Goal: Task Accomplishment & Management: Use online tool/utility

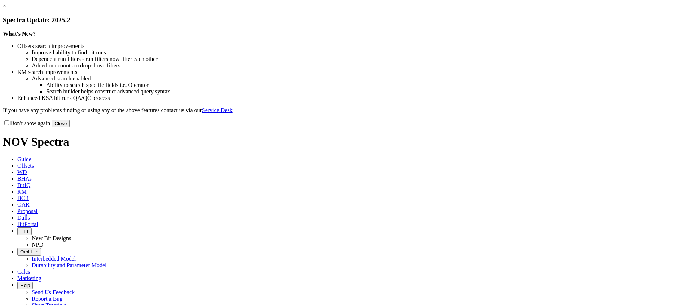
click at [70, 127] on button "Close" at bounding box center [61, 124] width 18 height 8
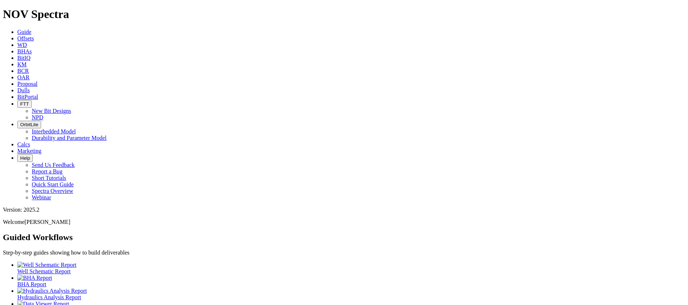
click at [169, 288] on div at bounding box center [350, 291] width 667 height 6
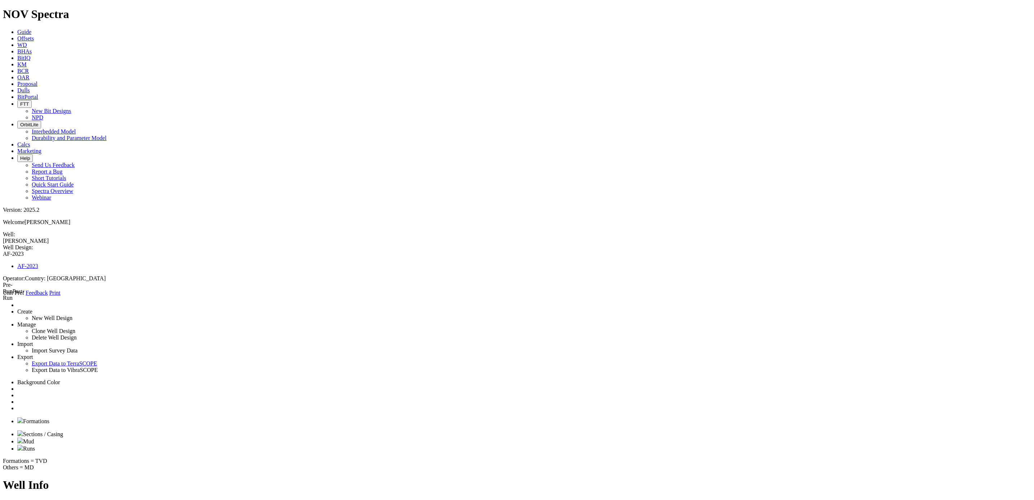
click at [17, 305] on link at bounding box center [17, 408] width 0 height 6
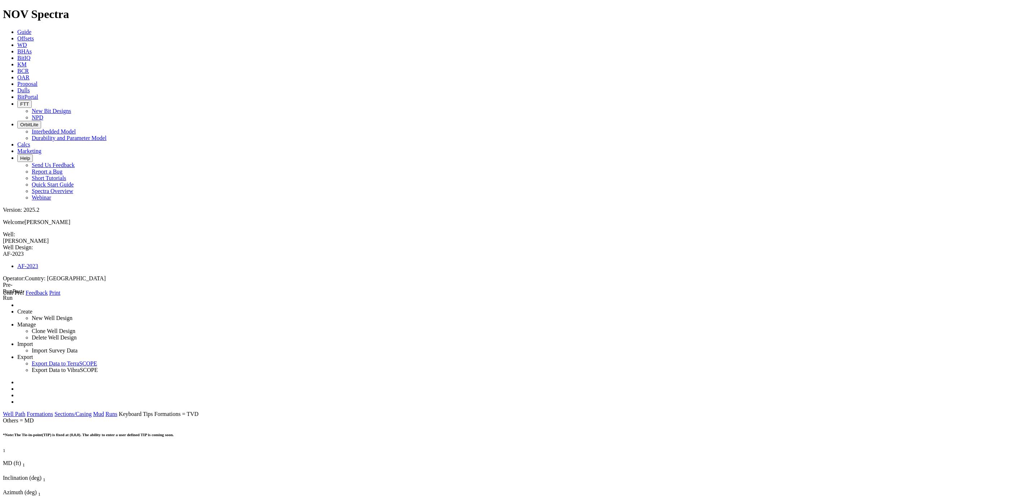
click at [53, 305] on link "Formations" at bounding box center [40, 414] width 26 height 6
click at [92, 305] on link "Sections/Casing" at bounding box center [72, 414] width 37 height 6
click at [104, 305] on link "Mud" at bounding box center [98, 414] width 11 height 6
click at [25, 305] on link "Well Path" at bounding box center [14, 414] width 22 height 6
click at [53, 305] on link "Formations" at bounding box center [40, 414] width 26 height 6
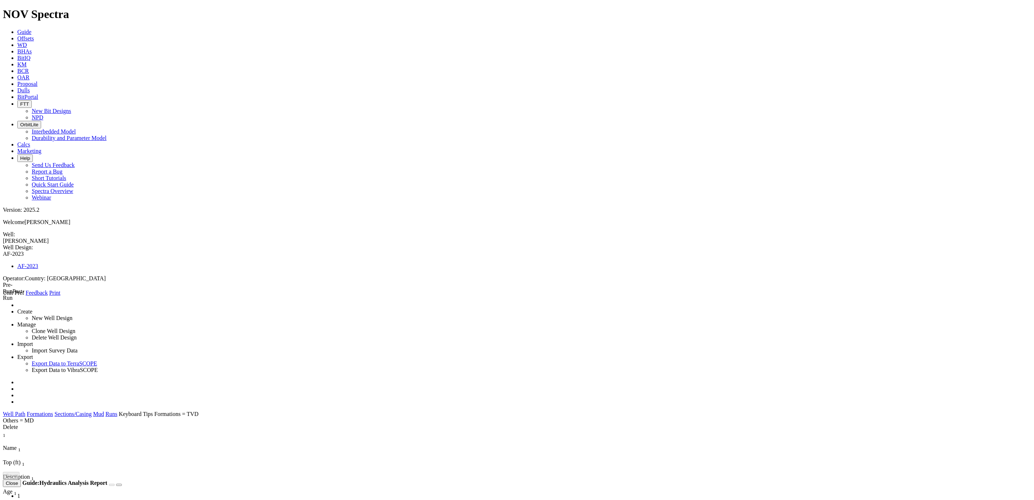
click at [92, 305] on link "Sections/Casing" at bounding box center [72, 414] width 37 height 6
click at [35, 305] on span "Hole Size (in)" at bounding box center [19, 462] width 32 height 6
click at [103, 305] on div "Hole Size (in) 1" at bounding box center [53, 463] width 100 height 8
click at [104, 305] on link "Mud" at bounding box center [98, 414] width 11 height 6
click at [53, 305] on link "Formations" at bounding box center [40, 414] width 26 height 6
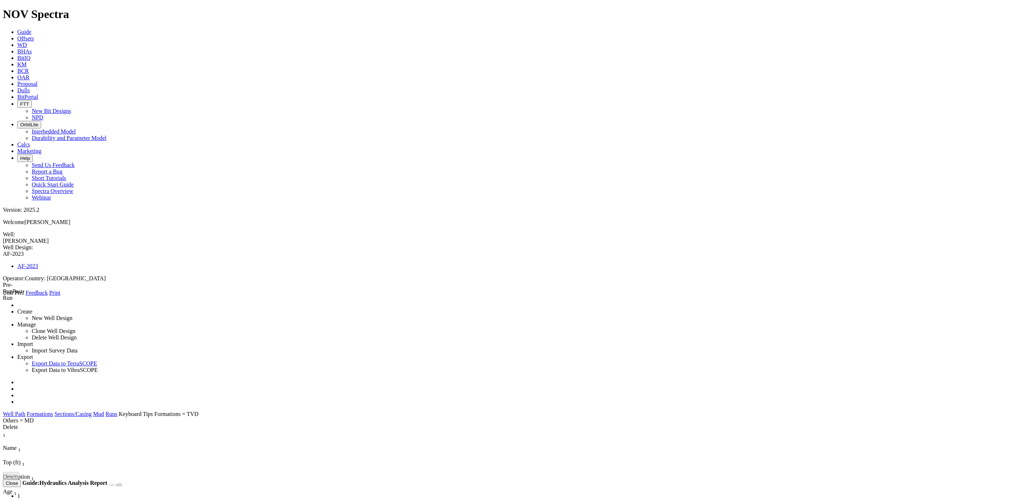
click at [92, 305] on link "Sections/Casing" at bounding box center [72, 414] width 37 height 6
click at [25, 305] on link "Well Path" at bounding box center [14, 414] width 22 height 6
click at [104, 305] on link "Mud" at bounding box center [98, 414] width 11 height 6
click at [117, 305] on link "Runs" at bounding box center [112, 414] width 12 height 6
click at [3, 296] on link at bounding box center [3, 296] width 0 height 0
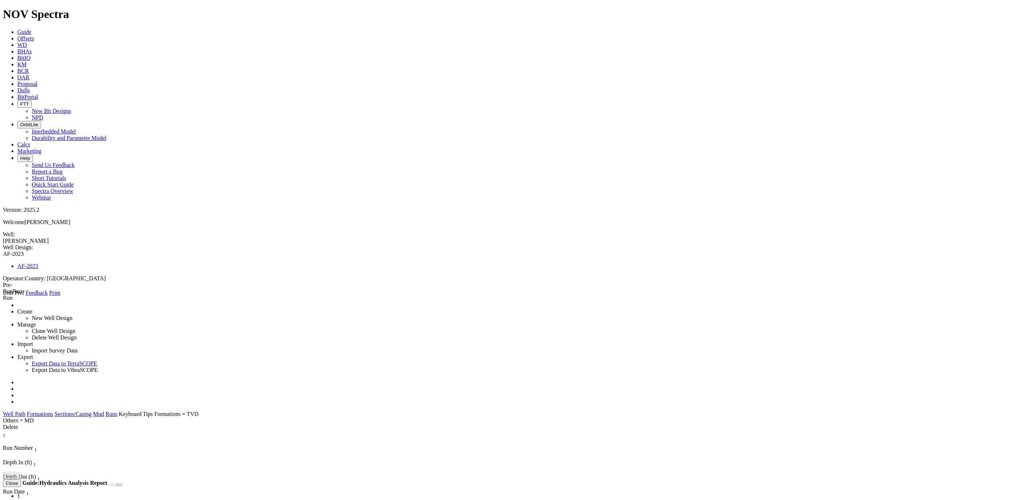
click at [3, 296] on span at bounding box center [3, 296] width 0 height 0
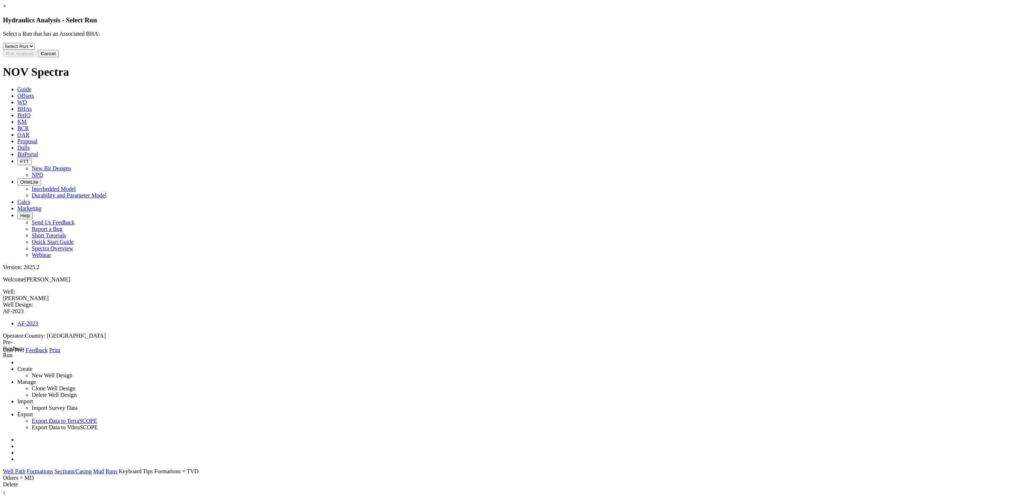
click at [35, 50] on select "Select Run 1" at bounding box center [19, 46] width 32 height 7
click at [6, 9] on link "×" at bounding box center [4, 6] width 3 height 6
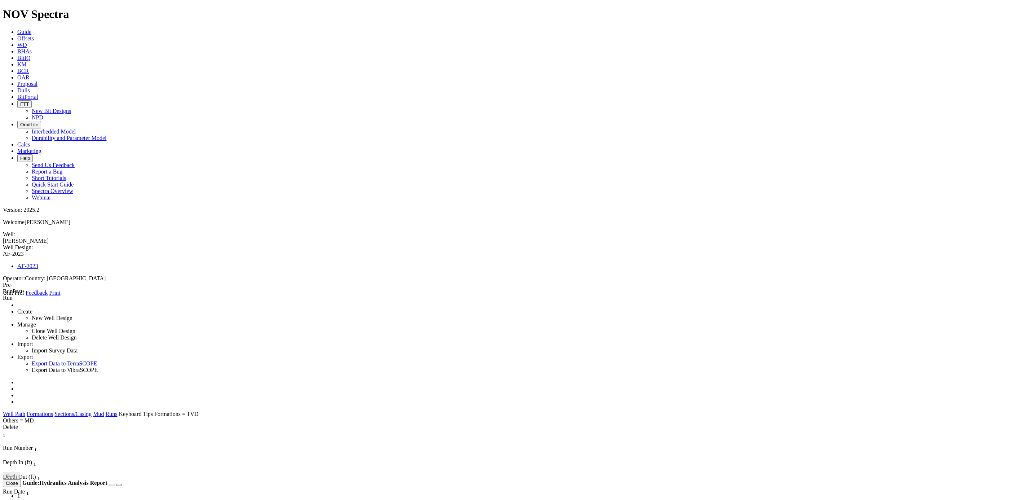
click at [3, 296] on icon at bounding box center [3, 296] width 0 height 0
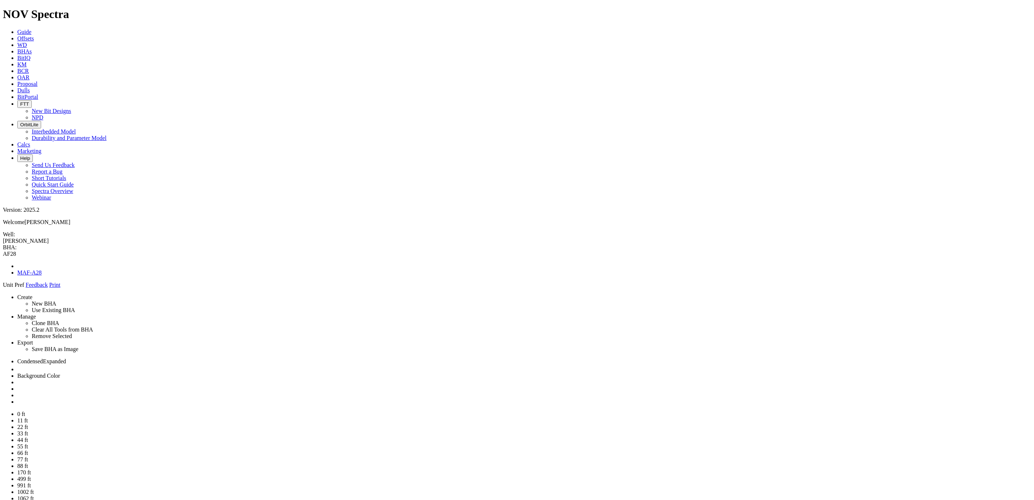
click at [3, 288] on span at bounding box center [3, 288] width 0 height 0
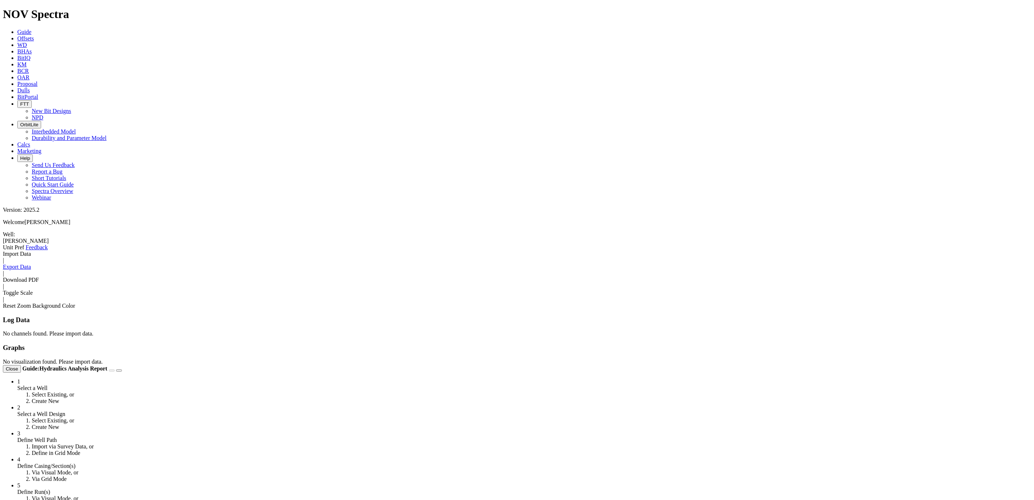
click at [39, 276] on link "Download PDF" at bounding box center [21, 279] width 36 height 6
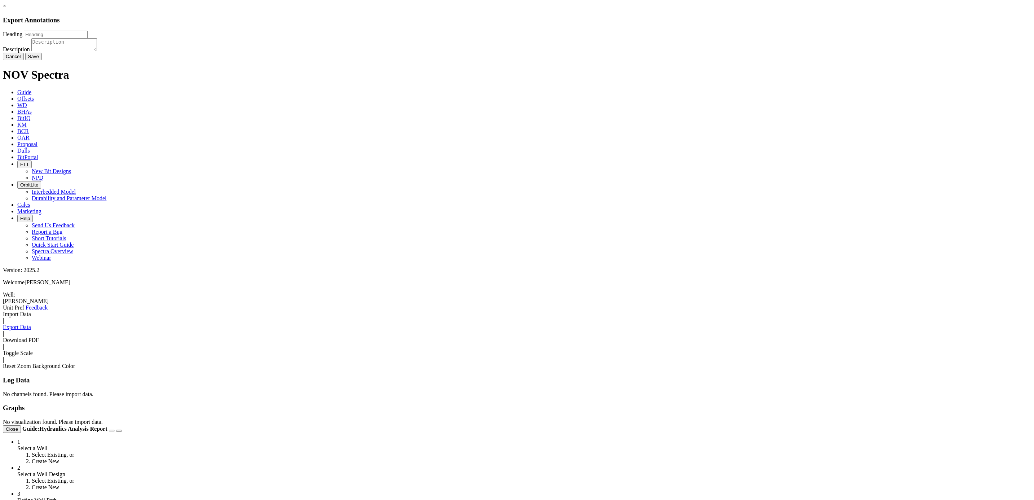
click at [88, 38] on input "Heading" at bounding box center [56, 35] width 64 height 8
type input "Example"
click at [97, 51] on textarea "Description" at bounding box center [64, 44] width 66 height 13
paste textarea "Example"
type textarea "Example"
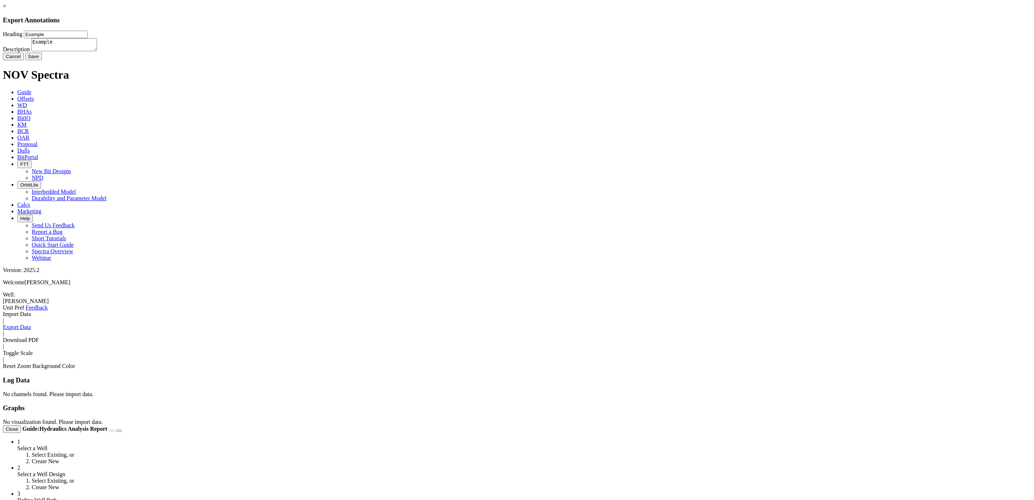
click at [42, 60] on button "Save" at bounding box center [33, 57] width 17 height 8
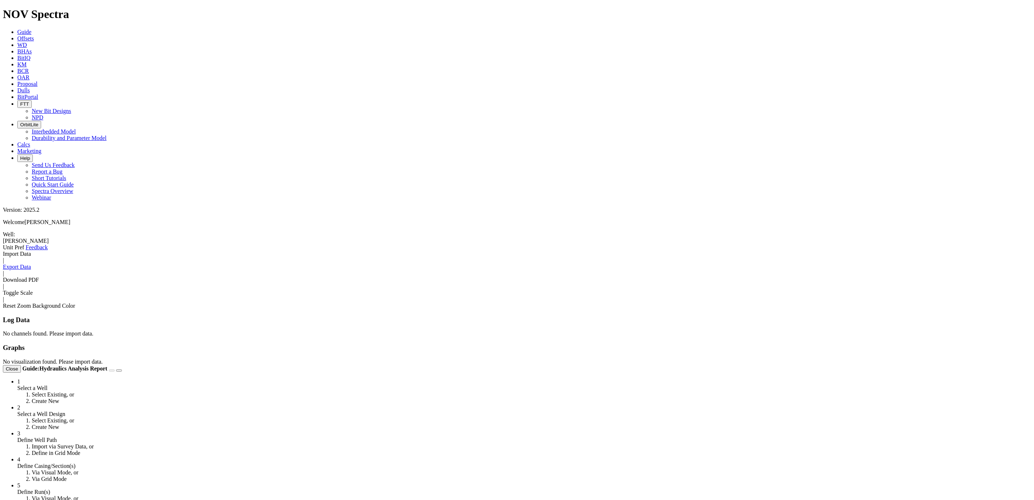
click at [31, 250] on link "Import Data" at bounding box center [17, 253] width 28 height 6
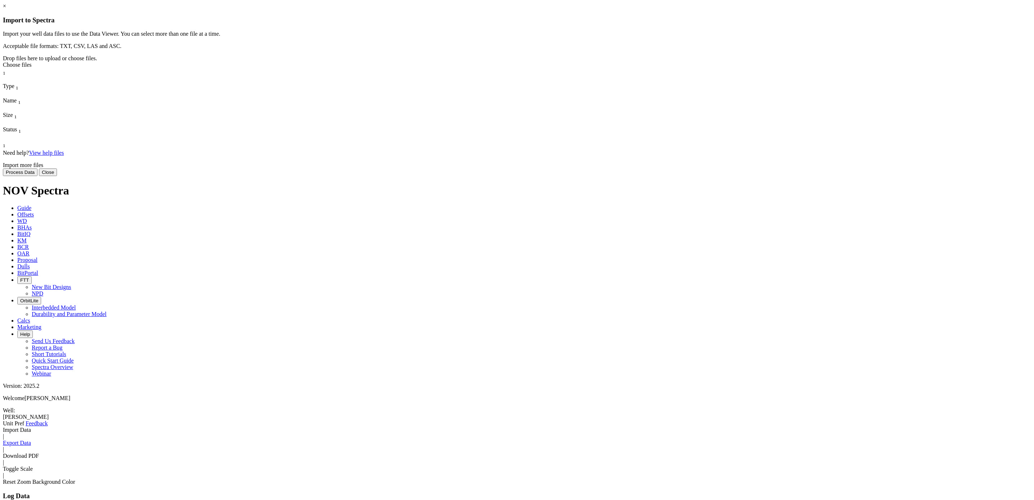
click at [6, 9] on link "×" at bounding box center [4, 6] width 3 height 6
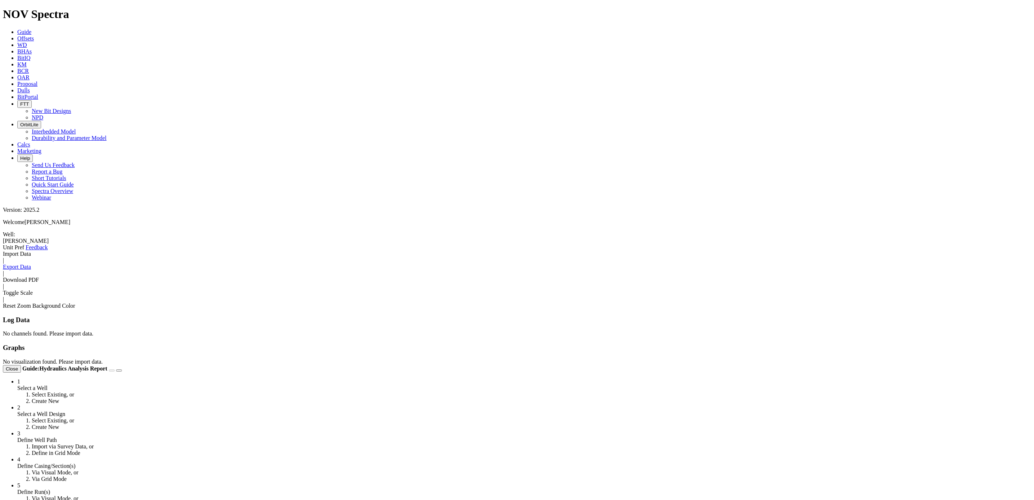
click at [31, 263] on link "Export Data" at bounding box center [17, 266] width 28 height 6
click at [31, 29] on span "Guide" at bounding box center [24, 32] width 14 height 6
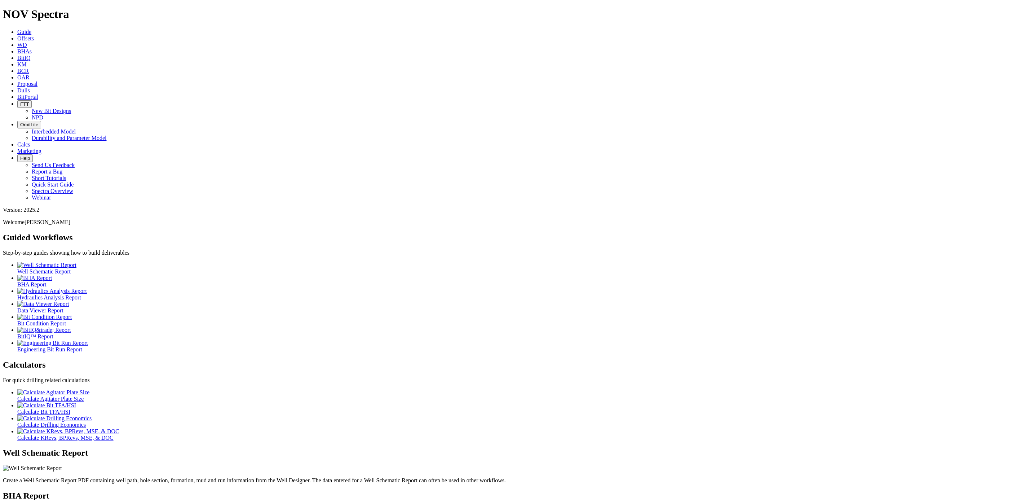
click at [336, 288] on div at bounding box center [523, 291] width 1013 height 6
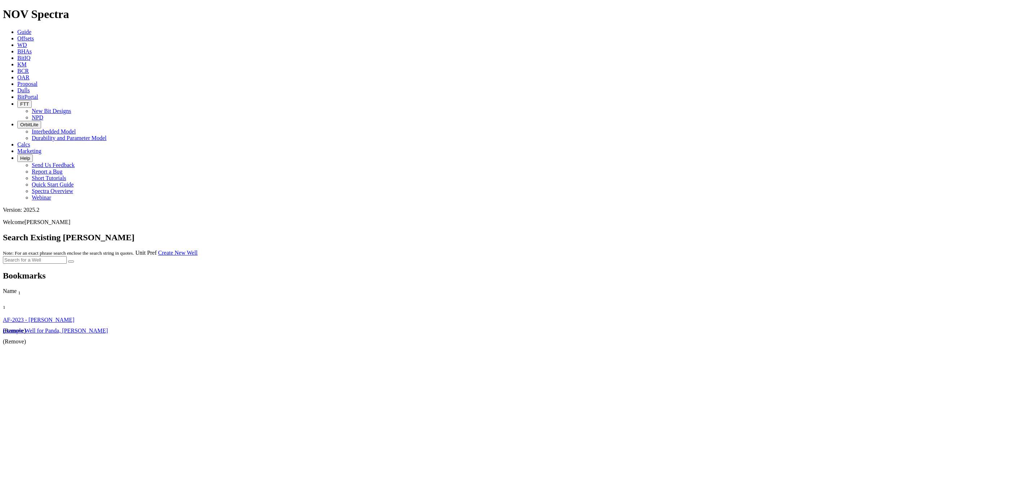
click at [198, 249] on link "Create New Well" at bounding box center [177, 252] width 39 height 6
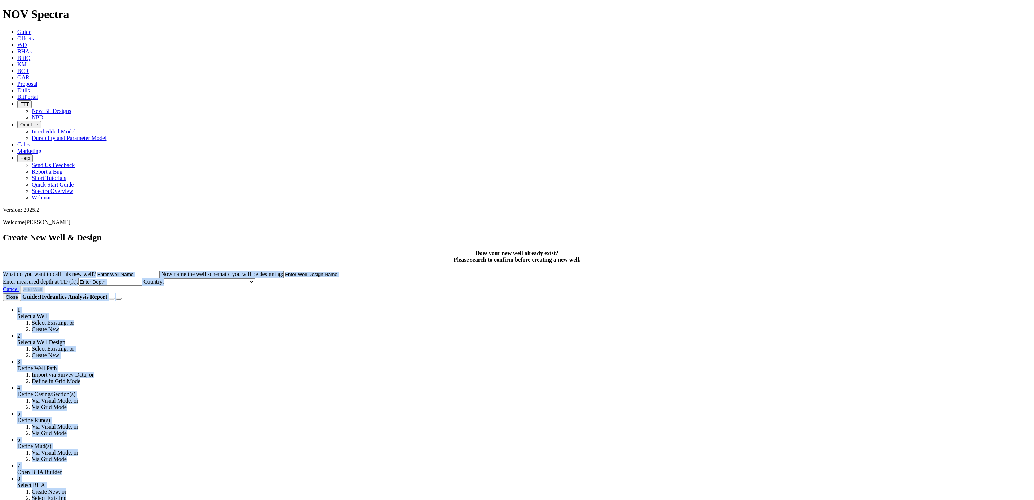
click at [591, 111] on body "Spectra is built to be used with Google Chrome. Please switch browsers. NOV Spe…" at bounding box center [517, 323] width 1028 height 630
click at [160, 270] on input "What do you want to call this new well?" at bounding box center [128, 274] width 64 height 8
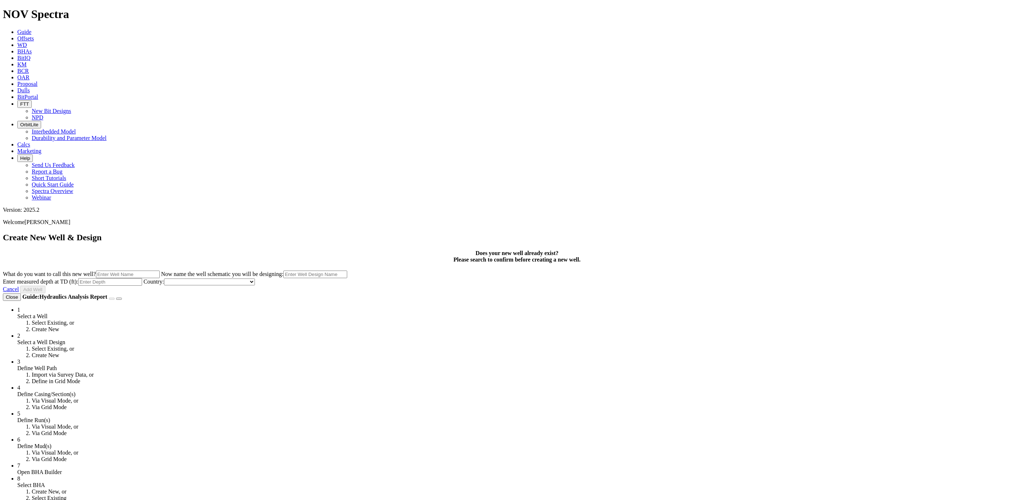
click at [160, 270] on input "What do you want to call this new well?" at bounding box center [128, 274] width 64 height 8
type input "SMG W-1"
click at [347, 270] on input "SMG W-1" at bounding box center [315, 274] width 64 height 8
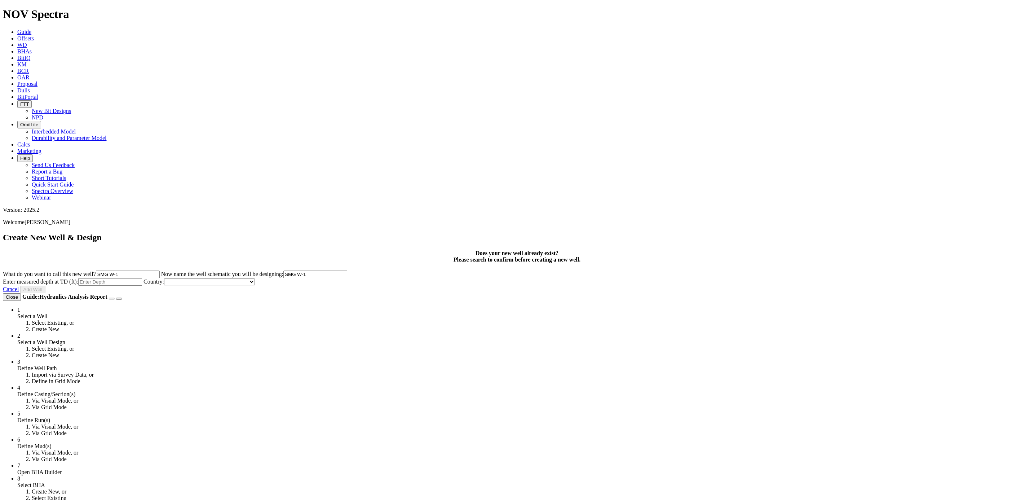
click at [142, 278] on input "Enter measured depth at TD (ft):" at bounding box center [110, 282] width 64 height 8
type input "2000"
click at [255, 278] on select "Afghanistan Albania Algeria Andorra Angola Argentina Armenia Australia Austria …" at bounding box center [209, 281] width 91 height 7
select select "object:1962"
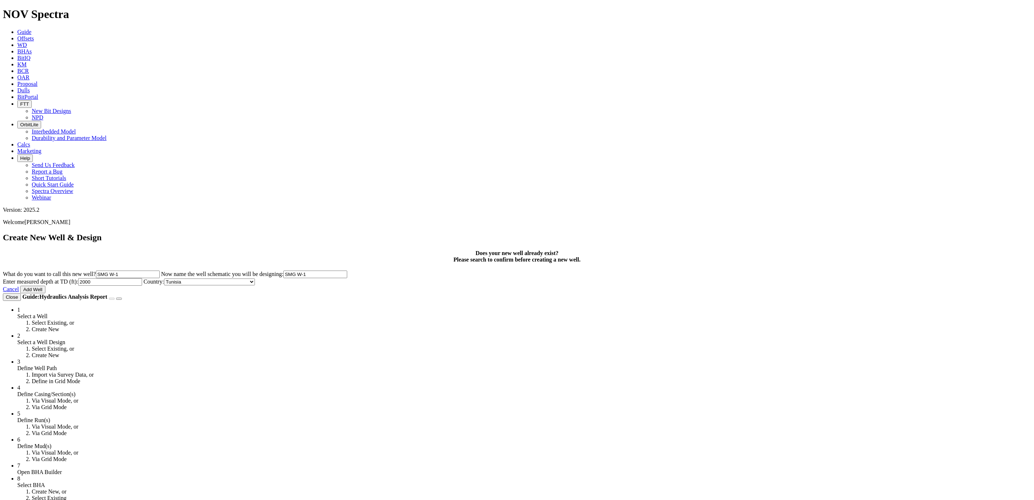
click at [687, 232] on div "Create New Well & Design Does your new well already exist? Please search to con…" at bounding box center [517, 262] width 1028 height 61
click at [19, 286] on link "Cancel" at bounding box center [11, 289] width 16 height 6
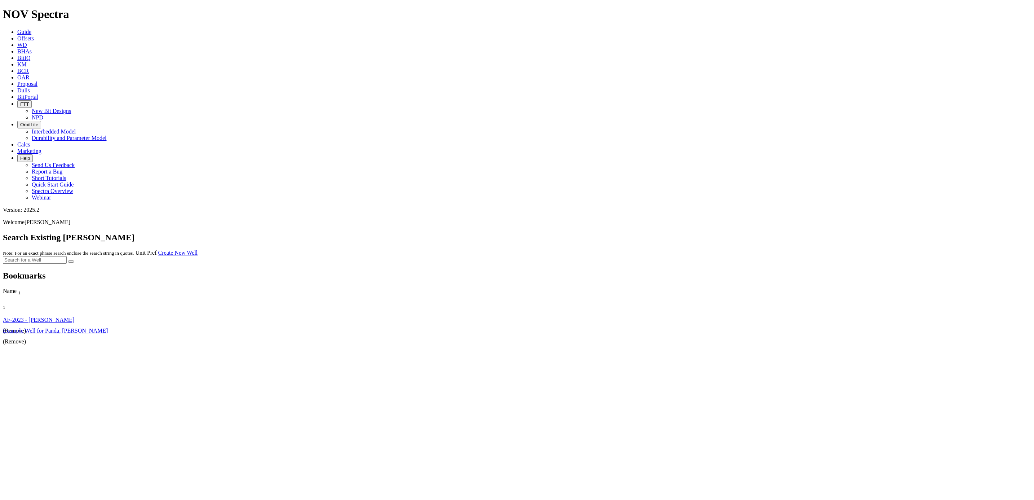
click at [156, 249] on link "Unit Pref" at bounding box center [145, 252] width 21 height 6
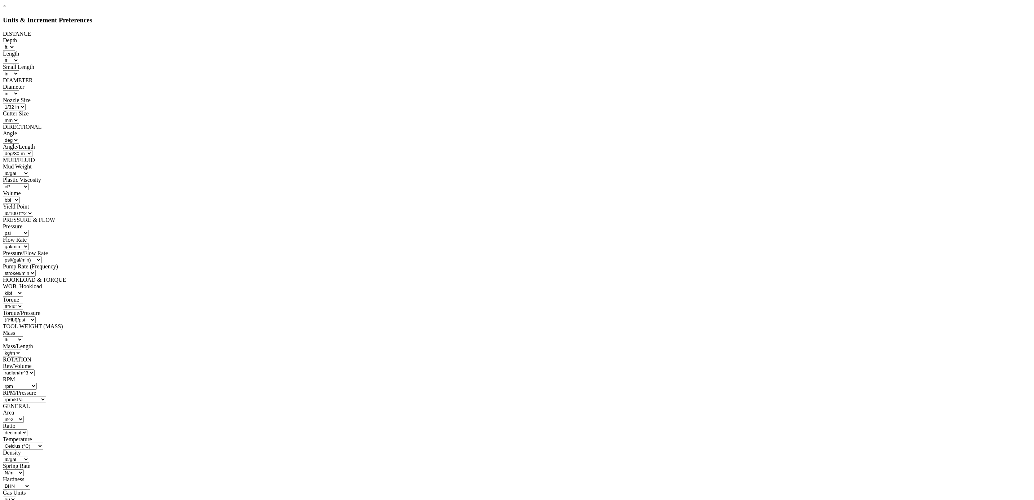
click at [15, 46] on select "ft m" at bounding box center [9, 47] width 12 height 7
select select "object:2027"
click at [15, 44] on select "ft m" at bounding box center [9, 47] width 12 height 7
click at [19, 70] on select "m in mm" at bounding box center [11, 73] width 16 height 7
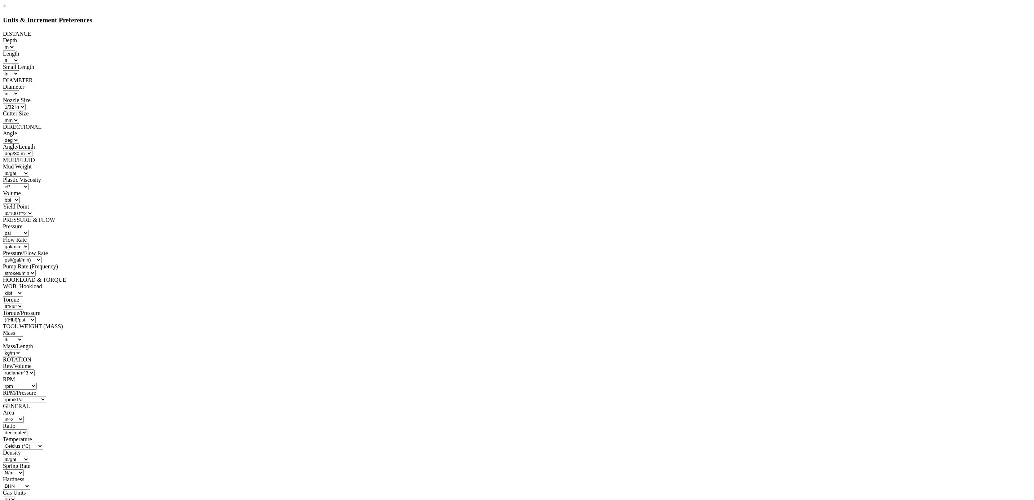
click at [29, 170] on select "lb/gal lb/bbl lb/in^3 lb/ft^3 sg kPa/m psi/100ft kg/m^3" at bounding box center [16, 173] width 26 height 7
click at [20, 196] on select "m^3 ft^3 bbl" at bounding box center [11, 199] width 17 height 7
click at [29, 170] on select "lb/gal lb/bbl lb/in^3 lb/ft^3 sg kPa/m psi/100ft kg/m^3" at bounding box center [16, 173] width 26 height 7
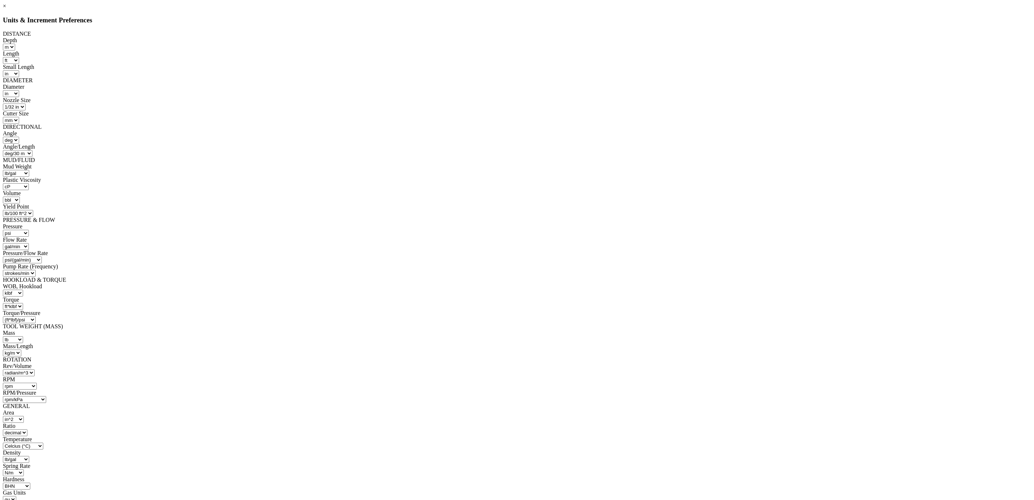
click at [29, 170] on select "lb/gal lb/bbl lb/in^3 lb/ft^3 sg kPa/m psi/100ft kg/m^3" at bounding box center [16, 173] width 26 height 7
select select "object:2054"
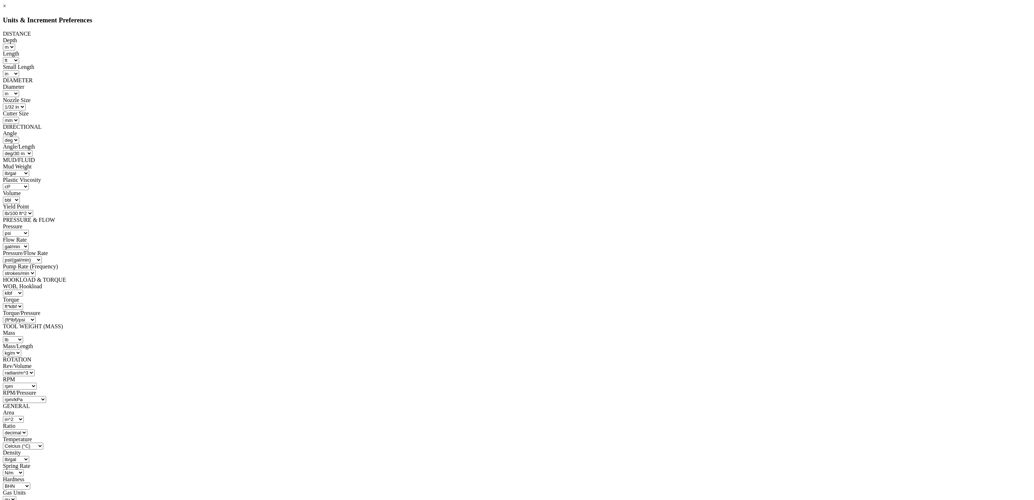
click at [29, 170] on select "lb/gal lb/bbl lb/in^3 lb/ft^3 sg kPa/m psi/100ft kg/m^3" at bounding box center [16, 173] width 26 height 7
click at [20, 196] on select "m^3 ft^3 bbl" at bounding box center [11, 199] width 17 height 7
click at [42, 256] on select "psi/(gal/min) psi/(bbl/min) kPa/(m^3/min) kPa/(liter/min) Pa/(m^3/Sec)" at bounding box center [22, 259] width 39 height 7
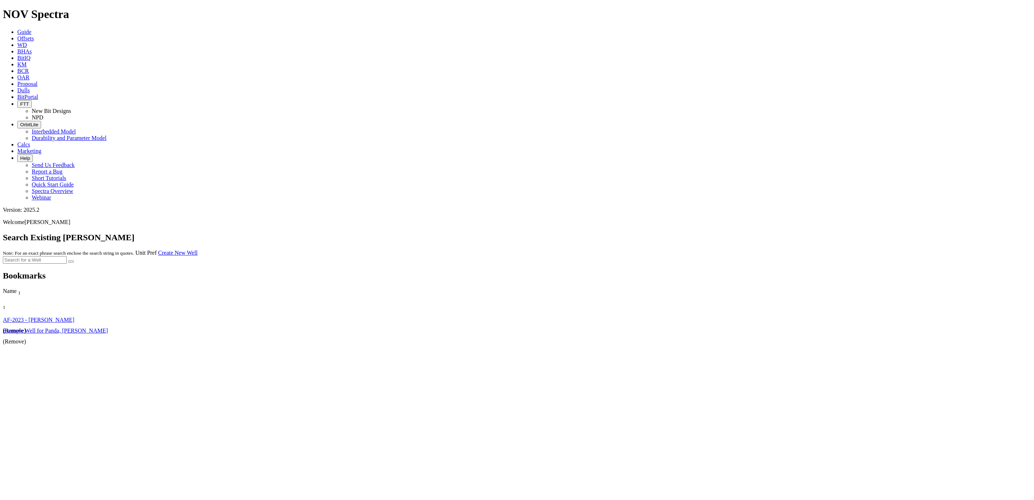
click at [156, 249] on link "Unit Pref" at bounding box center [145, 252] width 21 height 6
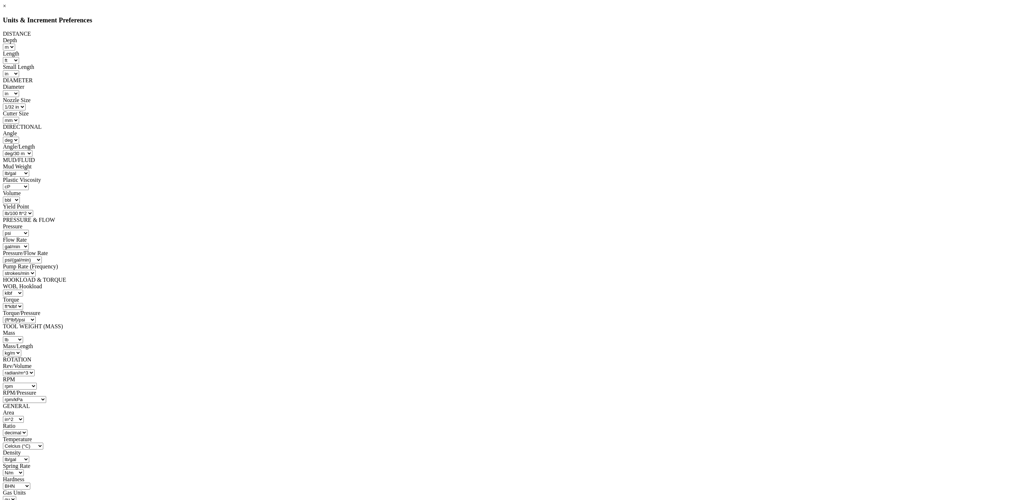
click at [19, 57] on select "ft m in mm" at bounding box center [11, 60] width 16 height 7
select select "object:2030"
click at [19, 57] on select "ft m in mm" at bounding box center [11, 60] width 16 height 7
click at [26, 103] on select "1/32 in mm m" at bounding box center [14, 106] width 23 height 7
click at [565, 97] on div "Nozzle Size" at bounding box center [517, 100] width 1028 height 6
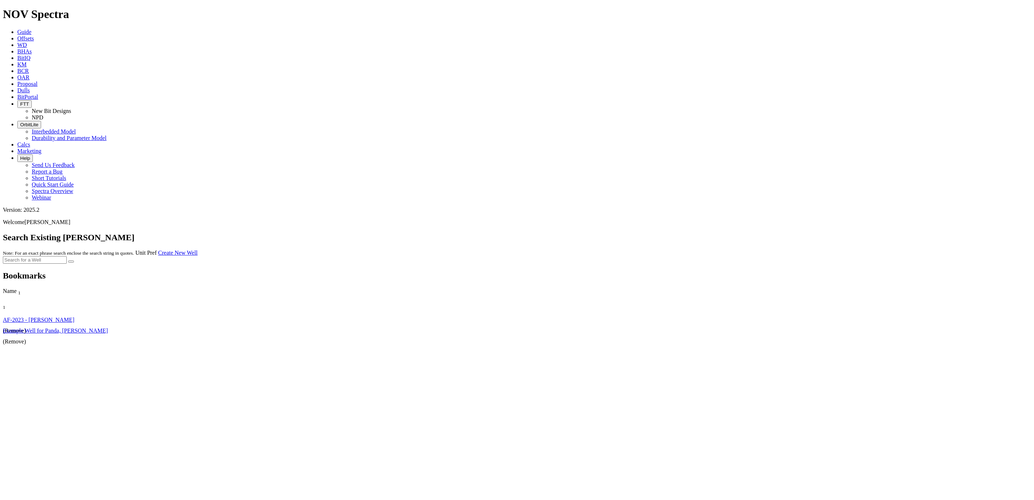
click at [198, 249] on link "Create New Well" at bounding box center [177, 252] width 39 height 6
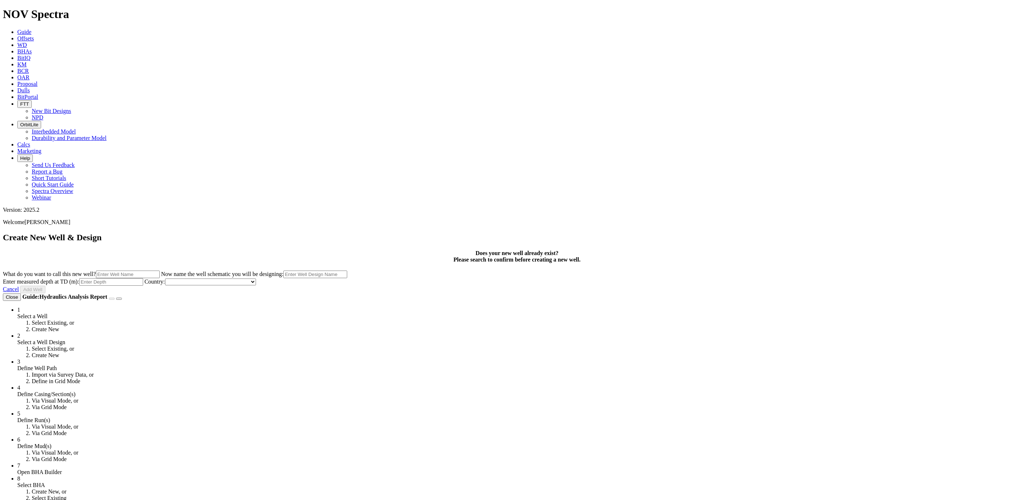
click at [160, 270] on input "What do you want to call this new well?" at bounding box center [128, 274] width 64 height 8
type input "SMG W-1"
click at [347, 270] on input "SMG W-1" at bounding box center [315, 274] width 64 height 8
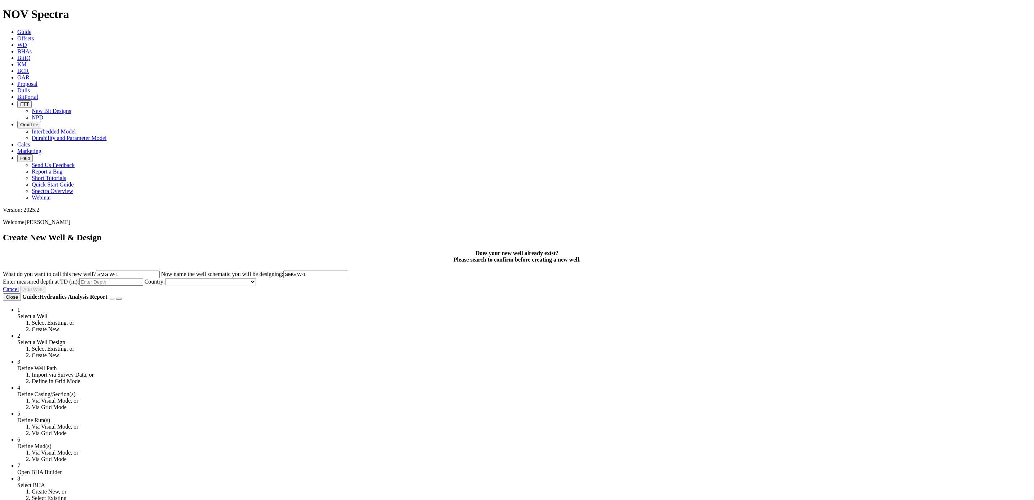
click at [143, 278] on input "Enter measured depth at TD (m):" at bounding box center [111, 282] width 64 height 8
type input "2000"
click at [256, 278] on select "Afghanistan Albania Algeria Andorra Angola Argentina Armenia Australia Austria …" at bounding box center [210, 281] width 91 height 7
select select "object:2584"
click at [256, 278] on select "Afghanistan Albania Algeria Andorra Angola Argentina Armenia Australia Austria …" at bounding box center [210, 281] width 91 height 7
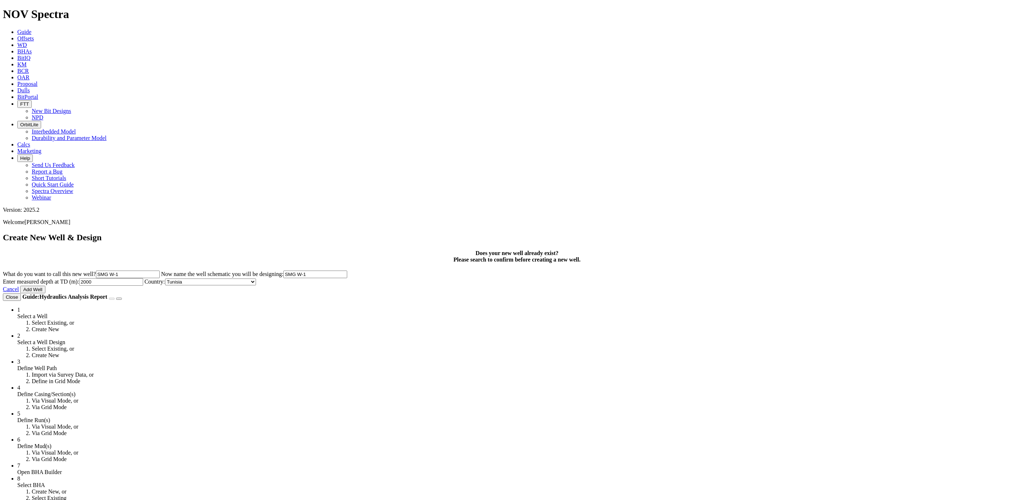
click at [45, 285] on button "Add Well" at bounding box center [32, 289] width 25 height 8
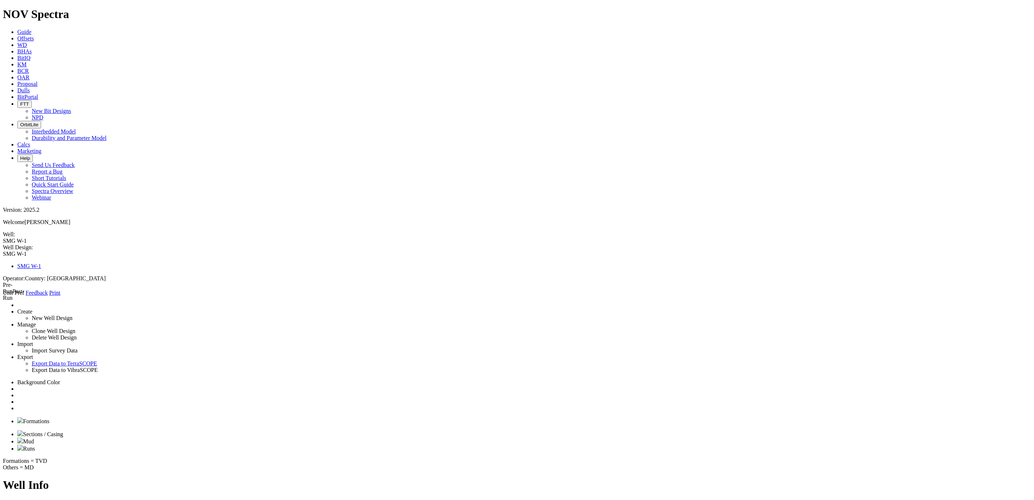
click at [17, 305] on link at bounding box center [17, 408] width 0 height 6
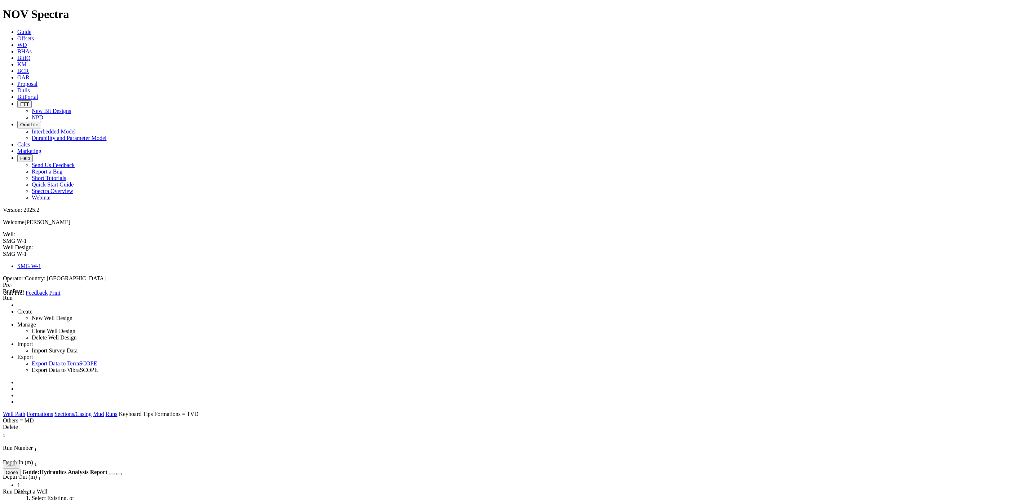
click at [25, 305] on link "Well Path" at bounding box center [14, 414] width 22 height 6
click at [53, 305] on link "Formations" at bounding box center [40, 414] width 26 height 6
click at [53, 305] on div "Type 1" at bounding box center [102, 506] width 199 height 8
click at [16, 305] on icon "Sort Ascending" at bounding box center [16, 505] width 0 height 6
click at [51, 305] on div "Type 1" at bounding box center [102, 506] width 199 height 8
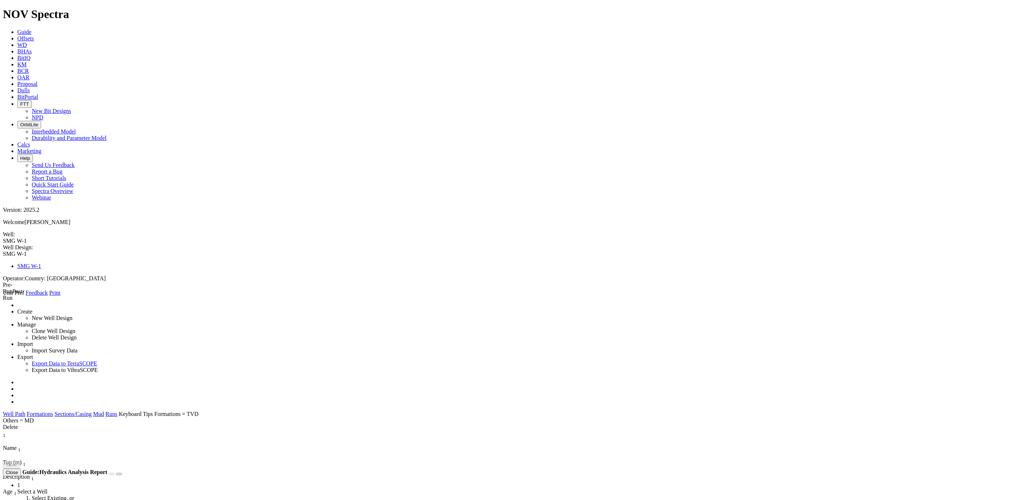
click at [63, 305] on div "Type 1" at bounding box center [102, 506] width 199 height 8
click at [68, 305] on div "Name 1" at bounding box center [102, 448] width 199 height 8
click at [71, 305] on div "Name 1" at bounding box center [102, 448] width 199 height 8
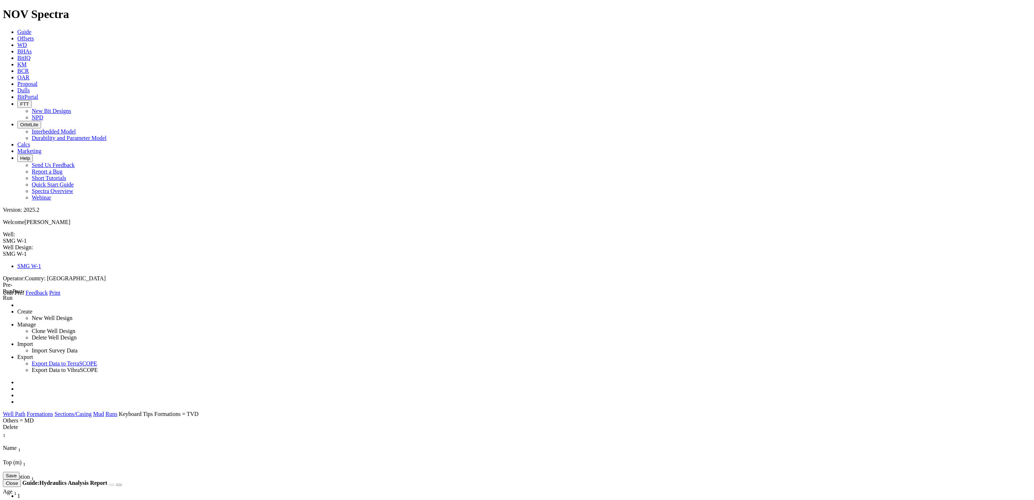
type input "Turonian"
type input "550"
click at [295, 305] on div "X Casing Open Hole Cased Hole Section Type: Casing Conductor Liner Riser Hole S…" at bounding box center [517, 451] width 1028 height 56
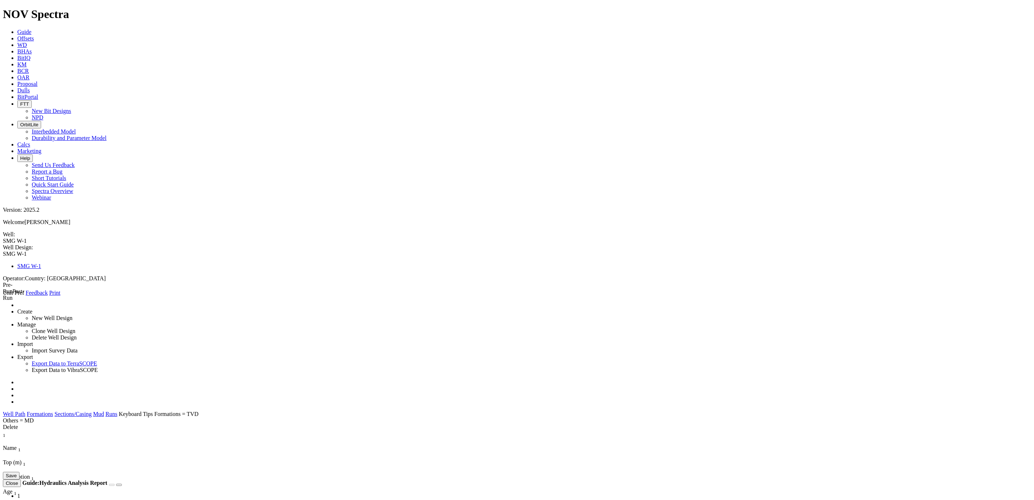
click at [19, 305] on button "Save" at bounding box center [11, 475] width 17 height 8
click at [92, 305] on link "Sections/Casing" at bounding box center [72, 414] width 37 height 6
click at [104, 305] on link "Mud" at bounding box center [98, 414] width 11 height 6
click at [202, 305] on div "Delete 1 Mud Type 1 Mud Name 1 Start Depth (m) 1 Mud Weight (lb/gal) 1 PV (cP) …" at bounding box center [508, 477] width 1010 height 108
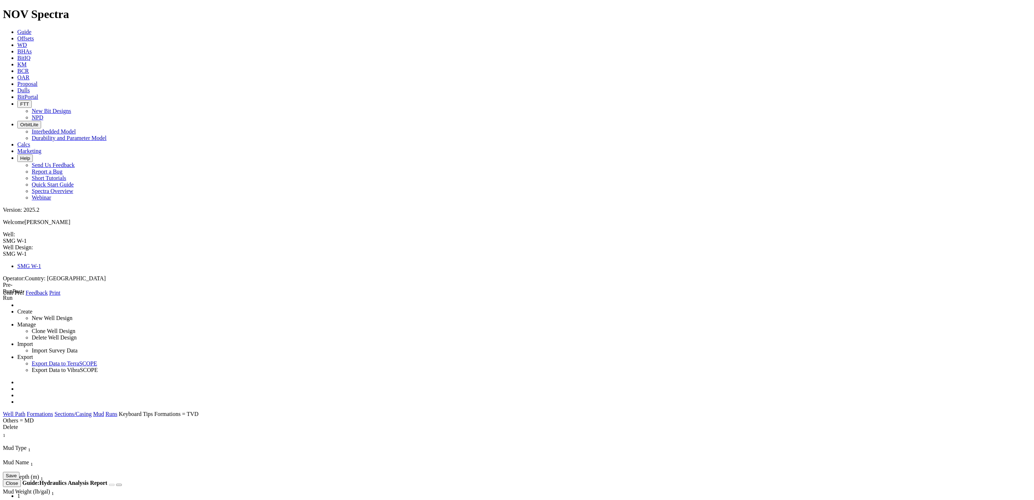
select select "number:14"
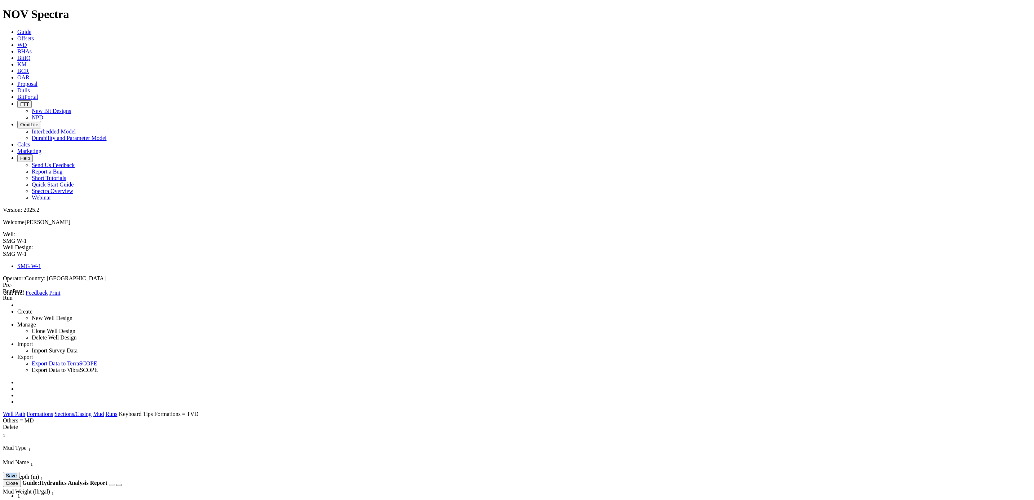
drag, startPoint x: 0, startPoint y: 278, endPoint x: 318, endPoint y: 103, distance: 363.1
click at [318, 305] on div "X Casing Open Hole Cased Hole Section Type: Casing Conductor Liner Riser Hole S…" at bounding box center [517, 451] width 1028 height 56
drag, startPoint x: 318, startPoint y: 103, endPoint x: 296, endPoint y: 98, distance: 23.3
type input "KCL"
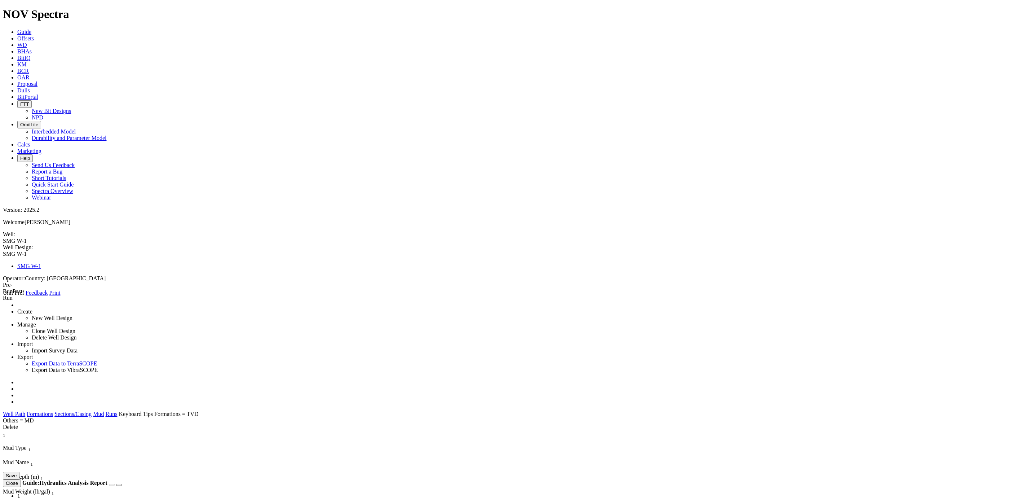
type input "550"
type input "9.5"
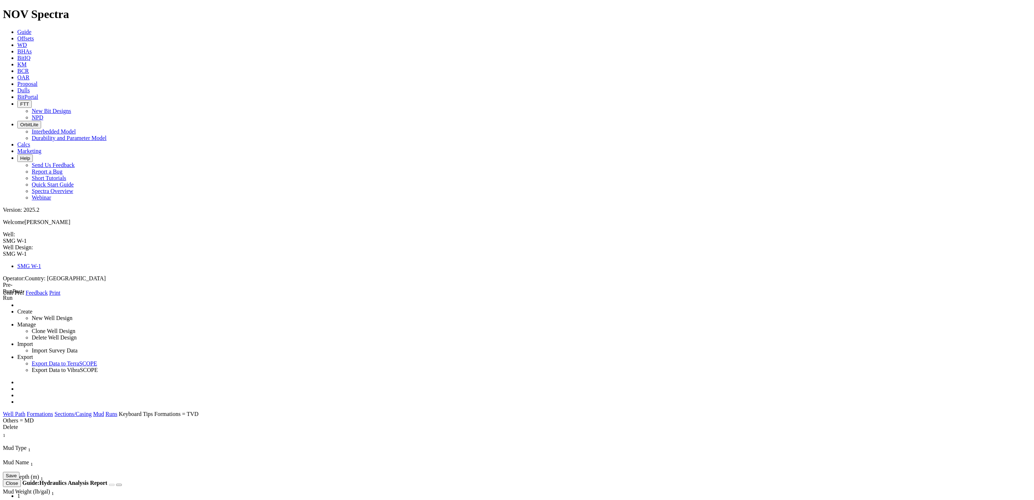
click at [687, 305] on div "X Casing Open Hole Cased Hole Section Type: Casing Conductor Liner Riser Hole S…" at bounding box center [517, 451] width 1028 height 56
type input "60"
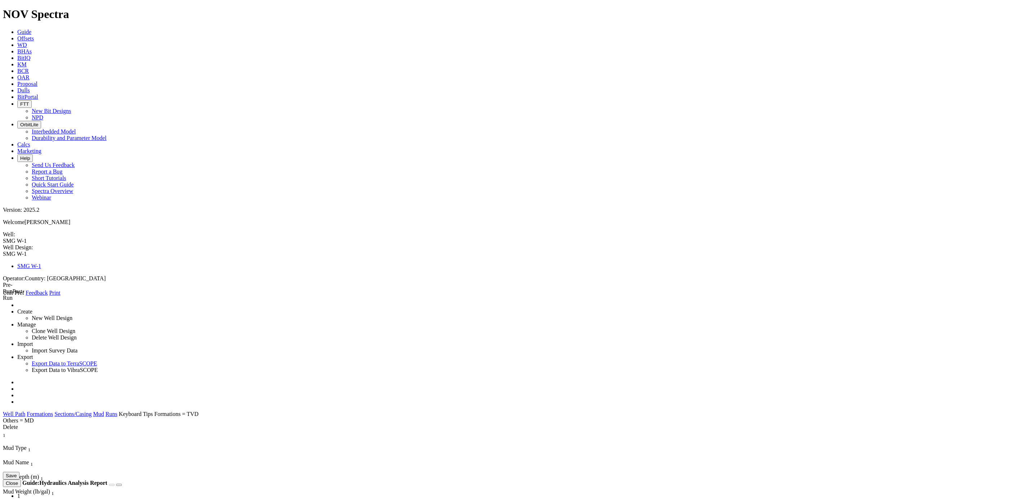
click at [19, 305] on button "Save" at bounding box center [11, 475] width 17 height 8
click at [53, 305] on link "Formations" at bounding box center [40, 414] width 26 height 6
click at [92, 305] on link "Sections/Casing" at bounding box center [72, 414] width 37 height 6
click at [117, 305] on link "Runs" at bounding box center [112, 414] width 12 height 6
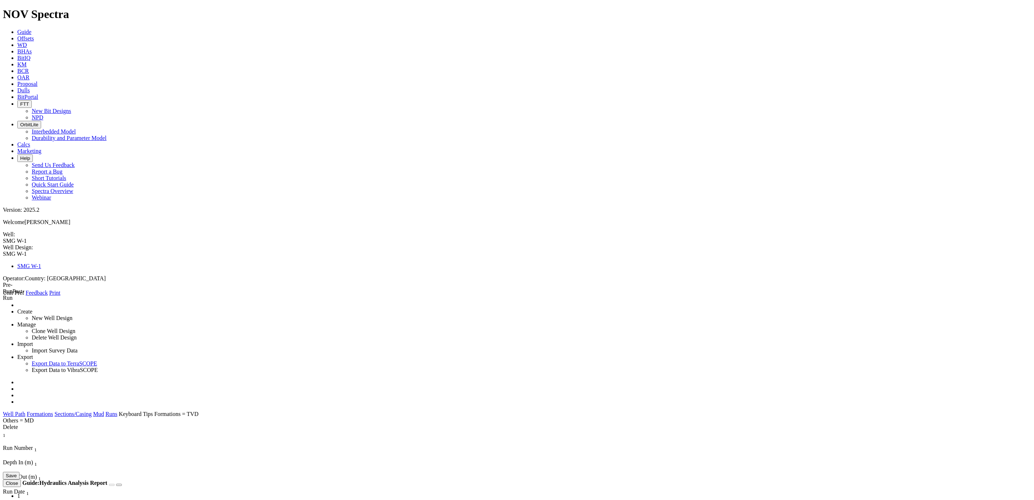
type input "550"
type input "2000"
click at [329, 305] on div "X Casing Open Hole Cased Hole Section Type: Casing Conductor Liner Riser Hole S…" at bounding box center [517, 451] width 1028 height 56
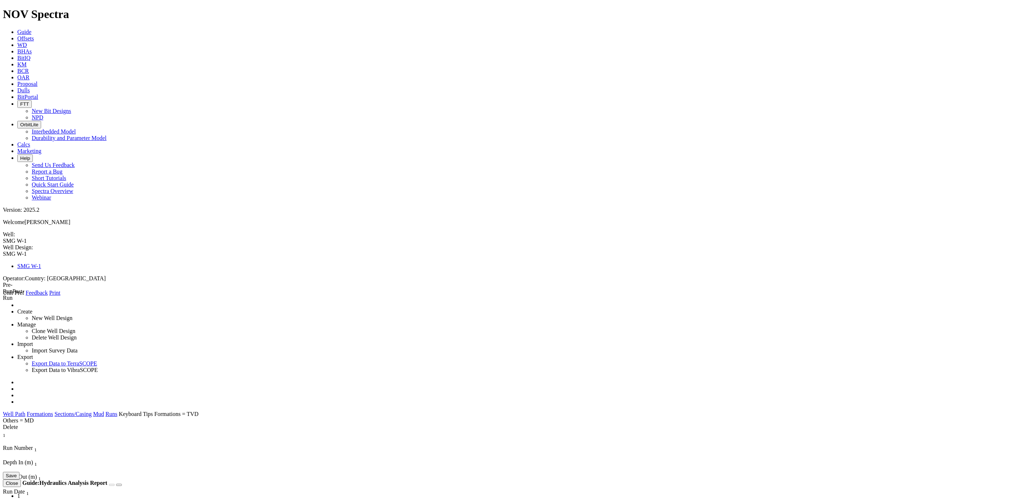
click at [19, 305] on button "Save" at bounding box center [11, 475] width 17 height 8
click at [53, 305] on link "Formations" at bounding box center [40, 414] width 26 height 6
click at [92, 305] on link "Sections/Casing" at bounding box center [72, 414] width 37 height 6
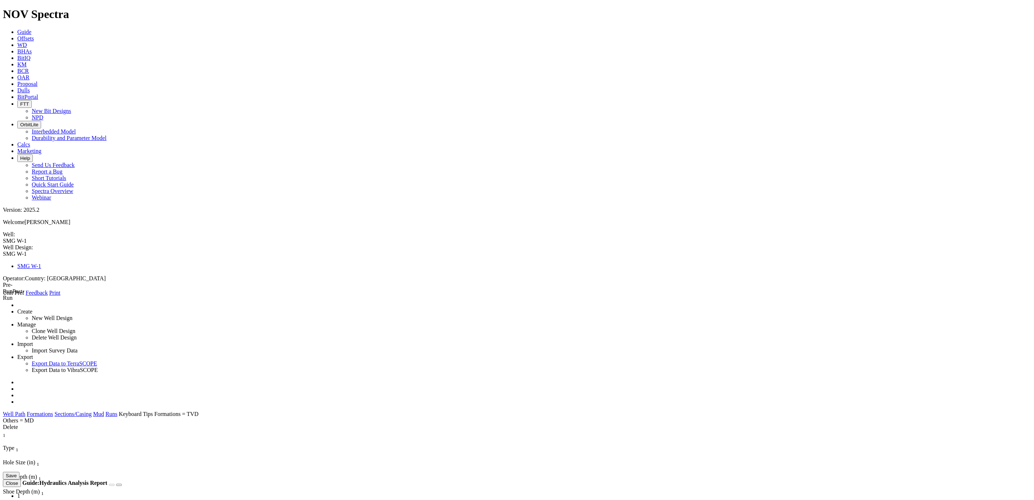
select select "number:1"
type input "26"
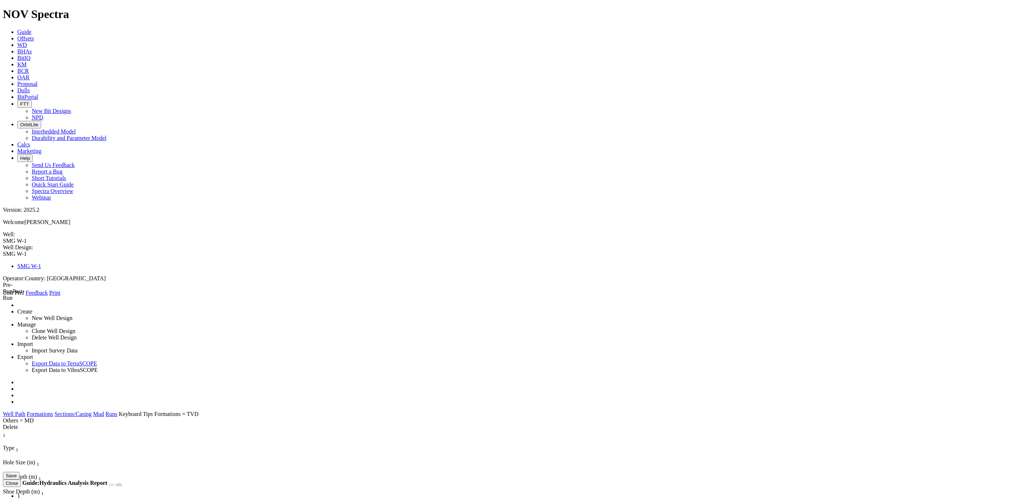
select select "number:20"
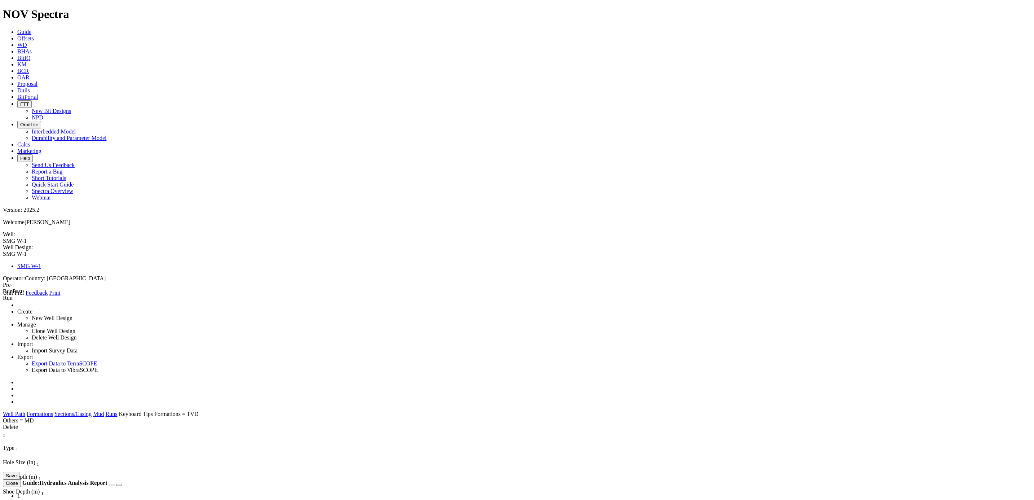
type input "36"
type input "0"
type input "80"
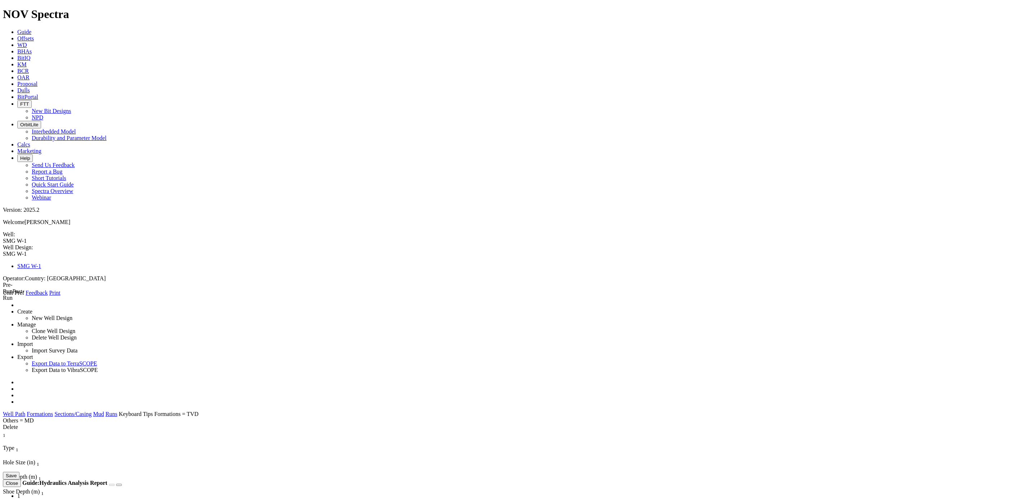
select select "number:30"
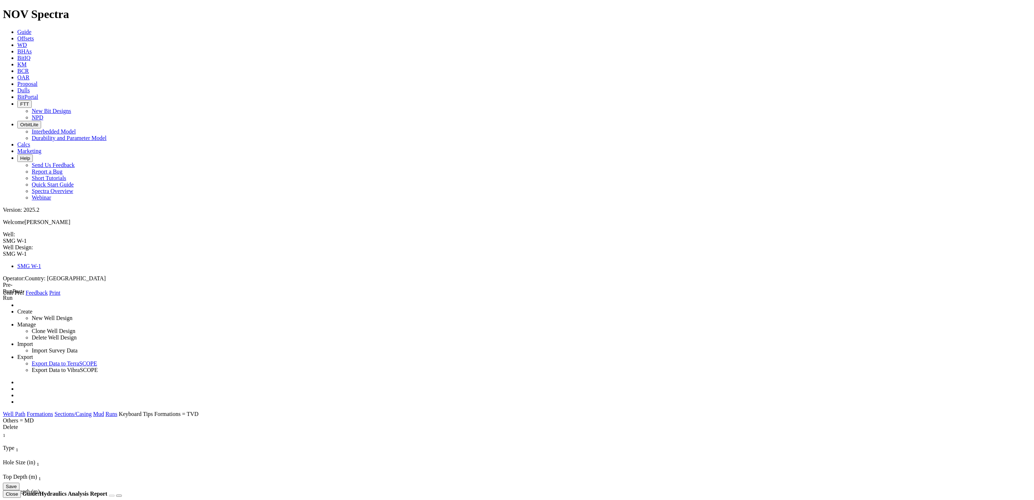
type input "26"
type input "80"
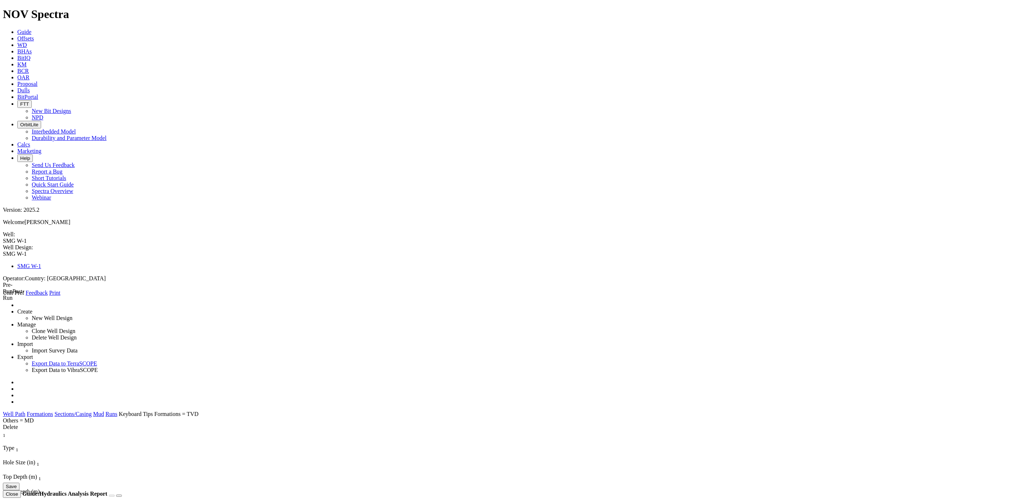
type input "550"
select select "number:20"
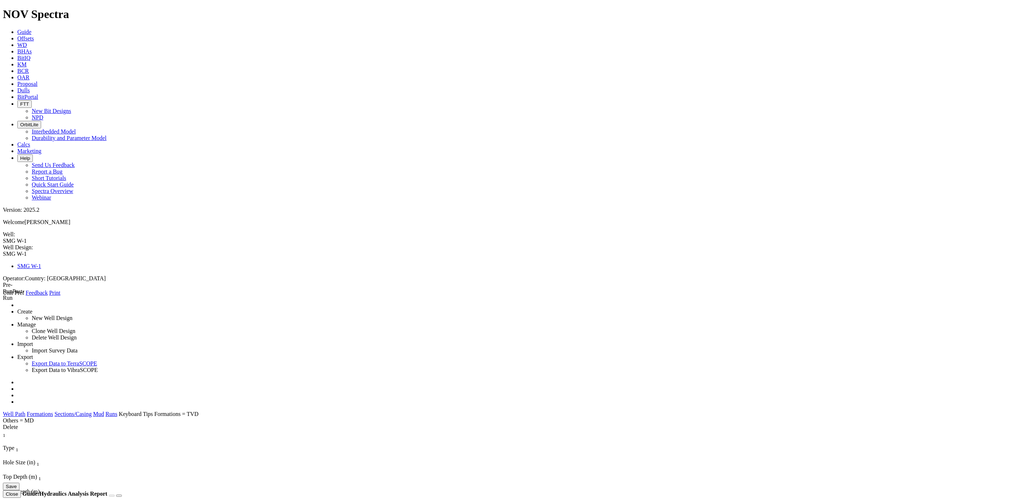
type input "16"
type input "550"
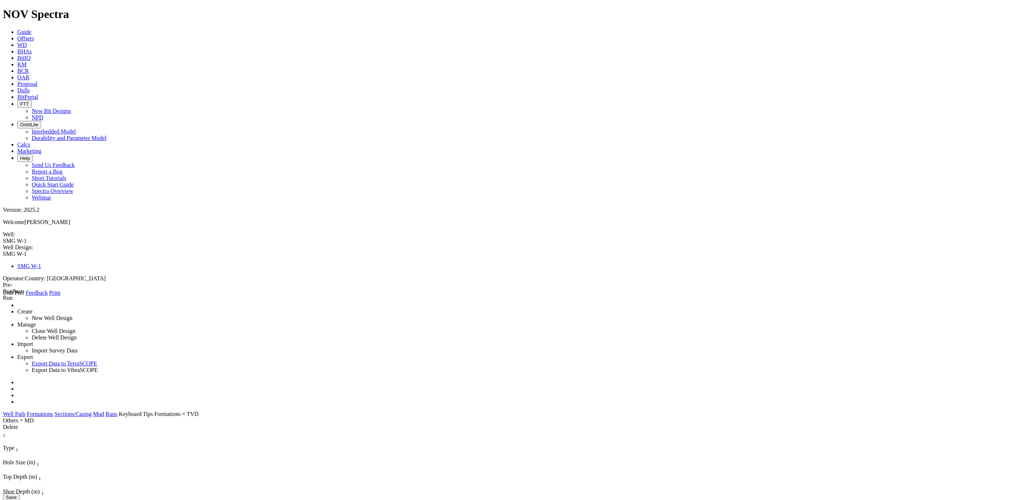
type input "2000"
select select "number:13.375"
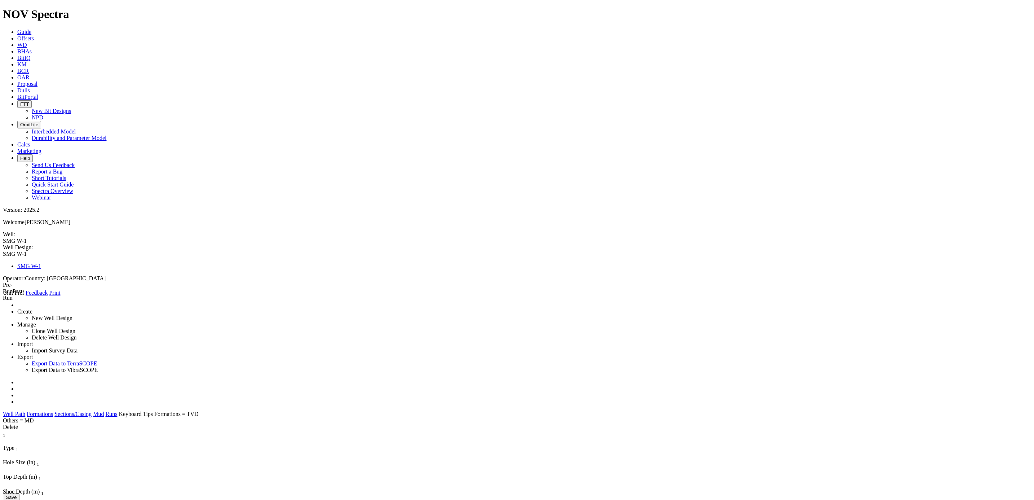
type input "12.25"
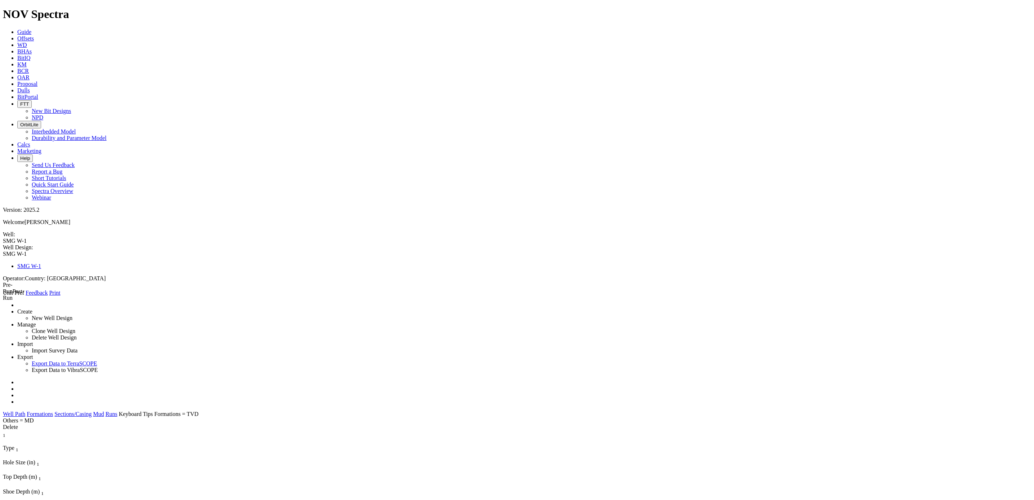
type input "3298"
type input "2000"
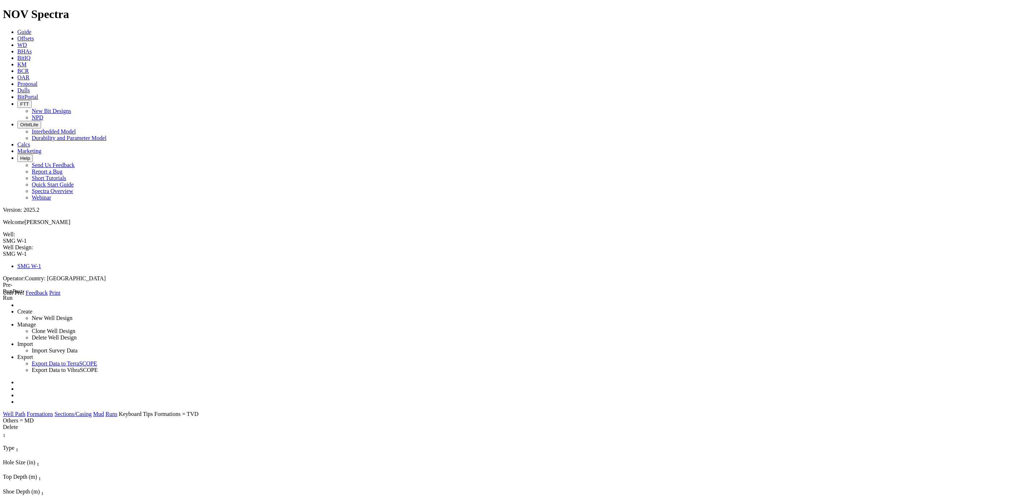
type input "3300"
select select "number:9.625"
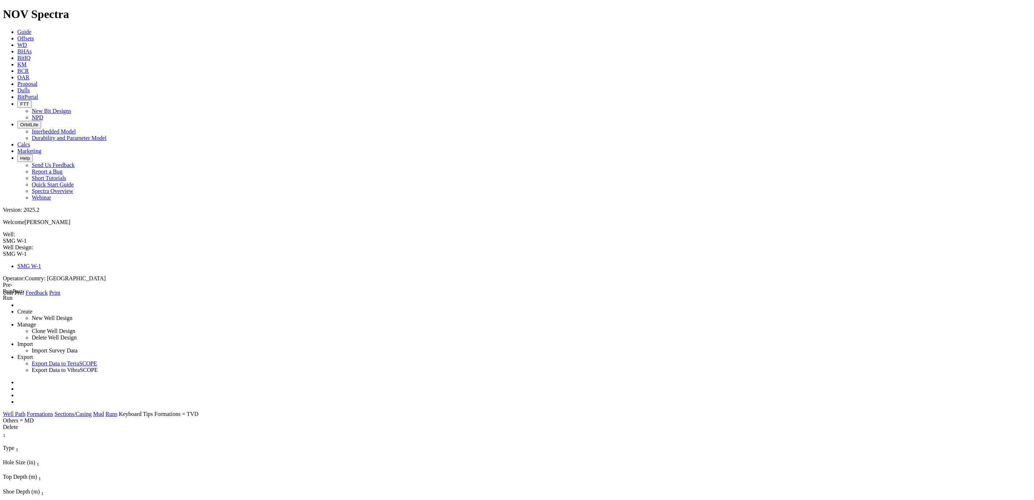
type input "8.5"
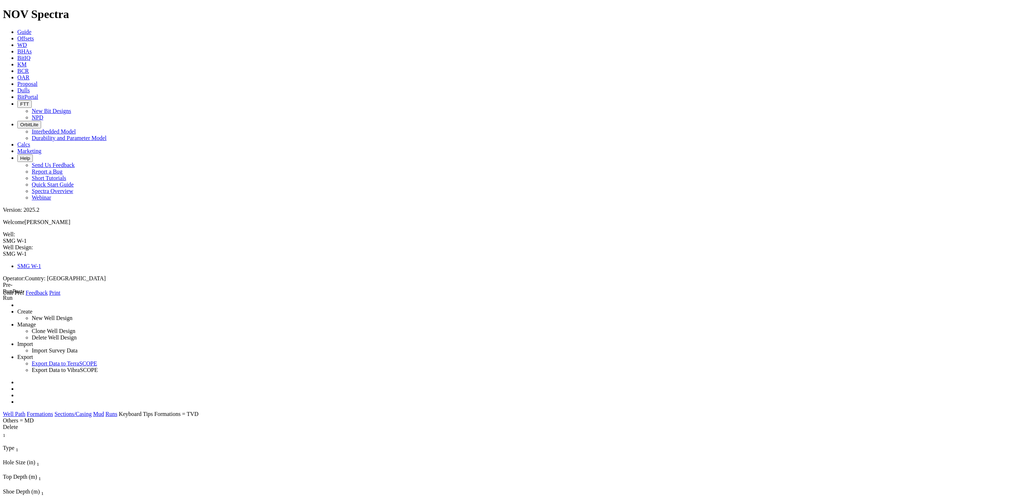
type input "3300"
type input "3755"
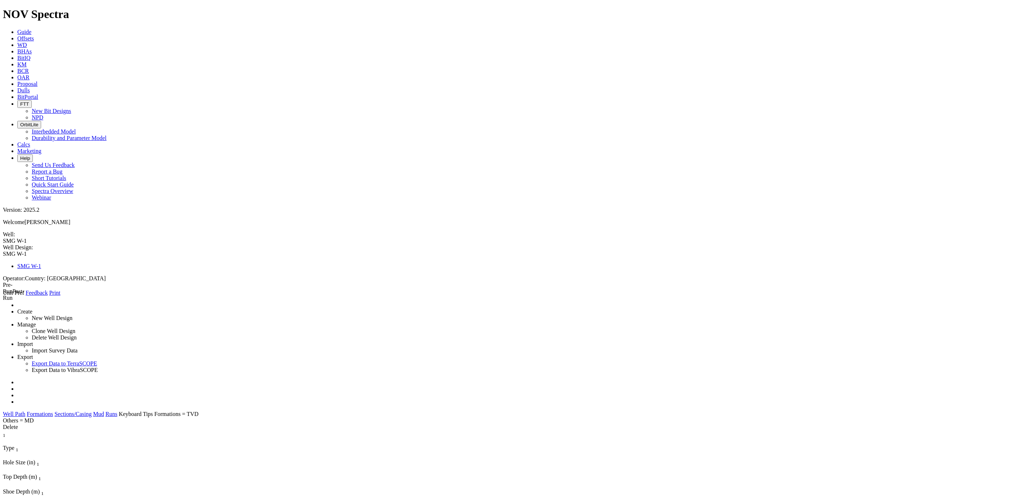
select select "number:4"
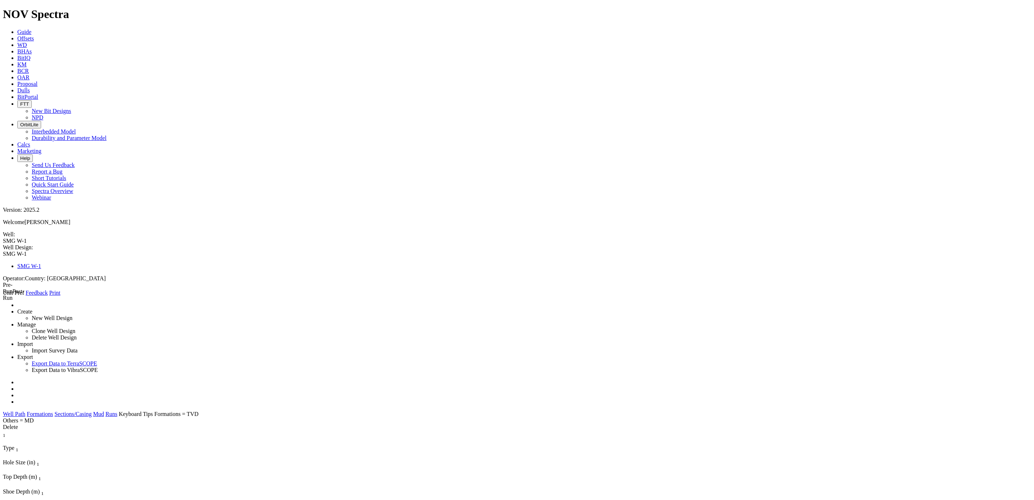
select select "number:7"
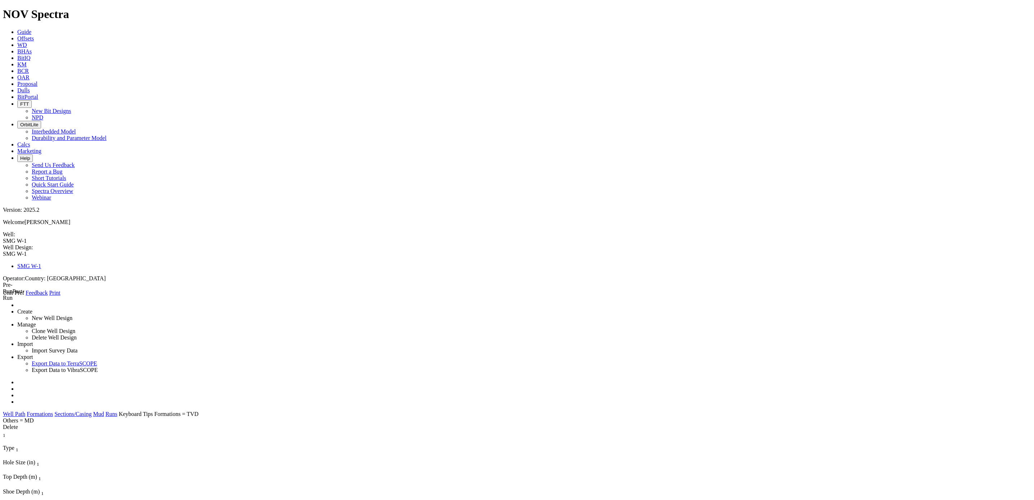
click at [53, 305] on link "Formations" at bounding box center [40, 414] width 26 height 6
click at [25, 305] on link "Well Path" at bounding box center [14, 414] width 22 height 6
click at [92, 305] on link "Sections/Casing" at bounding box center [72, 414] width 37 height 6
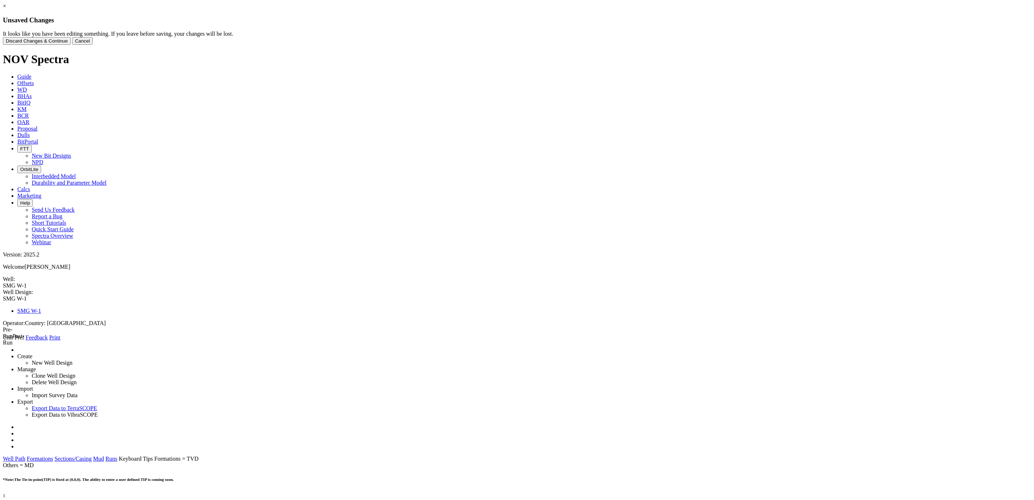
click at [93, 45] on button "Cancel" at bounding box center [82, 41] width 21 height 8
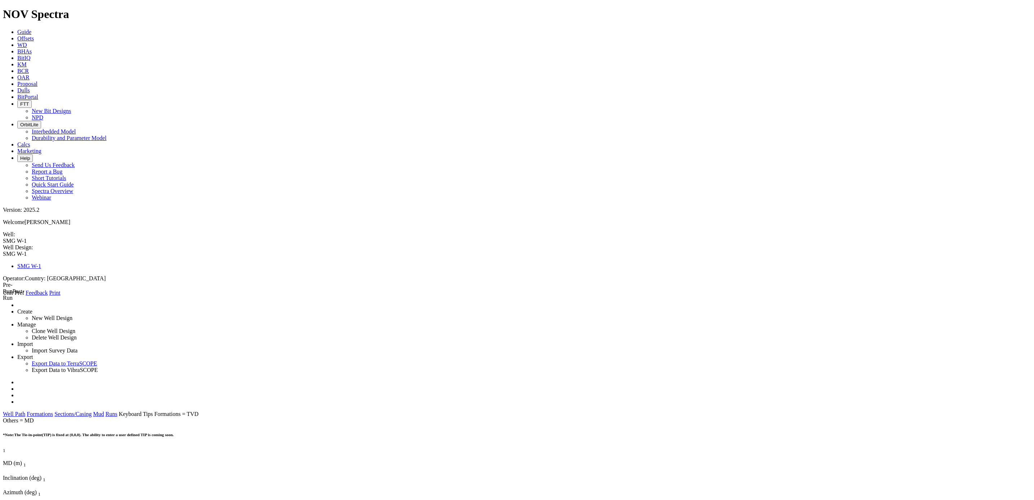
click at [92, 305] on link "Sections/Casing" at bounding box center [72, 414] width 37 height 6
click at [53, 305] on link "Formations" at bounding box center [40, 414] width 26 height 6
click at [25, 305] on link "Well Path" at bounding box center [14, 414] width 22 height 6
click at [117, 305] on link "Runs" at bounding box center [112, 414] width 12 height 6
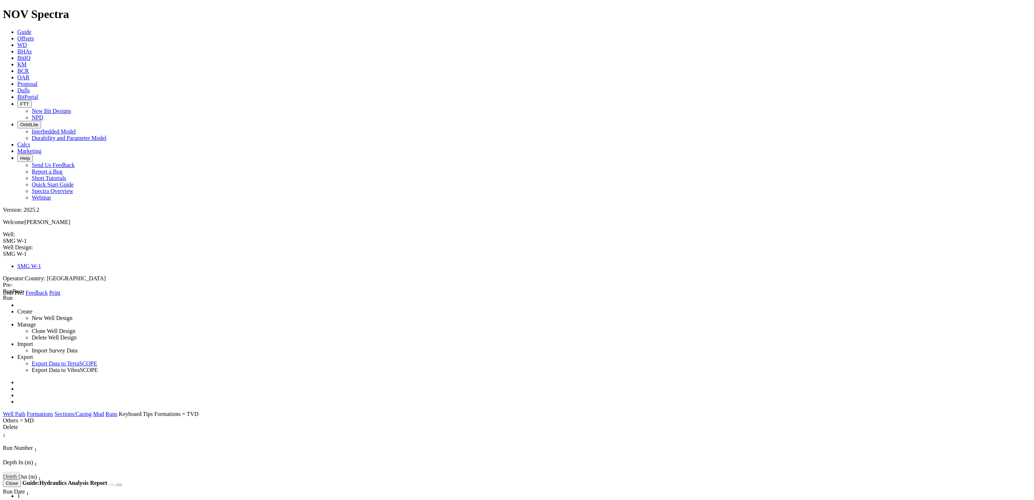
click at [25, 305] on link "Well Path" at bounding box center [14, 414] width 22 height 6
type input "80"
type input "550"
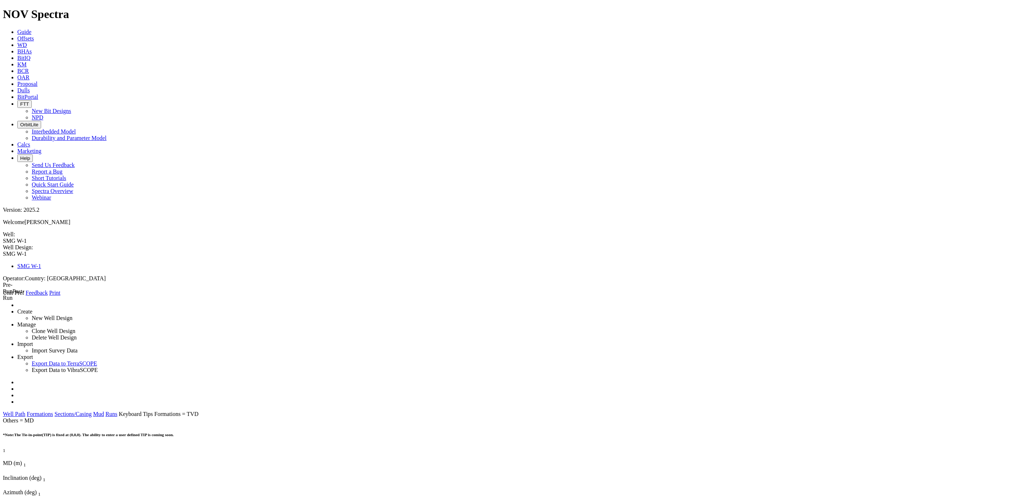
type input "2000"
type input "3300"
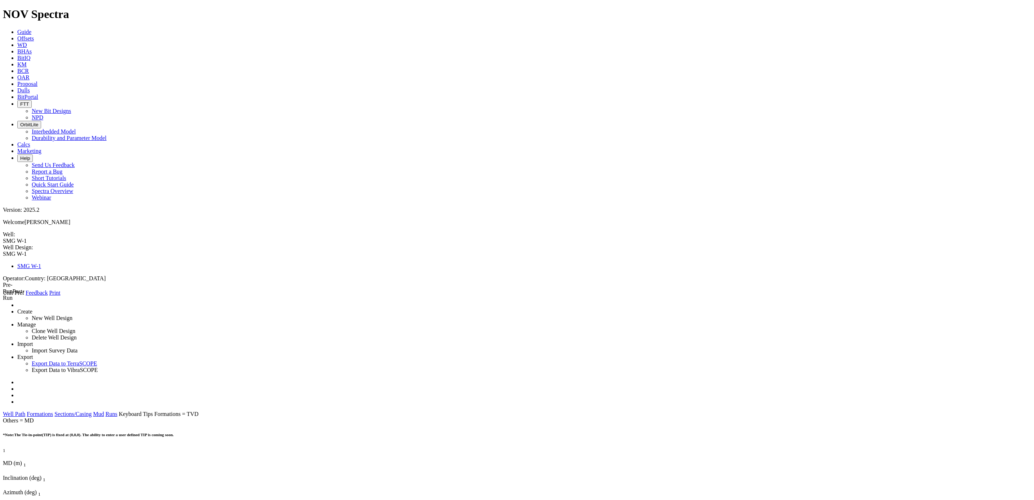
type input "3755"
click at [334, 305] on div "X Casing Open Hole Cased Hole Section Type: Casing Conductor Liner Riser Hole S…" at bounding box center [517, 492] width 1028 height 123
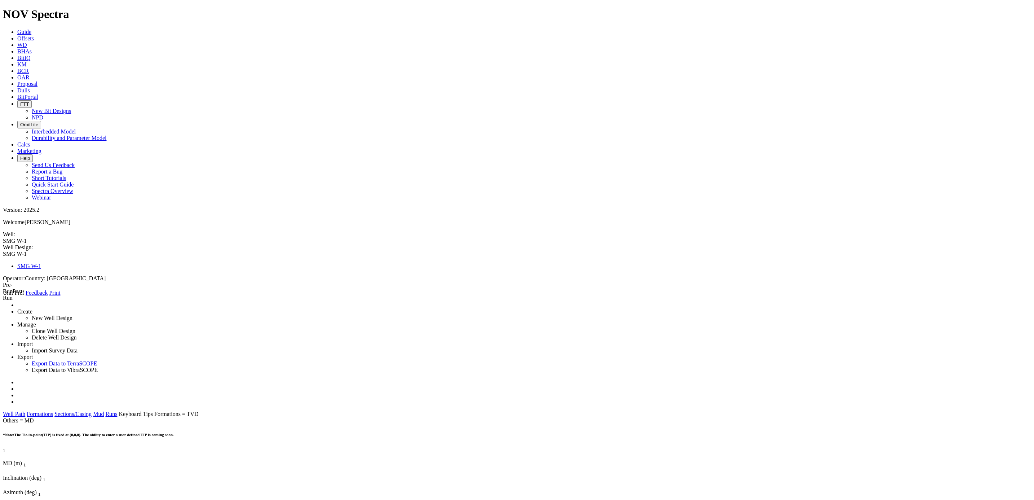
type input ".1"
type input "0.1"
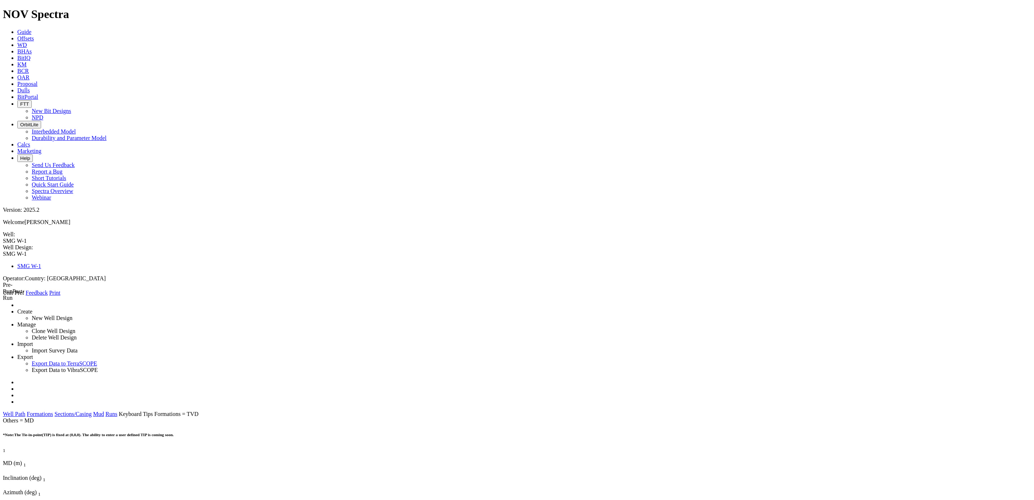
type input "12"
type input "0"
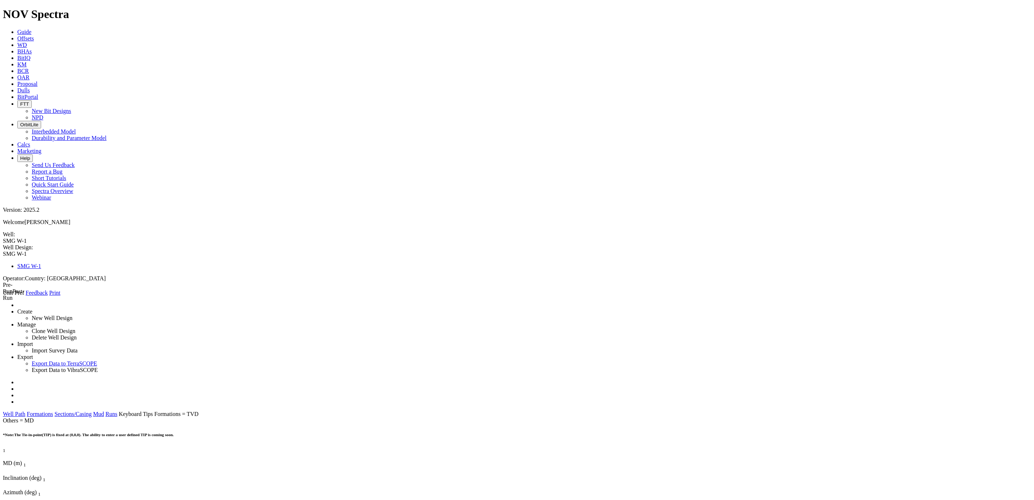
click at [152, 305] on div "X Casing Open Hole Cased Hole Section Type: Casing Conductor Liner Riser Hole S…" at bounding box center [517, 492] width 1028 height 123
click at [92, 305] on link "Sections/Casing" at bounding box center [72, 414] width 37 height 6
click at [104, 305] on link "Mud" at bounding box center [98, 414] width 11 height 6
click at [25, 305] on link "Well Path" at bounding box center [14, 414] width 22 height 6
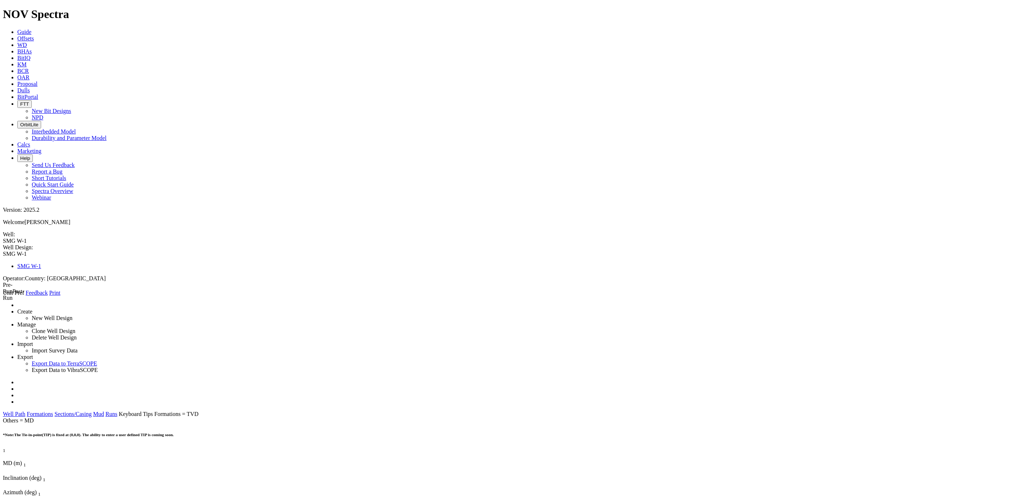
type input "0"
type input "0.76"
click at [154, 305] on div "X Casing Open Hole Cased Hole Section Type: Casing Conductor Liner Riser Hole S…" at bounding box center [517, 492] width 1028 height 123
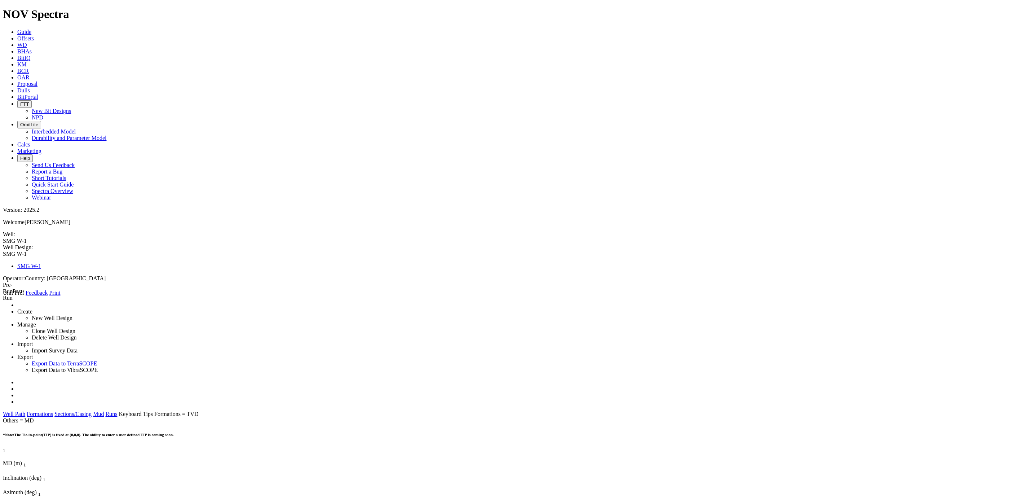
click at [53, 305] on link "Formations" at bounding box center [40, 414] width 26 height 6
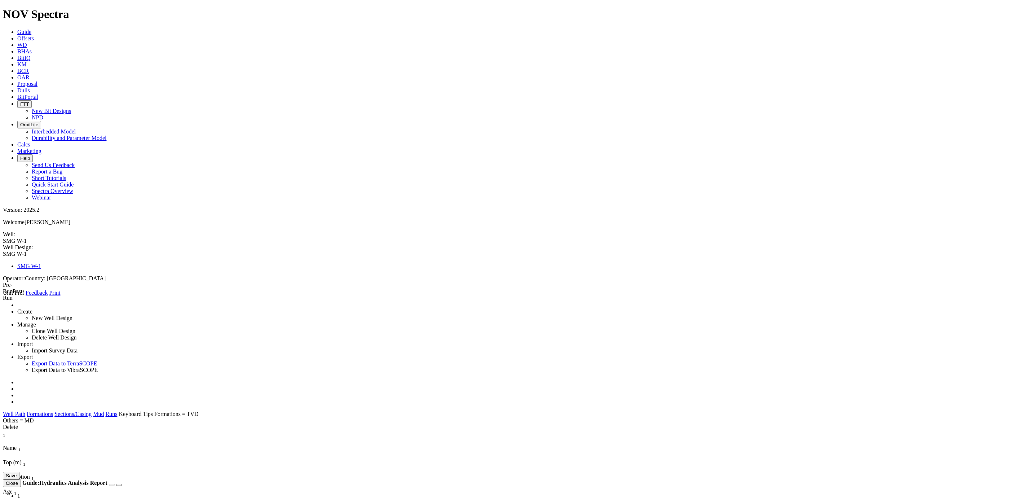
type input "_"
type input "Turonian _Malm Carbonate"
click at [19, 305] on button "Save" at bounding box center [11, 475] width 17 height 8
click at [25, 305] on link "Well Path" at bounding box center [14, 414] width 22 height 6
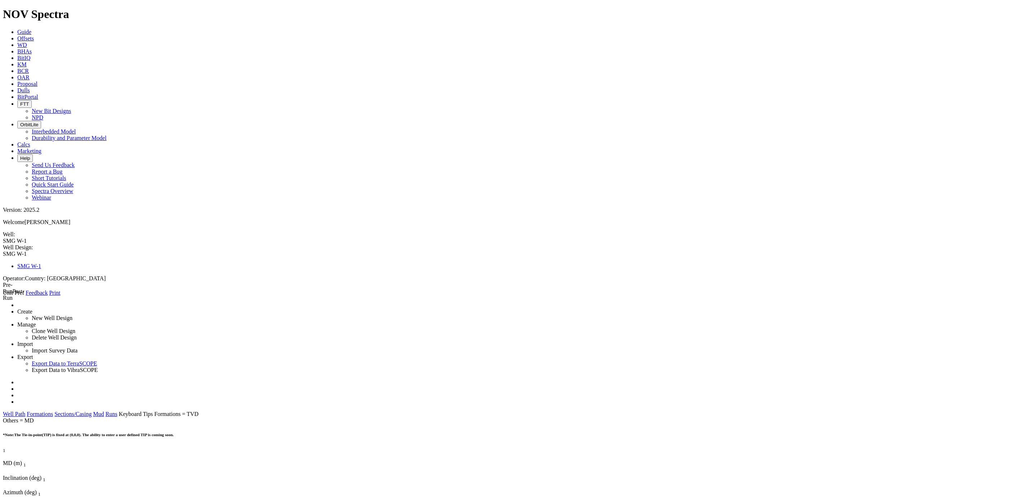
click at [53, 305] on link "Formations" at bounding box center [40, 414] width 26 height 6
click at [92, 305] on link "Sections/Casing" at bounding box center [72, 414] width 37 height 6
click at [104, 305] on link "Mud" at bounding box center [98, 414] width 11 height 6
click at [117, 305] on link "Runs" at bounding box center [112, 414] width 12 height 6
click at [17, 305] on link at bounding box center [17, 401] width 0 height 6
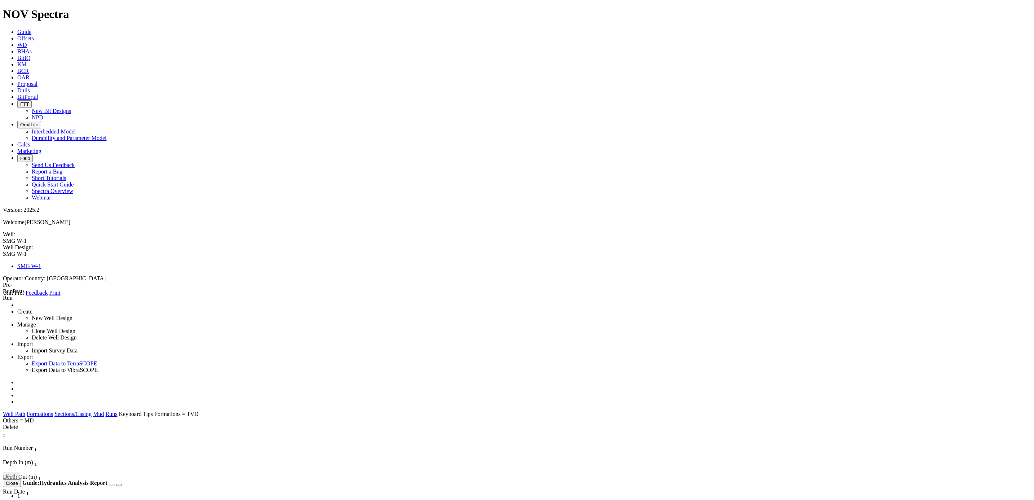
click at [17, 305] on link at bounding box center [17, 401] width 0 height 6
click at [3, 296] on icon at bounding box center [3, 296] width 0 height 0
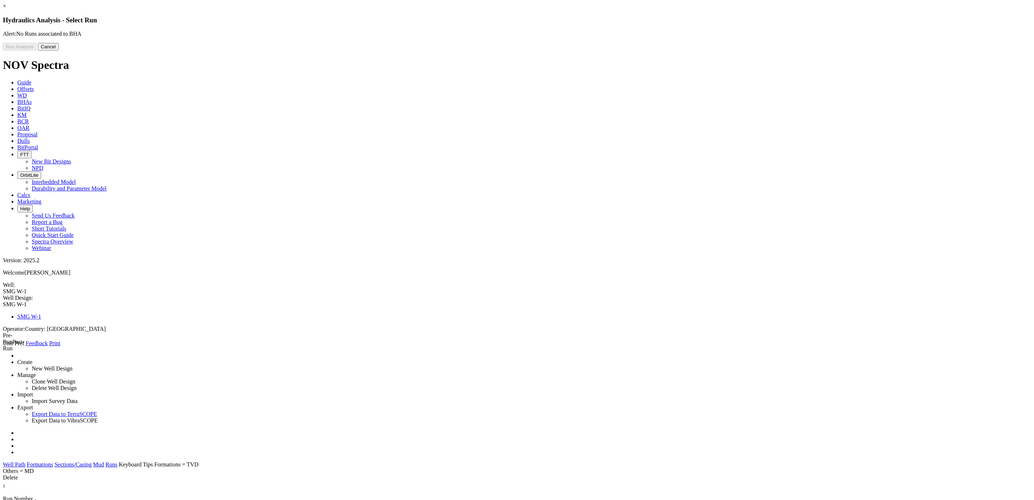
click at [59, 50] on button "Cancel" at bounding box center [48, 47] width 21 height 8
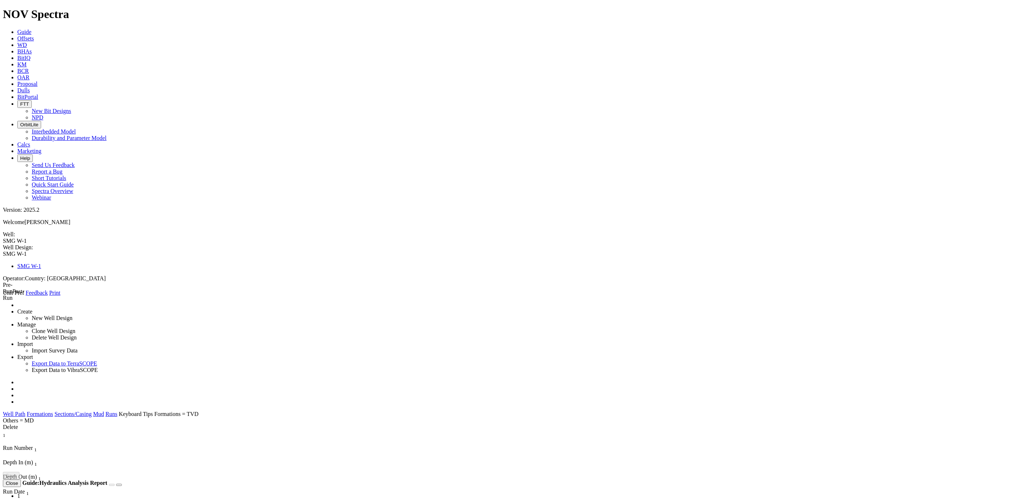
click at [687, 305] on div "X Casing Open Hole Cased Hole Section Type: Casing Conductor Liner Riser Hole S…" at bounding box center [517, 451] width 1028 height 56
click at [3, 296] on span at bounding box center [3, 296] width 0 height 0
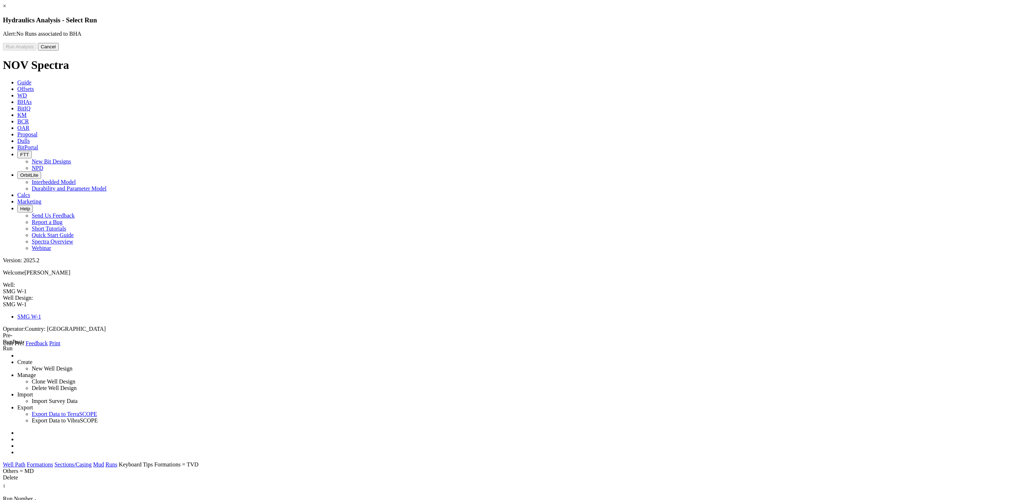
click at [59, 50] on button "Cancel" at bounding box center [48, 47] width 21 height 8
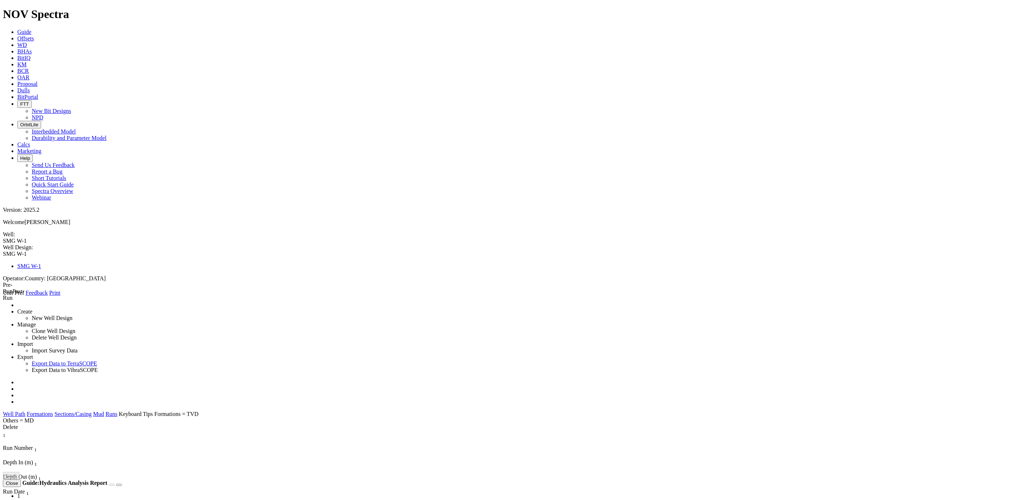
click at [17, 305] on link at bounding box center [17, 395] width 0 height 6
click at [35, 305] on link "Runs" at bounding box center [26, 448] width 18 height 6
type input "1"
type input "550"
type input "2000"
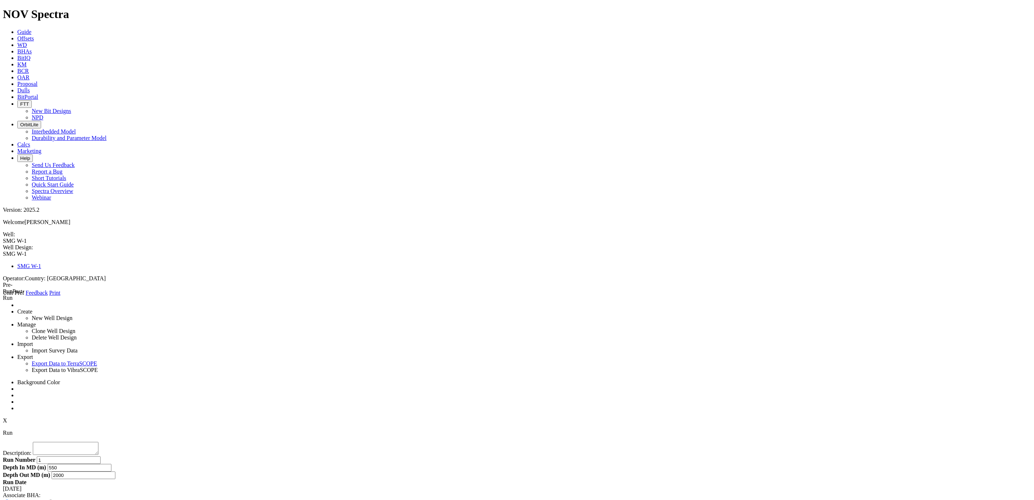
click at [56, 305] on select "Select BHA to Clone: Example BHA" at bounding box center [29, 509] width 53 height 7
click at [215, 305] on div "Associate BHA: Clone Existing Create New Select BHA to Clone: Example BHA Clone…" at bounding box center [517, 502] width 1028 height 21
click at [53, 305] on input "Create New" at bounding box center [50, 501] width 5 height 5
radio input "true"
radio input "false"
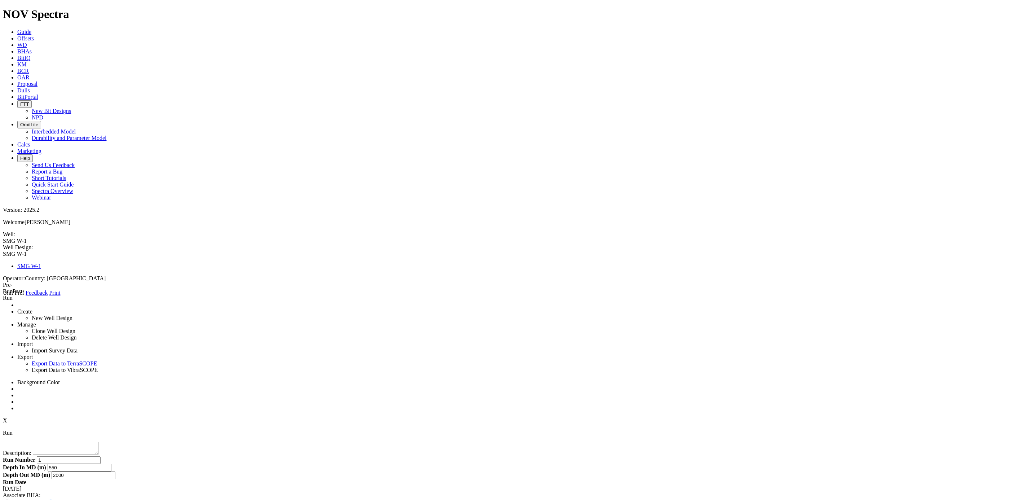
click at [67, 305] on input "text" at bounding box center [35, 509] width 64 height 8
type input "Tunisia BHA"
click at [115, 305] on button "Create & Associate" at bounding box center [91, 509] width 46 height 8
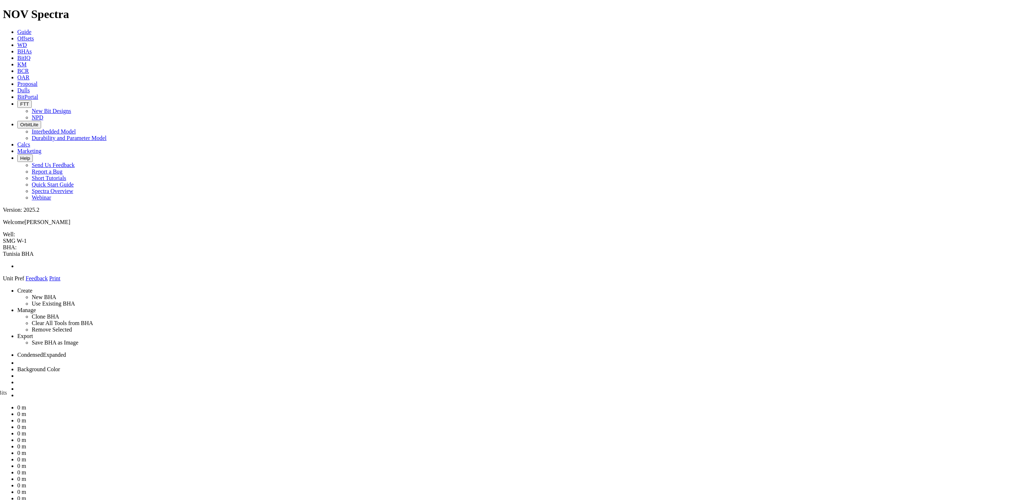
drag, startPoint x: 938, startPoint y: 252, endPoint x: 506, endPoint y: 465, distance: 481.4
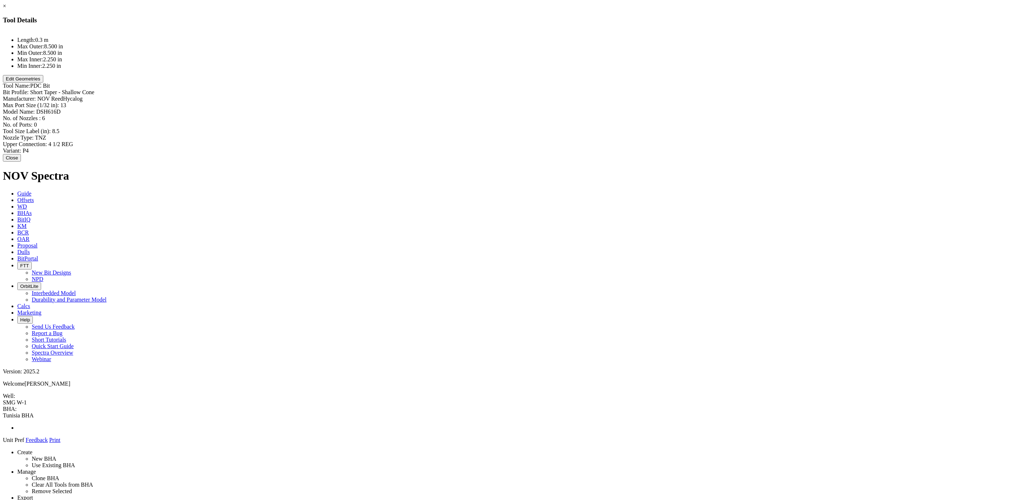
click at [449, 31] on div at bounding box center [517, 31] width 1028 height 0
click at [43, 83] on button "Edit Geometries" at bounding box center [23, 79] width 40 height 8
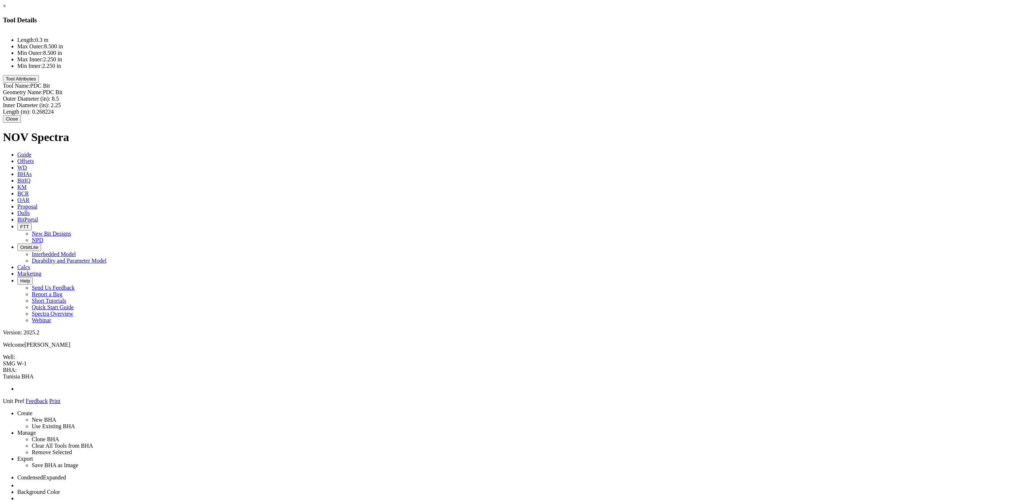
click at [593, 96] on div "Outer Diameter (in): 8.5 8.5" at bounding box center [517, 99] width 1028 height 6
type input "16"
click at [587, 102] on div "Inner Diameter (in): 2.25 2.25" at bounding box center [517, 106] width 1028 height 8
type input "16"
click at [589, 108] on div "Length (m): 0.268224 0.268224" at bounding box center [517, 112] width 1028 height 8
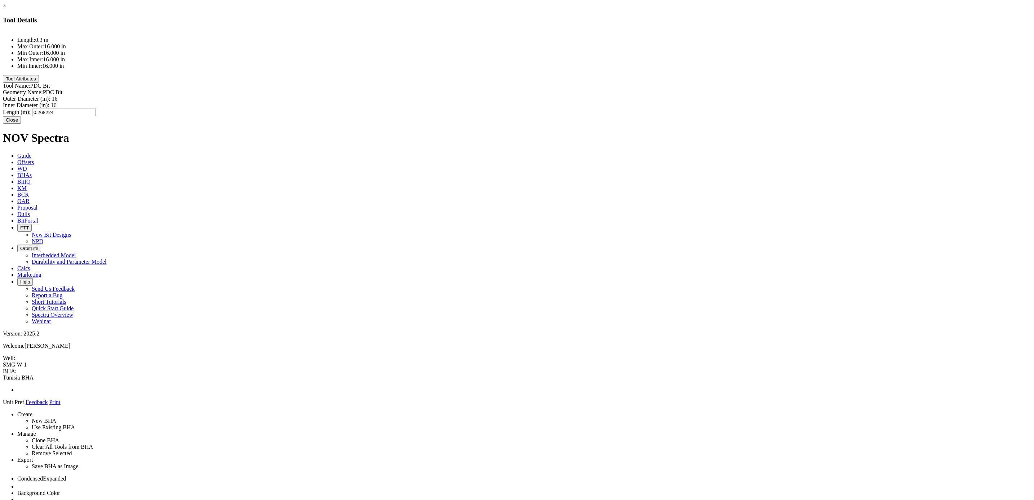
click at [96, 108] on input "0.268224" at bounding box center [64, 112] width 64 height 8
click at [591, 108] on div "Length (m): 0.268224 0.268224" at bounding box center [517, 112] width 1028 height 8
click at [96, 108] on input "0.268224" at bounding box center [64, 112] width 64 height 8
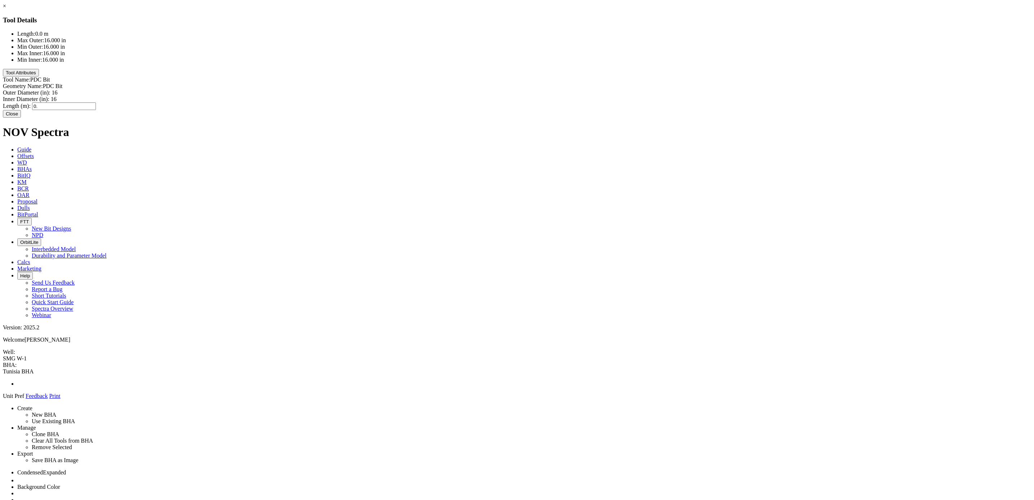
click at [593, 102] on div "Length (m): 0. 0." at bounding box center [517, 106] width 1028 height 8
click at [96, 102] on input "0." at bounding box center [64, 106] width 64 height 8
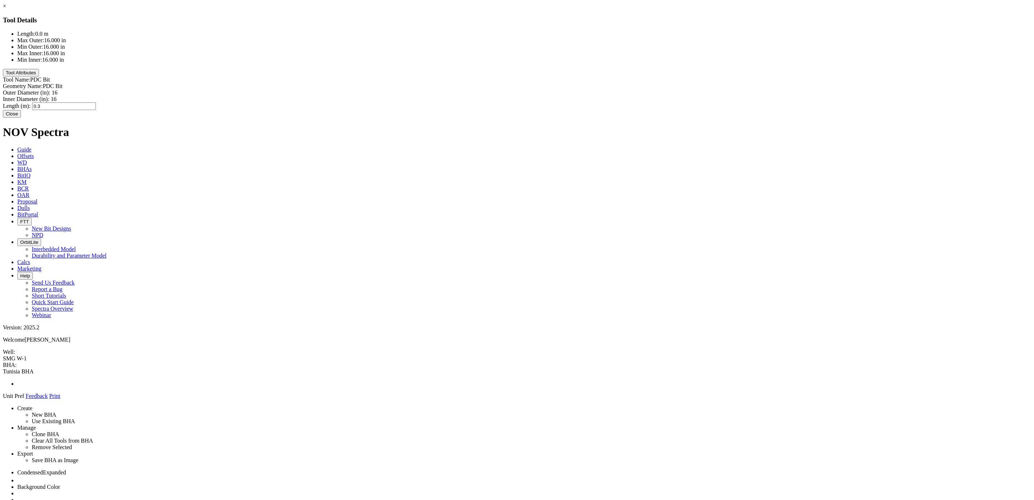
type input "0.35"
click at [21, 117] on button "Close" at bounding box center [12, 114] width 18 height 8
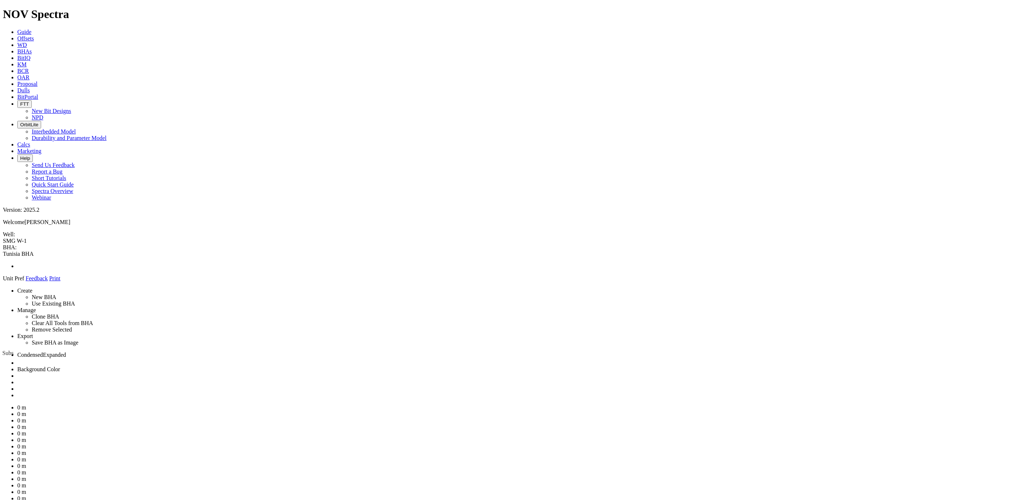
drag, startPoint x: 966, startPoint y: 173, endPoint x: 510, endPoint y: 418, distance: 516.9
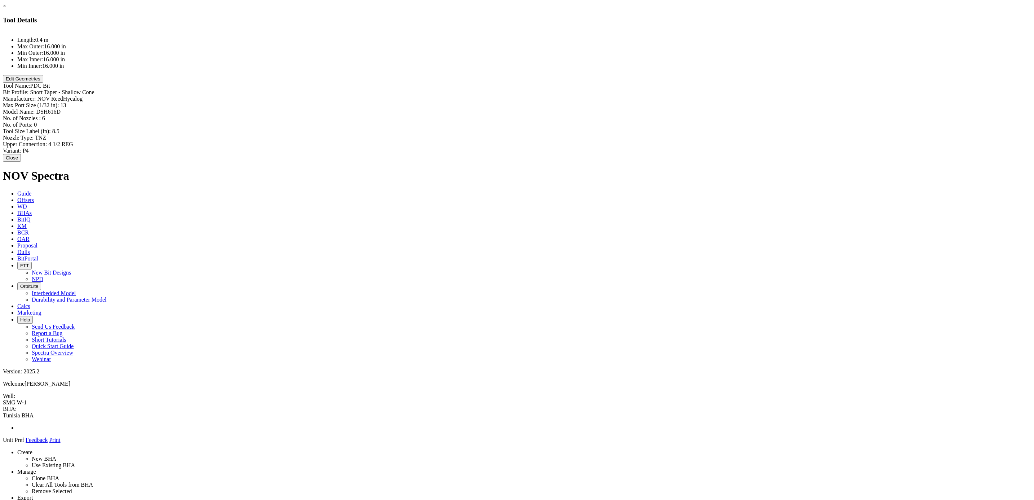
click at [449, 31] on div at bounding box center [517, 31] width 1028 height 0
click at [457, 31] on div at bounding box center [517, 31] width 1028 height 0
type input "Short Taper - Shallow Cone"
click at [588, 89] on div "Bit Profile: Short Taper - Shallow Cone Short Taper - Shallow Cone" at bounding box center [517, 93] width 1028 height 8
type input "DSH616D"
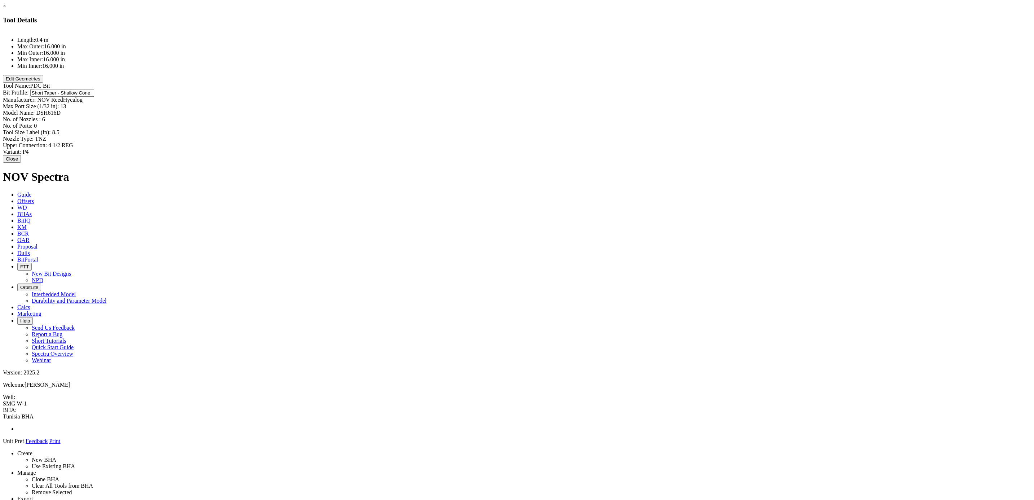
click at [584, 89] on div "Bit Profile: Short Taper - Shallow Cone Short Taper - Shallow Cone Manufacturer…" at bounding box center [517, 122] width 1028 height 66
type input "6"
click at [589, 115] on div "No. of Nozzles : 6 6" at bounding box center [517, 119] width 1028 height 8
click at [582, 128] on div "Tool Size Label (in): 8.5 8.5" at bounding box center [517, 132] width 1028 height 8
type input "16"
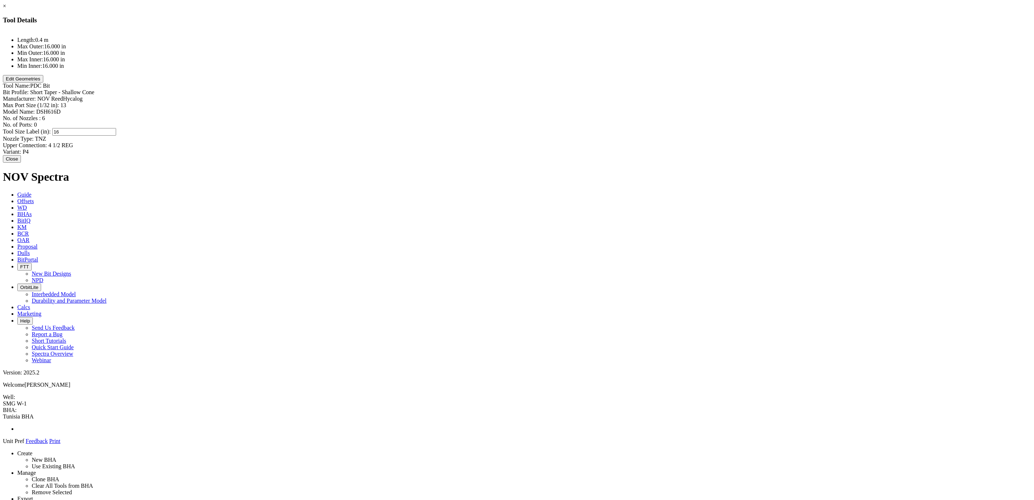
type input "TNZ"
click at [582, 136] on div "Nozzle Type: TNZ TNZ" at bounding box center [517, 139] width 1028 height 6
click at [528, 128] on div "Tool Size Label (in): 16 16" at bounding box center [517, 131] width 1028 height 6
click at [597, 108] on div "Model Name: DSH616D DSH616D" at bounding box center [517, 111] width 1028 height 6
type input "TKC76"
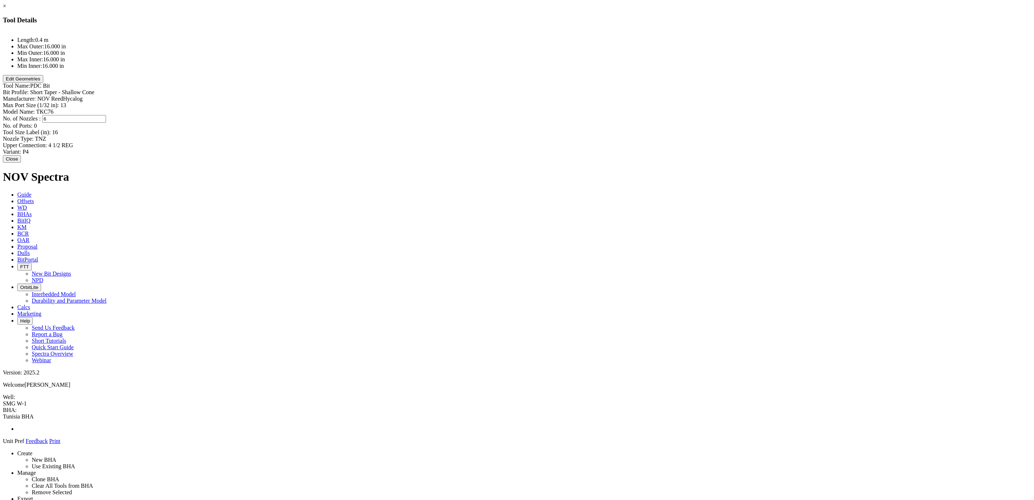
click at [590, 115] on div "No. of Nozzles : 6 6" at bounding box center [517, 119] width 1028 height 8
type input "10"
type input "0"
click at [591, 123] on div "No. of Ports: 0 0" at bounding box center [517, 126] width 1028 height 6
click at [591, 128] on div "Tool Size Label (in): 16 16" at bounding box center [517, 132] width 1028 height 8
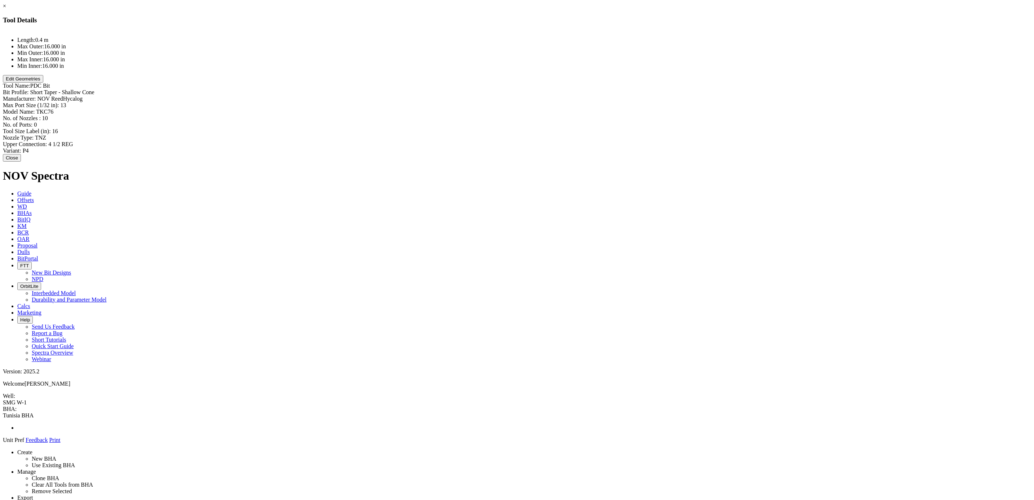
click at [589, 147] on div "Variant: P4 P4" at bounding box center [517, 150] width 1028 height 6
type input "A8"
click at [531, 134] on div "Nozzle Type: TNZ TNZ" at bounding box center [517, 137] width 1028 height 6
click at [21, 154] on button "Close" at bounding box center [12, 158] width 18 height 8
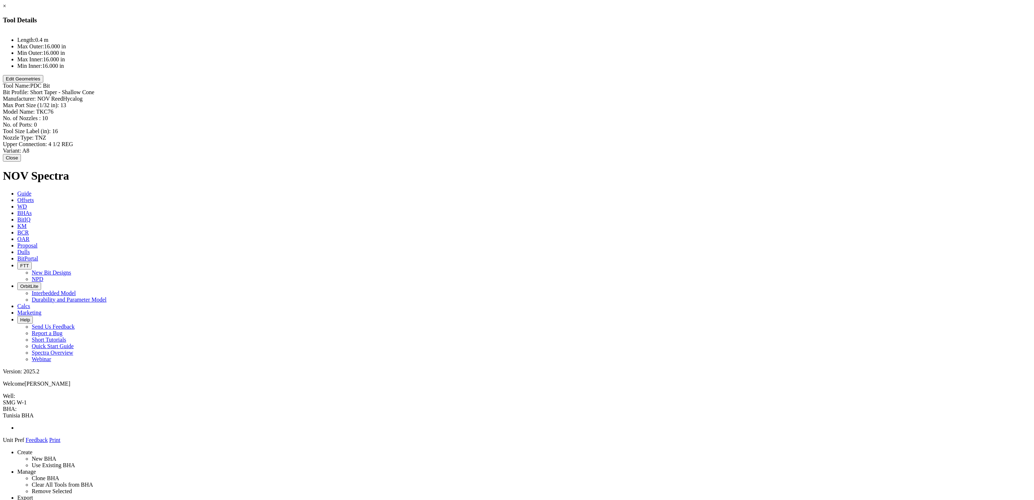
click at [43, 83] on button "Edit Geometries" at bounding box center [23, 79] width 40 height 8
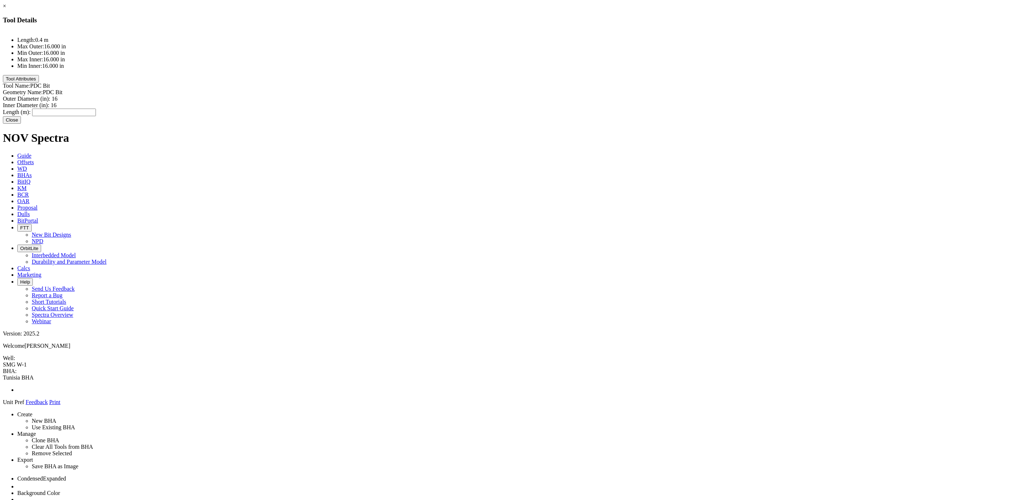
type input "0.35"
click at [604, 108] on div "Length (m): 0.35 0.35" at bounding box center [517, 112] width 1028 height 8
click at [96, 108] on input "0.35" at bounding box center [64, 112] width 64 height 8
click at [21, 120] on button "Close" at bounding box center [12, 120] width 18 height 8
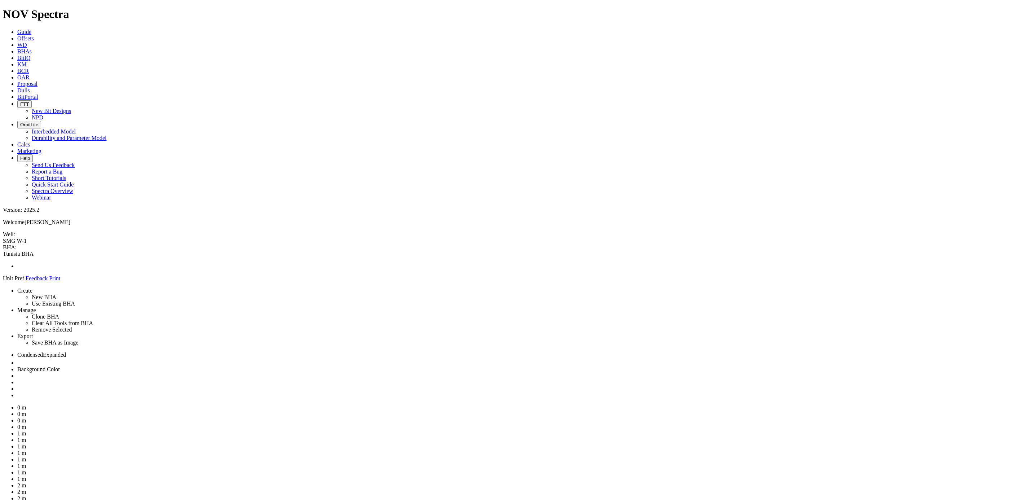
drag, startPoint x: 498, startPoint y: 125, endPoint x: 489, endPoint y: 108, distance: 18.4
drag, startPoint x: 468, startPoint y: 110, endPoint x: 462, endPoint y: 111, distance: 6.2
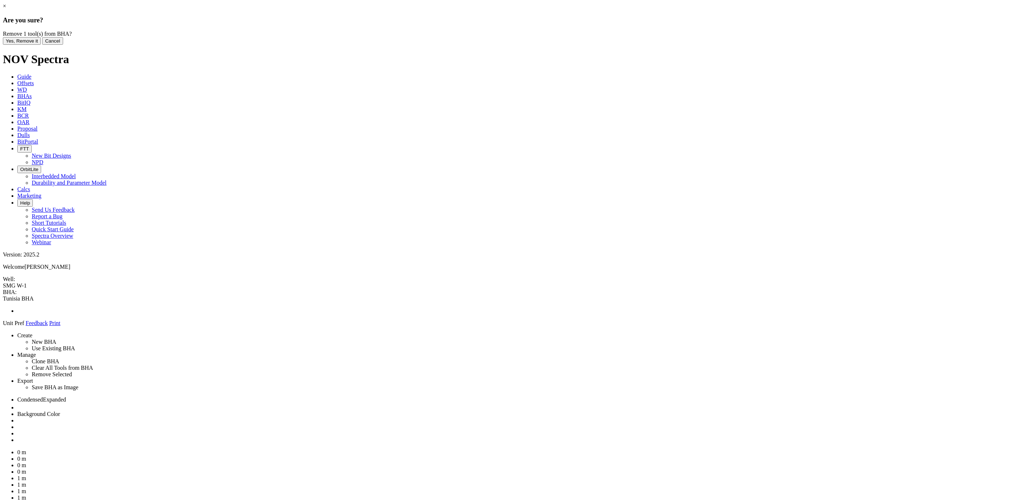
click at [41, 45] on button "Yes, Remove it" at bounding box center [22, 41] width 38 height 8
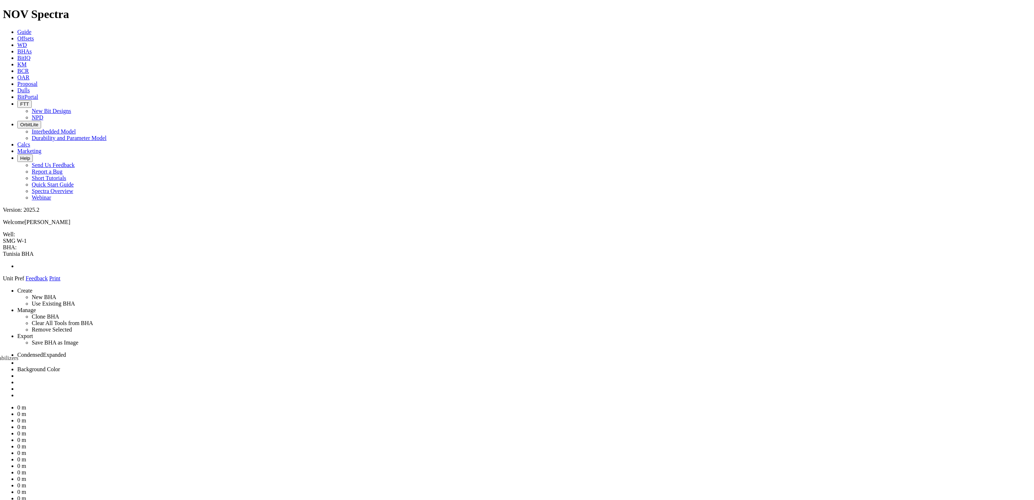
drag, startPoint x: 960, startPoint y: 133, endPoint x: 496, endPoint y: 417, distance: 544.8
drag, startPoint x: 940, startPoint y: 177, endPoint x: 506, endPoint y: 110, distance: 438.5
drag, startPoint x: 940, startPoint y: 173, endPoint x: 508, endPoint y: 56, distance: 447.4
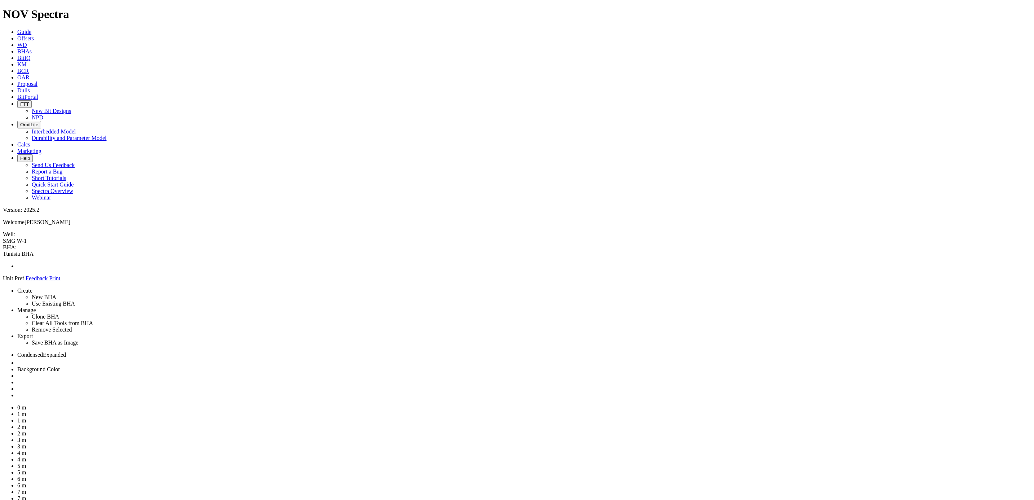
drag, startPoint x: 962, startPoint y: 142, endPoint x: 501, endPoint y: 60, distance: 468.5
drag, startPoint x: 434, startPoint y: 70, endPoint x: 418, endPoint y: 72, distance: 16.4
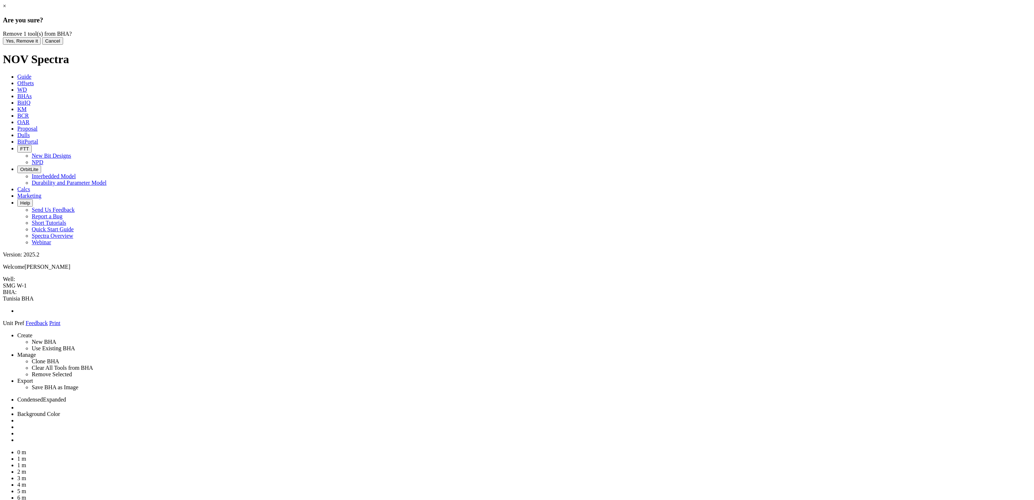
click at [41, 45] on button "Yes, Remove it" at bounding box center [22, 41] width 38 height 8
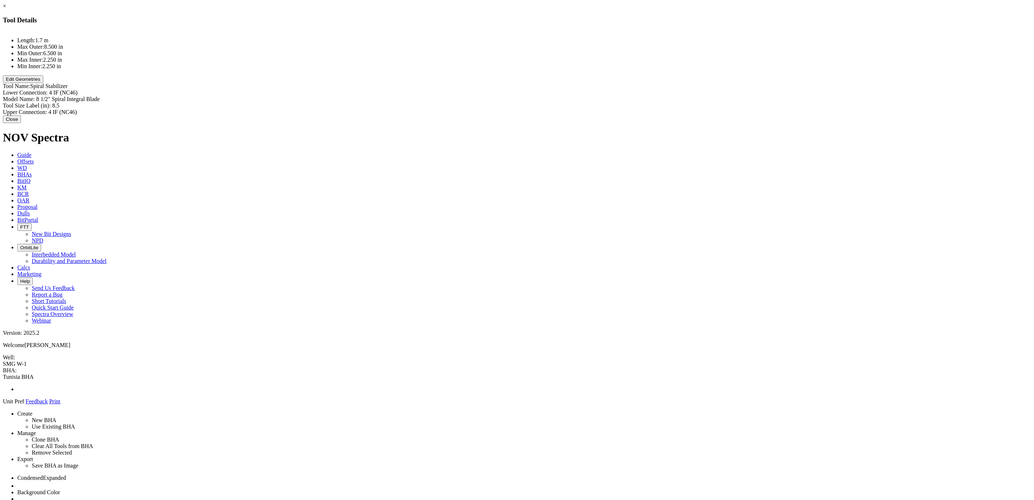
click at [43, 83] on button "Edit Geometries" at bounding box center [23, 79] width 40 height 8
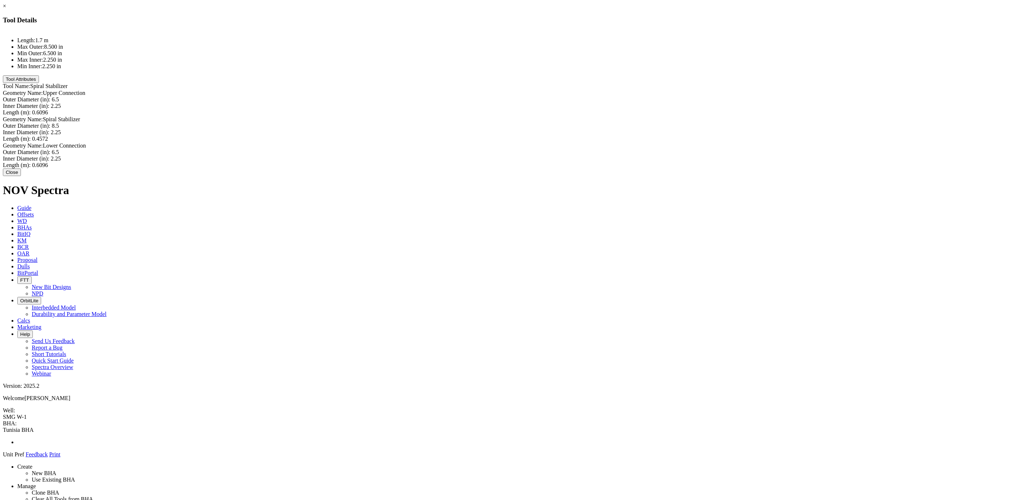
click at [39, 83] on button "Tool Attributes" at bounding box center [21, 79] width 36 height 8
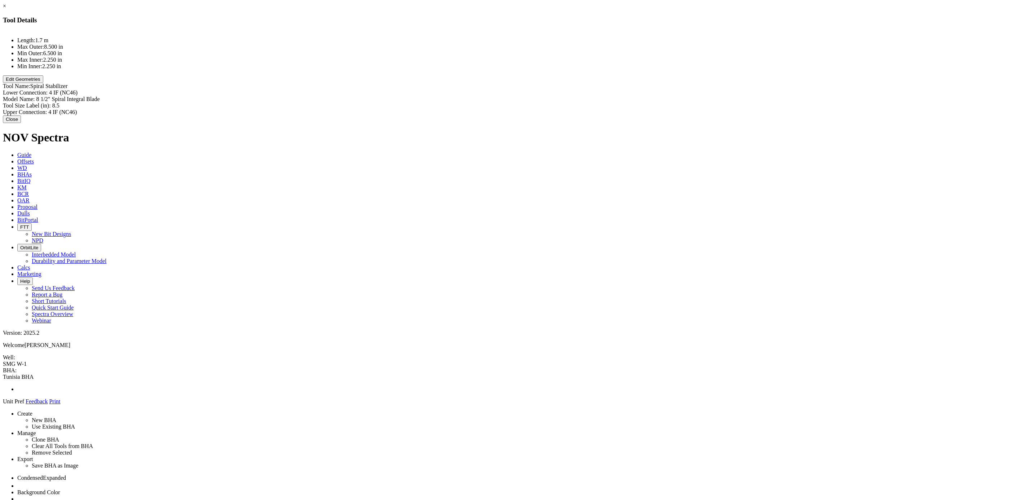
click at [43, 83] on button "Edit Geometries" at bounding box center [23, 79] width 40 height 8
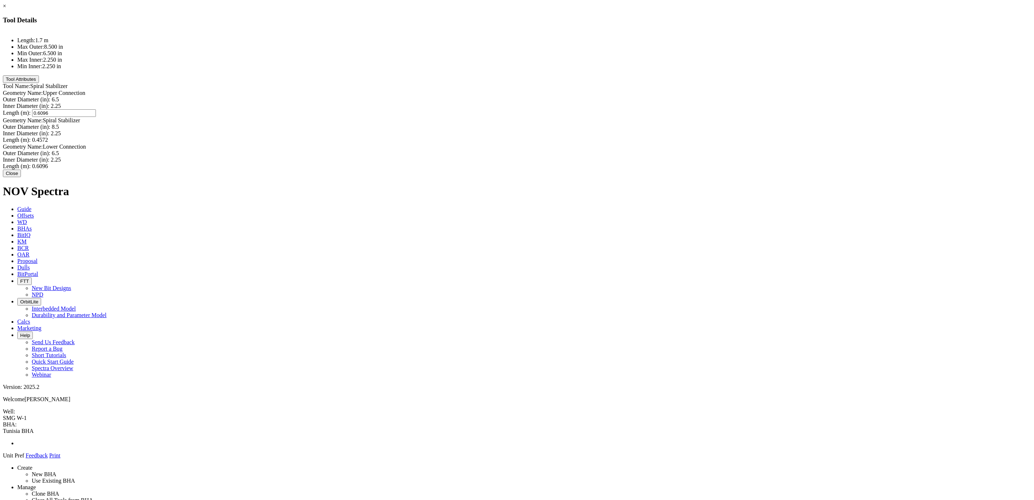
click at [600, 109] on div "Length (m): 0.6096 0.6096" at bounding box center [517, 113] width 1028 height 8
click at [96, 109] on input "0.6096" at bounding box center [64, 113] width 64 height 8
type input "0.65"
type input "8.5"
click at [591, 124] on div "Outer Diameter (in): 8.5 8.5" at bounding box center [517, 127] width 1028 height 6
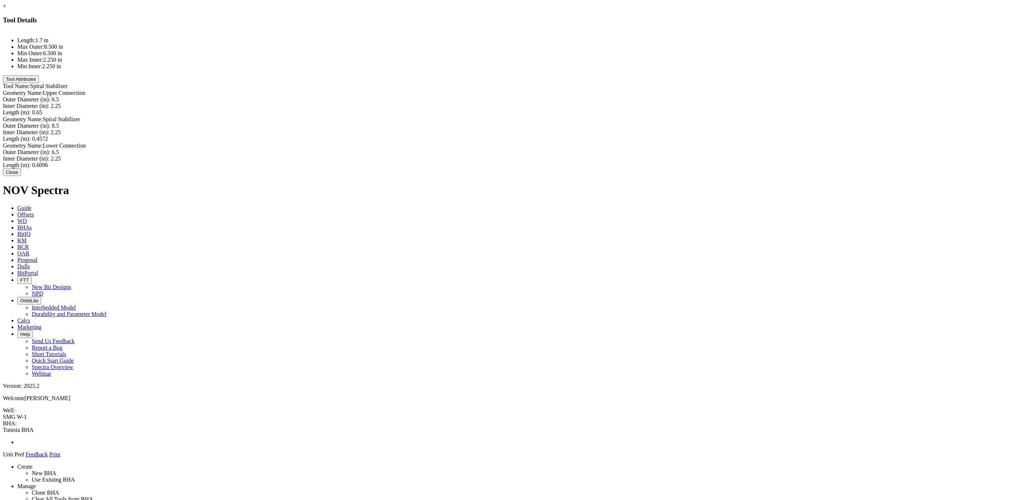
type input "2.25"
click at [593, 129] on div "Inner Diameter (in): 2.25 2.25" at bounding box center [517, 132] width 1028 height 6
click at [600, 137] on div "Length (m): 0.4572 0.4572" at bounding box center [517, 140] width 1028 height 6
click at [96, 136] on input "0.4572" at bounding box center [64, 140] width 64 height 8
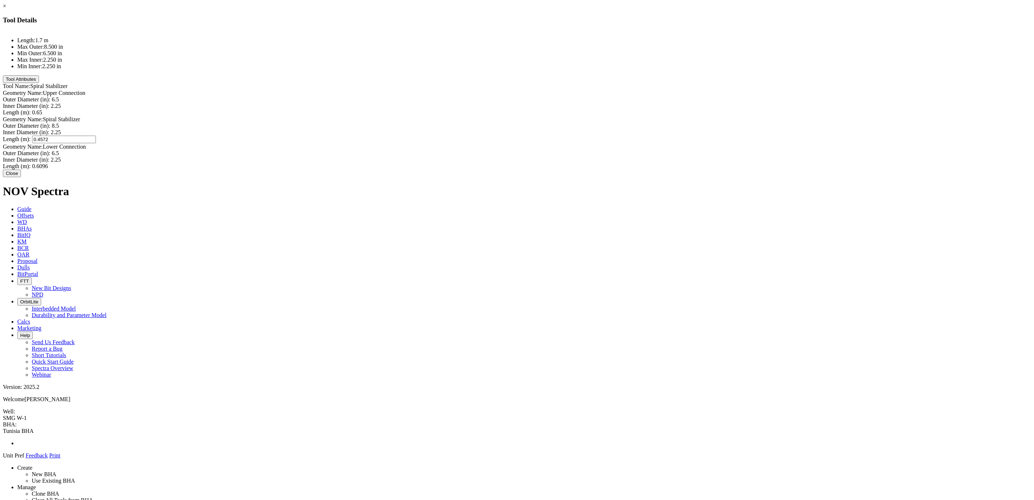
click at [96, 136] on input "0.4572" at bounding box center [64, 140] width 64 height 8
type input "0.70"
click at [590, 163] on div "Length (m): 0.6096 0.6096" at bounding box center [517, 166] width 1028 height 6
type input "0.65"
click at [21, 176] on button "Close" at bounding box center [12, 173] width 18 height 8
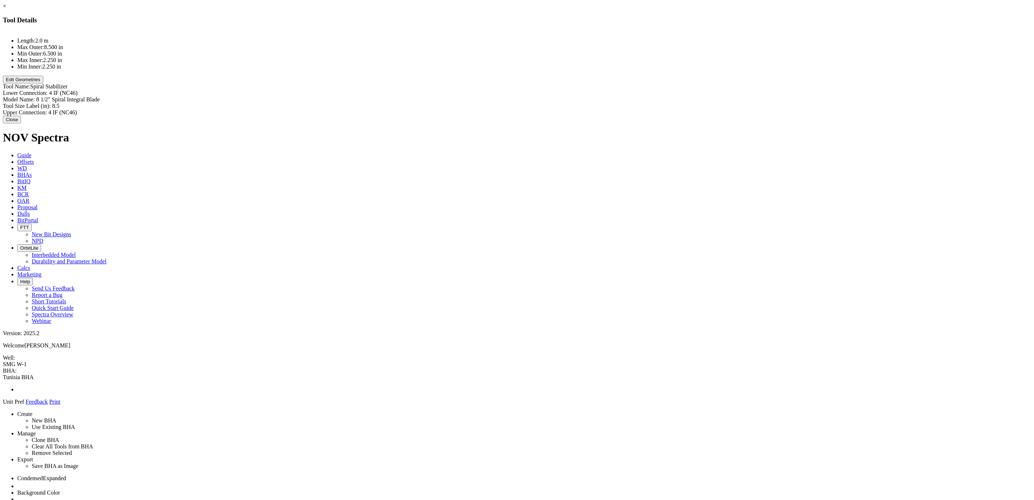
click at [599, 96] on div "Model Name: 8 1/2" Spiral Integral Blade 8 1/2" Spiral Integral Blade" at bounding box center [517, 99] width 1028 height 6
click at [100, 96] on input "8 1/2" Spiral Integral Blade" at bounding box center [68, 100] width 64 height 8
click at [596, 96] on div "Model Name: 15 1/2" Spiral Integral Blade 15 1/2" Spiral Integral Blade" at bounding box center [517, 99] width 1028 height 6
click at [100, 96] on input "15 1/2" Spiral Integral Blade" at bounding box center [68, 100] width 64 height 8
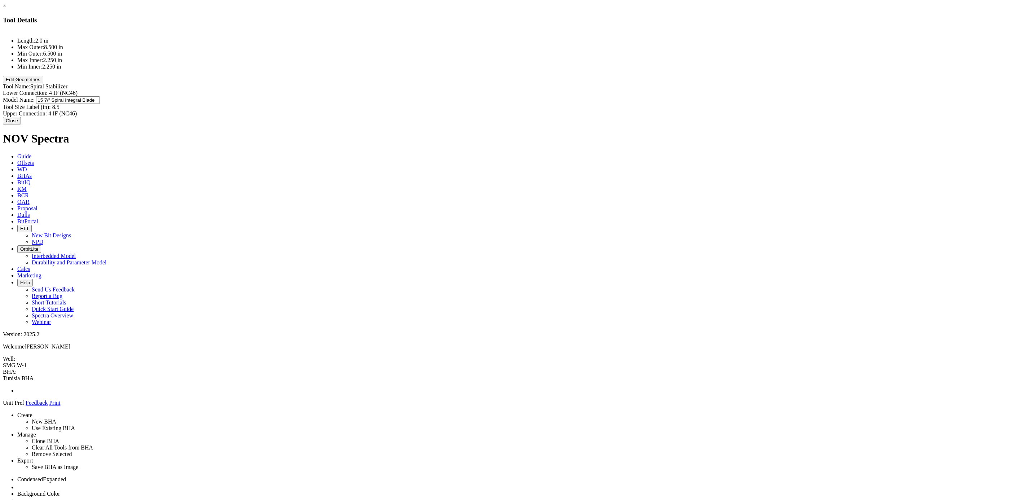
type input "15 7/8" Spiral Integral Blade"
type input "8.5"
click at [584, 90] on div "Lower Connection: 4 IF (NC46) Model Name: 15 1/2" Spiral Integral Blade 15 7/8"…" at bounding box center [517, 103] width 1028 height 27
click at [599, 103] on div "Tool Size Label (in): 8.5 8.5" at bounding box center [517, 106] width 1028 height 6
type input "4 IF (NC46)"
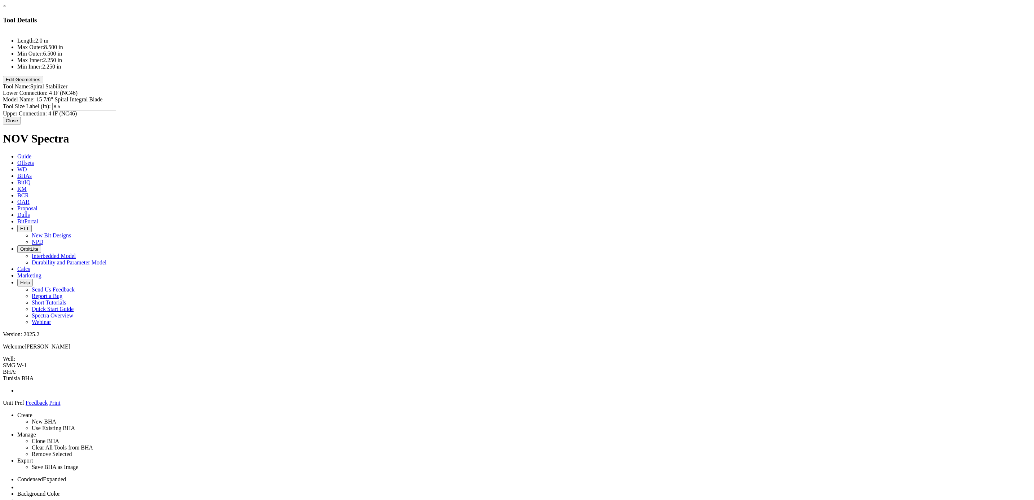
click at [599, 110] on div "Upper Connection: 4 IF (NC46) 4 IF (NC46)" at bounding box center [517, 113] width 1028 height 6
click at [597, 90] on div "Lower Connection: 4 IF (NC46) 4 IF (NC46)" at bounding box center [517, 94] width 1028 height 8
click at [583, 90] on div "Lower Connection: 4 IF (NC46) 4 IF (NC46)" at bounding box center [517, 93] width 1028 height 6
click at [113, 90] on input "4 IF (NC46)" at bounding box center [81, 94] width 64 height 8
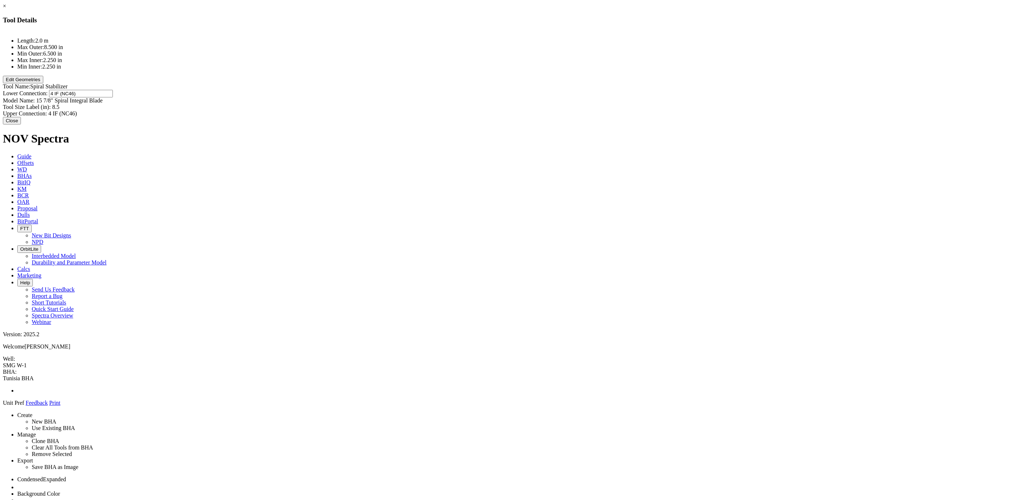
drag, startPoint x: 607, startPoint y: 44, endPoint x: 568, endPoint y: 46, distance: 38.6
click at [568, 90] on div "Lower Connection: 4 IF (NC46) 4 IF (NC46)" at bounding box center [517, 94] width 1028 height 8
click at [591, 90] on div "Lower Connection: 4 IF (NC46) 4 IF (NC46)" at bounding box center [517, 93] width 1028 height 6
paste input "7-5/8” REG BOX"
type input "7-5/8” REG BOX"
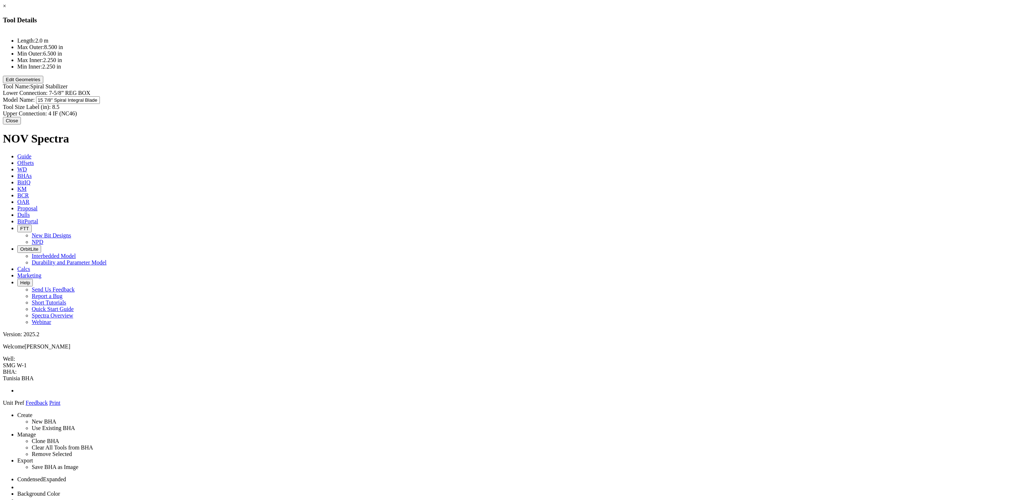
click at [593, 96] on div "Model Name: 15 7/8" Spiral Integral Blade 15 7/8" Spiral Integral Blade" at bounding box center [517, 100] width 1028 height 8
click at [590, 90] on div "Lower Connection: 7-5/8” REG BOX 7-5/8” REG BOX Model Name: 15 7/8" Spiral Inte…" at bounding box center [517, 103] width 1028 height 27
click at [587, 103] on div "Tool Size Label (in): 15 15" at bounding box center [517, 107] width 1028 height 8
paste input ".875"
type input "15.875"
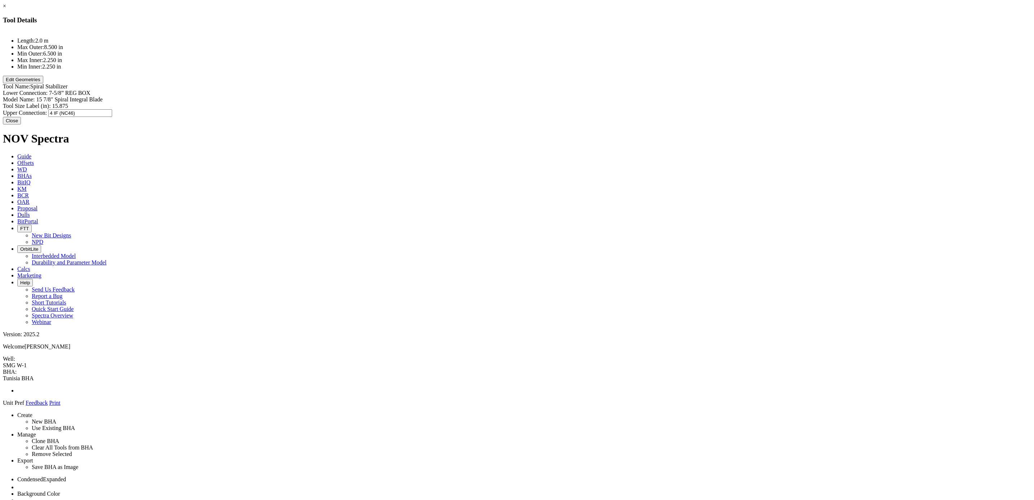
click at [603, 109] on div "Upper Connection: 4 IF (NC46) 4 IF (NC46)" at bounding box center [517, 113] width 1028 height 8
click at [602, 90] on div "Lower Connection: 7-5/8” REG BOX 7-5/8” REG BOX" at bounding box center [517, 93] width 1028 height 6
click at [595, 110] on div "Upper Connection: 4 IF (NC46) 4 IF (NC46)" at bounding box center [517, 113] width 1028 height 6
paste input "7-5/8” REG BOX"
type input "7-5/8” REG BOX"
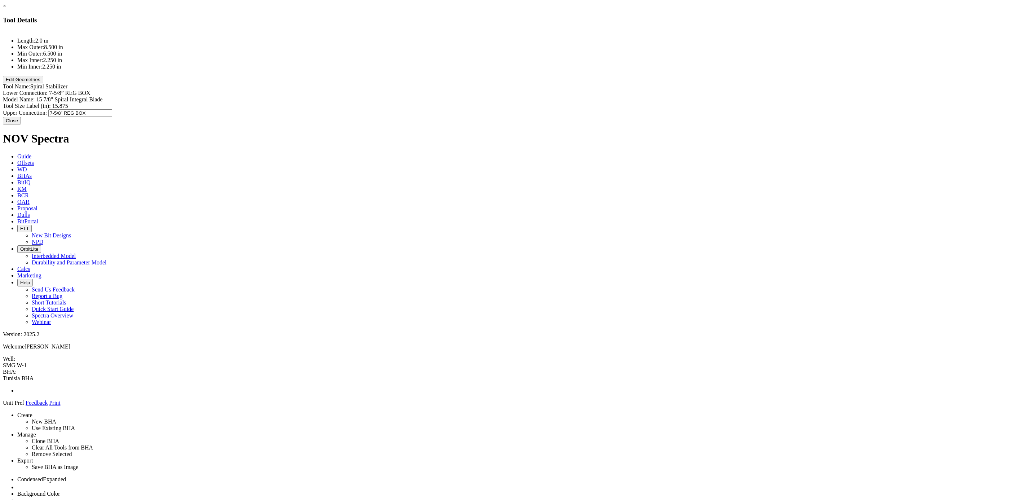
click at [554, 88] on div "Length: 2.0 m Max Outer: 8.500 in Min Outer: 6.500 in Max Inner: 2.250 in Min I…" at bounding box center [517, 74] width 1028 height 86
click at [21, 123] on button "Close" at bounding box center [12, 120] width 18 height 8
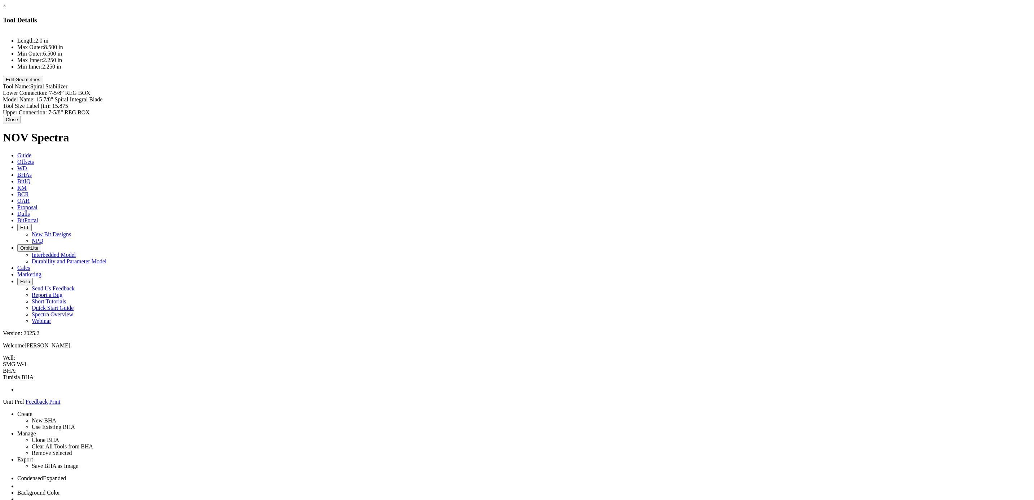
click at [43, 83] on button "Edit Geometries" at bounding box center [23, 80] width 40 height 8
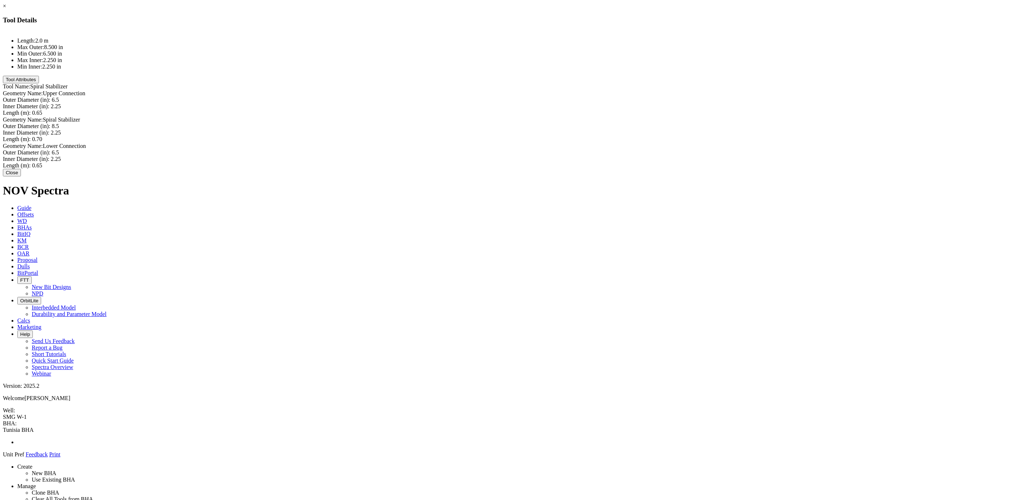
type input "6.5"
click at [589, 97] on div "Outer Diameter (in): 6.5 6.5" at bounding box center [517, 101] width 1028 height 8
click at [21, 176] on button "Close" at bounding box center [12, 173] width 18 height 8
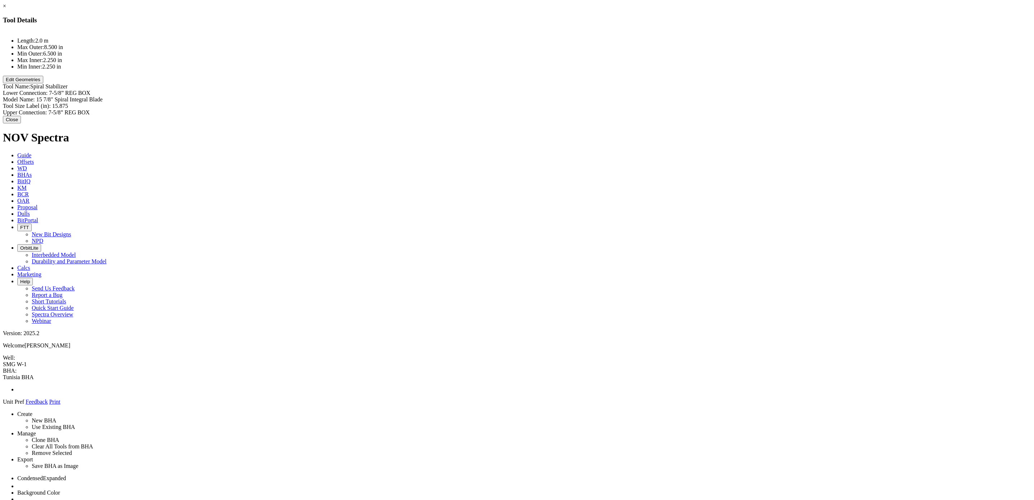
click at [43, 83] on button "Edit Geometries" at bounding box center [23, 80] width 40 height 8
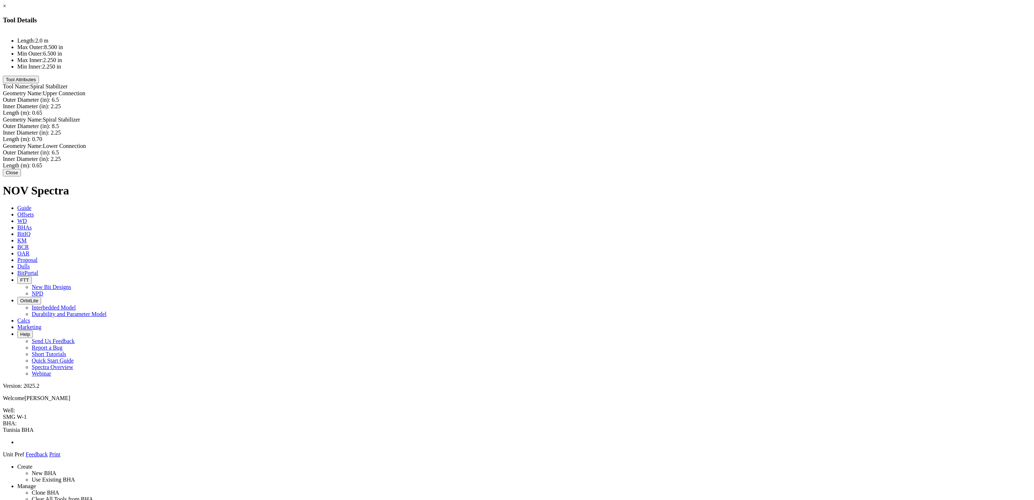
click at [596, 129] on div "Inner Diameter (in): 2.25 2.25" at bounding box center [517, 132] width 1028 height 6
type input "3"
click at [589, 103] on div "Inner Diameter (in): 2.25 2.25" at bounding box center [517, 107] width 1028 height 8
type input "3"
click at [587, 157] on div "Inner Diameter (in): 2.25 2.25" at bounding box center [517, 160] width 1028 height 6
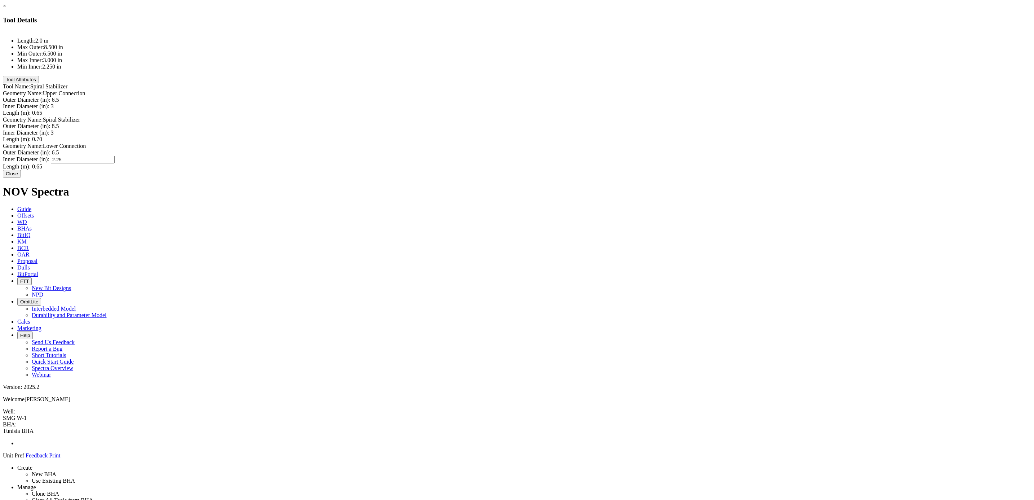
type input "3"
click at [50, 123] on label "Outer Diameter (in):" at bounding box center [27, 126] width 48 height 6
click at [591, 123] on div "Outer Diameter (in): 8.5 8.5" at bounding box center [517, 126] width 1028 height 6
paste input "15.87"
type input "15.875"
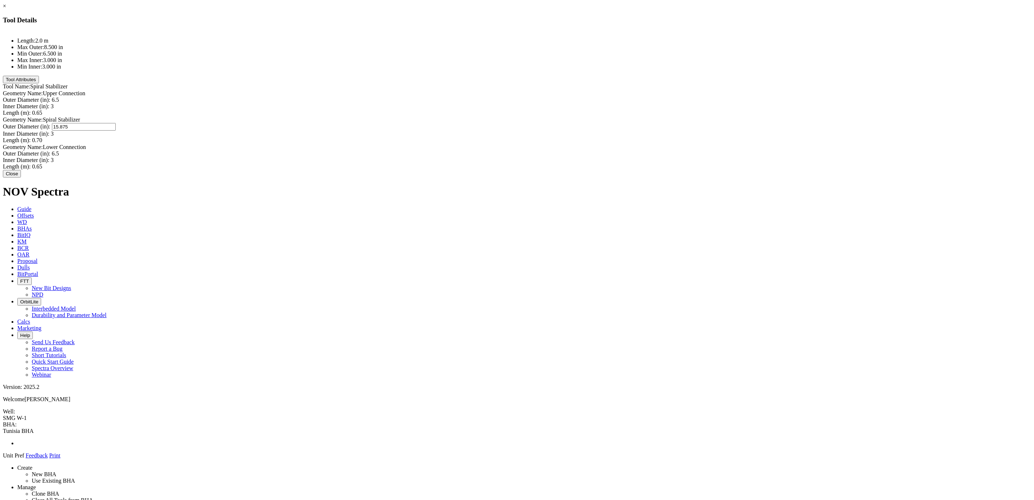
click at [31, 110] on label "Length (m):" at bounding box center [17, 113] width 28 height 6
type input "0.65"
click at [592, 103] on div "Inner Diameter (in): 3 3" at bounding box center [517, 107] width 1028 height 8
click at [21, 177] on button "Close" at bounding box center [12, 173] width 18 height 8
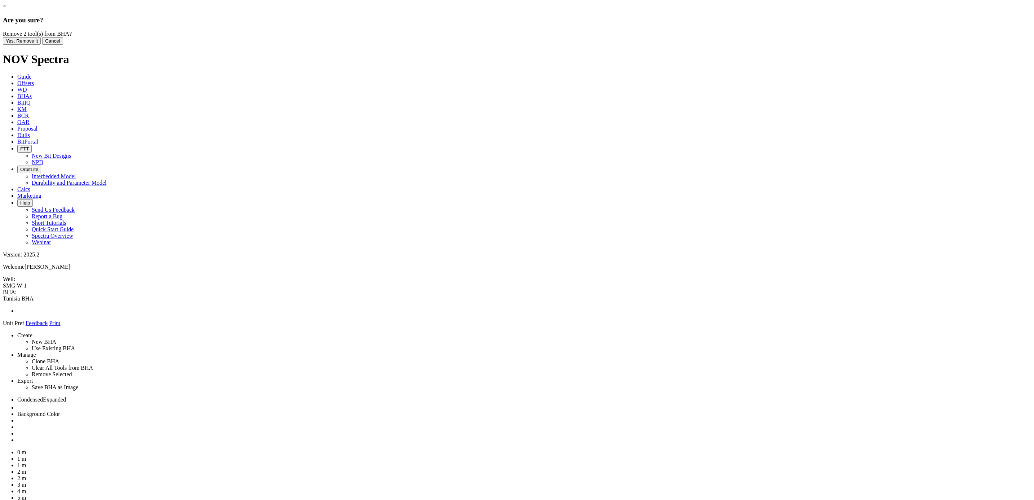
click at [41, 45] on button "Yes, Remove it" at bounding box center [22, 41] width 38 height 8
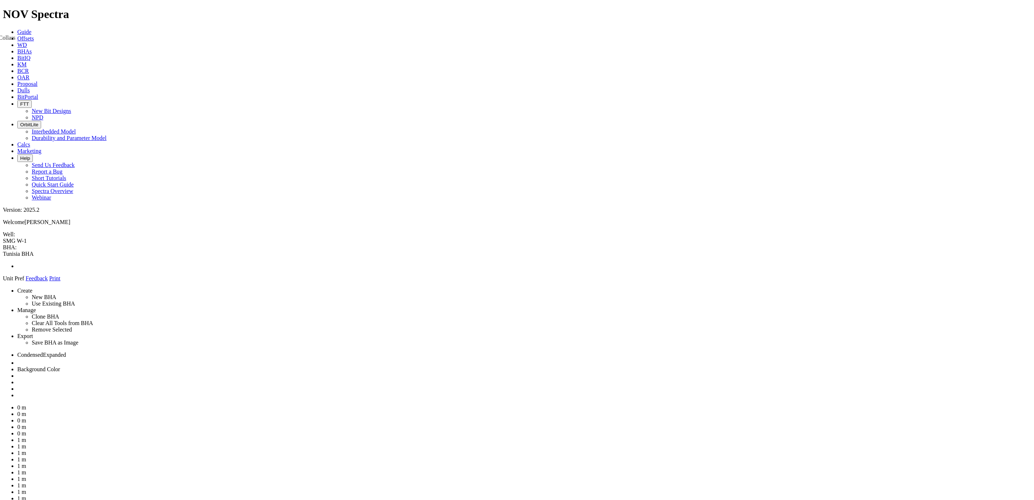
drag, startPoint x: 937, startPoint y: 177, endPoint x: 505, endPoint y: 106, distance: 437.5
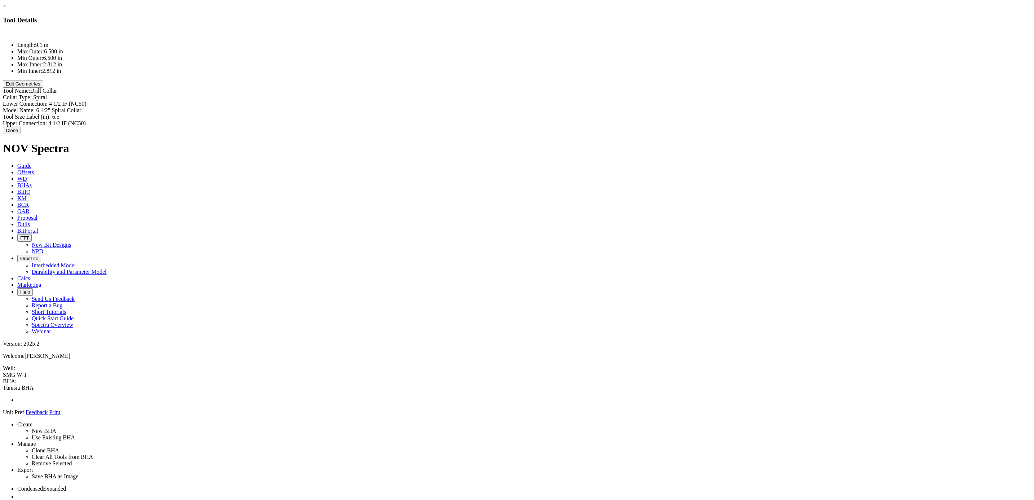
click at [43, 88] on button "Edit Geometries" at bounding box center [23, 84] width 40 height 8
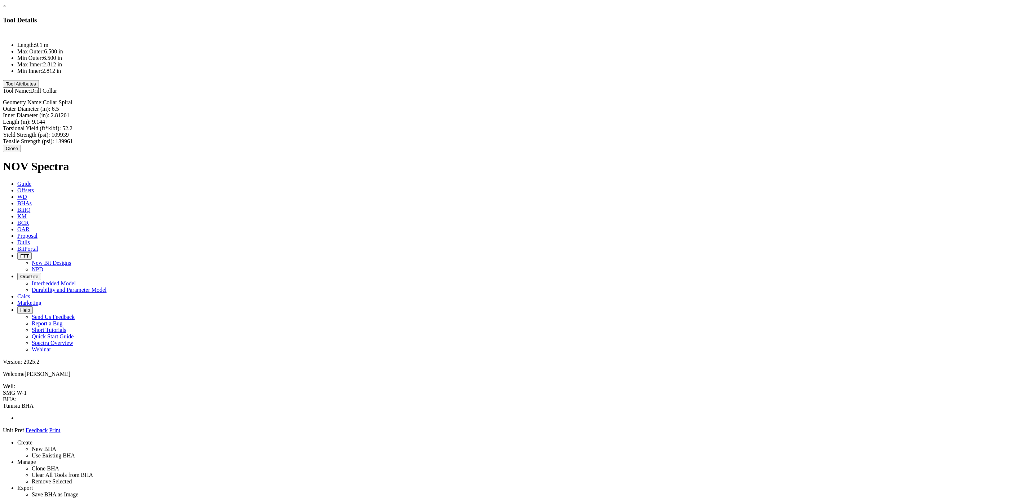
click at [586, 106] on div "Outer Diameter (in): 6.5 6.5" at bounding box center [517, 109] width 1028 height 6
click at [116, 106] on input "6.5" at bounding box center [84, 110] width 64 height 8
type input "9.5"
click at [603, 113] on div "Inner Diameter (in): 2.81201 2.81201" at bounding box center [517, 116] width 1028 height 6
type input "4"
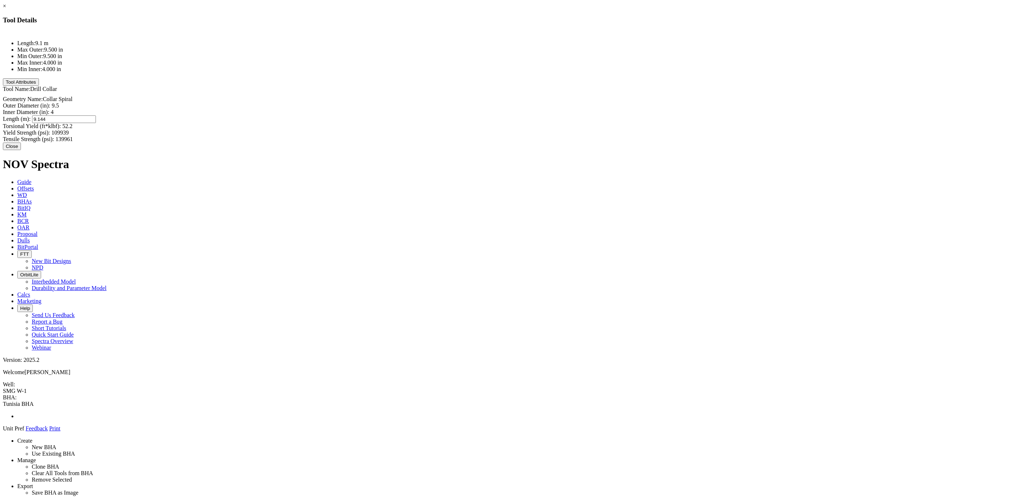
click at [590, 115] on div "Length (m): 9.144 9.144" at bounding box center [517, 119] width 1028 height 8
type input "9.62"
click at [549, 96] on div "Geometry Name: Collar Spiral Outer Diameter (in): 9.5 9.5 Inner Diameter (in): …" at bounding box center [517, 119] width 1028 height 46
click at [21, 142] on button "Close" at bounding box center [12, 146] width 18 height 8
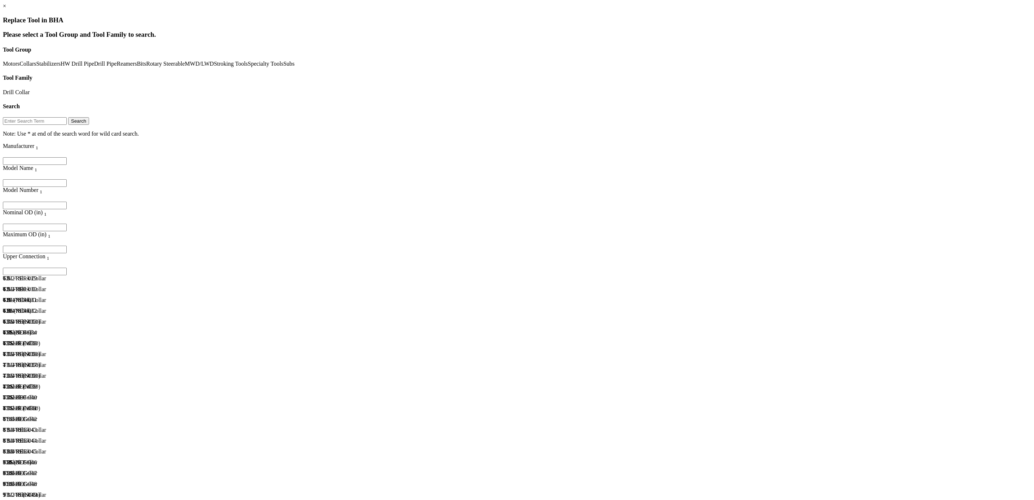
scroll to position [378, 0]
click at [119, 305] on div "7 5/8 REG" at bounding box center [61, 505] width 116 height 6
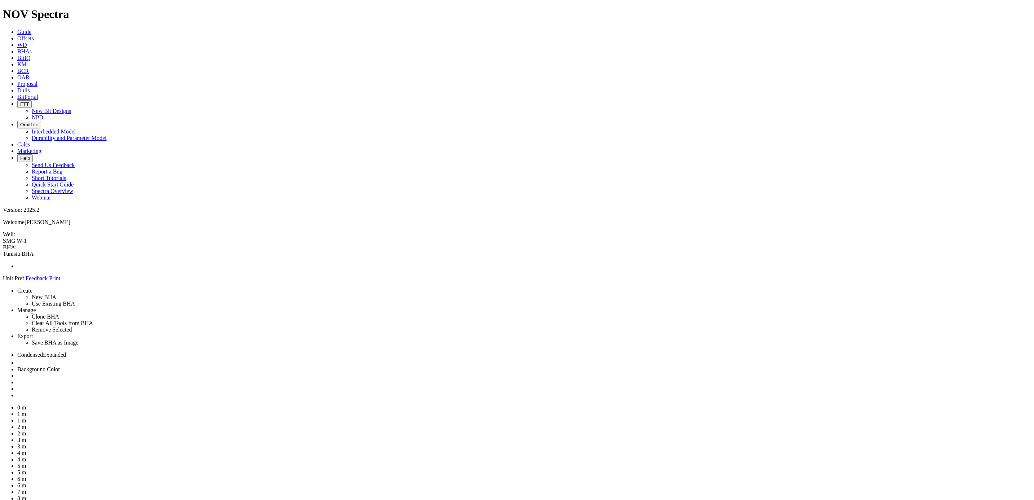
drag, startPoint x: 943, startPoint y: 176, endPoint x: 511, endPoint y: 64, distance: 446.5
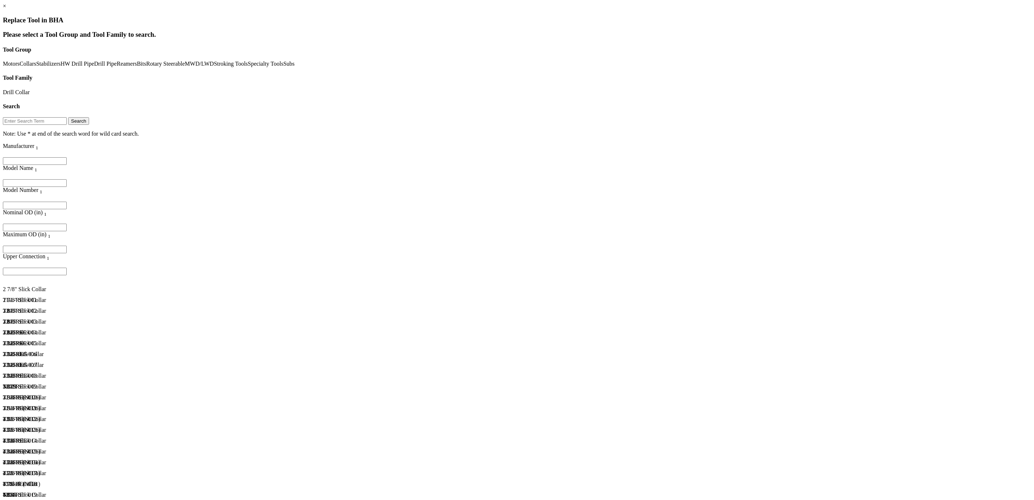
scroll to position [46, 0]
click at [248, 67] on link "Specialty Tools" at bounding box center [266, 64] width 36 height 6
click at [214, 67] on link "Stroking Tools" at bounding box center [231, 64] width 34 height 6
click at [283, 67] on link "Subs" at bounding box center [288, 64] width 11 height 6
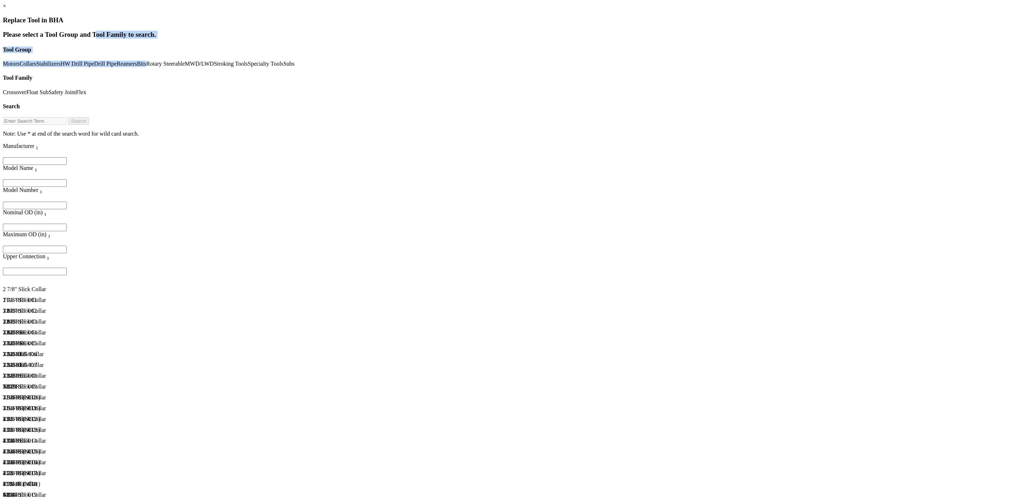
drag, startPoint x: 110, startPoint y: 88, endPoint x: 118, endPoint y: 68, distance: 20.9
click at [118, 68] on div "Please select a Tool Group and Tool Family to search. Tool Group Motors Collars…" at bounding box center [517, 84] width 1028 height 106
drag, startPoint x: 110, startPoint y: 89, endPoint x: 113, endPoint y: 68, distance: 20.7
click at [113, 67] on div "Motors Collars Stabilizers HW Drill Pipe Drill Pipe Reamers Bits Rotary Steerab…" at bounding box center [517, 64] width 1028 height 6
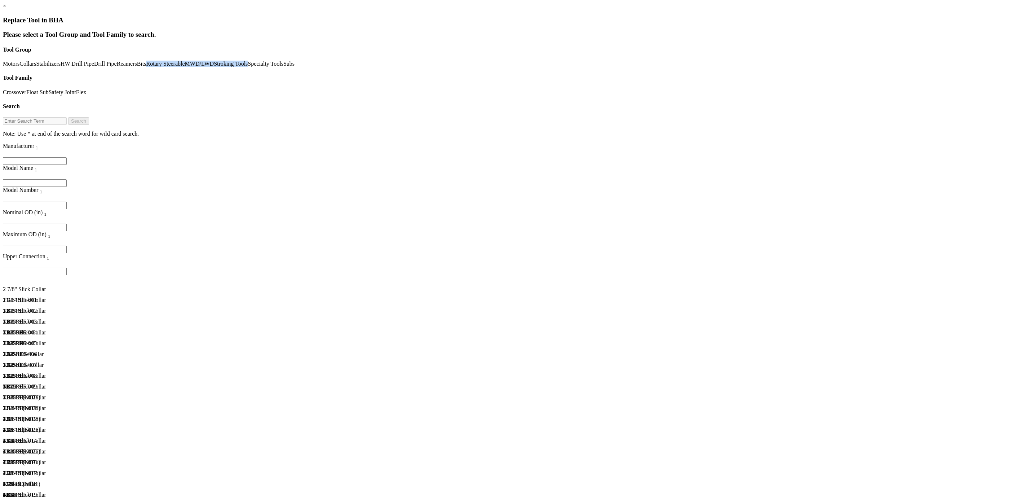
scroll to position [0, 0]
click at [36, 67] on link "Collars" at bounding box center [27, 64] width 17 height 6
click at [30, 89] on link "Drill Collar" at bounding box center [16, 92] width 27 height 6
click at [163, 305] on div "9 1/2" Slick Collar" at bounding box center [138, 354] width 270 height 6
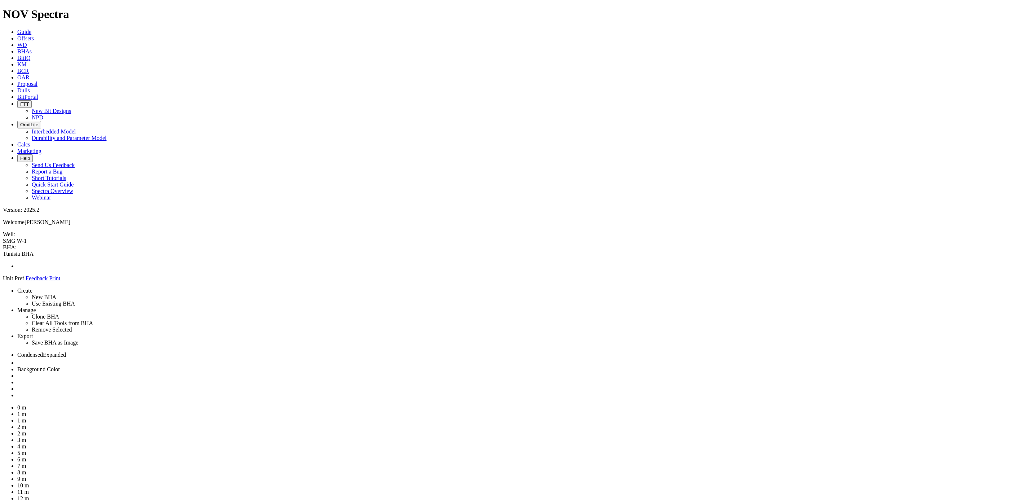
drag, startPoint x: 966, startPoint y: 140, endPoint x: 500, endPoint y: 57, distance: 473.3
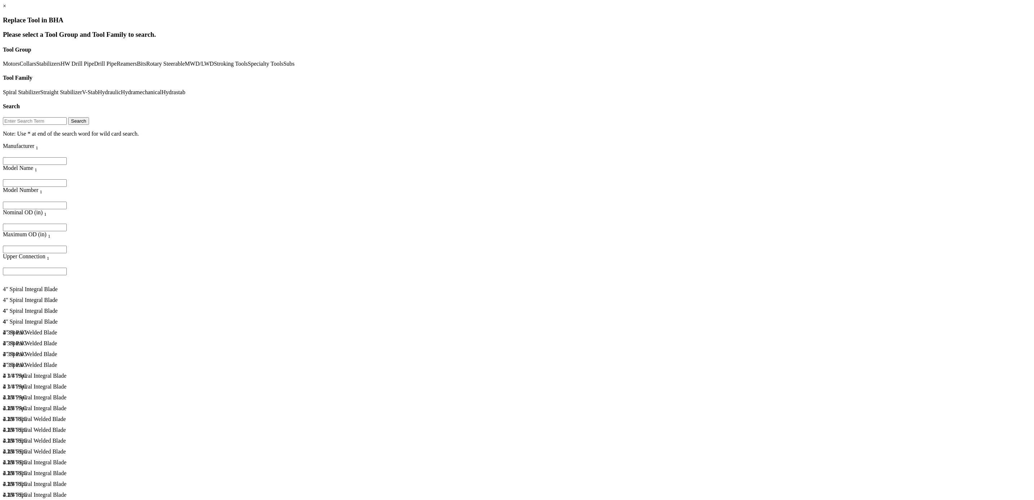
click at [121, 89] on link "Hydraulic" at bounding box center [109, 92] width 23 height 6
click at [40, 89] on link "Spiral Stabilizer" at bounding box center [21, 92] width 37 height 6
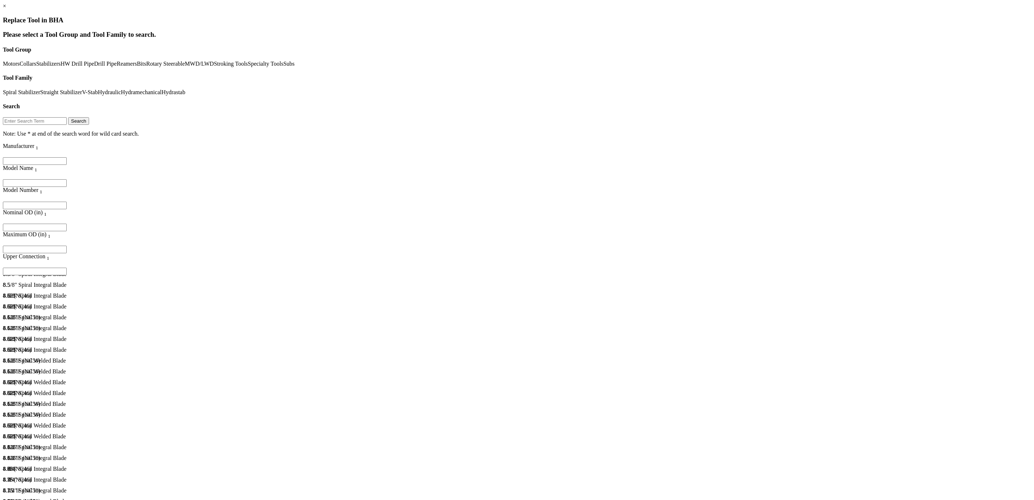
click at [82, 89] on link "Straight Stabilizer" at bounding box center [61, 92] width 42 height 6
click at [40, 89] on link "Spiral Stabilizer" at bounding box center [21, 92] width 37 height 6
click at [203, 305] on div "16" Spiral Integral Blade" at bounding box center [138, 393] width 270 height 6
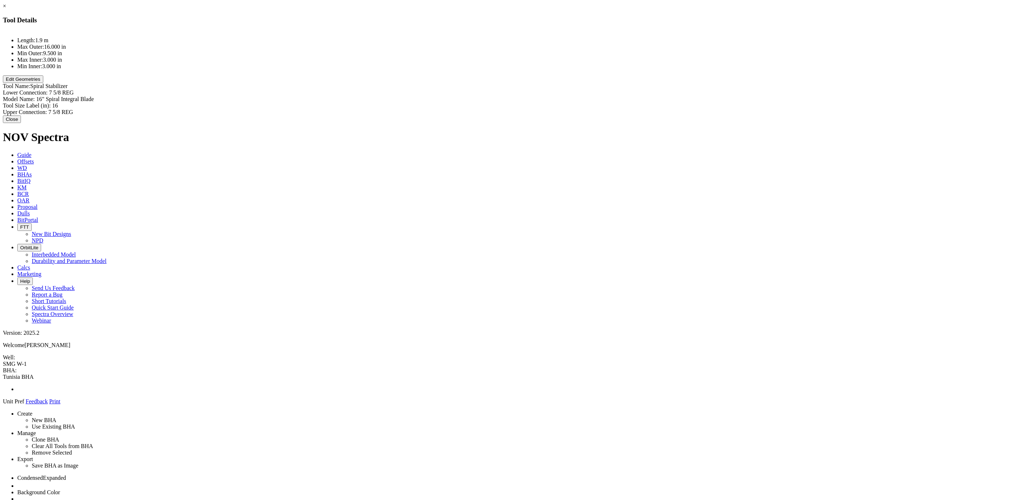
click at [43, 83] on button "Edit Geometries" at bounding box center [23, 79] width 40 height 8
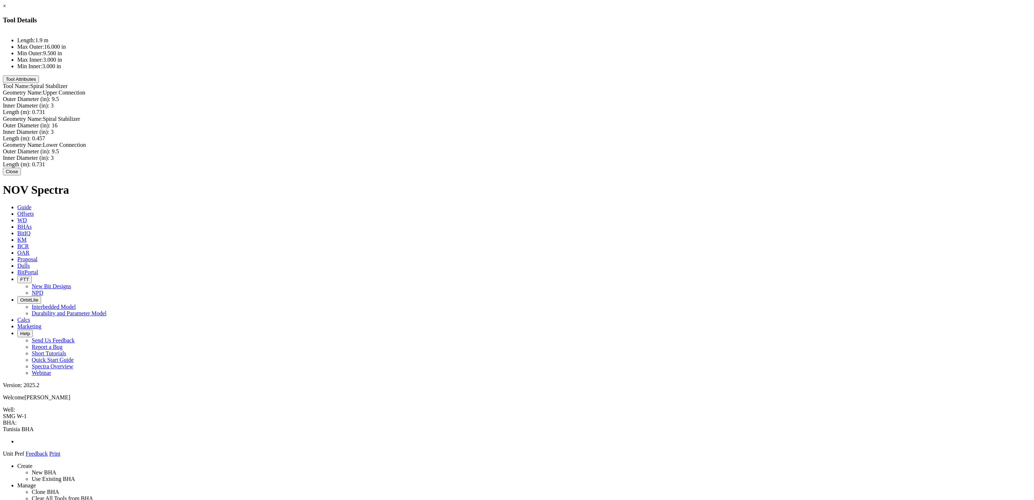
click at [586, 122] on div "Outer Diameter (in): 16 16" at bounding box center [517, 125] width 1028 height 6
click at [589, 122] on div "Outer Diameter (in): 16 16" at bounding box center [517, 125] width 1028 height 6
paste input "5.875"
type input "15.875"
click at [590, 129] on div "Inner Diameter (in): 3 3" at bounding box center [517, 133] width 1028 height 8
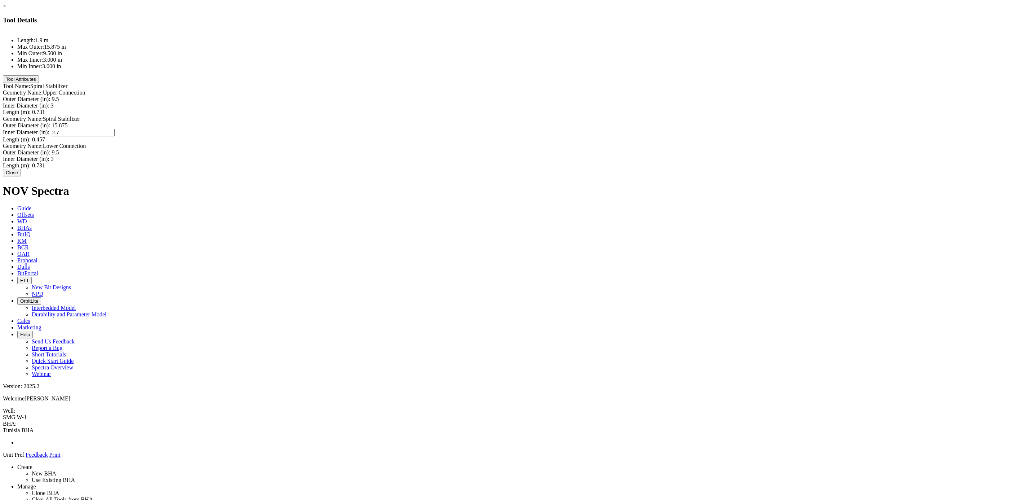
type input "2.75"
drag, startPoint x: 589, startPoint y: 102, endPoint x: 569, endPoint y: 105, distance: 20.7
click at [569, 129] on div "Inner Diameter (in): 3 2.75" at bounding box center [517, 133] width 1028 height 8
click at [586, 102] on div "Inner Diameter (in): 3 3" at bounding box center [517, 106] width 1028 height 8
paste input "2.75"
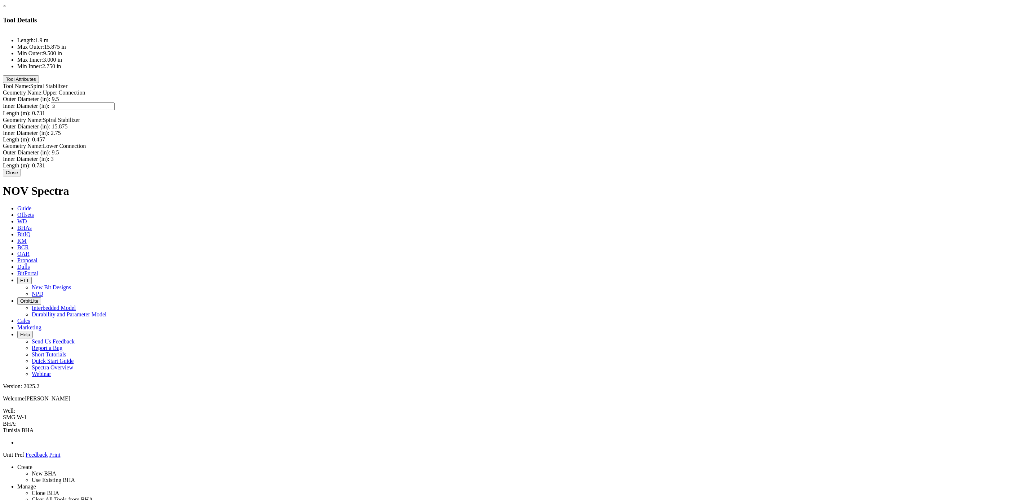
type input "2.75"
click at [589, 155] on div "Inner Diameter (in): 3 3" at bounding box center [517, 159] width 1028 height 8
paste input "2.75"
type input "2.75"
click at [593, 109] on div "Length (m): 0.731 0.731" at bounding box center [517, 112] width 1028 height 6
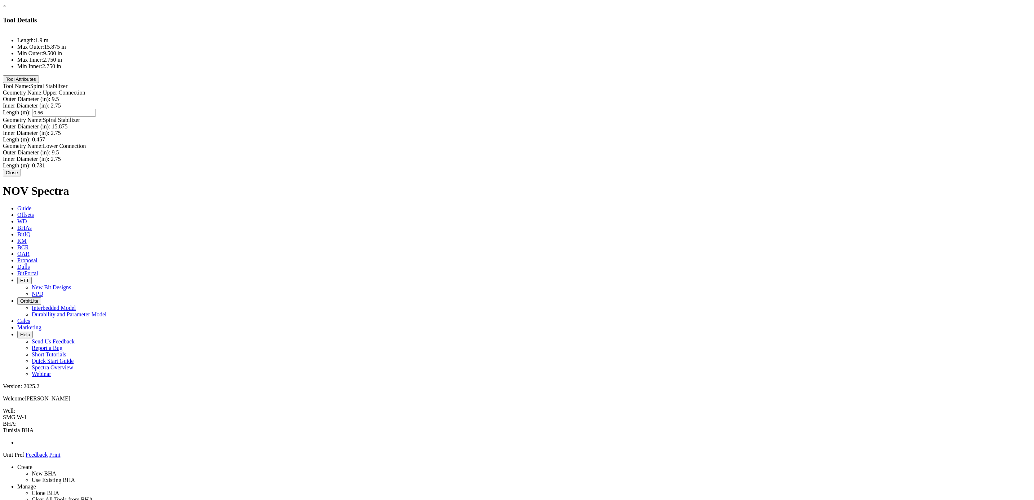
type input "0.569"
click at [595, 135] on div "Length (m): 0.457 0.457" at bounding box center [517, 139] width 1028 height 8
type input "0.612"
click at [582, 161] on div "Length (m): 0.731 0.731" at bounding box center [517, 165] width 1028 height 8
type input "0.569"
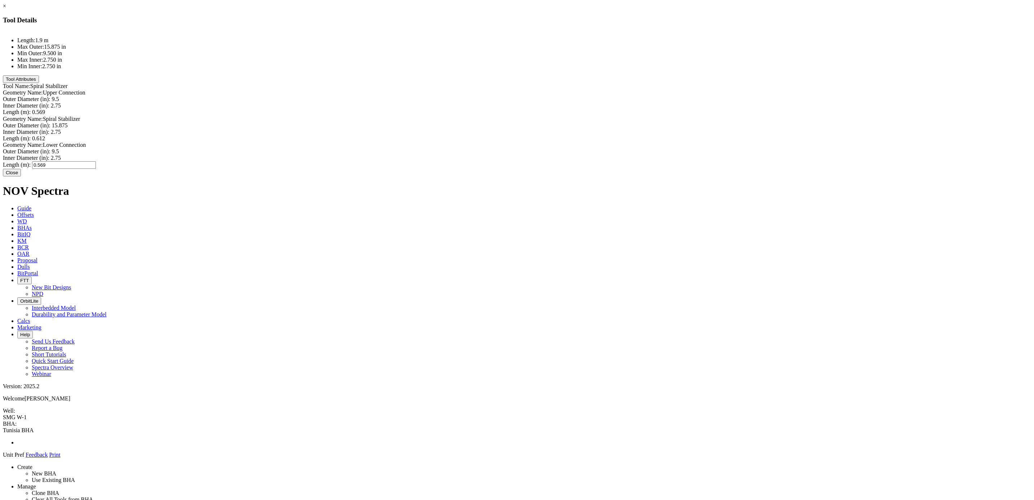
click at [49, 129] on label "Inner Diameter (in):" at bounding box center [26, 132] width 46 height 6
click at [115, 129] on input "2.75" at bounding box center [83, 133] width 64 height 8
click at [591, 96] on div "Outer Diameter (in): 9.5 9.5" at bounding box center [517, 100] width 1028 height 8
type input "7.625"
drag, startPoint x: 596, startPoint y: 57, endPoint x: 573, endPoint y: 55, distance: 23.2
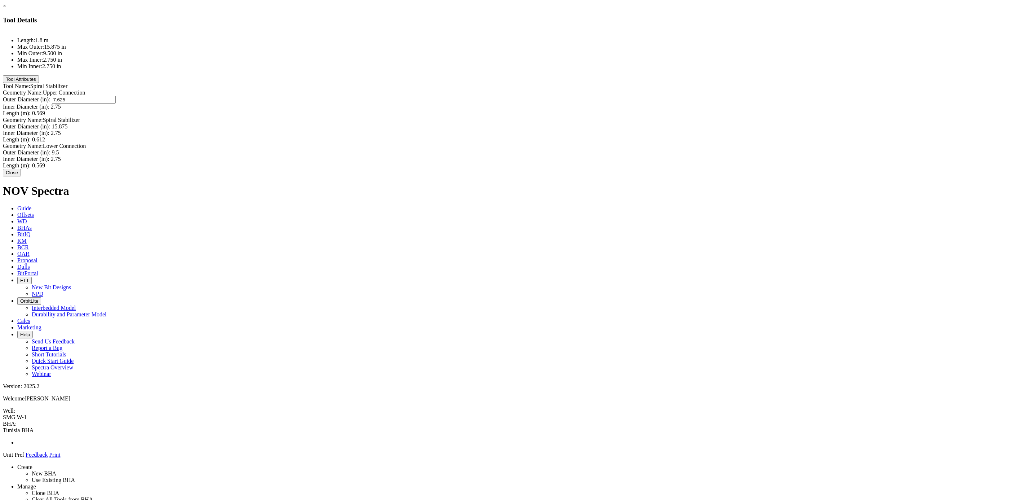
click at [573, 96] on div "Outer Diameter (in): 9.5 7.625" at bounding box center [517, 100] width 1028 height 8
click at [591, 149] on div "Outer Diameter (in): 9.5 9.5" at bounding box center [517, 152] width 1028 height 6
paste input "7.62"
type input "7.625"
click at [590, 155] on div "Inner Diameter (in): 2.75 2.75" at bounding box center [517, 159] width 1028 height 8
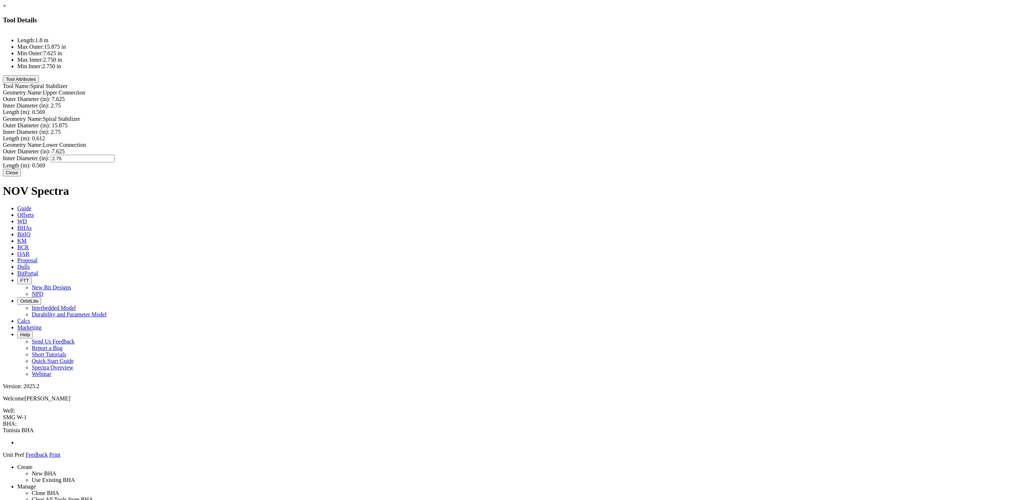
click at [0, 0] on div at bounding box center [0, 0] width 0 height 0
click at [593, 155] on div "Inner Diameter (in): 2.75 2.75" at bounding box center [517, 158] width 1028 height 6
click at [115, 155] on input "2.75" at bounding box center [83, 159] width 64 height 8
click at [589, 155] on div "Inner Diameter (in): 2.25 2.25" at bounding box center [517, 159] width 1028 height 8
click at [115, 155] on input "2.25" at bounding box center [83, 159] width 64 height 8
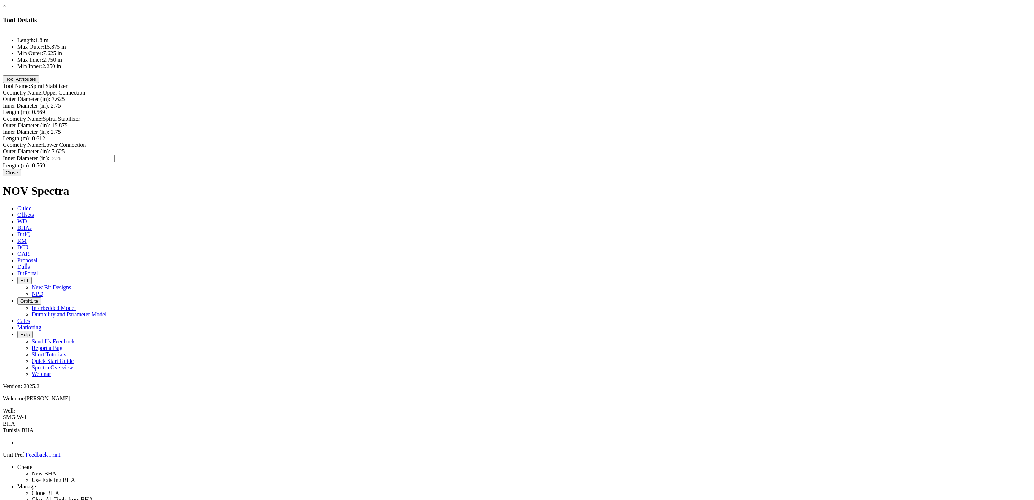
click at [115, 155] on input "2.25" at bounding box center [83, 159] width 64 height 8
type input "2.75"
click at [31, 109] on label "Length (m):" at bounding box center [17, 112] width 28 height 6
click at [598, 102] on div "Inner Diameter (in): 2.75 2.75" at bounding box center [517, 105] width 1028 height 6
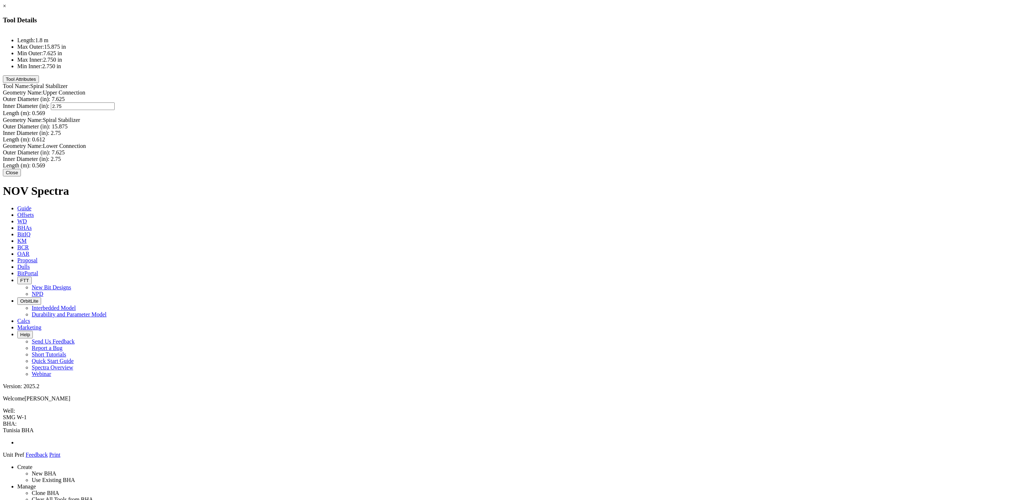
click at [593, 96] on div "Outer Diameter (in): 7.625 7.625" at bounding box center [517, 99] width 1028 height 6
click at [21, 176] on button "Close" at bounding box center [12, 173] width 18 height 8
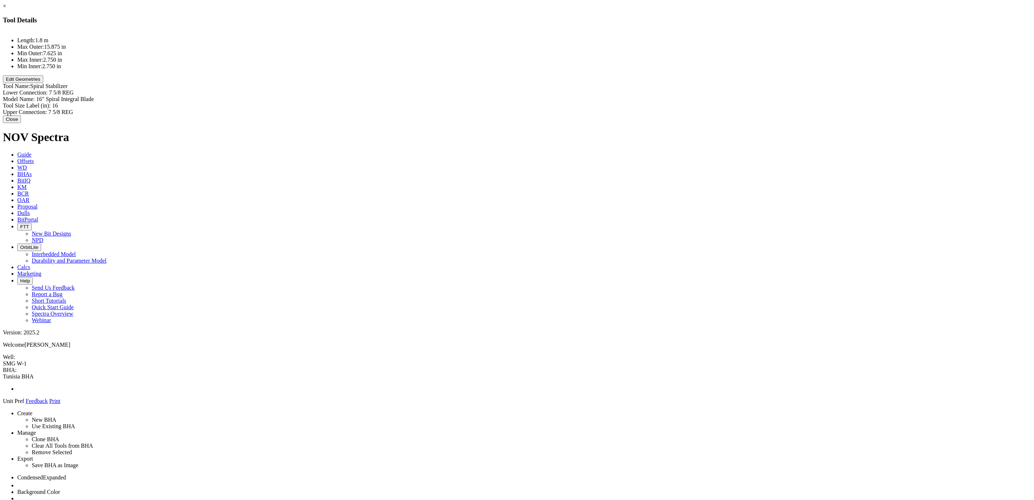
click at [580, 96] on div "Model Name: 16" Spiral Integral Blade 16" Spiral Integral Blade" at bounding box center [517, 99] width 1028 height 6
click at [100, 96] on input "16" Spiral Integral Blade" at bounding box center [68, 100] width 64 height 8
type input "15.875" Spiral Integral Blade"
click at [589, 89] on div "Lower Connection: 7 5/8 REG Model Name: 16" Spiral Integral Blade 15.875" Spira…" at bounding box center [517, 102] width 1028 height 27
type input "15.875"
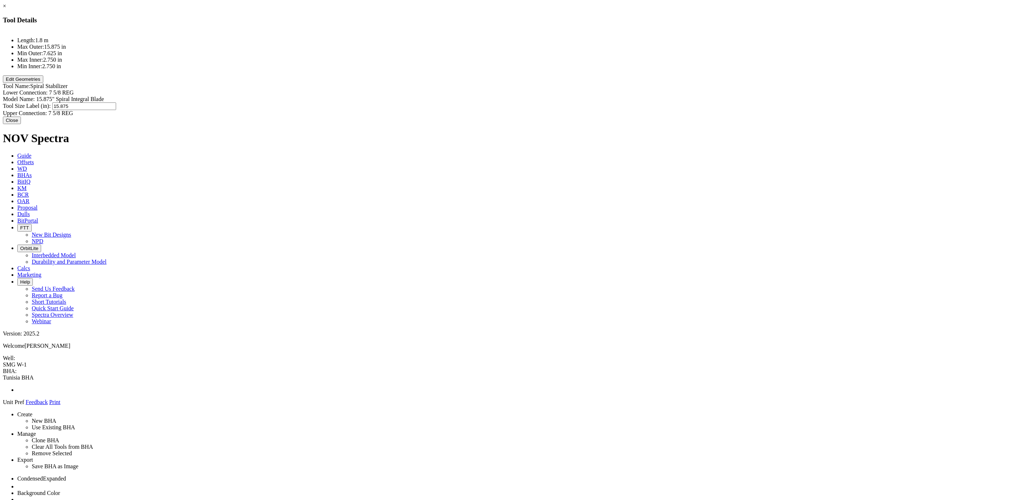
click at [587, 102] on div "Length: 1.8 m Max Outer: 15.875 in Min Outer: 7.625 in Max Inner: 2.750 in Min …" at bounding box center [517, 73] width 1028 height 85
click at [21, 123] on button "Close" at bounding box center [12, 119] width 18 height 8
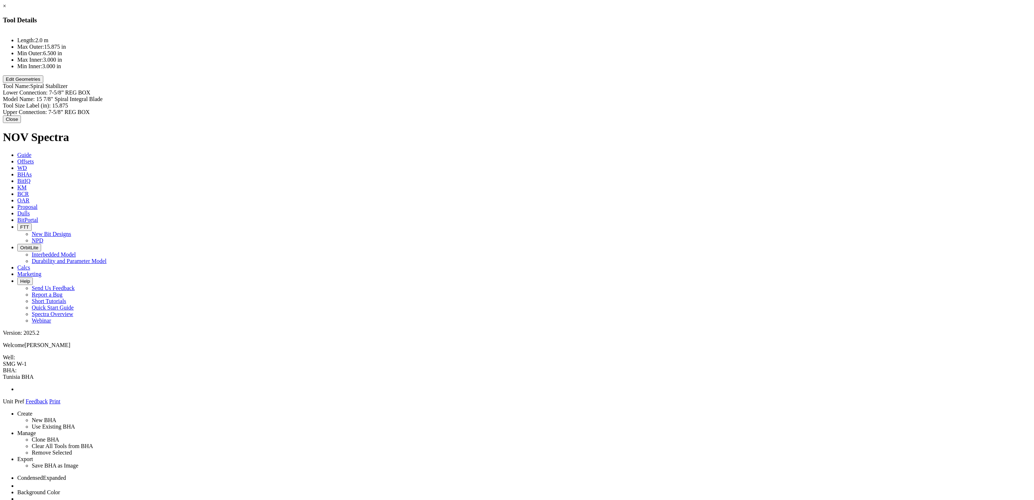
click at [43, 83] on button "Edit Geometries" at bounding box center [23, 79] width 40 height 8
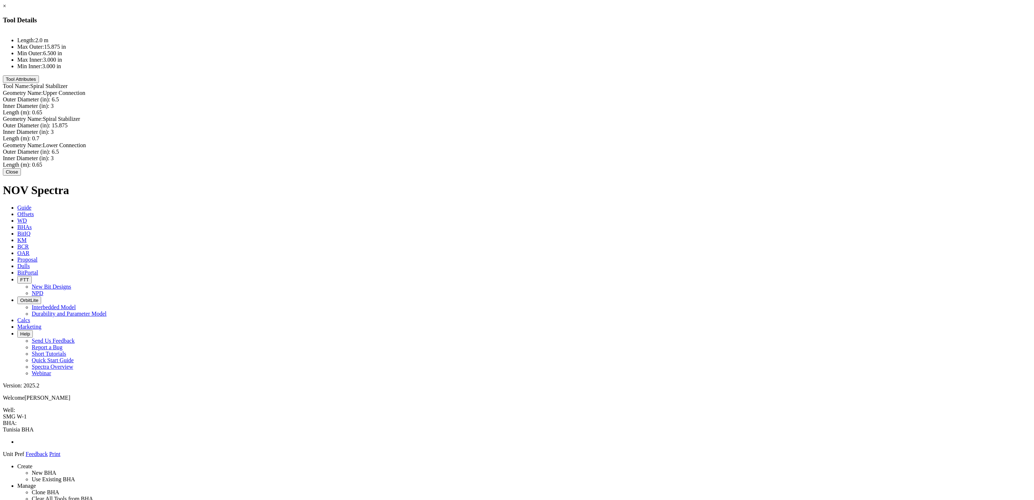
click at [587, 96] on div "Outer Diameter (in): 6.5 6.5" at bounding box center [517, 99] width 1028 height 6
click at [589, 96] on div "Outer Diameter (in): 6.5 6.5" at bounding box center [517, 99] width 1028 height 6
type input "7.5"
click at [586, 150] on div "Outer Diameter (in): 6.5 6.5" at bounding box center [517, 153] width 1028 height 6
type input "7.5"
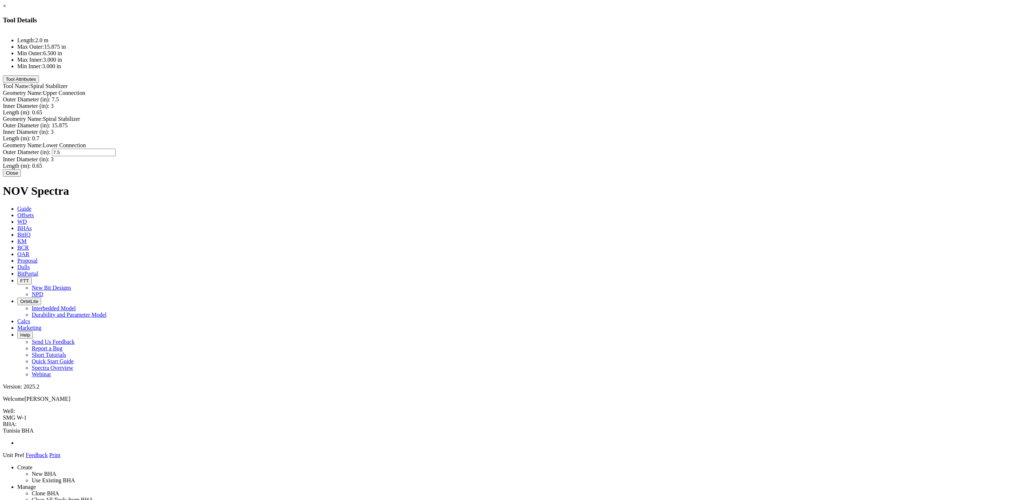
click at [555, 163] on div "Length (m): 0.65" at bounding box center [517, 166] width 1028 height 6
click at [21, 176] on button "Close" at bounding box center [12, 172] width 18 height 8
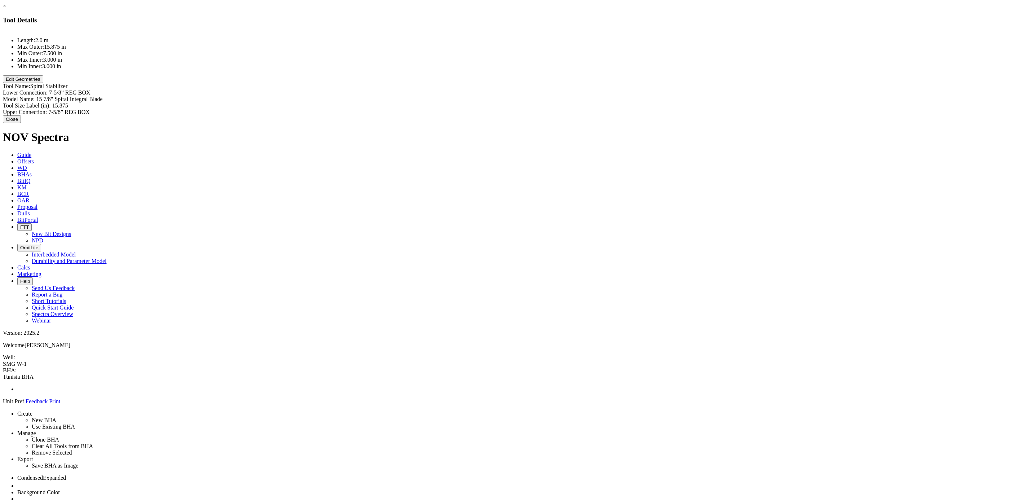
click at [21, 123] on button "Close" at bounding box center [12, 119] width 18 height 8
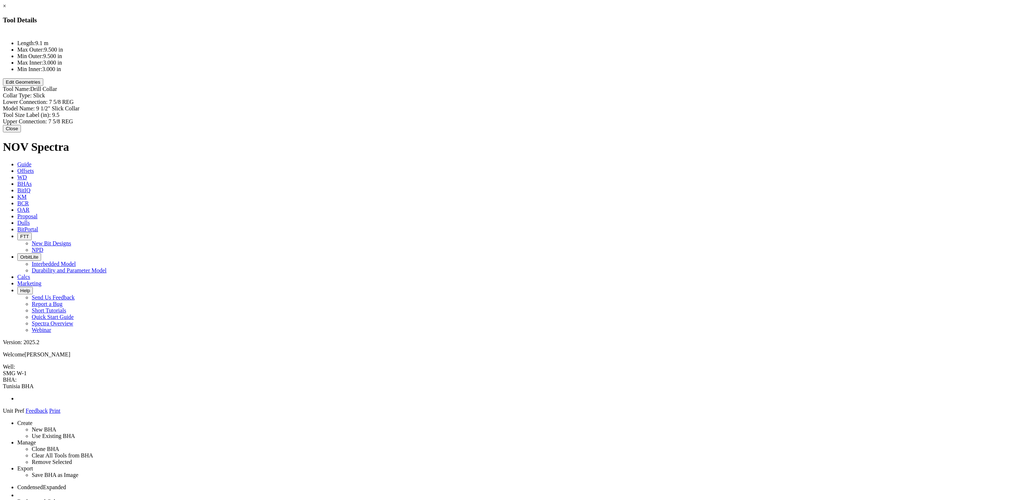
click at [43, 86] on button "Edit Geometries" at bounding box center [23, 82] width 40 height 8
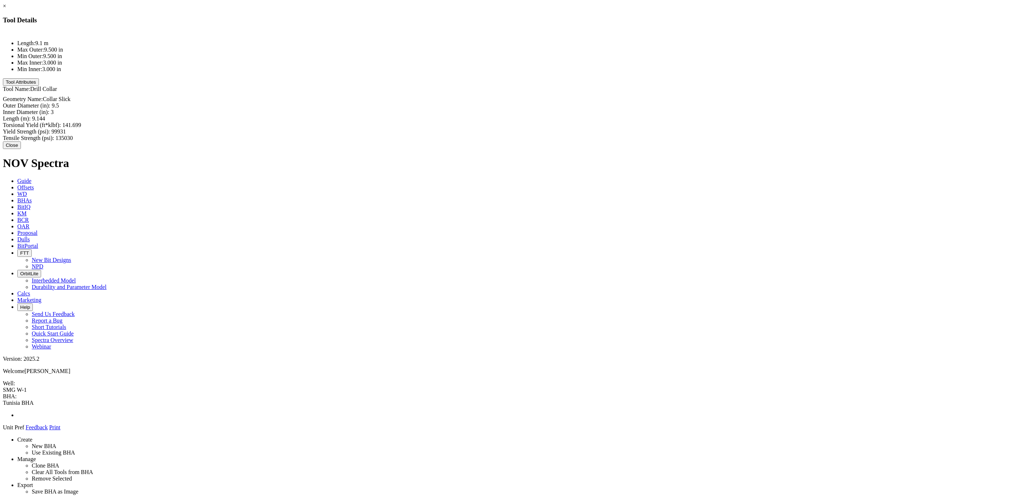
click at [585, 109] on div "Inner Diameter (in): 3 3" at bounding box center [517, 112] width 1028 height 6
type input "4"
click at [585, 116] on div "Length (m): 9.144 9.144" at bounding box center [517, 119] width 1028 height 6
click at [96, 115] on input "9.144" at bounding box center [64, 119] width 64 height 8
type input "9.62"
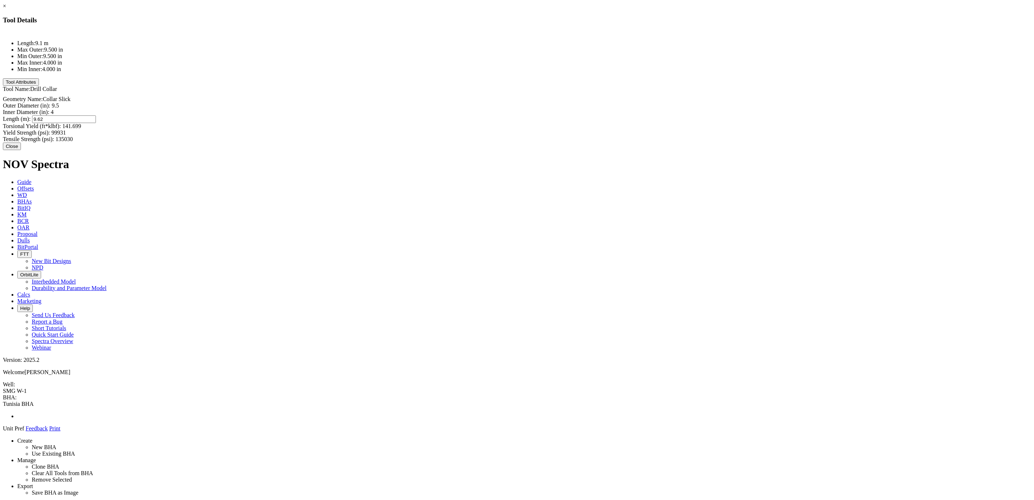
click at [533, 123] on div "Torsional Yield (ft*klbf): 141.699" at bounding box center [517, 126] width 1028 height 6
click at [21, 142] on button "Close" at bounding box center [12, 146] width 18 height 8
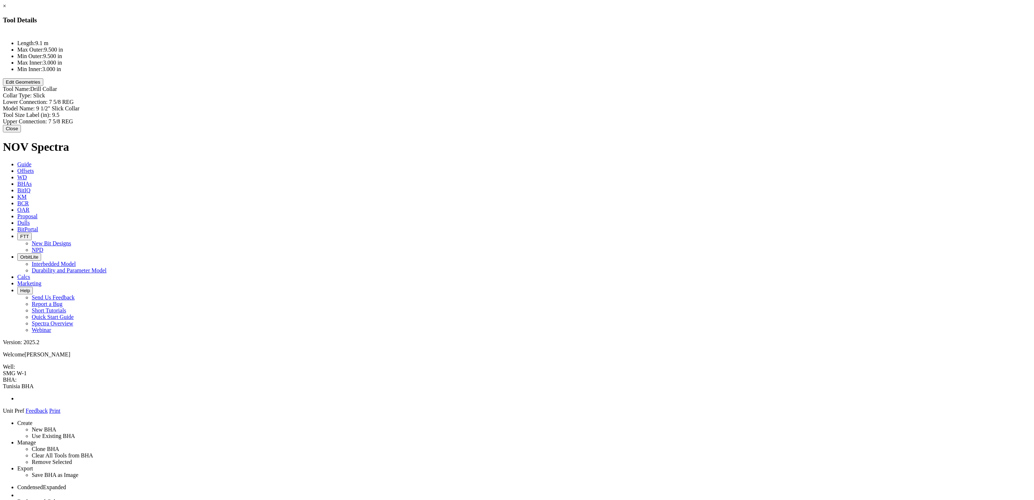
click at [613, 105] on div "Model Name: 9 1/2" Slick Collar 9 1/2" Slick Collar" at bounding box center [517, 108] width 1028 height 6
type input "9 1/2" Drill [PERSON_NAME]"
type input "9.5"
click at [601, 112] on div "Tool Size Label (in): 9.5 9.5" at bounding box center [517, 116] width 1028 height 8
click at [116, 112] on input "9.5" at bounding box center [84, 116] width 64 height 8
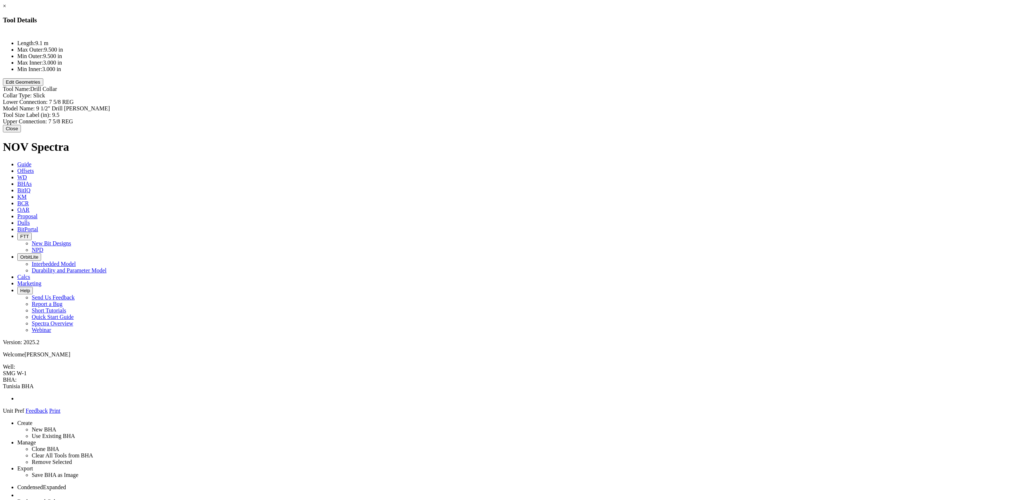
click at [593, 112] on div "Length: 9.1 m Max Outer: 9.500 in Min Outer: 9.500 in Max Inner: 3.000 in Min I…" at bounding box center [517, 78] width 1028 height 94
click at [21, 125] on button "Close" at bounding box center [12, 129] width 18 height 8
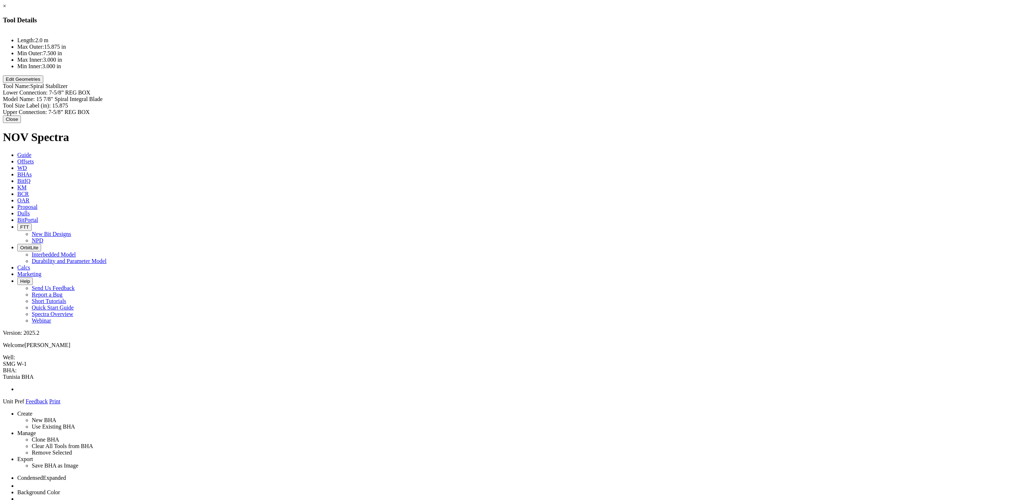
click at [595, 96] on div "Model Name: 15 7/8" Spiral Integral Blade 15 7/8" Spiral Integral Blade" at bounding box center [517, 99] width 1028 height 6
click at [593, 96] on div "Model Name: 15 7/8" Spiral Integral Blade 15 7/8" Spiral Integral Blade" at bounding box center [517, 99] width 1028 height 6
click at [592, 96] on div "Model Name: 15 7/8" Spiral Integral Blade 15 7/8" Spiral Integral Blade" at bounding box center [517, 99] width 1028 height 6
click at [100, 96] on input "15 7/8" Spiral Integral Blade" at bounding box center [68, 100] width 64 height 8
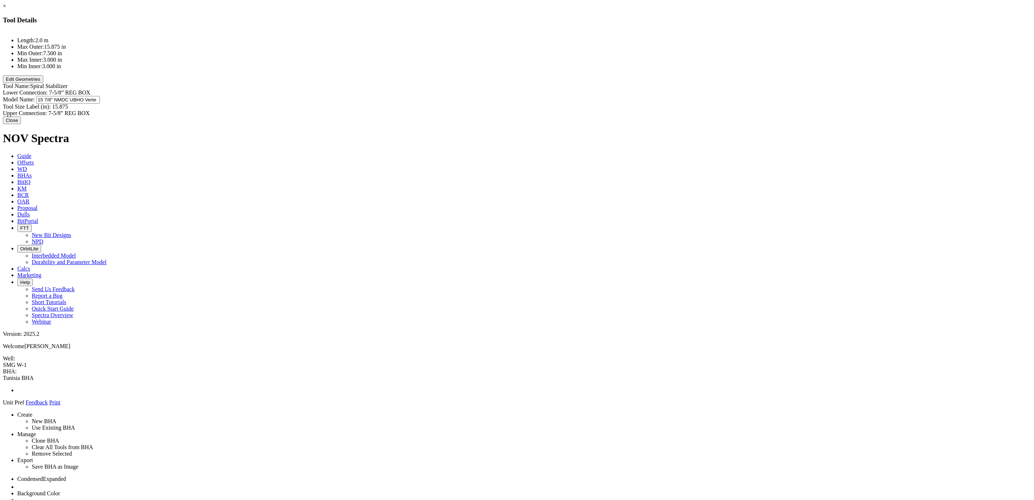
type input "15 7/8" NMDC UBHO Vertex"
click at [545, 81] on div "Length: 2.0 m Max Outer: 15.875 in Min Outer: 7.500 in Max Inner: 3.000 in Min …" at bounding box center [517, 73] width 1028 height 85
click at [21, 123] on button "Close" at bounding box center [12, 119] width 18 height 8
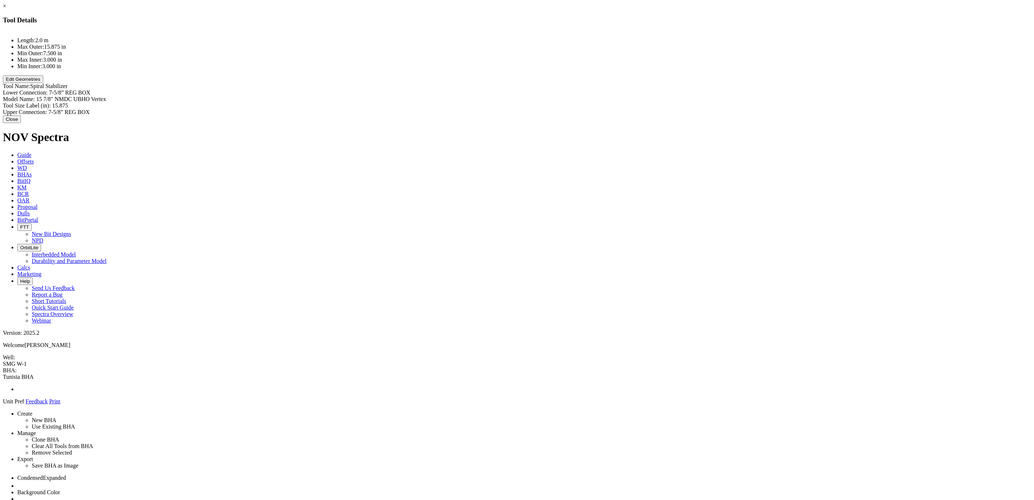
click at [608, 89] on div "Lower Connection: 7-5/8” REG BOX Model Name: 15 7/8" NMDC UBHO Vertex 15 7/8" N…" at bounding box center [517, 102] width 1028 height 26
click at [100, 96] on input "15 7/8" NMDC UBHO Vertex" at bounding box center [68, 100] width 64 height 8
type input "15 7/8" NB Stab w/Float valve"
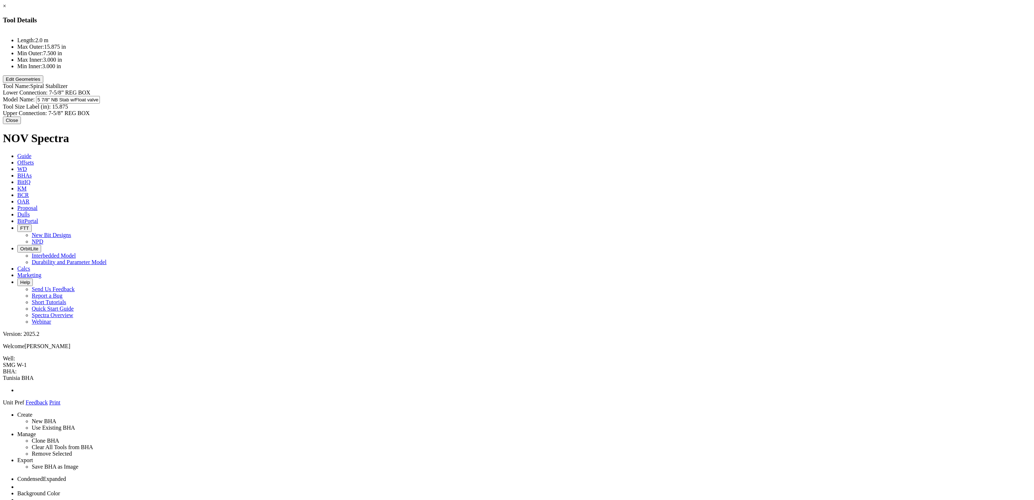
click at [541, 110] on div "Upper Connection: 7-5/8” REG BOX" at bounding box center [517, 113] width 1028 height 6
click at [21, 123] on button "Close" at bounding box center [12, 119] width 18 height 8
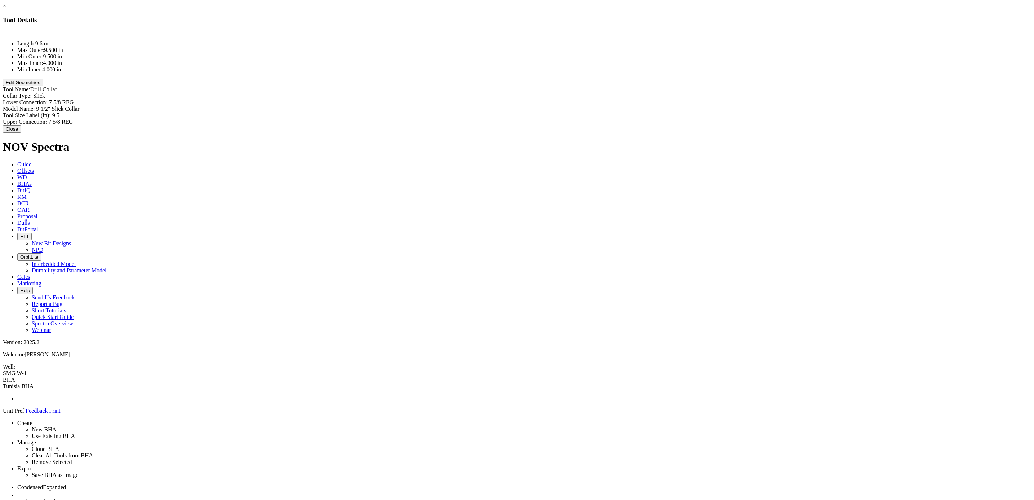
click at [597, 106] on div "Model Name: 9 1/2" Slick Collar 9 1/2" Slick Collar" at bounding box center [517, 109] width 1028 height 6
type input "9 1/2" NMDC UBHO Vertex"
click at [555, 120] on div "Upper Connection: 7 5/8 REG" at bounding box center [517, 123] width 1028 height 6
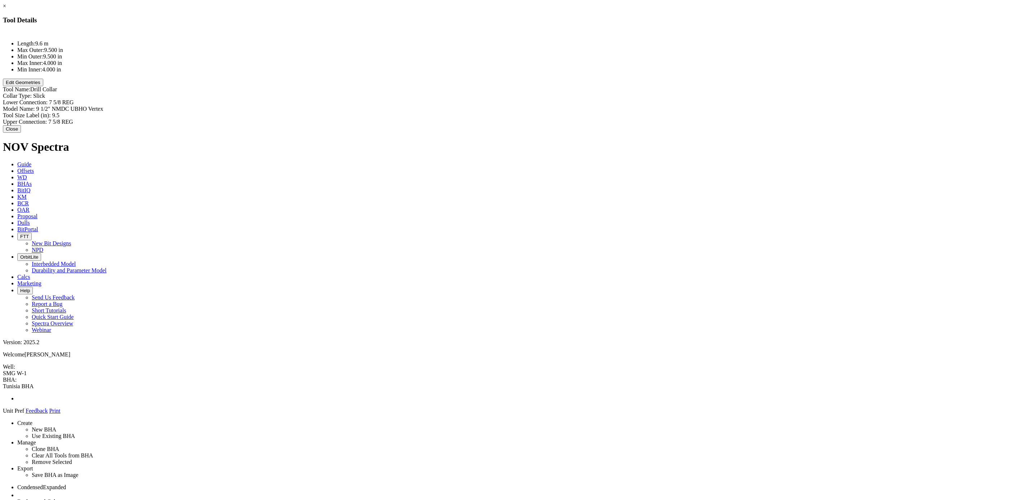
click at [21, 130] on button "Close" at bounding box center [12, 129] width 18 height 8
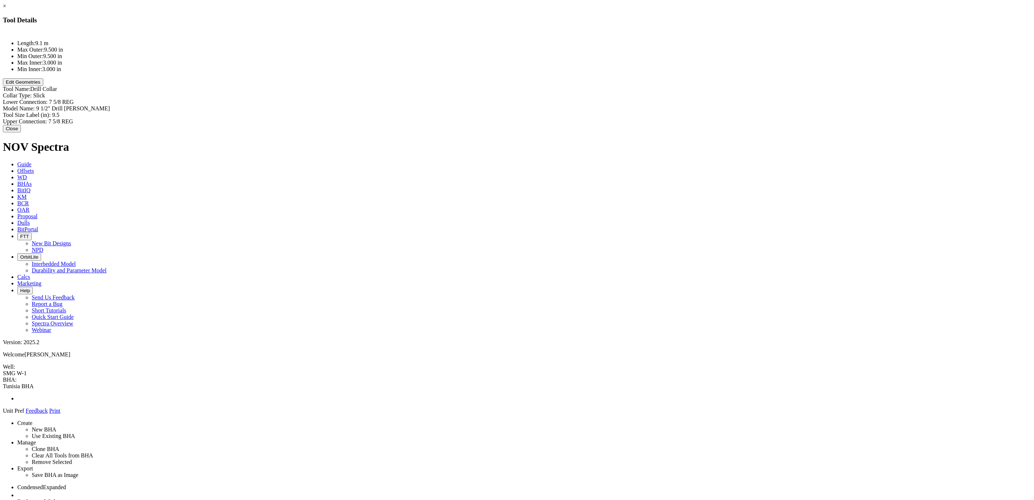
click at [43, 86] on button "Edit Geometries" at bounding box center [23, 82] width 40 height 8
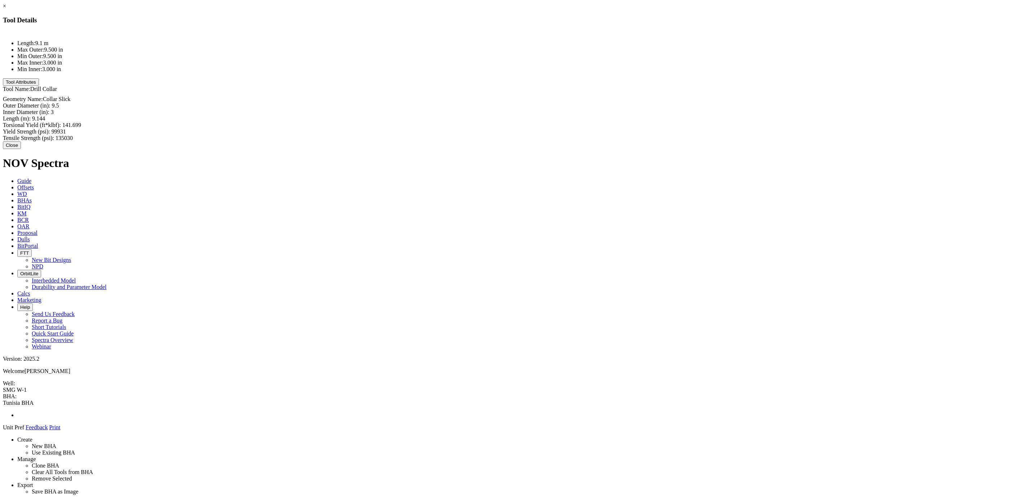
click at [21, 141] on button "Close" at bounding box center [12, 145] width 18 height 8
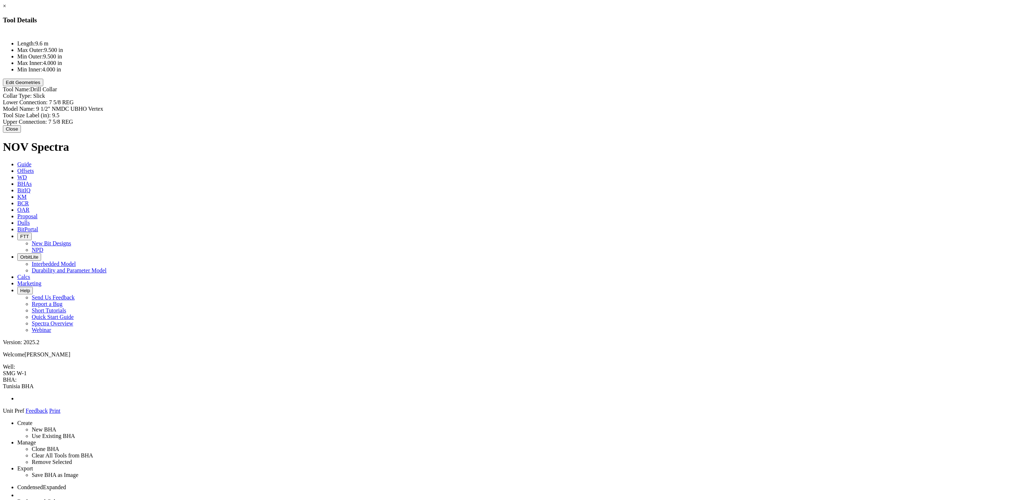
click at [21, 128] on button "Close" at bounding box center [12, 129] width 18 height 8
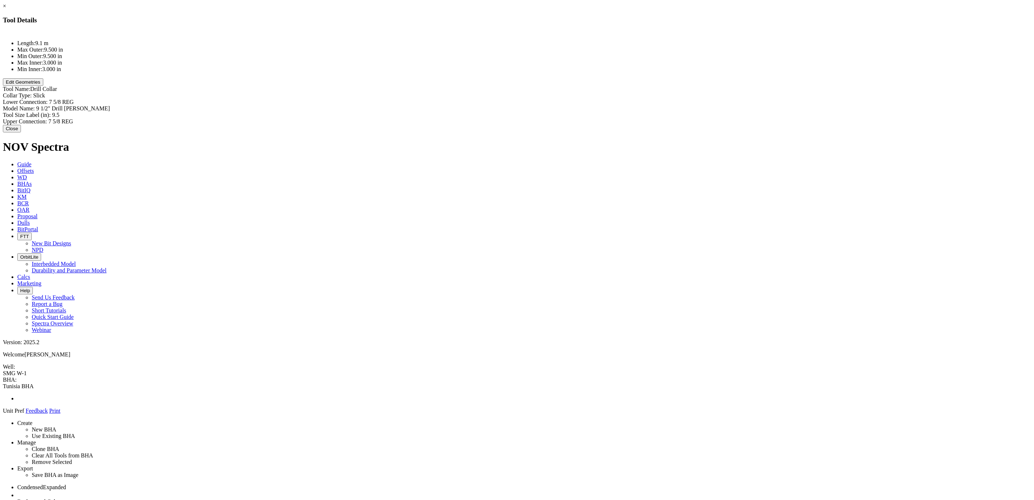
click at [21, 125] on button "Close" at bounding box center [12, 129] width 18 height 8
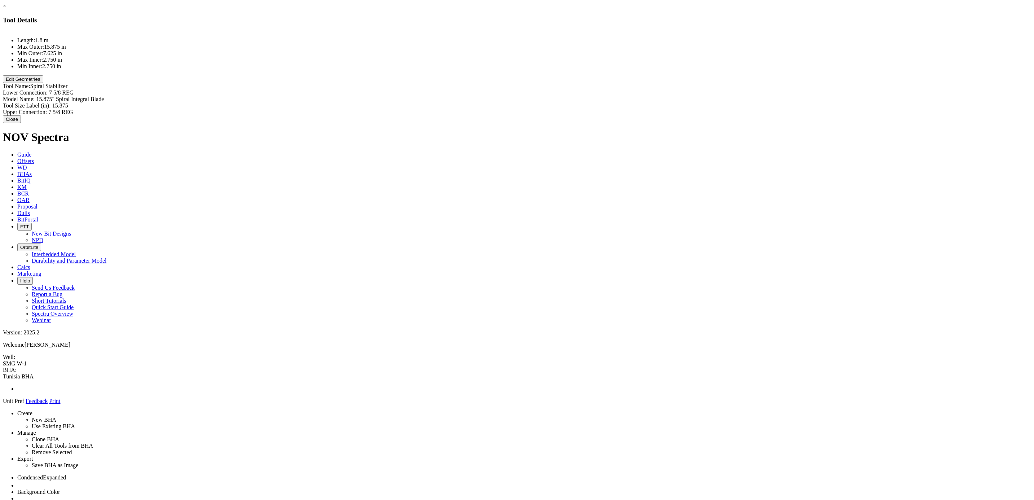
type input "15.875" Spiral Integral Blade"
click at [607, 96] on div "Model Name: 15.875" Spiral Integral Blade 15.875" Spiral Integral Blade" at bounding box center [517, 99] width 1028 height 6
click at [100, 96] on input "15.875" Spiral Integral Blade" at bounding box center [68, 100] width 64 height 8
drag, startPoint x: 595, startPoint y: 53, endPoint x: 631, endPoint y: 50, distance: 36.2
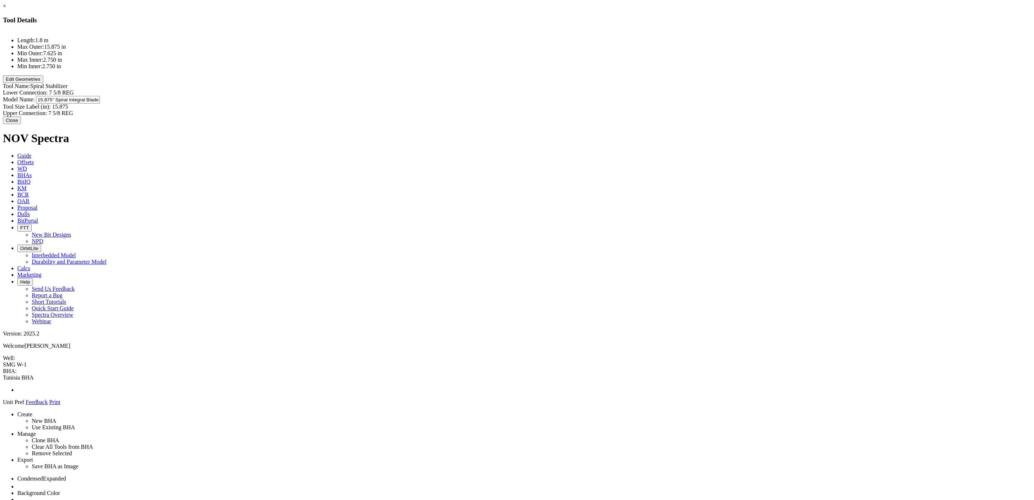
click at [631, 50] on div "× Tool Details Length: 1.8 m Max Outer: 15.875 in Min Outer: 7.625 in Max Inner…" at bounding box center [517, 63] width 1028 height 121
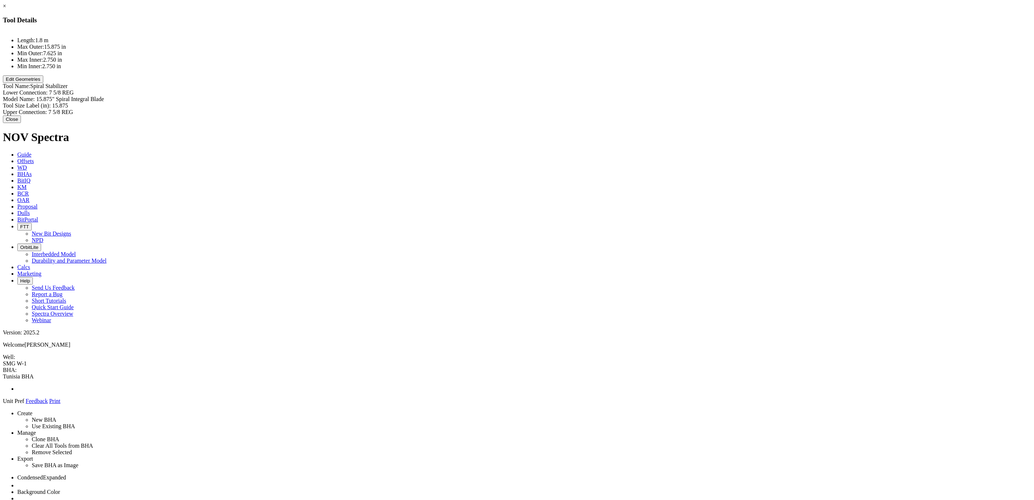
click at [591, 96] on div "Model Name: 15.875" Spiral Integral Blade 15.875" Spiral Integral Blade" at bounding box center [517, 99] width 1028 height 6
click at [100, 96] on input "15.875" Spiral Integral Blade" at bounding box center [68, 100] width 64 height 8
type input "15.875" String Stabilizer"
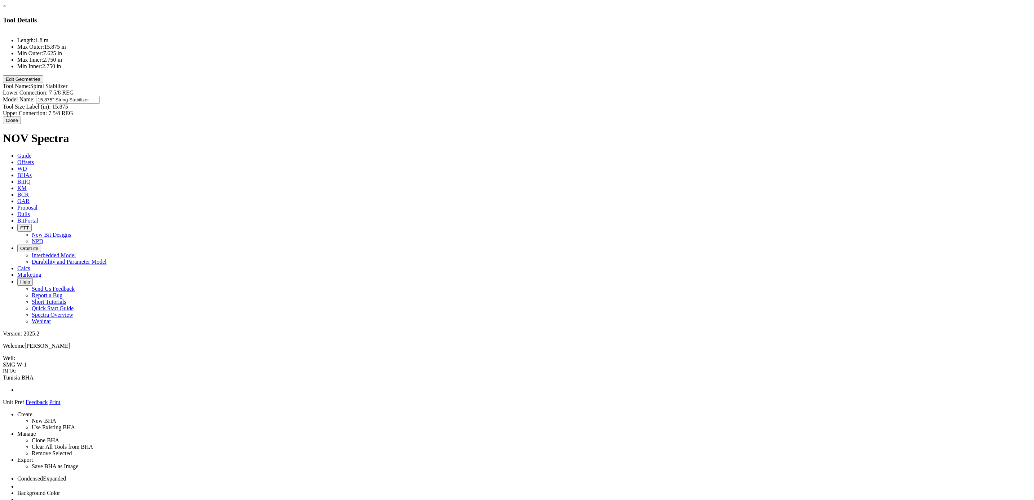
scroll to position [0, 11]
click at [21, 120] on button "Close" at bounding box center [12, 119] width 18 height 8
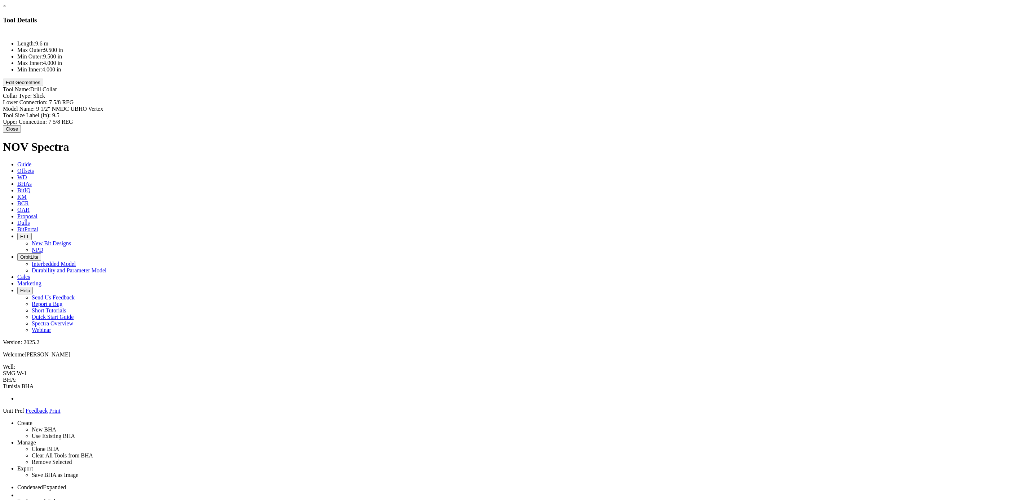
click at [43, 86] on button "Edit Geometries" at bounding box center [23, 83] width 40 height 8
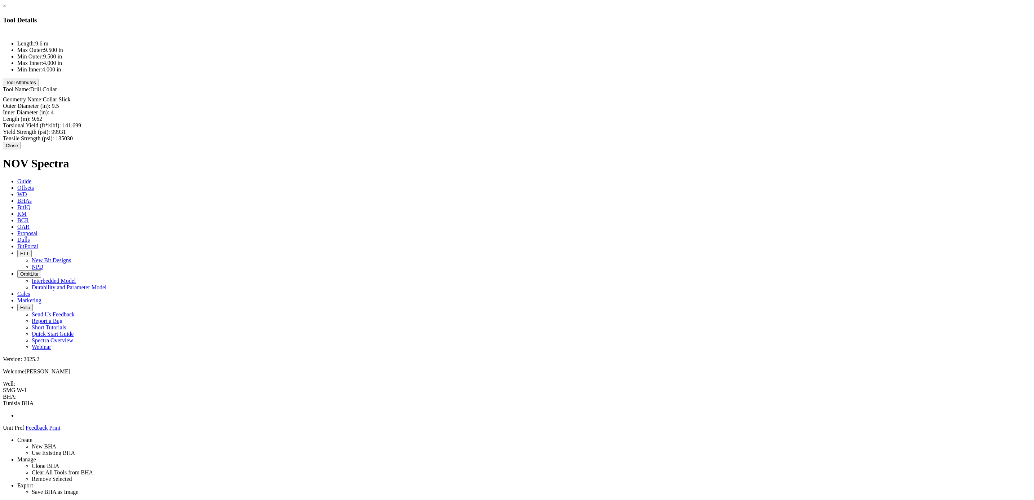
click at [21, 142] on button "Close" at bounding box center [12, 146] width 18 height 8
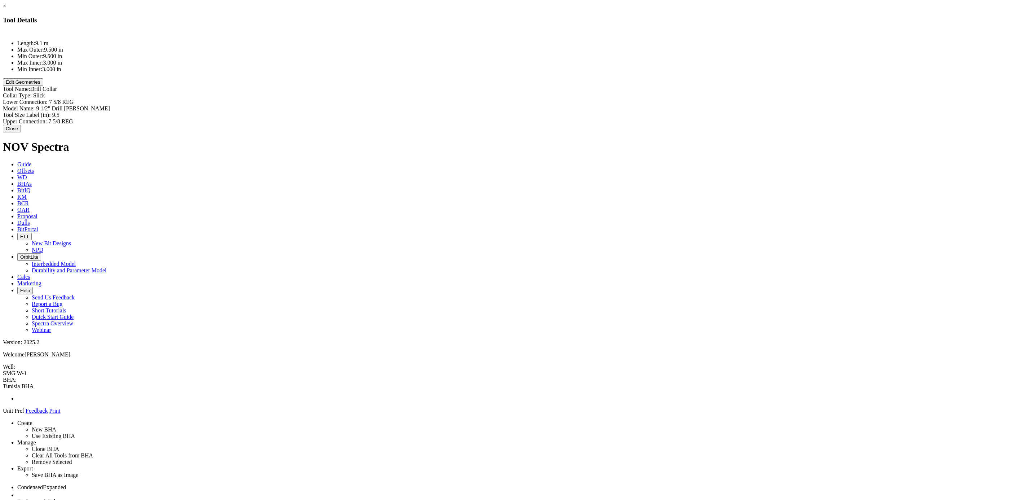
click at [43, 86] on button "Edit Geometries" at bounding box center [23, 82] width 40 height 8
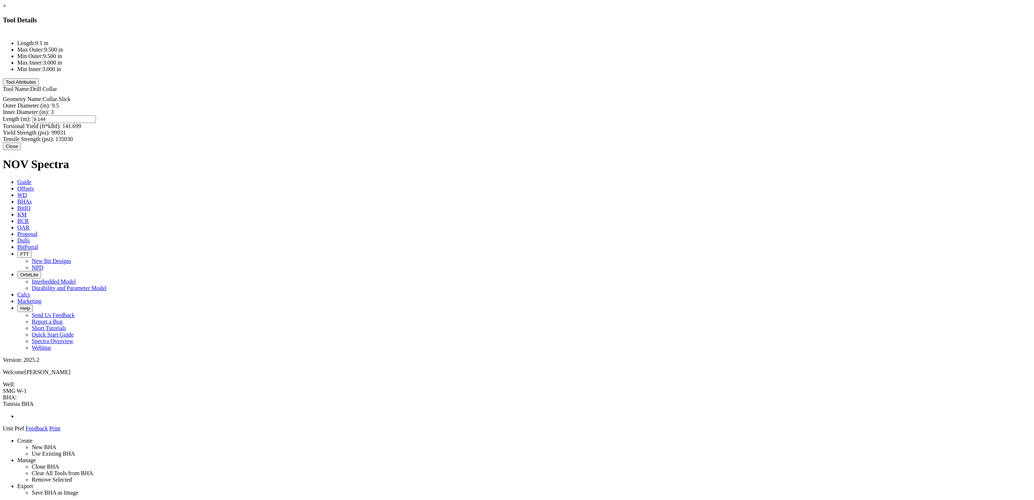
click at [607, 115] on div "Length (m): 9.144 9.144" at bounding box center [517, 119] width 1028 height 8
click at [96, 115] on input "9.144" at bounding box center [64, 119] width 64 height 8
type input "9.35"
click at [515, 96] on div "Geometry Name: Collar Slick Outer Diameter (in): 9.5 Inner Diameter (in): 3 Len…" at bounding box center [517, 117] width 1028 height 50
click at [21, 141] on button "Close" at bounding box center [12, 145] width 18 height 8
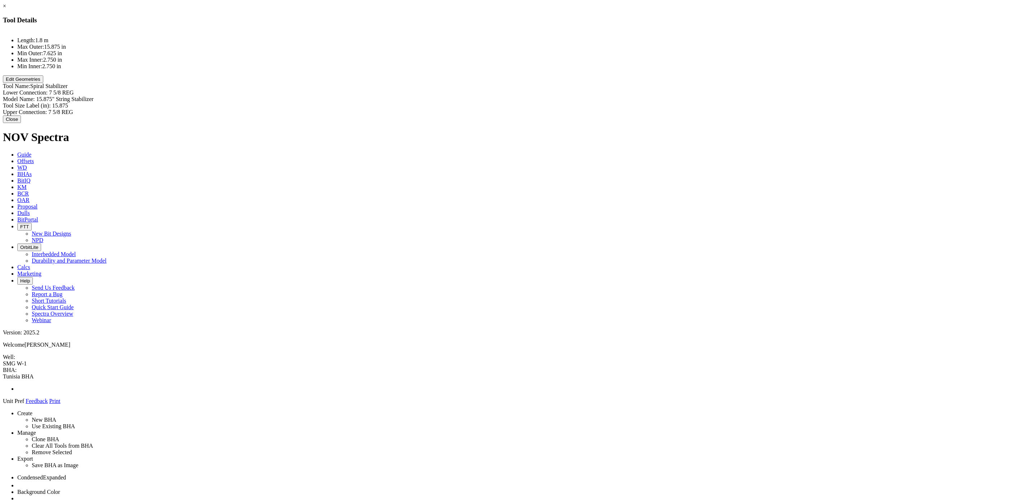
click at [43, 83] on button "Edit Geometries" at bounding box center [23, 79] width 40 height 8
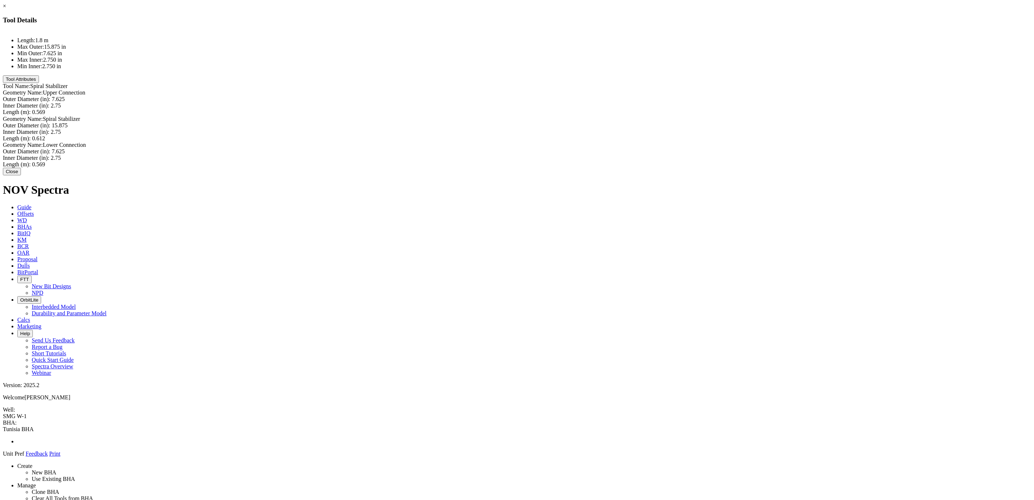
click at [21, 175] on button "Close" at bounding box center [12, 172] width 18 height 8
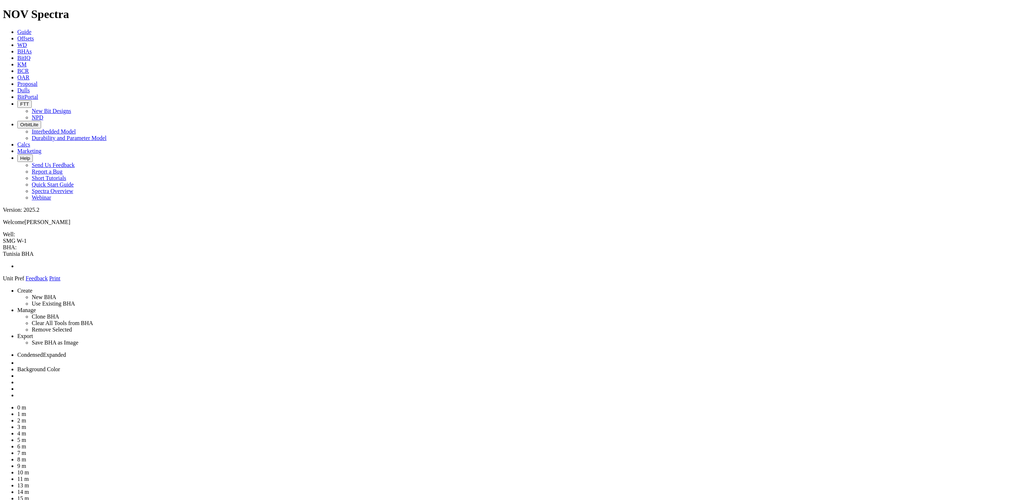
drag, startPoint x: 934, startPoint y: 179, endPoint x: 498, endPoint y: 57, distance: 453.4
click at [17, 305] on link at bounding box center [17, 395] width 0 height 6
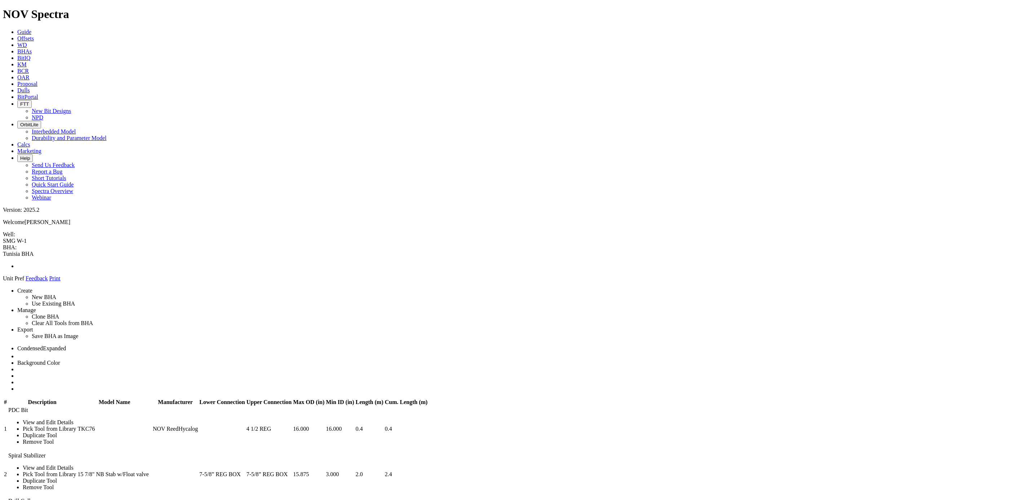
click at [17, 287] on icon at bounding box center [17, 290] width 0 height 6
click at [17, 305] on link at bounding box center [17, 382] width 0 height 6
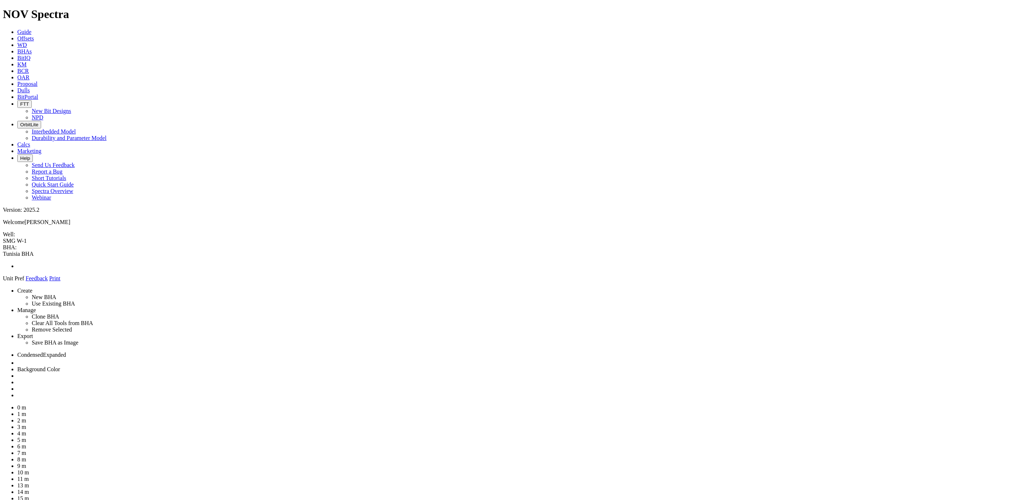
drag, startPoint x: 936, startPoint y: 179, endPoint x: 504, endPoint y: 53, distance: 450.1
drag, startPoint x: 939, startPoint y: 176, endPoint x: 497, endPoint y: 75, distance: 453.0
drag, startPoint x: 469, startPoint y: 82, endPoint x: 475, endPoint y: 52, distance: 30.5
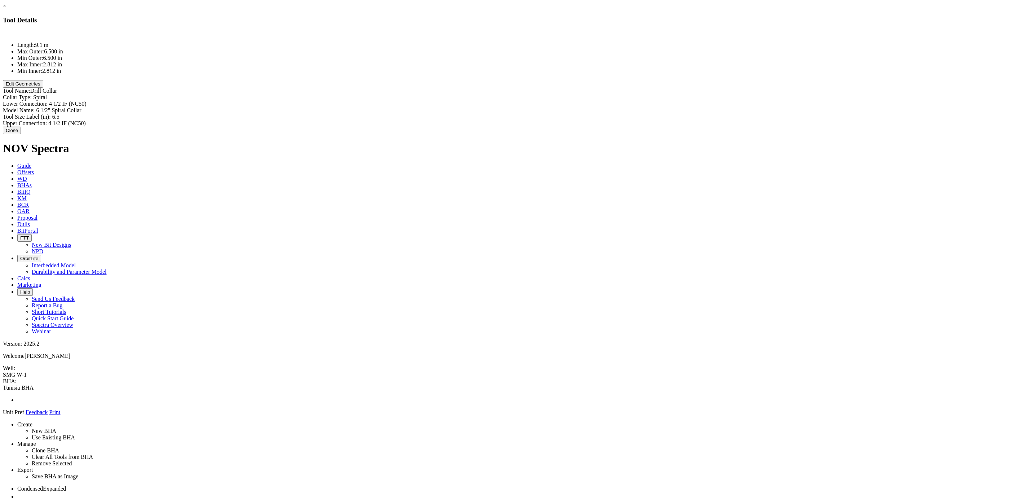
click at [43, 88] on button "Edit Geometries" at bounding box center [23, 84] width 40 height 8
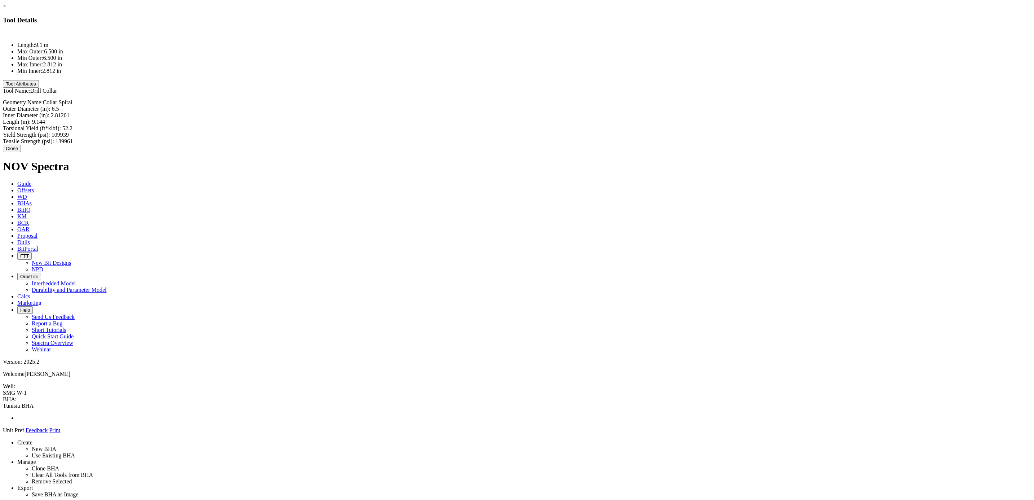
click at [598, 106] on div "Outer Diameter (in): 6.5 6.5" at bounding box center [517, 109] width 1028 height 6
click at [116, 106] on input "6.5" at bounding box center [84, 110] width 64 height 8
type input "6"
type input "9.5"
click at [610, 113] on div "Inner Diameter (in): 2.81201 2.81201" at bounding box center [517, 116] width 1028 height 6
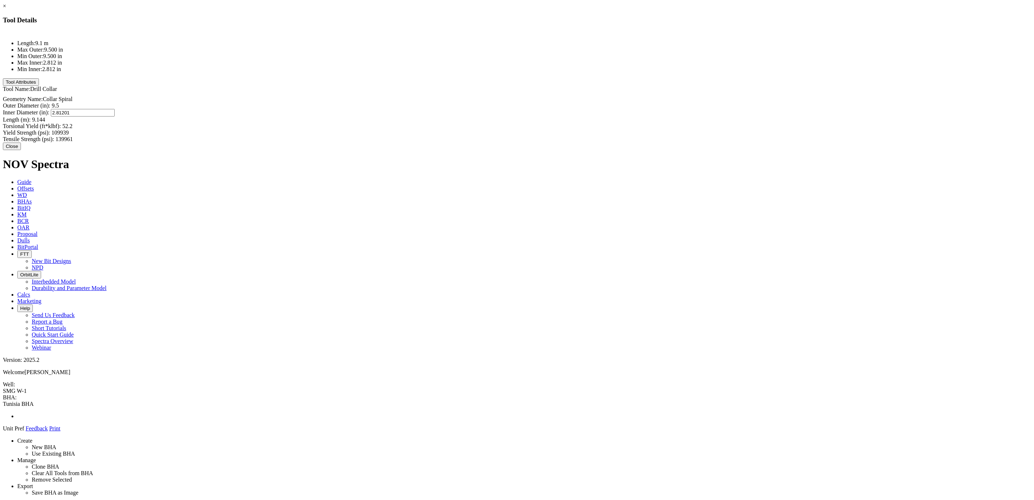
click at [605, 109] on div "Inner Diameter (in): 2.81201 2.81201" at bounding box center [517, 112] width 1028 height 6
click at [115, 109] on input "2.81201" at bounding box center [83, 113] width 64 height 8
drag, startPoint x: 605, startPoint y: 63, endPoint x: 508, endPoint y: 56, distance: 97.6
click at [509, 92] on div "Geometry Name: Collar Spiral Outer Diameter (in): 9.5 9.5 Inner Diameter (in): …" at bounding box center [517, 117] width 1028 height 50
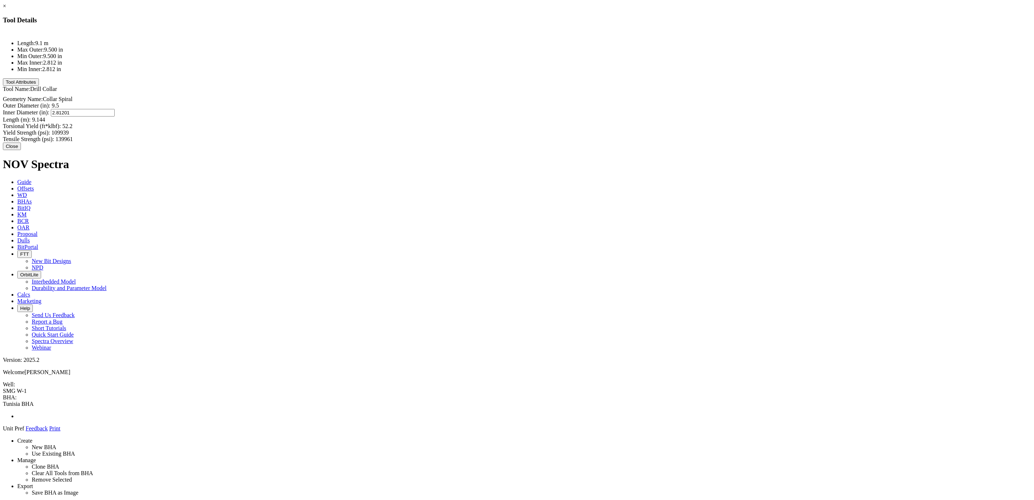
type input "3"
click at [598, 115] on div "Length (m): 9.144 9.144" at bounding box center [517, 119] width 1028 height 8
type input "9.35"
click at [517, 92] on div "Geometry Name: Collar Spiral Outer Diameter (in): 9.5 9.5 Inner Diameter (in): …" at bounding box center [517, 117] width 1028 height 50
click at [21, 141] on button "Close" at bounding box center [12, 145] width 18 height 8
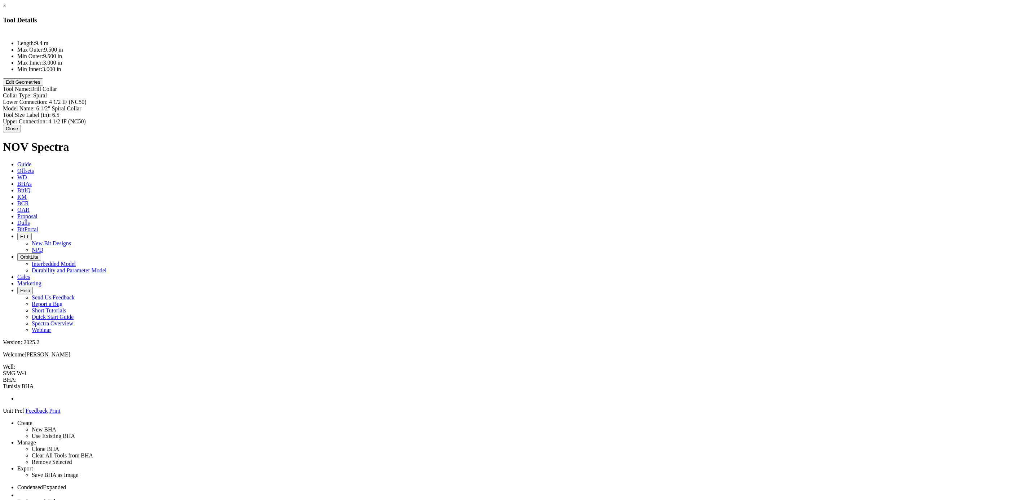
click at [595, 99] on div "Lower Connection: 4 1/2 IF (NC50) 4 1/2 IF (NC50)" at bounding box center [517, 102] width 1028 height 6
click at [594, 99] on div "Lower Connection: 4 1/2 IF (NC50) 4 1/2 IF (NC50)" at bounding box center [517, 102] width 1028 height 6
paste input "7-5/8” REG PIN"
type input "7-5/8” REG PIN"
click at [597, 105] on div "Model Name: 6 1/2" Spiral Collar 6 1/2" Spiral Collar" at bounding box center [517, 109] width 1028 height 8
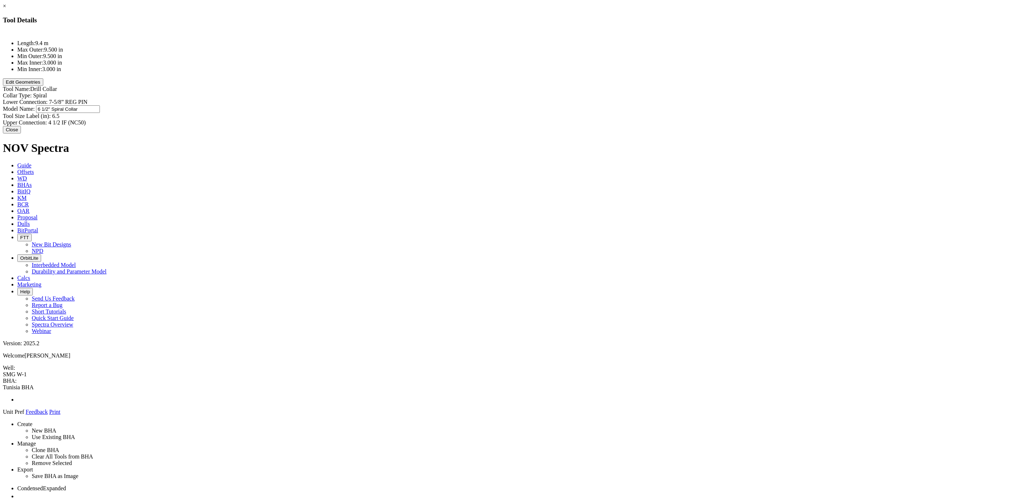
paste input "7-5/8” REG PIN"
drag, startPoint x: 613, startPoint y: 63, endPoint x: 563, endPoint y: 64, distance: 50.8
click at [563, 105] on div "Model Name: 6 1/2" Spiral Collar 7-5/8” REG PIN" at bounding box center [517, 109] width 1028 height 8
type input "7-1/5” Drill collar"
click at [586, 113] on div "Tool Size Label (in): 6.5 6.5" at bounding box center [517, 116] width 1028 height 6
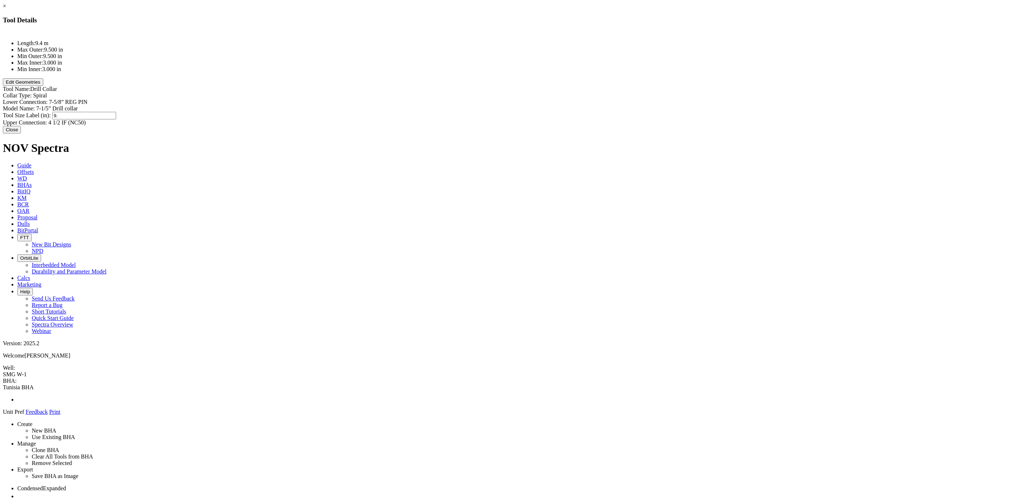
type input "9.5"
click at [595, 99] on div "Lower Connection: 7-5/8” REG PIN 7-5/8” REG PIN" at bounding box center [517, 102] width 1028 height 6
click at [605, 118] on div "Upper Connection: 4 1/2 IF (NC50) 4 1/2 IF (NC50)" at bounding box center [517, 122] width 1028 height 8
paste input "7-5/8” REG PIN"
type input "7-5/8” REG PIN"
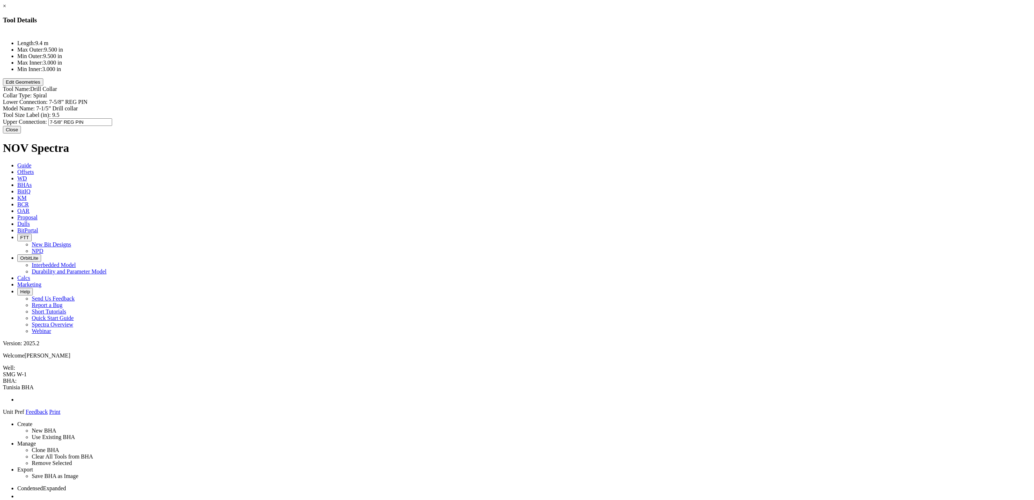
click at [550, 103] on div "Length: 9.4 m Max Outer: 9.500 in Min Outer: 9.500 in Max Inner: 3.000 in Min I…" at bounding box center [517, 78] width 1028 height 95
click at [21, 129] on button "Close" at bounding box center [12, 129] width 18 height 8
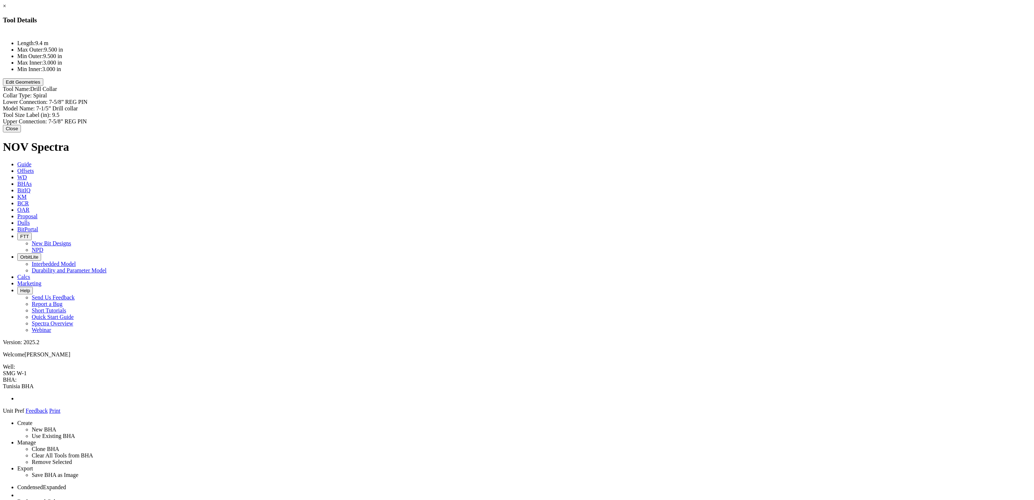
click at [580, 105] on div "Model Name: 7-1/5” Drill collar 7-1/5” Drill collar" at bounding box center [517, 108] width 1028 height 6
click at [100, 105] on input "7-1/5” Drill collar" at bounding box center [68, 109] width 64 height 8
type input "9-1/5” Drill collar"
click at [21, 126] on button "Close" at bounding box center [12, 129] width 18 height 8
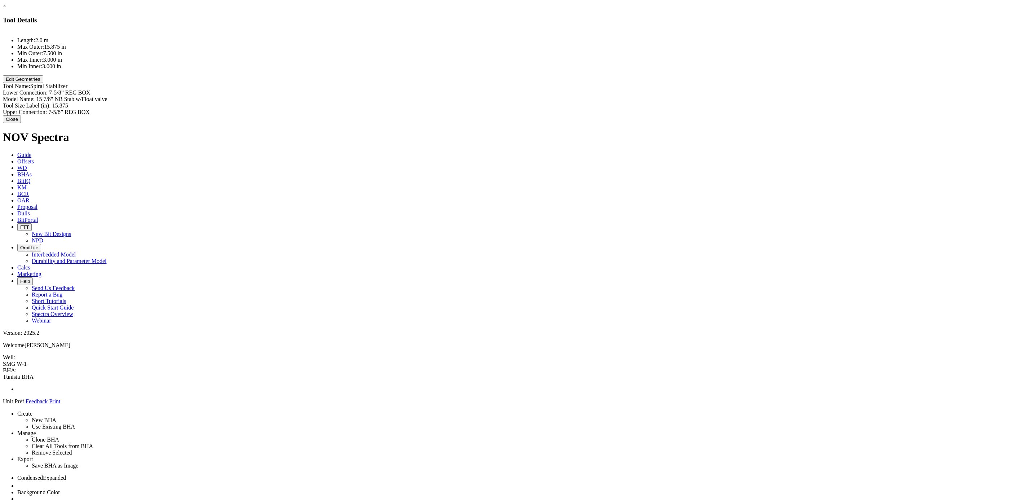
click at [413, 123] on div "× Tool Details Length: 2.0 m Max Outer: 15.875 in Min Outer: 7.500 in Max Inner…" at bounding box center [517, 63] width 1028 height 120
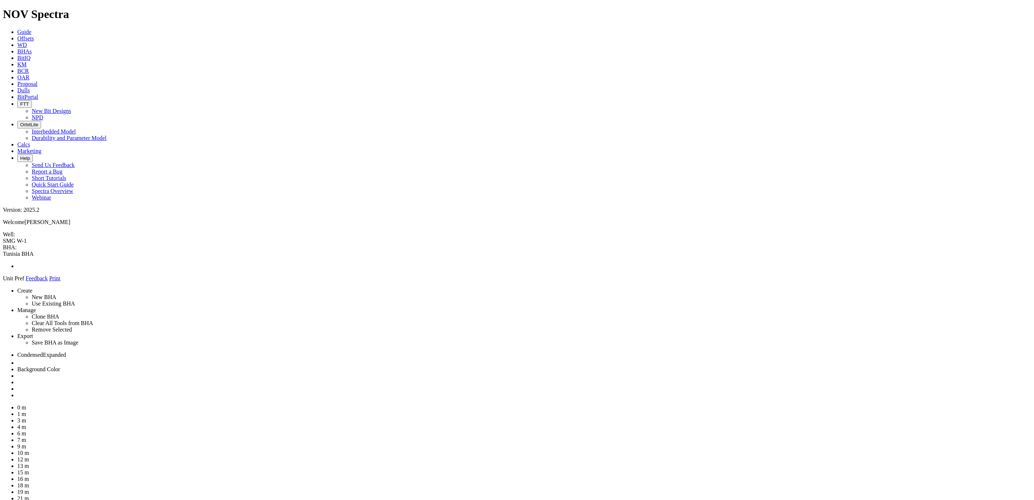
drag, startPoint x: 445, startPoint y: 423, endPoint x: 385, endPoint y: 378, distance: 75.5
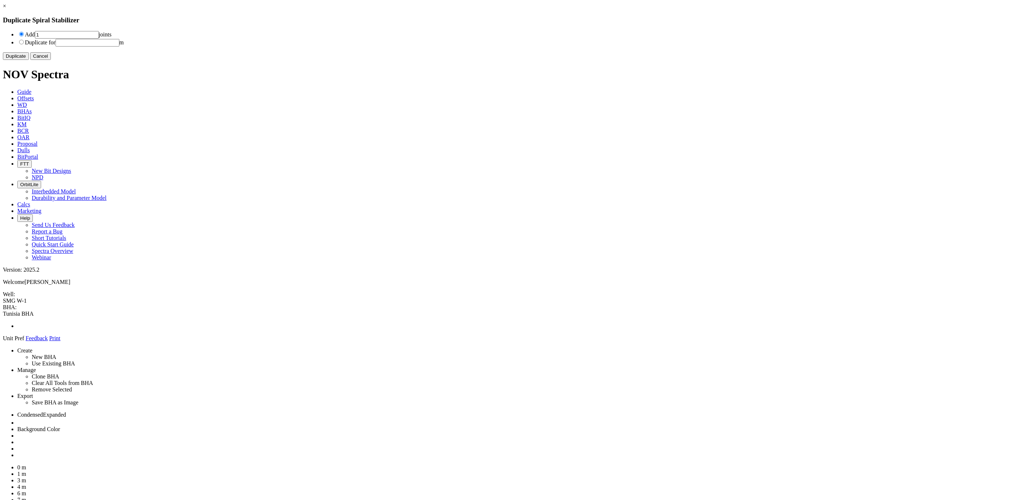
click at [51, 60] on button "Cancel" at bounding box center [40, 56] width 21 height 8
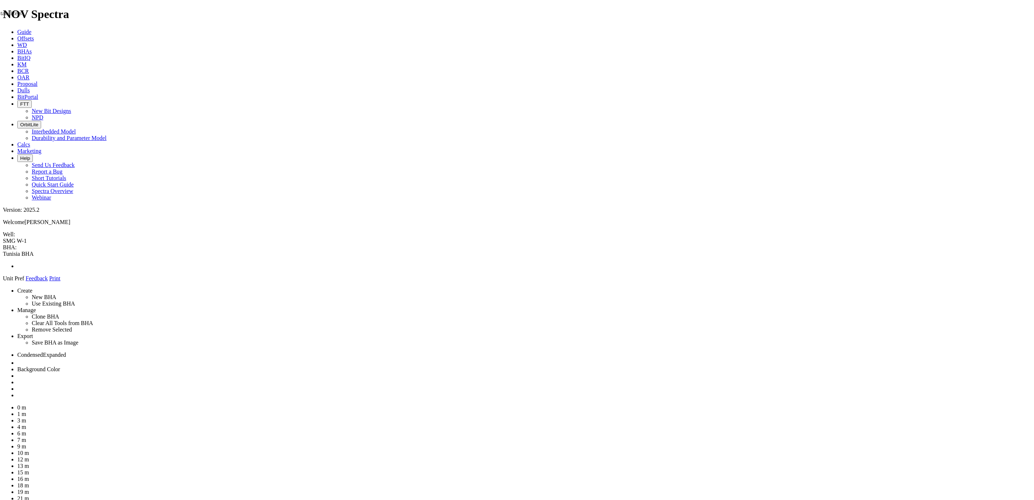
drag, startPoint x: 959, startPoint y: 141, endPoint x: 497, endPoint y: 80, distance: 465.6
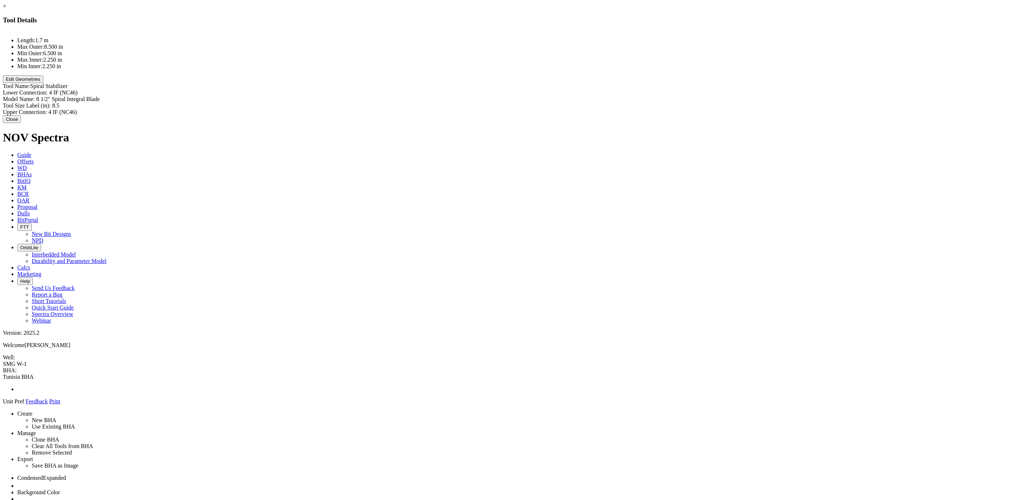
click at [43, 83] on button "Edit Geometries" at bounding box center [23, 79] width 40 height 8
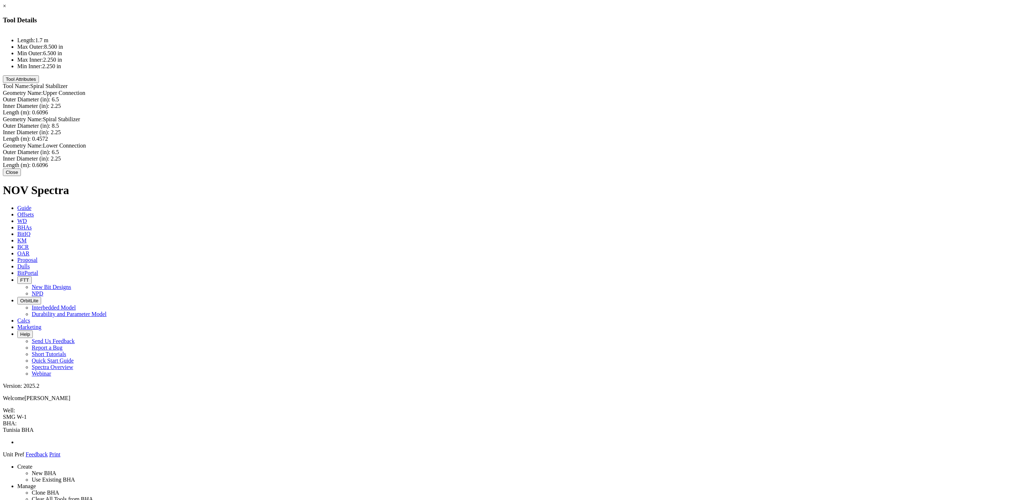
click at [21, 176] on button "Close" at bounding box center [12, 172] width 18 height 8
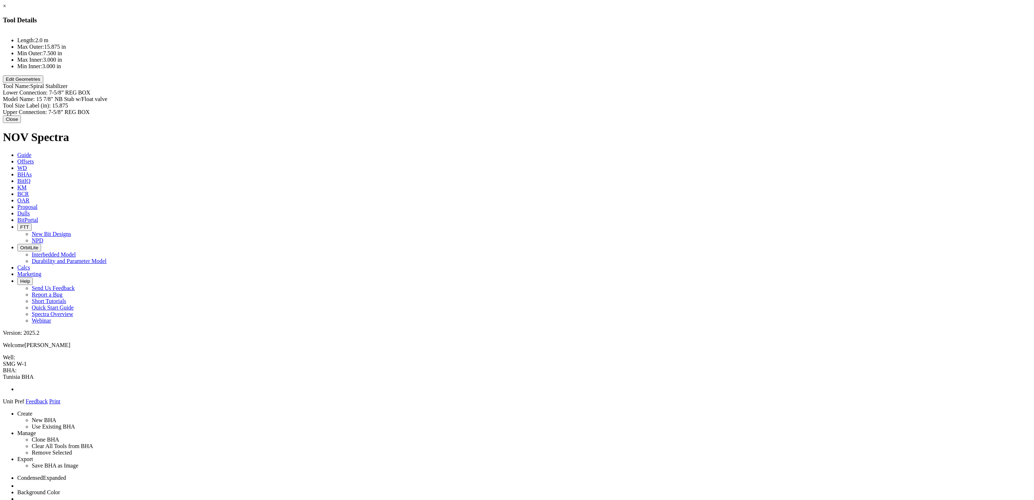
click at [43, 83] on button "Edit Geometries" at bounding box center [23, 79] width 40 height 8
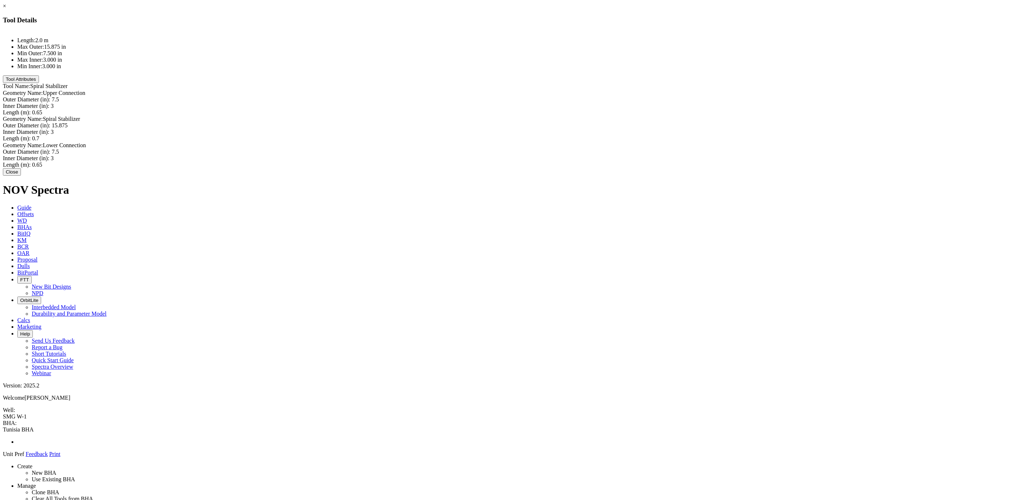
click at [21, 176] on button "Close" at bounding box center [12, 172] width 18 height 8
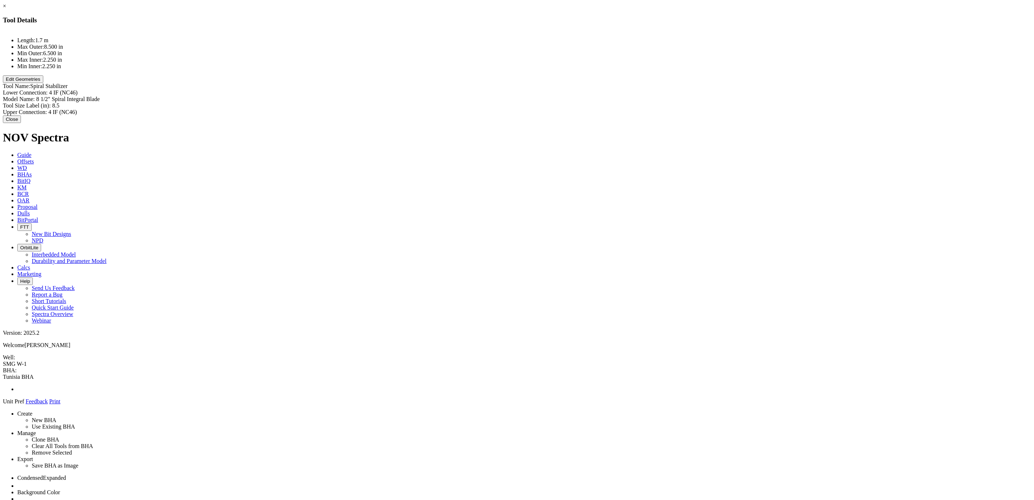
click at [6, 9] on link "×" at bounding box center [4, 6] width 3 height 6
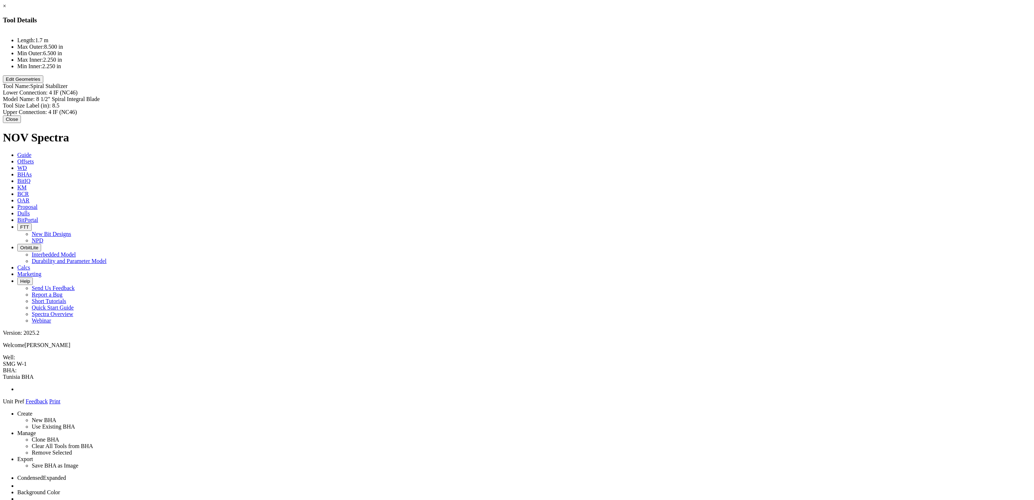
click at [43, 83] on button "Edit Geometries" at bounding box center [23, 79] width 40 height 8
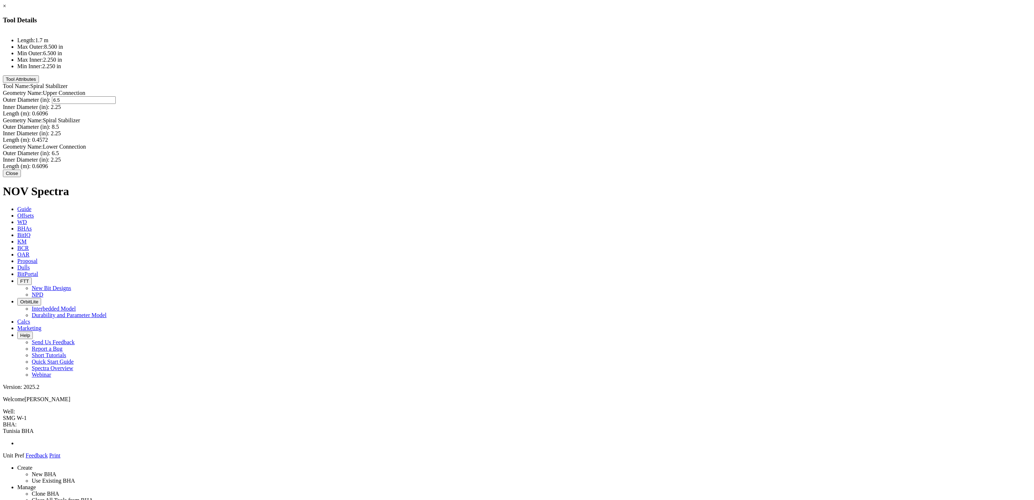
click at [583, 96] on div "Outer Diameter (in): 6.5 6.5" at bounding box center [517, 100] width 1028 height 8
type input "7.5"
click at [594, 103] on div "Inner Diameter (in): 2.25 2.25" at bounding box center [517, 107] width 1028 height 8
type input "3"
click at [599, 110] on div "Length (m): 0.6096 0.6096" at bounding box center [517, 113] width 1028 height 6
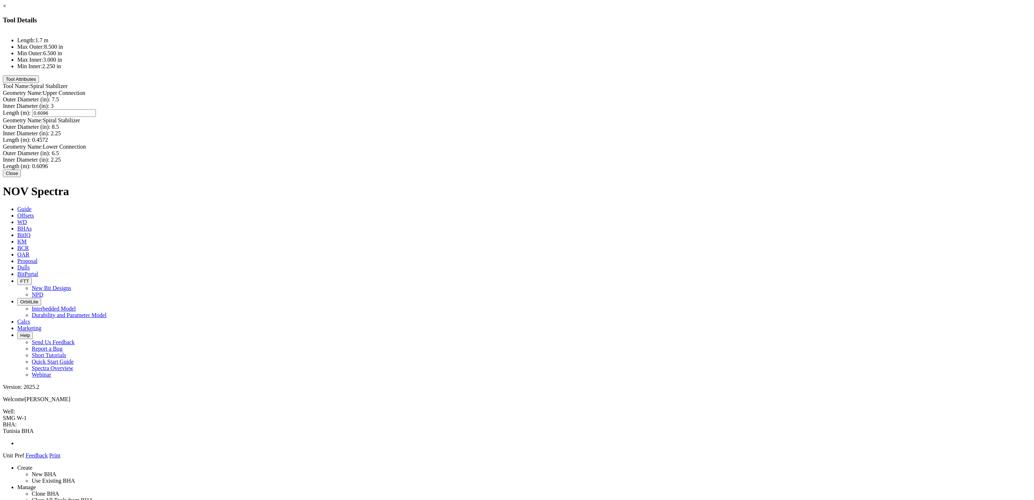
click at [0, 0] on div at bounding box center [0, 0] width 0 height 0
click at [600, 109] on div "Length (m): 0.6096 0.6096" at bounding box center [517, 112] width 1028 height 6
type input "0.65"
click at [593, 124] on div "Outer Diameter (in): 8.5 8.5" at bounding box center [517, 127] width 1028 height 6
type input "15.875"
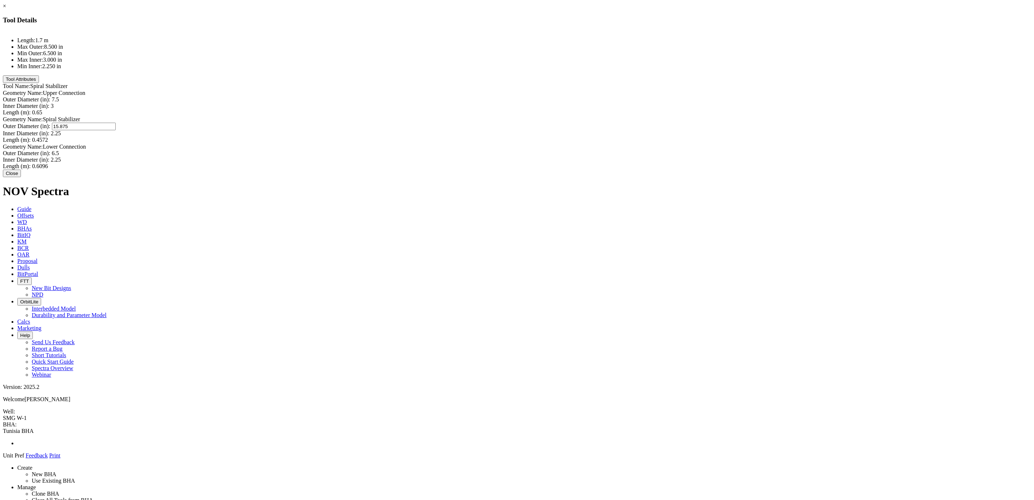
click at [590, 130] on div "Inner Diameter (in): 2.25 2.25" at bounding box center [517, 133] width 1028 height 6
type input "3"
click at [603, 136] on div "Length (m): 0.4572 0.4572" at bounding box center [517, 139] width 1028 height 6
click at [603, 135] on div "Length (m): 0.4572 0.4572" at bounding box center [517, 139] width 1028 height 8
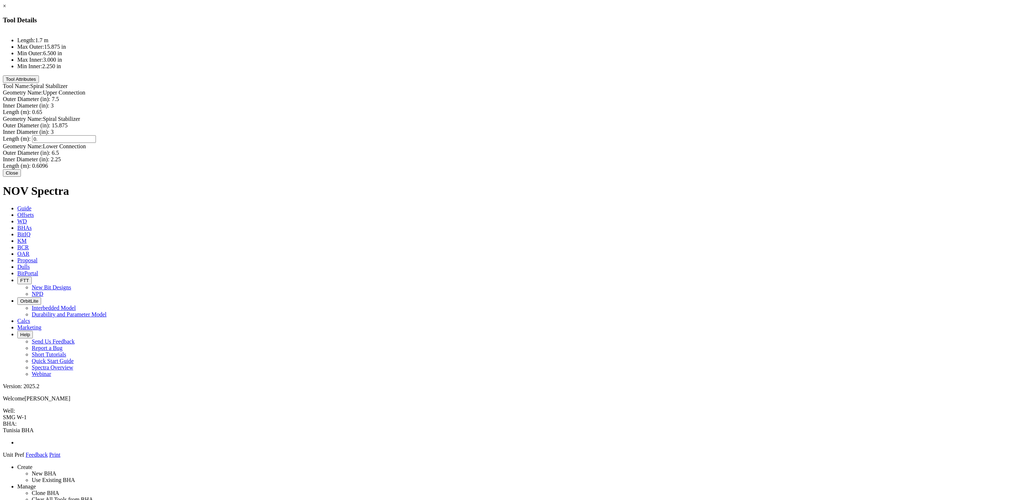
type input "0.7"
click at [596, 148] on div "Outer Diameter (in): 6.5 6.5" at bounding box center [517, 152] width 1028 height 8
type input "7.5"
click at [593, 156] on div "Inner Diameter (in): 2.25 2.25" at bounding box center [517, 159] width 1028 height 6
type input "3"
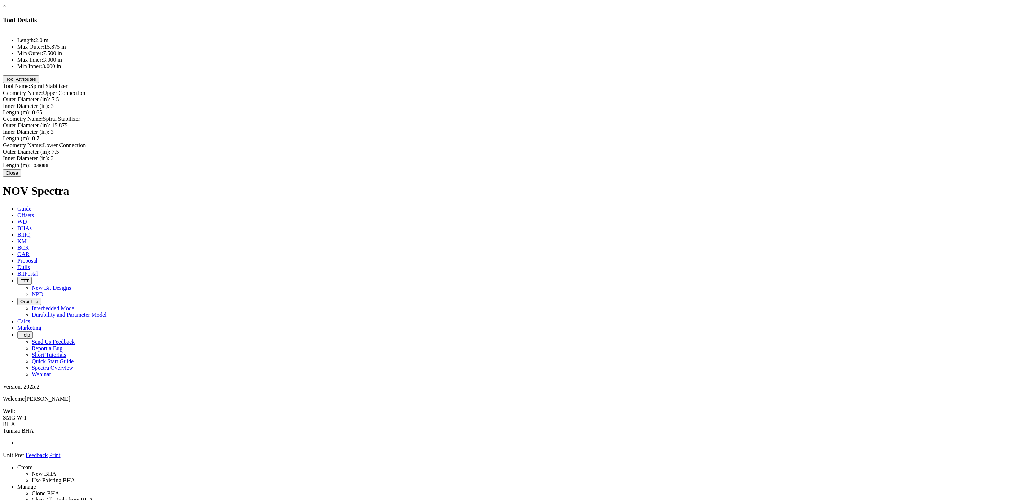
click at [596, 161] on div "Length (m): 0.6096 0.6096" at bounding box center [517, 165] width 1028 height 8
click at [0, 0] on div at bounding box center [0, 0] width 0 height 0
click at [609, 161] on div "Length (m): 0.6096 0.6096" at bounding box center [517, 165] width 1028 height 8
click at [96, 161] on input "0.6096" at bounding box center [64, 165] width 64 height 8
type input "0.65"
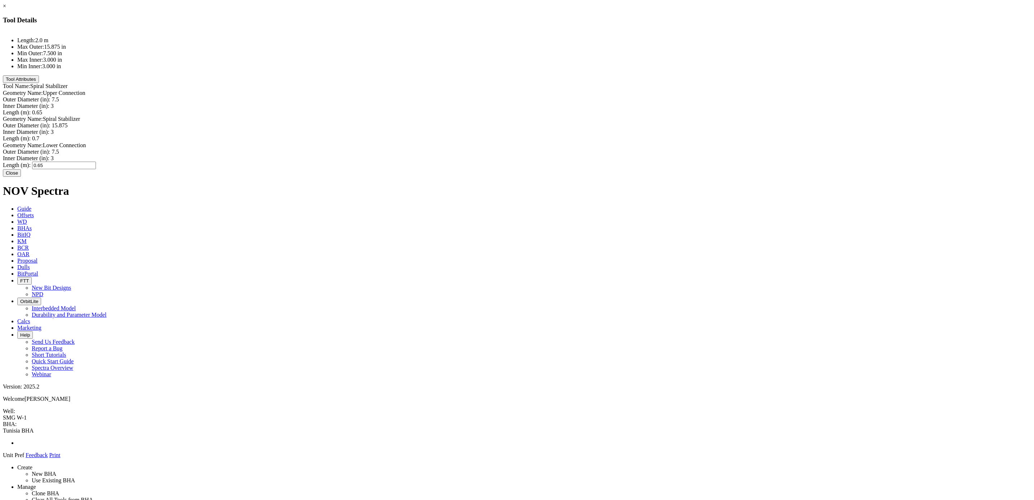
click at [517, 156] on div "Geometry Name: Lower Connection Outer Diameter (in): 7.5 7.5 Inner Diameter (in…" at bounding box center [517, 155] width 1028 height 27
click at [21, 176] on button "Close" at bounding box center [12, 172] width 18 height 8
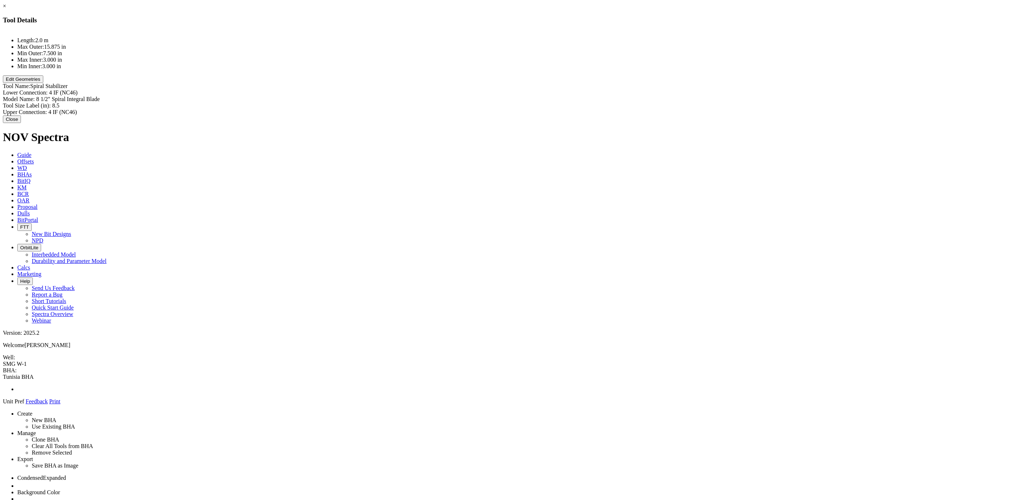
type input "8 1/2" Spiral Integral Blade"
click at [603, 96] on div "Model Name: 8 1/2" Spiral Integral Blade 8 1/2" Spiral Integral Blade" at bounding box center [517, 99] width 1028 height 6
click at [597, 89] on div "Lower Connection: 4 IF (NC46) 4 IF (NC46)" at bounding box center [517, 92] width 1028 height 6
paste input "7-5/8” REG PIN"
type input "7-5/8” REG PIN"
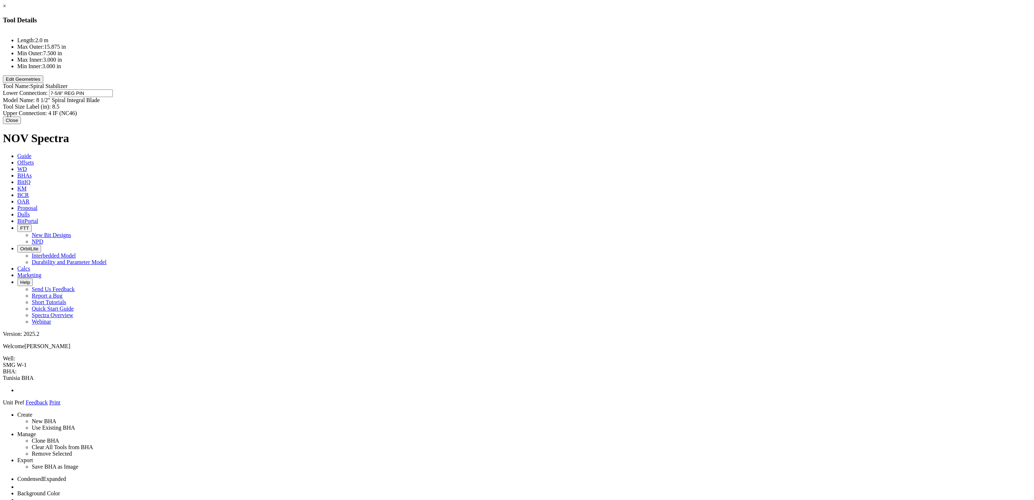
click at [587, 103] on div "Tool Size Label (in): 8.5 8.5" at bounding box center [517, 106] width 1028 height 6
type input "15.875"
click at [595, 110] on div "Upper Connection: 4 IF (NC46) 4 IF (NC46)" at bounding box center [517, 113] width 1028 height 6
click at [600, 89] on div "Lower Connection: 7-5/8” REG PIN 7-5/8” REG PIN" at bounding box center [517, 92] width 1028 height 6
click at [590, 109] on div "Upper Connection: 4 IF (NC46) 4 IF (NC46)" at bounding box center [517, 113] width 1028 height 8
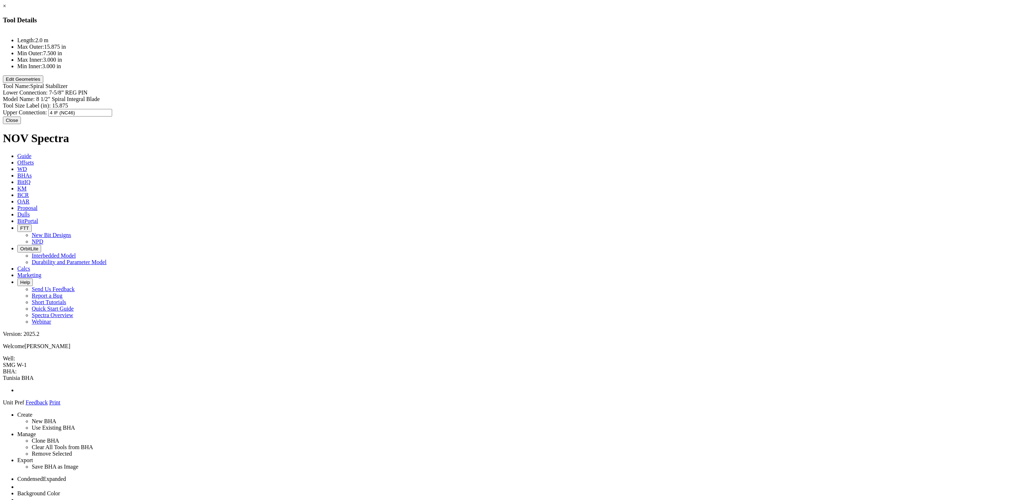
paste input "7-5/8” REG PIN"
type input "7-5/8” REG PIN"
click at [539, 85] on div "Length: 2.0 m Max Outer: 15.875 in Min Outer: 7.500 in Max Inner: 3.000 in Min …" at bounding box center [517, 73] width 1028 height 85
click at [605, 96] on div "Model Name: 8 1/2" Spiral Integral Blade 8 1/2" Spiral Integral Blade" at bounding box center [517, 99] width 1028 height 6
click at [100, 96] on input "8 1/2" Spiral Integral Blade" at bounding box center [68, 100] width 64 height 8
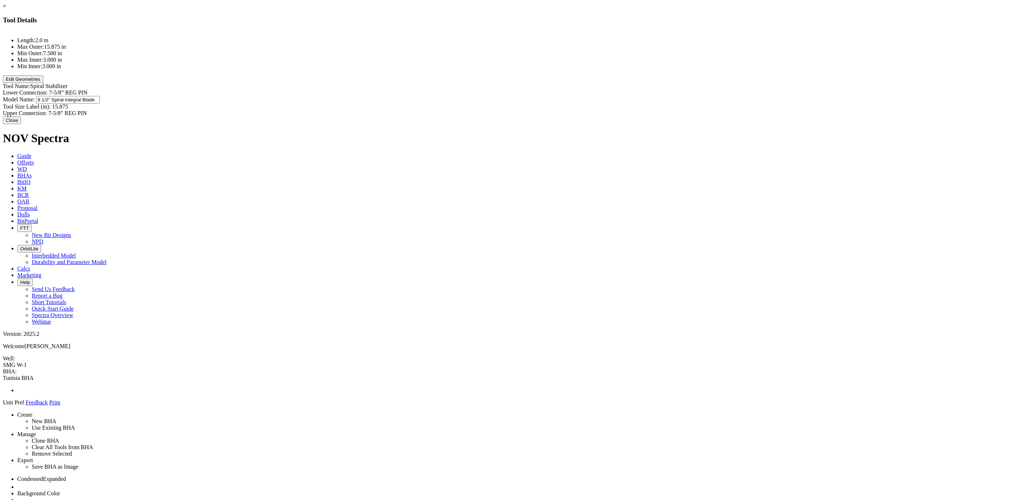
scroll to position [0, 17]
drag, startPoint x: 593, startPoint y: 55, endPoint x: 622, endPoint y: 54, distance: 29.6
click at [622, 54] on div "Length: 2.0 m Max Outer: 15.875 in Min Outer: 7.500 in Max Inner: 3.000 in Min …" at bounding box center [517, 73] width 1028 height 85
click at [100, 96] on input "8 1/2" Spiral Integral Blade" at bounding box center [68, 100] width 64 height 8
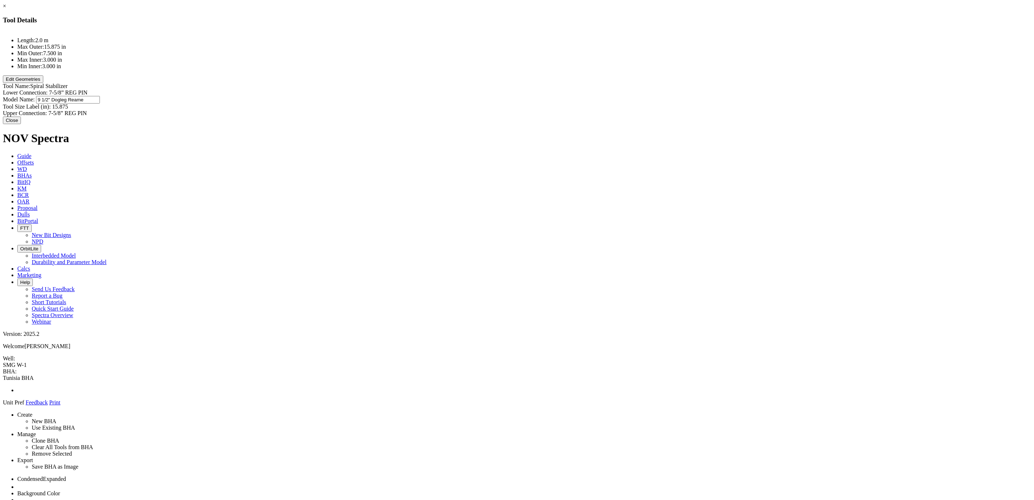
type input "9 1/2" Dogleg Reamer"
click at [560, 88] on div "Length: 2.0 m Max Outer: 15.875 in Min Outer: 7.500 in Max Inner: 3.000 in Min …" at bounding box center [517, 73] width 1028 height 85
click at [21, 123] on button "Close" at bounding box center [12, 119] width 18 height 8
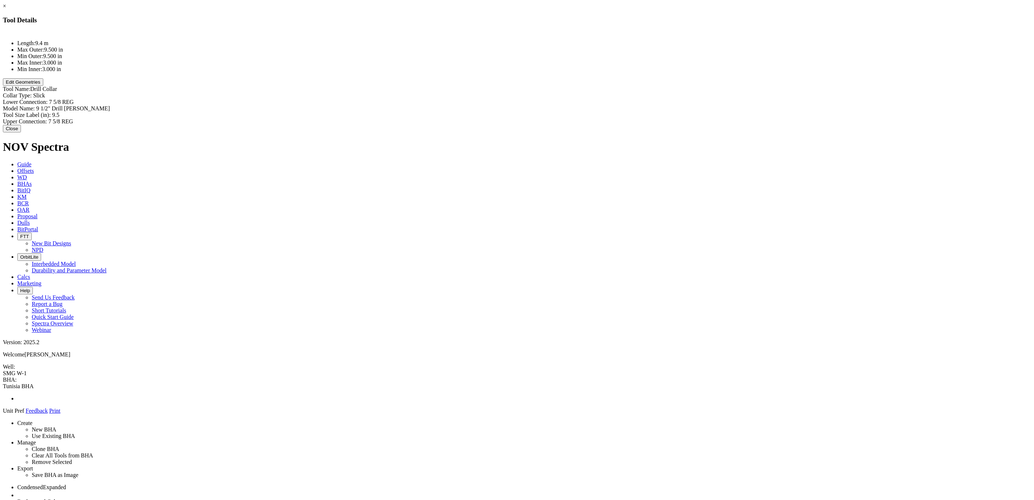
click at [21, 125] on button "Close" at bounding box center [12, 129] width 18 height 8
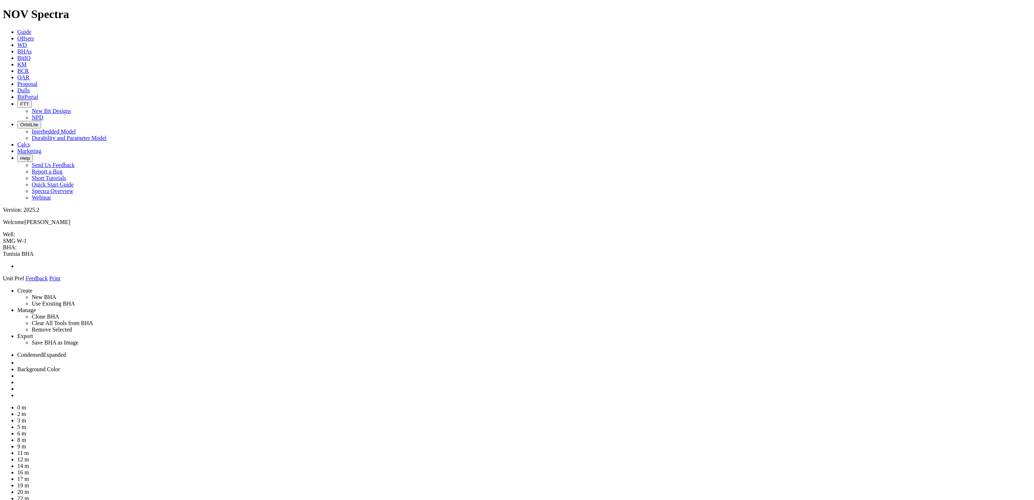
drag, startPoint x: 941, startPoint y: 175, endPoint x: 504, endPoint y: 61, distance: 451.9
drag, startPoint x: 496, startPoint y: 128, endPoint x: 500, endPoint y: 46, distance: 81.9
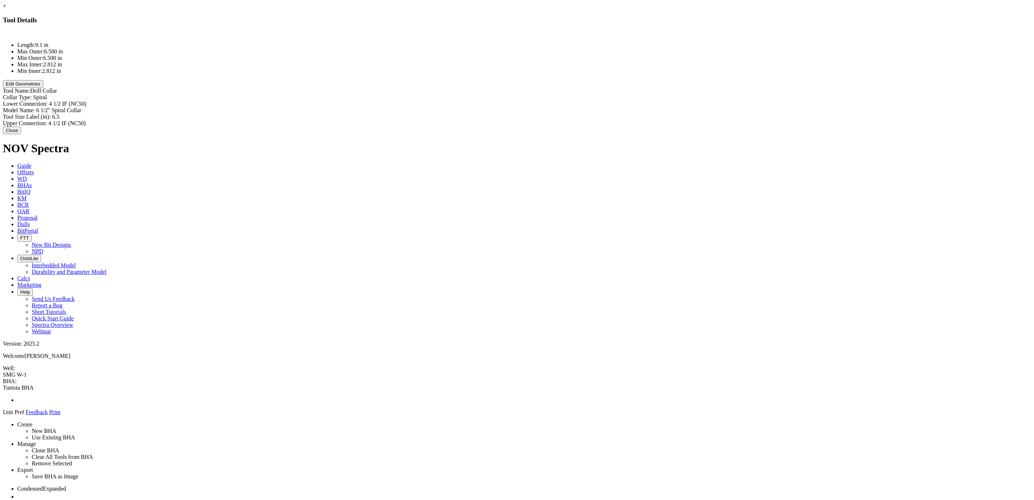
click at [43, 88] on button "Edit Geometries" at bounding box center [23, 84] width 40 height 8
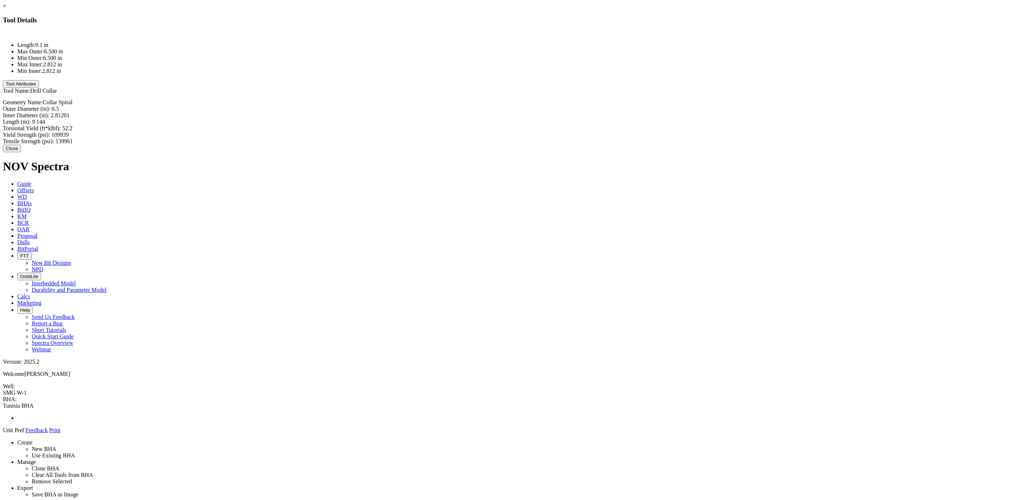
click at [601, 106] on div "Outer Diameter (in): 6.5 6.5" at bounding box center [517, 109] width 1028 height 6
type input "9.5"
click at [589, 113] on div "Inner Diameter (in): 2.81201 2.81201" at bounding box center [517, 116] width 1028 height 6
type input "3"
click at [589, 115] on div "Length (m): 9.144 9.144" at bounding box center [517, 119] width 1028 height 8
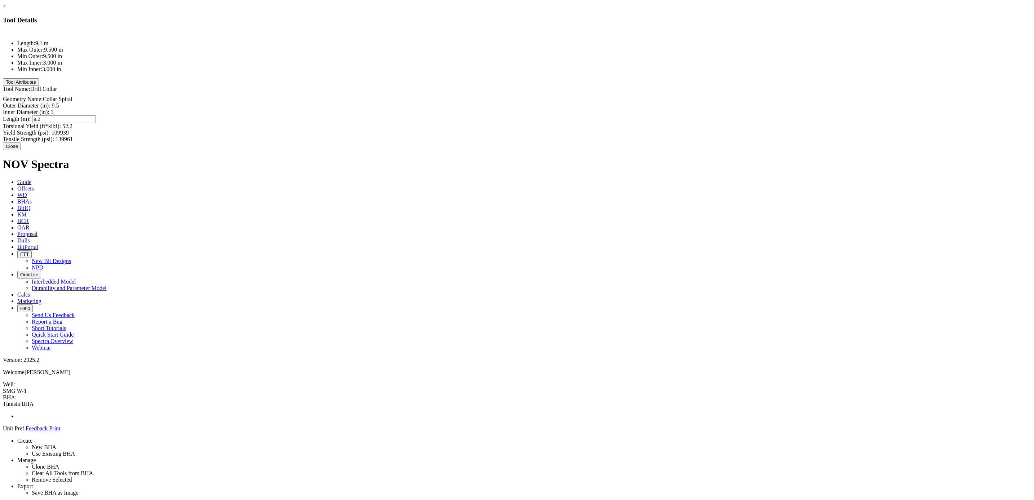
type input "9.20"
click at [508, 92] on div "Geometry Name: Collar Spiral Outer Diameter (in): 9.5 9.5 Inner Diameter (in): …" at bounding box center [517, 116] width 1028 height 49
click at [21, 141] on button "Close" at bounding box center [12, 145] width 18 height 8
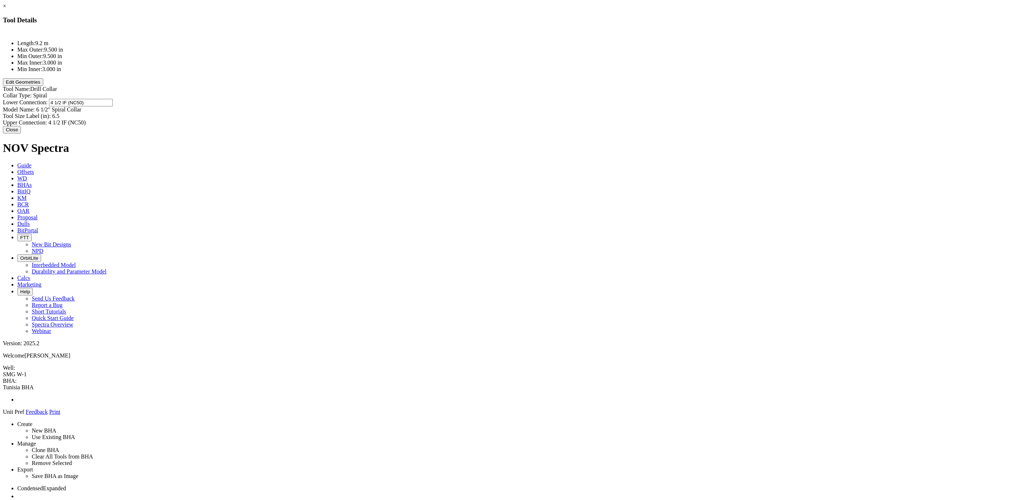
click at [596, 99] on div "Lower Connection: 4 1/2 IF (NC50) 4 1/2 IF (NC50)" at bounding box center [517, 103] width 1028 height 8
paste input "7-5/8” REG PIN"
type input "7-5/8” REG PIN"
click at [602, 106] on div "Model Name: 6 1/2" Spiral Collar 6 1/2" Spiral Collar" at bounding box center [517, 109] width 1028 height 6
click at [100, 105] on input "6 1/2" Spiral Collar" at bounding box center [68, 109] width 64 height 8
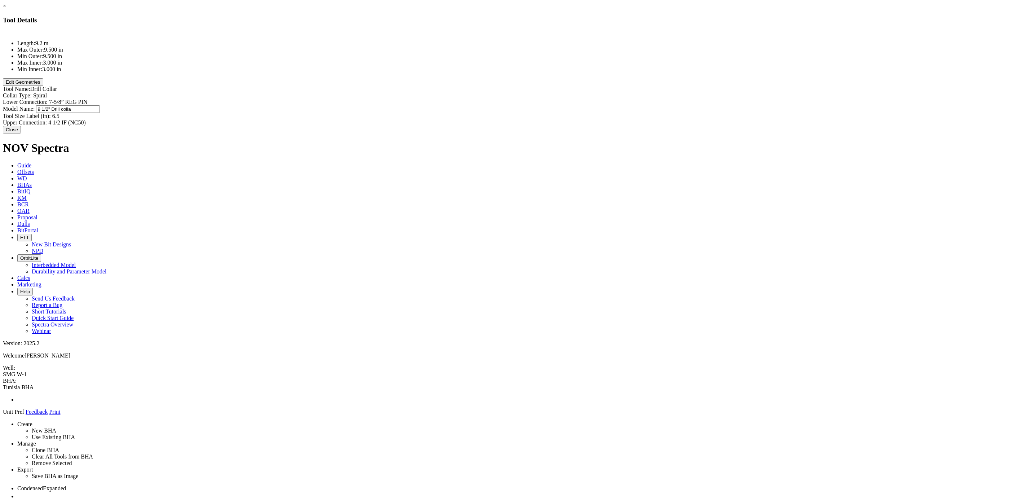
type input "9 1/2" Drill collar"
click at [594, 113] on div "Tool Size Label (in): 6.5 6.5" at bounding box center [517, 116] width 1028 height 6
type input "9.5"
click at [601, 99] on div "Lower Connection: 7-5/8” REG PIN 7-5/8” REG PIN" at bounding box center [517, 103] width 1028 height 8
click at [594, 118] on div "Upper Connection: 4 1/2 IF (NC50) 4 1/2 IF (NC50)" at bounding box center [517, 122] width 1028 height 8
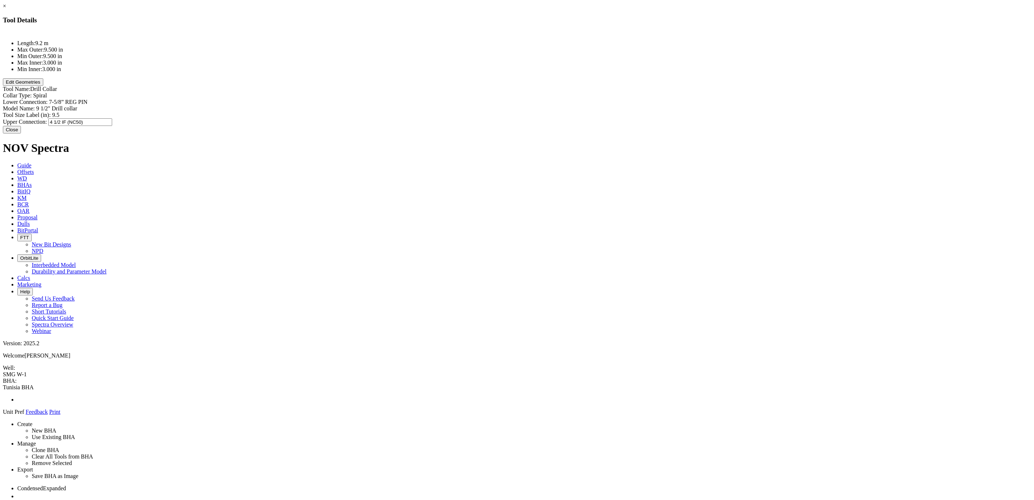
paste input "7-5/8” REG PIN"
type input "7-5/8” REG PIN"
click at [43, 86] on button "Edit Geometries" at bounding box center [23, 82] width 40 height 8
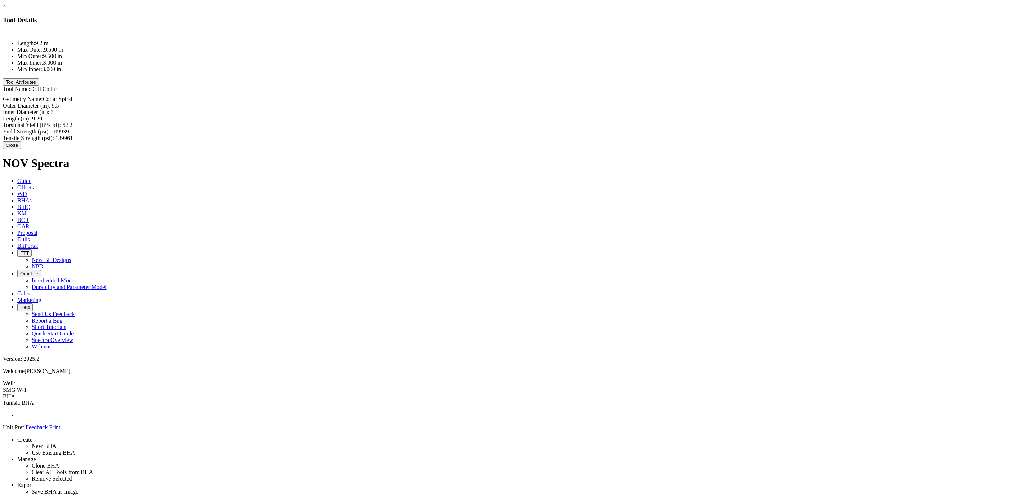
click at [21, 141] on button "Close" at bounding box center [12, 145] width 18 height 8
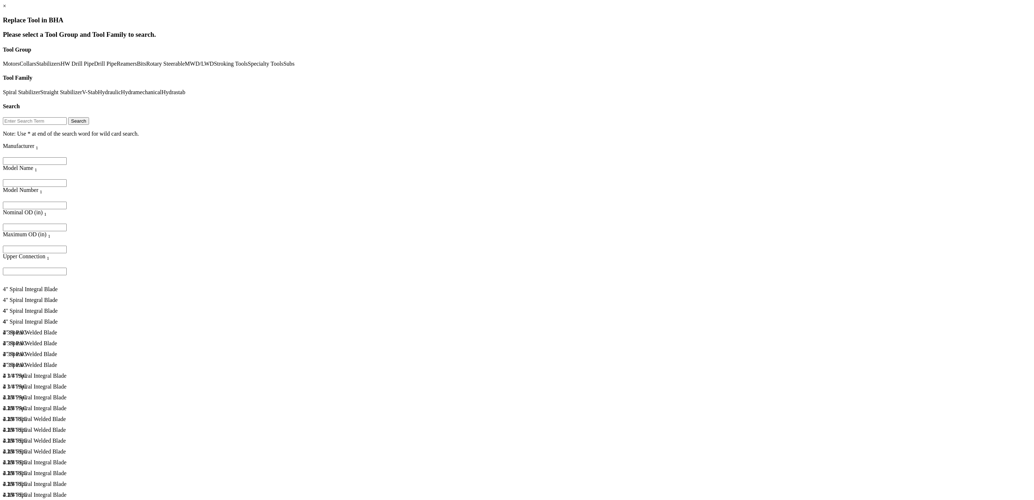
click at [61, 67] on link "HW Drill Pipe" at bounding box center [78, 64] width 34 height 6
click at [117, 67] on link "Reamers" at bounding box center [127, 64] width 20 height 6
click at [304, 95] on link "Dogleg" at bounding box center [312, 92] width 17 height 6
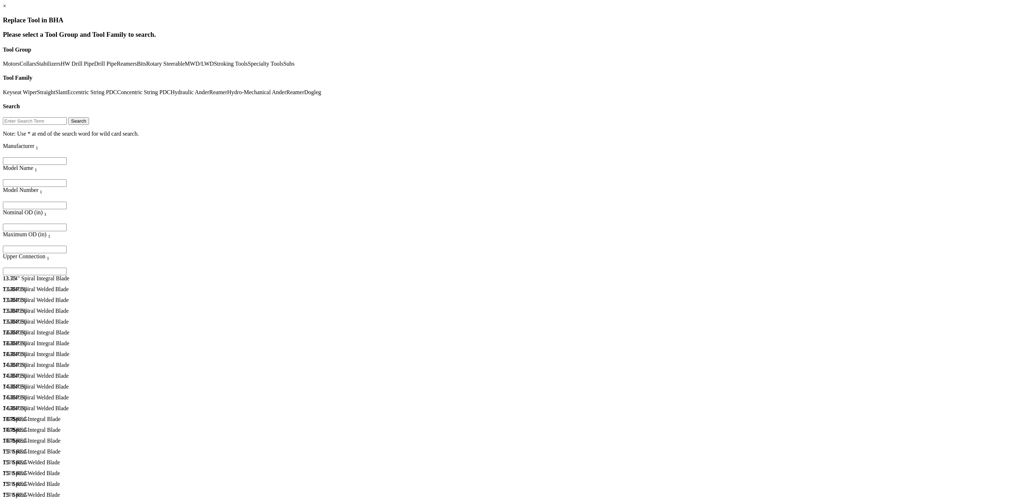
click at [162, 305] on div "16" Spiral Integral Blade" at bounding box center [138, 505] width 270 height 6
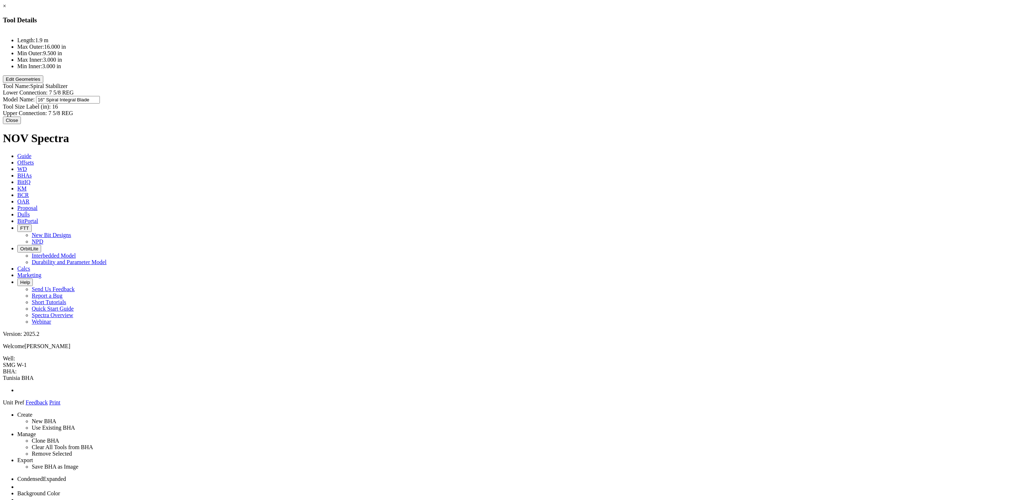
click at [583, 96] on div "Model Name: 16" Spiral Integral Blade 16" Spiral Integral Blade" at bounding box center [517, 100] width 1028 height 8
click at [100, 96] on input "16" Spiral Integral Blade" at bounding box center [68, 100] width 64 height 8
click at [583, 96] on div "Model Name: 16" Spiral Integral Blade 16" Spiral Integral Blade" at bounding box center [517, 99] width 1028 height 6
click at [100, 96] on input "16" Spiral Integral Blade" at bounding box center [68, 100] width 64 height 8
paste input "15.875"
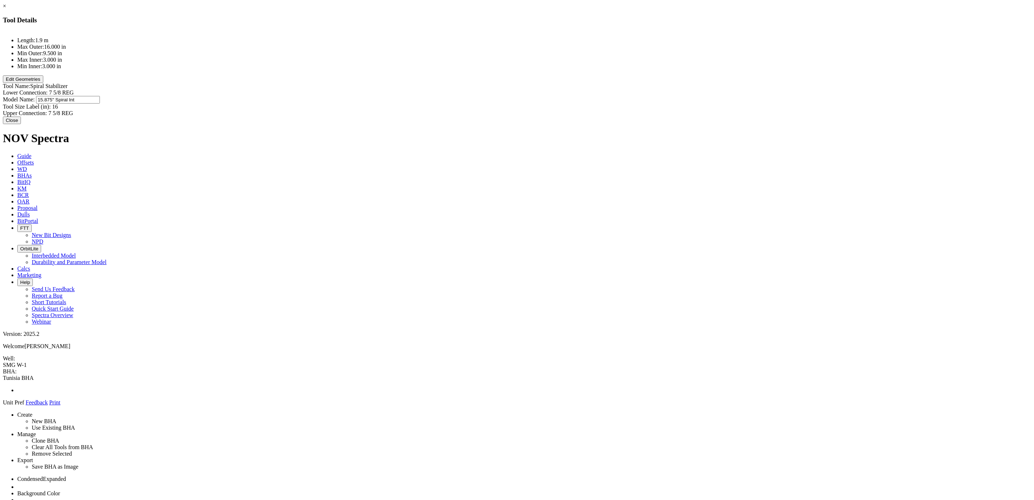
scroll to position [0, 0]
type input "15.875" Dogleg Reamer"
click at [593, 89] on div "Lower Connection: 7 5/8 REG Model Name: 15.875" Dogleg Reamer 15.875" Dogleg Re…" at bounding box center [517, 102] width 1028 height 27
paste input "5.875"
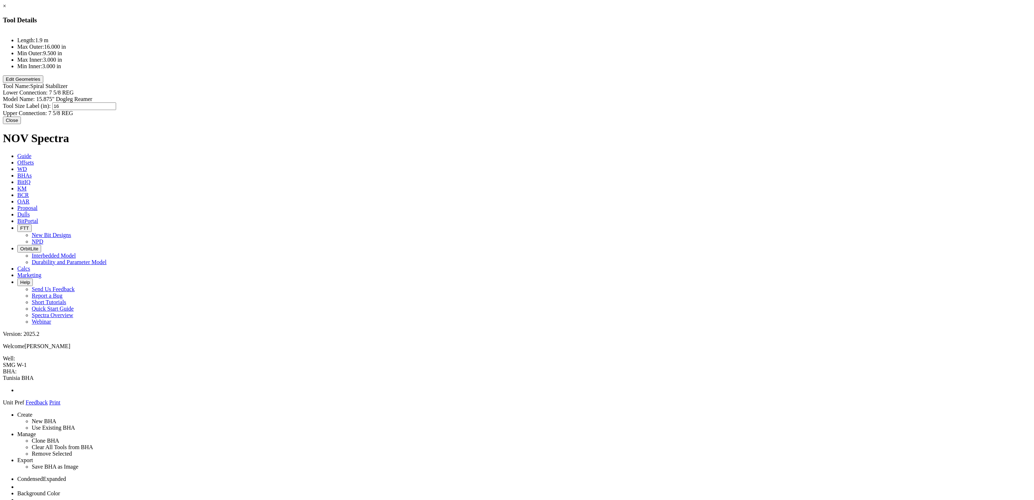
type input "15.875"
click at [568, 97] on div "Length: 1.9 m Max Outer: 16.000 in Min Outer: 9.500 in Max Inner: 3.000 in Min …" at bounding box center [517, 73] width 1028 height 85
click at [43, 83] on button "Edit Geometries" at bounding box center [23, 79] width 40 height 8
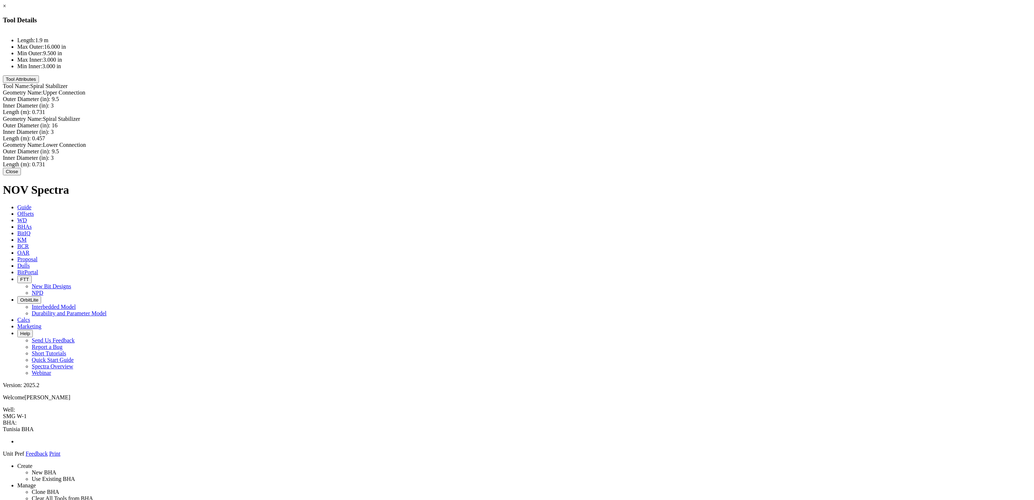
click at [587, 122] on div "Outer Diameter (in): 16 16" at bounding box center [517, 125] width 1028 height 6
paste input "5.875"
type input "15.875"
click at [587, 96] on div "Outer Diameter (in): 9.5 9.5" at bounding box center [517, 99] width 1028 height 6
type input "7.5"
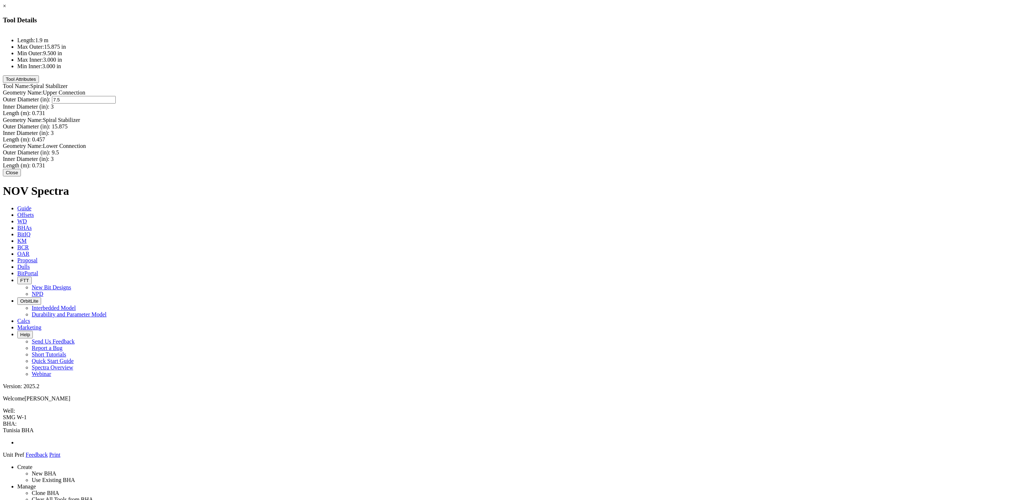
click at [586, 149] on div "Outer Diameter (in): 9.5 9.5" at bounding box center [517, 152] width 1028 height 6
type input "7.5"
click at [21, 177] on button "Close" at bounding box center [12, 173] width 18 height 8
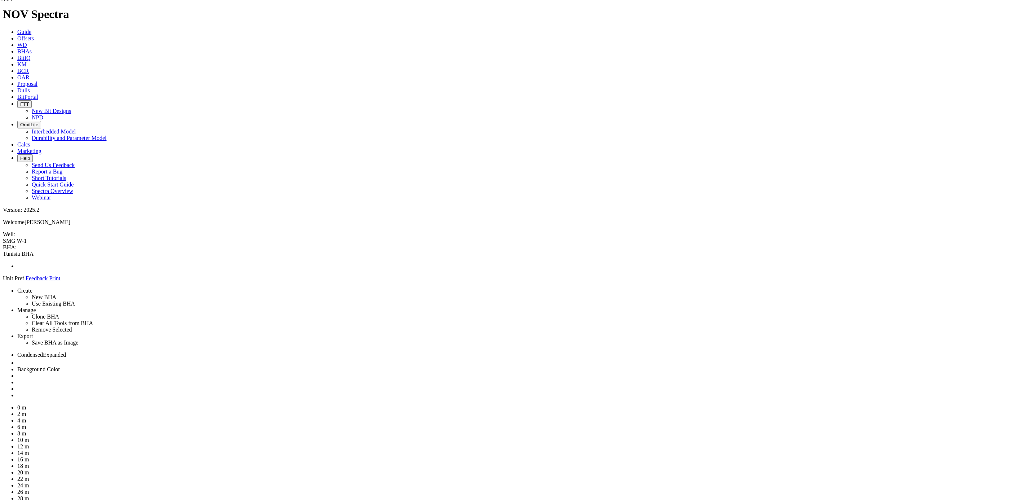
drag, startPoint x: 964, startPoint y: 176, endPoint x: 505, endPoint y: 65, distance: 471.7
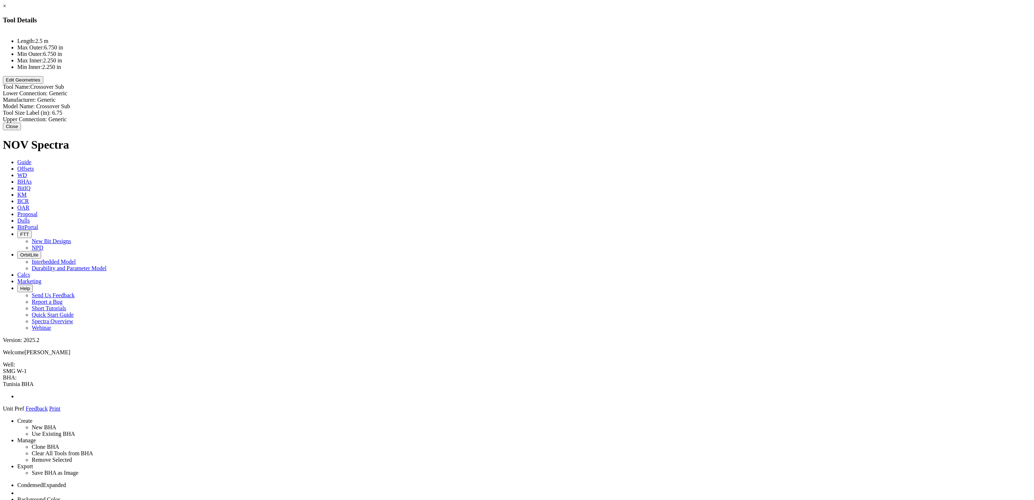
click at [595, 103] on div "Model Name: Crossover Sub Crossover Sub" at bounding box center [517, 106] width 1028 height 6
click at [100, 103] on input "Crossover Sub" at bounding box center [68, 107] width 64 height 8
type input "X - Crossover"
click at [588, 90] on div "Lower Connection: Generic Generic" at bounding box center [517, 93] width 1028 height 6
paste input "7-5/8” REG PIN"
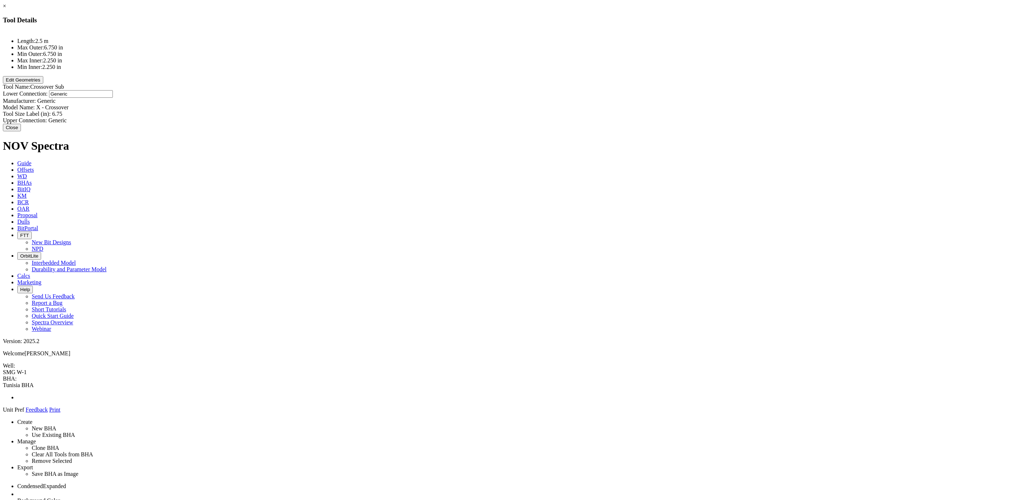
type input "7-5/8” REG PIN"
click at [595, 98] on div "Manufacturer: Generic Generic" at bounding box center [517, 101] width 1028 height 6
paste input "7-5/8” REG PIN"
type input "7-5/8” REG PIN"
click at [609, 97] on div "Manufacturer: 7-5/8” REG PIN 7-5/8” REG PIN" at bounding box center [517, 100] width 1028 height 6
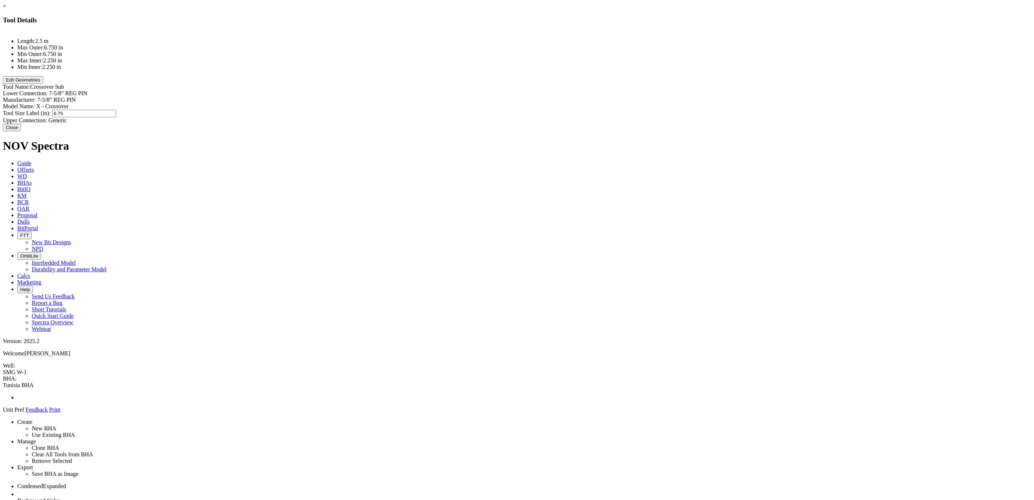
click at [594, 110] on div "Tool Size Label (in): 6.75 6.75" at bounding box center [517, 114] width 1028 height 8
type input "9.5"
click at [608, 97] on div "Manufacturer: 7-5/8” REG PIN 7-5/8” REG PIN" at bounding box center [517, 101] width 1028 height 8
type input "CTF"
click at [594, 90] on div "Lower Connection: 7-5/8” REG PIN 7-5/8” REG PIN" at bounding box center [517, 93] width 1028 height 6
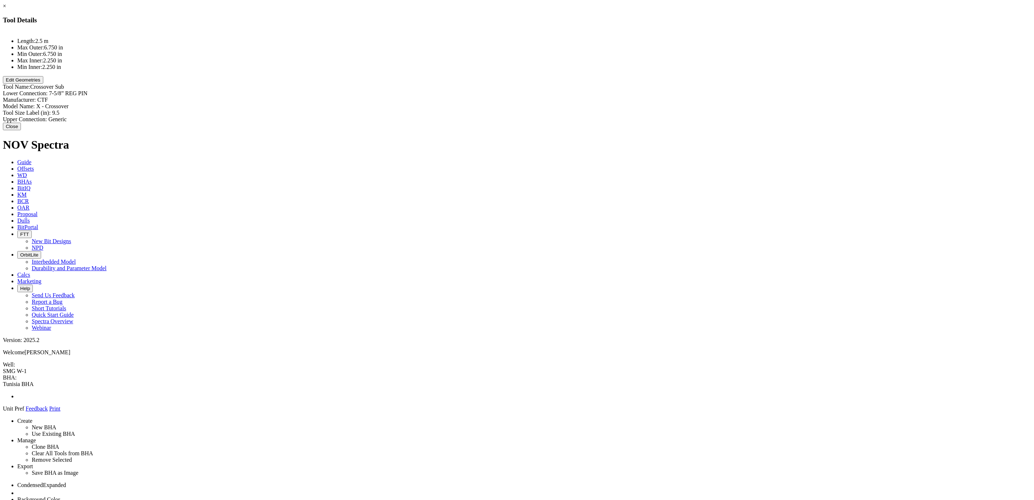
type input "Generic"
click at [591, 116] on div "Upper Connection: Generic Generic" at bounding box center [517, 119] width 1028 height 6
click at [606, 90] on div "Lower Connection: 7-5/8” REG PIN 7-5/8” REG PIN" at bounding box center [517, 93] width 1028 height 6
click at [595, 117] on div "Upper Connection: Generic Generic" at bounding box center [517, 120] width 1028 height 6
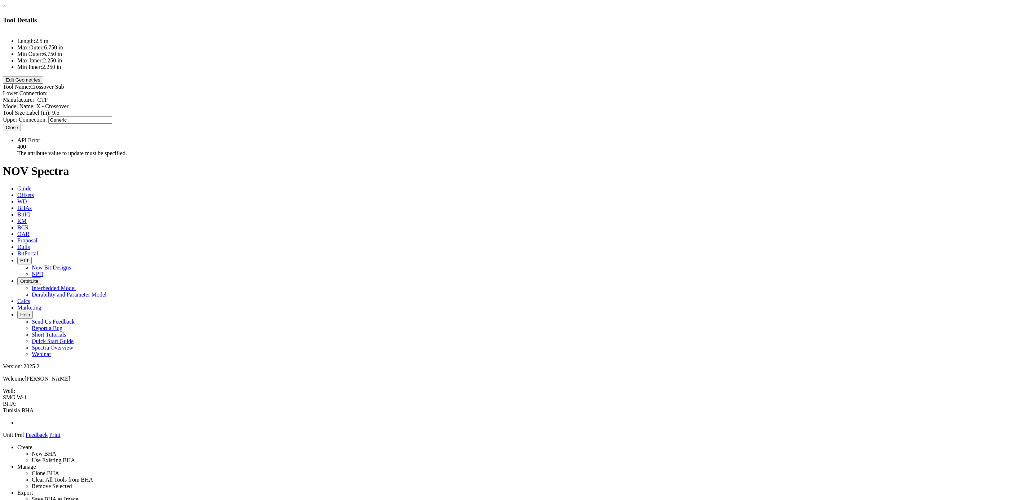
paste input "7-5/8” REG PIN"
type input "Generic"
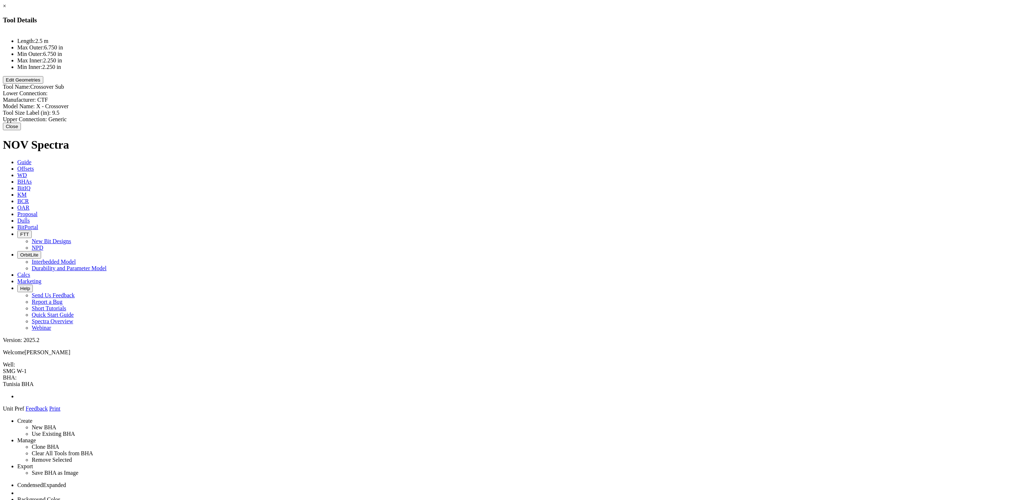
click at [588, 88] on div "Length: 2.5 m Max Outer: 6.750 in Min Outer: 6.750 in Max Inner: 2.250 in Min I…" at bounding box center [517, 77] width 1028 height 92
click at [588, 90] on div "Lower Connection: Manufacturer: CTF CTF Model Name: X - Crossover X - Crossover…" at bounding box center [517, 106] width 1028 height 32
click at [21, 126] on button "Close" at bounding box center [12, 127] width 18 height 8
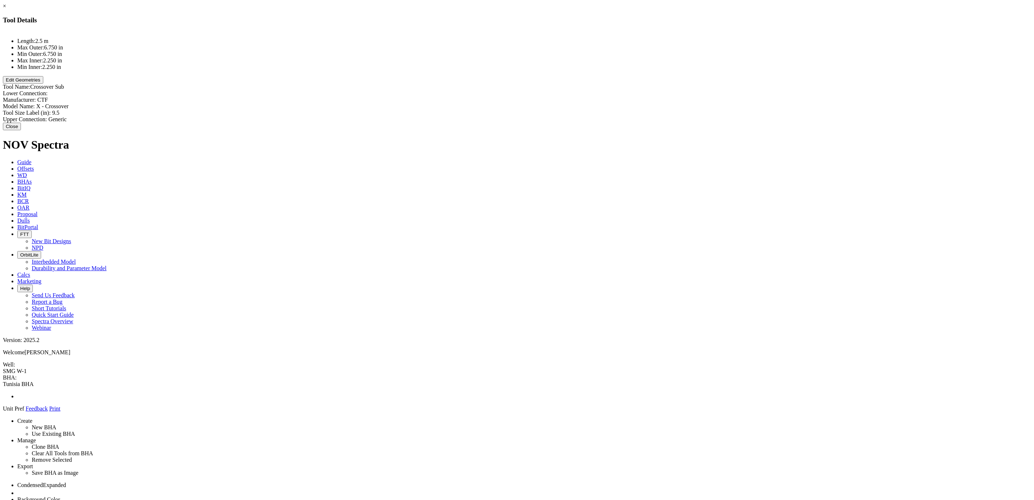
click at [526, 90] on div "Lower Connection:" at bounding box center [517, 93] width 1028 height 6
click at [43, 84] on button "Edit Geometries" at bounding box center [23, 80] width 40 height 8
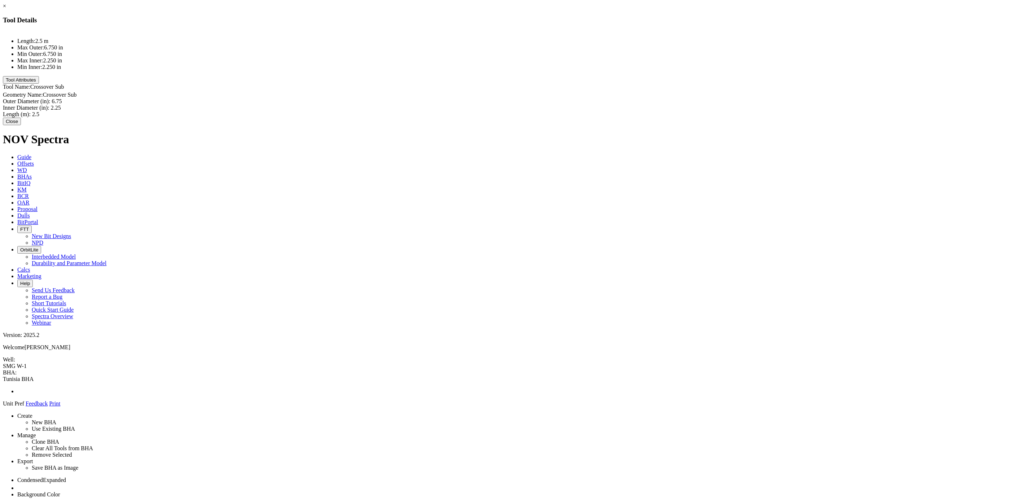
click at [587, 98] on div "Outer Diameter (in): 6.75 6.75" at bounding box center [517, 101] width 1028 height 6
type input "9.5"
click at [593, 106] on div "Inner Diameter (in): 2.25 2.25" at bounding box center [517, 109] width 1028 height 6
type input "3"
click at [590, 111] on div "Length (m): 2.5 2.5" at bounding box center [517, 114] width 1028 height 6
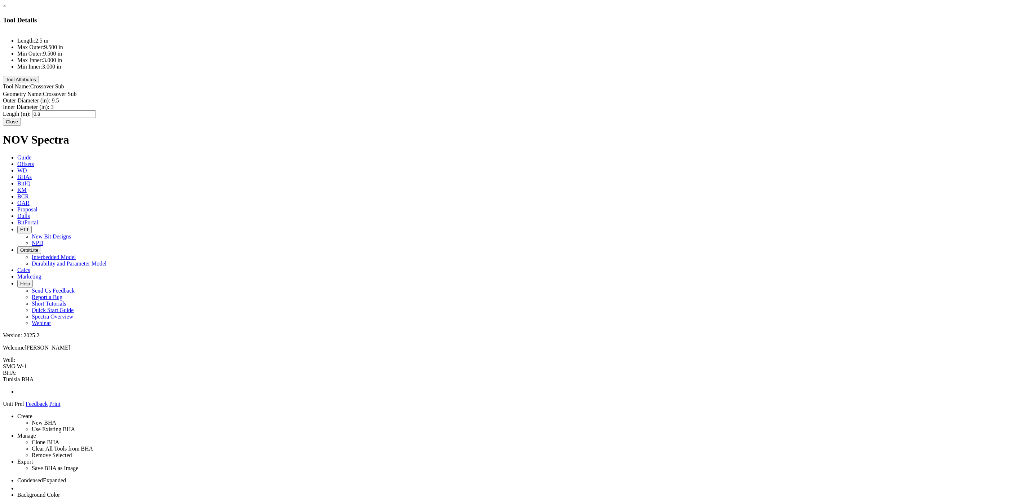
type input "0.86"
click at [549, 91] on div "Length: 2.5 m Max Outer: 9.500 in Min Outer: 9.500 in Max Inner: 3.000 in Min I…" at bounding box center [517, 74] width 1028 height 87
click at [21, 123] on button "Close" at bounding box center [12, 119] width 18 height 8
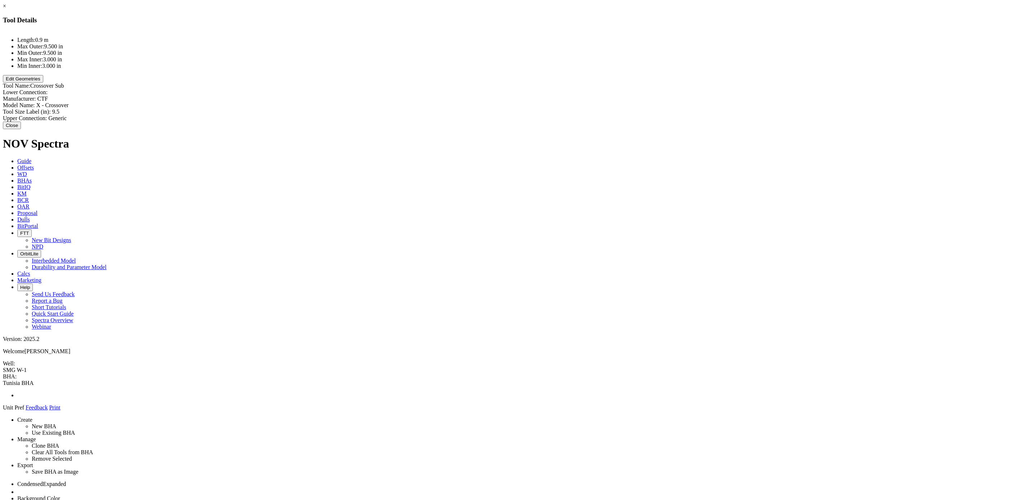
click at [21, 125] on button "Close" at bounding box center [12, 125] width 18 height 8
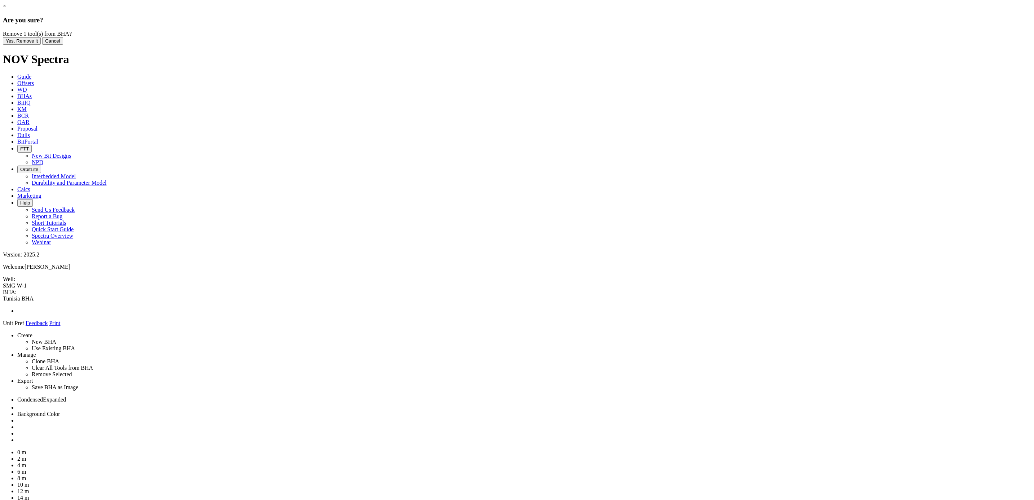
click at [41, 45] on button "Yes, Remove it" at bounding box center [22, 41] width 38 height 8
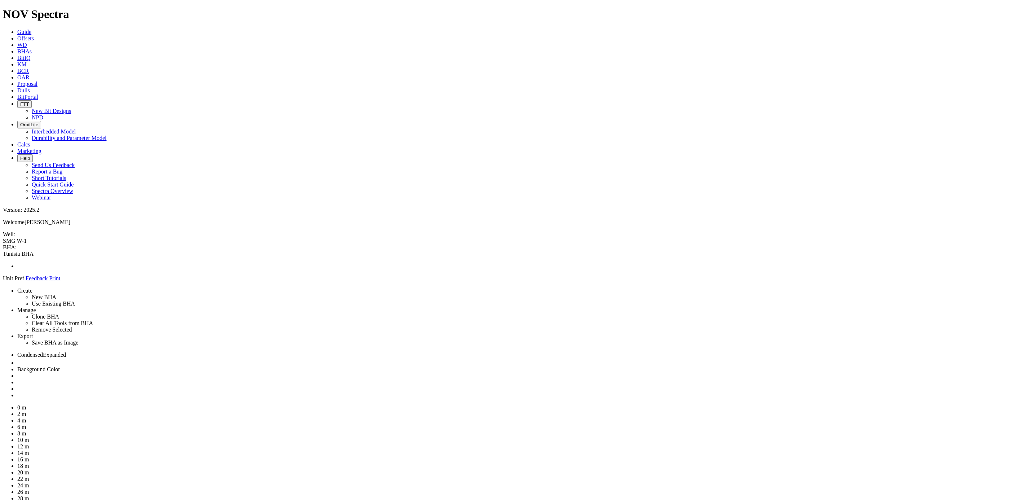
drag, startPoint x: 966, startPoint y: 177, endPoint x: 506, endPoint y: 60, distance: 474.1
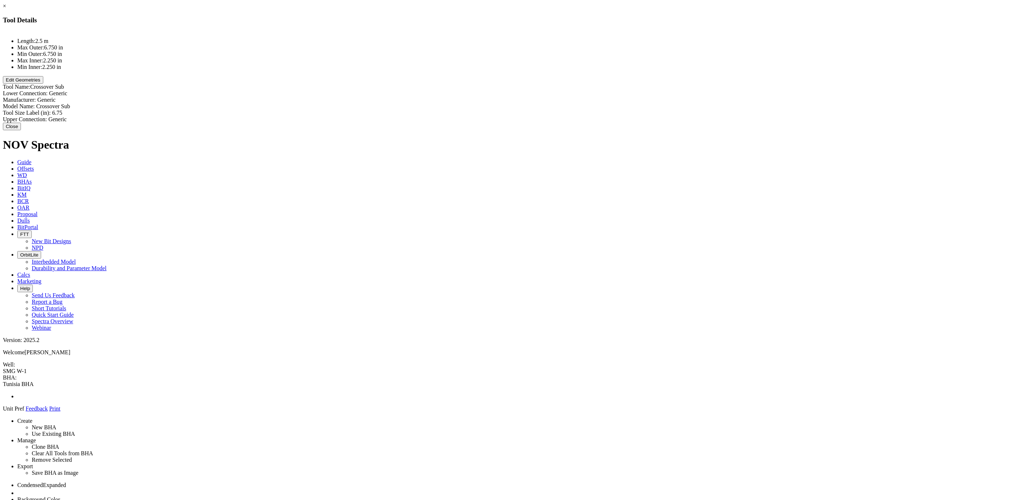
click at [600, 90] on div "Lower Connection: Generic Generic" at bounding box center [517, 93] width 1028 height 6
paste input "7-5/8” REG PIN"
type input "7-5/8” REG PIN"
click at [589, 116] on div "Upper Connection: Generic Generic" at bounding box center [517, 119] width 1028 height 6
paste input "6-5/8” REG BOX"
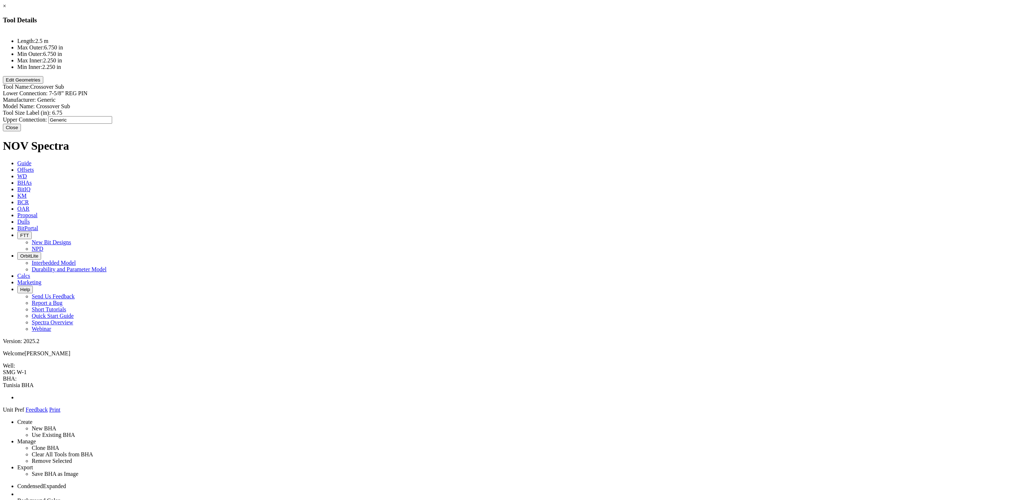
type input "6-5/8” REG BOX"
click at [587, 110] on div "Tool Size Label (in): 6.75 6.75" at bounding box center [517, 113] width 1028 height 6
type input "9.5"
click at [610, 103] on div "Model Name: Crossover Sub Crossover Sub" at bounding box center [517, 106] width 1028 height 6
type input "X - Crossover"
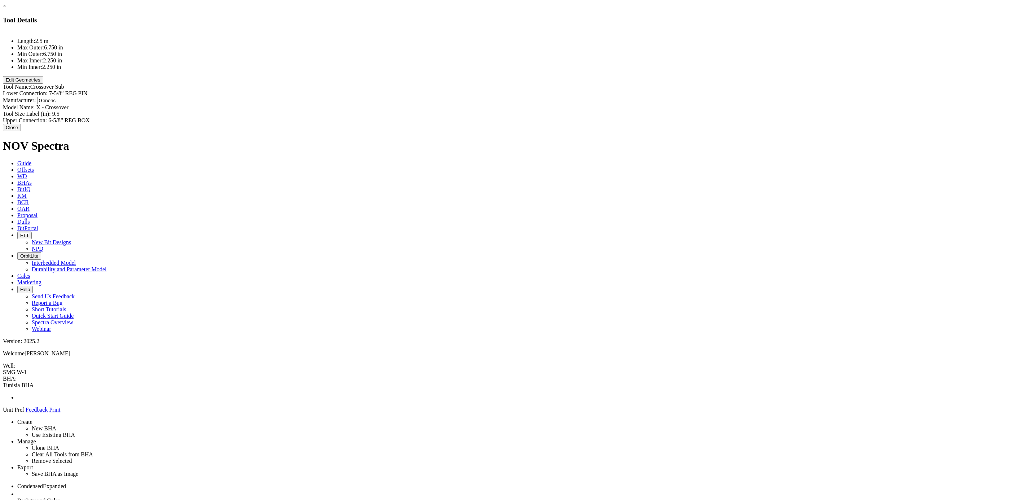
click at [591, 97] on div "Manufacturer: Generic Generic" at bounding box center [517, 101] width 1028 height 8
type input "CTF"
click at [550, 88] on div "Length: 2.5 m Max Outer: 6.750 in Min Outer: 6.750 in Max Inner: 2.250 in Min I…" at bounding box center [517, 77] width 1028 height 93
click at [43, 84] on button "Edit Geometries" at bounding box center [23, 80] width 40 height 8
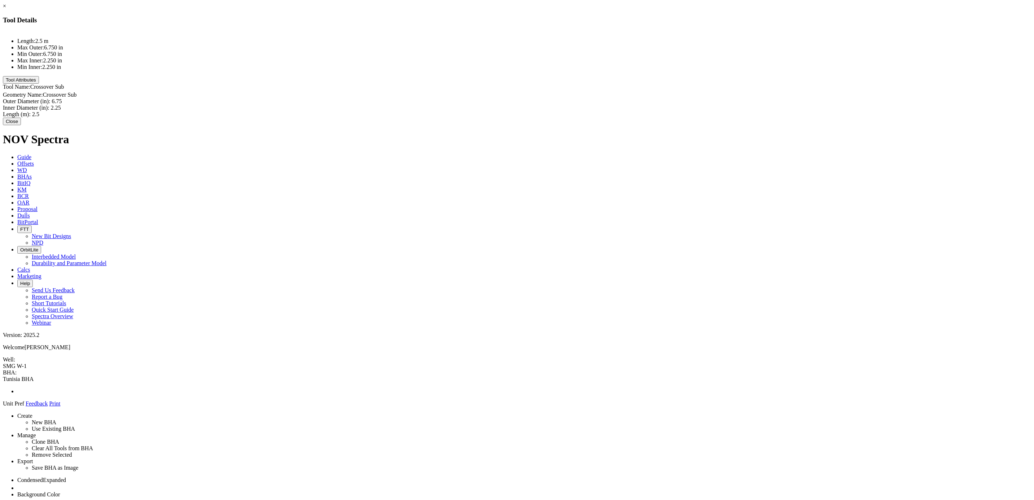
click at [595, 98] on div "Outer Diameter (in): 6.75 6.75" at bounding box center [517, 101] width 1028 height 6
type input "9.5"
click at [593, 104] on div "Inner Diameter (in): 2.25 2.25" at bounding box center [517, 108] width 1028 height 8
type input "3"
click at [590, 111] on div "Length (m): 2.5 2.5" at bounding box center [517, 114] width 1028 height 6
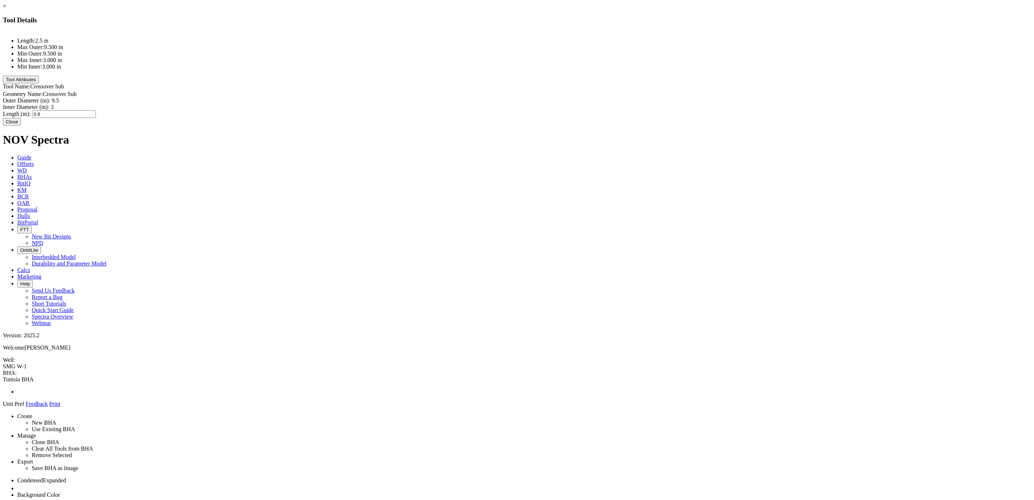
type input "0.86"
click at [566, 86] on div "Length: 0.9 m Max Outer: 9.500 in Min Outer: 9.500 in Max Inner: 3.000 in Min I…" at bounding box center [517, 73] width 1028 height 85
click at [21, 123] on button "Close" at bounding box center [12, 119] width 18 height 8
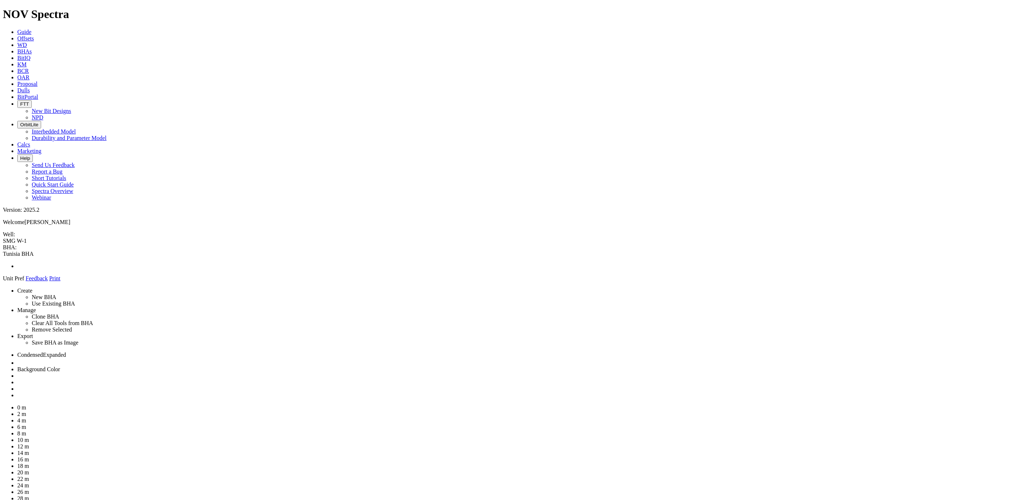
drag, startPoint x: 937, startPoint y: 171, endPoint x: 500, endPoint y: 56, distance: 452.4
drag, startPoint x: 464, startPoint y: 67, endPoint x: 463, endPoint y: 47, distance: 20.2
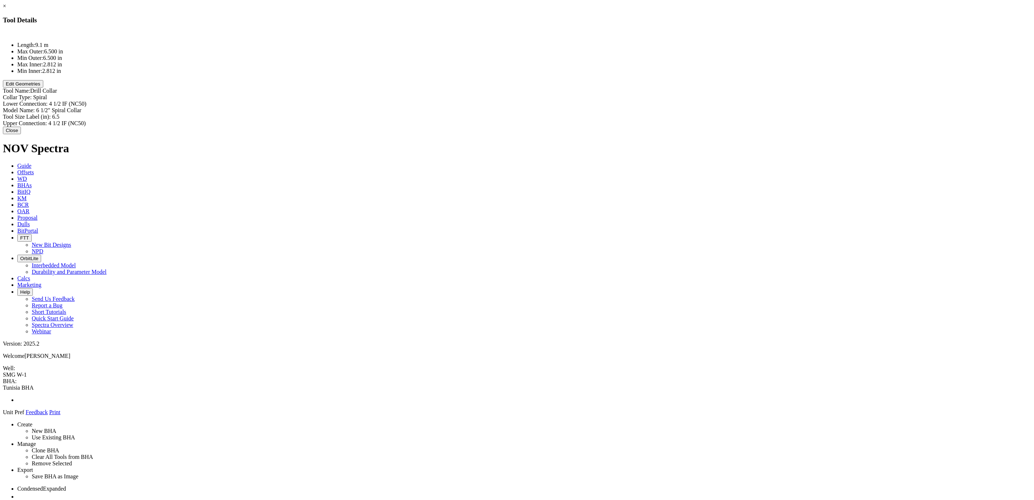
click at [6, 9] on link "×" at bounding box center [4, 6] width 3 height 6
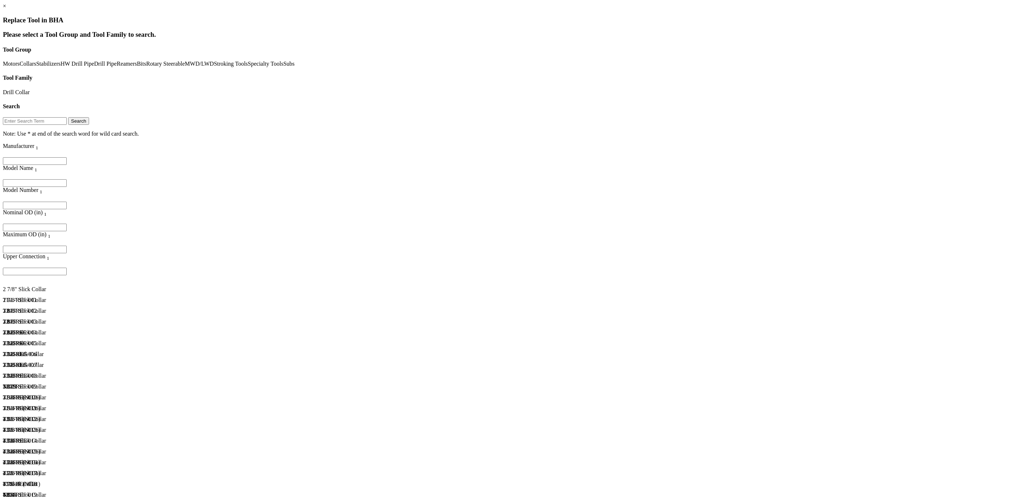
click at [67, 179] on input "Filter for column" at bounding box center [35, 183] width 64 height 8
type input "8"
click at [119, 305] on div "6 5/8 REG" at bounding box center [61, 468] width 116 height 6
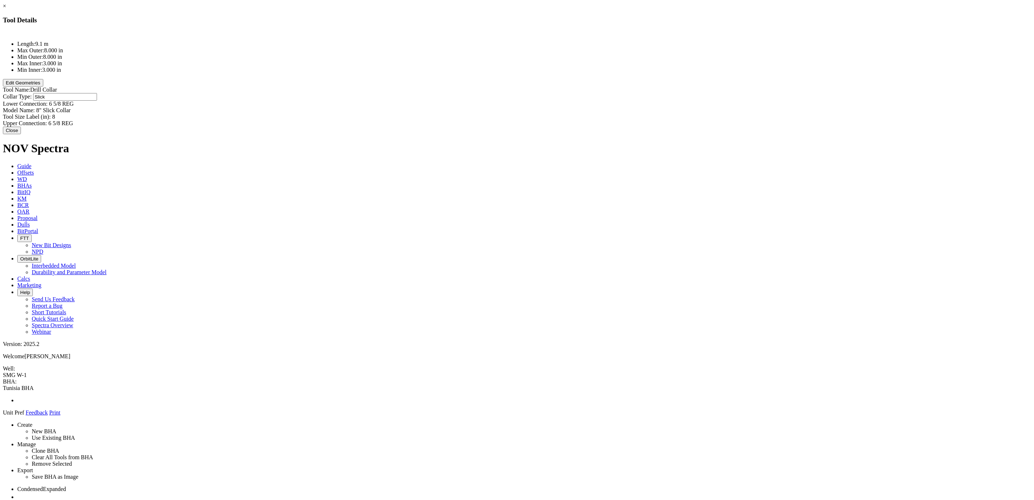
click at [594, 93] on div "Collar Type: Slick Slick" at bounding box center [517, 97] width 1028 height 8
type input "D"
click at [563, 107] on div "Model Name: 8" Slick Collar" at bounding box center [517, 110] width 1028 height 6
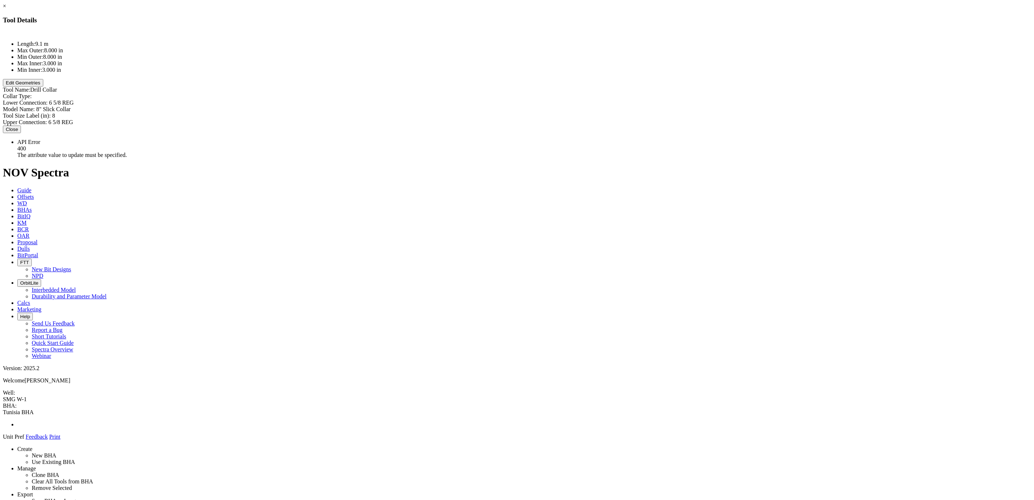
click at [6, 9] on link "×" at bounding box center [4, 6] width 3 height 6
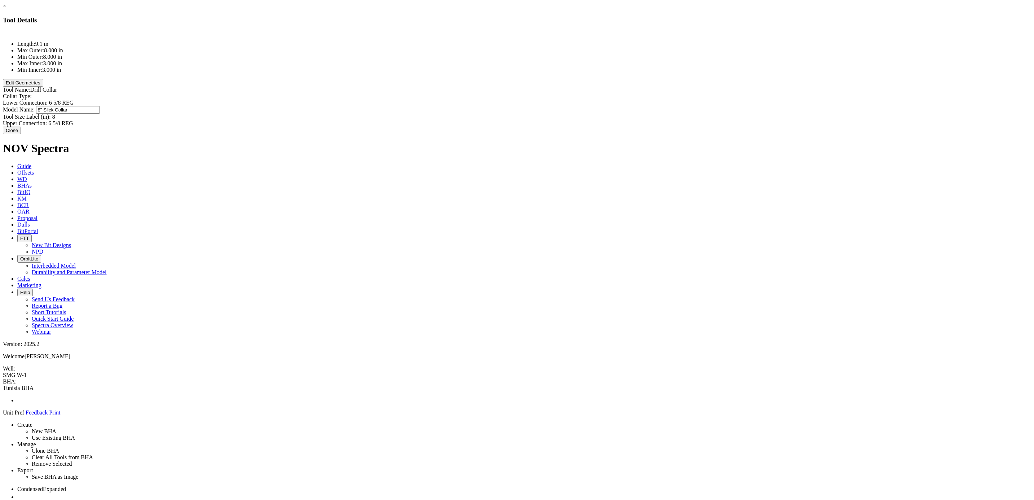
click at [607, 106] on div "Model Name: 8" Slick Collar 8" Slick Collar" at bounding box center [517, 110] width 1028 height 8
click at [100, 106] on input "8" Slick Collar" at bounding box center [68, 110] width 64 height 8
type input "8" Drill Collar"
click at [43, 86] on button "Edit Geometries" at bounding box center [23, 83] width 40 height 8
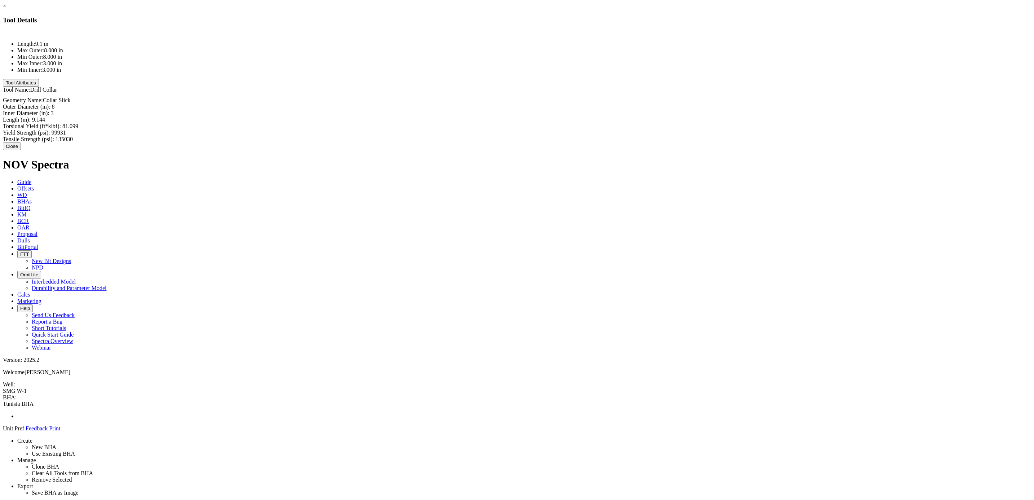
type input "3"
click at [586, 110] on div "Inner Diameter (in): 3 3" at bounding box center [517, 114] width 1028 height 8
type input "2.8125"
click at [585, 117] on div "Length (m): 9.144 9.144" at bounding box center [517, 120] width 1028 height 6
type input "9.20"
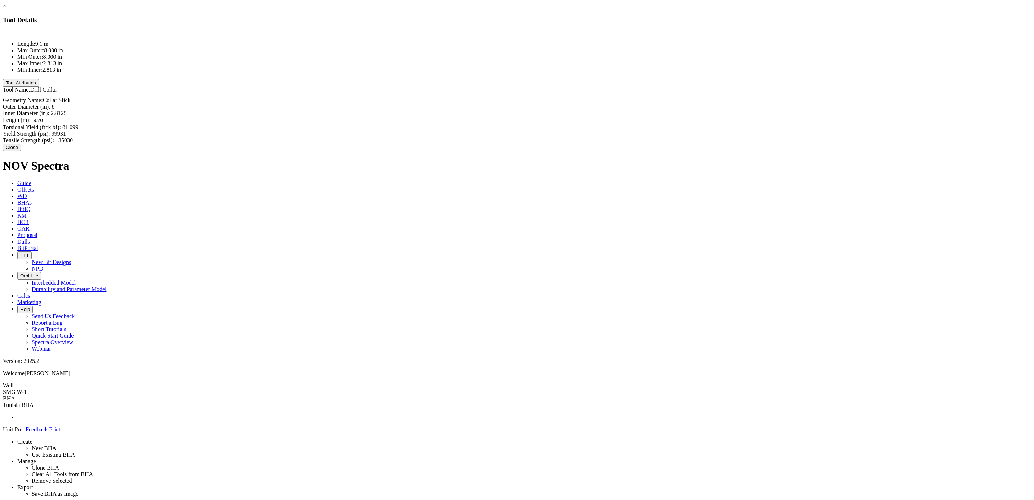
click at [545, 97] on div "Geometry Name: Collar Slick Outer Diameter (in): 8 Inner Diameter (in): 2.8125 …" at bounding box center [517, 120] width 1028 height 46
click at [39, 86] on button "Tool Attributes" at bounding box center [21, 83] width 36 height 8
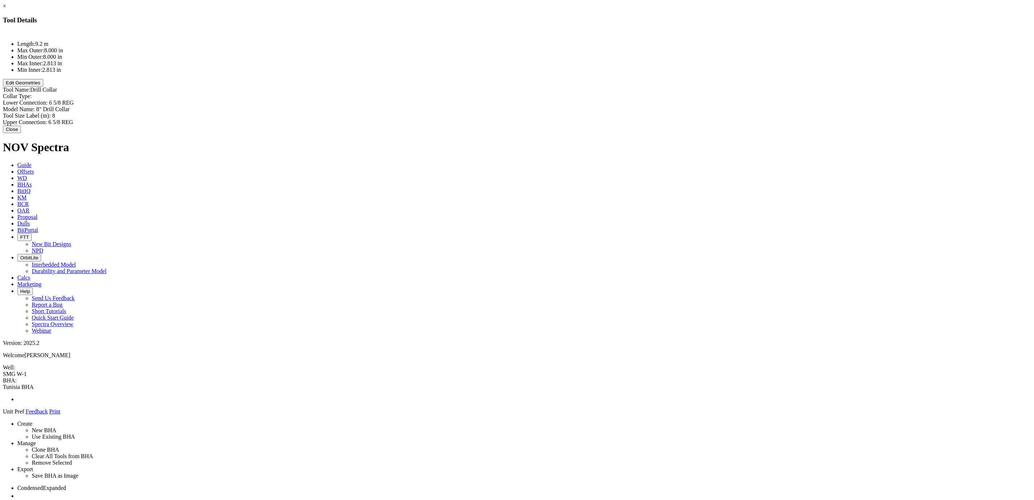
click at [21, 127] on button "Close" at bounding box center [12, 129] width 18 height 8
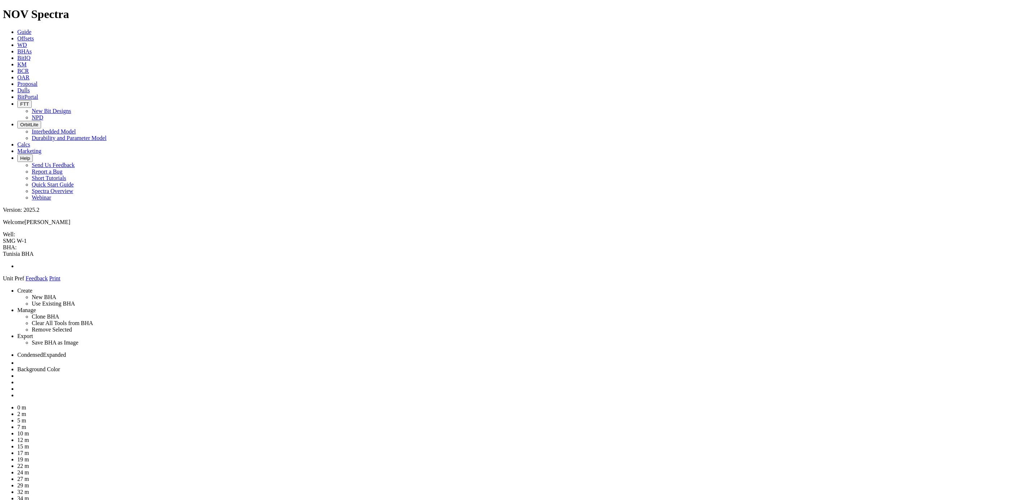
drag, startPoint x: 965, startPoint y: 176, endPoint x: 502, endPoint y: 57, distance: 478.1
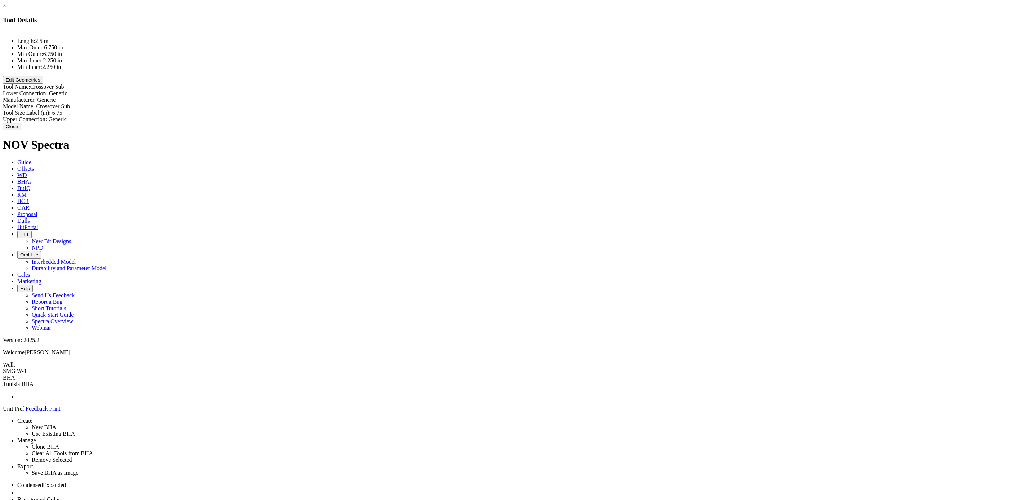
click at [6, 9] on link "×" at bounding box center [4, 6] width 3 height 6
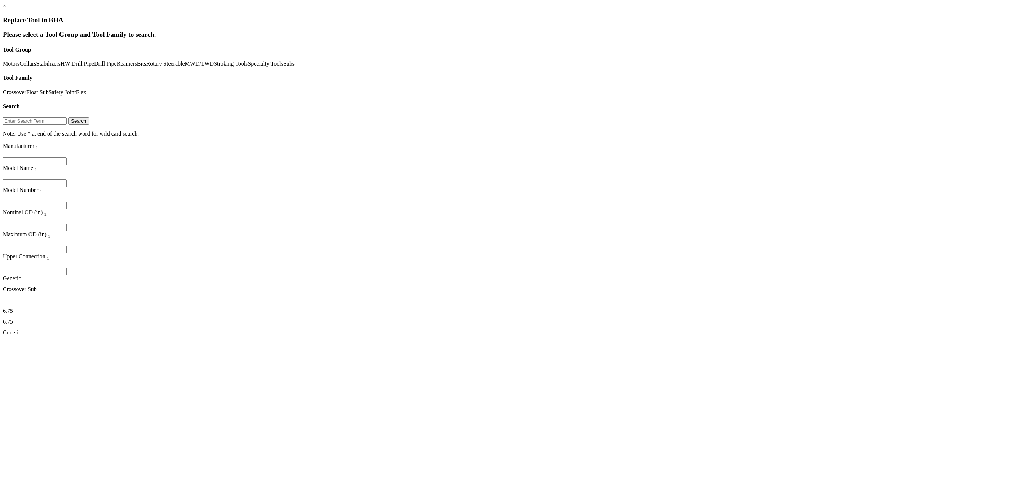
scroll to position [46, 0]
click at [49, 89] on link "Float Sub" at bounding box center [37, 92] width 22 height 6
click at [26, 89] on link "Crossover" at bounding box center [14, 92] width 23 height 6
click at [283, 67] on link "Subs" at bounding box center [288, 64] width 11 height 6
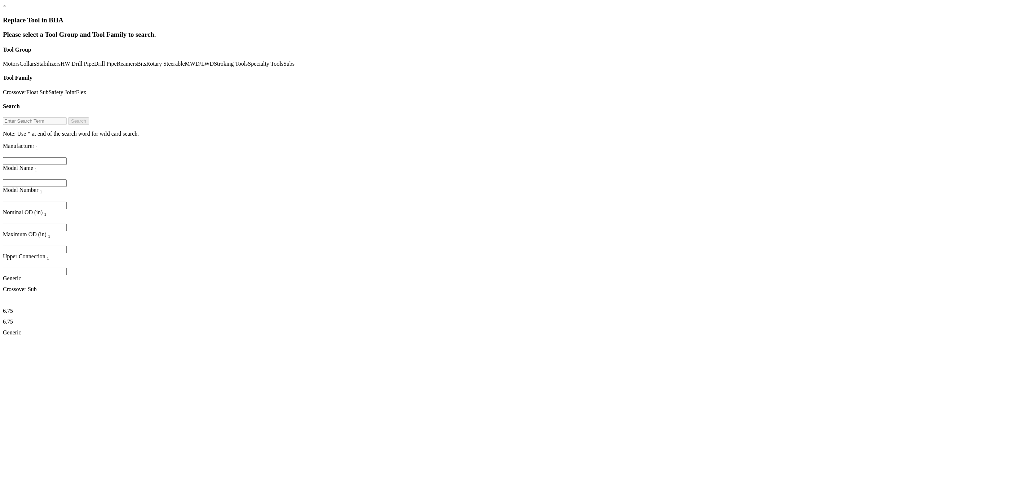
click at [283, 67] on link "Subs" at bounding box center [288, 64] width 11 height 6
click at [26, 89] on link "Crossover" at bounding box center [14, 92] width 23 height 6
drag, startPoint x: 141, startPoint y: 60, endPoint x: 133, endPoint y: 71, distance: 13.8
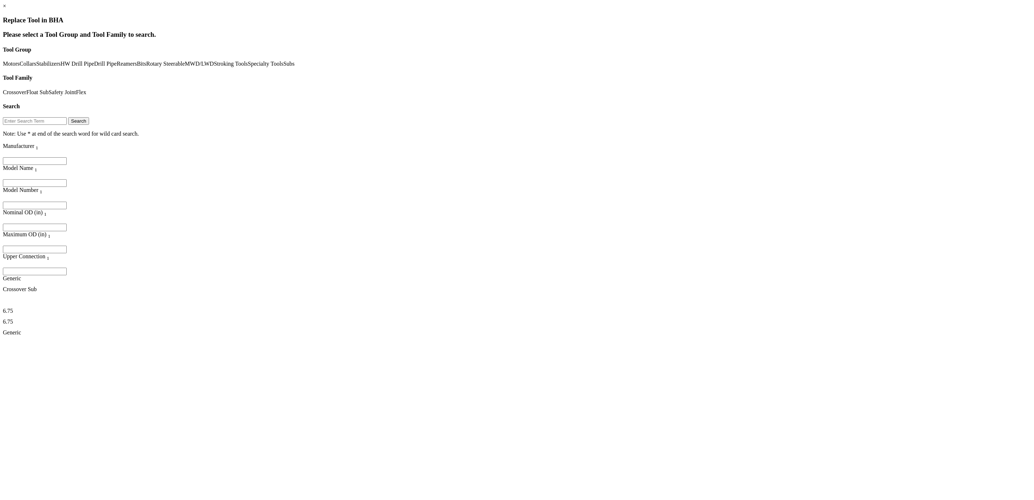
click at [49, 89] on link "Float Sub" at bounding box center [37, 92] width 22 height 6
click at [26, 89] on link "Crossover" at bounding box center [14, 92] width 23 height 6
click at [6, 9] on link "×" at bounding box center [4, 6] width 3 height 6
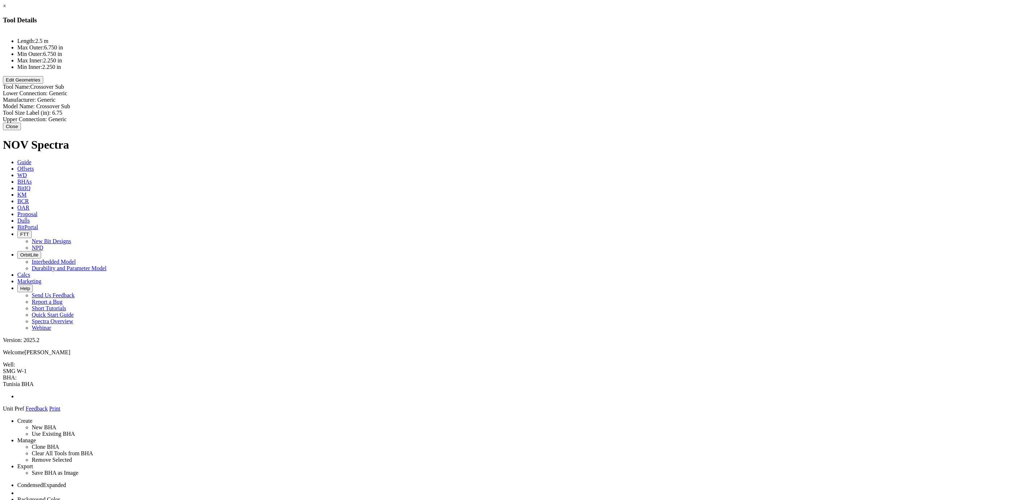
click at [43, 84] on button "Edit Geometries" at bounding box center [23, 80] width 40 height 8
click at [600, 98] on div "Outer Diameter (in): 6.75 6.75" at bounding box center [517, 102] width 1028 height 8
click at [116, 98] on input "6.75" at bounding box center [84, 102] width 64 height 8
type input "6"
type input "8.25"
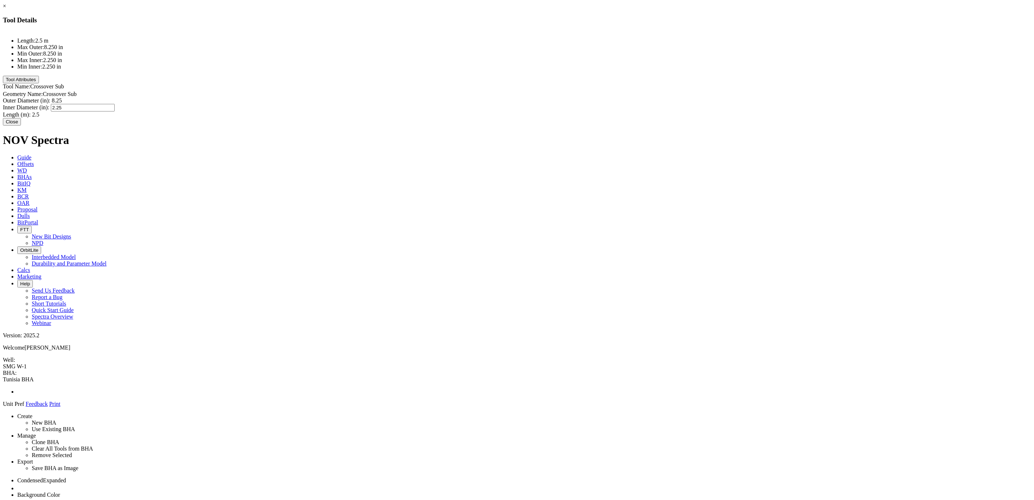
click at [599, 104] on div "Inner Diameter (in): 2.25 2.25" at bounding box center [517, 108] width 1028 height 8
type input "1.5"
click at [591, 111] on div "Length (m): 2.5 2.5" at bounding box center [517, 114] width 1028 height 6
type input "2.78"
click at [568, 93] on div "Length: 2.5 m Max Outer: 8.250 in Min Outer: 8.250 in Max Inner: 1.500 in Min I…" at bounding box center [517, 74] width 1028 height 87
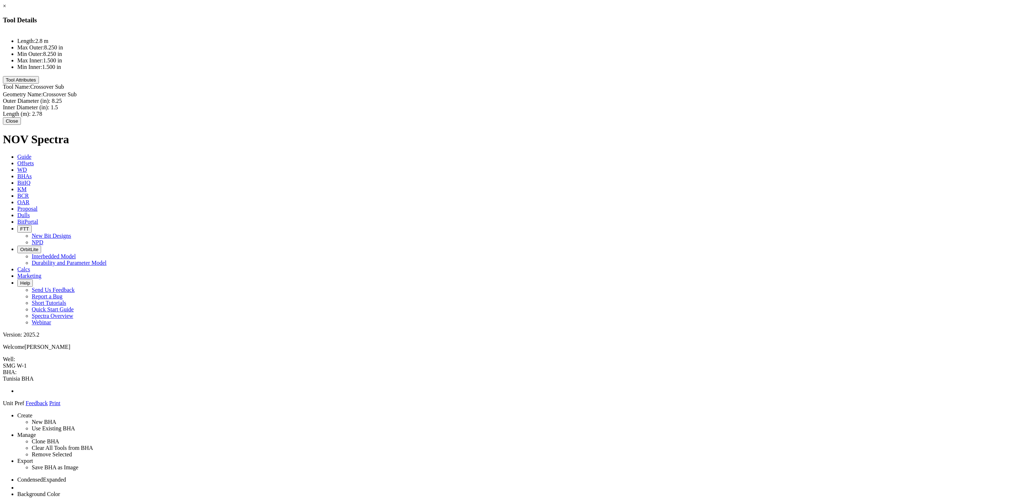
click at [39, 84] on button "Tool Attributes" at bounding box center [21, 80] width 36 height 8
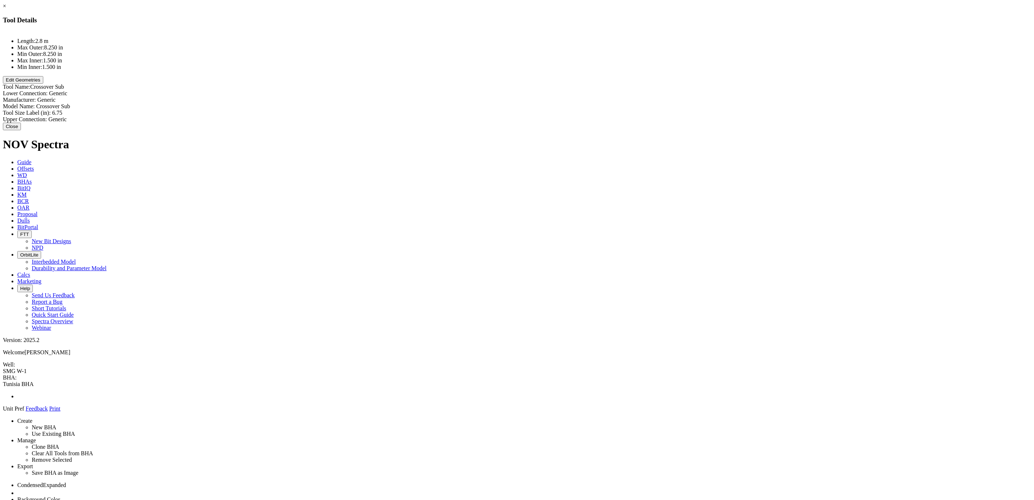
click at [583, 110] on div "Tool Size Label (in): 6.75 6.75" at bounding box center [517, 113] width 1028 height 6
type input "8.25"
click at [528, 110] on div "Tool Size Label (in): 6.75 8.25" at bounding box center [517, 114] width 1028 height 8
click at [602, 103] on div "Model Name: Crossover Sub Crossover Sub" at bounding box center [517, 106] width 1028 height 6
click at [100, 103] on input "Crossover Sub" at bounding box center [68, 107] width 64 height 8
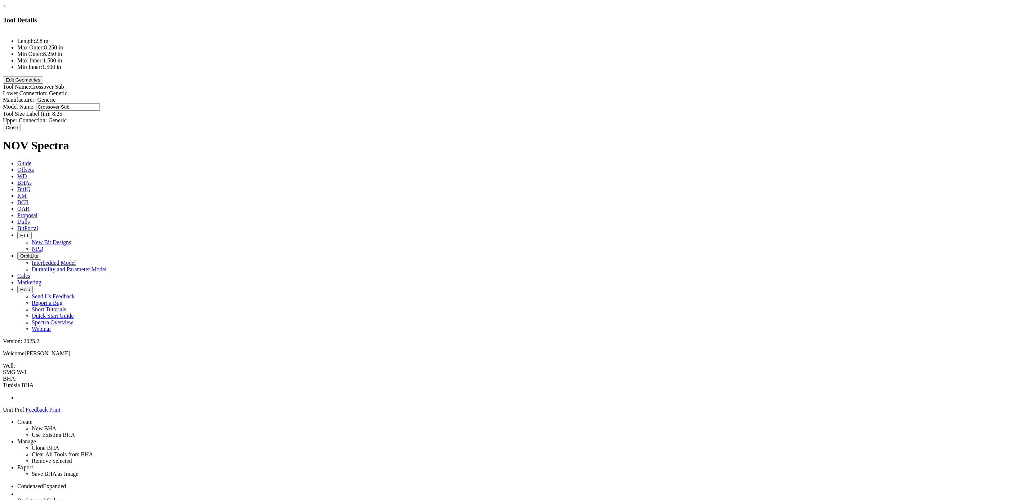
click at [100, 103] on input "Crossover Sub" at bounding box center [68, 107] width 64 height 8
type input "PBL Circulating sub"
click at [589, 97] on div "Manufacturer: Generic Generic" at bounding box center [517, 100] width 1028 height 6
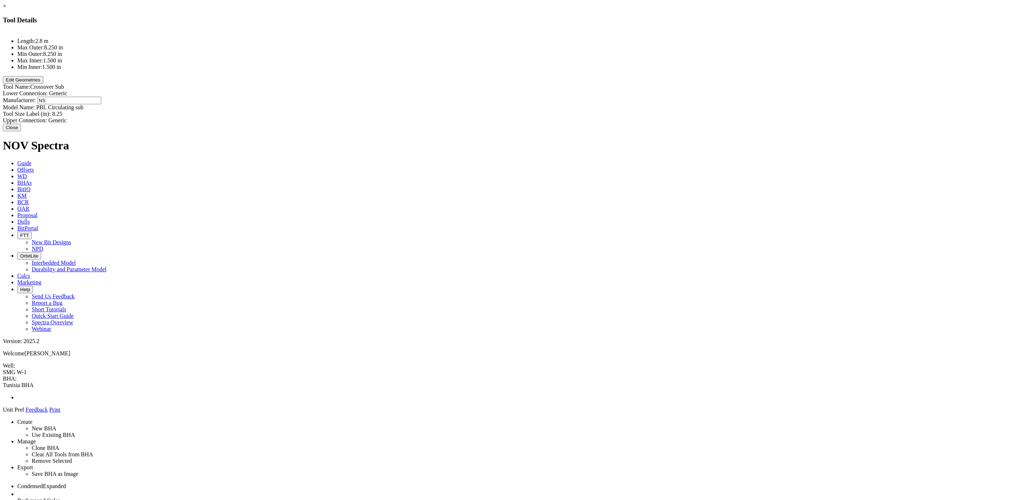
type input "NSC"
click at [582, 90] on div "Lower Connection: Generic Generic" at bounding box center [517, 93] width 1028 height 6
click at [588, 90] on div "Lower Connection: Generic Generic" at bounding box center [517, 94] width 1028 height 8
paste input "6-5/8” REG PIN"
type input "6-5/8” REG PIN"
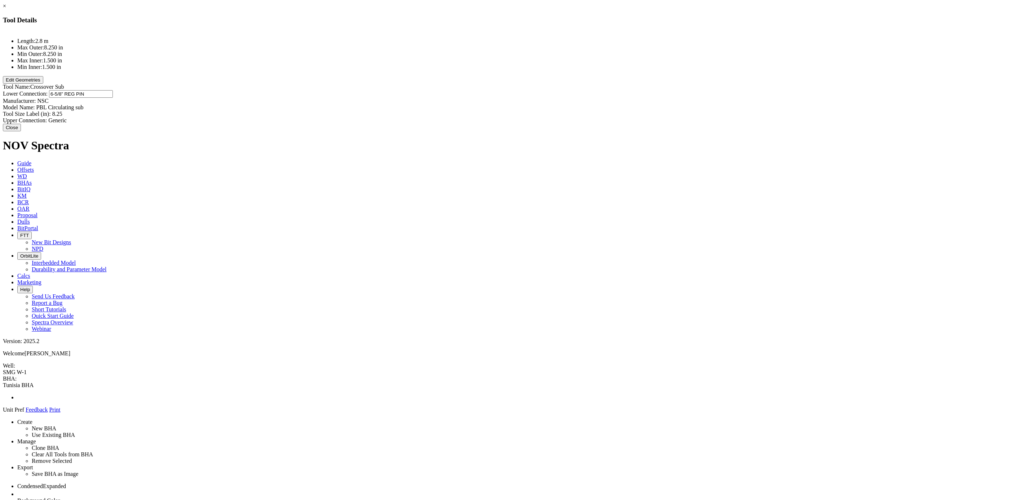
click at [609, 117] on div "Upper Connection: Generic Generic" at bounding box center [517, 120] width 1028 height 6
paste input "6-5/8” REG PIN"
type input "6-5/8” REG PIN"
click at [524, 96] on div "Length: 2.8 m Max Outer: 8.250 in Min Outer: 8.250 in Max Inner: 1.500 in Min I…" at bounding box center [517, 77] width 1028 height 93
click at [579, 103] on div "Model Name: PBL Circulating sub PBL Circulating sub" at bounding box center [517, 106] width 1028 height 6
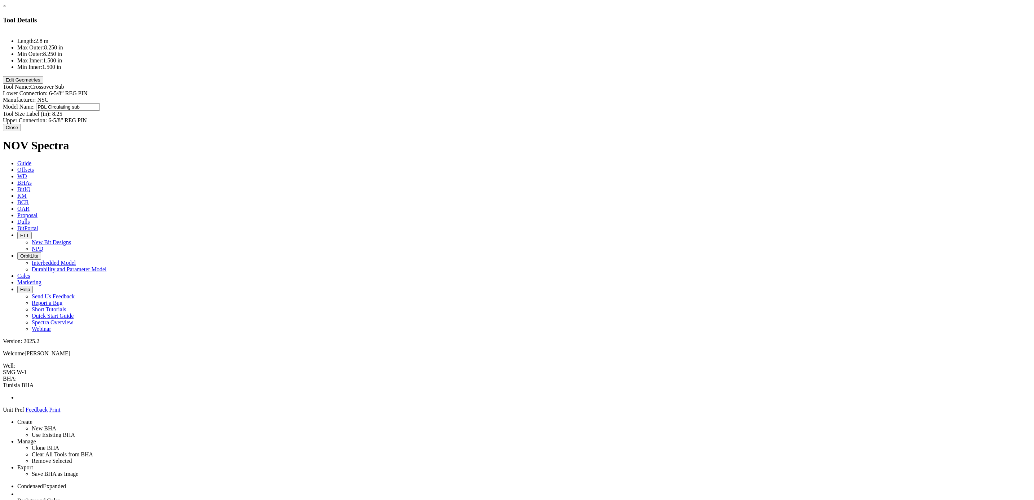
scroll to position [0, 0]
click at [528, 110] on div "Tool Size Label (in): 8.25 8.25" at bounding box center [517, 113] width 1028 height 6
click at [21, 125] on button "Close" at bounding box center [12, 127] width 18 height 8
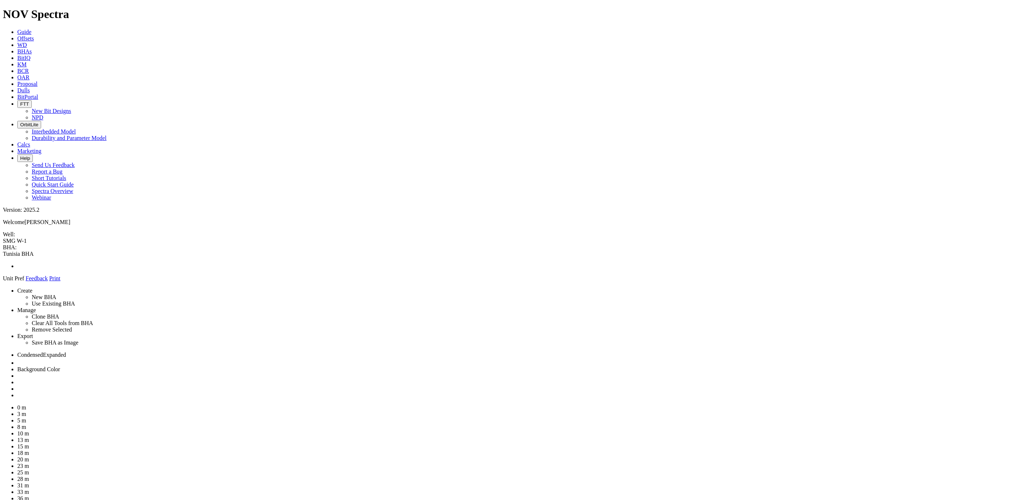
drag, startPoint x: 937, startPoint y: 176, endPoint x: 504, endPoint y: 59, distance: 448.5
drag, startPoint x: 455, startPoint y: 61, endPoint x: 455, endPoint y: 98, distance: 37.8
drag, startPoint x: 458, startPoint y: 59, endPoint x: 452, endPoint y: 130, distance: 70.6
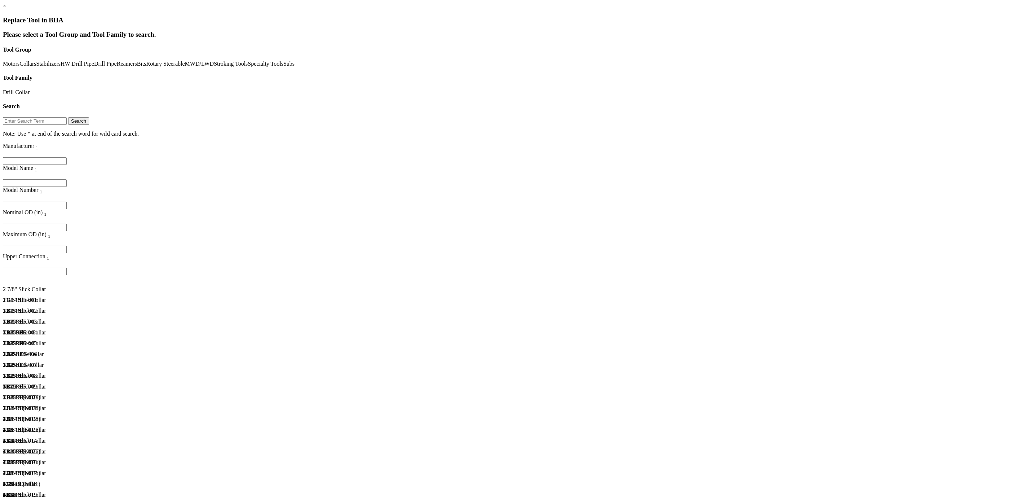
click at [67, 179] on input "Filter for column" at bounding box center [35, 183] width 64 height 8
type input "8"
click at [119, 305] on div "6 5/8 REG" at bounding box center [61, 457] width 116 height 6
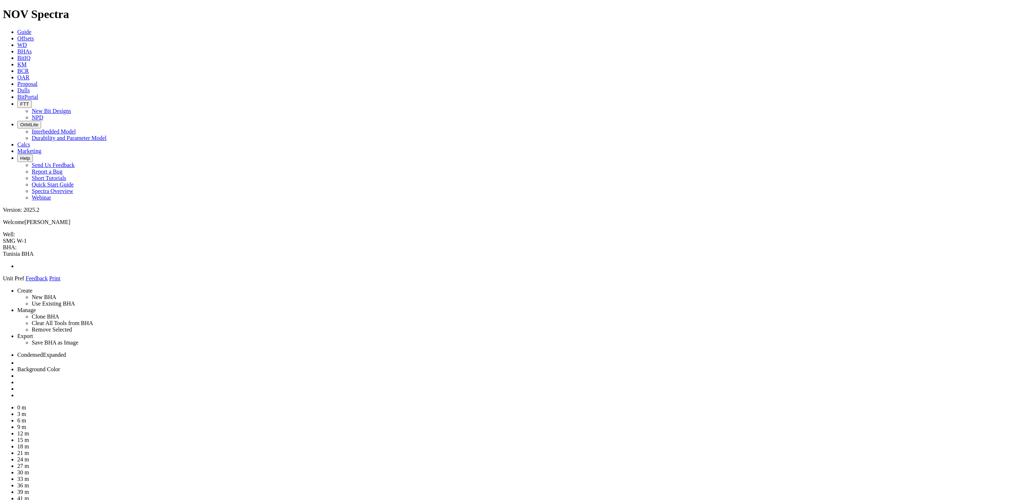
click at [0, 0] on div at bounding box center [0, 0] width 0 height 0
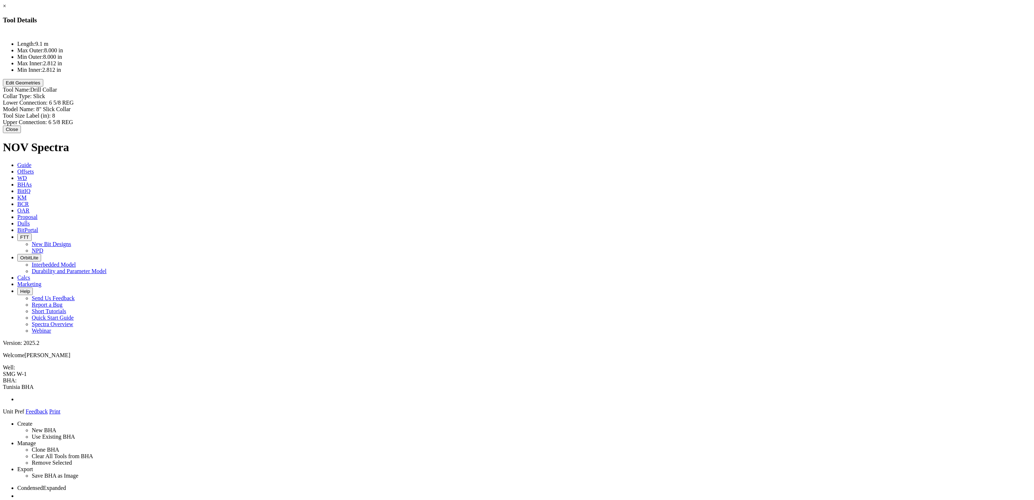
click at [43, 86] on button "Edit Geometries" at bounding box center [23, 83] width 40 height 8
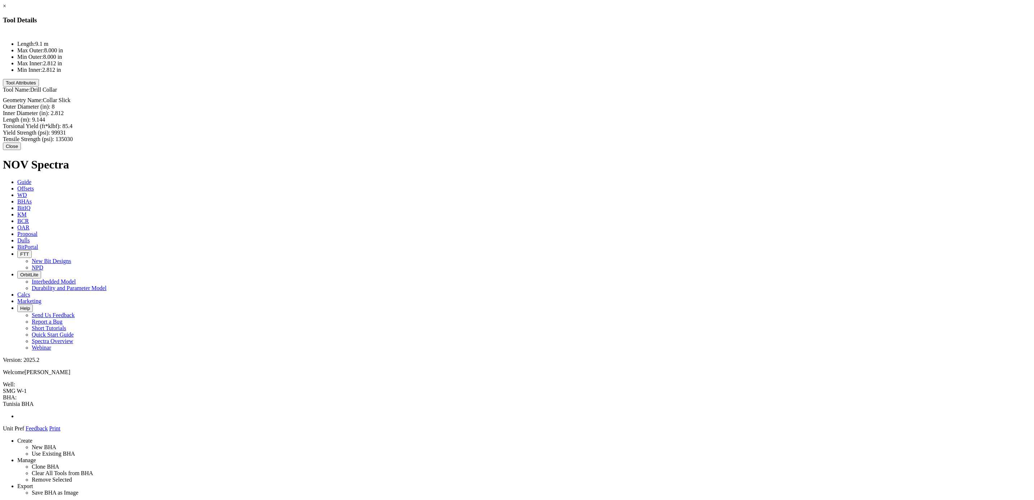
type input "2.812"
click at [589, 110] on div "Inner Diameter (in): 2.812 2.812" at bounding box center [517, 113] width 1028 height 6
click at [585, 117] on div "Length (m): 9.144 9.144" at bounding box center [517, 120] width 1028 height 6
click at [96, 116] on input "9.144" at bounding box center [64, 120] width 64 height 8
type input "9"
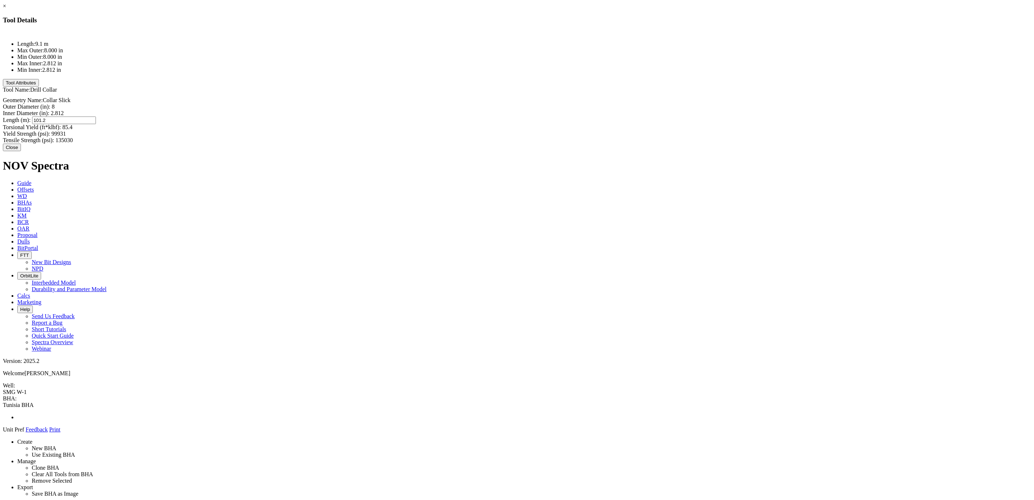
type input "101.20"
click at [50, 130] on label "Yield Strength (psi):" at bounding box center [26, 133] width 47 height 6
type input "99931"
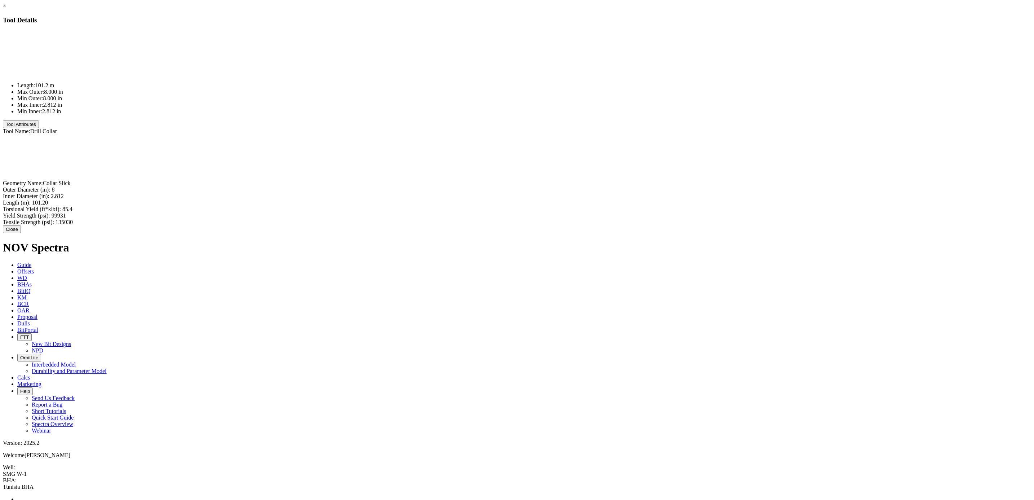
click at [61, 206] on label "Torsional Yield (ft*klbf):" at bounding box center [32, 209] width 58 height 6
type input "85.4"
click at [21, 226] on button "Close" at bounding box center [12, 230] width 18 height 8
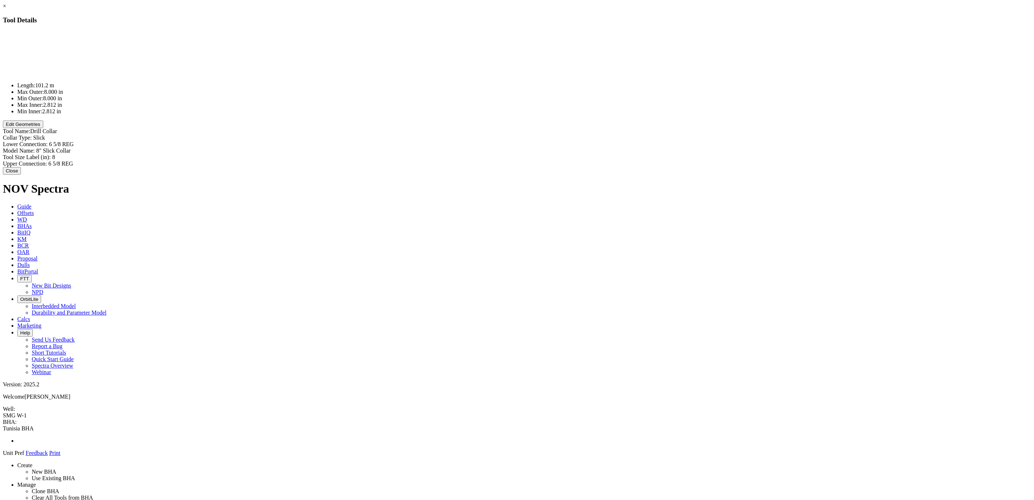
click at [21, 169] on button "Close" at bounding box center [12, 171] width 18 height 8
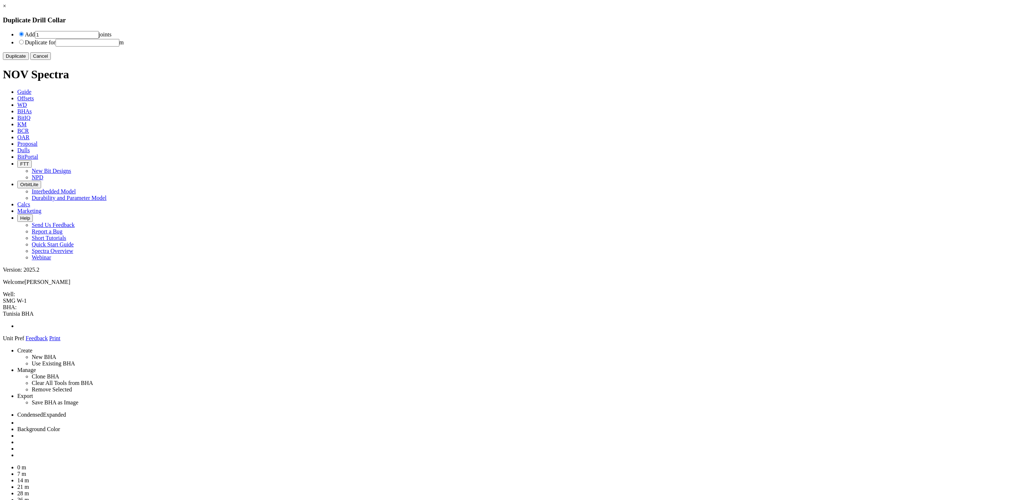
drag, startPoint x: 443, startPoint y: 35, endPoint x: 423, endPoint y: 34, distance: 20.6
click at [423, 34] on li "Add 1 joints" at bounding box center [523, 35] width 1013 height 8
click at [29, 60] on button "Duplicate" at bounding box center [16, 56] width 26 height 8
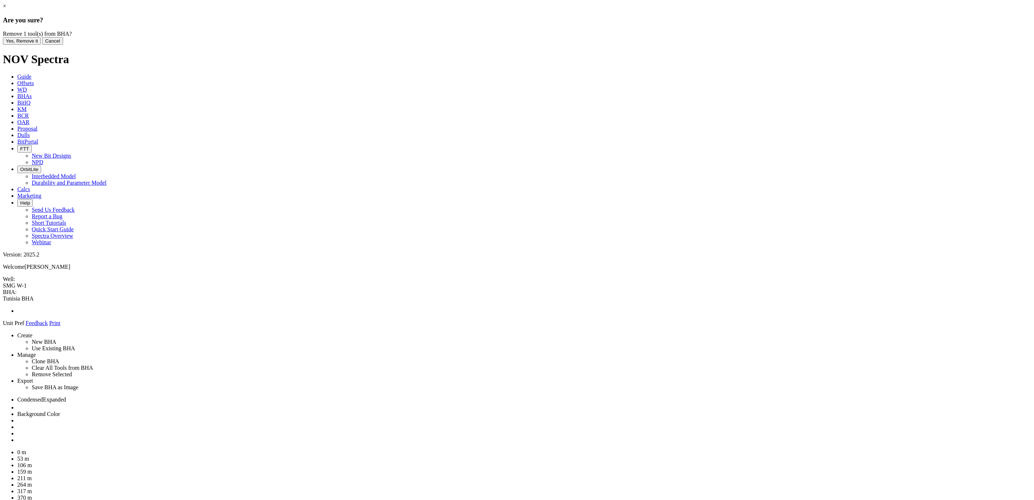
click at [41, 45] on button "Yes, Remove it" at bounding box center [22, 41] width 38 height 8
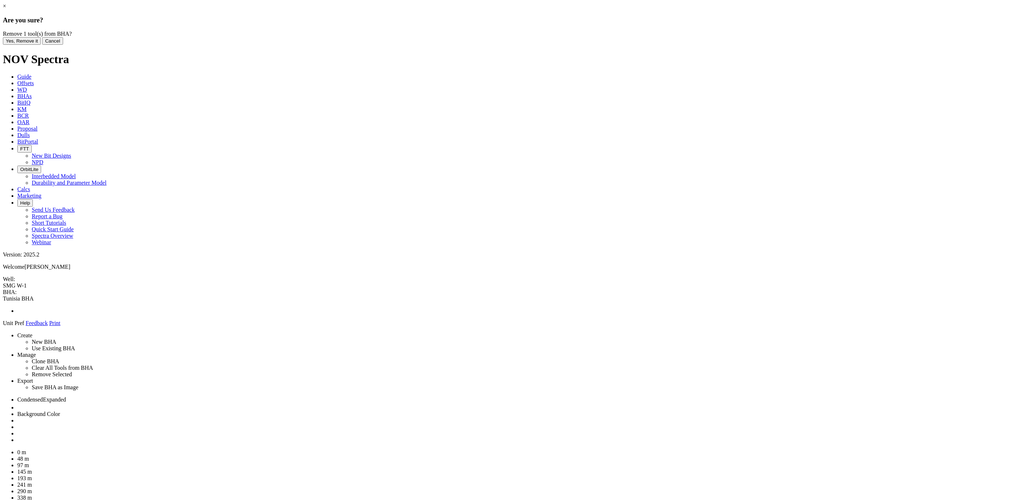
click at [41, 45] on button "Yes, Remove it" at bounding box center [22, 41] width 38 height 8
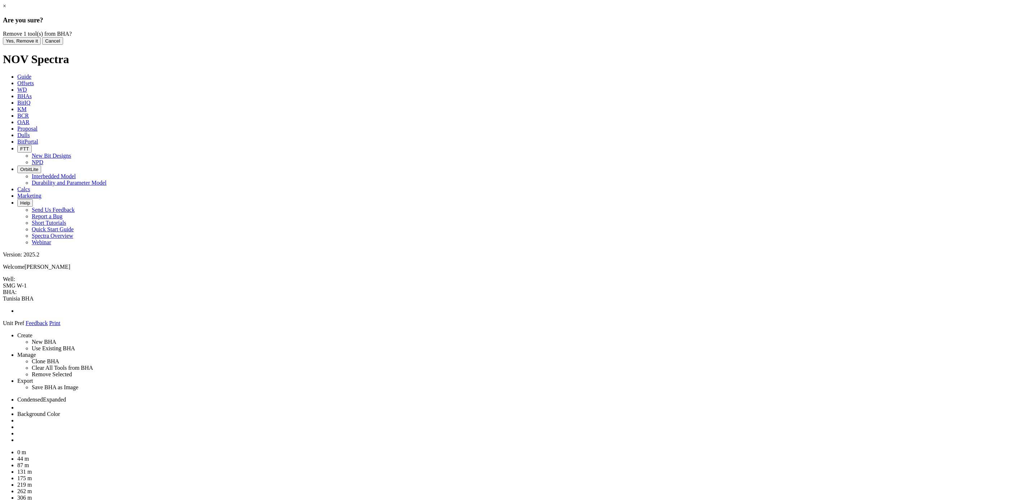
click at [41, 45] on button "Yes, Remove it" at bounding box center [22, 41] width 38 height 8
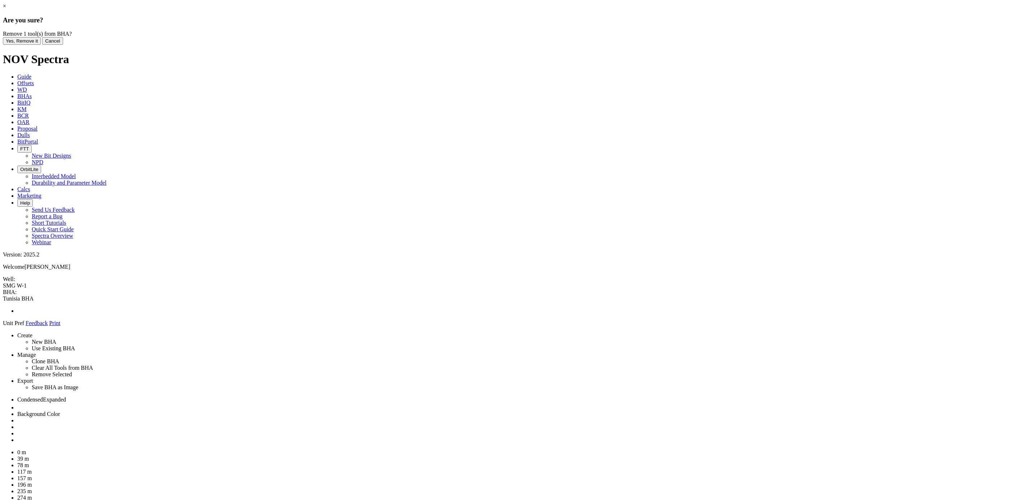
click at [41, 45] on button "Yes, Remove it" at bounding box center [22, 41] width 38 height 8
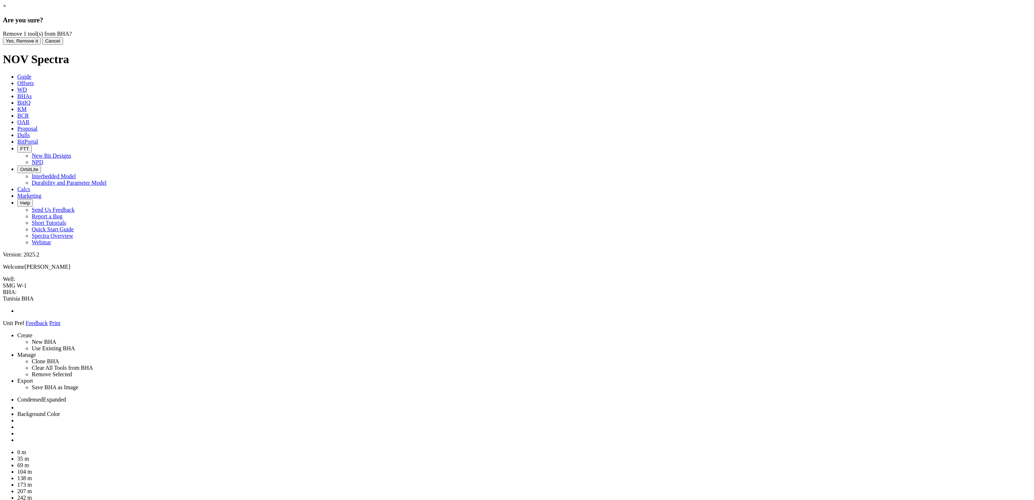
click at [41, 45] on button "Yes, Remove it" at bounding box center [22, 41] width 38 height 8
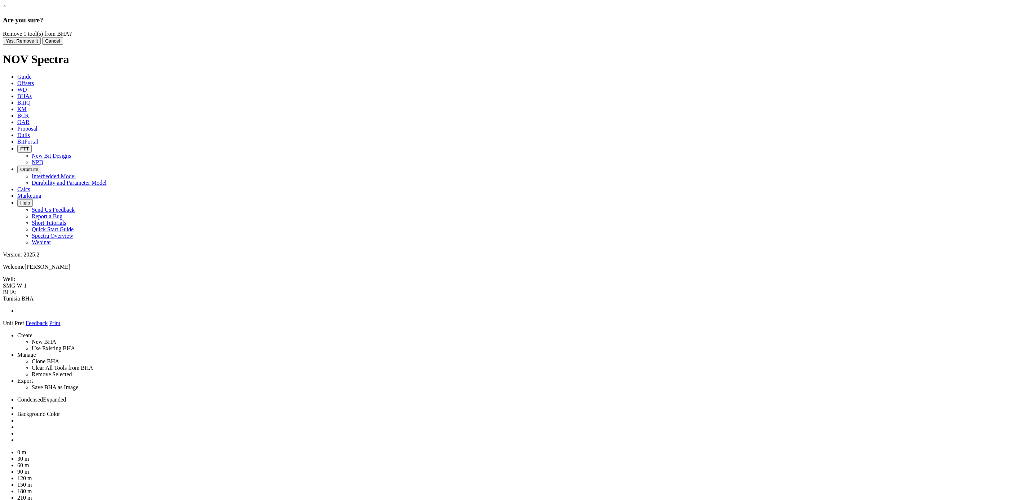
click at [41, 45] on button "Yes, Remove it" at bounding box center [22, 41] width 38 height 8
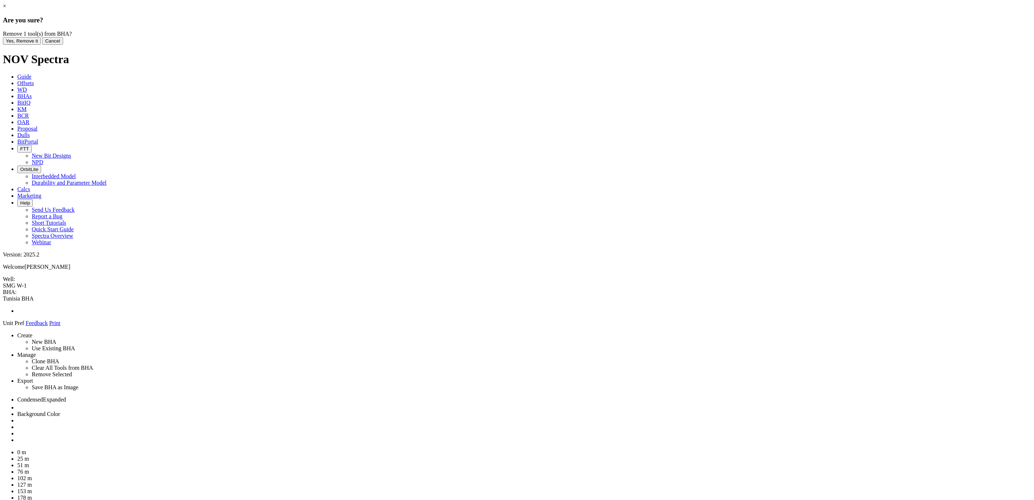
click at [41, 45] on button "Yes, Remove it" at bounding box center [22, 41] width 38 height 8
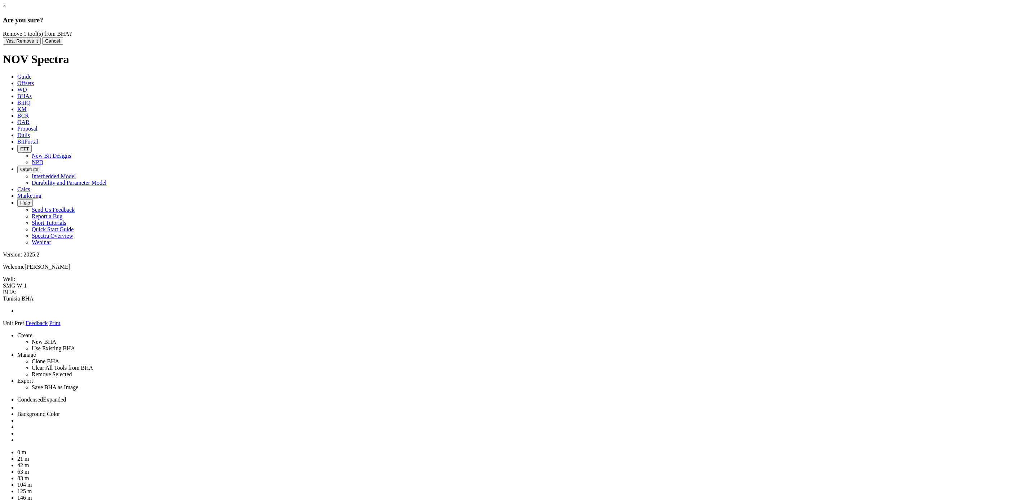
click at [41, 45] on button "Yes, Remove it" at bounding box center [22, 41] width 38 height 8
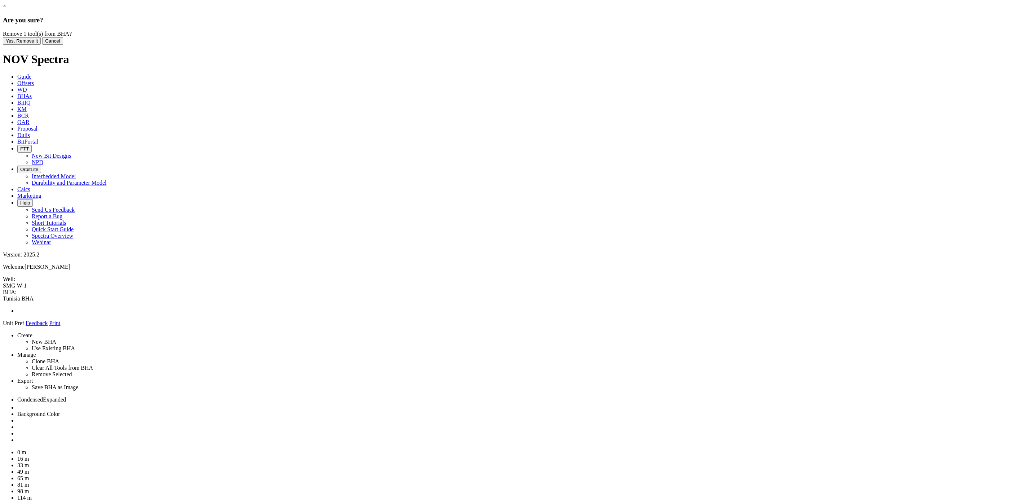
click at [41, 45] on button "Yes, Remove it" at bounding box center [22, 41] width 38 height 8
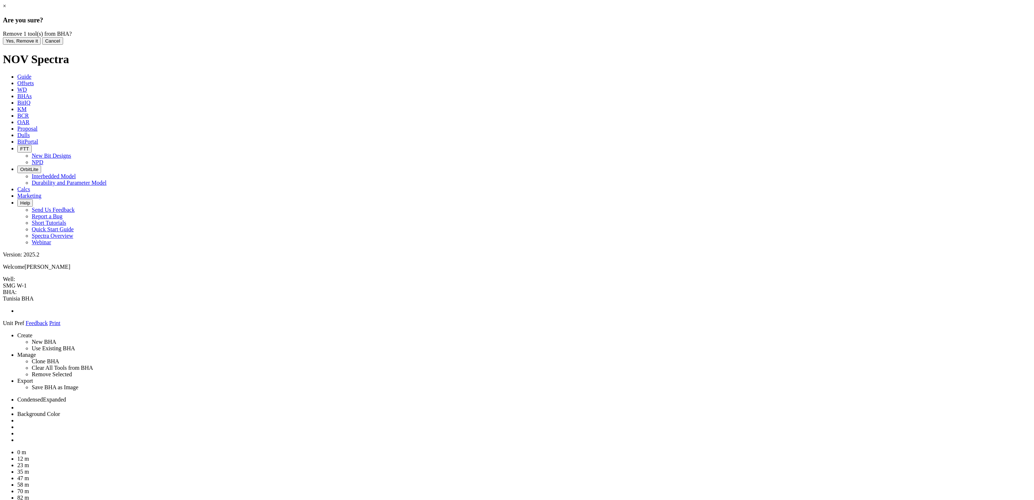
click at [41, 45] on button "Yes, Remove it" at bounding box center [22, 41] width 38 height 8
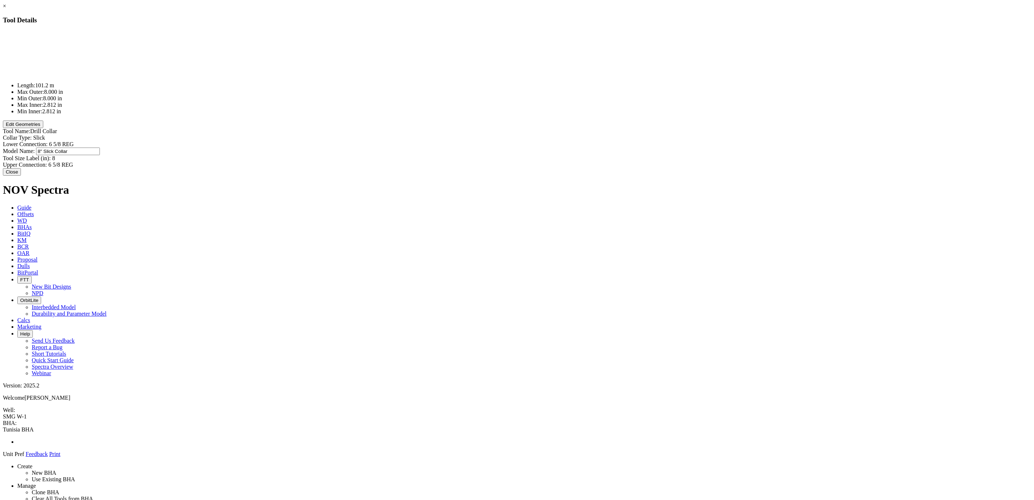
click at [609, 147] on div "Model Name: 8" Slick Collar 8" Slick Collar" at bounding box center [517, 151] width 1028 height 8
click at [585, 147] on div "Model Name: 8" Collar 8" Collar" at bounding box center [517, 150] width 1028 height 6
click at [21, 167] on button "Close" at bounding box center [12, 171] width 18 height 8
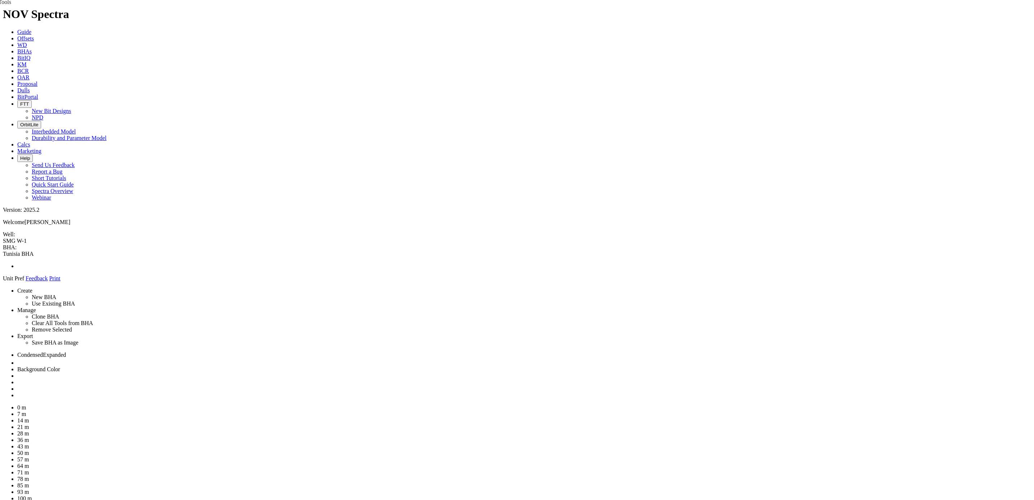
drag, startPoint x: 966, startPoint y: 103, endPoint x: 505, endPoint y: 61, distance: 462.5
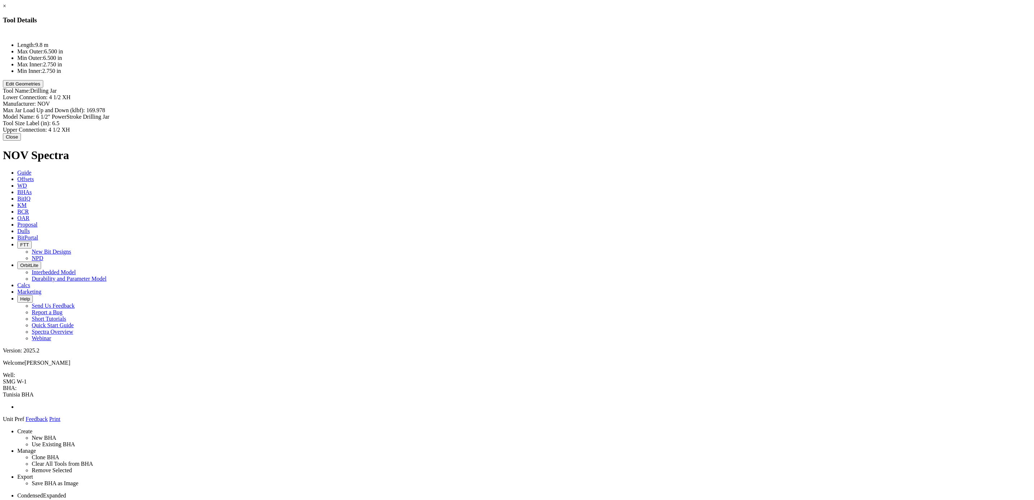
click at [595, 94] on div "Lower Connection: 4 1/2 XH 4 1/2 XH" at bounding box center [517, 97] width 1028 height 6
paste input "6-5/8” REG PIN"
click at [584, 101] on div "Manufacturer: NOV NOV" at bounding box center [517, 105] width 1028 height 8
click at [600, 94] on div "Lower Connection: 6-5/8” REG PIN 6-5/8” REG PIN Manufacturer: WFD WFD Max Jar L…" at bounding box center [517, 113] width 1028 height 39
click at [100, 114] on input "6 1/2" PowerStroke Drilling Jar" at bounding box center [68, 118] width 64 height 8
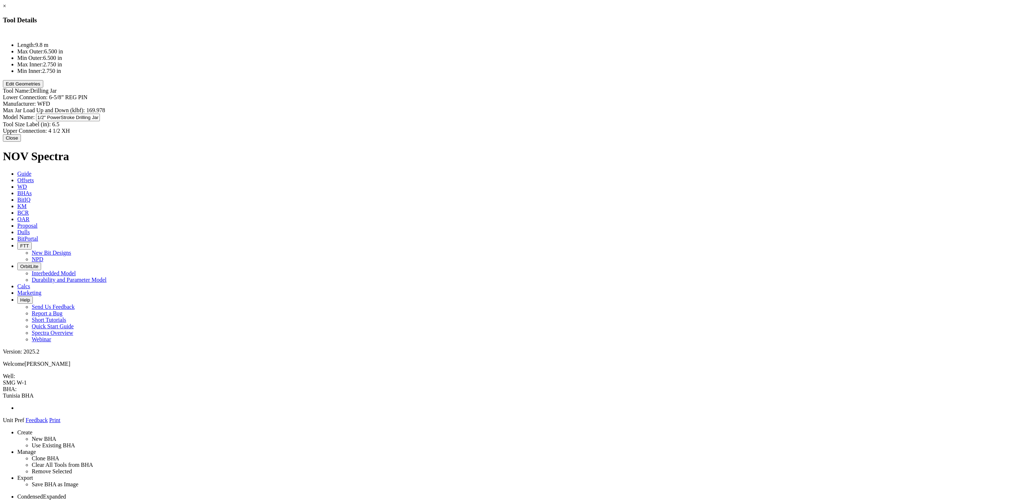
scroll to position [0, 25]
drag, startPoint x: 593, startPoint y: 70, endPoint x: 611, endPoint y: 72, distance: 18.5
click at [100, 114] on input "6 1/2" PowerStroke Drilling Jar" at bounding box center [68, 118] width 64 height 8
click at [100, 114] on input "6 1/2" Drilling Jar" at bounding box center [68, 118] width 64 height 8
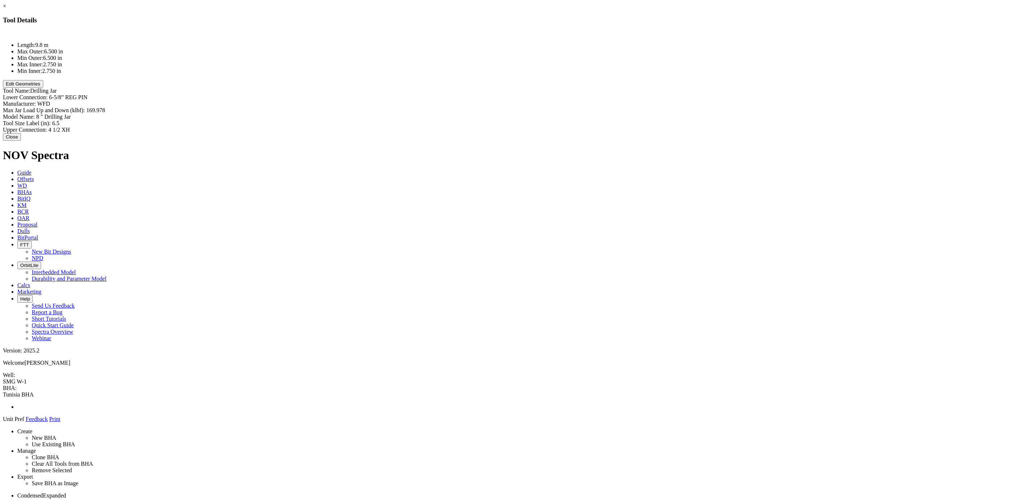
click at [593, 114] on div "Model Name: 8 " Drilling Jar 8 " Drilling Jar" at bounding box center [517, 117] width 1028 height 6
click at [584, 120] on div "Tool Size Label (in): 6.5 6.5" at bounding box center [517, 123] width 1028 height 6
click at [604, 94] on div "Lower Connection: 6-5/8” REG PIN 6-5/8” REG PIN" at bounding box center [517, 97] width 1028 height 6
click at [594, 128] on div "Upper Connection: 4 1/2 XH 4 1/2 XH" at bounding box center [517, 131] width 1028 height 6
paste input "6-5/8” REG PIN"
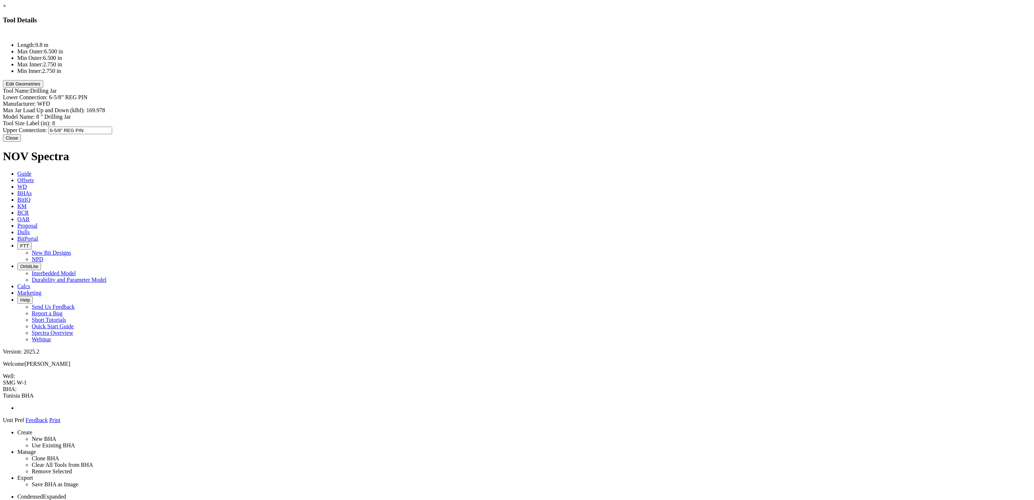
click at [567, 104] on div "Length: 9.8 m Max Outer: 6.500 in Min Outer: 6.500 in Max Inner: 2.750 in Min I…" at bounding box center [517, 82] width 1028 height 103
click at [43, 88] on button "Edit Geometries" at bounding box center [23, 84] width 40 height 8
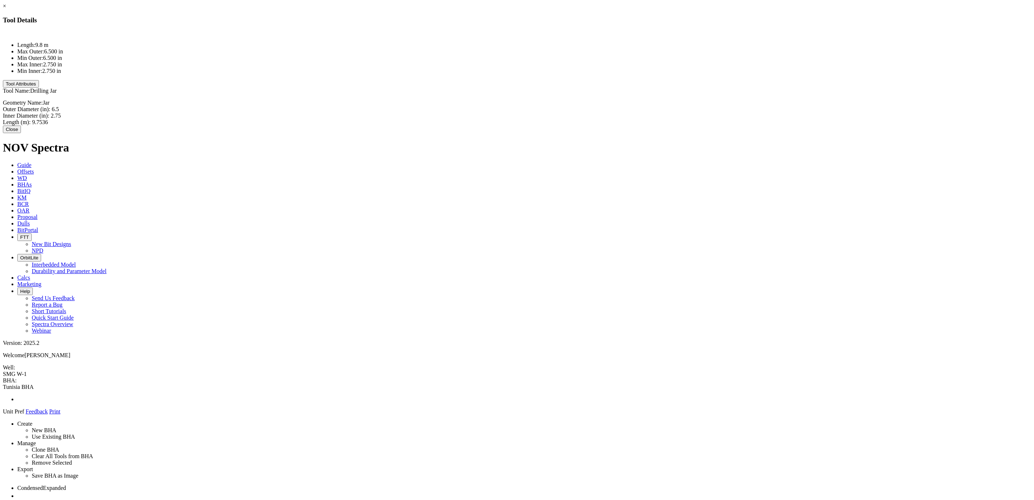
click at [584, 106] on div "Outer Diameter (in): 6.5 6.5" at bounding box center [517, 109] width 1028 height 6
click at [587, 114] on div "Inner Diameter (in): 2.75 2.75" at bounding box center [517, 117] width 1028 height 6
click at [585, 118] on div "Length (m): 9.7536 9.7536" at bounding box center [517, 121] width 1028 height 6
click at [96, 117] on input "9.7536" at bounding box center [64, 121] width 64 height 8
click at [549, 83] on div "Length: 9.8 m Max Outer: 8.000 in Min Outer: 8.000 in Max Inner: 3.000 in Min I…" at bounding box center [517, 78] width 1028 height 94
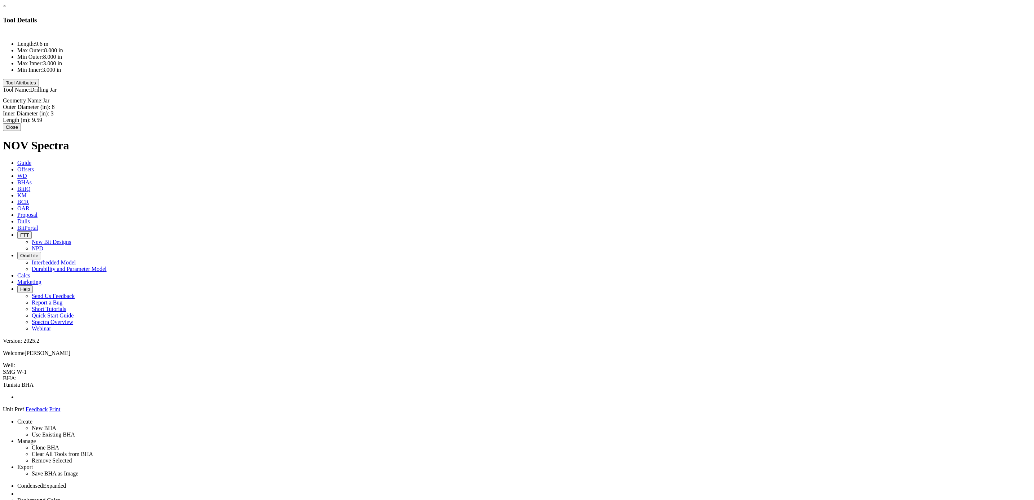
click at [21, 125] on button "Close" at bounding box center [12, 127] width 18 height 8
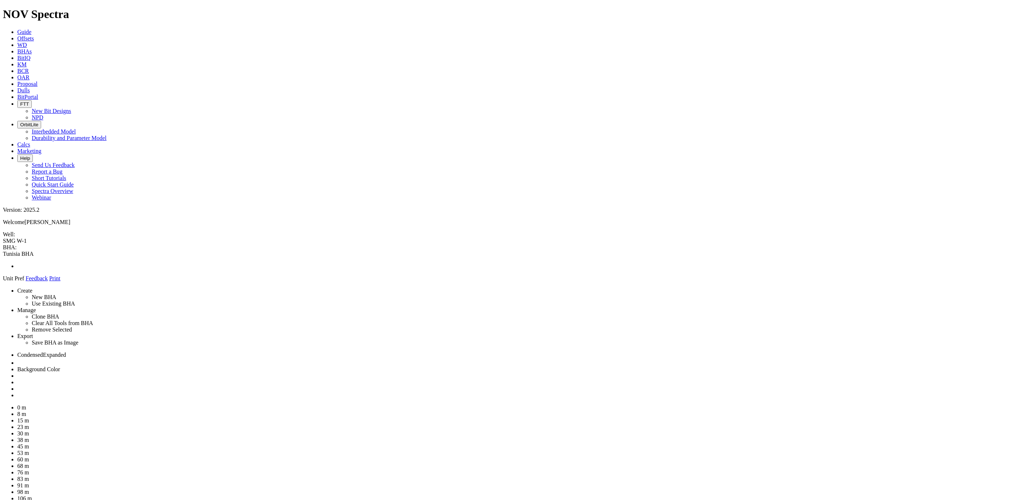
drag, startPoint x: 936, startPoint y: 175, endPoint x: 497, endPoint y: 56, distance: 455.0
drag, startPoint x: 471, startPoint y: 81, endPoint x: 476, endPoint y: 57, distance: 25.1
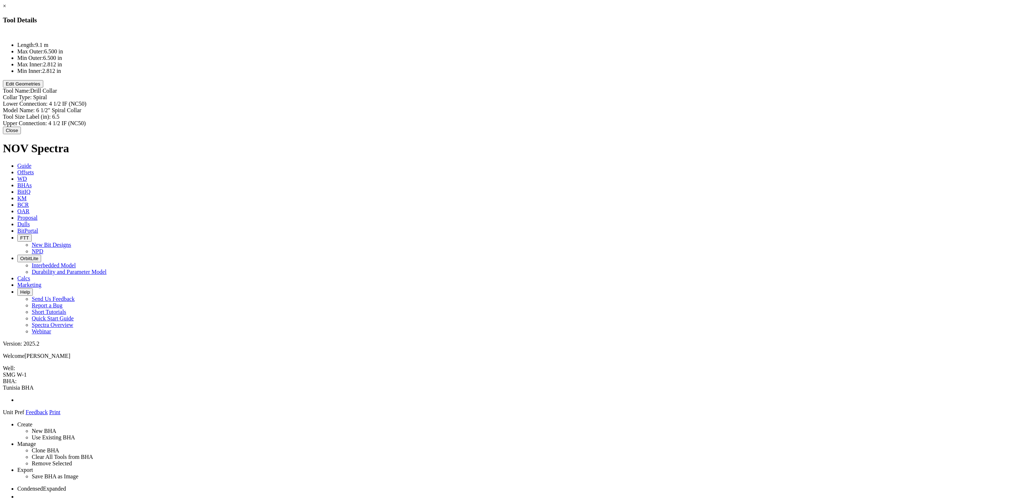
click at [21, 129] on button "Close" at bounding box center [12, 131] width 18 height 8
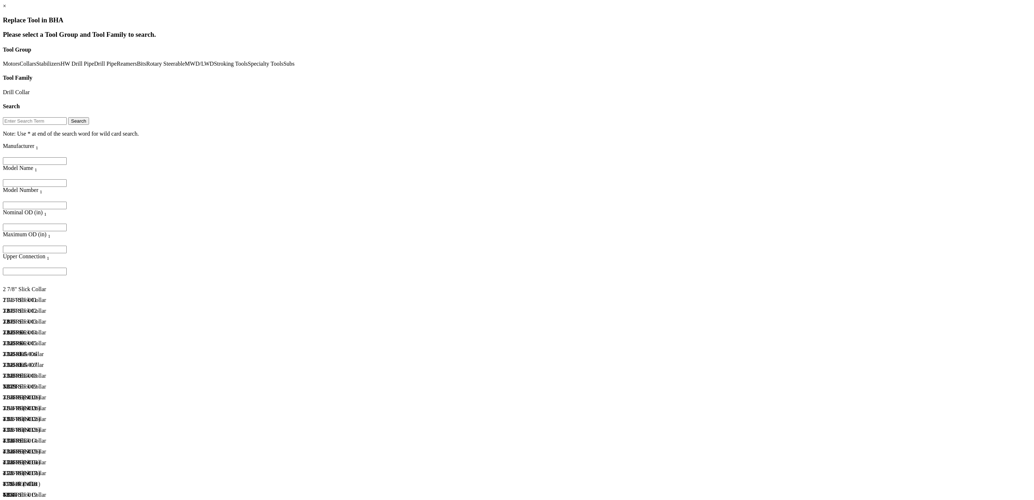
click at [67, 117] on input "text" at bounding box center [35, 121] width 64 height 8
click at [67, 179] on input "Filter for column" at bounding box center [35, 183] width 64 height 8
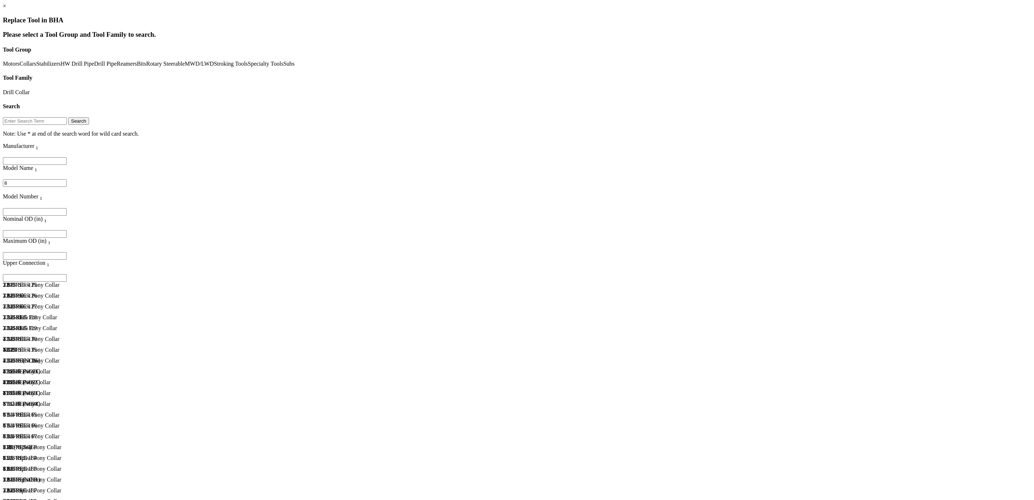
click at [119, 305] on div "6 5/8 REG" at bounding box center [61, 425] width 116 height 6
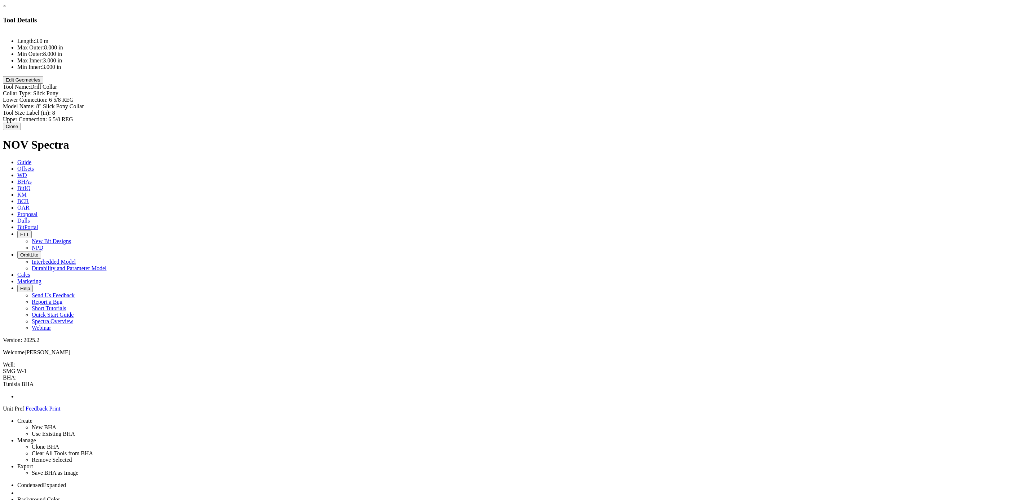
click at [43, 84] on button "Edit Geometries" at bounding box center [23, 80] width 40 height 8
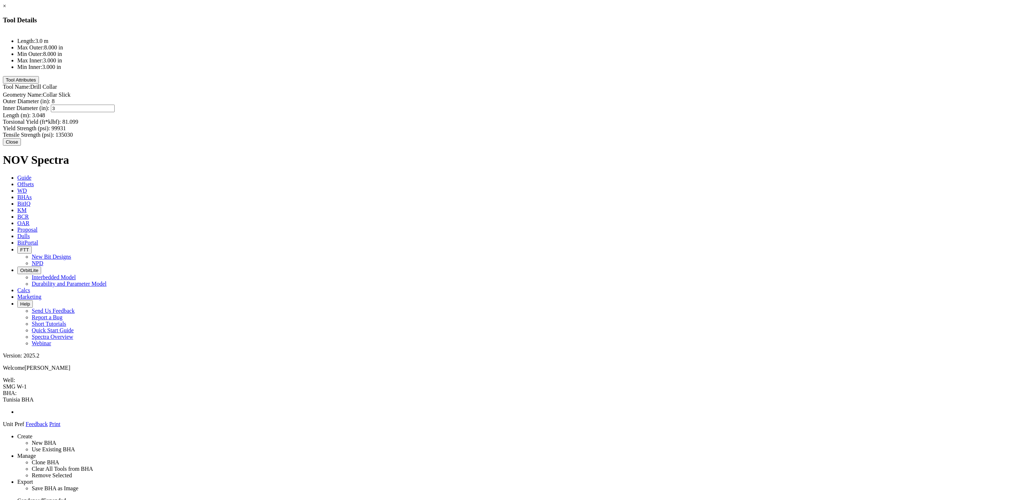
click at [583, 105] on div "Inner Diameter (in): 3 3" at bounding box center [517, 109] width 1028 height 8
click at [585, 105] on div "Inner Diameter (in): 2. 2." at bounding box center [517, 109] width 1028 height 8
click at [115, 105] on input "2." at bounding box center [83, 109] width 64 height 8
click at [595, 112] on div "Length (m): 3.048 3.048" at bounding box center [517, 115] width 1028 height 6
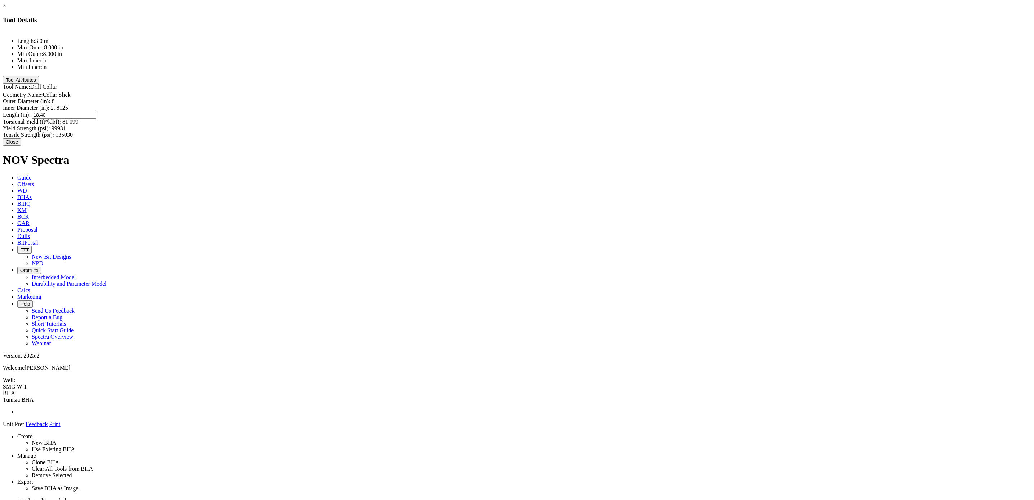
click at [553, 92] on div "Geometry Name: Collar Slick Outer Diameter (in): 8 Inner Diameter (in): 2..8125…" at bounding box center [517, 115] width 1028 height 46
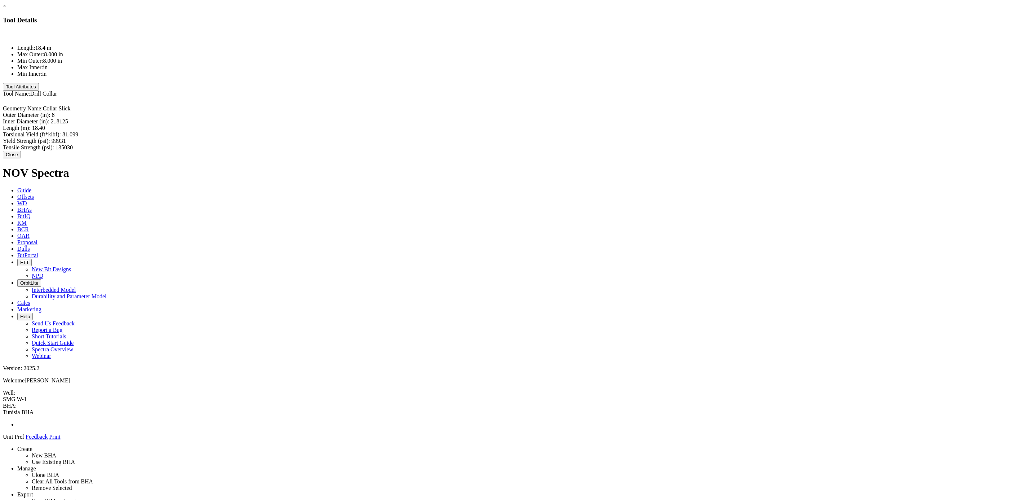
click at [39, 90] on button "Tool Attributes" at bounding box center [21, 87] width 36 height 8
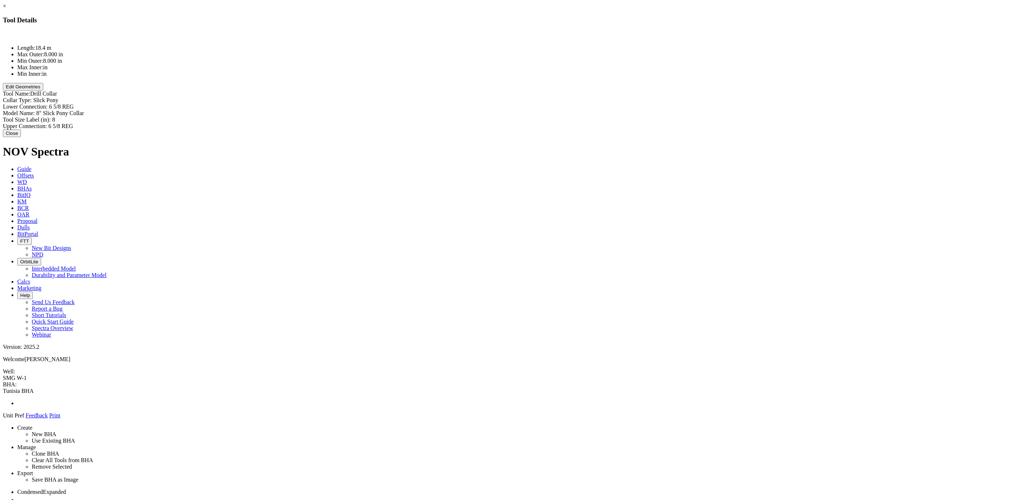
click at [597, 97] on div "Collar Type: Slick Pony Lower Connection: 6 5/8 REG Model Name: 8" Slick Pony C…" at bounding box center [517, 113] width 1028 height 32
click at [100, 110] on input "8" Slick Pony Collar" at bounding box center [68, 114] width 64 height 8
click at [548, 88] on div "Length: 18.4 m Max Outer: 8.000 in Min Outer: 8.000 in Max Inner: in Min Inner:…" at bounding box center [517, 81] width 1028 height 100
click at [21, 132] on button "Close" at bounding box center [12, 133] width 18 height 8
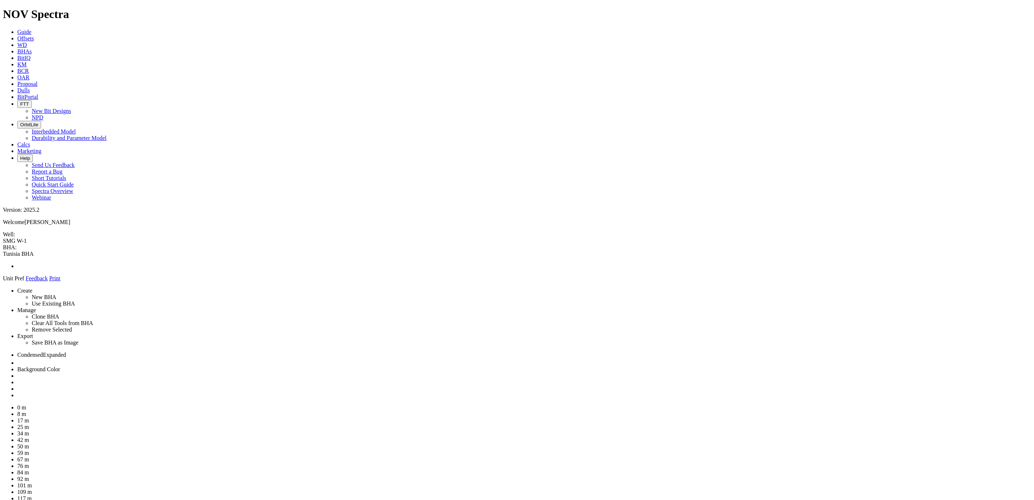
drag, startPoint x: 963, startPoint y: 176, endPoint x: 501, endPoint y: 61, distance: 476.1
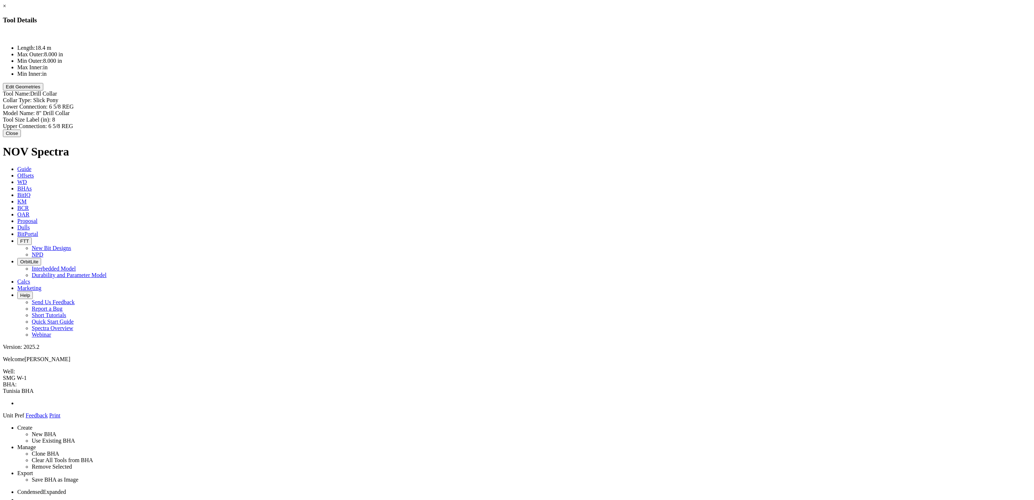
click at [21, 133] on button "Close" at bounding box center [12, 133] width 18 height 8
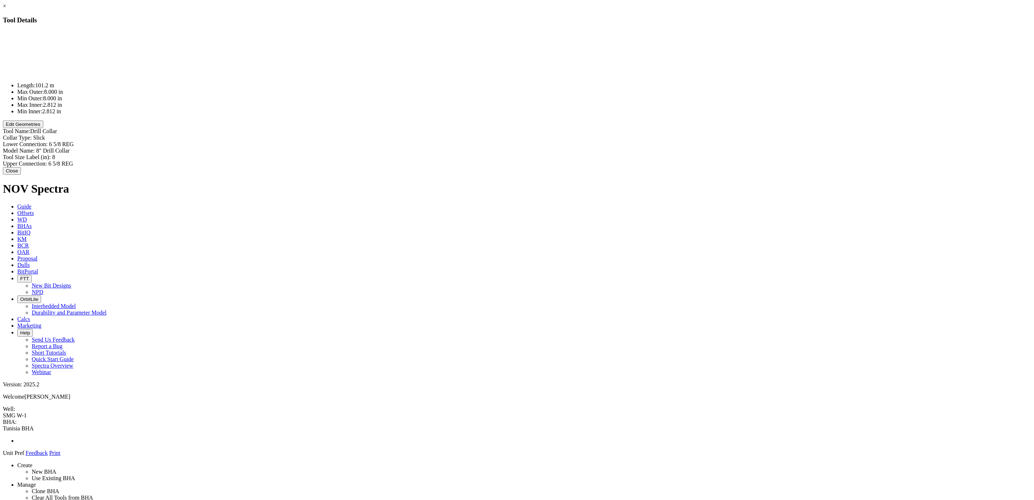
click at [21, 170] on button "Close" at bounding box center [12, 171] width 18 height 8
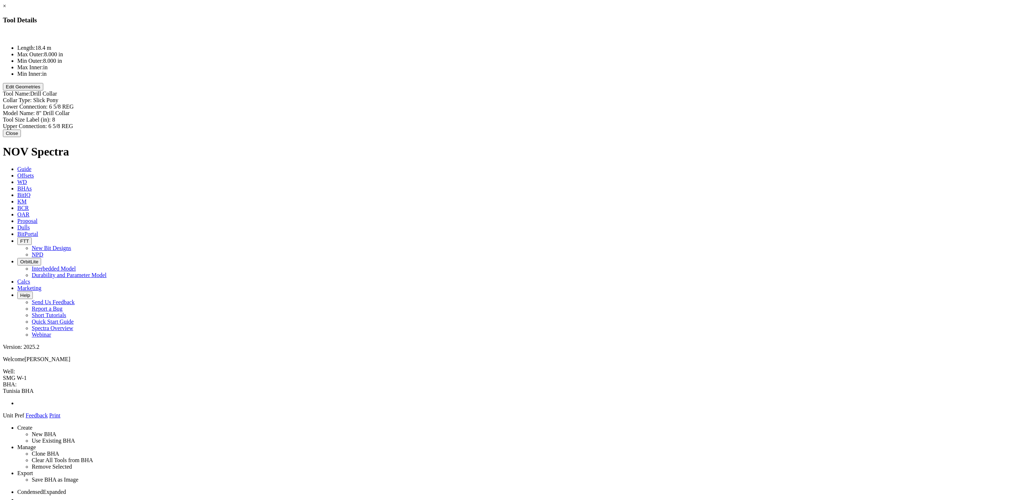
click at [43, 90] on button "Edit Geometries" at bounding box center [23, 87] width 40 height 8
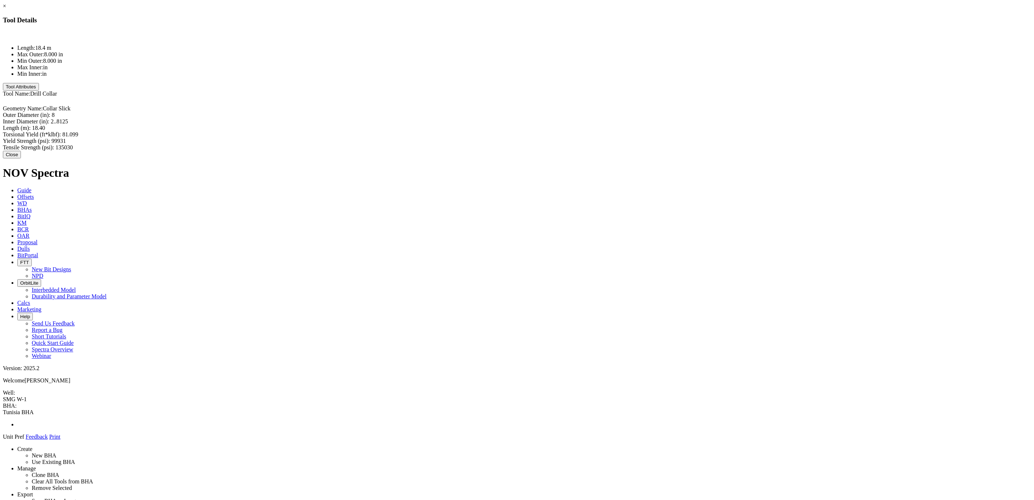
click at [21, 151] on button "Close" at bounding box center [12, 155] width 18 height 8
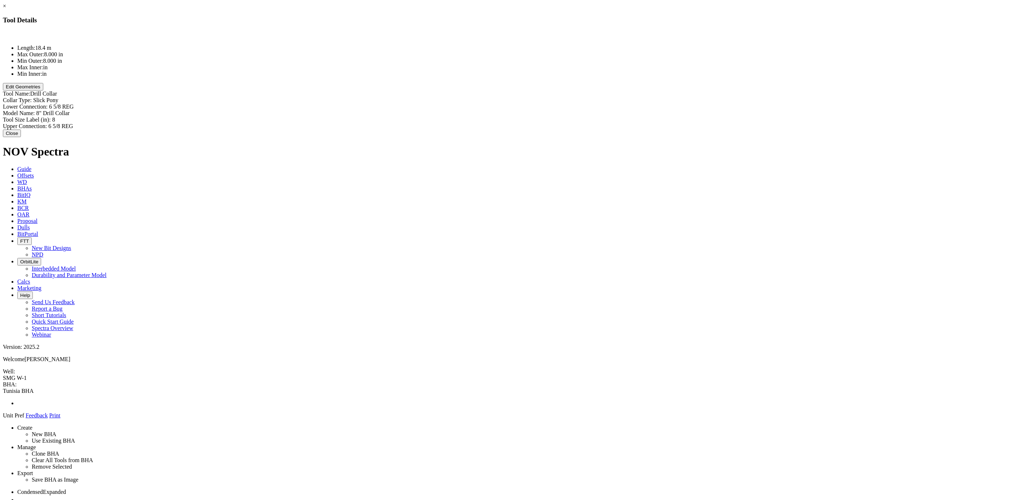
click at [43, 90] on button "Edit Geometries" at bounding box center [23, 87] width 40 height 8
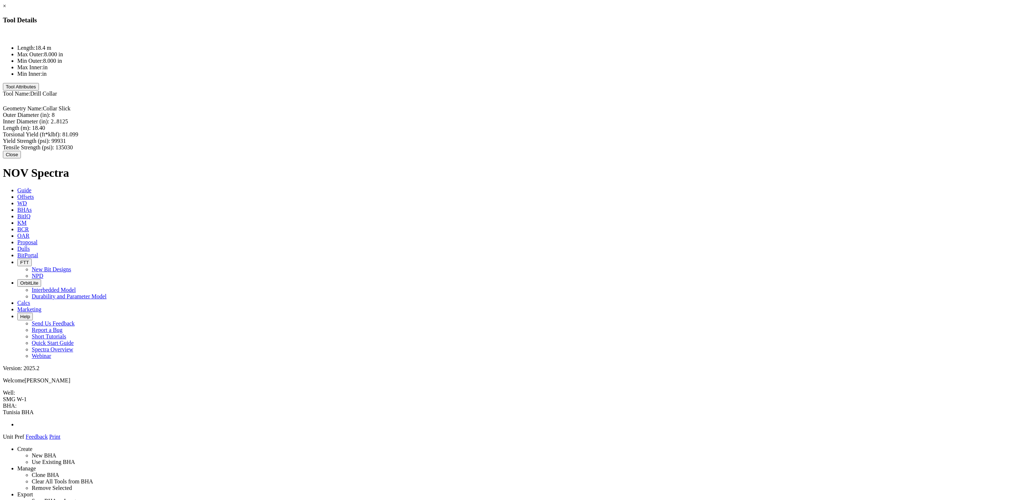
click at [39, 90] on button "Tool Attributes" at bounding box center [21, 87] width 36 height 8
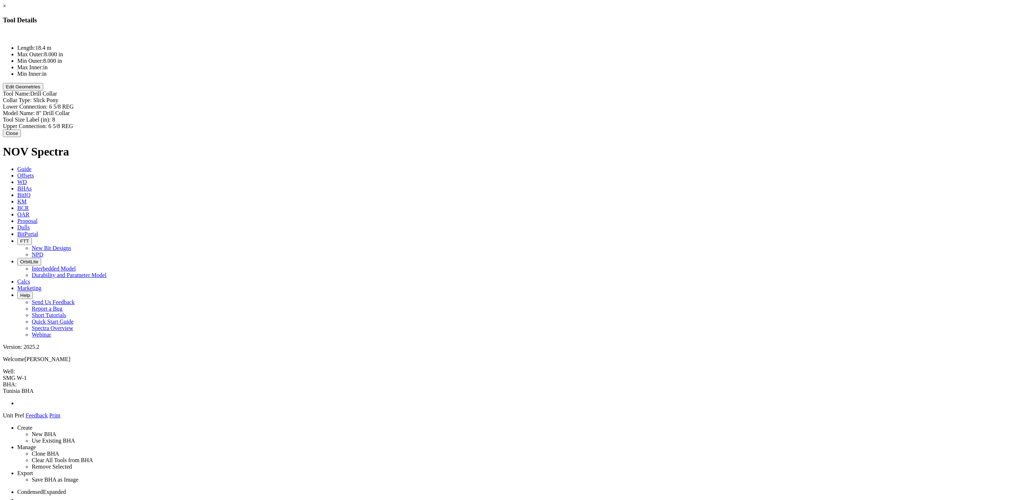
click at [21, 134] on button "Close" at bounding box center [12, 133] width 18 height 8
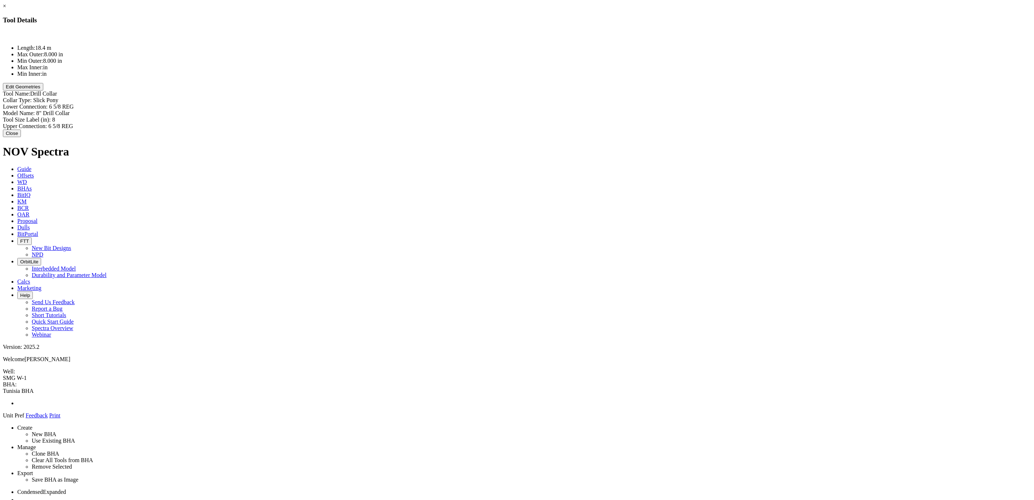
click at [585, 123] on div "Upper Connection: 6 5/8 REG 6 5/8 REG" at bounding box center [517, 126] width 1028 height 6
paste input "4 1/2" IF BOX"
click at [527, 93] on div "Length: 18.4 m Max Outer: 8.000 in Min Outer: 8.000 in Max Inner: in Min Inner:…" at bounding box center [517, 81] width 1028 height 100
click at [43, 90] on button "Edit Geometries" at bounding box center [23, 87] width 40 height 8
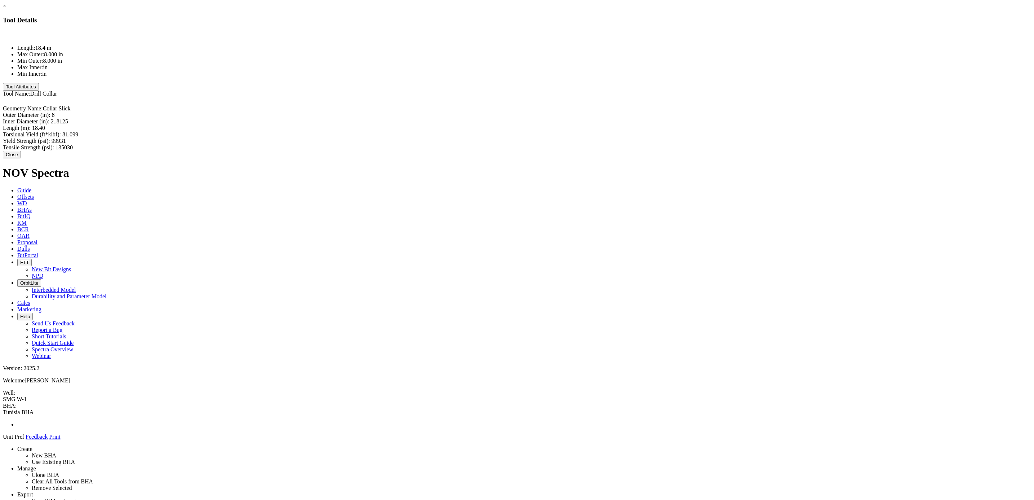
click at [594, 125] on div "Length (m): 18.40 18.40" at bounding box center [517, 128] width 1028 height 6
click at [50, 139] on label "Yield Strength (psi):" at bounding box center [26, 142] width 47 height 6
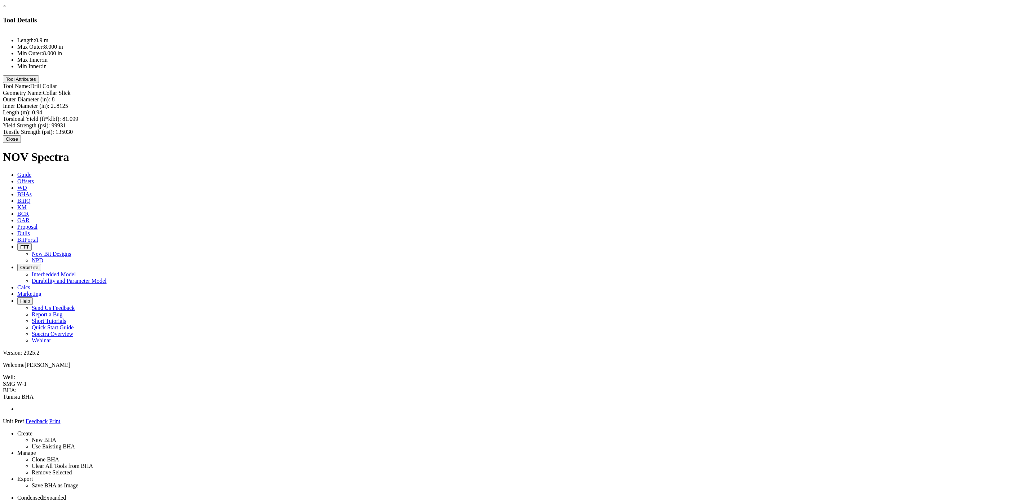
click at [21, 135] on button "Close" at bounding box center [12, 139] width 18 height 8
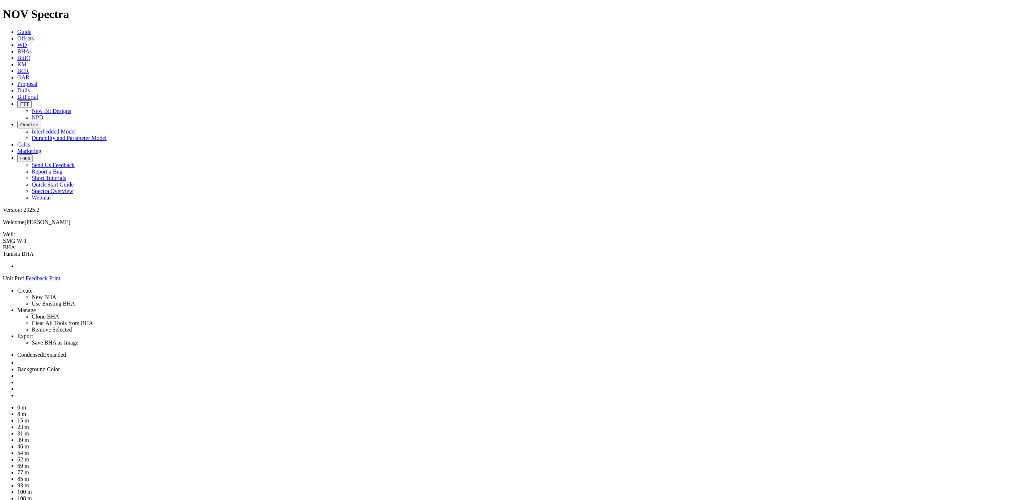
drag, startPoint x: 463, startPoint y: 85, endPoint x: 474, endPoint y: 62, distance: 26.1
drag, startPoint x: 447, startPoint y: 59, endPoint x: 476, endPoint y: 298, distance: 241.4
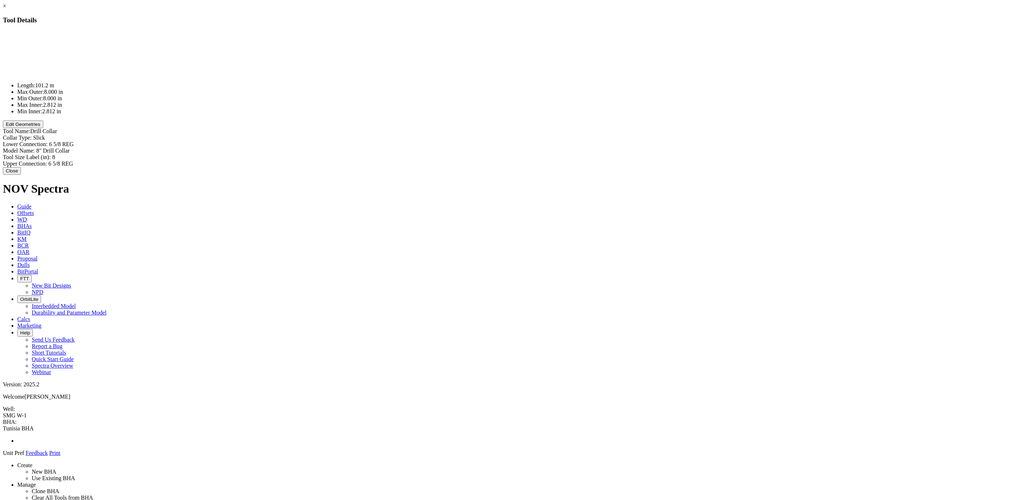
click at [43, 128] on button "Edit Geometries" at bounding box center [23, 124] width 40 height 8
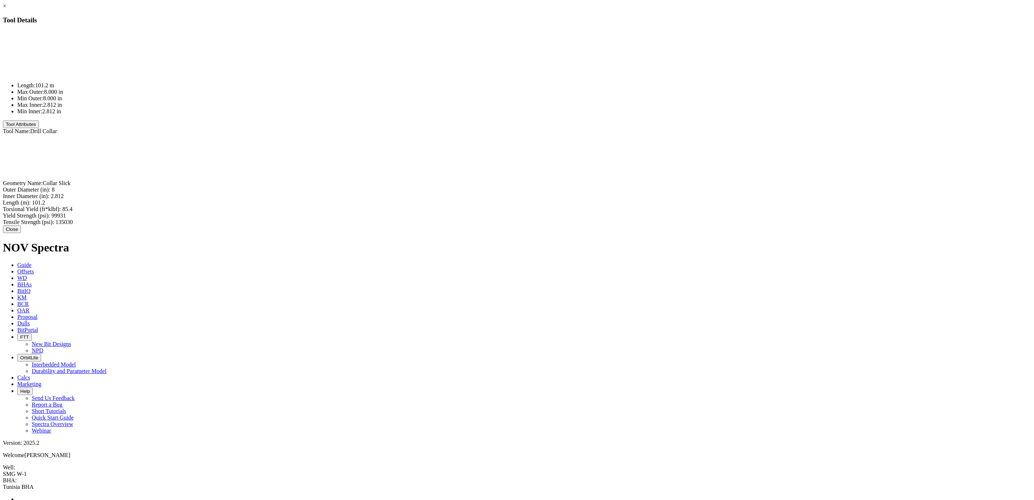
click at [21, 225] on button "Close" at bounding box center [12, 229] width 18 height 8
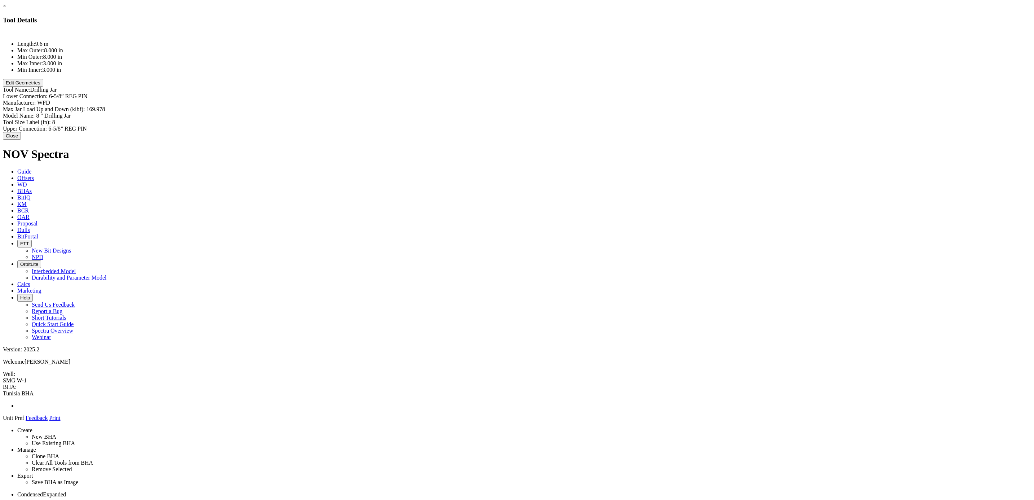
click at [21, 132] on button "Close" at bounding box center [12, 136] width 18 height 8
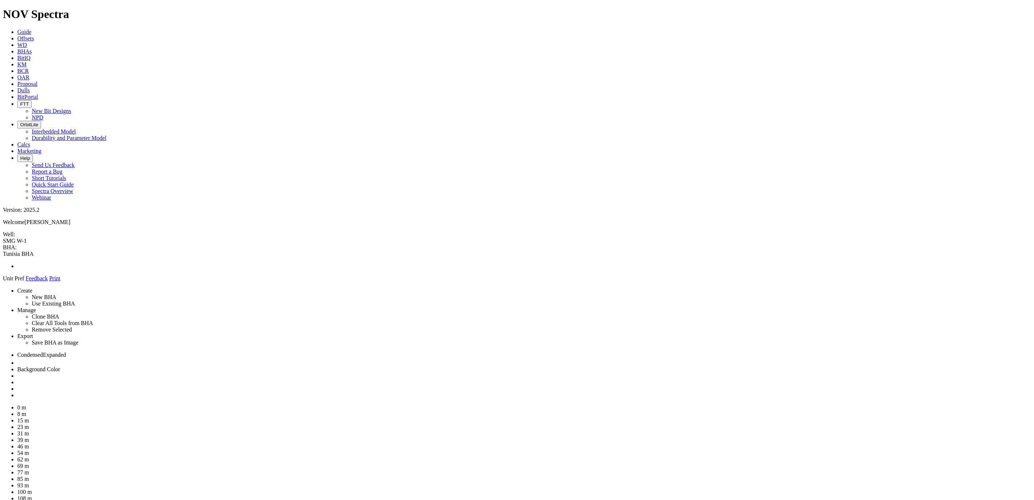
drag, startPoint x: 465, startPoint y: 62, endPoint x: 467, endPoint y: 82, distance: 20.6
drag, startPoint x: 467, startPoint y: 63, endPoint x: 469, endPoint y: 94, distance: 31.4
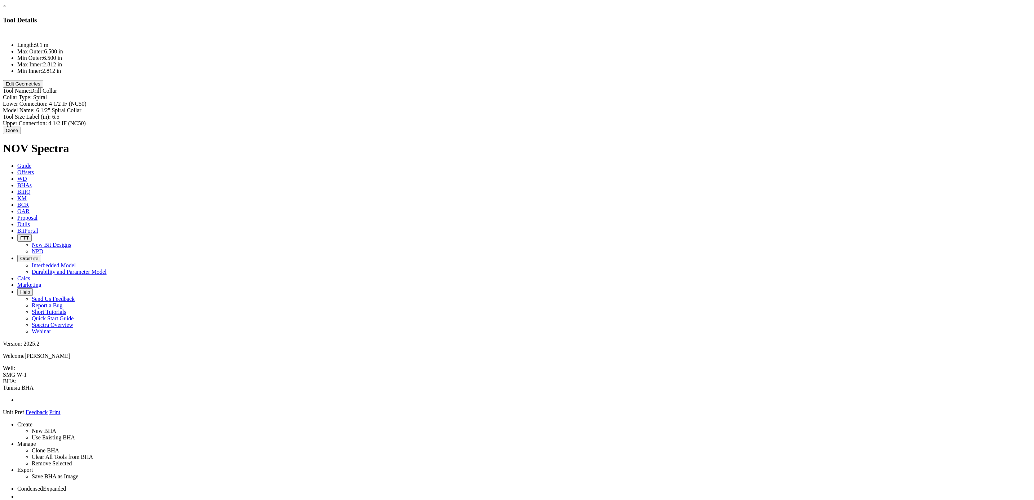
click at [43, 88] on button "Edit Geometries" at bounding box center [23, 84] width 40 height 8
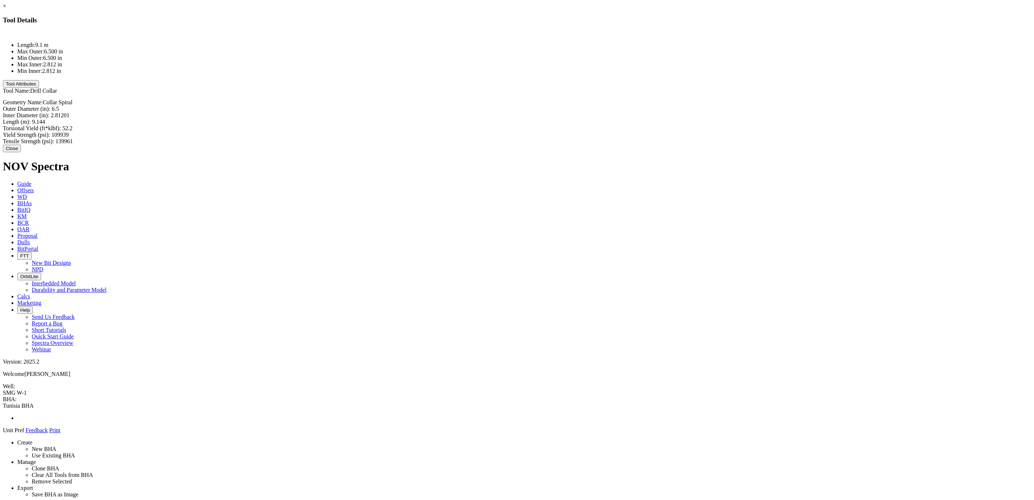
click at [582, 106] on div "Outer Diameter (in): 6.5 6.5" at bounding box center [517, 109] width 1028 height 6
type input "8"
click at [595, 116] on div "Length (m): 9.144 9.144" at bounding box center [517, 120] width 1028 height 8
type input "18.40"
click at [549, 124] on div "Torsional Yield (ft*klbf): 52.2" at bounding box center [517, 127] width 1028 height 6
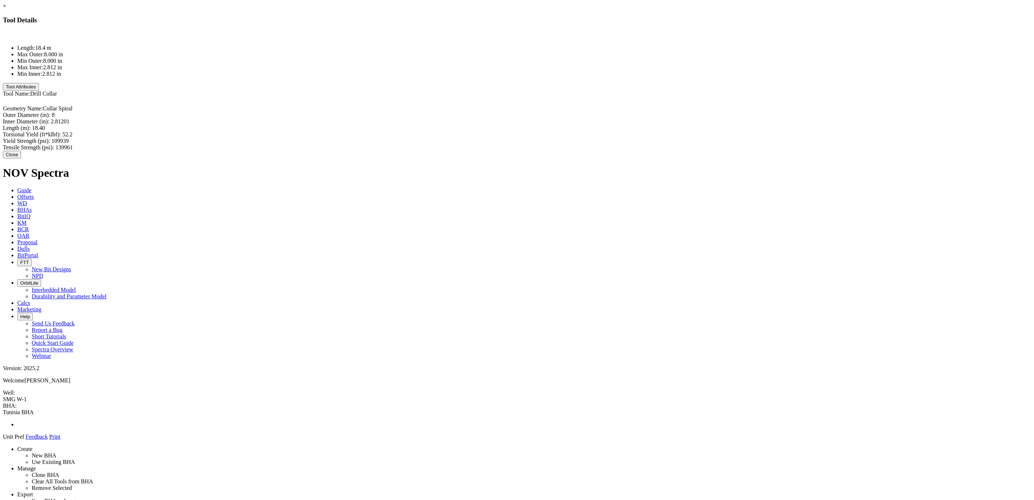
click at [39, 90] on button "Tool Attributes" at bounding box center [21, 87] width 36 height 8
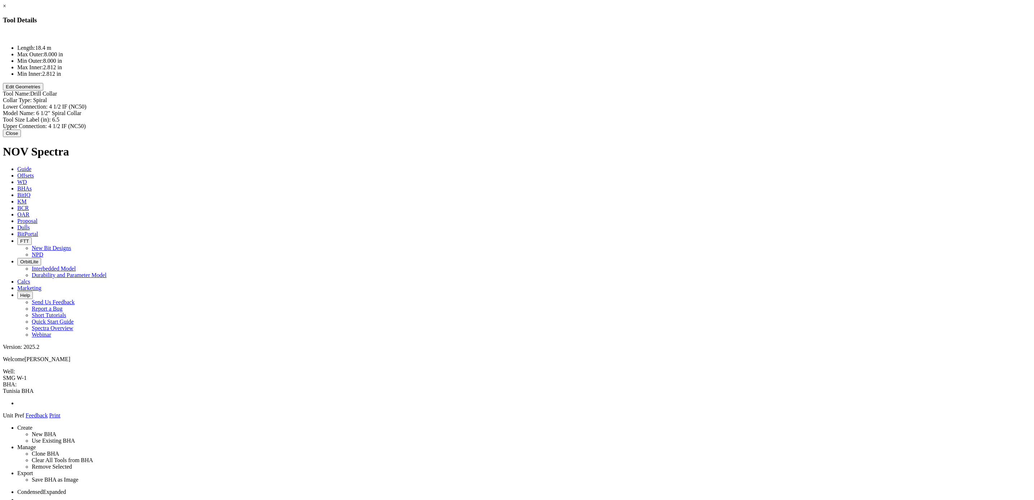
click at [589, 123] on div "Upper Connection: 4 1/2 IF (NC50) 4 1/2 IF (NC50)" at bounding box center [517, 126] width 1028 height 6
paste input "6-5/8” REG BOX"
type input "6-5/8” REG BOX"
click at [602, 103] on div "Lower Connection: 4 1/2 IF (NC50) 4 1/2 IF (NC50)" at bounding box center [517, 106] width 1028 height 6
paste input "6-5/8” REG BOX"
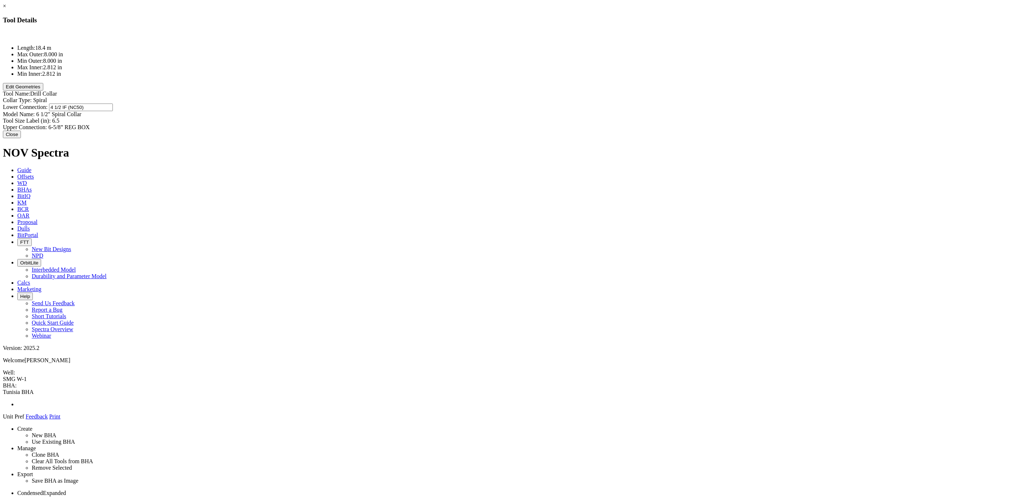
type input "6-5/8” REG BOX"
click at [588, 111] on div "Model Name: 6 1/2" Spiral Collar 6 1/2" Spiral Collar" at bounding box center [517, 114] width 1028 height 6
click at [100, 110] on input "6 1/2" Spiral Collar" at bounding box center [68, 114] width 64 height 8
type input "8" Drill Collar"
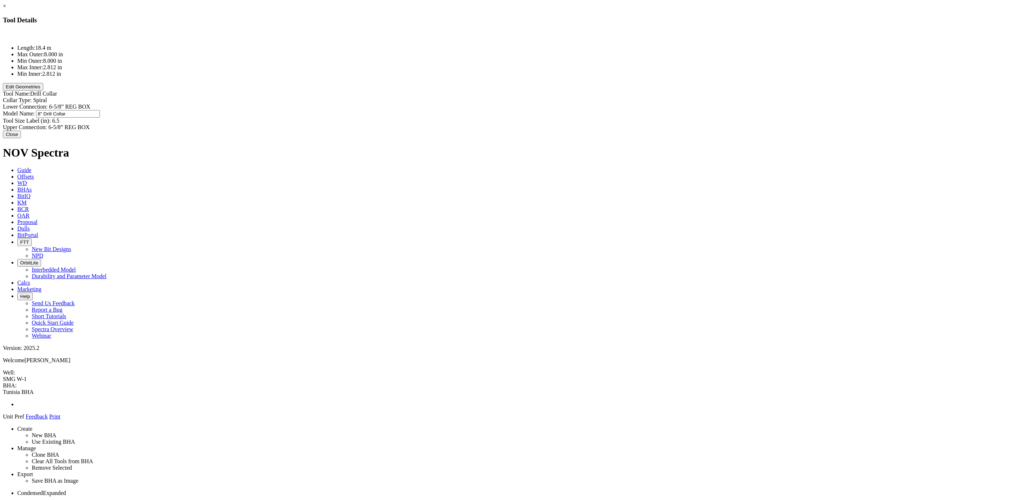
click at [589, 117] on div "Tool Size Label (in): 6.5 6.5" at bounding box center [517, 120] width 1028 height 6
type input "8"
click at [546, 91] on div "Length: 18.4 m Max Outer: 8.000 in Min Outer: 8.000 in Max Inner: 2.812 in Min …" at bounding box center [517, 81] width 1028 height 100
click at [21, 133] on button "Close" at bounding box center [12, 133] width 18 height 8
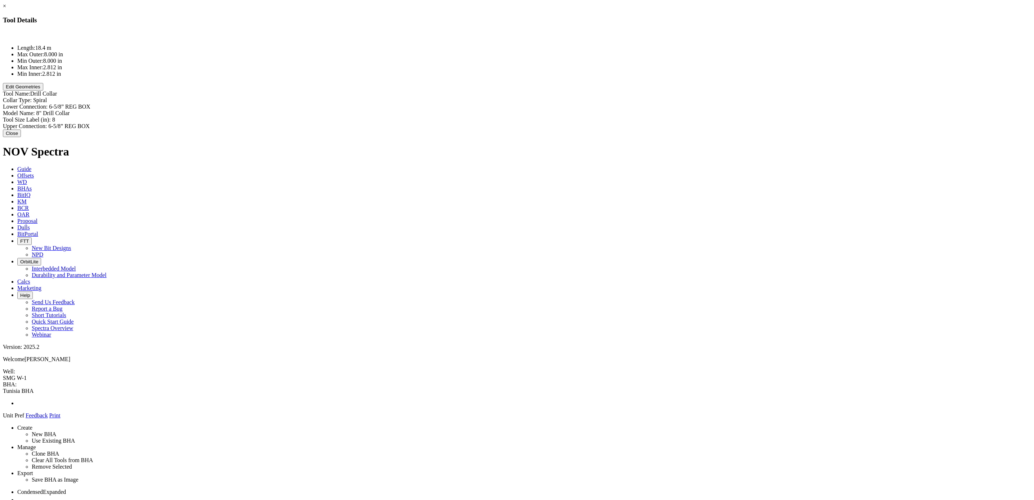
click at [43, 90] on button "Edit Geometries" at bounding box center [23, 87] width 40 height 8
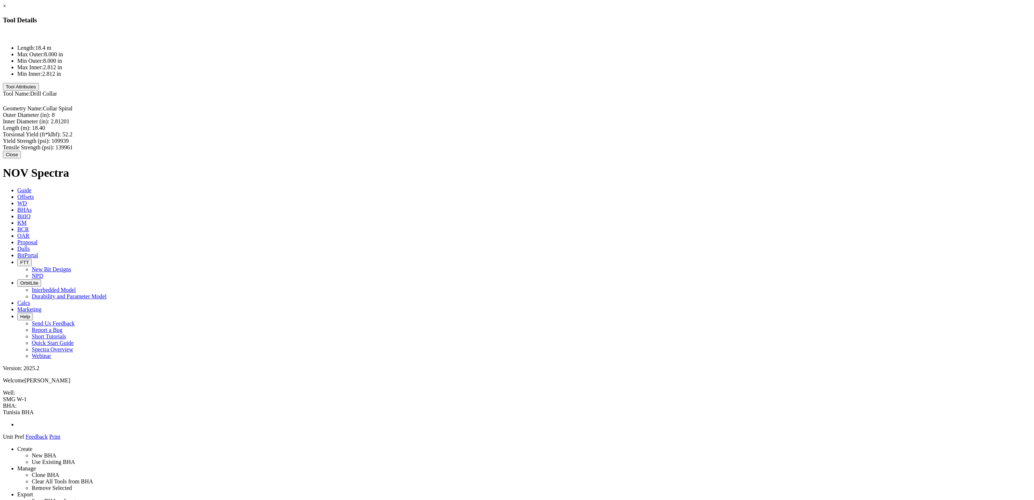
click at [21, 151] on button "Close" at bounding box center [12, 155] width 18 height 8
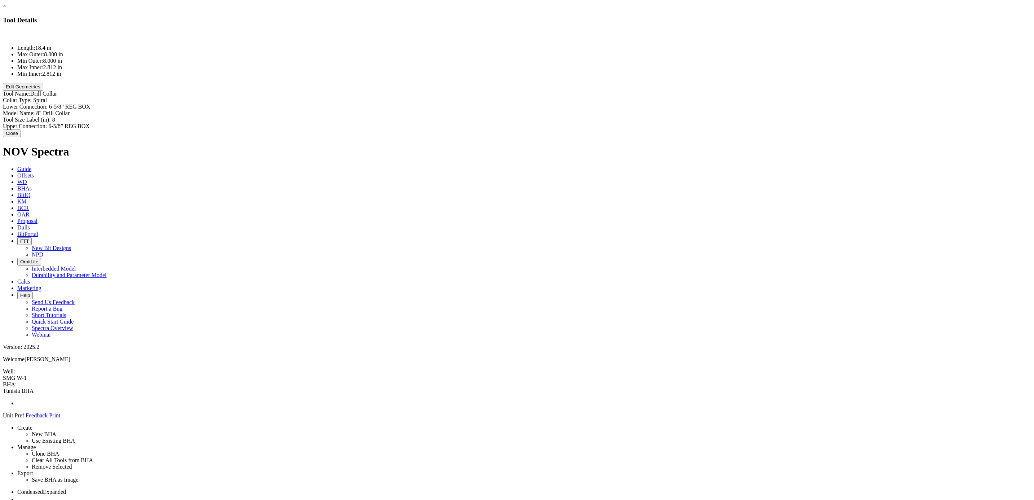
click at [43, 90] on button "Edit Geometries" at bounding box center [23, 87] width 40 height 8
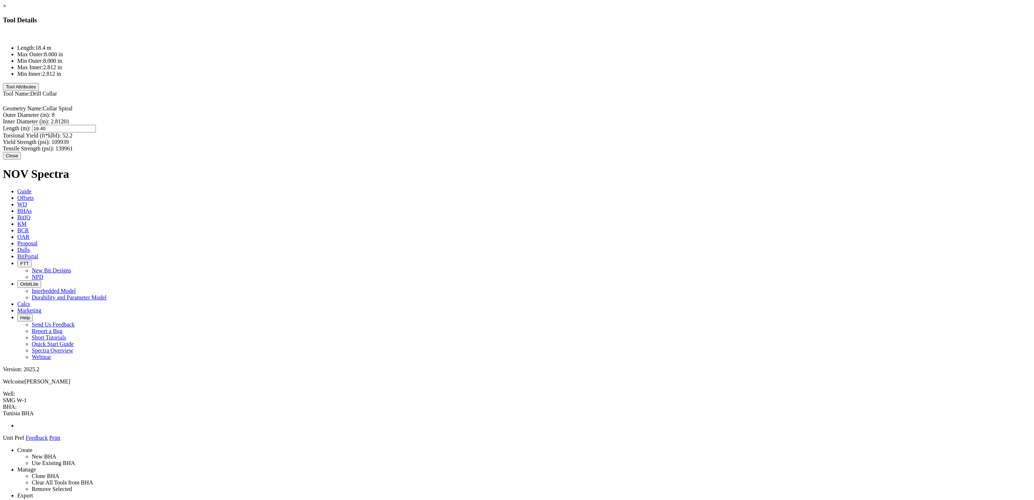
click at [591, 125] on div "Length (m): 18.40 18.40" at bounding box center [517, 129] width 1028 height 8
click at [96, 125] on input "18.40" at bounding box center [64, 129] width 64 height 8
type input "16.40"
click at [544, 112] on div "Geometry Name: Collar Spiral Outer Diameter (in): 8 Inner Diameter (in): 2.8120…" at bounding box center [517, 122] width 1028 height 53
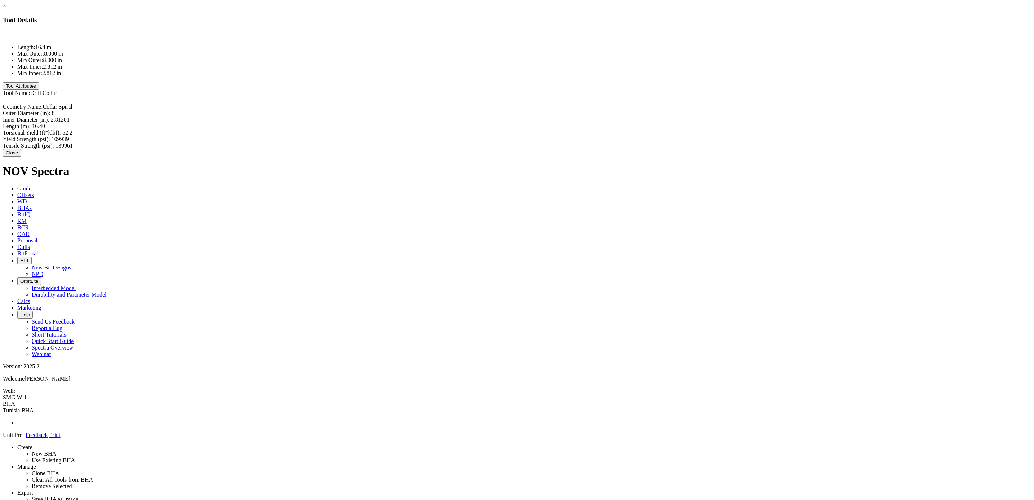
click at [21, 149] on button "Close" at bounding box center [12, 153] width 18 height 8
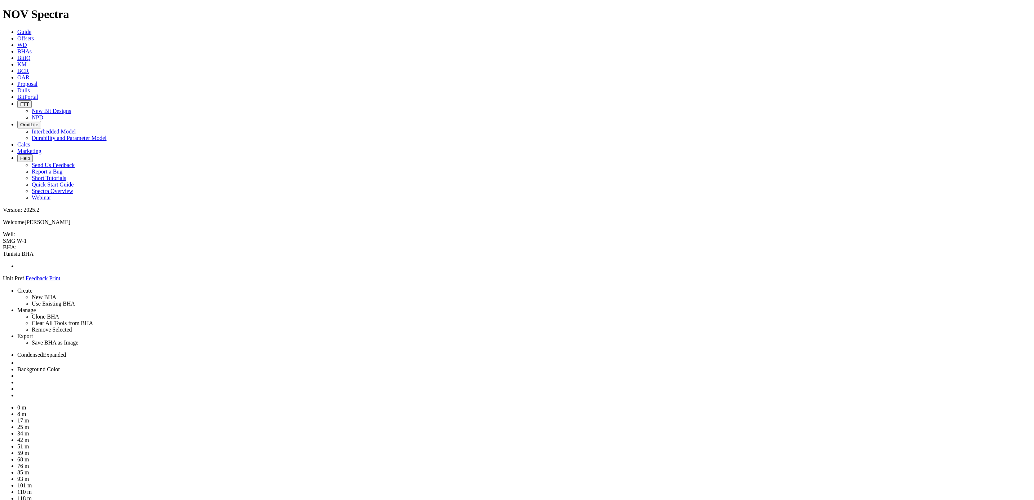
drag, startPoint x: 967, startPoint y: 177, endPoint x: 505, endPoint y: 58, distance: 476.8
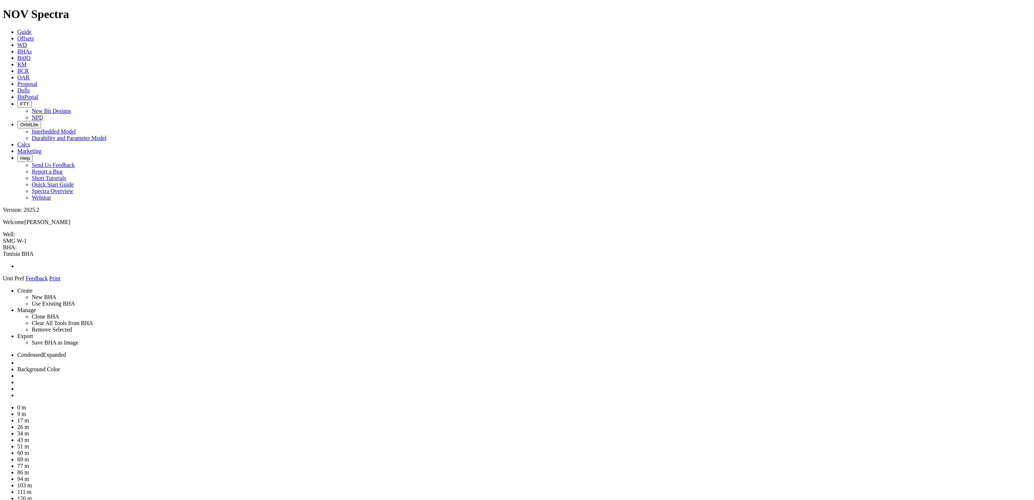
drag, startPoint x: 1021, startPoint y: 56, endPoint x: 1022, endPoint y: 52, distance: 3.7
drag, startPoint x: 1026, startPoint y: 67, endPoint x: 1026, endPoint y: 63, distance: 4.7
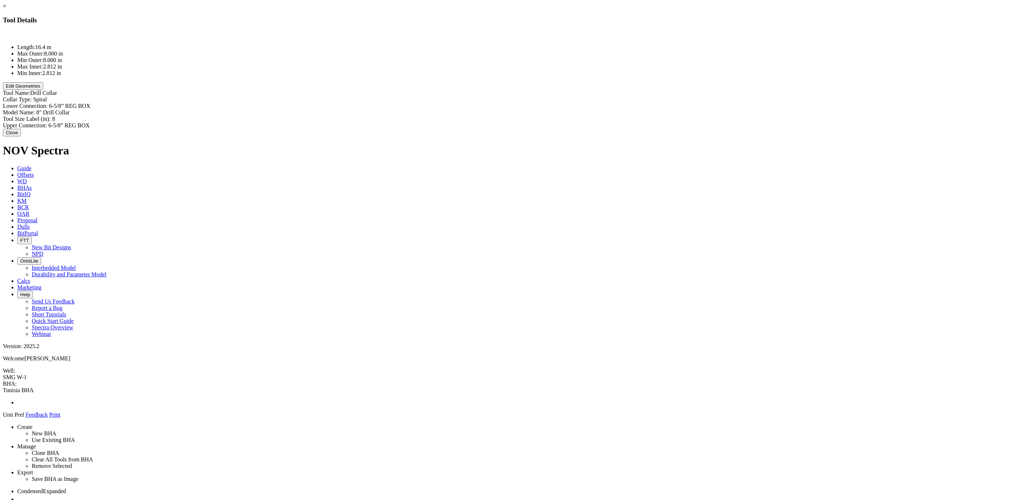
click at [43, 90] on button "Edit Geometries" at bounding box center [23, 86] width 40 height 8
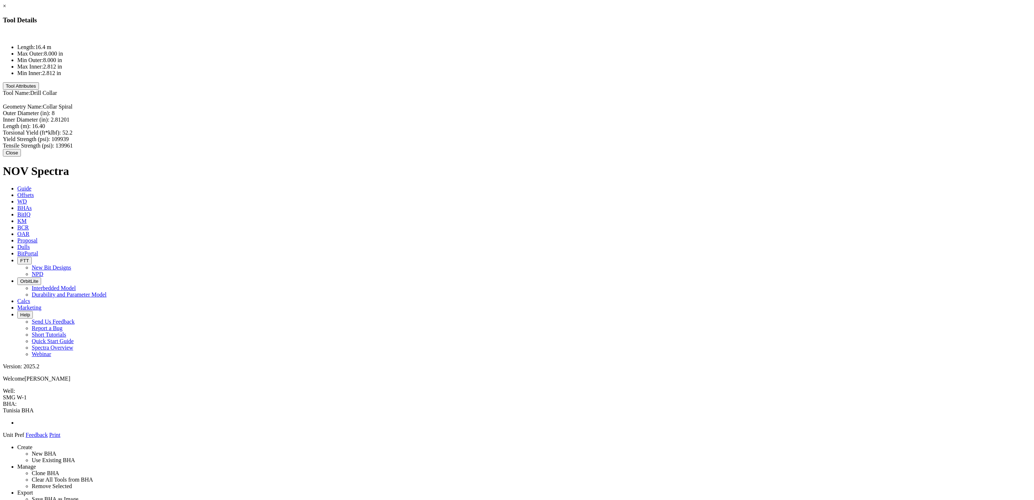
click at [21, 149] on button "Close" at bounding box center [12, 153] width 18 height 8
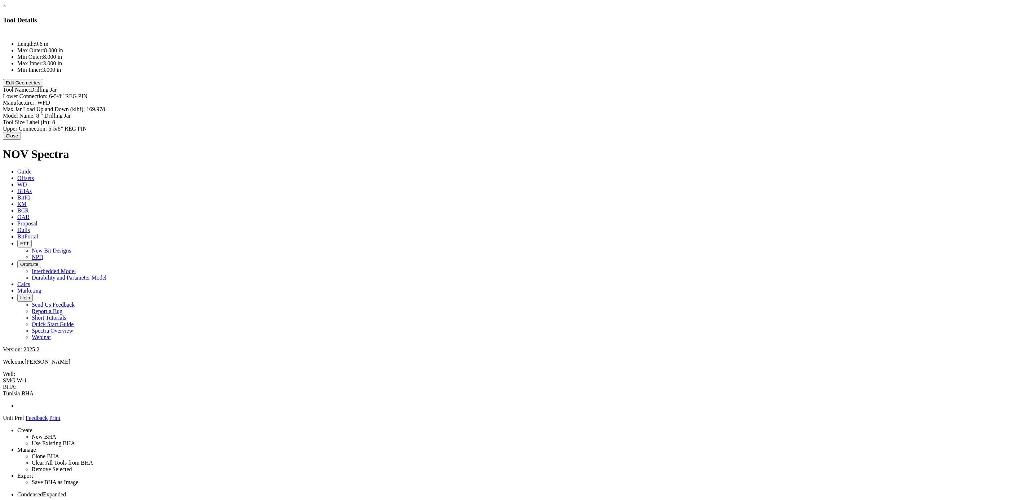
click at [21, 132] on button "Close" at bounding box center [12, 136] width 18 height 8
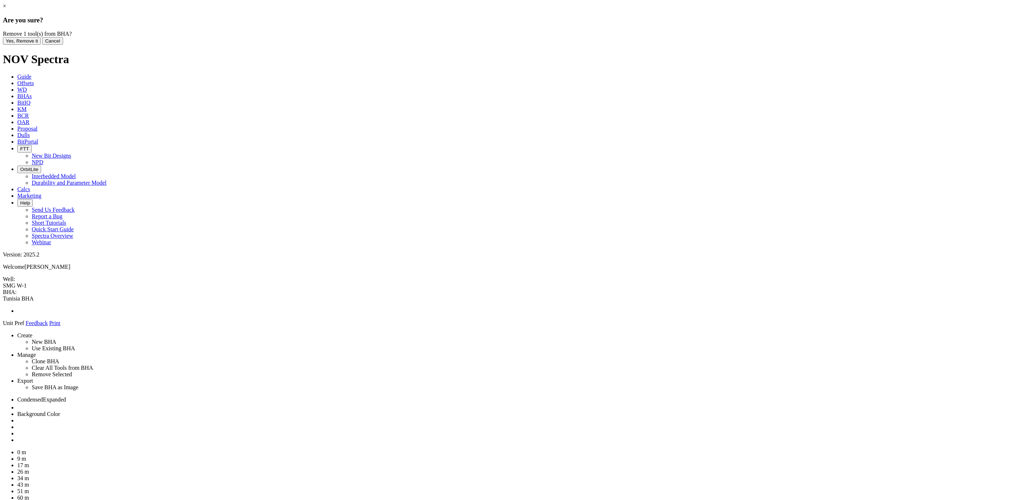
click at [41, 45] on button "Yes, Remove it" at bounding box center [22, 41] width 38 height 8
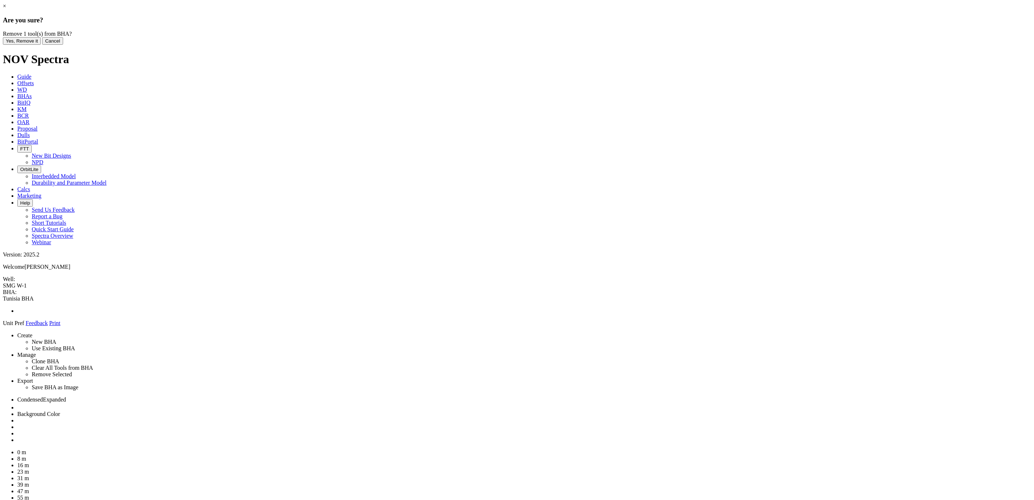
click at [41, 45] on button "Yes, Remove it" at bounding box center [22, 41] width 38 height 8
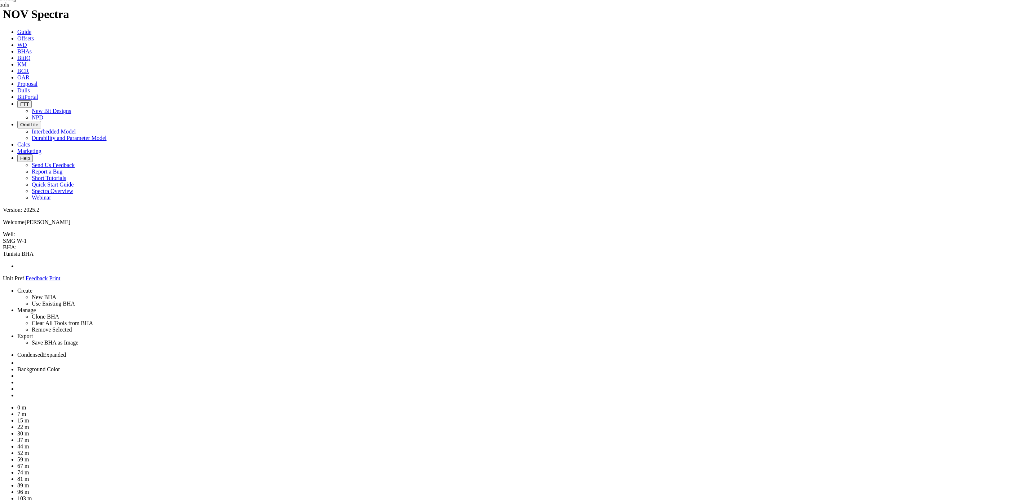
drag, startPoint x: 967, startPoint y: 101, endPoint x: 504, endPoint y: 62, distance: 464.4
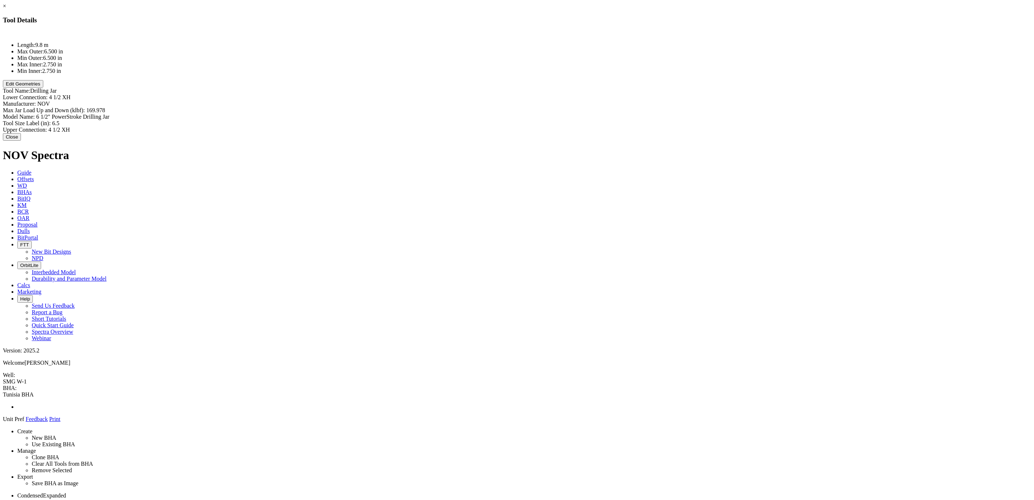
click at [21, 133] on button "Close" at bounding box center [12, 137] width 18 height 8
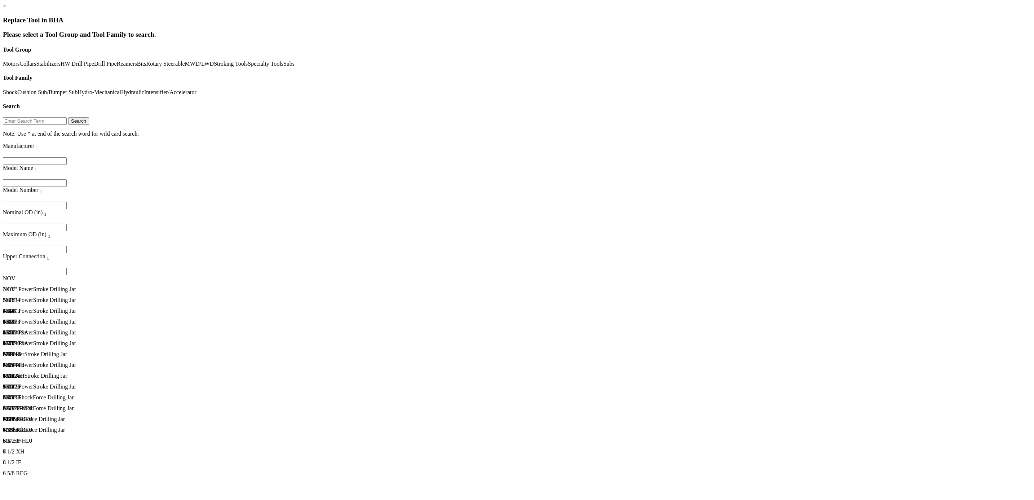
click at [119, 405] on div "6 5/8 REG" at bounding box center [61, 408] width 116 height 6
click at [234, 383] on div "156426" at bounding box center [118, 386] width 231 height 6
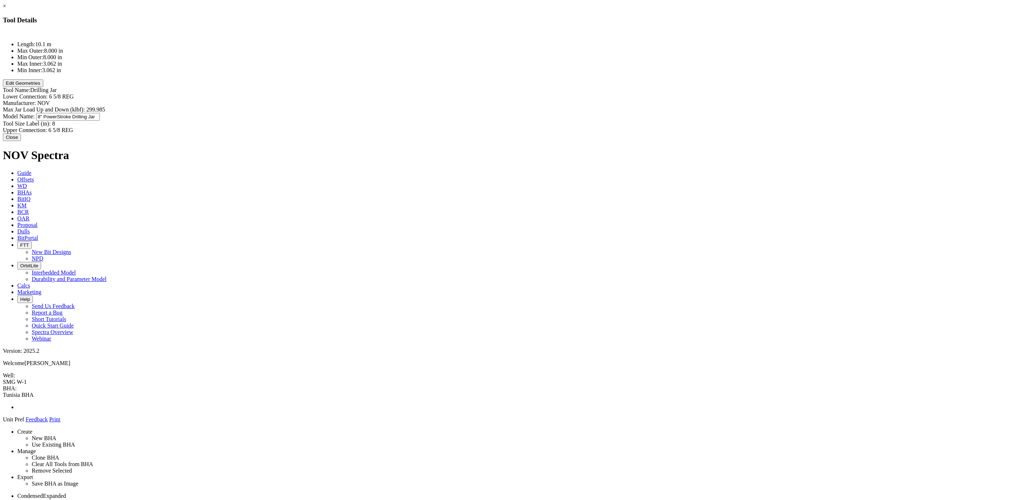
click at [596, 113] on div "Model Name: 8" PowerStroke Drilling Jar 8" PowerStroke Drilling Jar" at bounding box center [517, 117] width 1028 height 8
click at [100, 113] on input "8" PowerStroke Drilling Jar" at bounding box center [68, 117] width 64 height 8
type input "8" Drilling Jar"
click at [592, 100] on div "Manufacturer: NOV NOV" at bounding box center [517, 103] width 1028 height 6
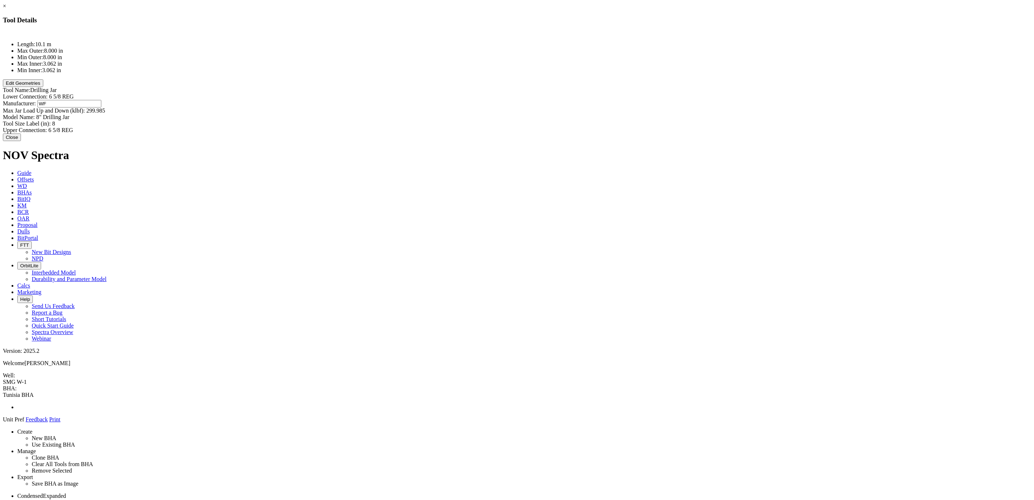
type input "WFD"
click at [507, 93] on div "Length: 10.1 m Max Outer: 8.000 in Min Outer: 8.000 in Max Inner: 3.062 in Min …" at bounding box center [517, 82] width 1028 height 102
click at [43, 87] on button "Edit Geometries" at bounding box center [23, 83] width 40 height 8
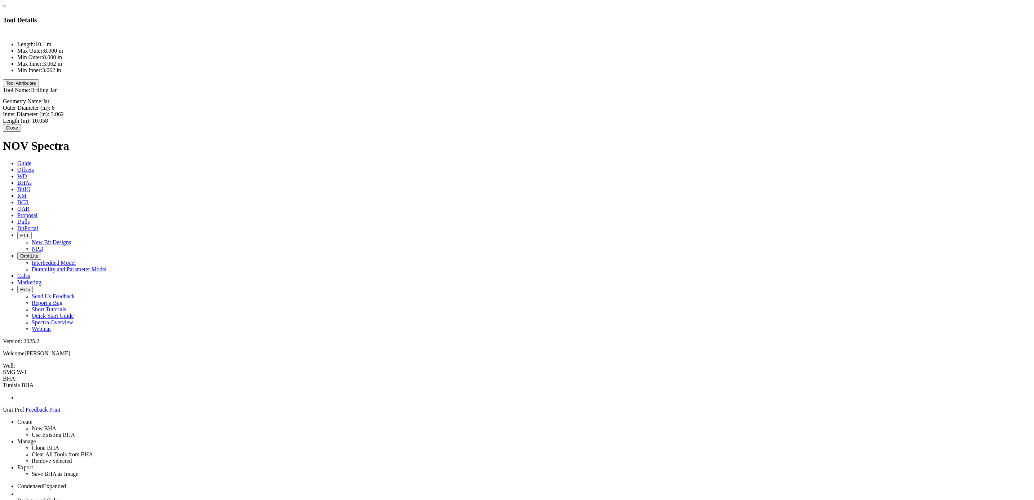
click at [590, 111] on div "Inner Diameter (in): 3.062 3.062" at bounding box center [517, 114] width 1028 height 6
type input "2.8125"
click at [589, 117] on div "Length (m): 10.058 10.058" at bounding box center [517, 121] width 1028 height 8
drag, startPoint x: 541, startPoint y: 14, endPoint x: 523, endPoint y: 68, distance: 57.1
click at [523, 68] on div "× Tool Details Length: 10.1 m Max Outer: 8.000 in Min Outer: 8.000 in Max Inner…" at bounding box center [517, 67] width 1028 height 129
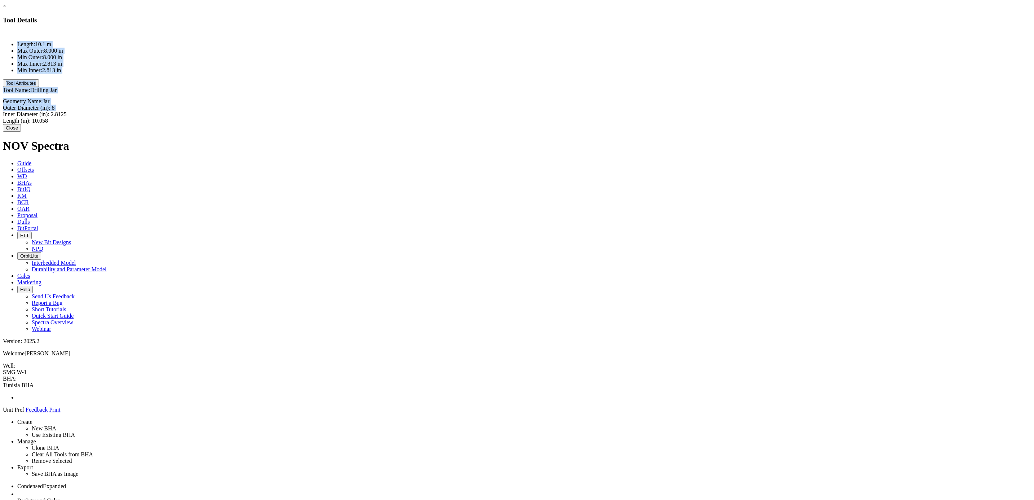
drag, startPoint x: 523, startPoint y: 68, endPoint x: 529, endPoint y: 18, distance: 51.1
click at [529, 18] on h3 "Tool Details" at bounding box center [517, 20] width 1028 height 8
click at [595, 117] on div "Length (m): 10.058 10.058" at bounding box center [517, 120] width 1028 height 6
type input "9.59"
click at [557, 99] on div "Length: 9.6 m Max Outer: 8.000 in Min Outer: 8.000 in Max Inner: 2.813 in Min I…" at bounding box center [517, 77] width 1028 height 93
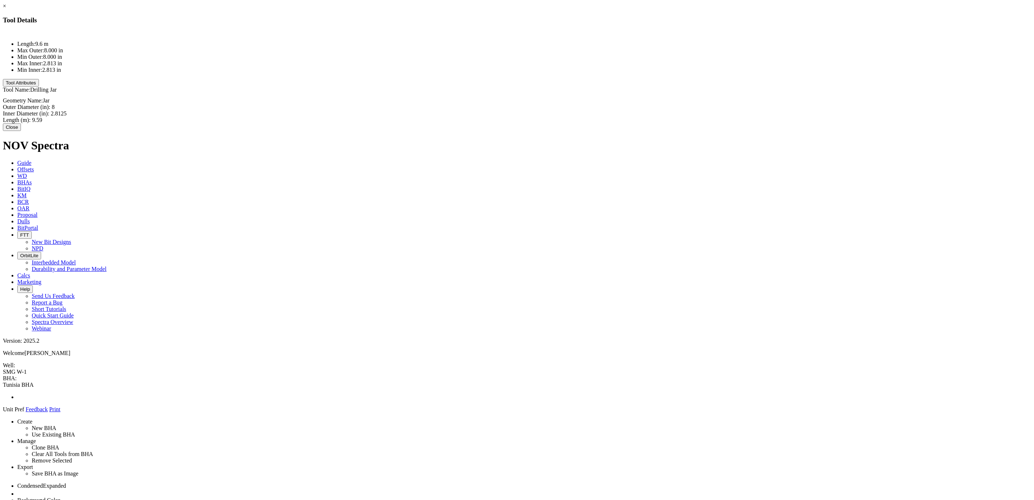
click at [21, 128] on button "Close" at bounding box center [12, 127] width 18 height 8
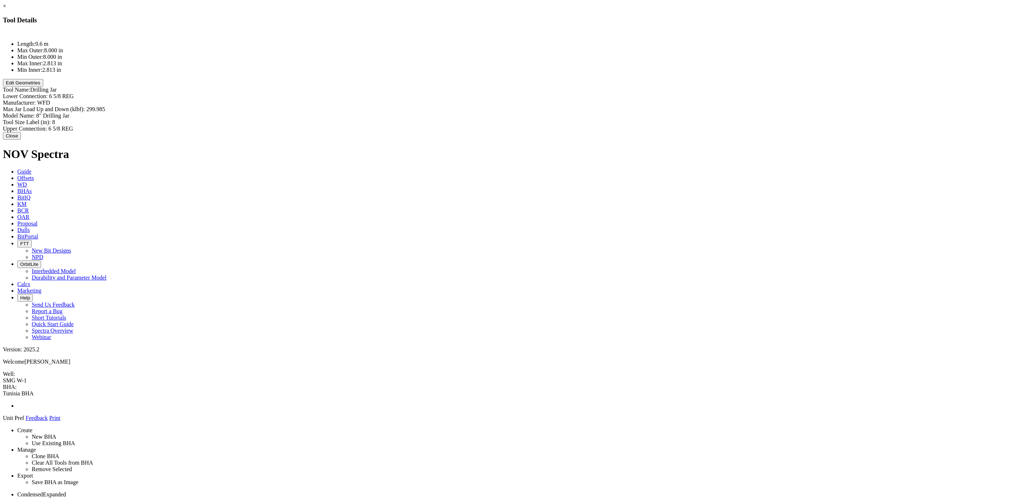
click at [43, 86] on button "Edit Geometries" at bounding box center [23, 83] width 40 height 8
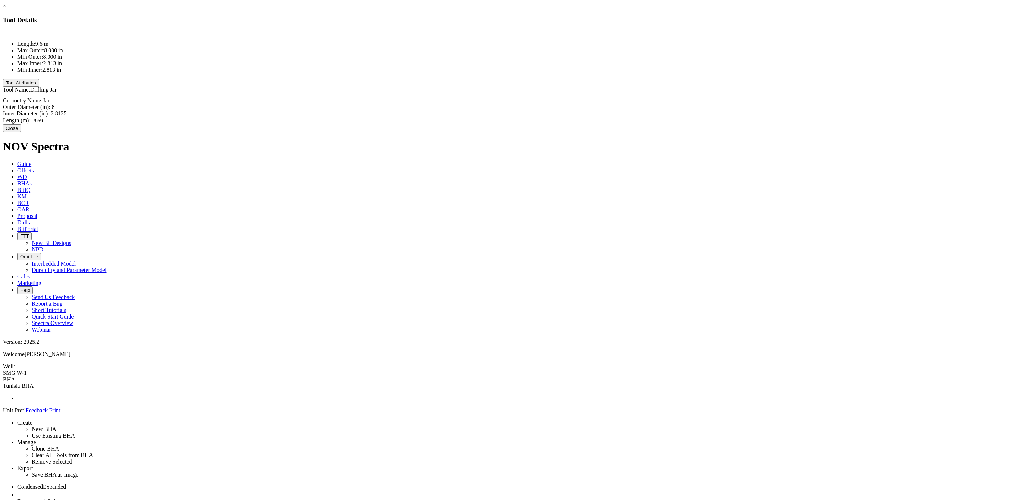
click at [590, 117] on div "Length (m): 9.59 9.59" at bounding box center [517, 121] width 1028 height 8
click at [96, 117] on input "9.59" at bounding box center [64, 121] width 64 height 8
type input "4.59"
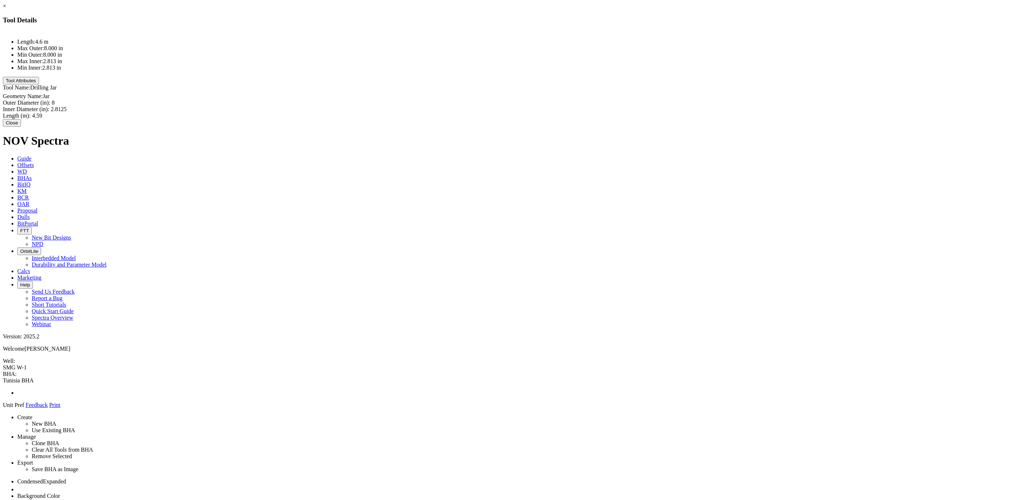
click at [21, 127] on button "Close" at bounding box center [12, 123] width 18 height 8
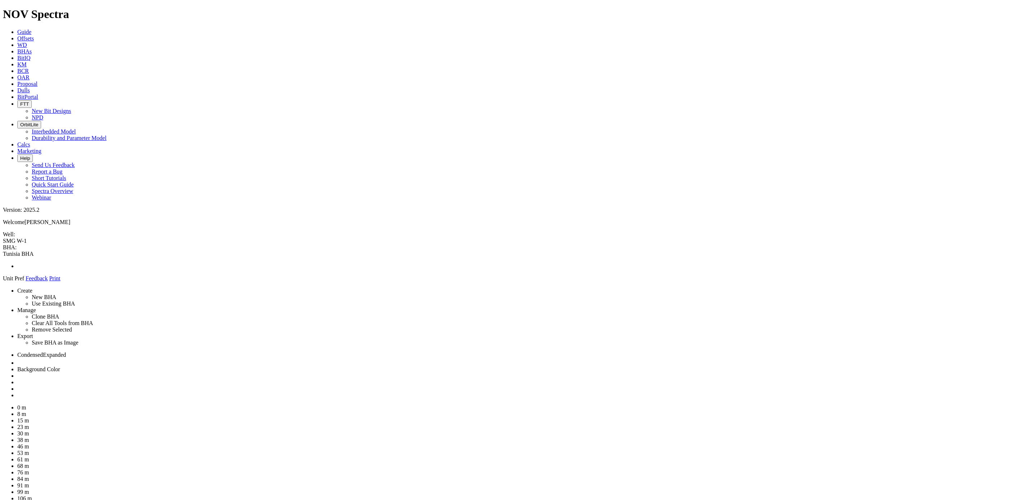
drag, startPoint x: 934, startPoint y: 177, endPoint x: 496, endPoint y: 46, distance: 457.7
drag, startPoint x: 938, startPoint y: 176, endPoint x: 501, endPoint y: 59, distance: 452.7
drag, startPoint x: 463, startPoint y: 74, endPoint x: 468, endPoint y: 54, distance: 19.8
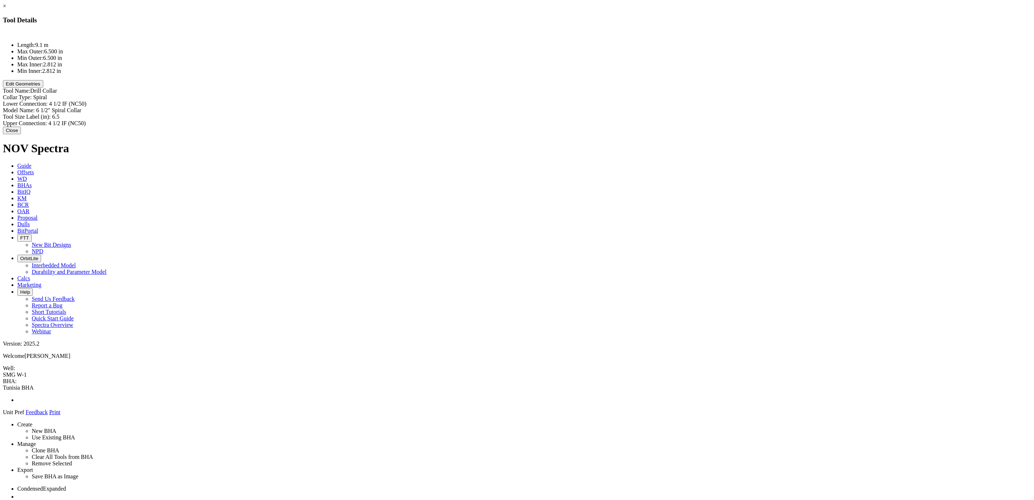
click at [43, 88] on button "Edit Geometries" at bounding box center [23, 84] width 40 height 8
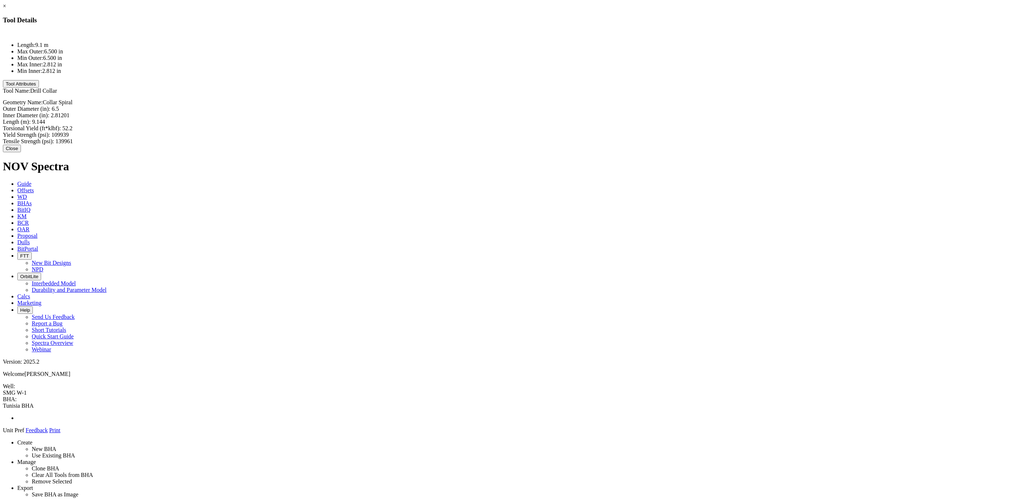
click at [590, 106] on div "Outer Diameter (in): 6.5 6.5" at bounding box center [517, 109] width 1028 height 6
type input "8"
type input "2.81201"
click at [591, 113] on div "Inner Diameter (in): 2.81201 2.81201" at bounding box center [517, 116] width 1028 height 6
click at [589, 117] on div "Length (m): 9.144 9.144" at bounding box center [517, 120] width 1028 height 6
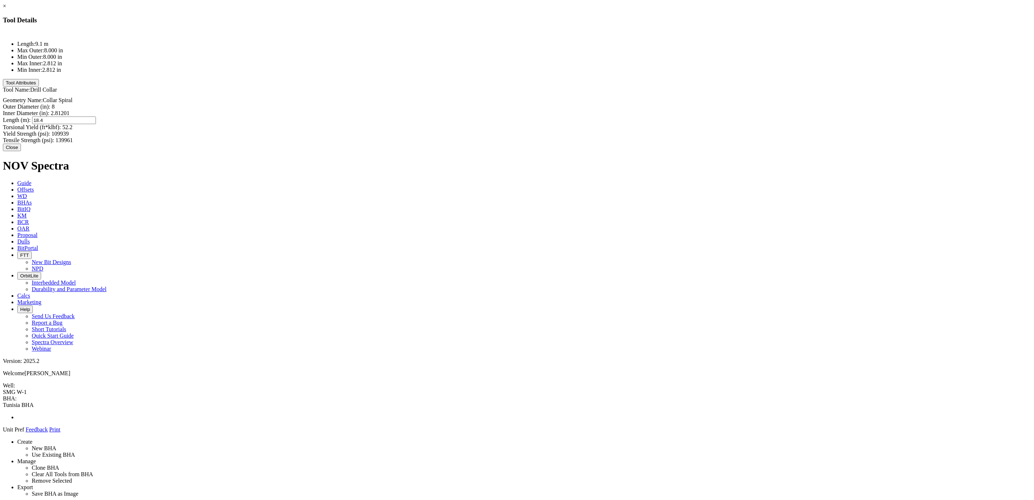
type input "18.40"
click at [530, 97] on div "Geometry Name: Collar Spiral Outer Diameter (in): 8 8 Inner Diameter (in): 2.81…" at bounding box center [517, 120] width 1028 height 46
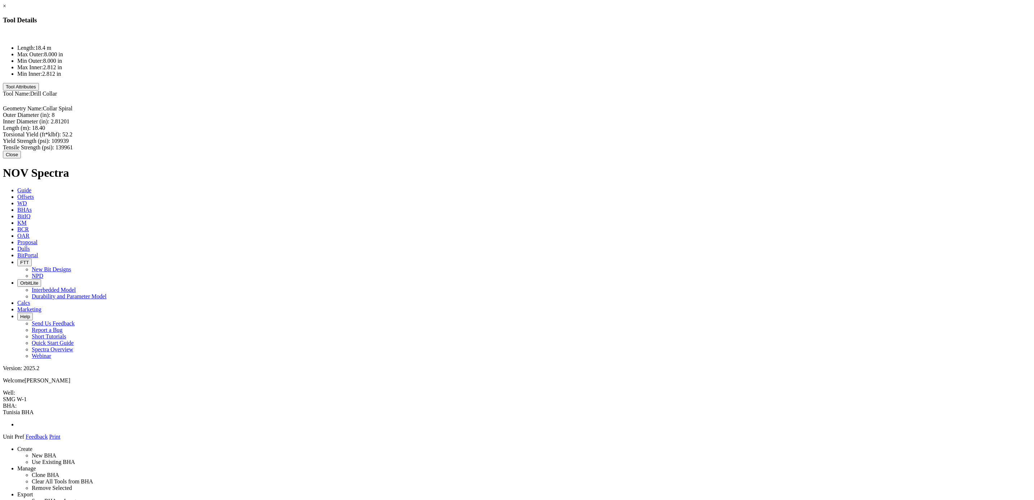
click at [39, 90] on button "Tool Attributes" at bounding box center [21, 87] width 36 height 8
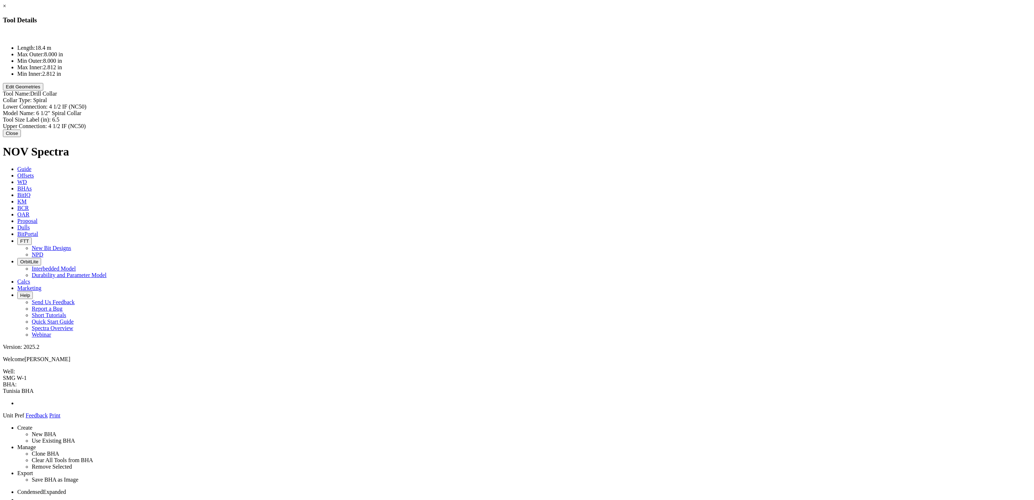
drag, startPoint x: 597, startPoint y: 51, endPoint x: 601, endPoint y: 51, distance: 4.0
click at [597, 103] on div "Lower Connection: 4 1/2 IF (NC50) 4 1/2 IF (NC50)" at bounding box center [517, 106] width 1028 height 6
paste input "6-5/8” REG PIN"
type input "6-5/8” REG PIN"
click at [599, 124] on div "Upper Connection: 4 1/2 IF (NC50) 4 1/2 IF (NC50)" at bounding box center [517, 127] width 1028 height 6
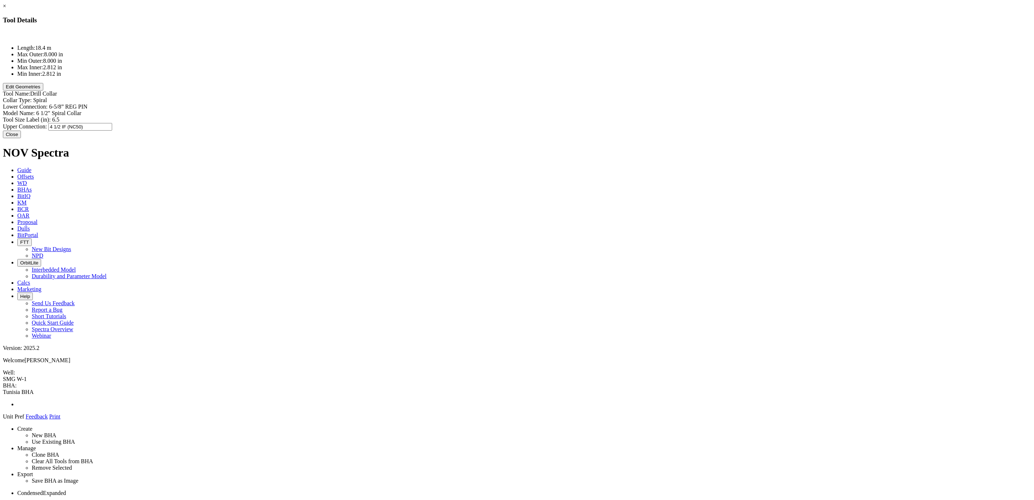
paste input "6-5/8” REG PIN"
type input "6-5/8” REG PIN"
click at [537, 94] on div "Length: 18.4 m Max Outer: 8.000 in Min Outer: 8.000 in Max Inner: 2.812 in Min …" at bounding box center [517, 81] width 1028 height 100
click at [585, 110] on div "Model Name: 6 1/2" Spiral Collar 6 1/2" Spiral Collar" at bounding box center [517, 113] width 1028 height 6
click at [100, 110] on input "6 1/2" Spiral Collar" at bounding box center [68, 114] width 64 height 8
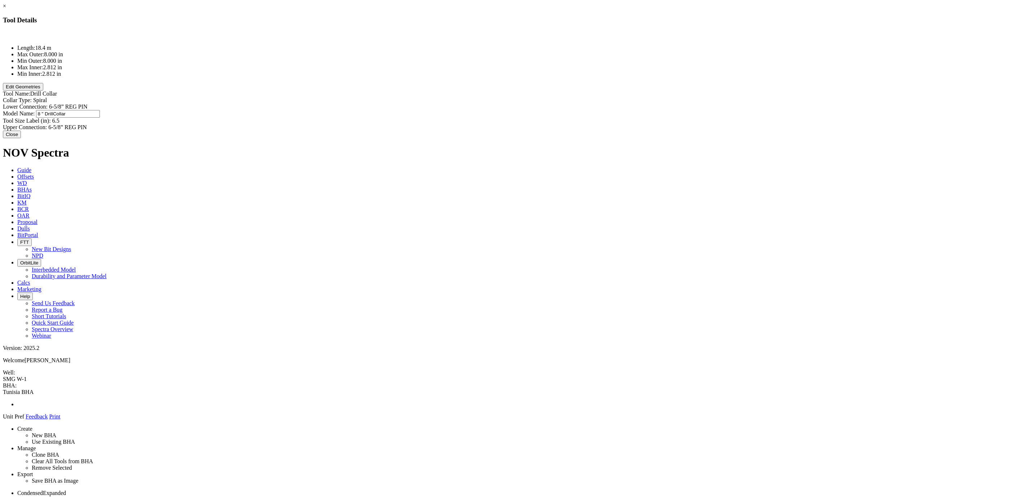
type input "8 " Drill Collar"
click at [593, 117] on div "Tool Size Label (in): 6.5 6.5" at bounding box center [517, 120] width 1028 height 6
click at [116, 116] on input "6.5" at bounding box center [84, 120] width 64 height 8
type input "6"
type input "8"
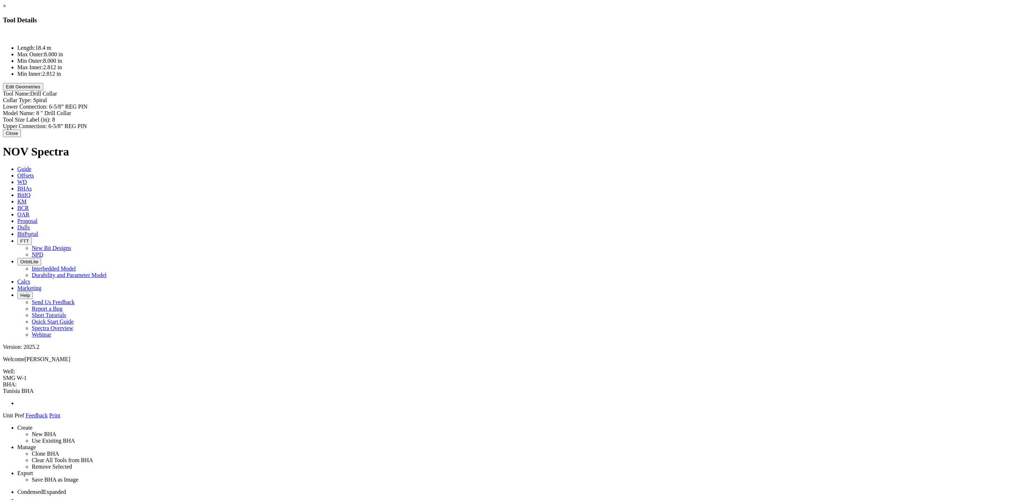
click at [543, 85] on div "Length: 18.4 m Max Outer: 8.000 in Min Outer: 8.000 in Max Inner: 2.812 in Min …" at bounding box center [517, 80] width 1028 height 99
click at [43, 90] on button "Edit Geometries" at bounding box center [23, 87] width 40 height 8
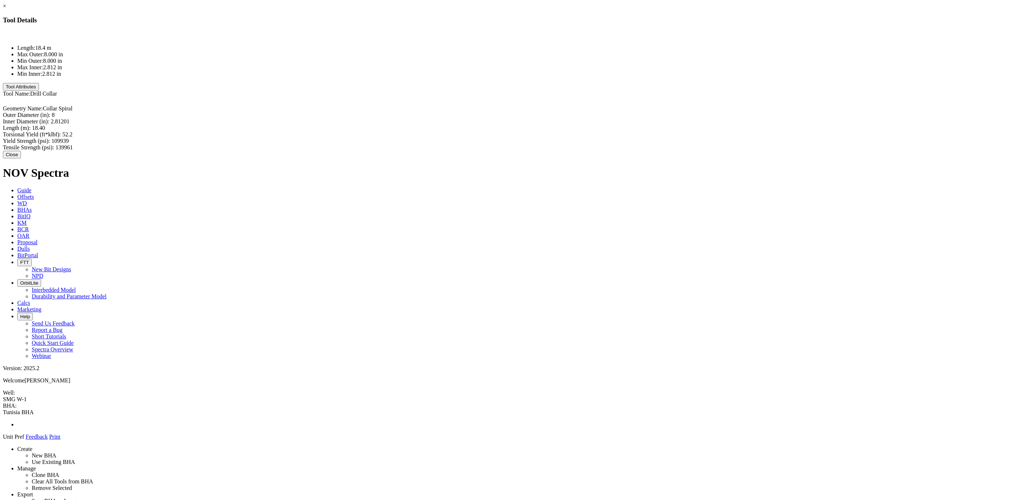
drag, startPoint x: 592, startPoint y: 65, endPoint x: 595, endPoint y: 63, distance: 3.7
click at [592, 118] on div "Inner Diameter (in): 2.81201 2.81201" at bounding box center [517, 121] width 1028 height 6
click at [115, 118] on input "2.81201" at bounding box center [83, 122] width 64 height 8
type input "2.8125"
click at [61, 132] on label "Torsional Yield (ft*klbf):" at bounding box center [32, 135] width 58 height 6
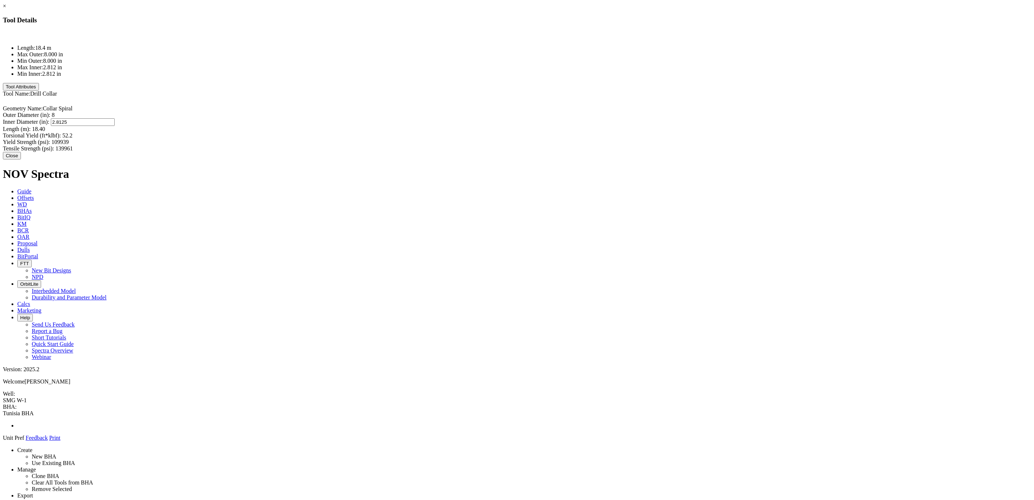
type input "52.2"
click at [507, 97] on div "Geometry Name: Collar Spiral Outer Diameter (in): 8 8 Inner Diameter (in): 2.81…" at bounding box center [517, 124] width 1028 height 54
click at [21, 151] on button "Close" at bounding box center [12, 155] width 18 height 8
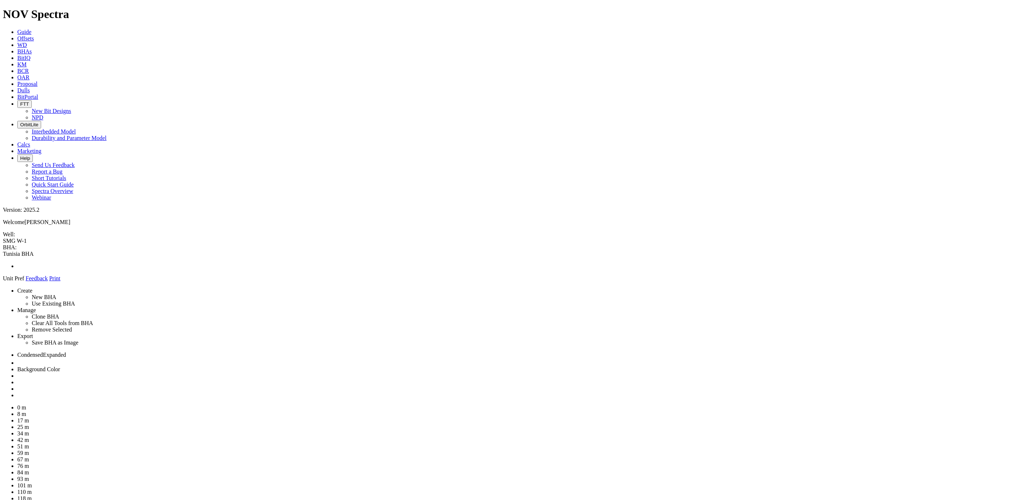
drag, startPoint x: 966, startPoint y: 177, endPoint x: 507, endPoint y: 59, distance: 473.3
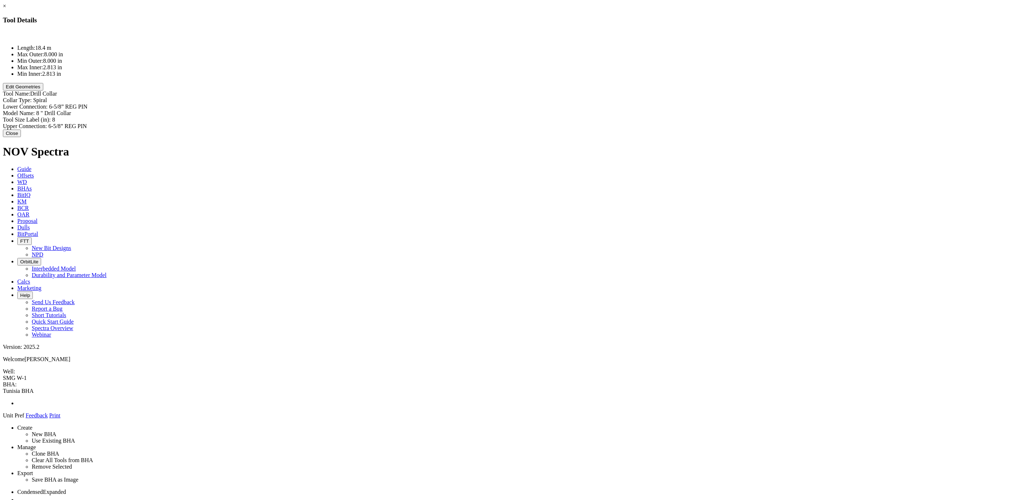
click at [21, 132] on button "Close" at bounding box center [12, 133] width 18 height 8
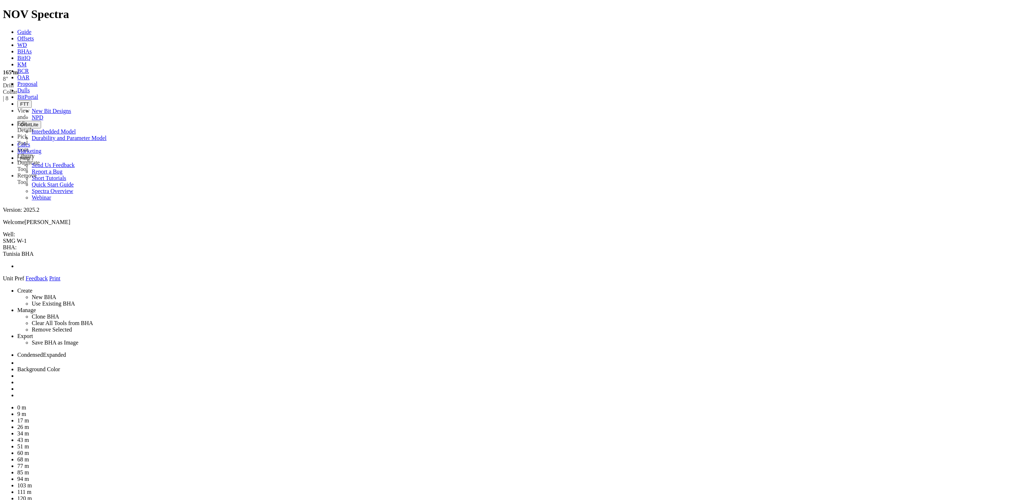
drag, startPoint x: 476, startPoint y: 110, endPoint x: 477, endPoint y: 131, distance: 21.3
drag, startPoint x: 464, startPoint y: 60, endPoint x: 477, endPoint y: 70, distance: 16.7
drag, startPoint x: 475, startPoint y: 60, endPoint x: 475, endPoint y: 86, distance: 26.7
drag, startPoint x: 959, startPoint y: 176, endPoint x: 501, endPoint y: 65, distance: 471.4
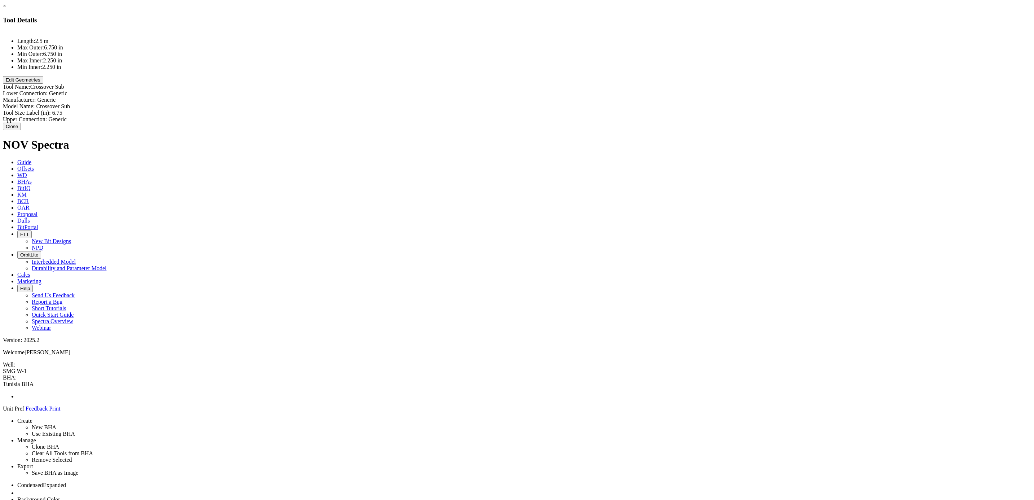
click at [43, 84] on button "Edit Geometries" at bounding box center [23, 80] width 40 height 8
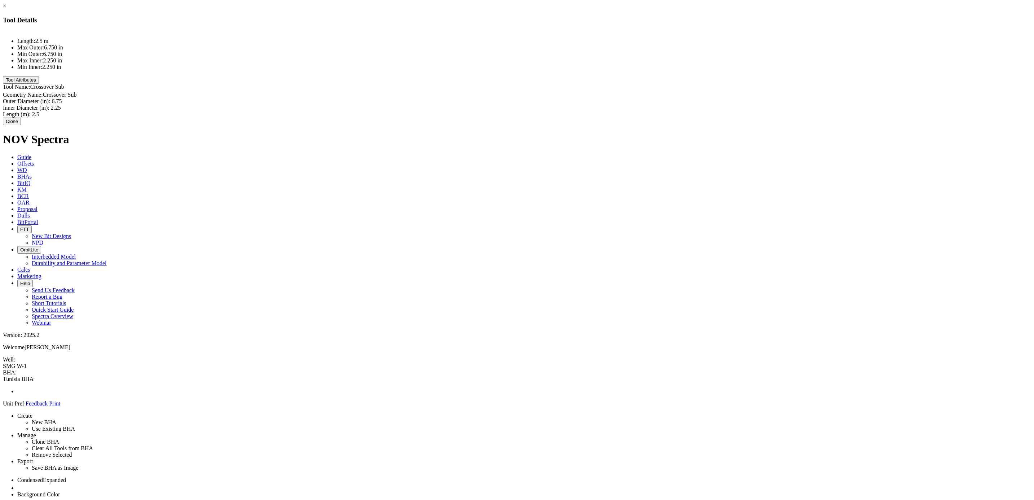
click at [586, 98] on div "Outer Diameter (in): 6.75 6.75" at bounding box center [517, 101] width 1028 height 6
type input "8"
click at [583, 106] on div "Inner Diameter (in): 2.25 2.25" at bounding box center [517, 109] width 1028 height 6
type input "2.8125"
click at [584, 112] on div "Length (m): 2.5 2.5" at bounding box center [517, 115] width 1028 height 6
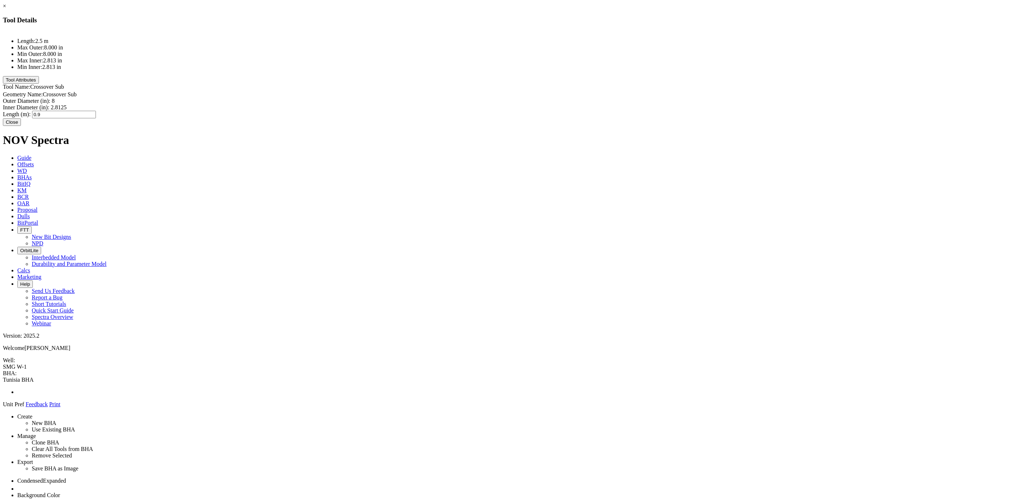
type input "0.94"
click at [550, 88] on div "Length: 0.9 m Max Outer: 8.000 in Min Outer: 8.000 in Max Inner: 2.813 in Min I…" at bounding box center [517, 73] width 1028 height 85
click at [39, 83] on button "Tool Attributes" at bounding box center [21, 79] width 36 height 8
click at [610, 102] on div "Model Name: Crossover Sub Crossover Sub" at bounding box center [517, 106] width 1028 height 8
click at [100, 102] on input "Crossover Sub" at bounding box center [68, 106] width 64 height 8
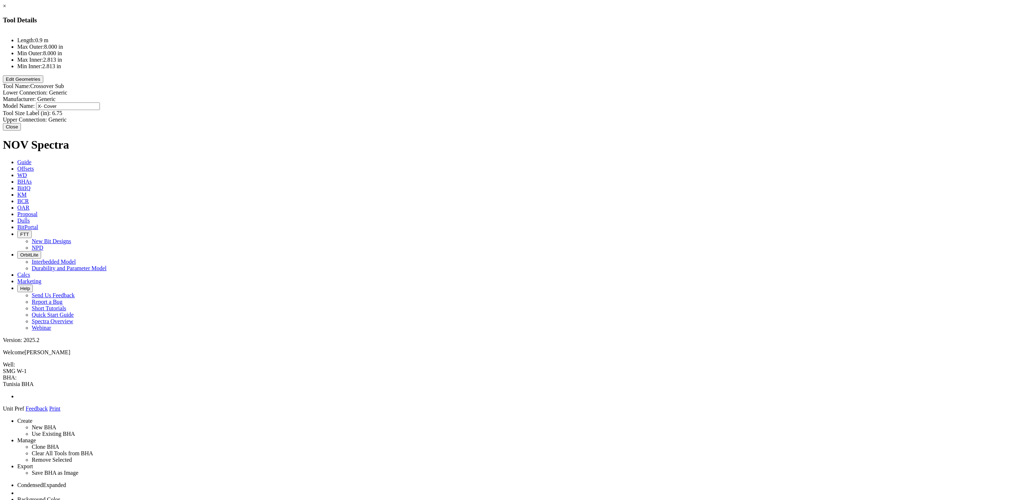
type input "X- over"
click at [592, 110] on div "Tool Size Label (in): 6.75 6.75" at bounding box center [517, 113] width 1028 height 6
type input "8"
click at [551, 116] on div "Upper Connection: Generic" at bounding box center [517, 119] width 1028 height 6
click at [584, 96] on div "Manufacturer: Generic Generic" at bounding box center [517, 99] width 1028 height 6
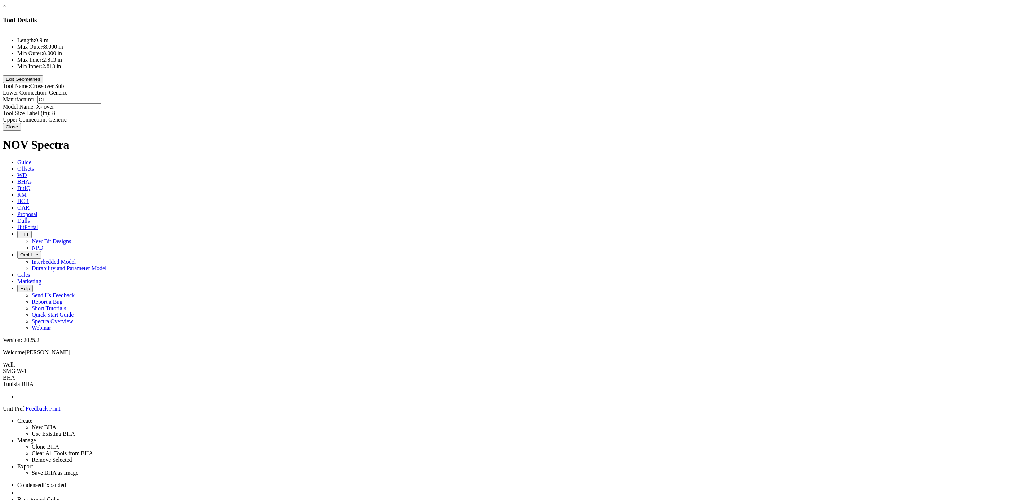
type input "CTF"
click at [528, 116] on div "Upper Connection: Generic" at bounding box center [517, 119] width 1028 height 6
click at [591, 115] on div "Upper Connection: Generic Generic" at bounding box center [517, 119] width 1028 height 8
paste input "4 1/2" IF BOX"
type input "4 1/2" IF BOX"
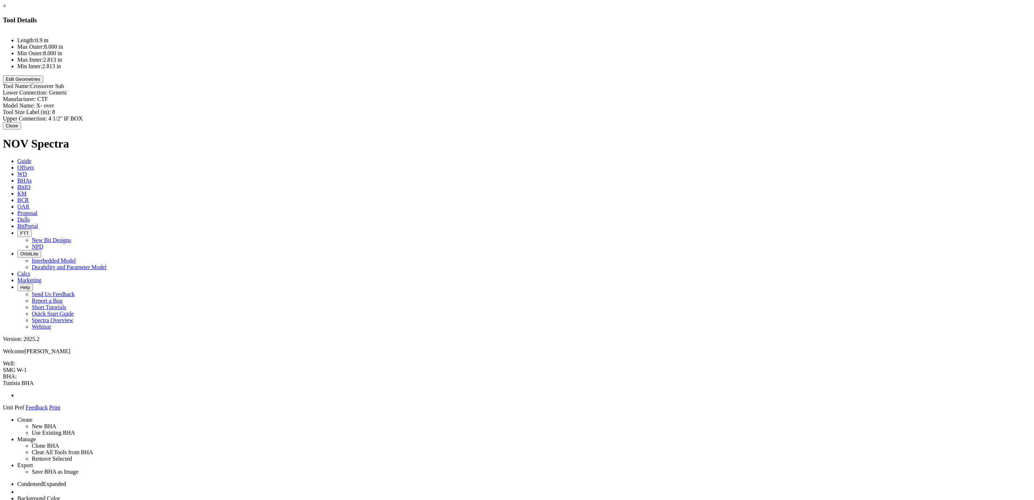
click at [588, 89] on div "Lower Connection: Generic Generic" at bounding box center [517, 92] width 1028 height 6
paste input "6-5/8” REG PIN"
type input "6-5/8” REG PIN"
click at [500, 107] on div "Length: 0.9 m Max Outer: 8.000 in Min Outer: 8.000 in Max Inner: 2.813 in Min I…" at bounding box center [517, 77] width 1028 height 92
click at [21, 123] on button "Close" at bounding box center [12, 126] width 18 height 8
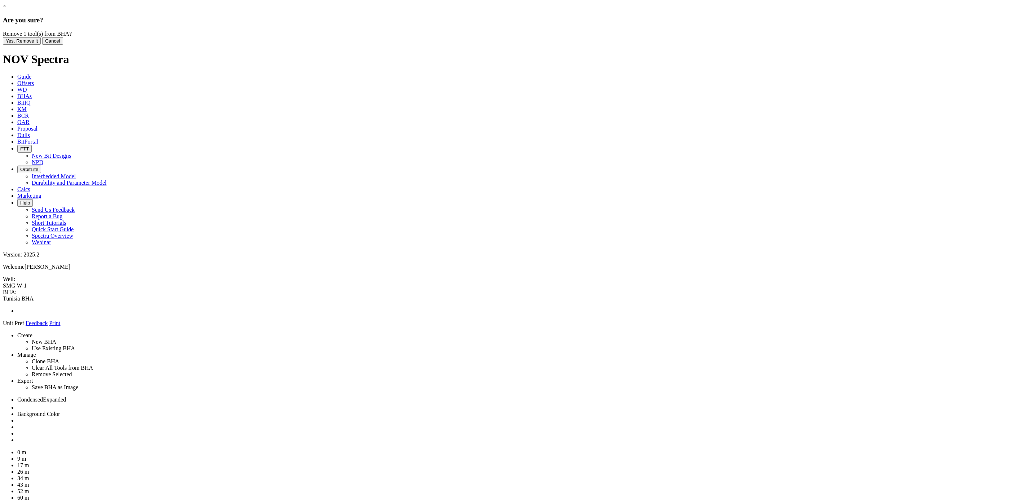
click at [41, 45] on button "Yes, Remove it" at bounding box center [22, 41] width 38 height 8
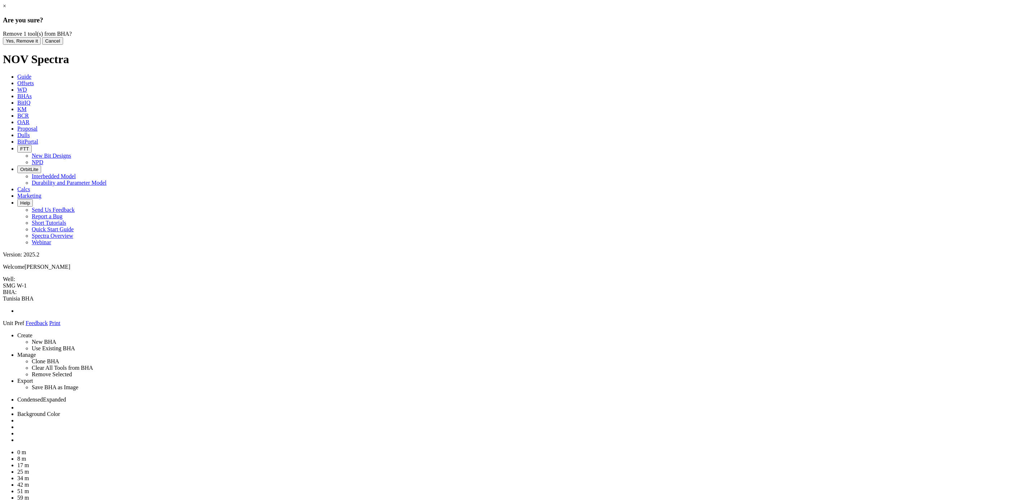
click at [41, 45] on button "Yes, Remove it" at bounding box center [22, 41] width 38 height 8
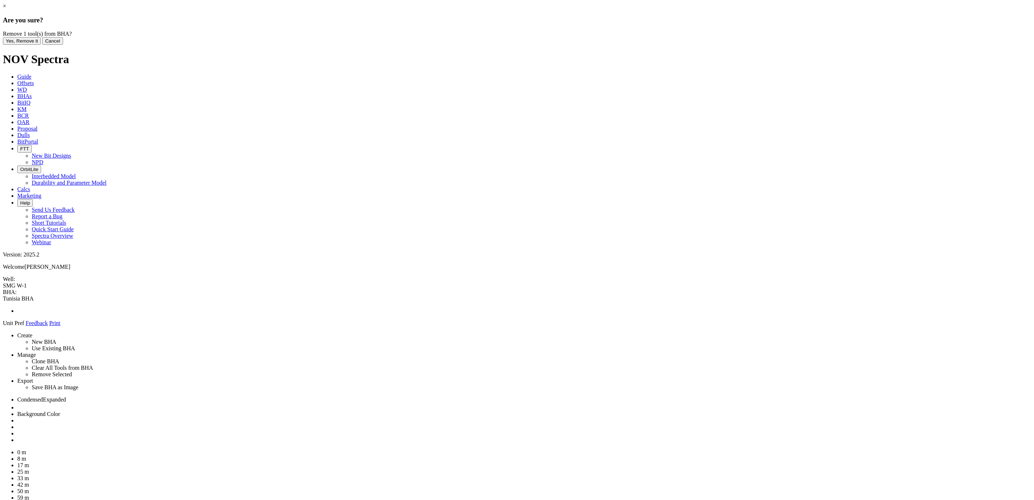
click at [41, 45] on button "Yes, Remove it" at bounding box center [22, 41] width 38 height 8
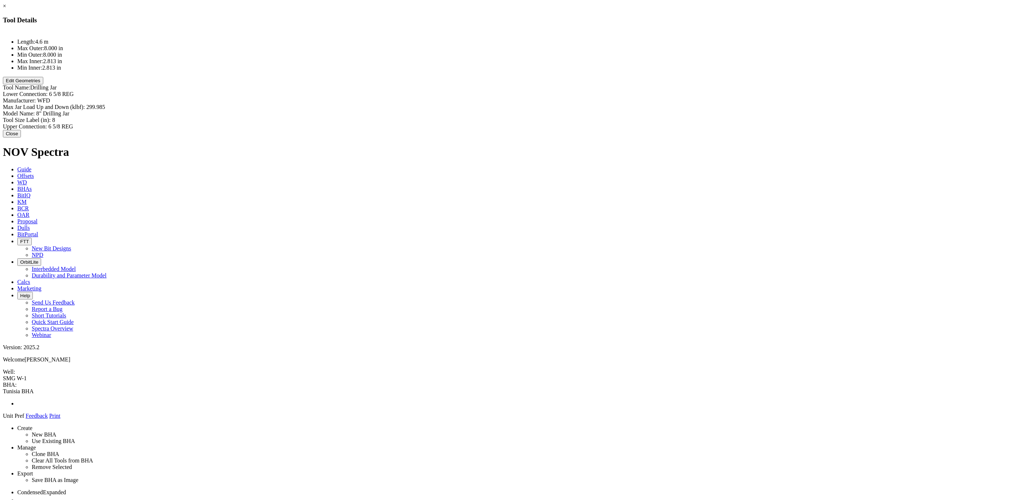
click at [43, 84] on button "Edit Geometries" at bounding box center [23, 81] width 40 height 8
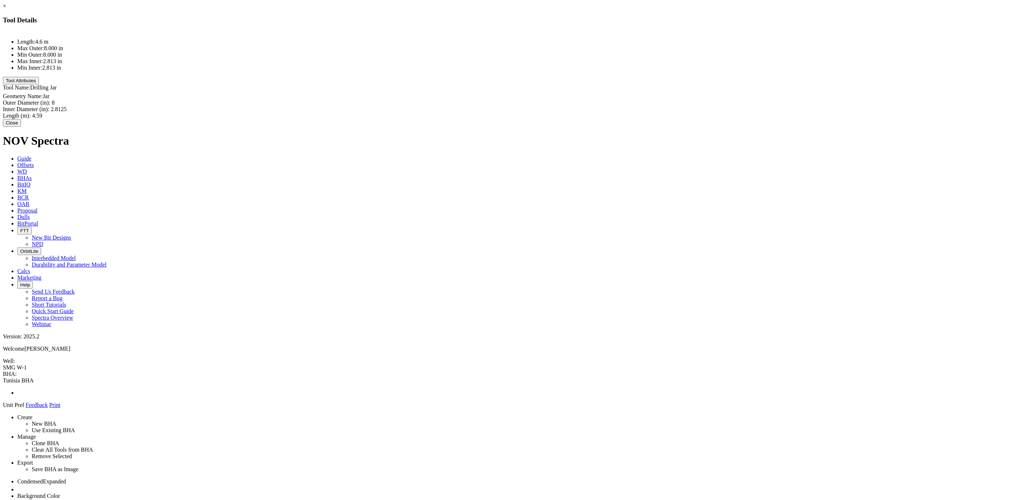
click at [591, 112] on div "Length (m): 4.59 4.59" at bounding box center [517, 115] width 1028 height 6
type input "9.59"
click at [560, 99] on div "Length: 4.6 m Max Outer: 8.000 in Min Outer: 8.000 in Max Inner: 2.813 in Min I…" at bounding box center [517, 75] width 1028 height 89
click at [21, 123] on button "Close" at bounding box center [12, 127] width 18 height 8
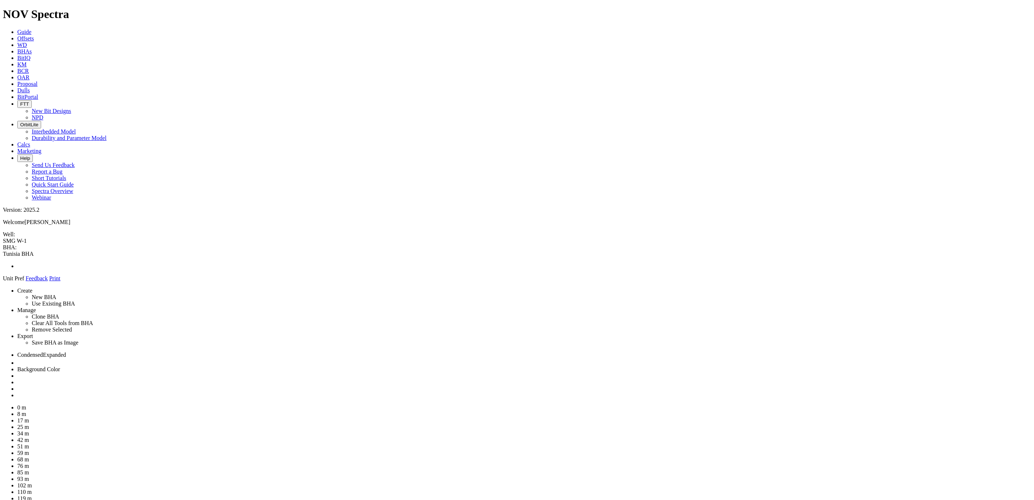
drag, startPoint x: 935, startPoint y: 102, endPoint x: 502, endPoint y: 52, distance: 436.0
drag, startPoint x: 498, startPoint y: 452, endPoint x: 518, endPoint y: 65, distance: 387.6
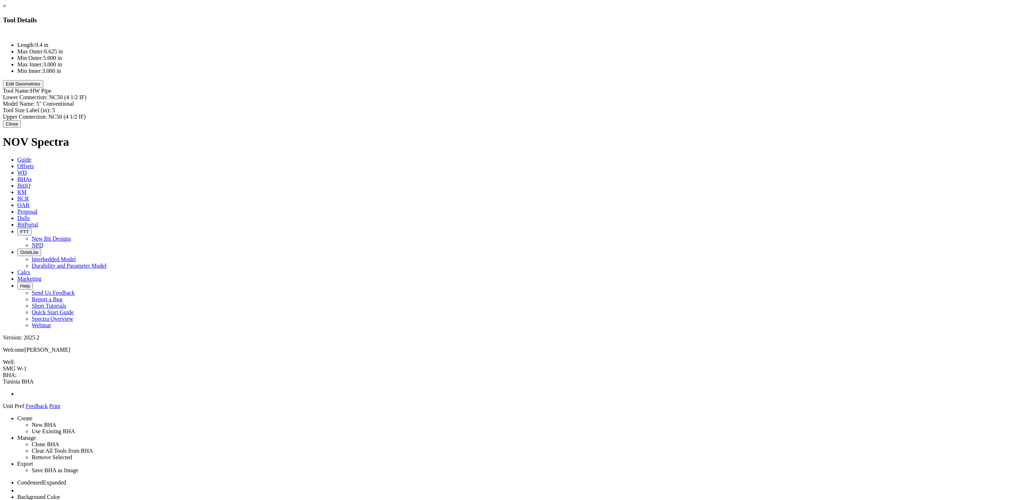
click at [43, 88] on button "Edit Geometries" at bounding box center [23, 84] width 40 height 8
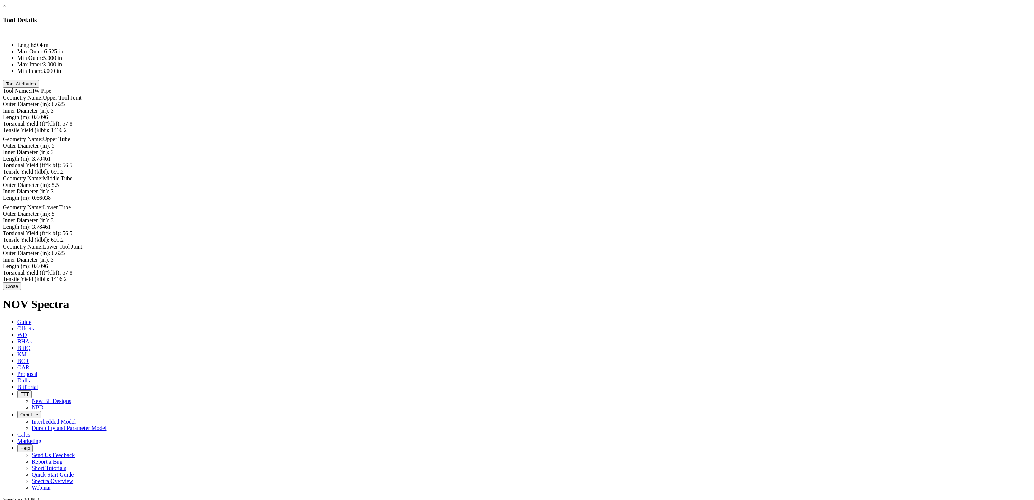
click at [591, 101] on div "Outer Diameter (in): 6.625 6.625" at bounding box center [517, 104] width 1028 height 6
type input "8"
click at [595, 106] on div "Inner Diameter (in): 3 3" at bounding box center [517, 110] width 1028 height 8
type input "2.8125"
click at [589, 113] on div "Length (m): 0.6096 0.6096" at bounding box center [517, 117] width 1028 height 8
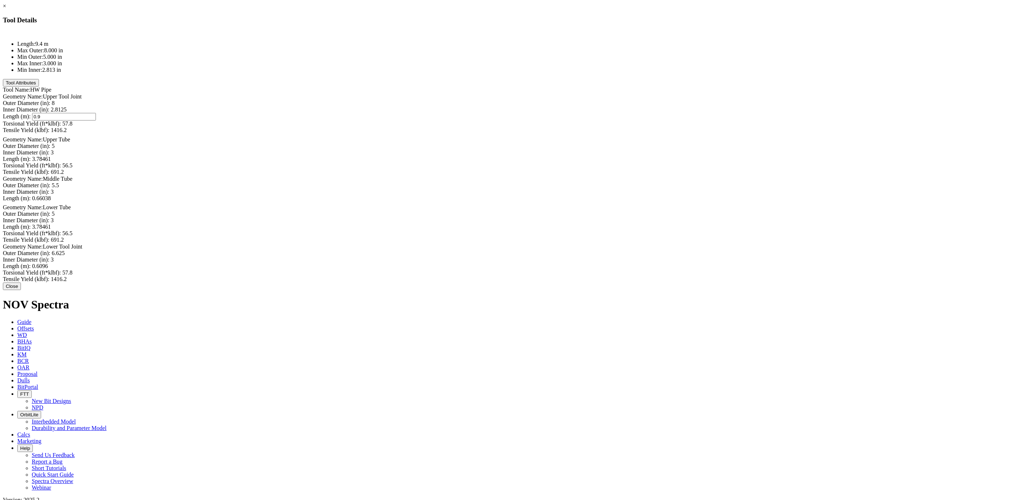
type input "0.90"
click at [591, 143] on div "Outer Diameter (in): 5 5" at bounding box center [517, 146] width 1028 height 6
type input "8"
click at [590, 107] on div "Inner Diameter (in): 2.8125 2.8125" at bounding box center [517, 110] width 1028 height 6
click at [588, 148] on div "Inner Diameter (in): 3 3" at bounding box center [517, 151] width 1028 height 6
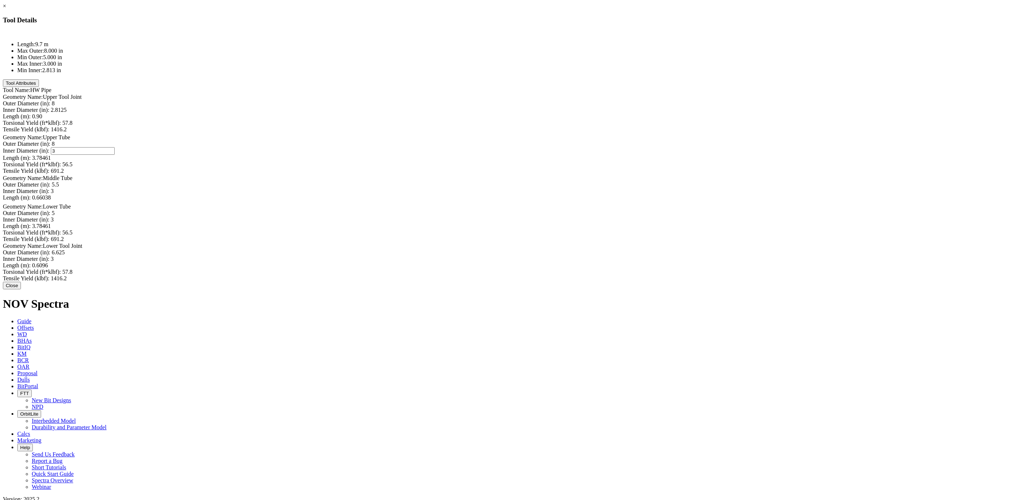
paste input "2.8125"
type input "2.8125"
click at [594, 155] on div "Length (m): 3.78461 3.78461" at bounding box center [517, 158] width 1028 height 6
type input "55.6"
click at [589, 188] on div "Outer Diameter (in): 5.5 5.5" at bounding box center [517, 184] width 1028 height 6
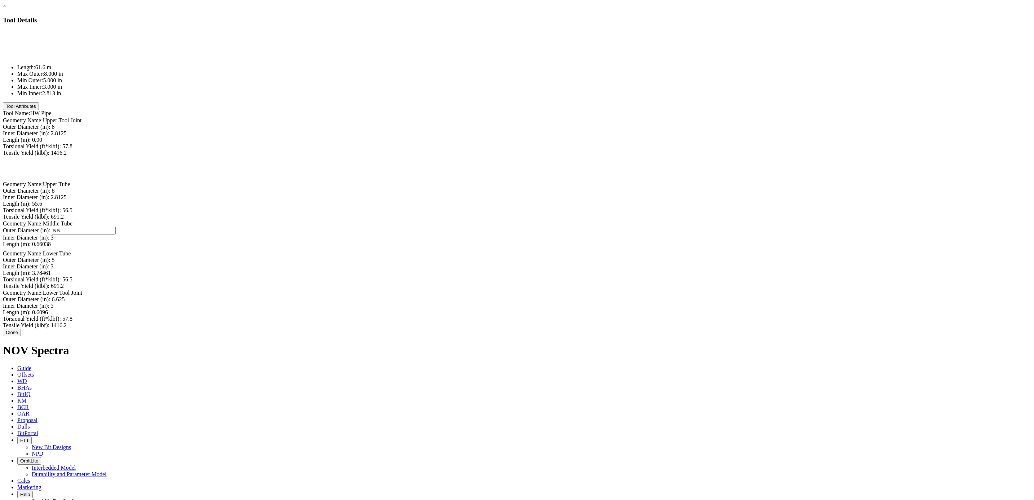
type input "8"
click at [595, 234] on div "Inner Diameter (in): 3 3" at bounding box center [517, 237] width 1028 height 6
click at [584, 194] on div "Inner Diameter (in): 2.8125 2.8125" at bounding box center [517, 198] width 1028 height 8
click at [591, 228] on div "Outer Diameter (in): 8 8" at bounding box center [517, 231] width 1028 height 6
click at [590, 233] on div "Inner Diameter (in): 3 3" at bounding box center [517, 236] width 1028 height 6
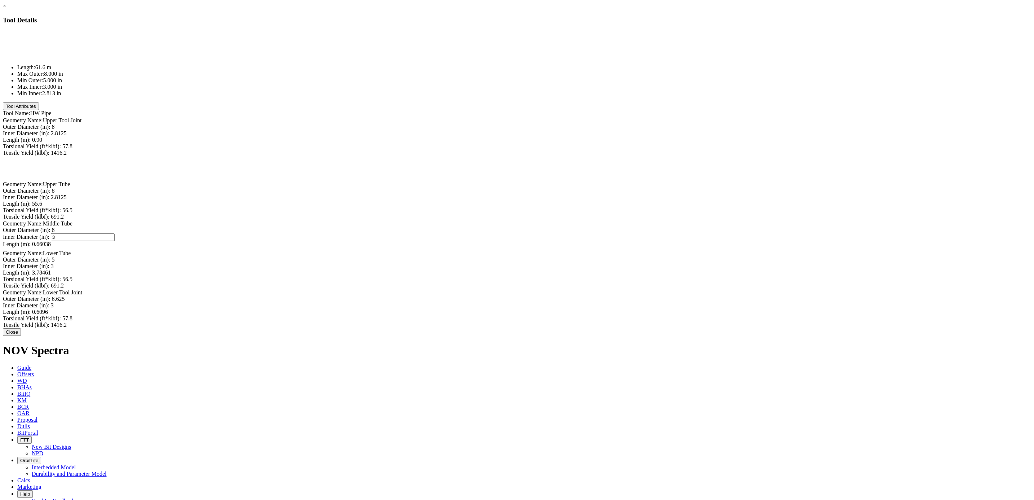
paste input "2.8125"
type input "2.8125"
click at [589, 241] on div "Length (m): 0.66038 0.66038" at bounding box center [517, 244] width 1028 height 6
type input "1"
click at [585, 256] on div "Outer Diameter (in): 5 5" at bounding box center [517, 259] width 1028 height 6
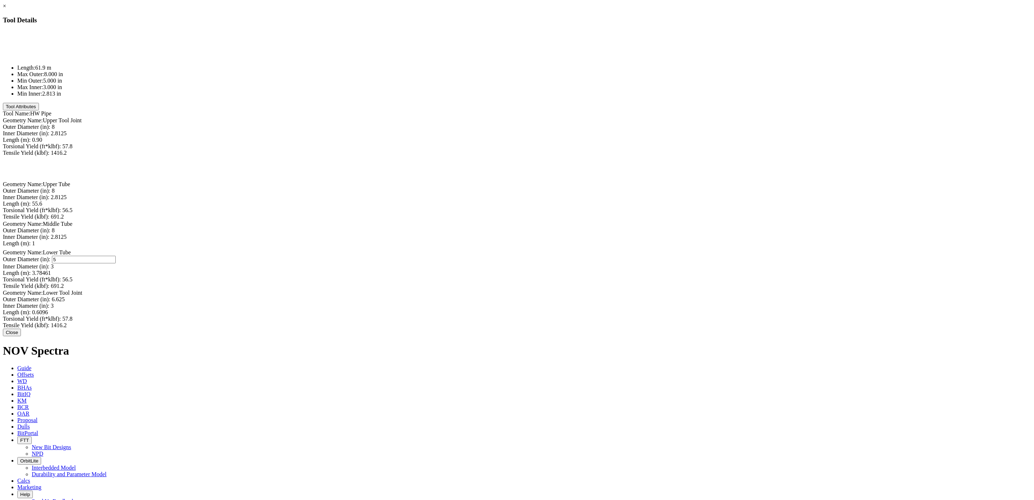
type input "8"
click at [578, 263] on div "Inner Diameter (in): 3" at bounding box center [517, 266] width 1028 height 6
click at [582, 261] on div "Inner Diameter (in): 3 3" at bounding box center [517, 264] width 1028 height 6
click at [590, 234] on div "Inner Diameter (in): 2.8125 2.8125" at bounding box center [517, 238] width 1028 height 8
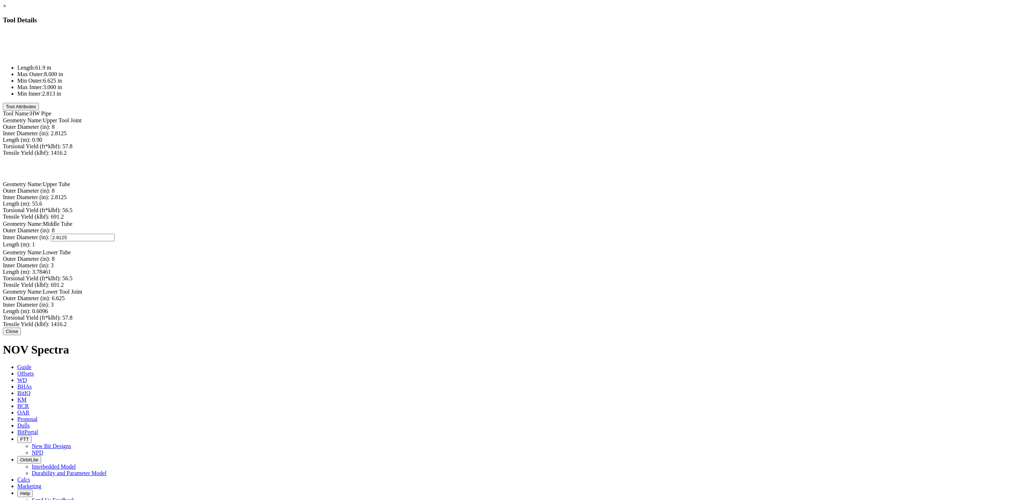
click at [586, 262] on div "Inner Diameter (in): 3 3" at bounding box center [517, 265] width 1028 height 6
paste input "2.8125"
type input "2.8125"
click at [587, 267] on div "Length (m): 3.78461 3.78461" at bounding box center [517, 271] width 1028 height 8
type input "55.6"
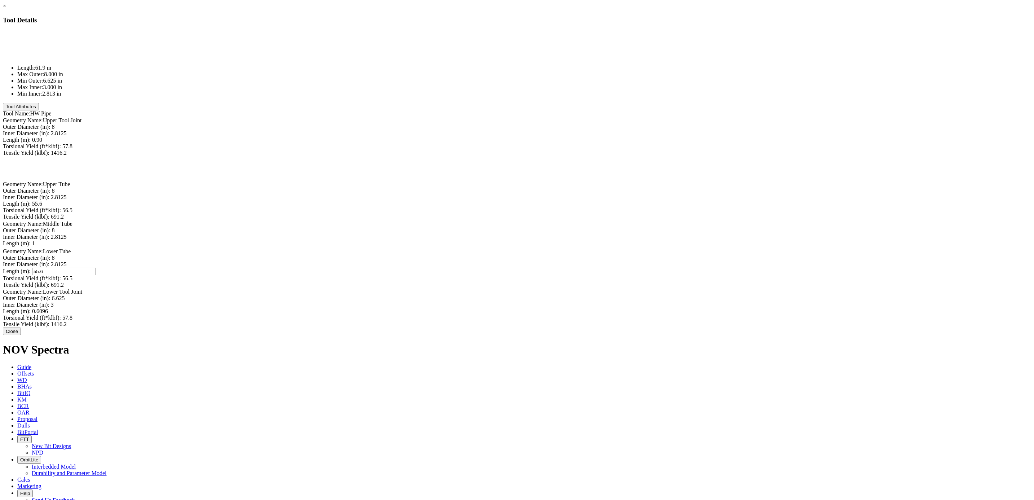
click at [594, 298] on div "Outer Diameter (in): 6.625 6.625" at bounding box center [517, 298] width 1028 height 6
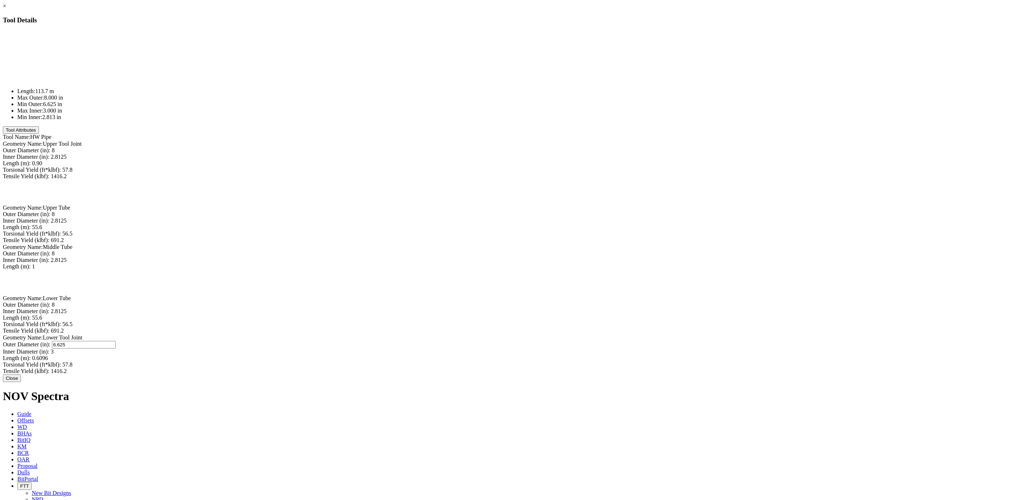
type input "8"
click at [591, 347] on div "Inner Diameter (in): 3 3" at bounding box center [517, 351] width 1028 height 8
click at [591, 308] on div "Inner Diameter (in): 2.8125 2.8125" at bounding box center [517, 311] width 1028 height 6
click at [594, 348] on div "Inner Diameter (in): 3 3" at bounding box center [517, 351] width 1028 height 6
paste input "2.8125"
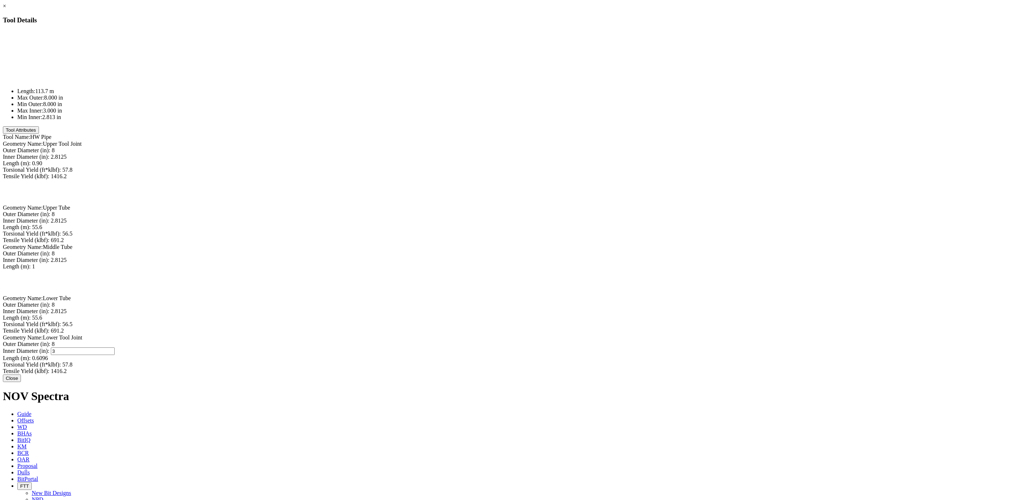
type input "2.8125"
click at [593, 355] on div "Length (m): 0.6096 0.6096" at bounding box center [517, 358] width 1028 height 6
type input "0.90"
click at [521, 334] on div "Geometry Name: Lower Tool Joint Outer Diameter (in): 8 8 Inner Diameter (in): 2…" at bounding box center [517, 353] width 1028 height 39
click at [39, 134] on button "Tool Attributes" at bounding box center [21, 130] width 36 height 8
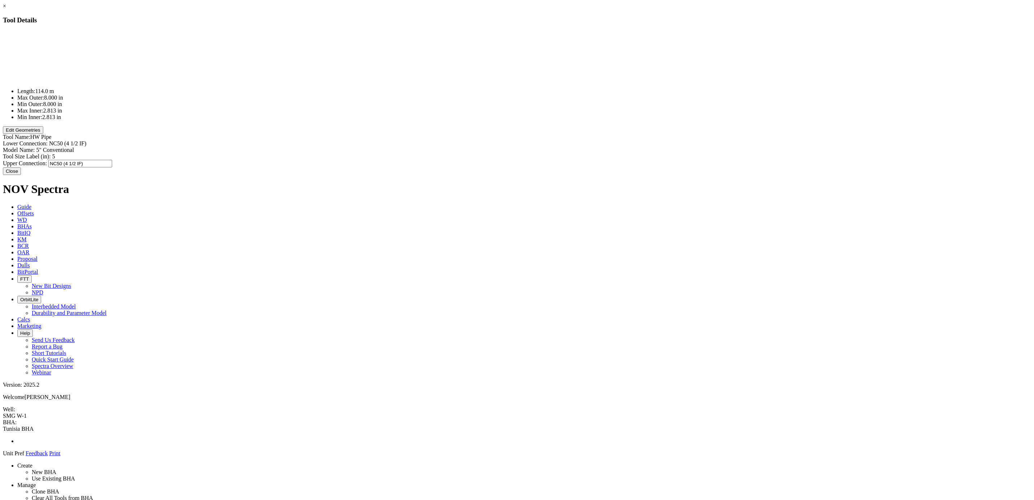
click at [593, 160] on div "Upper Connection: NC50 (4 1/2 IF) NC50 (4 1/2 IF)" at bounding box center [517, 164] width 1028 height 8
paste input "4 1/2" IF BOX"
type input "4 1/2" IF BOX"
click at [598, 140] on div "Lower Connection: NC50 (4 1/2 IF) NC50 (4 1/2 IF)" at bounding box center [517, 143] width 1028 height 6
paste input "4 1/2" IF PIN"
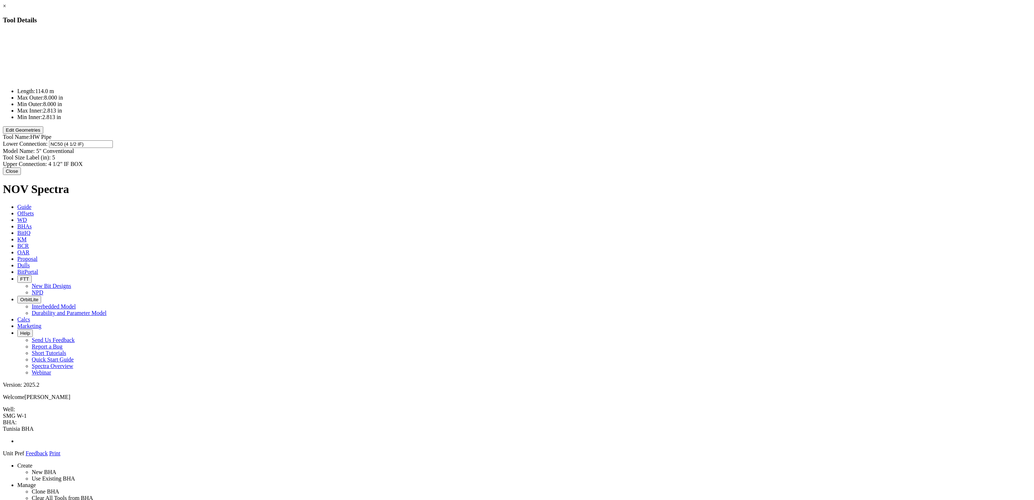
type input "4 1/2" IF PIN"
click at [613, 148] on div "Model Name: 5" Conventional 5" Conventional" at bounding box center [517, 151] width 1028 height 6
click at [100, 147] on input "5" Conventional" at bounding box center [68, 151] width 64 height 8
type input "5" HWDP"
click at [518, 94] on div "Length: 114.0 m Max Outer: 8.000 in Min Outer: 8.000 in Max Inner: 2.813 in Min…" at bounding box center [517, 99] width 1028 height 137
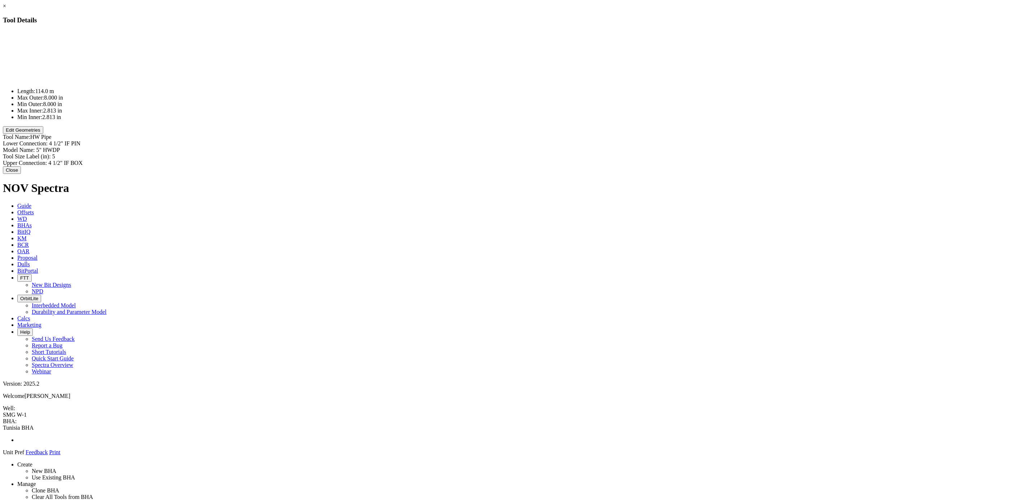
click at [21, 172] on button "Close" at bounding box center [12, 170] width 18 height 8
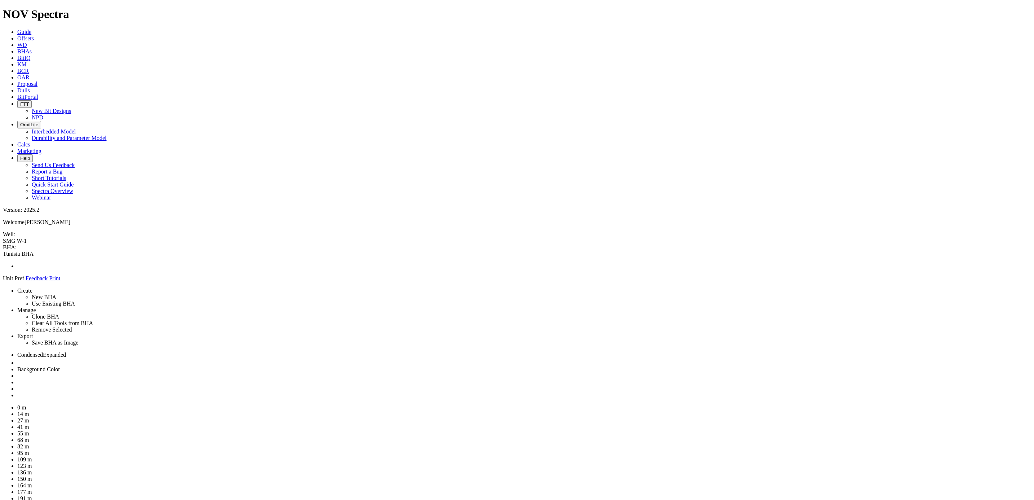
drag, startPoint x: 462, startPoint y: 59, endPoint x: 449, endPoint y: 61, distance: 13.5
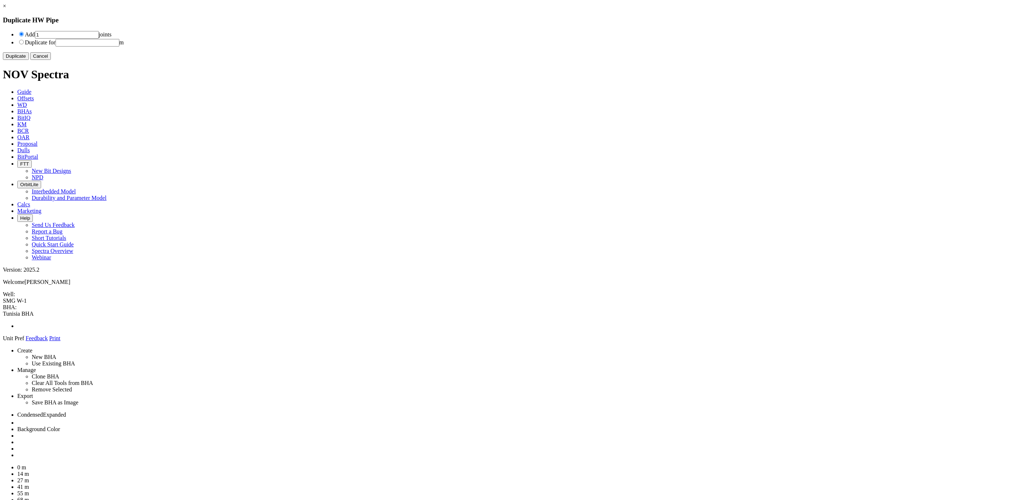
drag, startPoint x: 444, startPoint y: 35, endPoint x: 424, endPoint y: 36, distance: 19.9
click at [424, 36] on li "Add 1 joints" at bounding box center [523, 35] width 1013 height 8
type input "2"
type input "1"
click at [24, 44] on input "radio" at bounding box center [21, 42] width 5 height 5
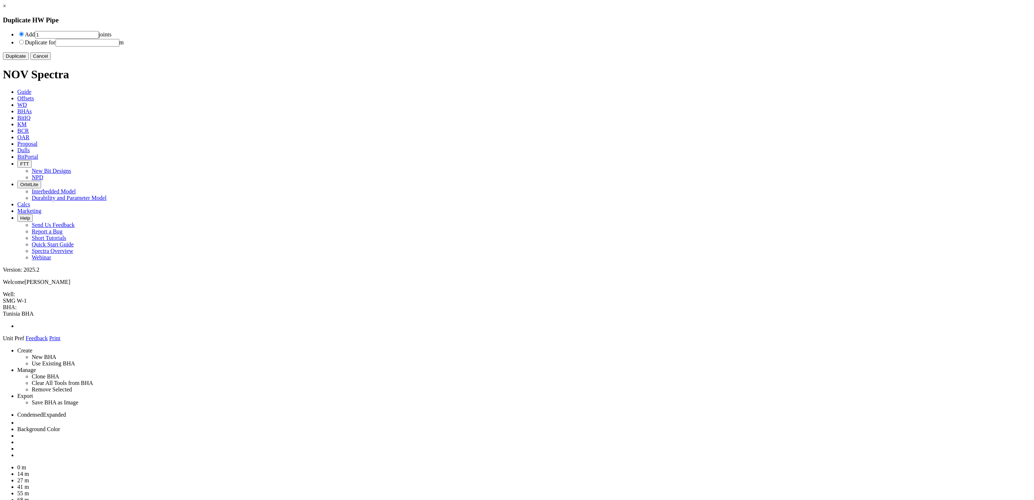
radio input "true"
radio input "false"
click at [119, 44] on input "number" at bounding box center [88, 43] width 64 height 8
type input "324.89"
click at [29, 60] on button "Duplicate" at bounding box center [16, 56] width 26 height 8
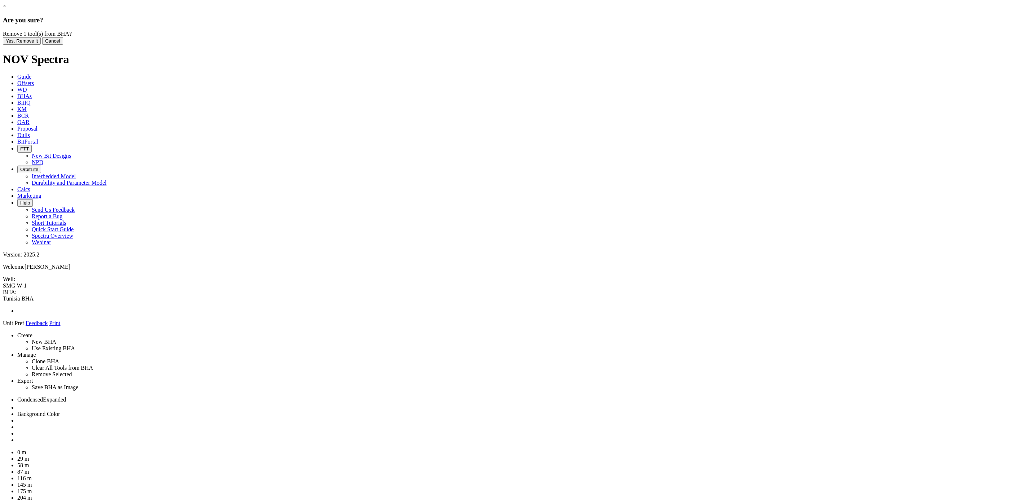
click at [41, 45] on button "Yes, Remove it" at bounding box center [22, 41] width 38 height 8
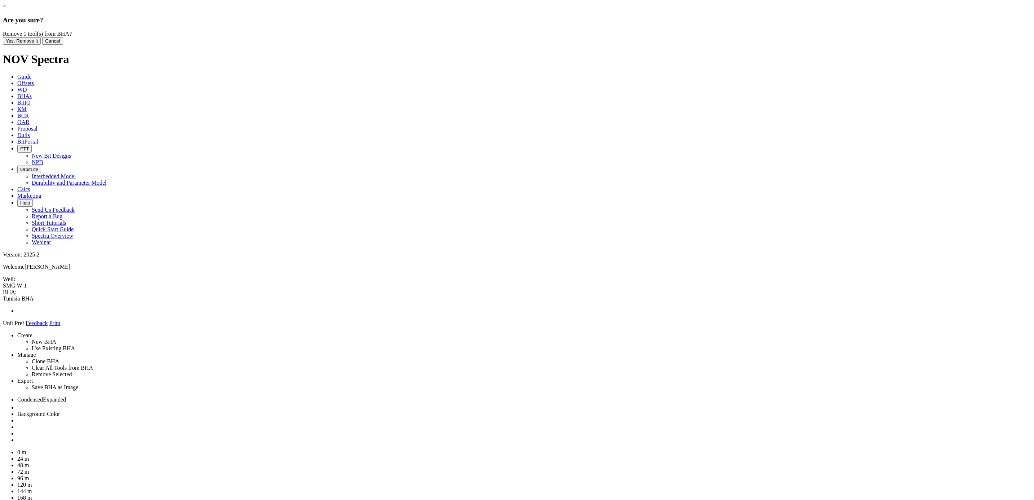
click at [41, 45] on button "Yes, Remove it" at bounding box center [22, 41] width 38 height 8
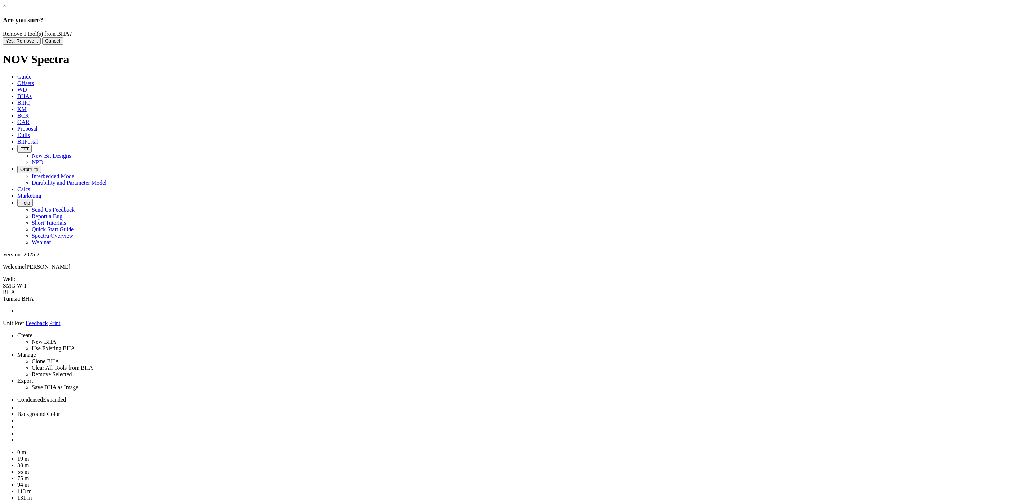
click at [41, 45] on button "Yes, Remove it" at bounding box center [22, 41] width 38 height 8
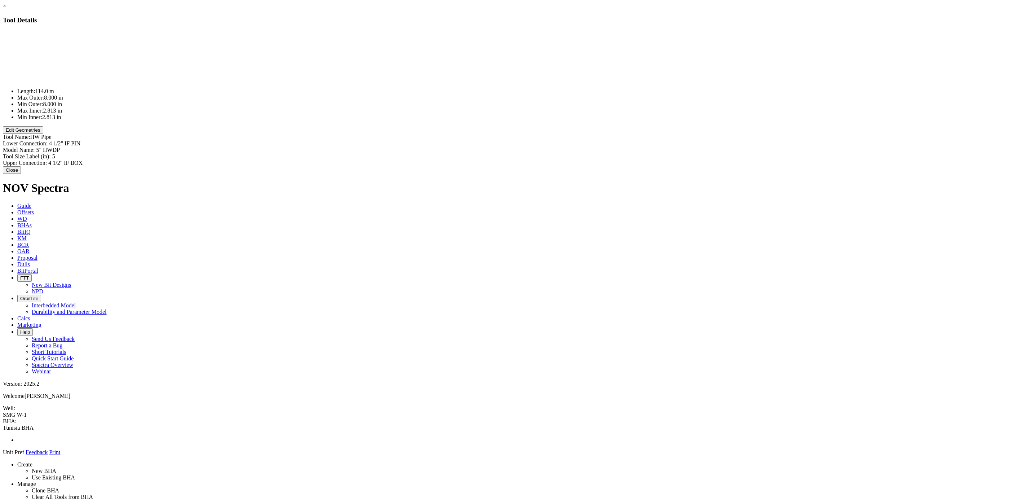
click at [43, 134] on button "Edit Geometries" at bounding box center [23, 130] width 40 height 8
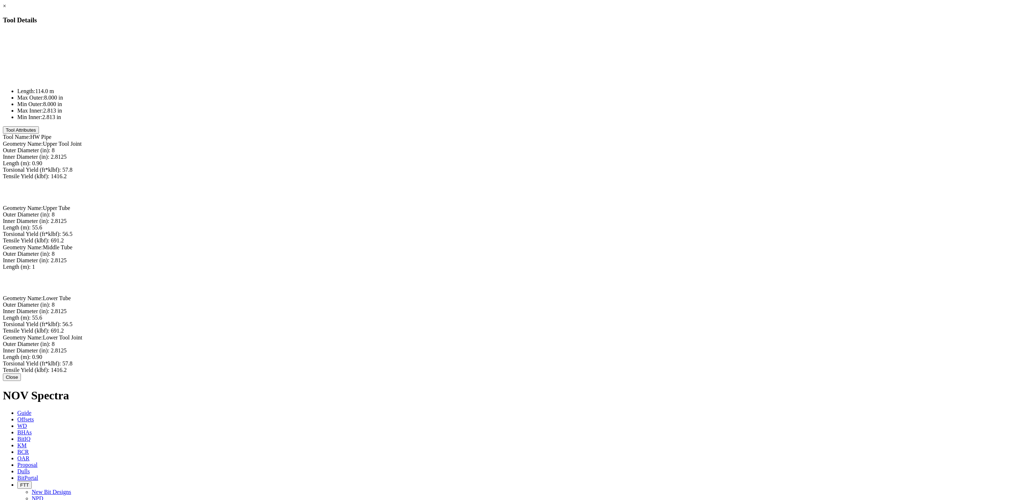
click at [21, 373] on button "Close" at bounding box center [12, 377] width 18 height 8
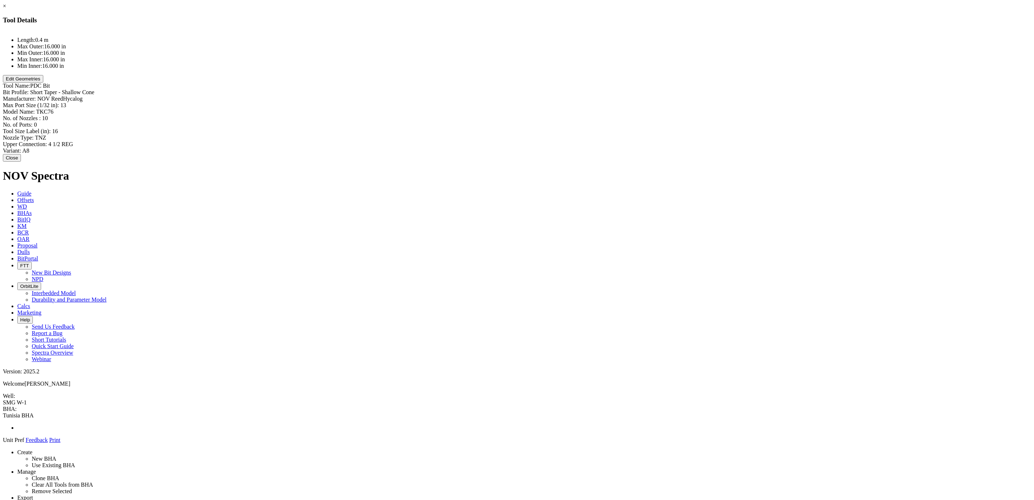
click at [597, 141] on div "Upper Connection: 4 1/2 REG 4 1/2 REG" at bounding box center [517, 144] width 1028 height 6
paste input "7-5/8" REG PIN"
type input "7-5/8" REG PIN"
click at [547, 141] on div "Upper Connection: 4 1/2 REG 7-5/8" REG PIN" at bounding box center [517, 145] width 1028 height 8
click at [43, 83] on button "Edit Geometries" at bounding box center [23, 79] width 40 height 8
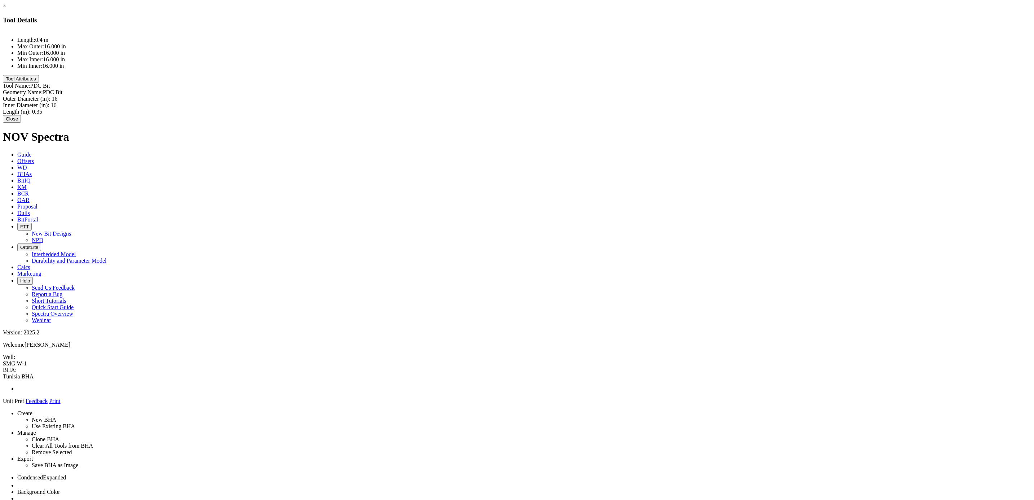
click at [21, 122] on button "Close" at bounding box center [12, 119] width 18 height 8
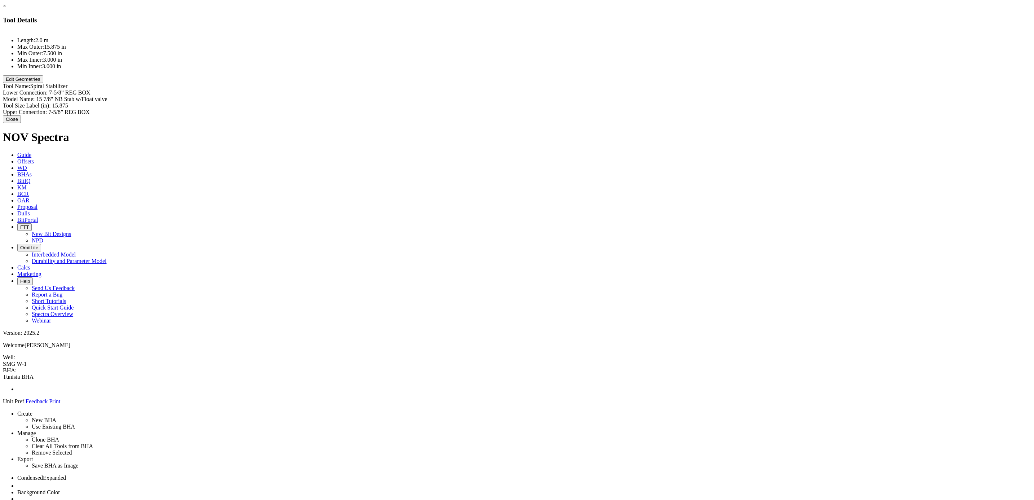
click at [43, 83] on button "Edit Geometries" at bounding box center [23, 79] width 40 height 8
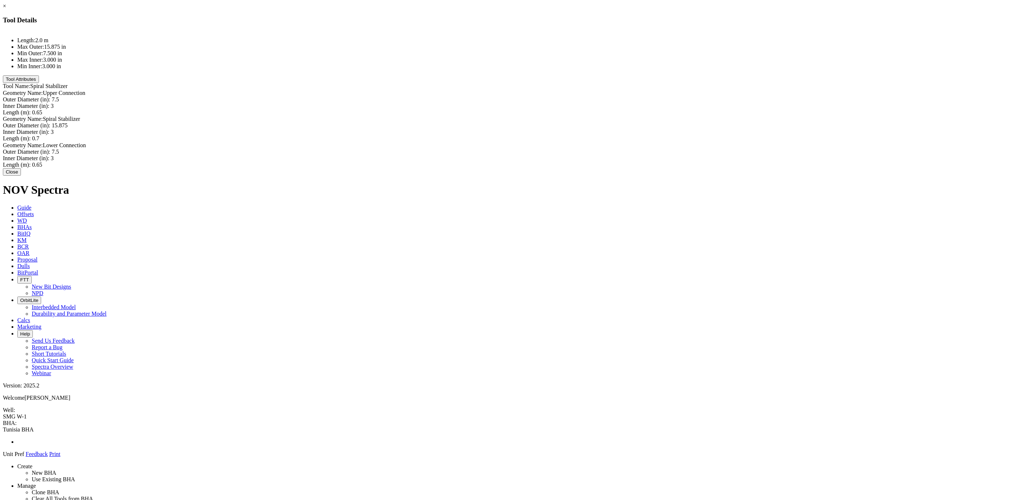
click at [21, 176] on button "Close" at bounding box center [12, 172] width 18 height 8
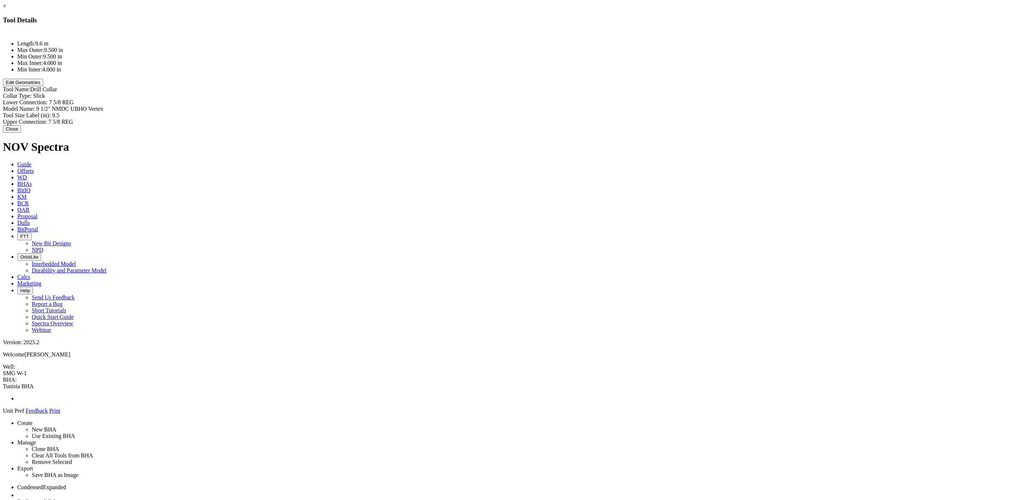
click at [43, 86] on button "Edit Geometries" at bounding box center [23, 83] width 40 height 8
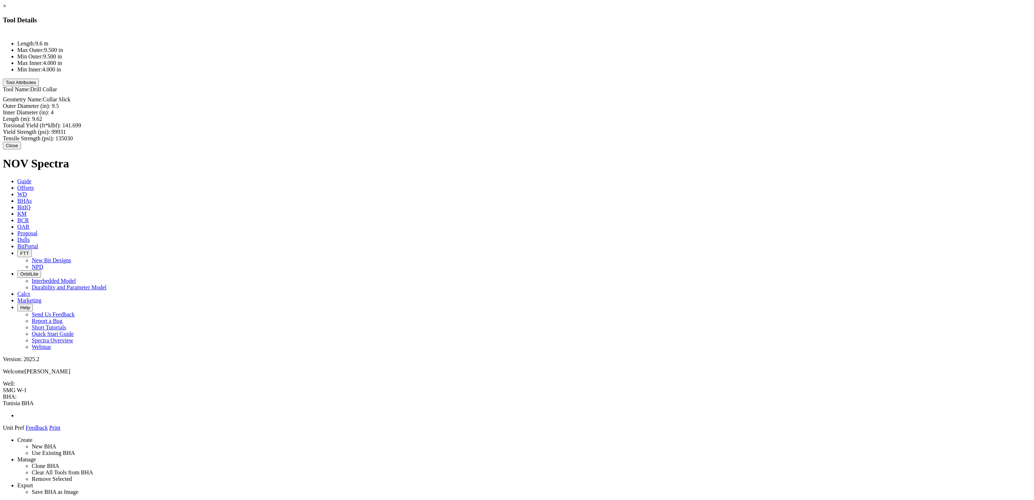
click at [21, 142] on button "Close" at bounding box center [12, 146] width 18 height 8
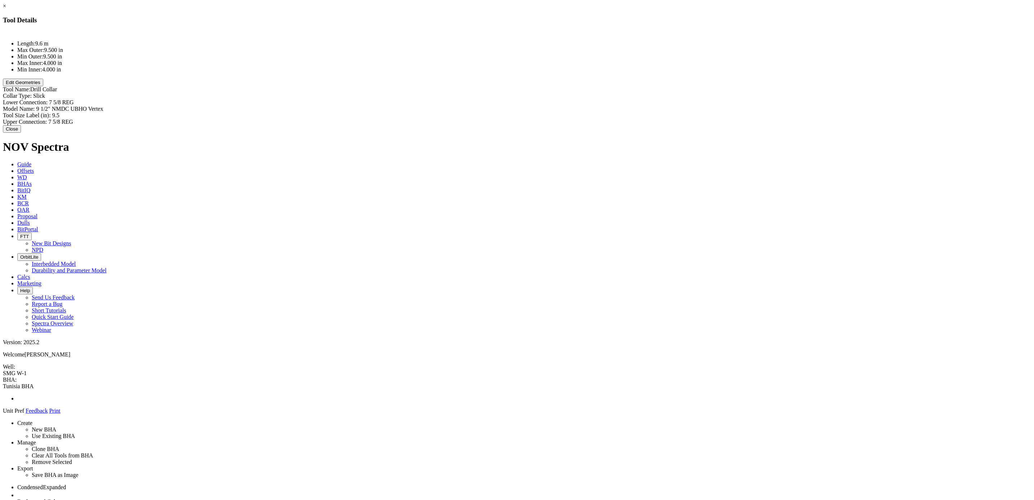
click at [586, 112] on div "Tool Size Label (in): 9.5 9.5" at bounding box center [517, 115] width 1028 height 6
click at [116, 112] on input "9.5" at bounding box center [84, 116] width 64 height 8
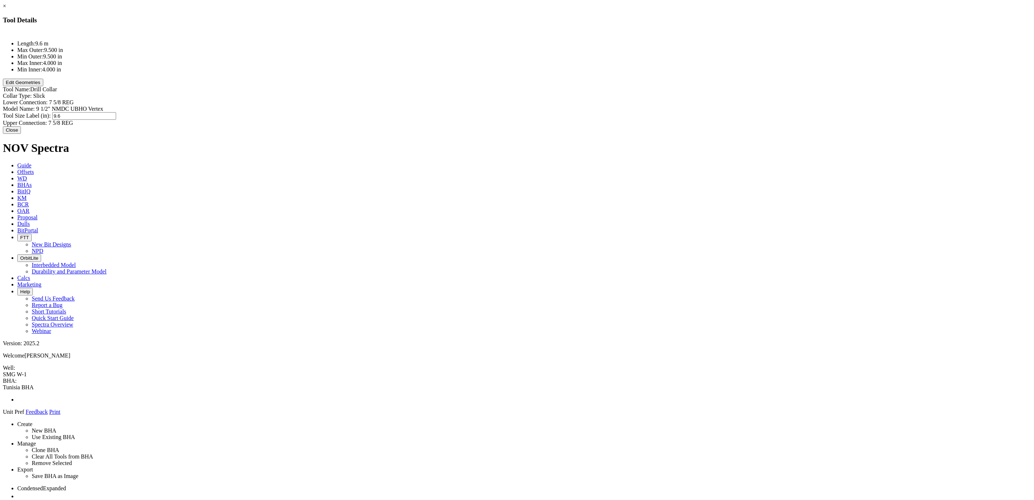
type input "9.62"
click at [557, 93] on div "Length: 9.6 m Max Outer: 9.500 in Min Outer: 9.500 in Max Inner: 4.000 in Min I…" at bounding box center [517, 78] width 1028 height 95
click at [21, 125] on button "Close" at bounding box center [12, 129] width 18 height 8
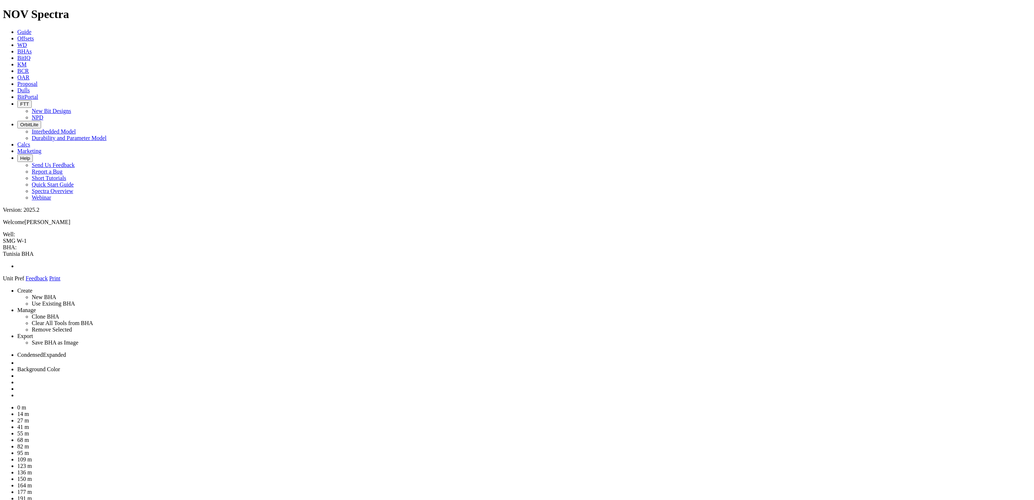
drag, startPoint x: 1022, startPoint y: 457, endPoint x: 1026, endPoint y: 390, distance: 66.5
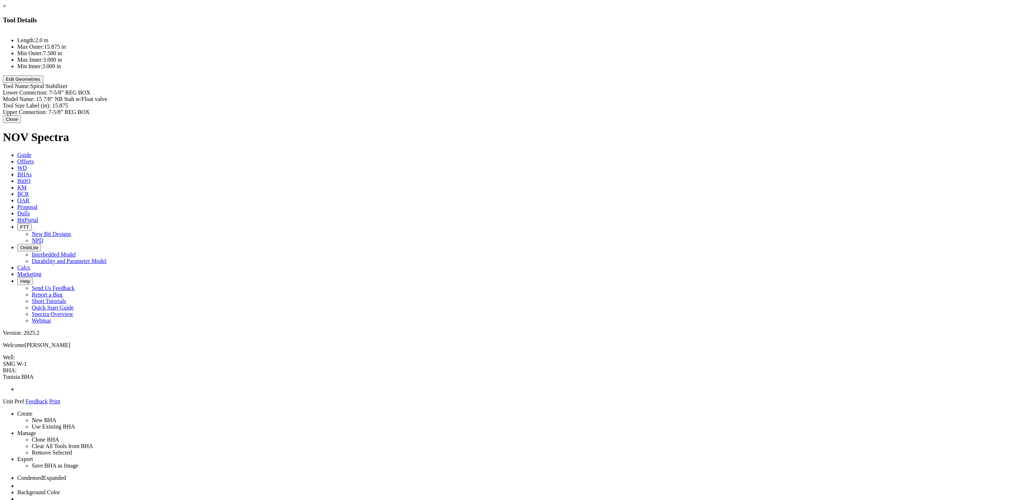
click at [43, 83] on button "Edit Geometries" at bounding box center [23, 79] width 40 height 8
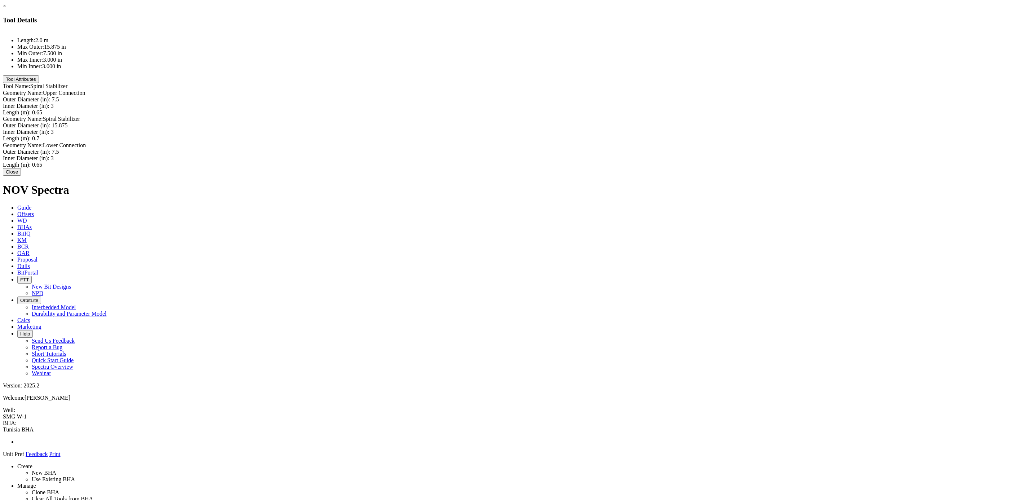
click at [21, 176] on button "Close" at bounding box center [12, 172] width 18 height 8
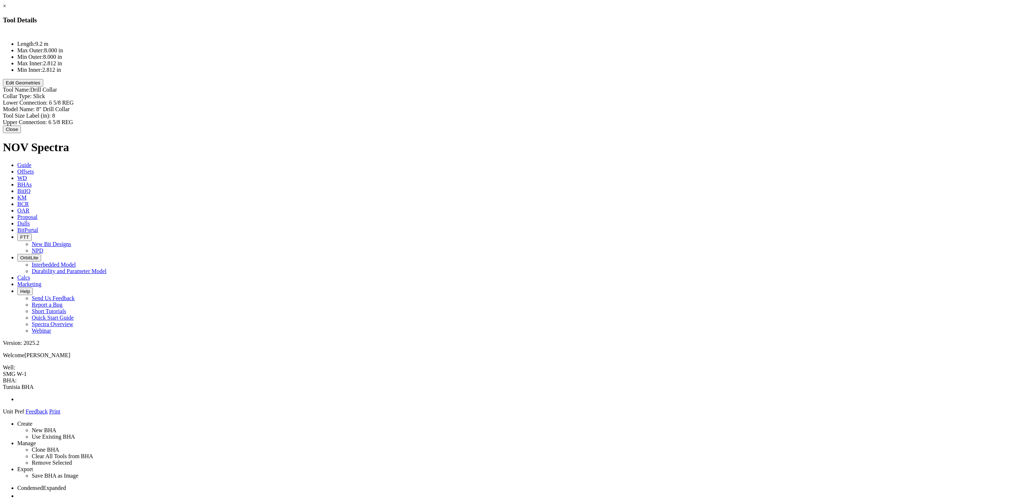
click at [582, 106] on div "Model Name: 8" Drill Collar 8" Drill Collar" at bounding box center [517, 109] width 1028 height 6
click at [100, 106] on input "8" Drill Collar" at bounding box center [68, 110] width 64 height 8
click at [100, 106] on input "9 1/2" Drill Collar" at bounding box center [68, 110] width 64 height 8
type input "9 1/2" X-Over"
click at [593, 99] on div "Lower Connection: 6 5/8 REG 6 5/8 REG" at bounding box center [517, 102] width 1028 height 6
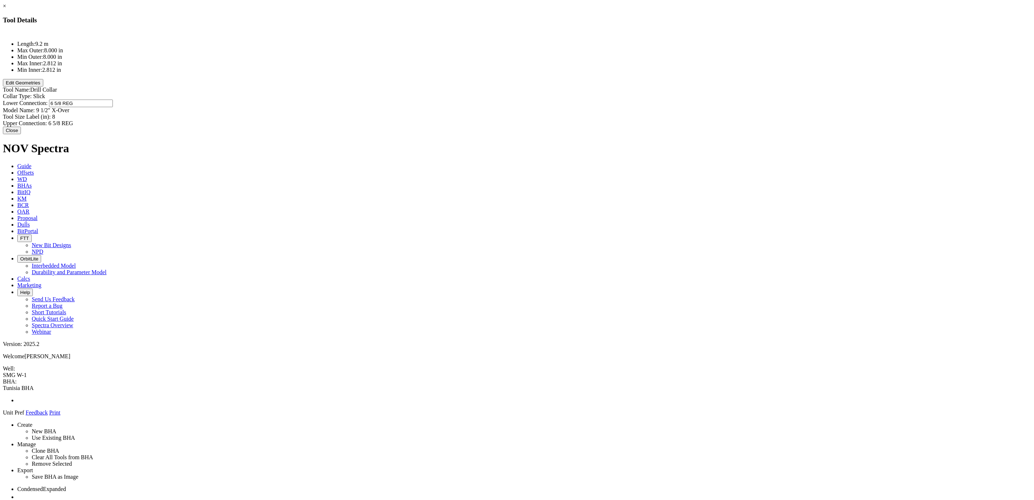
paste input "7-5/8” REG PIN"
type input "7-5/8” REG PIN"
click at [584, 112] on div "Tool Size Label (in): 8 8" at bounding box center [517, 115] width 1028 height 6
type input "9.5"
click at [509, 89] on div "Length: 9.2 m Max Outer: 8.000 in Min Outer: 8.000 in Max Inner: 2.812 in Min I…" at bounding box center [517, 79] width 1028 height 96
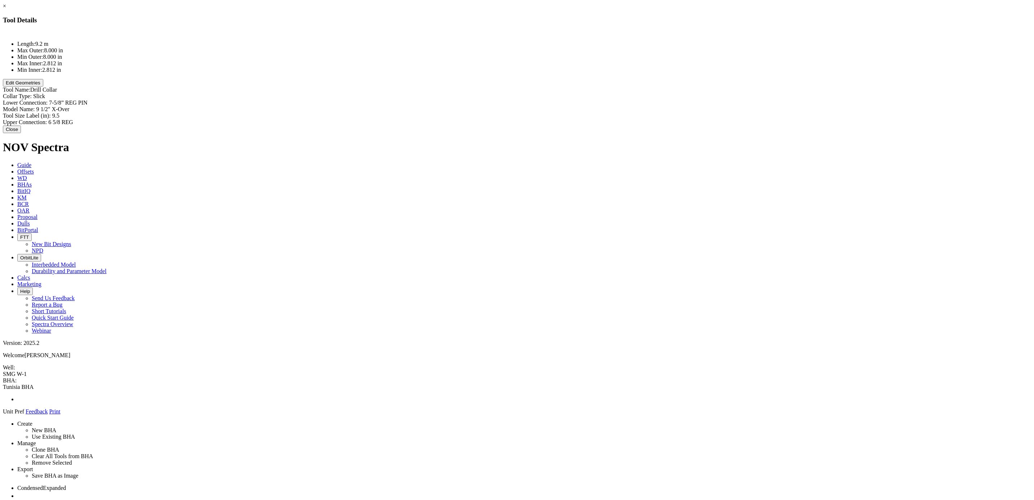
click at [43, 86] on button "Edit Geometries" at bounding box center [23, 83] width 40 height 8
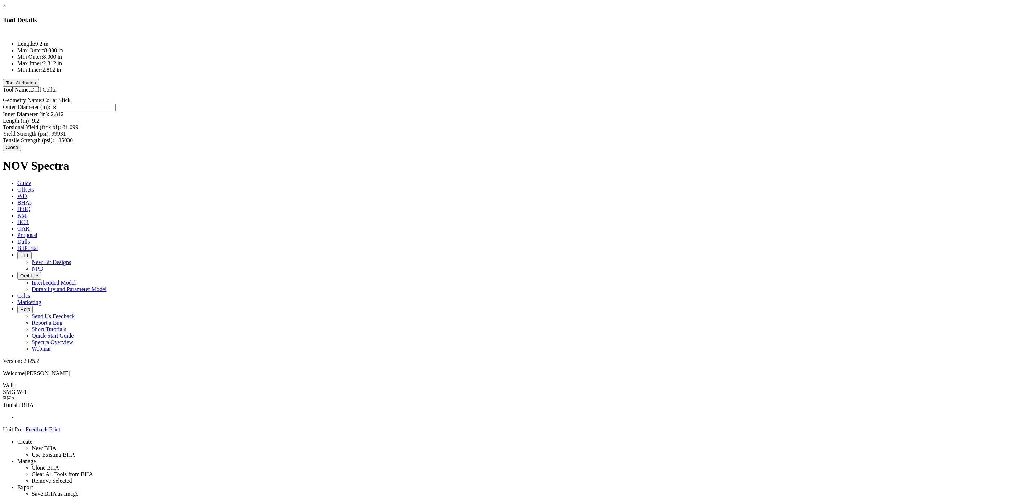
click at [584, 103] on div "Outer Diameter (in): 8 8" at bounding box center [517, 107] width 1028 height 8
type input "9.5"
click at [588, 115] on div "Length (m): 9.2 9.2" at bounding box center [517, 119] width 1028 height 8
type input "0.86"
click at [545, 123] on div "Torsional Yield (ft*klbf): 81.099" at bounding box center [517, 126] width 1028 height 6
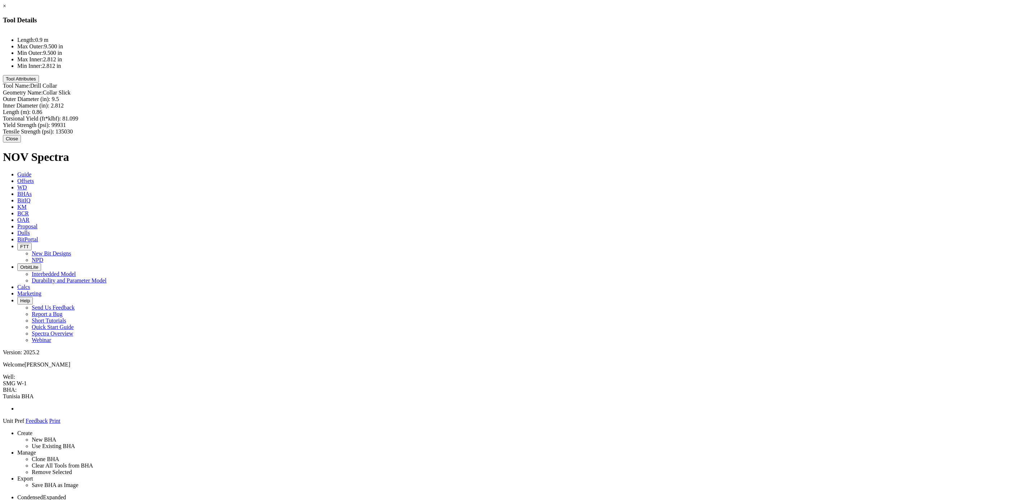
click at [21, 135] on button "Close" at bounding box center [12, 139] width 18 height 8
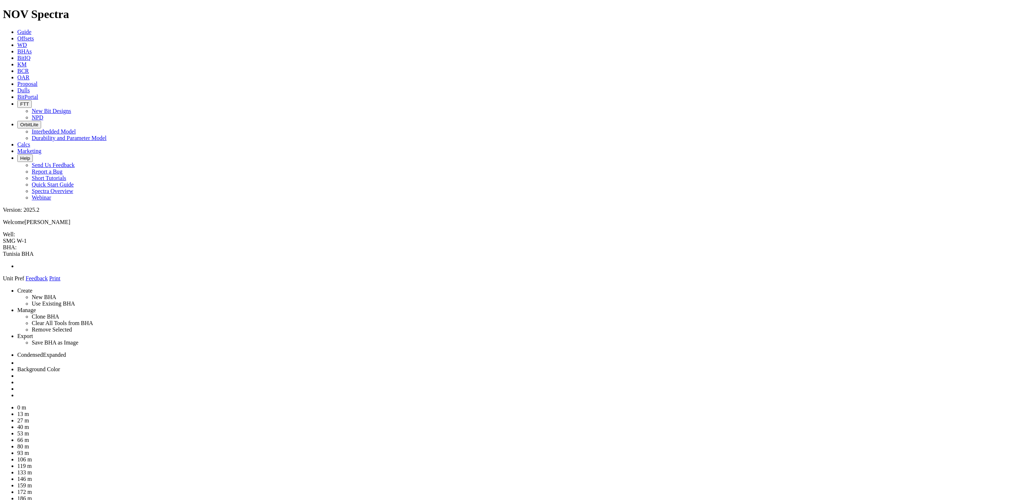
drag, startPoint x: 1025, startPoint y: 117, endPoint x: 1034, endPoint y: 37, distance: 80.8
drag, startPoint x: 961, startPoint y: 172, endPoint x: 498, endPoint y: 58, distance: 476.5
drag, startPoint x: 1017, startPoint y: 53, endPoint x: 1018, endPoint y: 50, distance: 3.8
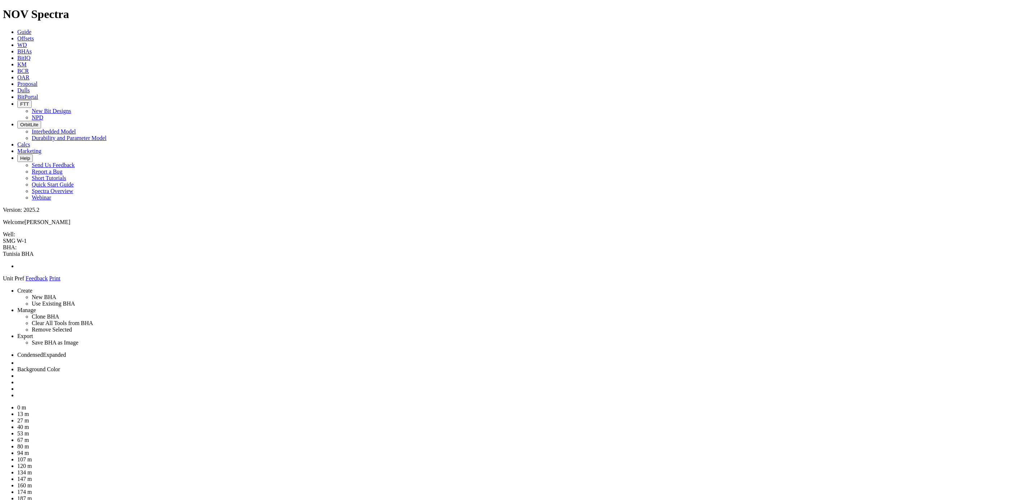
click at [1018, 404] on div "0 m 13 m 27 m 40 m 53 m 67 m 80 m 94 m 107 m 120 m 134 m 147 m 160 m 174 m 187 …" at bounding box center [517, 478] width 1028 height 149
drag, startPoint x: 423, startPoint y: 60, endPoint x: 418, endPoint y: 386, distance: 326.6
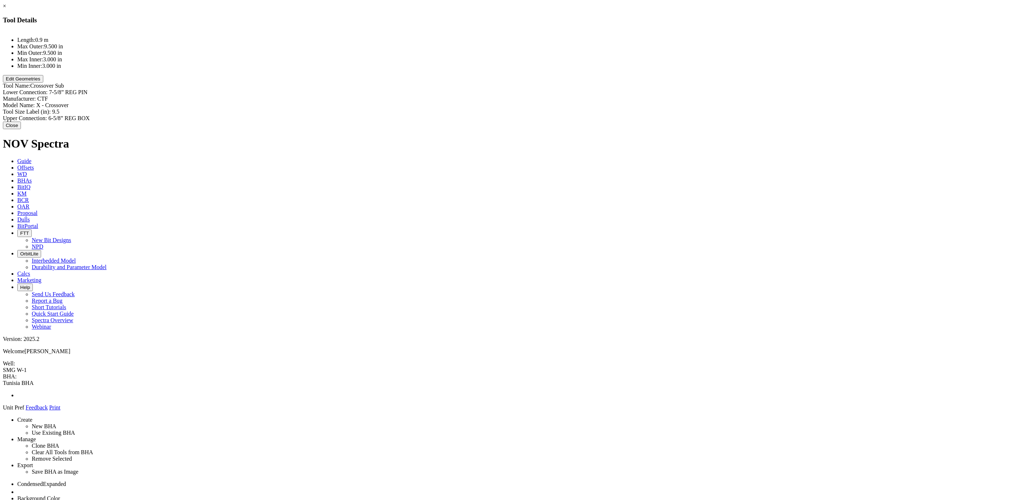
click at [21, 124] on button "Close" at bounding box center [12, 125] width 18 height 8
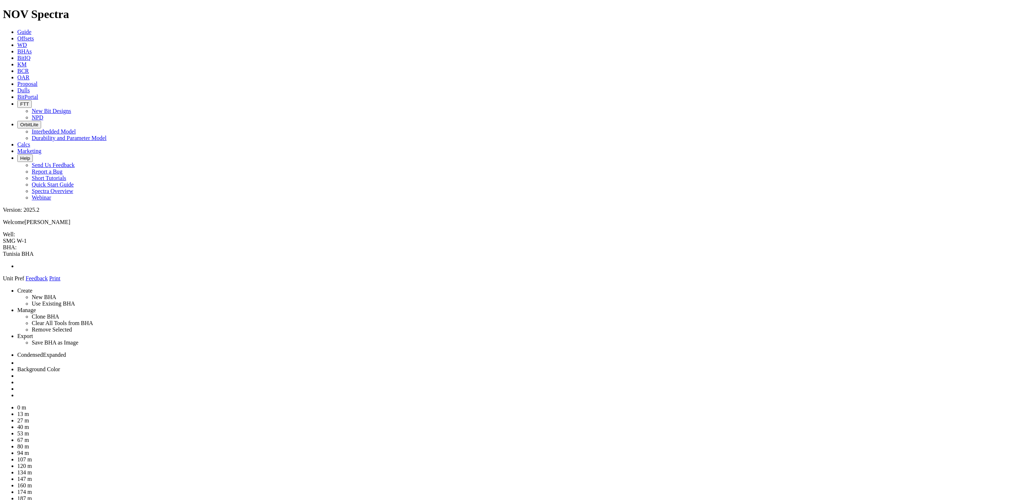
click at [1020, 351] on ul "Condensed Expanded Background Color" at bounding box center [517, 374] width 1028 height 47
click at [17, 392] on link at bounding box center [17, 395] width 0 height 6
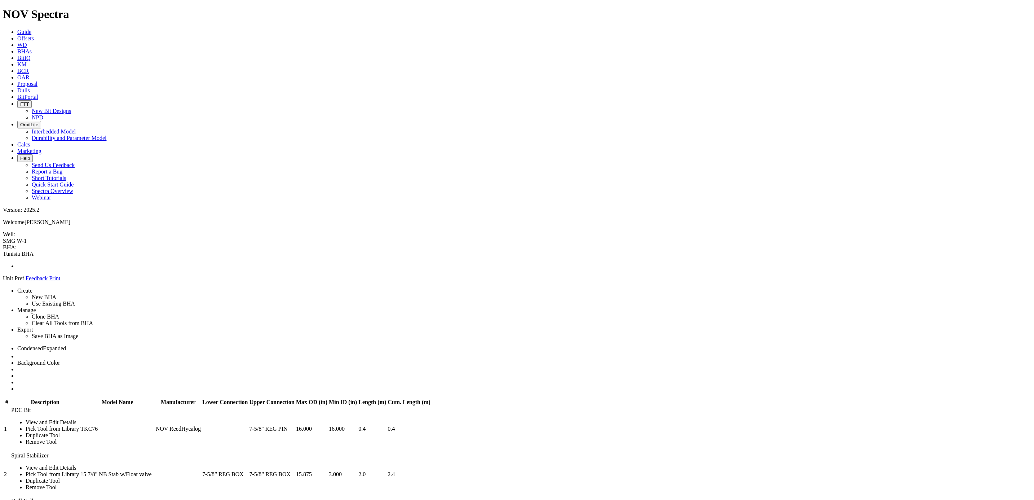
click at [79, 406] on td "PDC Bit View and Edit Details Pick Tool from Library Duplicate Tool Remove Tool" at bounding box center [45, 428] width 68 height 45
click at [31, 407] on link "PDC Bit" at bounding box center [21, 410] width 20 height 6
click at [49, 452] on link "Spiral Stabilizer" at bounding box center [29, 455] width 37 height 6
click at [76, 464] on link "View and Edit Details" at bounding box center [51, 467] width 51 height 6
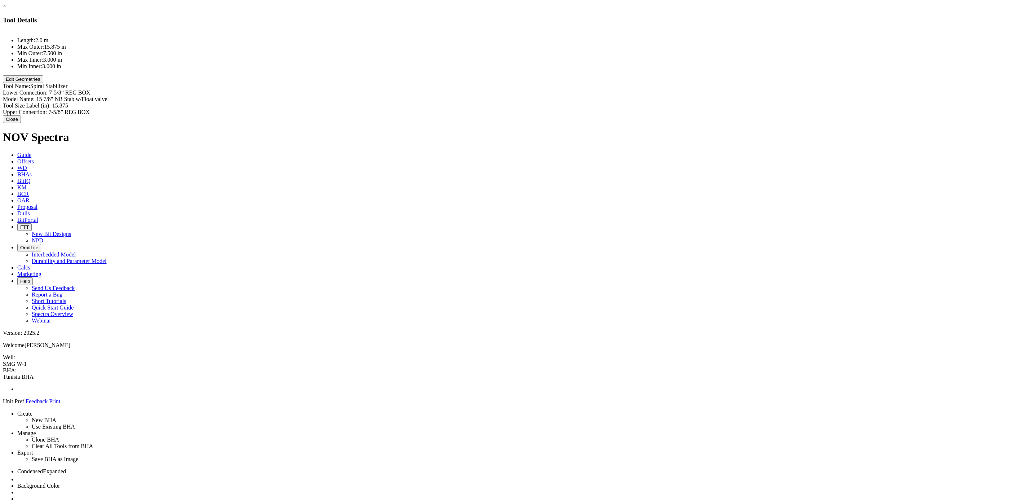
type input "15 7/8" NB Stab w/Float valve"
click at [589, 96] on div "Model Name: 15 7/8" NB Stab w/Float valve 15 7/8" NB Stab w/Float valve" at bounding box center [517, 100] width 1028 height 8
click at [100, 96] on input "15 7/8" NB Stab w/Float valve" at bounding box center [68, 100] width 64 height 8
click at [21, 123] on button "Close" at bounding box center [12, 119] width 18 height 8
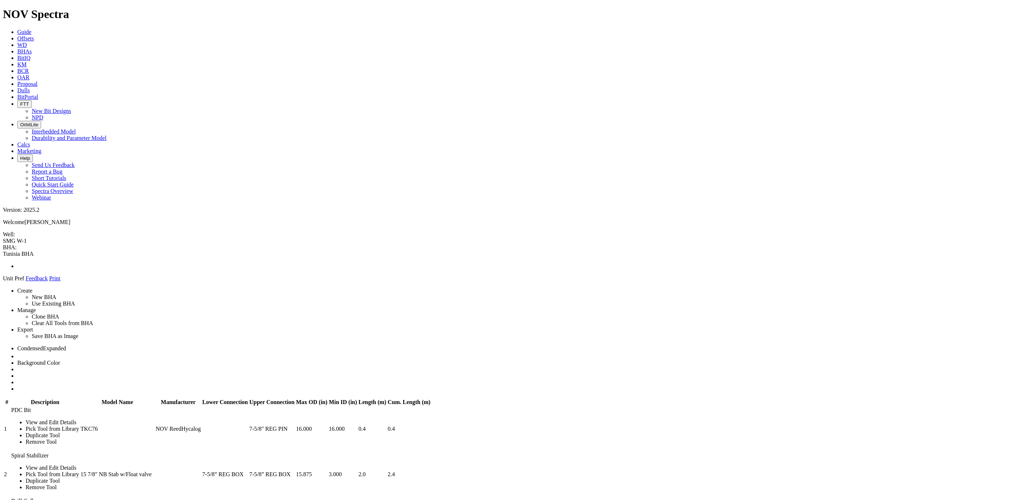
click at [201, 452] on td at bounding box center [178, 474] width 46 height 45
click at [49, 452] on link "Spiral Stabilizer" at bounding box center [29, 455] width 37 height 6
click at [76, 464] on link "View and Edit Details" at bounding box center [51, 467] width 51 height 6
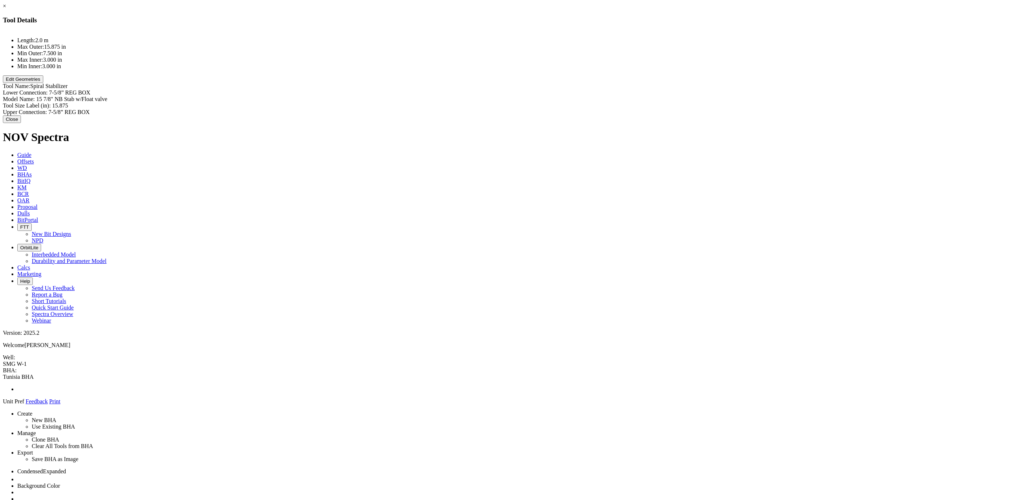
click at [43, 83] on button "Edit Geometries" at bounding box center [23, 79] width 40 height 8
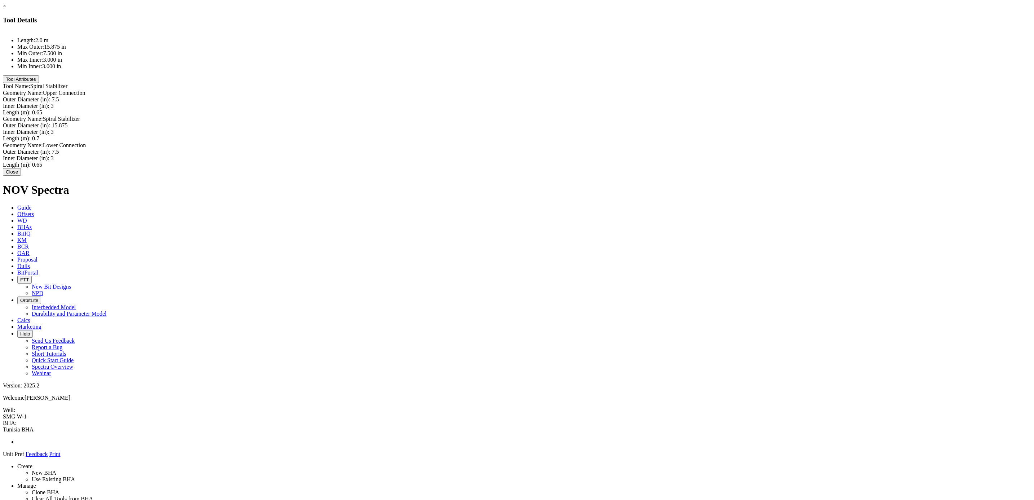
click at [39, 83] on button "Tool Attributes" at bounding box center [21, 79] width 36 height 8
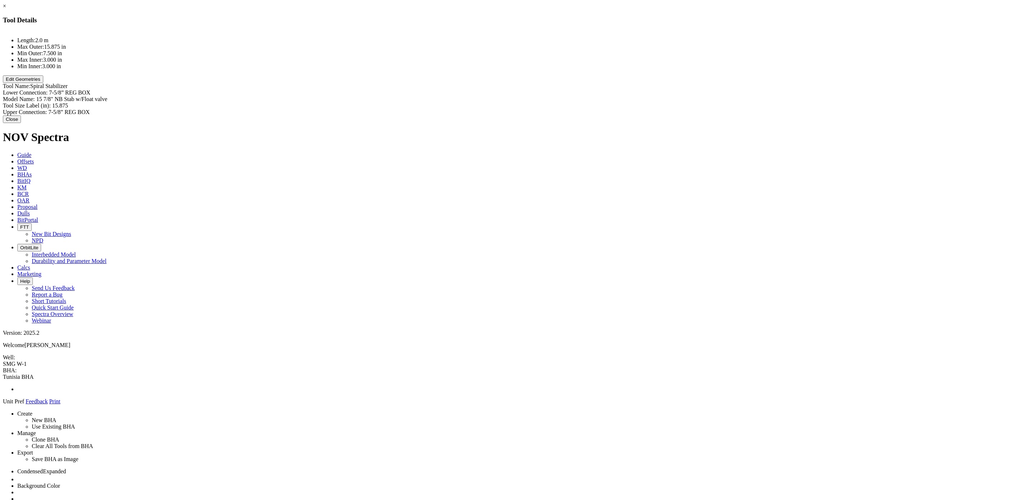
click at [43, 83] on button "Edit Geometries" at bounding box center [23, 79] width 40 height 8
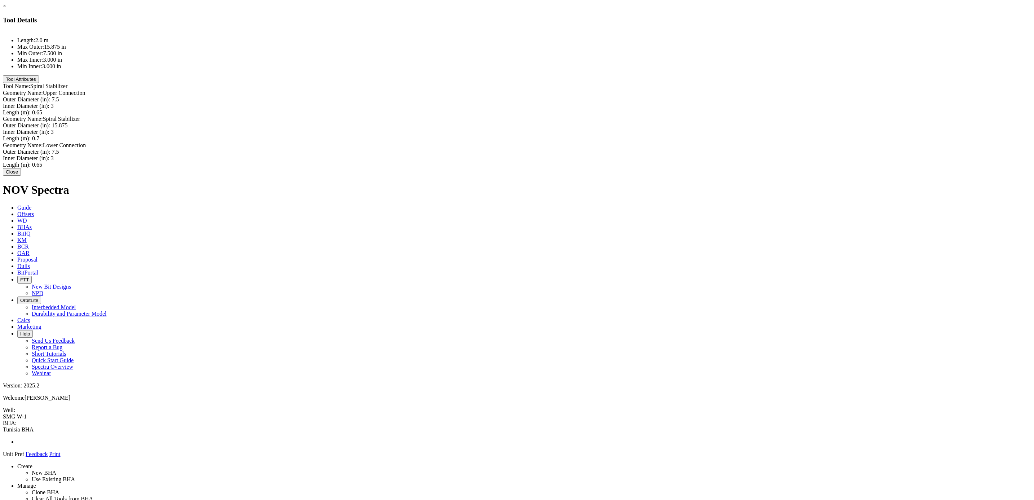
click at [39, 83] on button "Tool Attributes" at bounding box center [21, 79] width 36 height 8
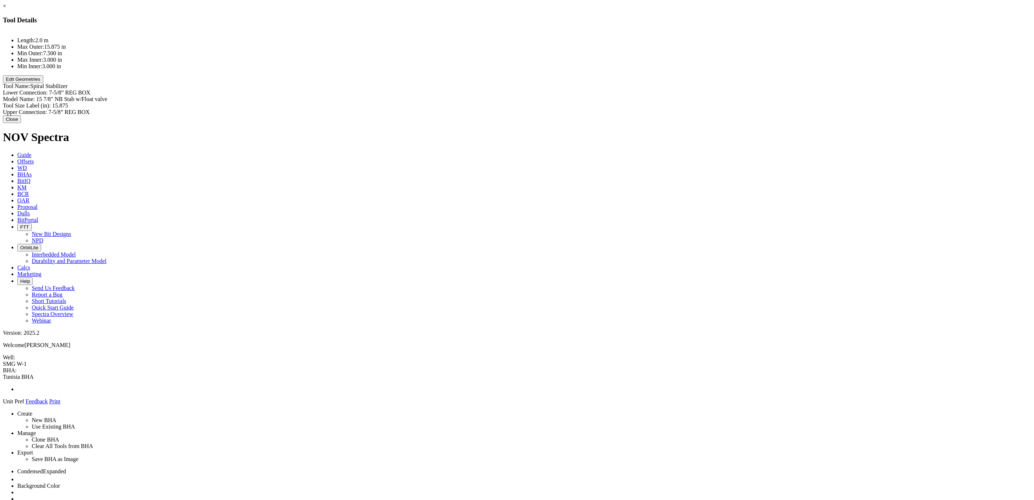
click at [21, 120] on button "Close" at bounding box center [12, 119] width 18 height 8
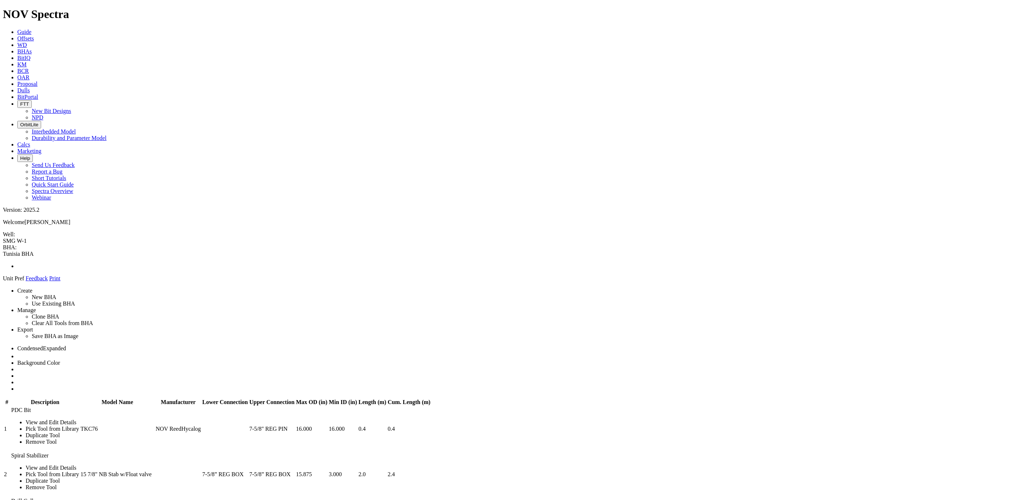
click at [38, 497] on link "Drill Collar" at bounding box center [24, 500] width 27 height 6
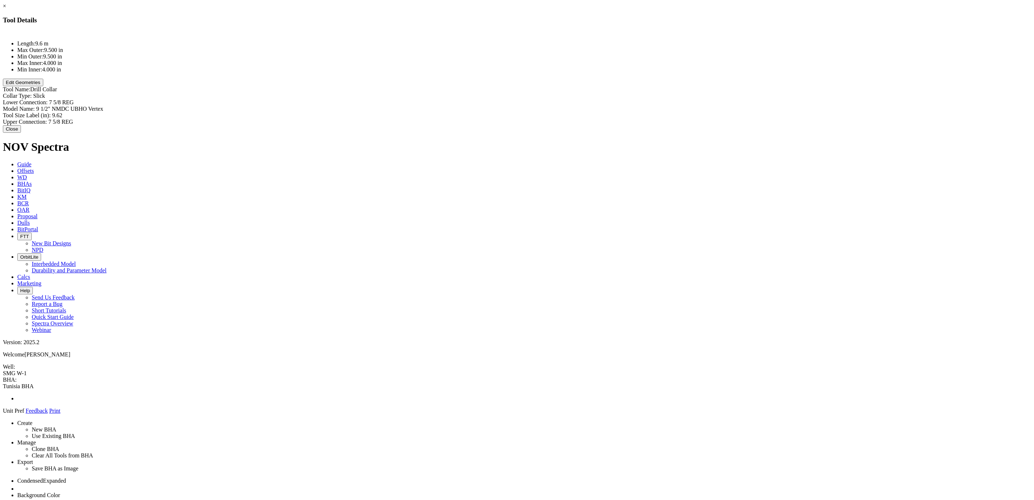
type input "9 1/2" NMDC UBHO Vertex"
click at [595, 106] on div "Model Name: 9 1/2" NMDC UBHO Vertex 9 1/2" NMDC UBHO Vertex" at bounding box center [517, 109] width 1028 height 6
click at [100, 106] on input "9 1/2" NMDC UBHO Vertex" at bounding box center [68, 110] width 64 height 8
click at [43, 86] on button "Edit Geometries" at bounding box center [23, 83] width 40 height 8
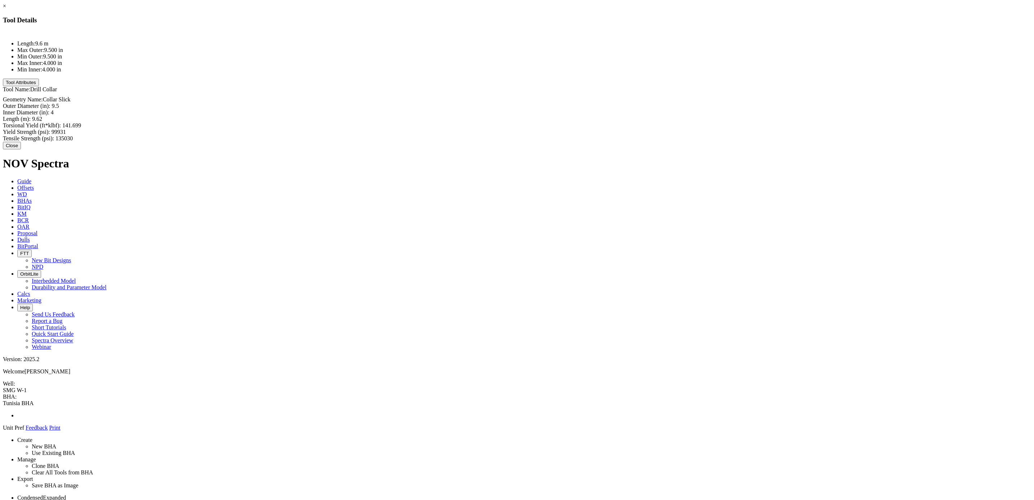
click at [21, 142] on button "Close" at bounding box center [12, 146] width 18 height 8
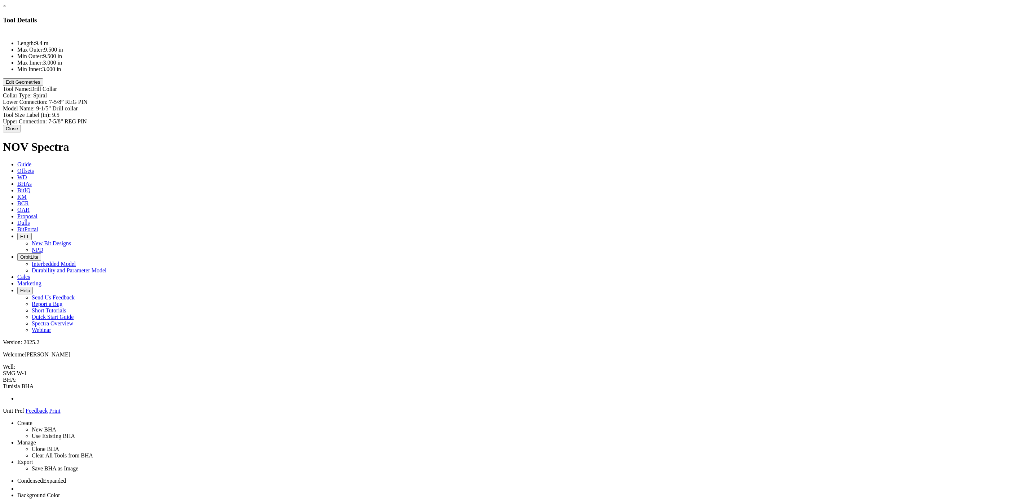
click at [43, 86] on button "Edit Geometries" at bounding box center [23, 82] width 40 height 8
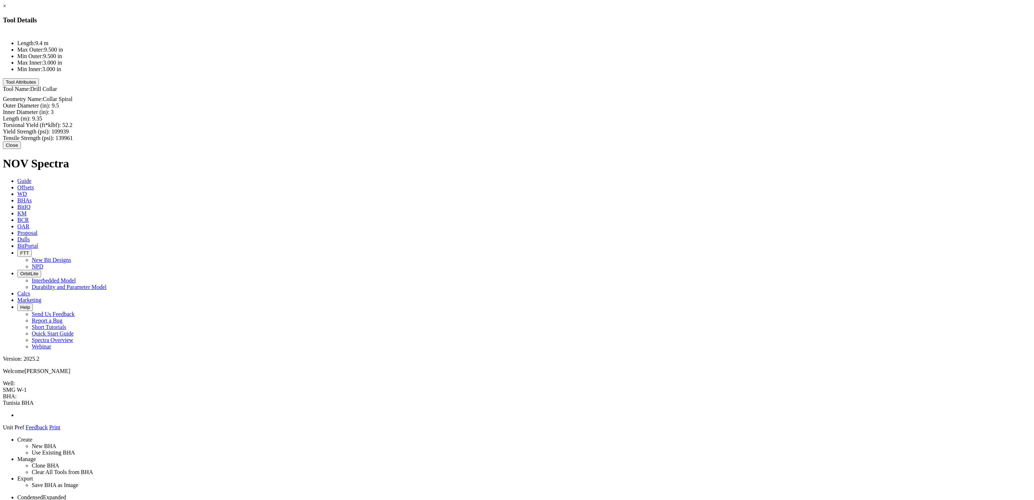
click at [39, 86] on button "Tool Attributes" at bounding box center [21, 82] width 36 height 8
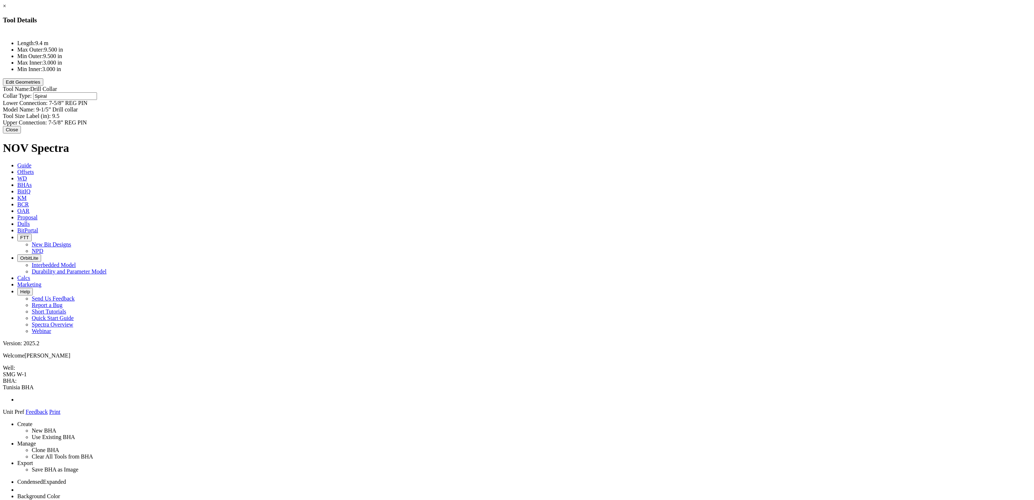
click at [583, 92] on div "Collar Type: Spiral Spiral" at bounding box center [517, 96] width 1028 height 8
type input "Drill Colar"
click at [552, 119] on div "Upper Connection: 7-5/8” REG PIN" at bounding box center [517, 122] width 1028 height 6
click at [21, 125] on button "Close" at bounding box center [12, 129] width 18 height 8
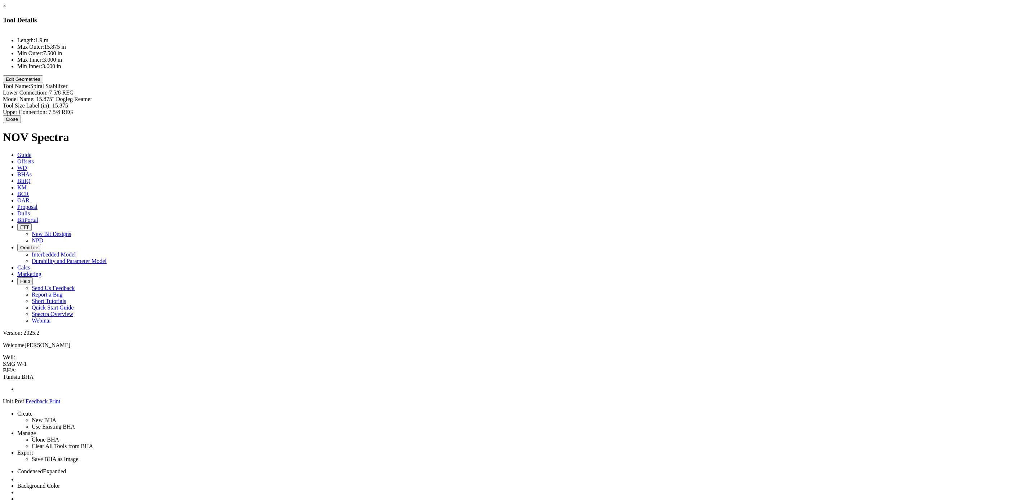
click at [43, 83] on button "Edit Geometries" at bounding box center [23, 79] width 40 height 8
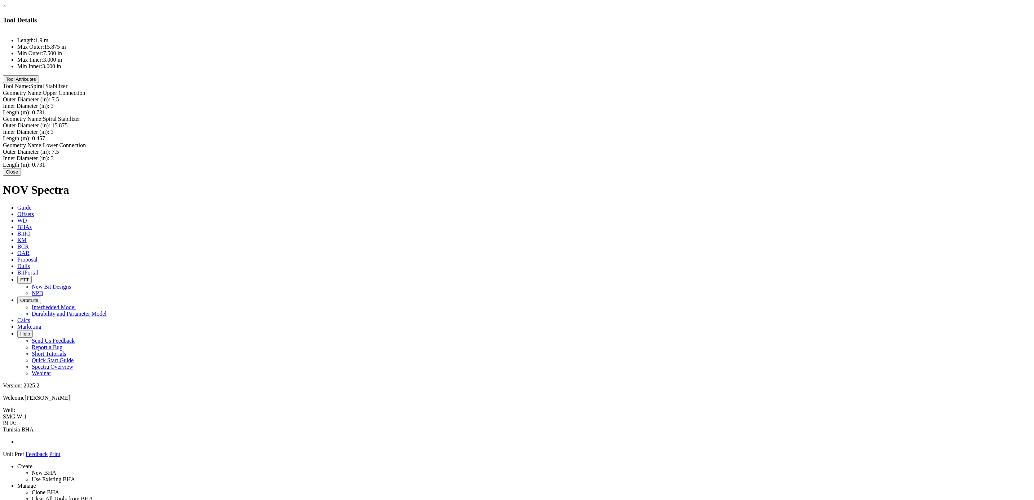
click at [39, 83] on button "Tool Attributes" at bounding box center [21, 79] width 36 height 8
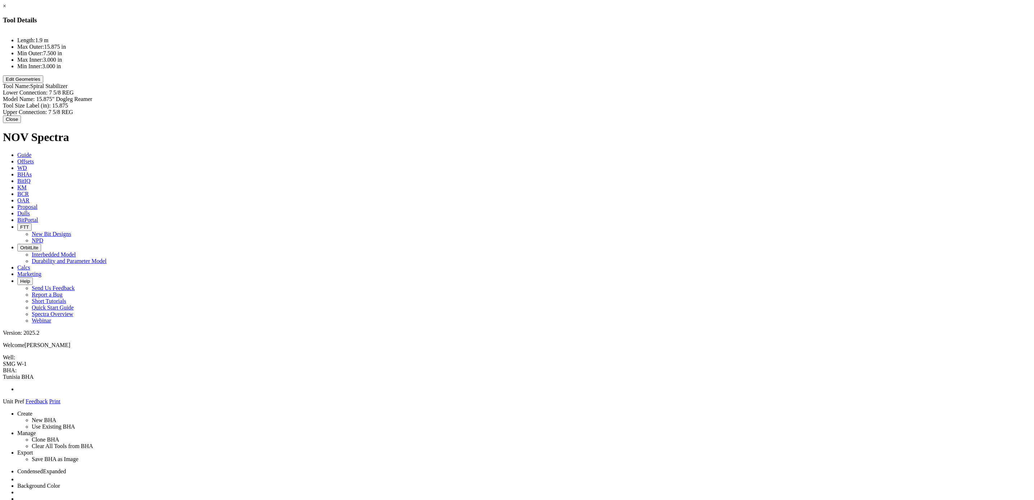
click at [21, 123] on button "Close" at bounding box center [12, 119] width 18 height 8
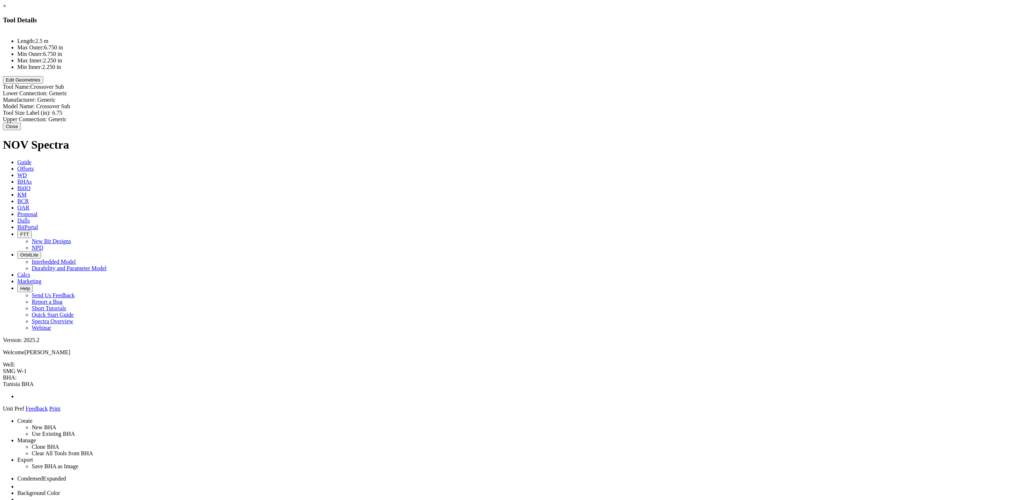
click at [21, 123] on button "Close" at bounding box center [12, 127] width 18 height 8
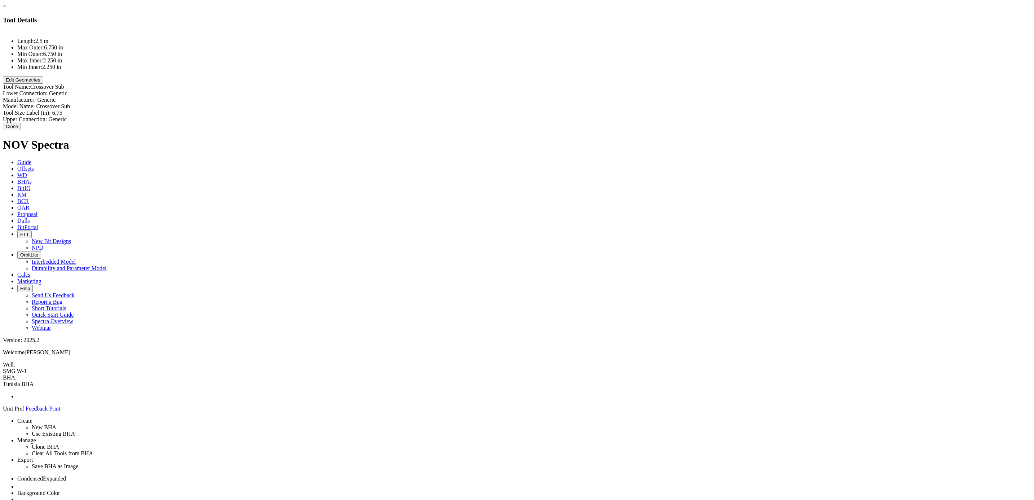
click at [598, 90] on div "Lower Connection: Generic Generic" at bounding box center [517, 93] width 1028 height 6
paste input "7-5/8” REG PIN"
type input "7-5/8” REG PIN"
click at [587, 98] on div "Manufacturer: Generic Generic" at bounding box center [517, 101] width 1028 height 6
type input "CTF"
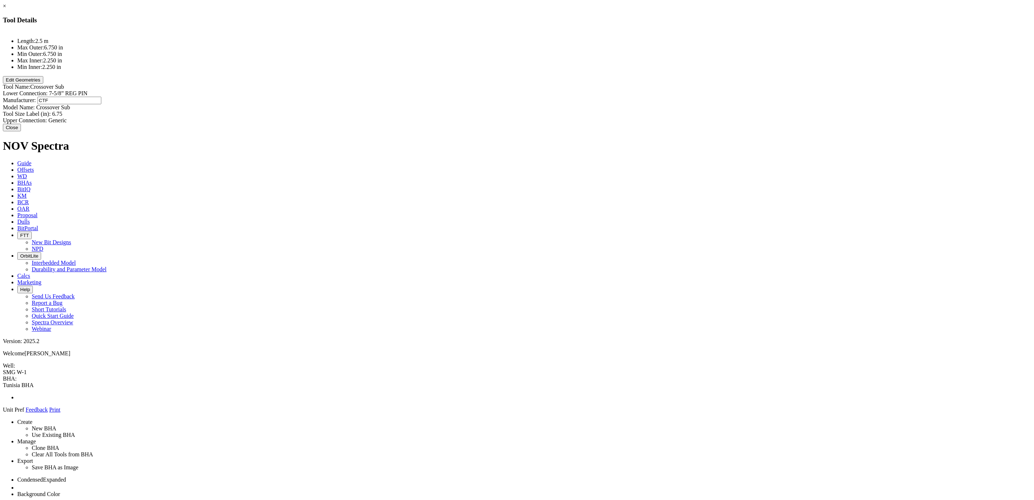
click at [584, 117] on div "Upper Connection: Generic Generic" at bounding box center [517, 120] width 1028 height 6
click at [591, 116] on div "Upper Connection: Generic Generic" at bounding box center [517, 119] width 1028 height 6
paste input "6-5/8” REG BOX"
type input "6-5/8” REG BOX"
click at [535, 108] on div "Length: 2.5 m Max Outer: 6.750 in Min Outer: 6.750 in Max Inner: 2.250 in Min I…" at bounding box center [517, 77] width 1028 height 92
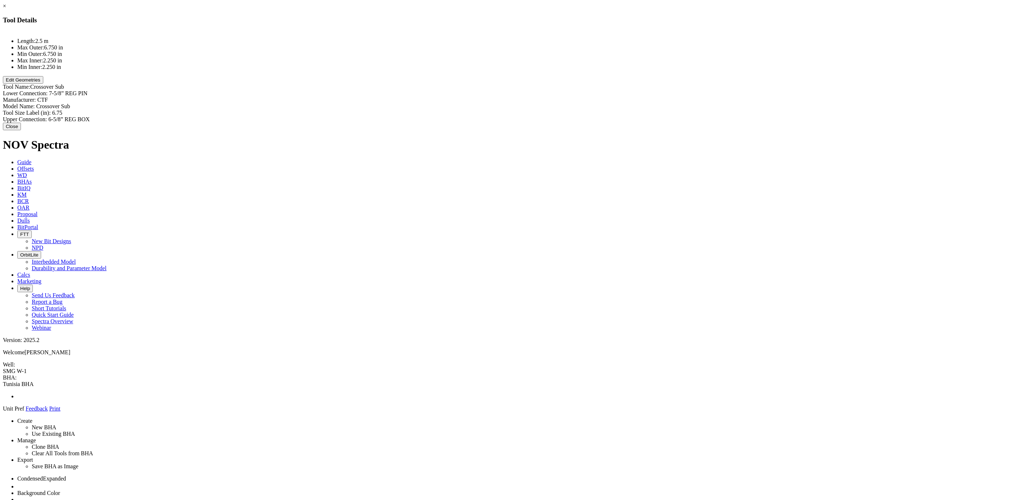
click at [43, 84] on button "Edit Geometries" at bounding box center [23, 80] width 40 height 8
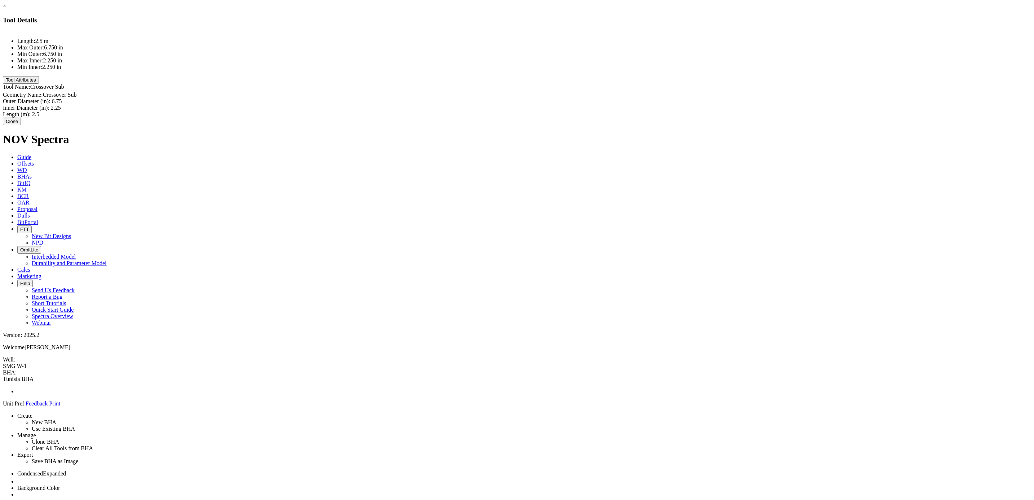
click at [582, 98] on div "Outer Diameter (in): 6.75 6.75" at bounding box center [517, 101] width 1028 height 6
type input "9.5"
click at [586, 106] on div "Inner Diameter (in): 2.25 2.25" at bounding box center [517, 109] width 1028 height 6
type input "3"
click at [589, 110] on div "Length (m): 2.5 2.5" at bounding box center [517, 114] width 1028 height 8
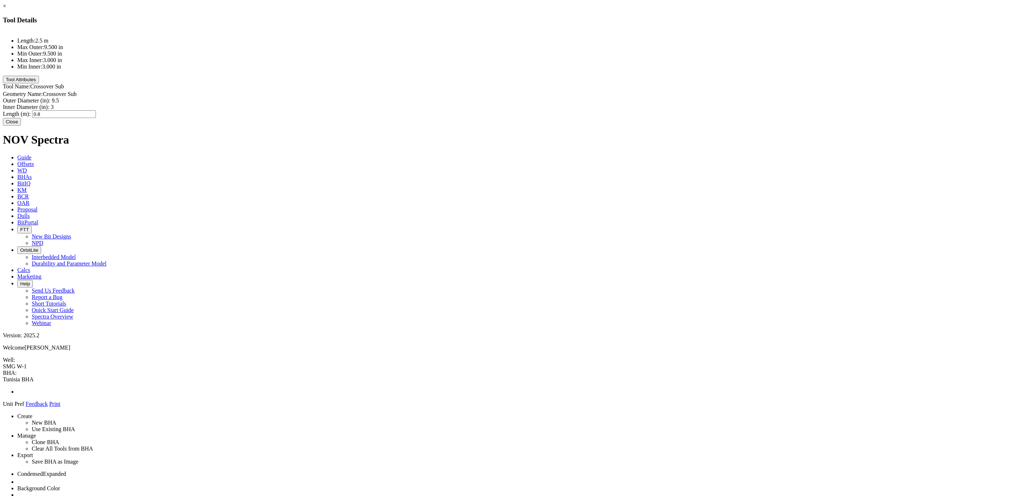
type input "0.86"
click at [526, 88] on div "Length: 2.5 m Max Outer: 9.500 in Min Outer: 9.500 in Max Inner: 3.000 in Min I…" at bounding box center [517, 74] width 1028 height 87
click at [21, 122] on button "Close" at bounding box center [12, 119] width 18 height 8
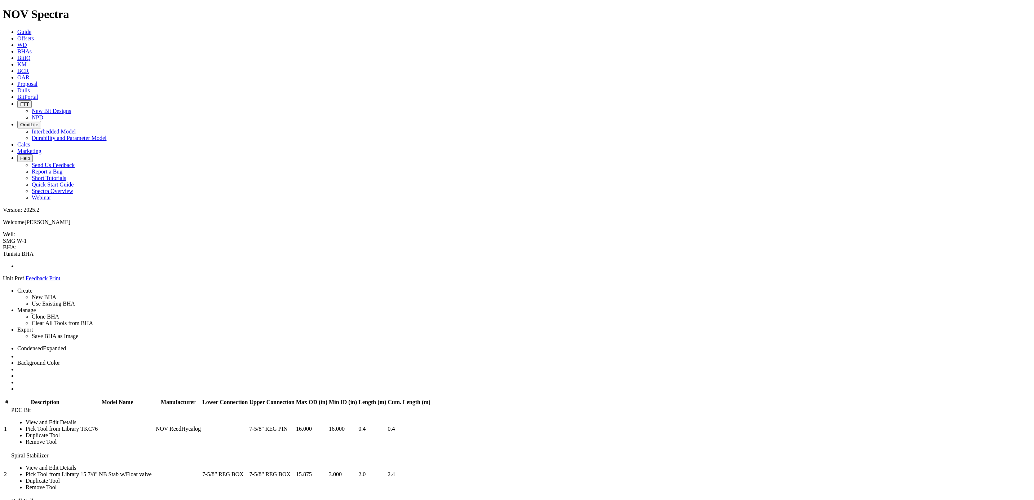
drag, startPoint x: 166, startPoint y: 162, endPoint x: 77, endPoint y: 161, distance: 89.0
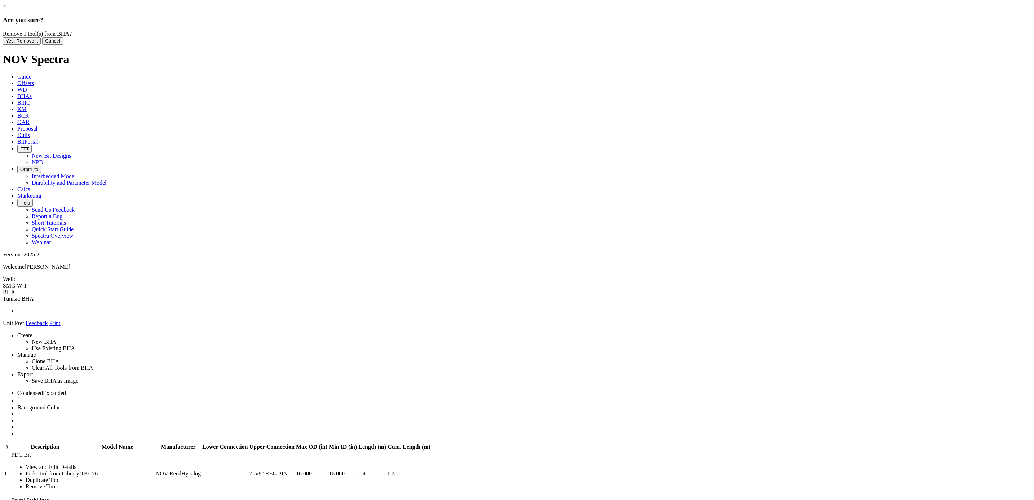
click at [41, 45] on button "Yes, Remove it" at bounding box center [22, 41] width 38 height 8
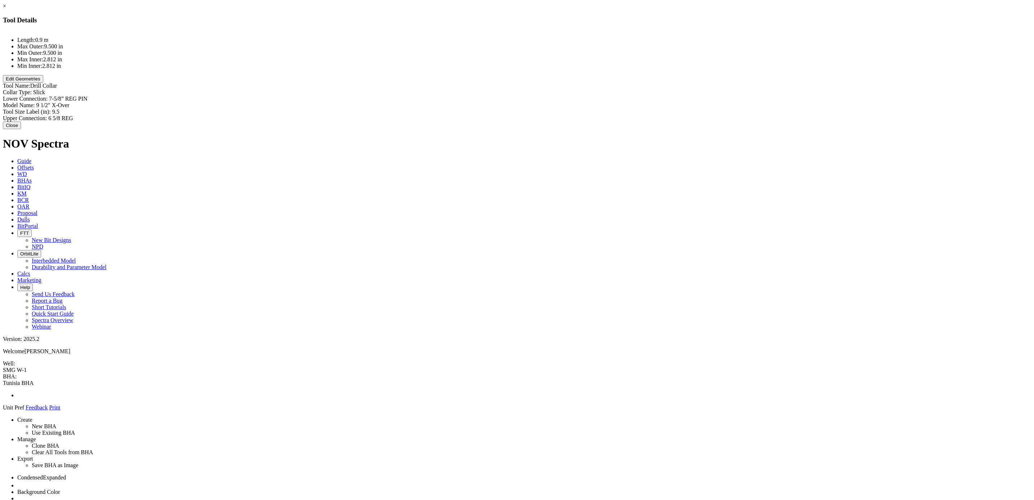
click at [590, 102] on div "Model Name: 9 1/2" X-Over 9 1/2" X-Over" at bounding box center [517, 105] width 1028 height 6
click at [100, 102] on input "9 1/2" X-Over" at bounding box center [68, 106] width 64 height 8
type input "8'' Drill Collar"
click at [594, 110] on div "Tool Size Label (in): 9.5 9.5" at bounding box center [517, 113] width 1028 height 6
type input "8"
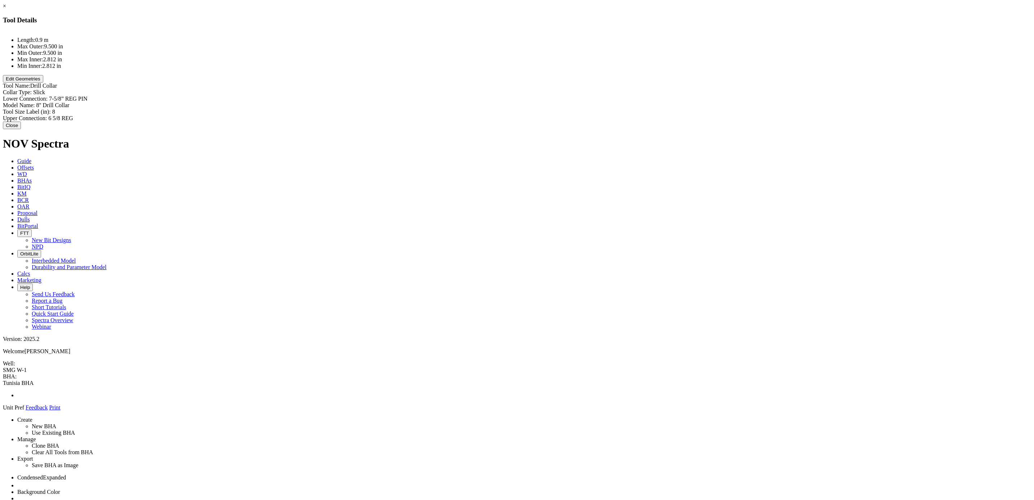
click at [586, 96] on div "Lower Connection: 7-5/8” REG PIN 7-5/8” REG PIN" at bounding box center [517, 99] width 1028 height 6
paste input "6"
type input "6-5/8” REG PIN"
click at [47, 116] on label "Upper Connection:" at bounding box center [25, 119] width 44 height 6
type input "6 5/8 REG"
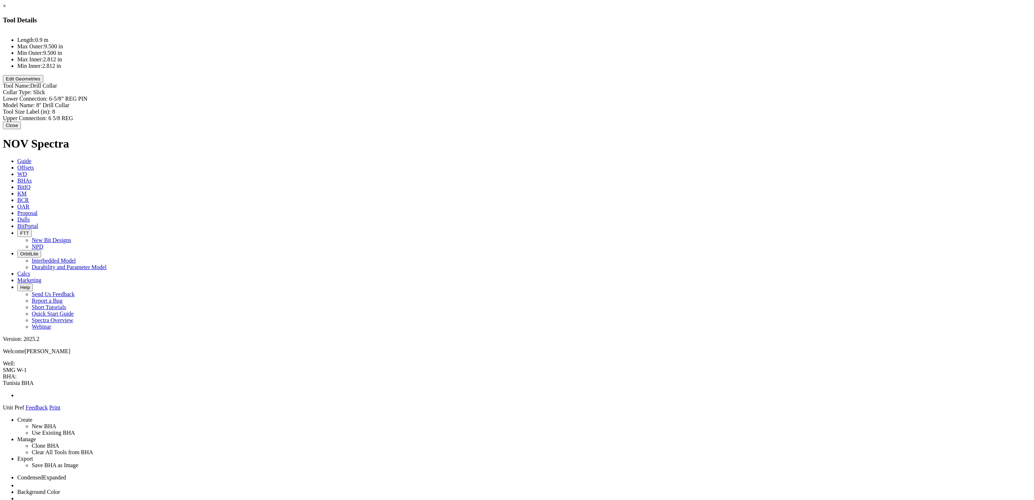
click at [546, 97] on div "Length: 0.9 m Max Outer: 9.500 in Min Outer: 9.500 in Max Inner: 2.812 in Min I…" at bounding box center [517, 76] width 1028 height 91
click at [43, 83] on button "Edit Geometries" at bounding box center [23, 79] width 40 height 8
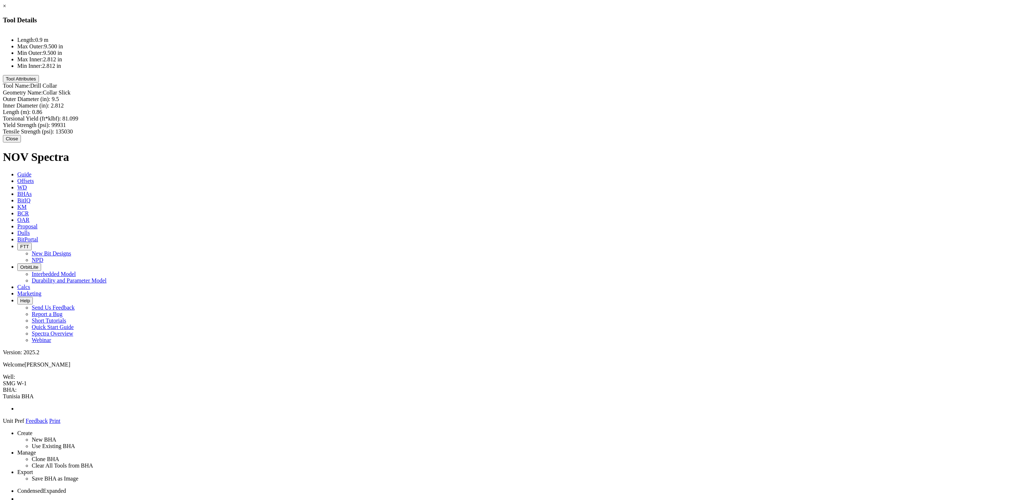
click at [588, 96] on div "Outer Diameter (in): 9.5 9.5" at bounding box center [517, 99] width 1028 height 6
type input "8"
type input "2.812"
click at [589, 103] on div "Inner Diameter (in): 2.812 2.812" at bounding box center [517, 106] width 1028 height 6
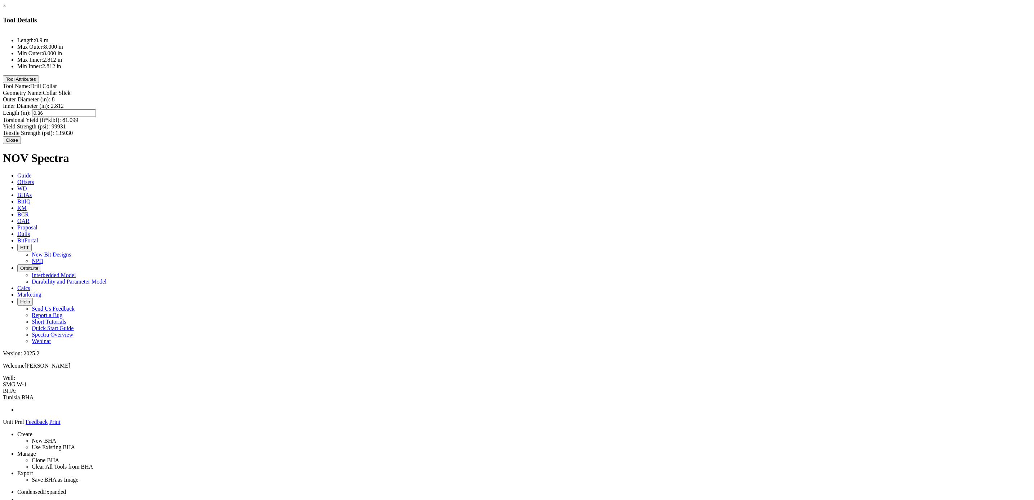
click at [594, 109] on div "Length (m): 0.86 0.86" at bounding box center [517, 113] width 1028 height 8
type input "9.20"
click at [537, 117] on div "Torsional Yield (ft*klbf): 81.099" at bounding box center [517, 120] width 1028 height 6
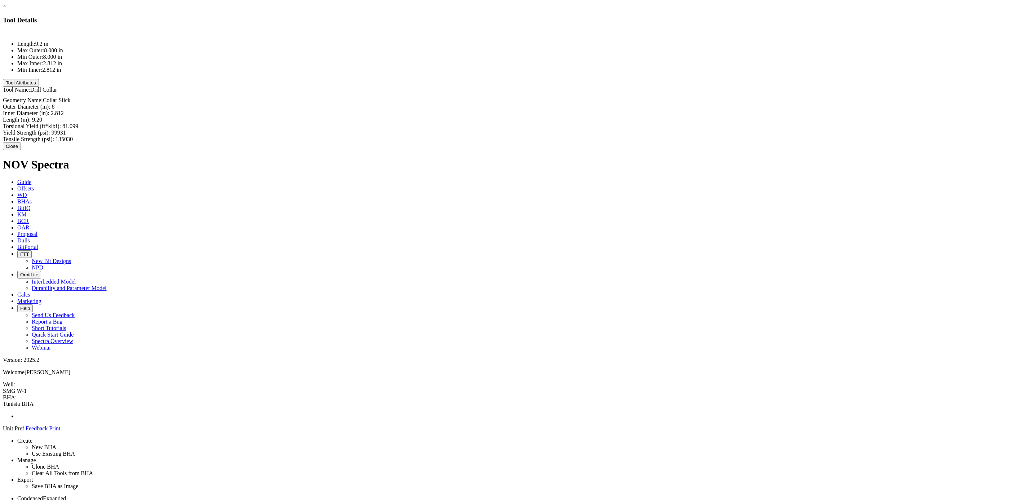
click at [21, 142] on button "Close" at bounding box center [12, 146] width 18 height 8
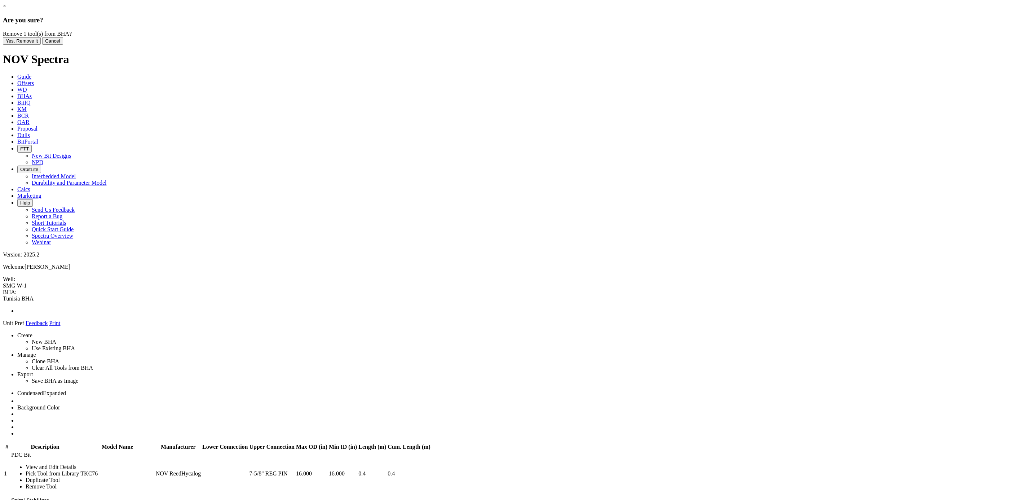
click at [41, 45] on button "Yes, Remove it" at bounding box center [22, 41] width 38 height 8
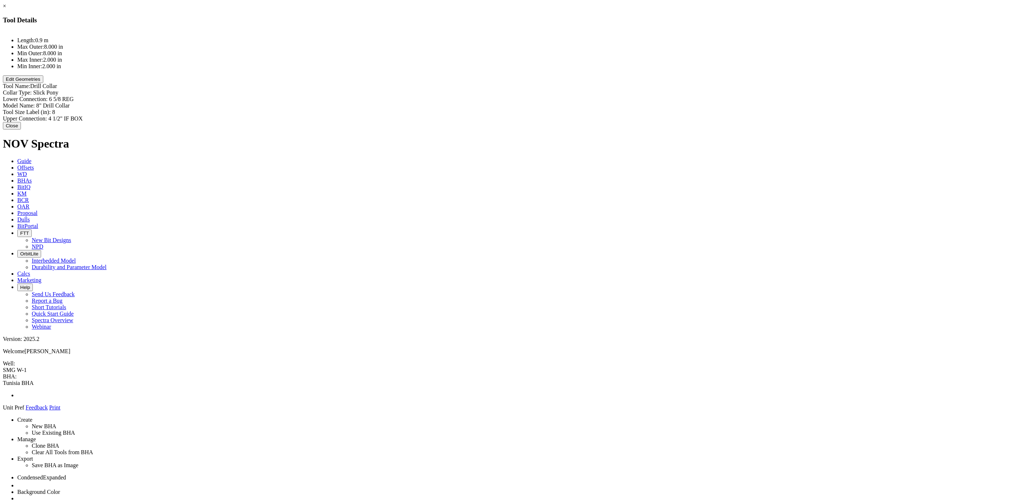
click at [43, 83] on button "Edit Geometries" at bounding box center [23, 79] width 40 height 8
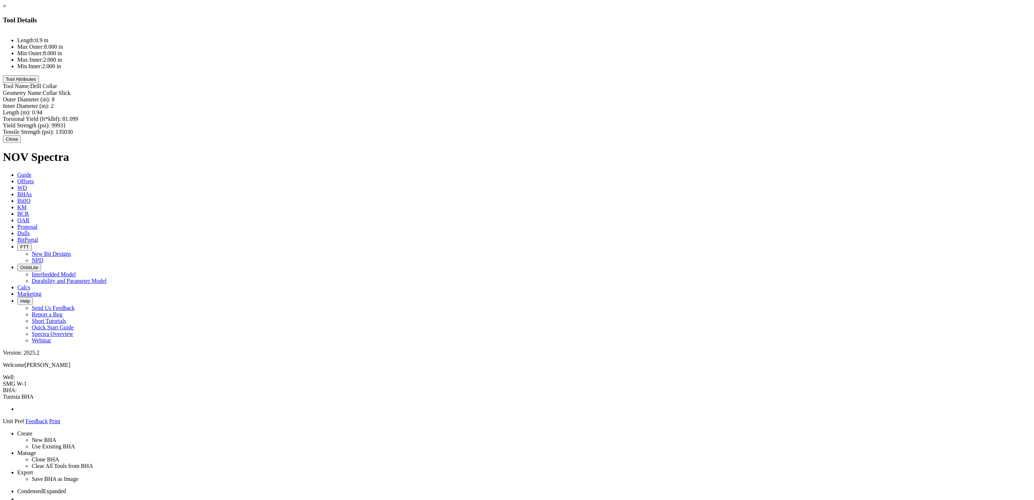
click at [585, 103] on div "Inner Diameter (in): 2 2" at bounding box center [517, 106] width 1028 height 6
click at [115, 103] on input "2" at bounding box center [83, 107] width 64 height 8
type input "2.81"
type input "0.94"
click at [595, 109] on div "Length (m): 0.94 0.94" at bounding box center [517, 113] width 1028 height 8
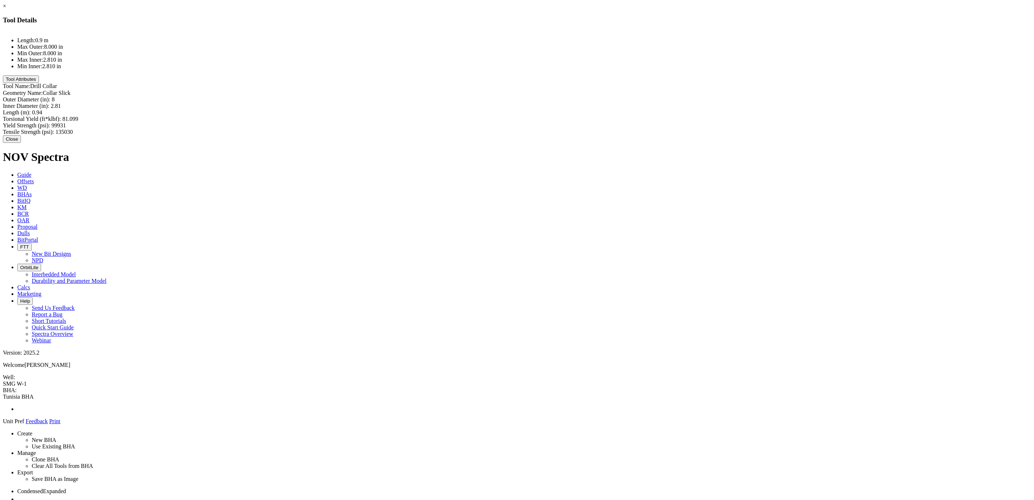
click at [545, 116] on div "Torsional Yield (ft*klbf): 81.099" at bounding box center [517, 119] width 1028 height 6
click at [39, 83] on button "Tool Attributes" at bounding box center [21, 79] width 36 height 8
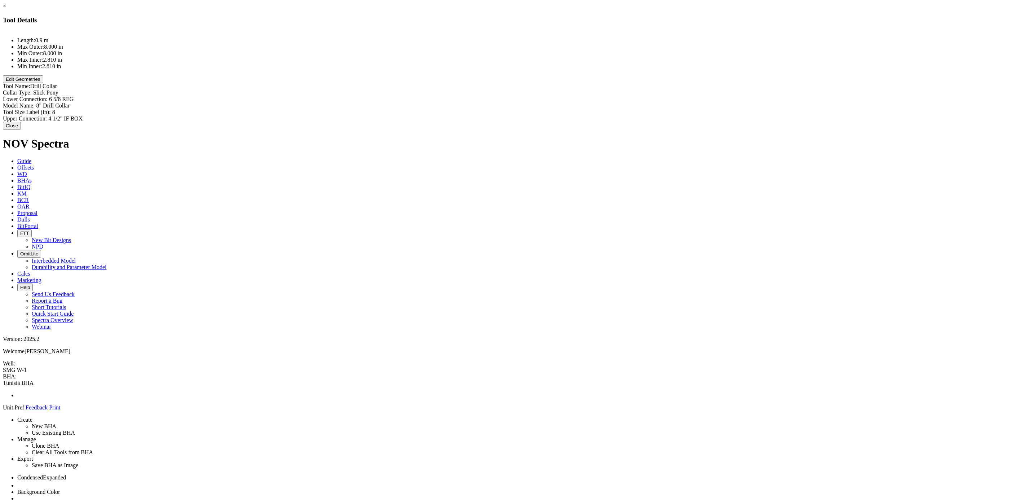
click at [605, 102] on div "Model Name: 8" Drill Collar" at bounding box center [517, 105] width 1028 height 6
click at [611, 102] on div "Model Name: 8" Drill Collar 8" Drill Collar" at bounding box center [517, 106] width 1028 height 8
type input "8" X- Over"
click at [569, 102] on div "Length: 0.9 m Max Outer: 8.000 in Min Outer: 8.000 in Max Inner: 2.810 in Min I…" at bounding box center [517, 77] width 1028 height 92
click at [21, 124] on button "Close" at bounding box center [12, 126] width 18 height 8
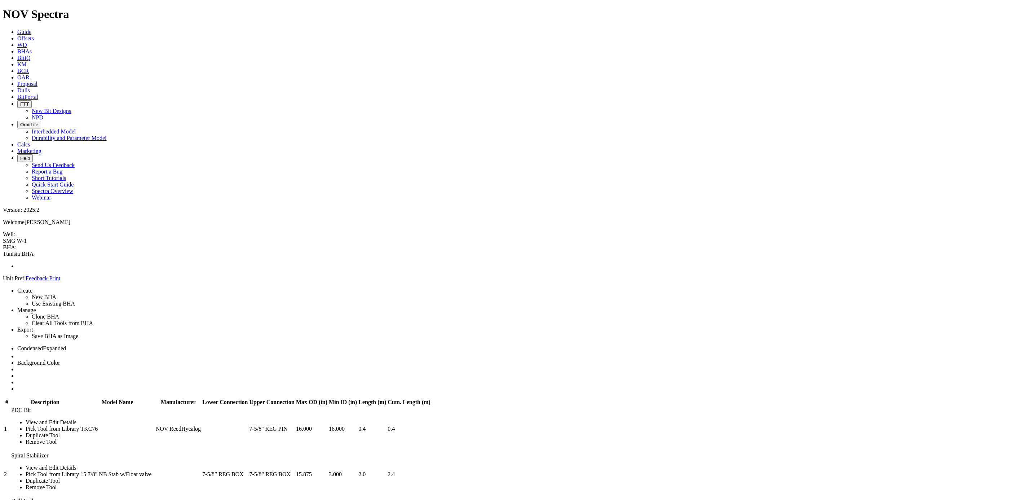
click at [201, 452] on td at bounding box center [178, 474] width 46 height 45
click at [49, 452] on link "Spiral Stabilizer" at bounding box center [29, 455] width 37 height 6
click at [76, 464] on link "View and Edit Details" at bounding box center [51, 467] width 51 height 6
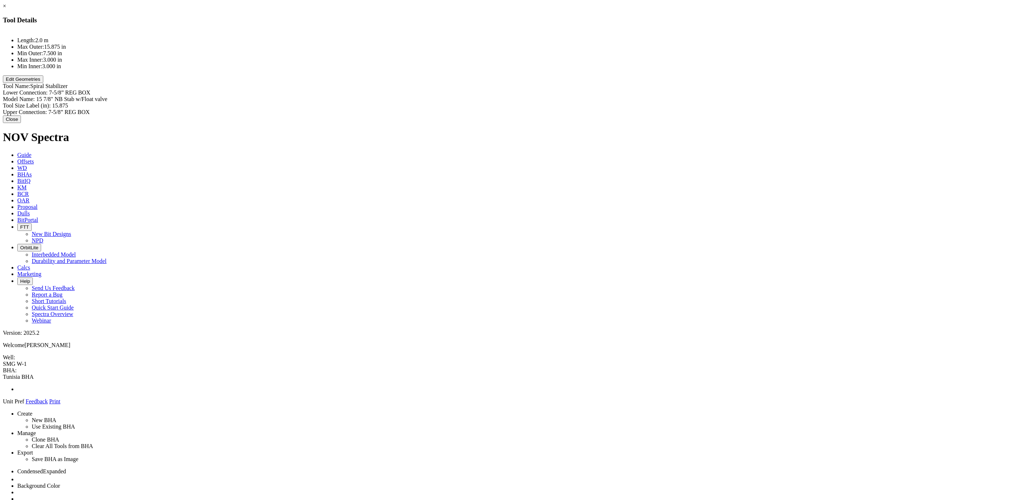
click at [43, 83] on button "Edit Geometries" at bounding box center [23, 79] width 40 height 8
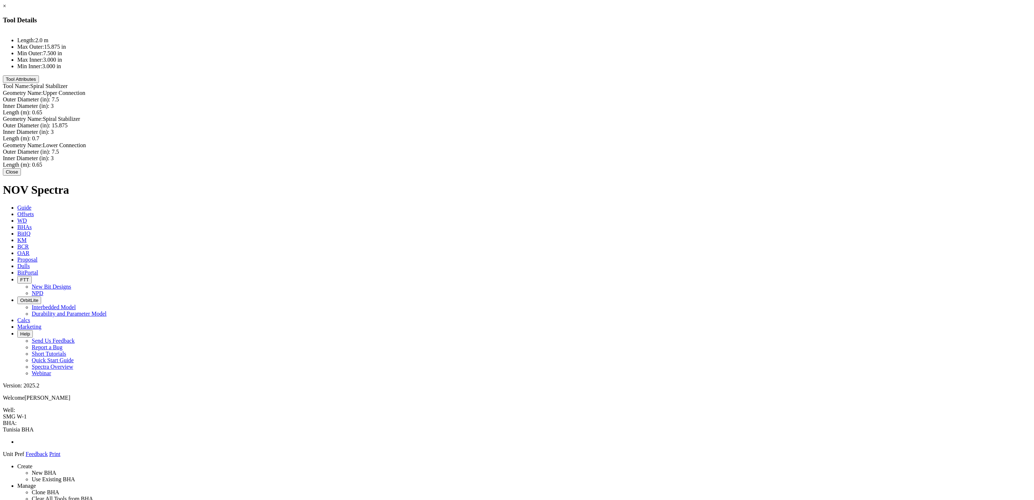
click at [21, 176] on button "Close" at bounding box center [12, 172] width 18 height 8
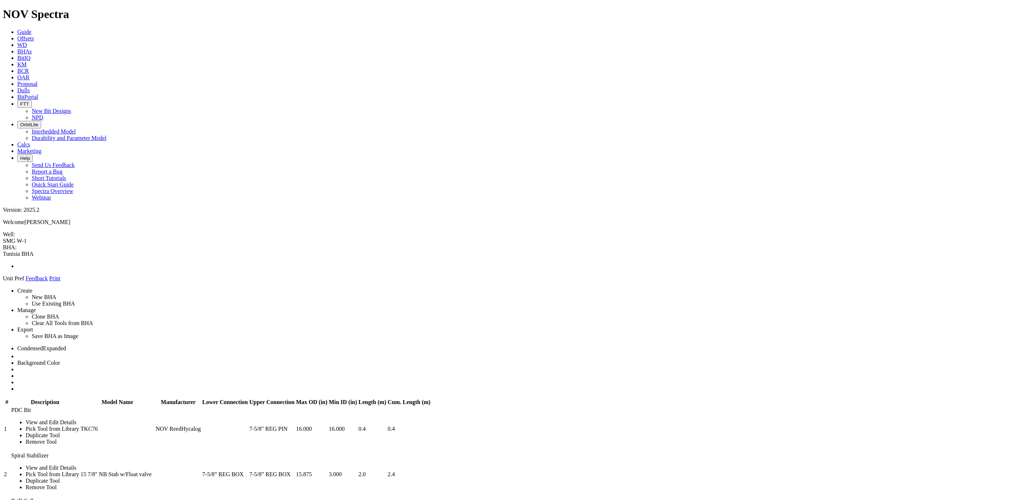
click at [17, 379] on link at bounding box center [17, 382] width 0 height 6
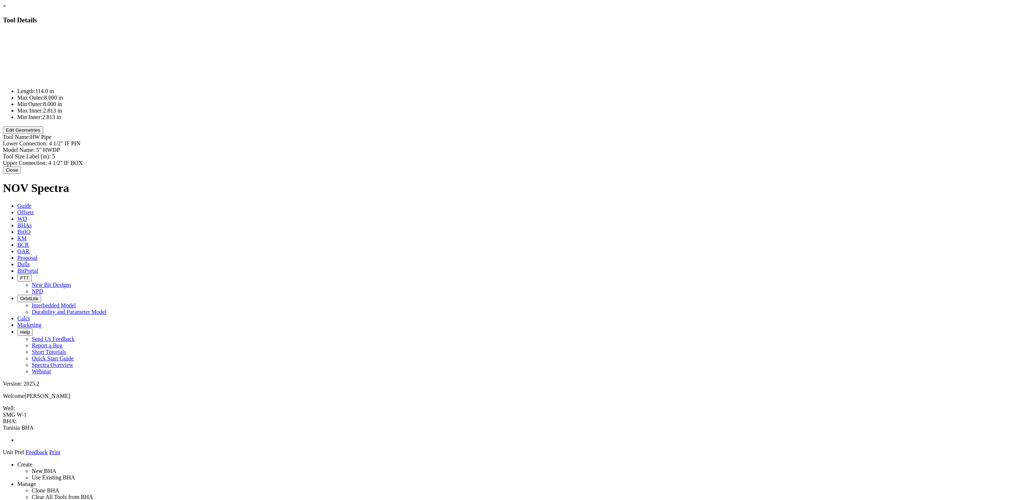
click at [43, 134] on button "Edit Geometries" at bounding box center [23, 130] width 40 height 8
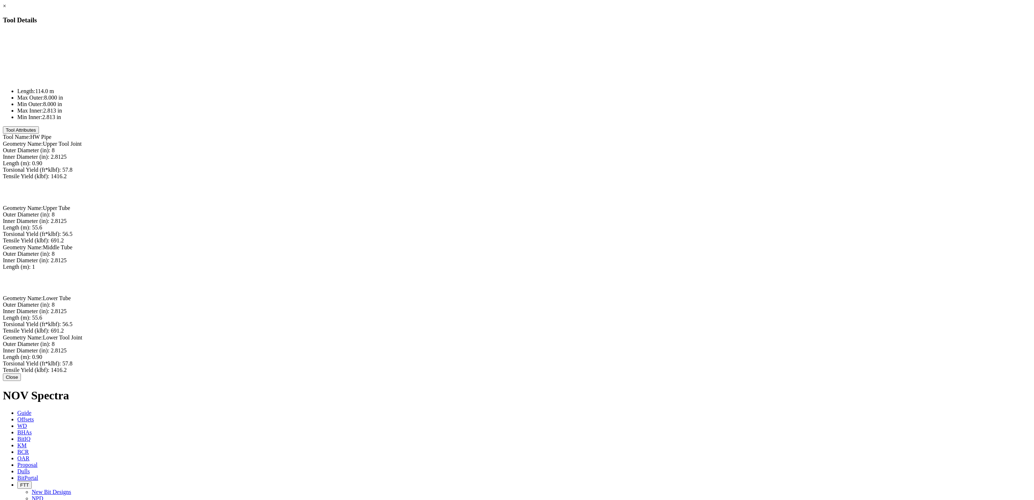
type input "55.6"
click at [587, 224] on div "Length (m): 55.6 55.6" at bounding box center [517, 227] width 1028 height 6
click at [96, 224] on input "55.6" at bounding box center [64, 228] width 64 height 8
click at [6, 9] on link "×" at bounding box center [4, 6] width 3 height 6
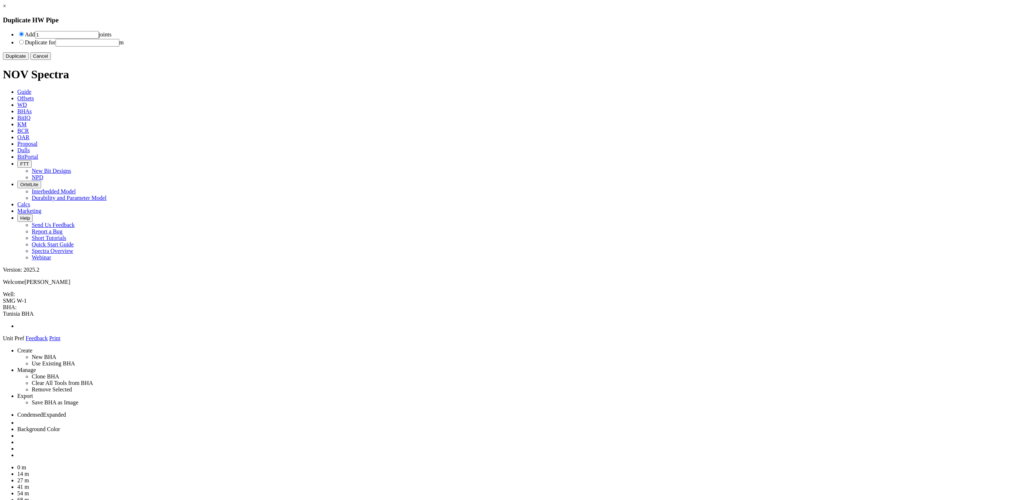
click at [420, 46] on li "Duplicate for m" at bounding box center [523, 43] width 1013 height 8
click at [24, 44] on input "radio" at bounding box center [21, 42] width 5 height 5
radio input "true"
radio input "false"
click at [119, 46] on input "number" at bounding box center [88, 43] width 64 height 8
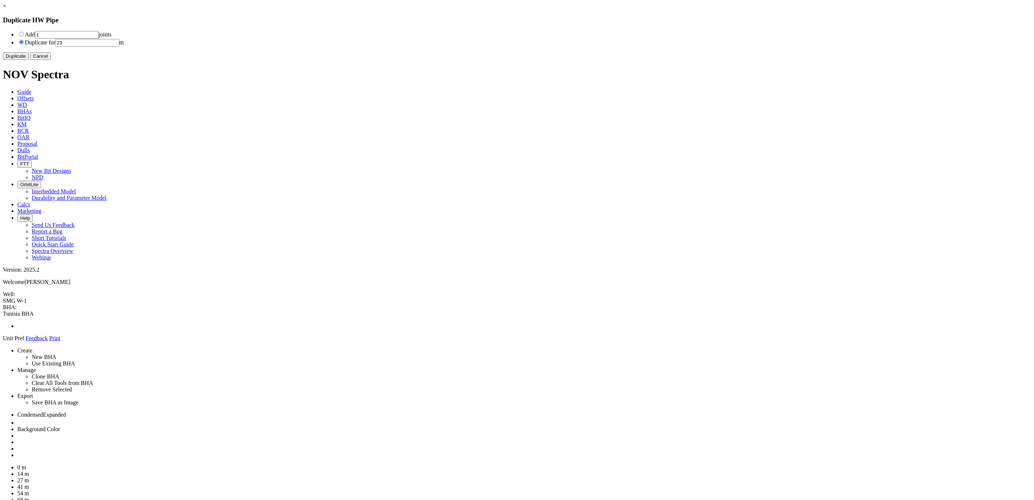
type input "23"
click at [29, 60] on button "Duplicate" at bounding box center [16, 56] width 26 height 8
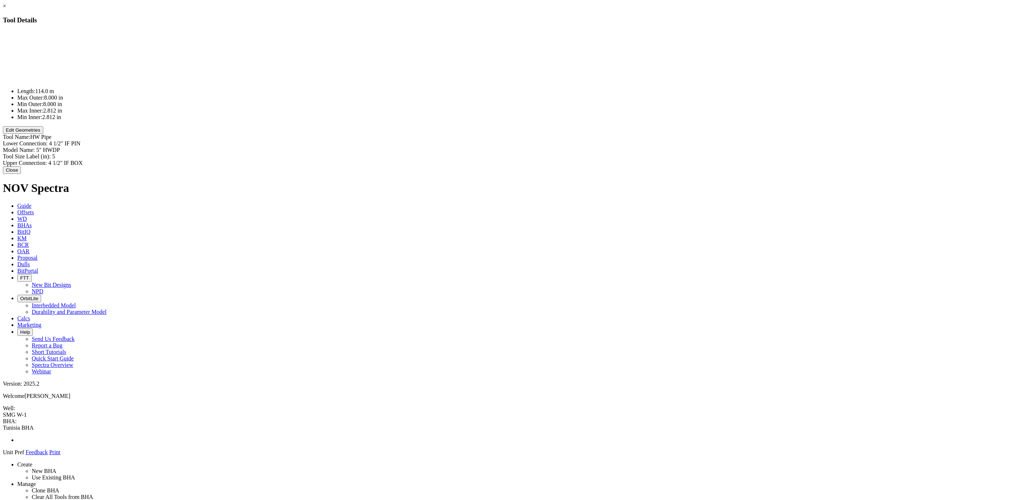
click at [43, 134] on button "Edit Geometries" at bounding box center [23, 130] width 40 height 8
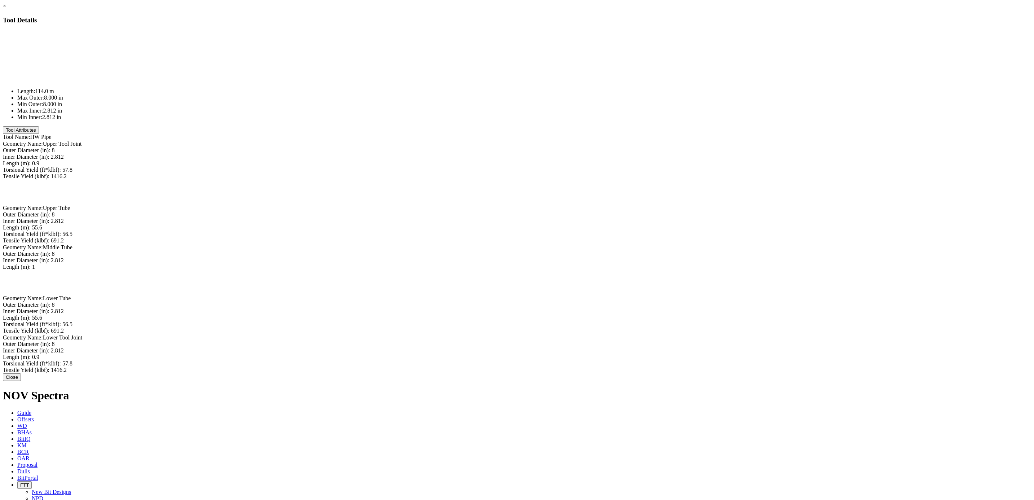
click at [6, 9] on link "×" at bounding box center [4, 6] width 3 height 6
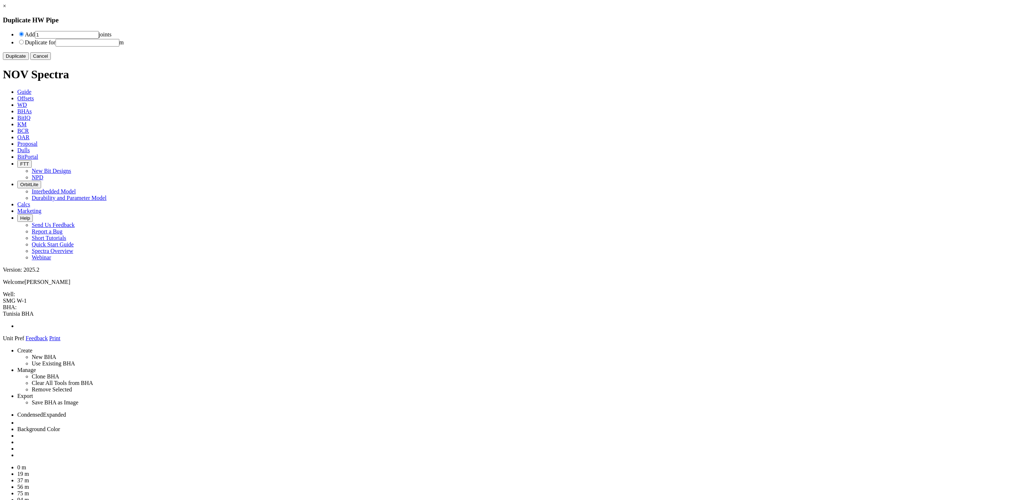
click at [609, 16] on h3 "Duplicate HW Pipe" at bounding box center [517, 20] width 1028 height 8
click at [6, 9] on link "×" at bounding box center [4, 6] width 3 height 6
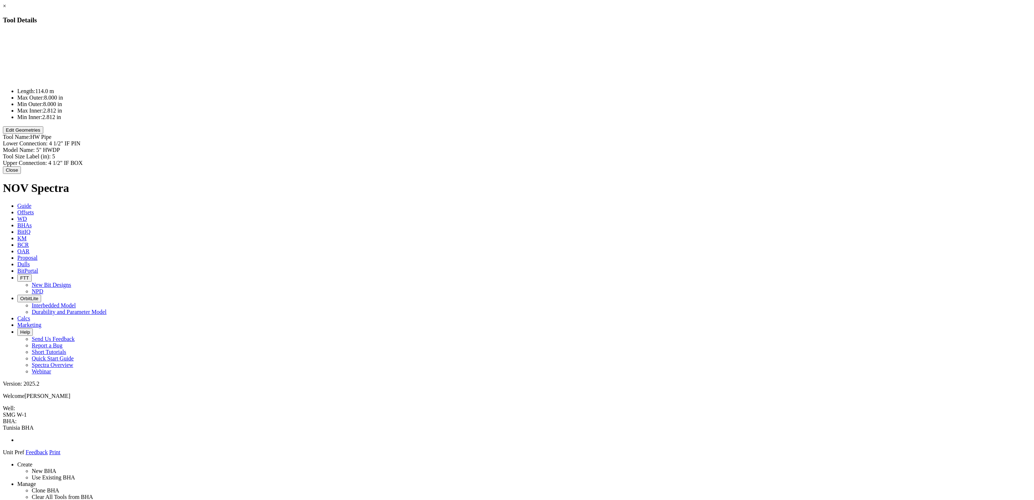
click at [43, 134] on button "Edit Geometries" at bounding box center [23, 130] width 40 height 8
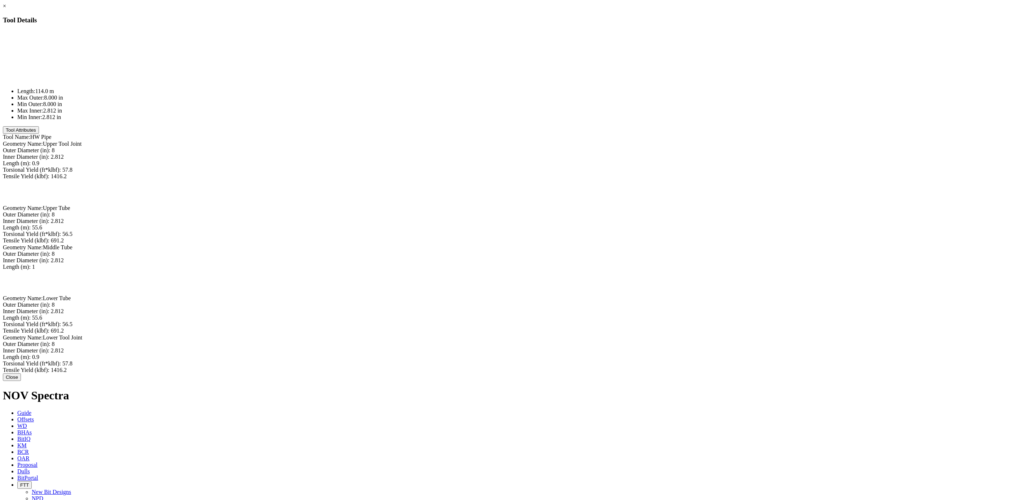
type input "57.8"
click at [596, 360] on div "Torsional Yield (ft*klbf): 57.8 57.8" at bounding box center [517, 363] width 1028 height 6
click at [589, 314] on div "Length (m): 55.6 55.6" at bounding box center [517, 317] width 1028 height 6
click at [96, 314] on input "55.6" at bounding box center [64, 318] width 64 height 8
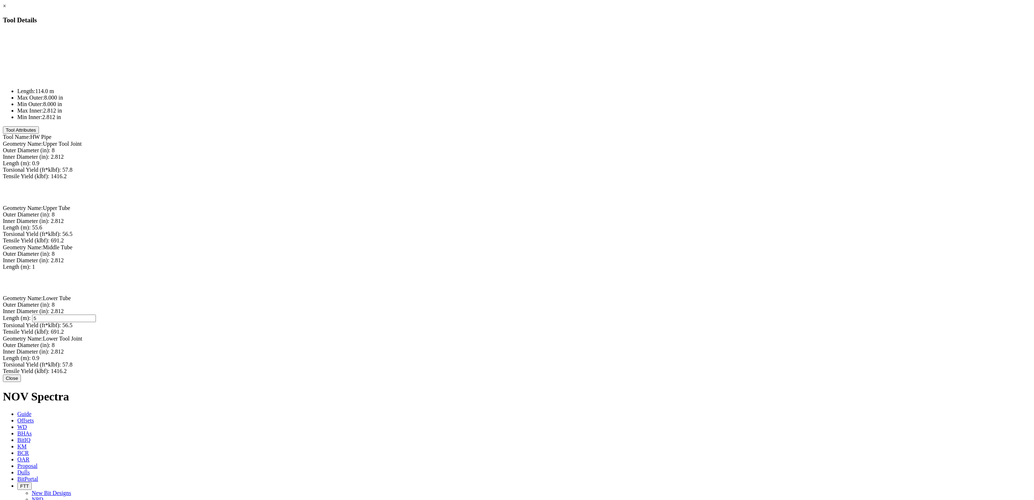
type input "5"
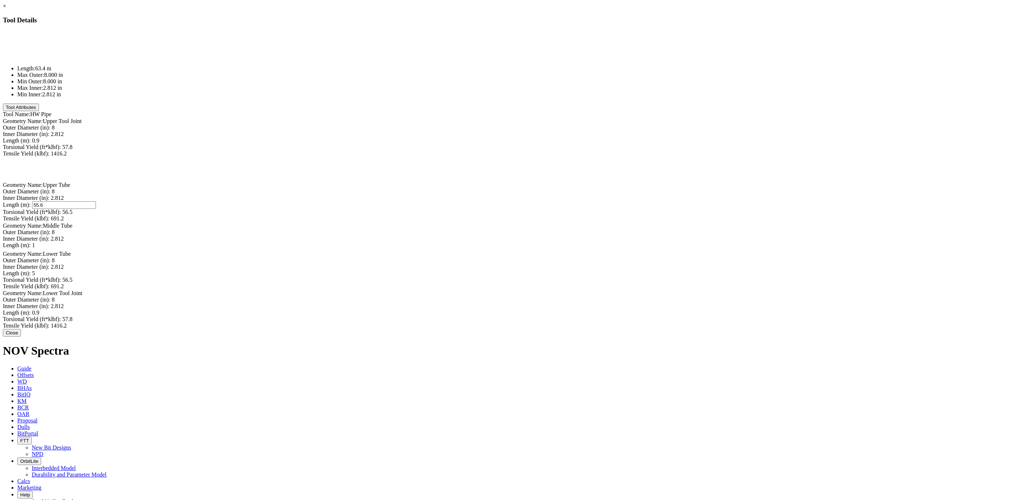
click at [589, 201] on div "Length (m): 55.6 55.6" at bounding box center [517, 205] width 1028 height 8
type input "66"
click at [585, 270] on div "Length (m): 5 5" at bounding box center [517, 273] width 1028 height 6
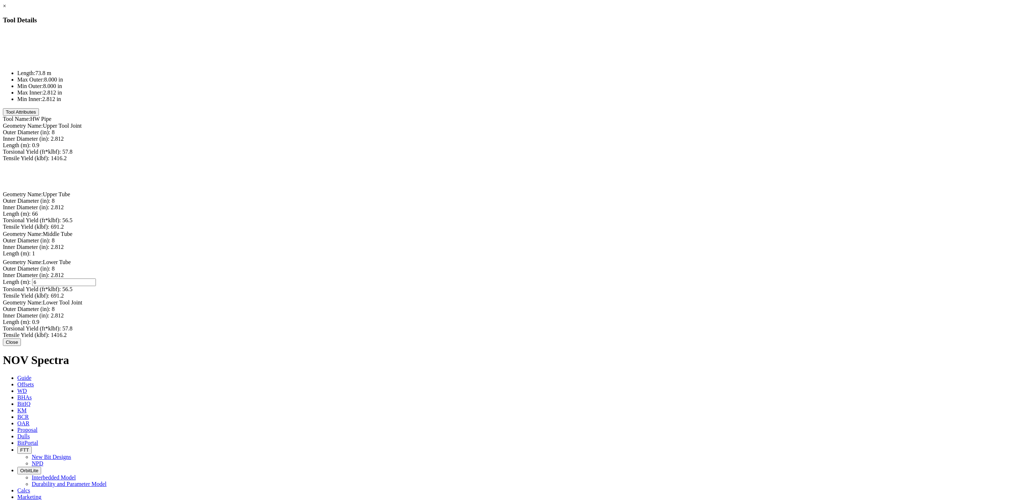
type input "66"
click at [21, 346] on button "Close" at bounding box center [12, 342] width 18 height 8
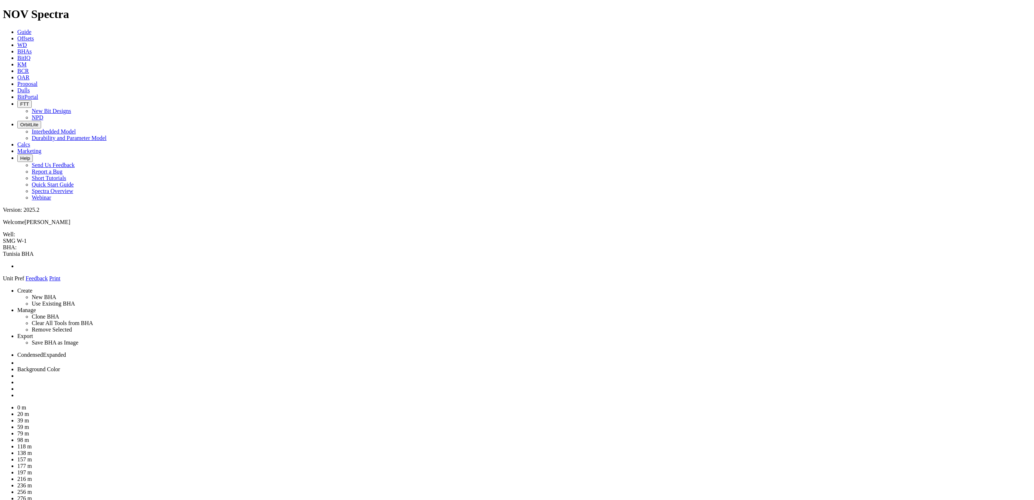
click at [17, 392] on link at bounding box center [17, 395] width 0 height 6
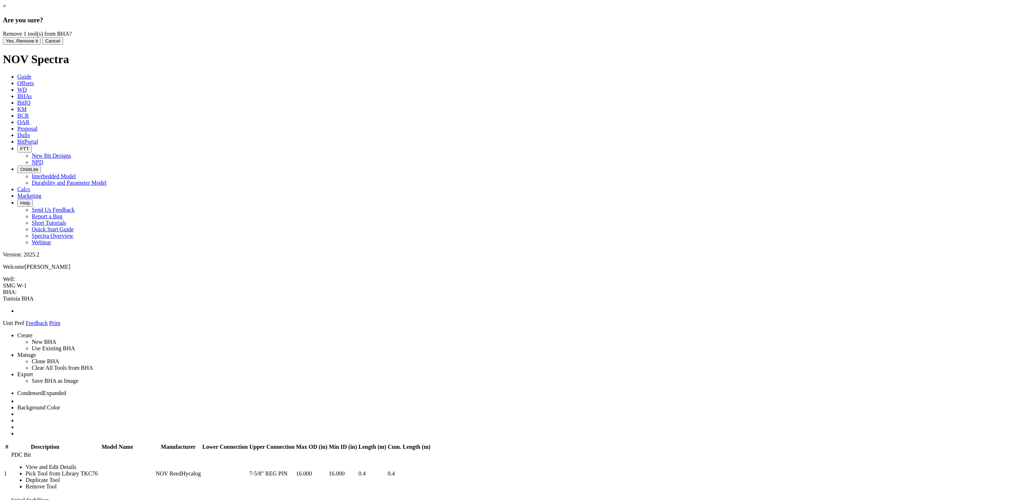
click at [41, 45] on button "Yes, Remove it" at bounding box center [22, 41] width 38 height 8
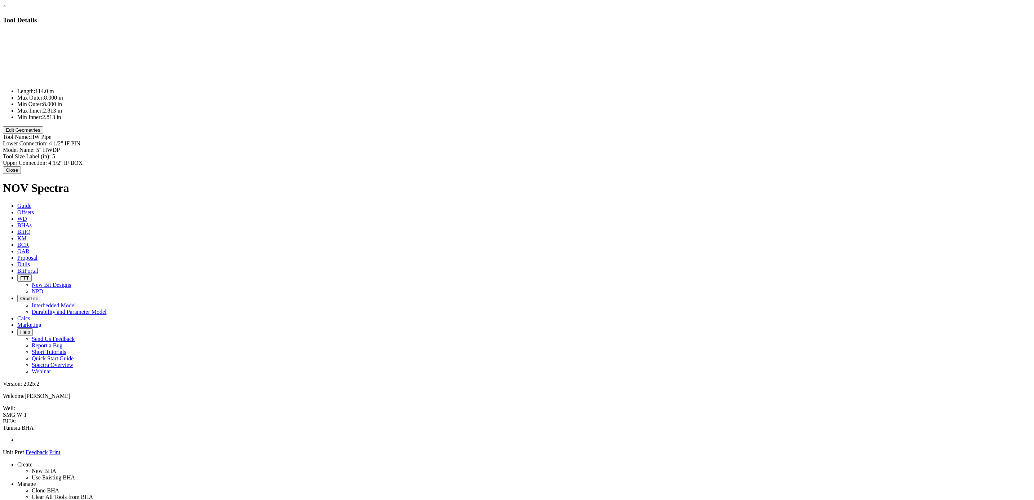
click at [43, 134] on button "Edit Geometries" at bounding box center [23, 130] width 40 height 8
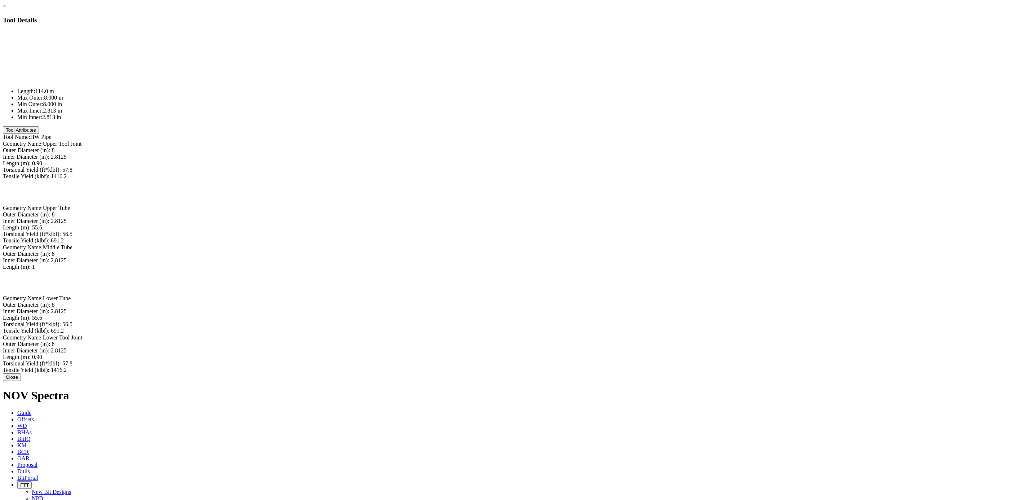
click at [584, 160] on div "Length (m): 0.90 0.90" at bounding box center [517, 163] width 1028 height 6
type input "1.089"
click at [588, 225] on div "Length (m): 55.6 55.6" at bounding box center [517, 228] width 1028 height 6
type input "7"
type input "67.305"
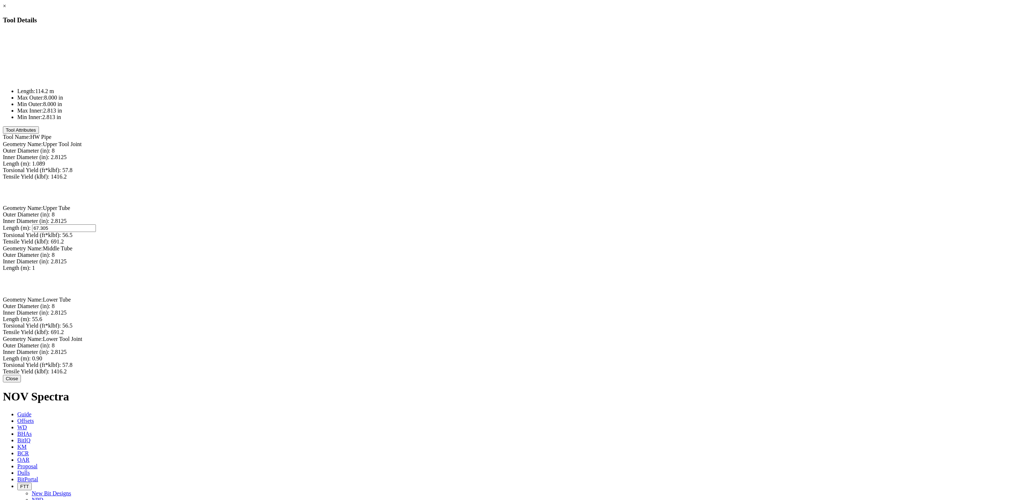
click at [583, 265] on div "Length (m): 1 1" at bounding box center [517, 268] width 1028 height 6
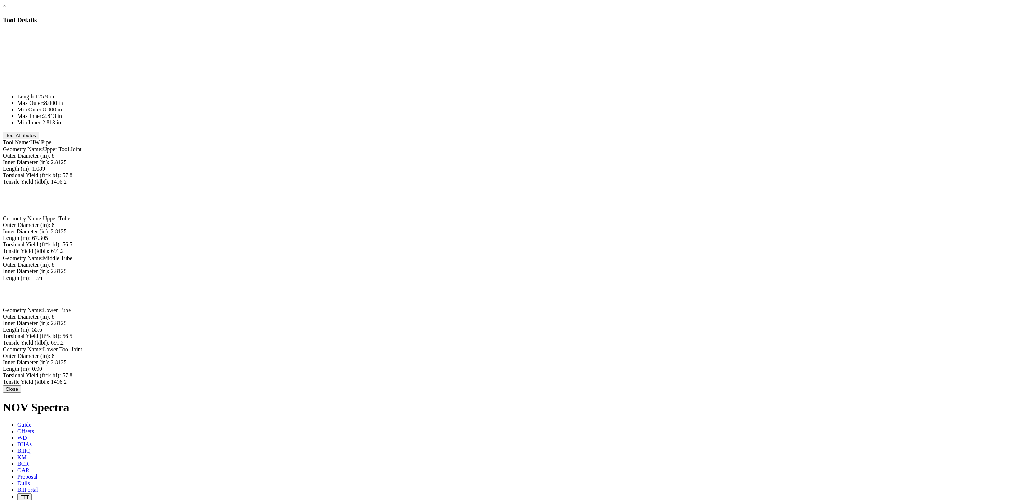
type input "1.211"
click at [584, 325] on div "Length (m): 55.6 55.6" at bounding box center [517, 329] width 1028 height 8
type input "67.305"
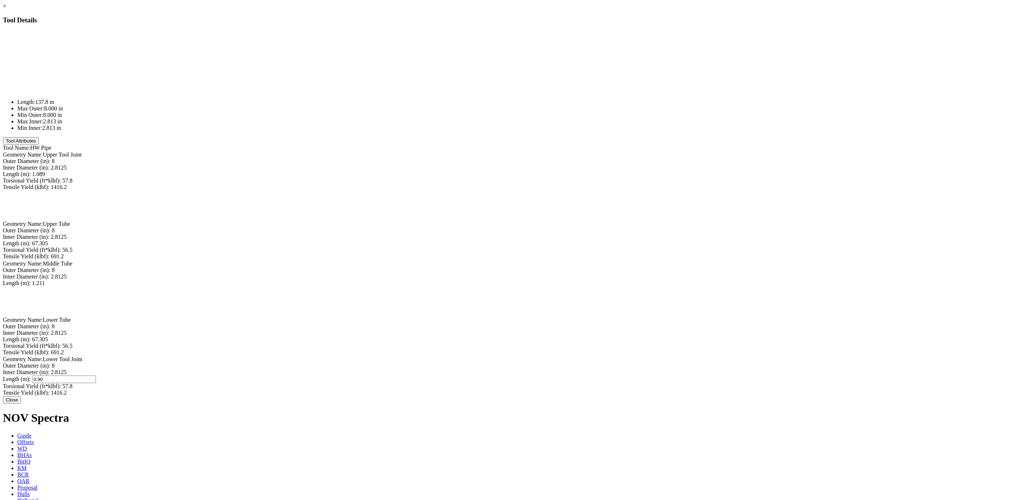
click at [596, 375] on div "Length (m): 0.90 0.90" at bounding box center [517, 379] width 1028 height 8
type input "1.089"
click at [61, 383] on label "Torsional Yield (ft*klbf):" at bounding box center [32, 386] width 58 height 6
type input "57.8"
click at [545, 356] on div "Geometry Name: Lower Tool Joint Outer Diameter (in): 8 Inner Diameter (in): 2.8…" at bounding box center [517, 376] width 1028 height 40
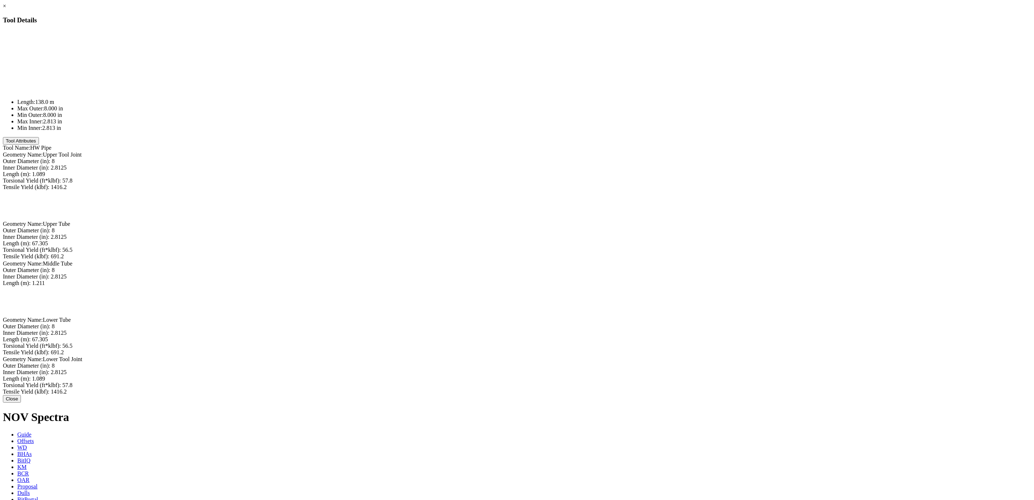
click at [21, 395] on button "Close" at bounding box center [12, 399] width 18 height 8
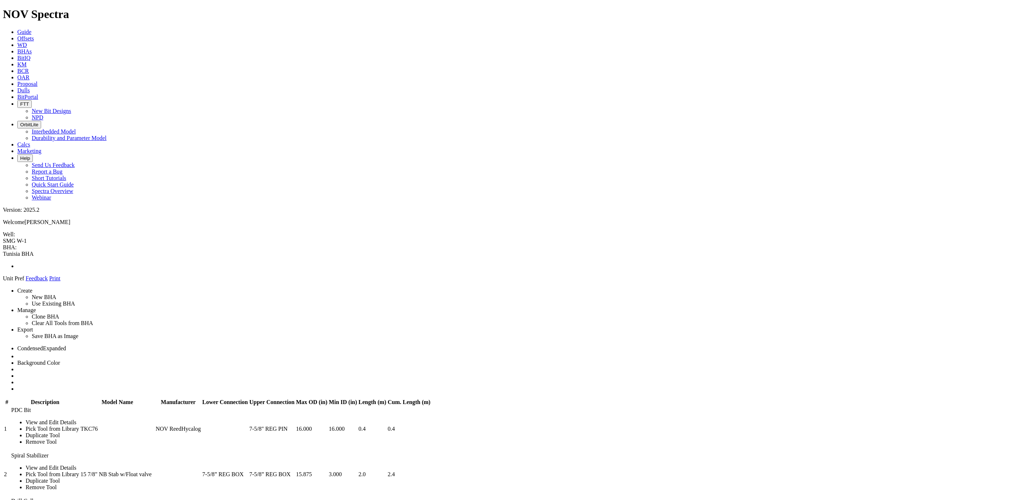
click at [17, 379] on link at bounding box center [17, 382] width 0 height 6
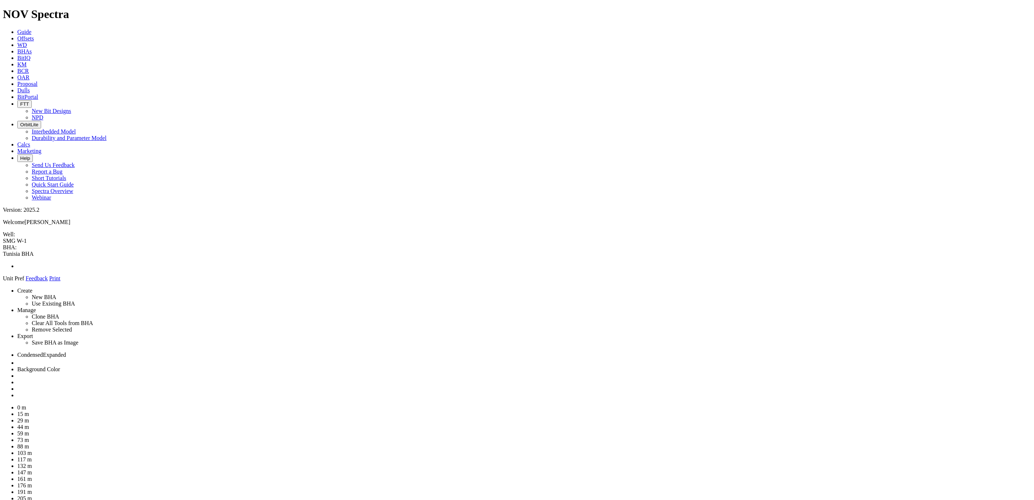
click at [3, 281] on link at bounding box center [3, 281] width 0 height 0
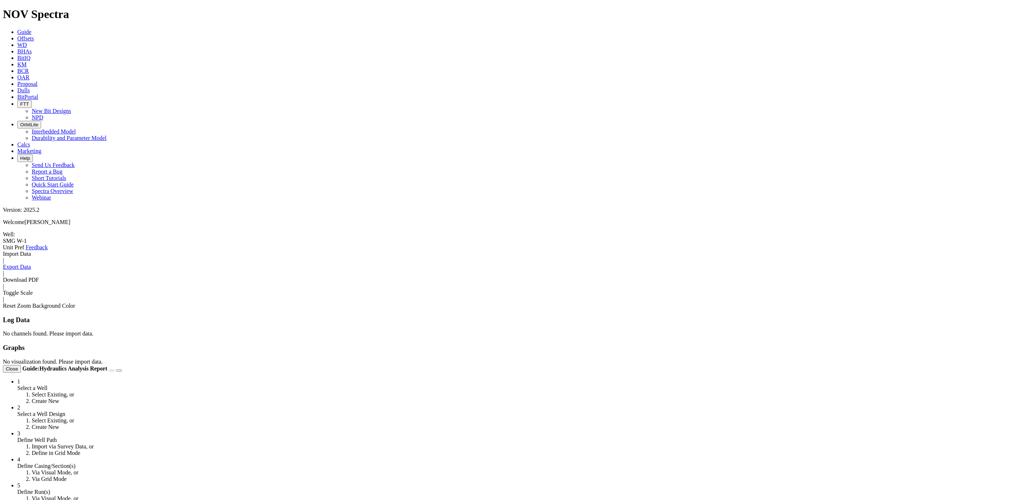
click at [3, 250] on icon at bounding box center [3, 250] width 0 height 0
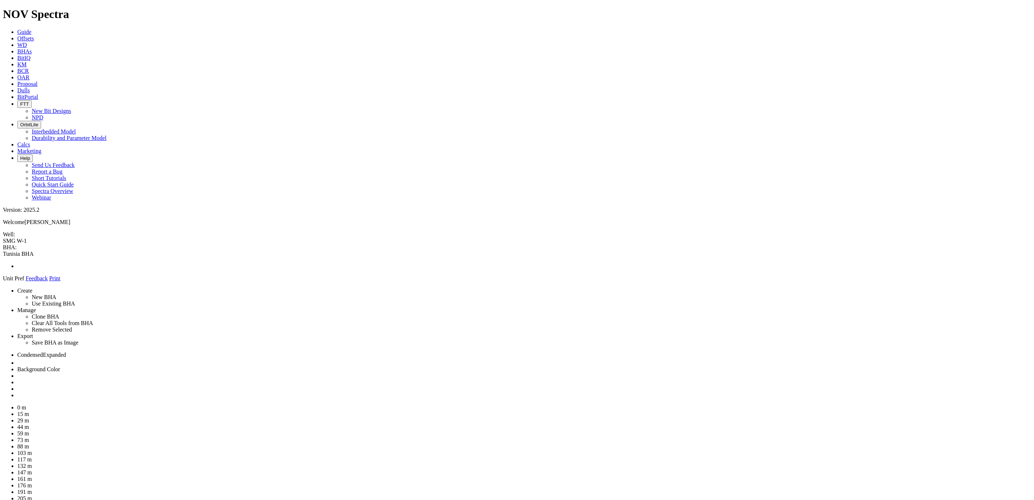
click at [3, 281] on link at bounding box center [3, 281] width 0 height 0
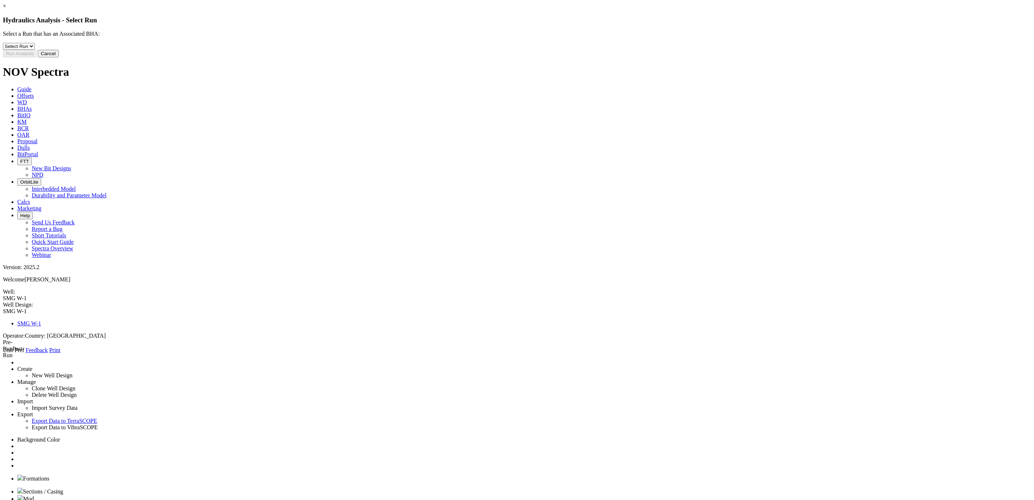
click at [35, 50] on select "Select Run 1" at bounding box center [19, 46] width 32 height 7
select select "object:21724"
click at [35, 49] on select "Select Run 1" at bounding box center [19, 46] width 32 height 7
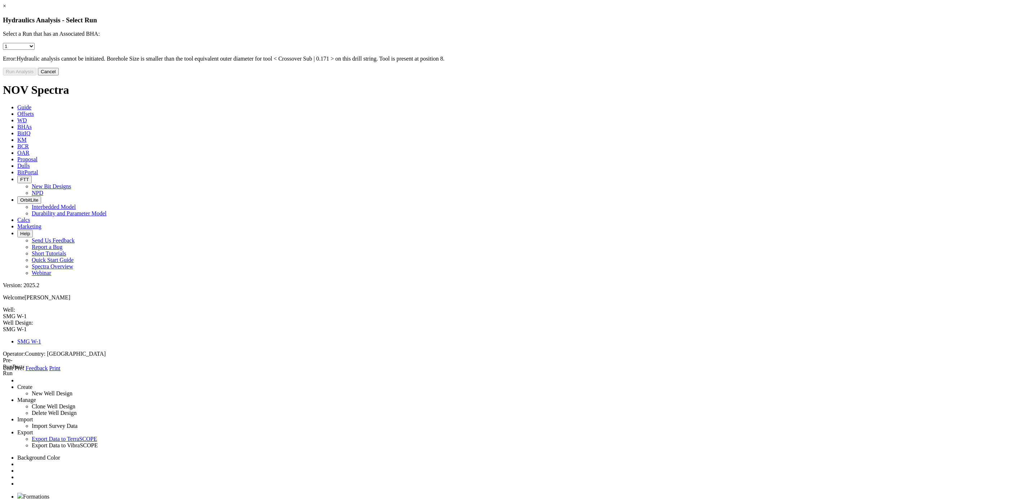
click at [35, 50] on select "Select Run 1" at bounding box center [19, 46] width 32 height 7
click at [35, 49] on select "Select Run 1" at bounding box center [19, 46] width 32 height 7
click at [59, 75] on button "Cancel" at bounding box center [48, 72] width 21 height 8
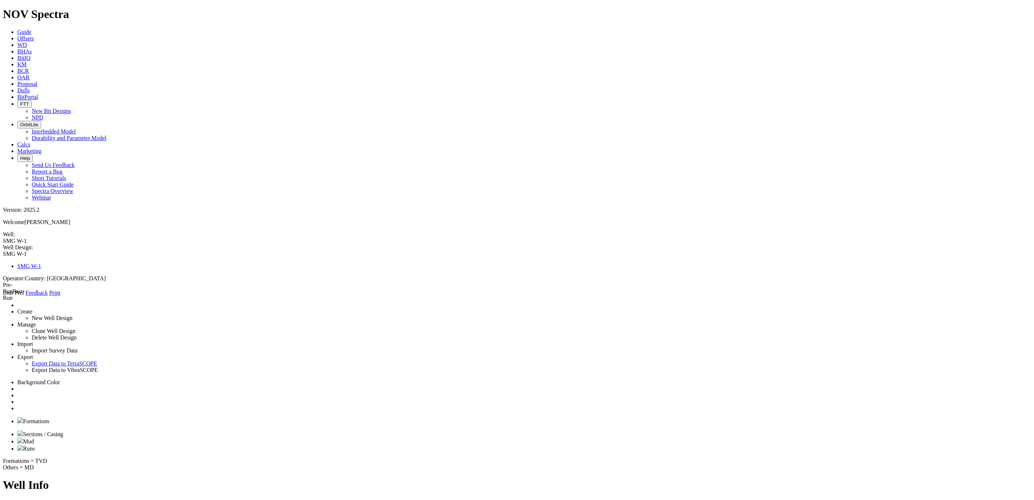
click at [17, 405] on link at bounding box center [17, 408] width 0 height 6
click at [3, 296] on span at bounding box center [3, 296] width 0 height 0
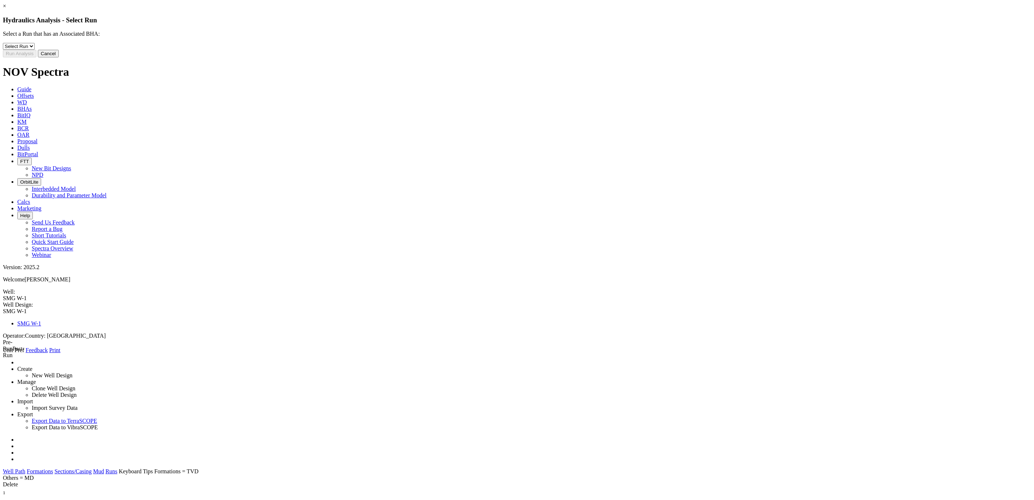
click at [6, 9] on link "×" at bounding box center [4, 6] width 3 height 6
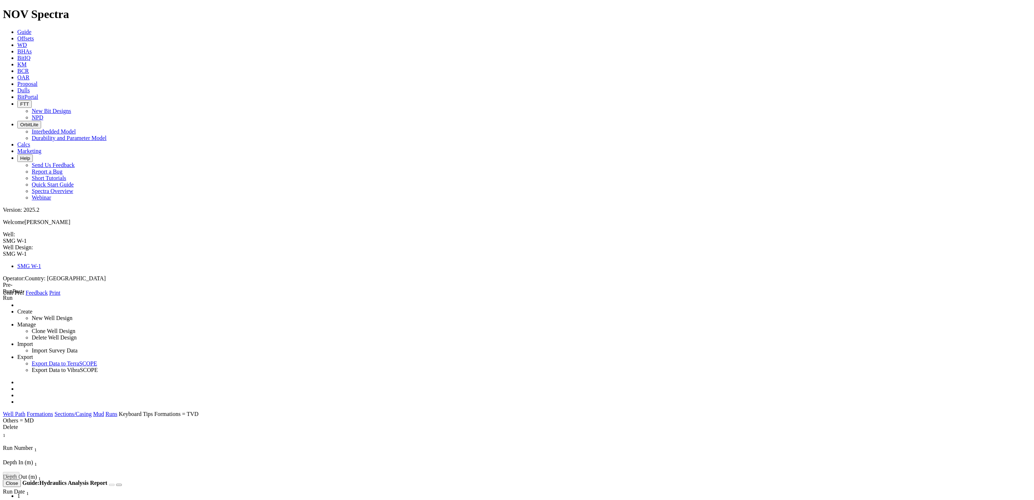
click at [3, 296] on icon at bounding box center [3, 296] width 0 height 0
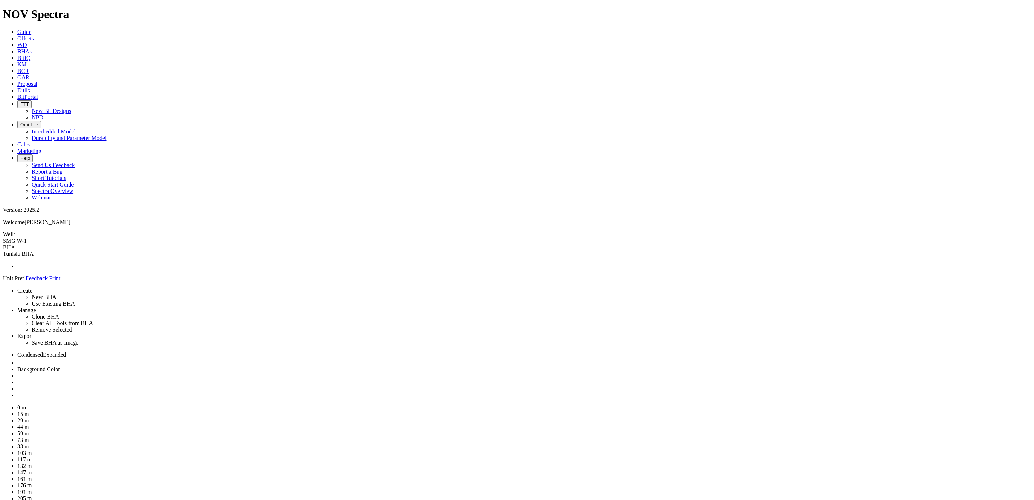
click at [17, 392] on link at bounding box center [17, 395] width 0 height 6
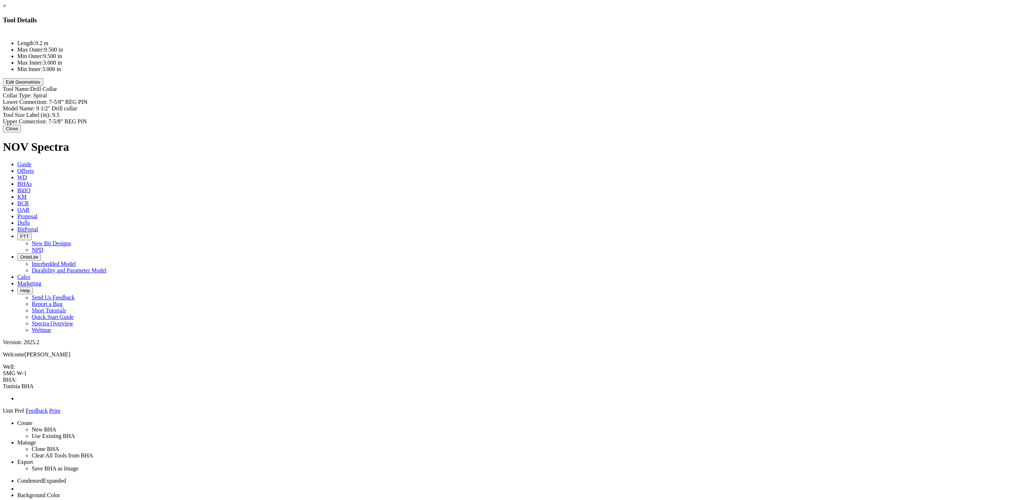
click at [43, 86] on button "Edit Geometries" at bounding box center [23, 82] width 40 height 8
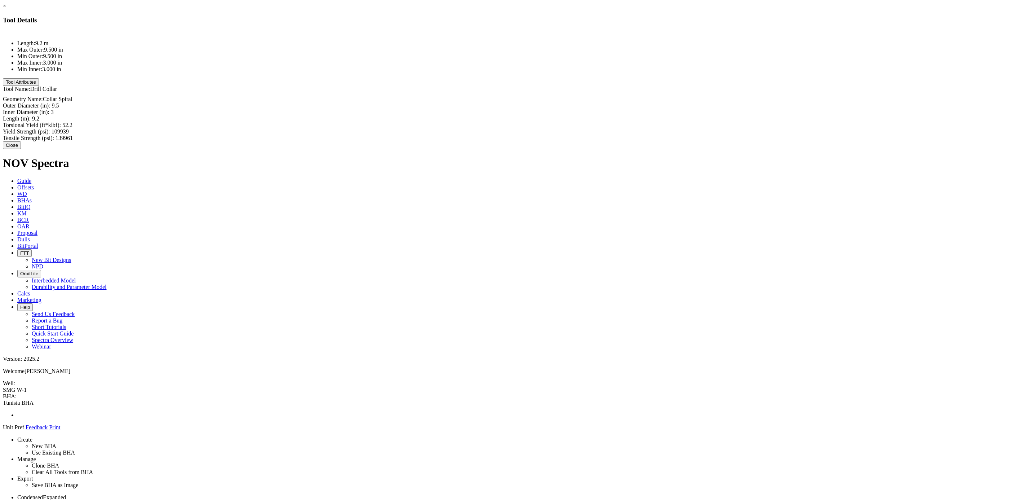
click at [39, 86] on button "Tool Attributes" at bounding box center [21, 82] width 36 height 8
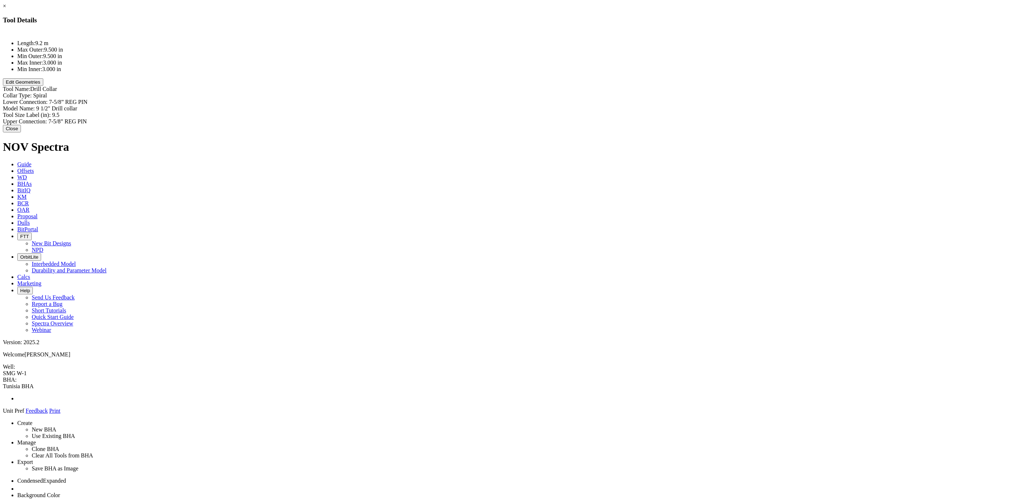
click at [21, 125] on button "Close" at bounding box center [12, 129] width 18 height 8
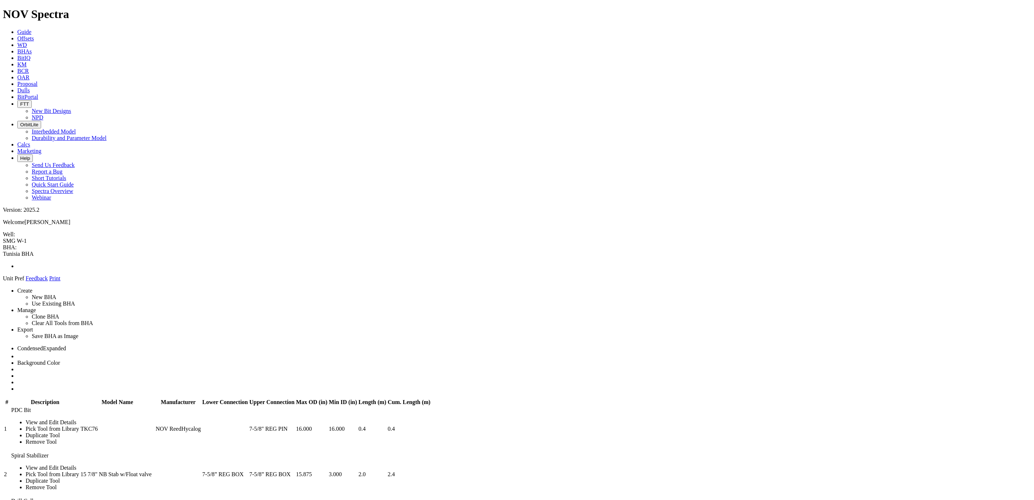
click at [3, 281] on link at bounding box center [3, 281] width 0 height 0
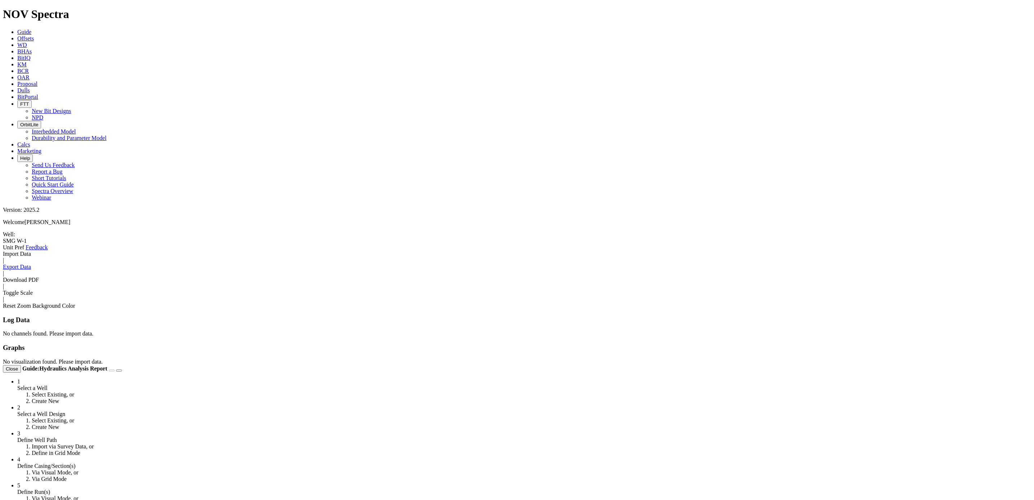
click at [3, 250] on link at bounding box center [3, 250] width 0 height 0
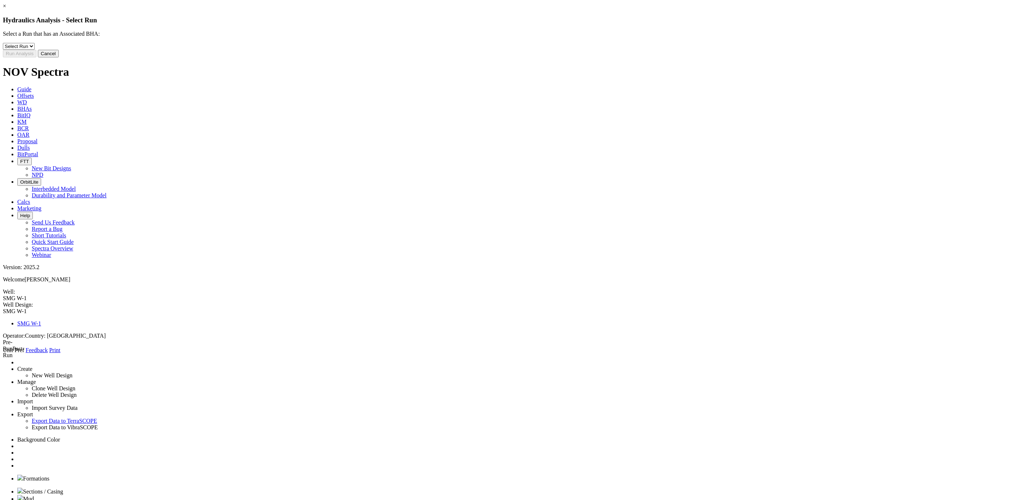
click at [35, 50] on select "Select Run 1" at bounding box center [19, 46] width 32 height 7
select select "object:22150"
click at [35, 49] on select "Select Run 1" at bounding box center [19, 46] width 32 height 7
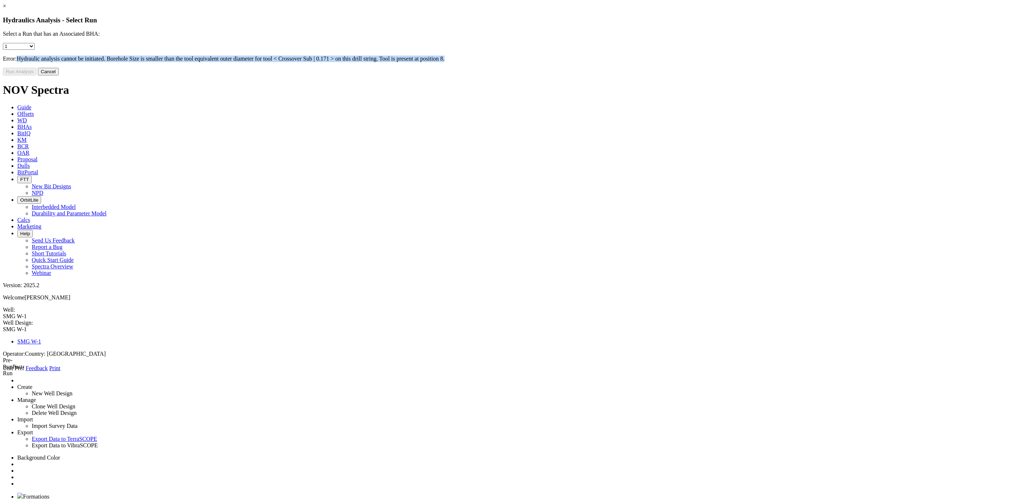
drag, startPoint x: 443, startPoint y: 65, endPoint x: 505, endPoint y: 79, distance: 63.9
click at [505, 62] on p "Error: Hydraulic analysis cannot be initiated. Borehole Size is smaller than th…" at bounding box center [517, 59] width 1028 height 6
drag, startPoint x: 505, startPoint y: 79, endPoint x: 488, endPoint y: 79, distance: 16.9
copy p "Hydraulic analysis cannot be initiated. Borehole Size is smaller than the tool …"
click at [59, 75] on button "Cancel" at bounding box center [48, 72] width 21 height 8
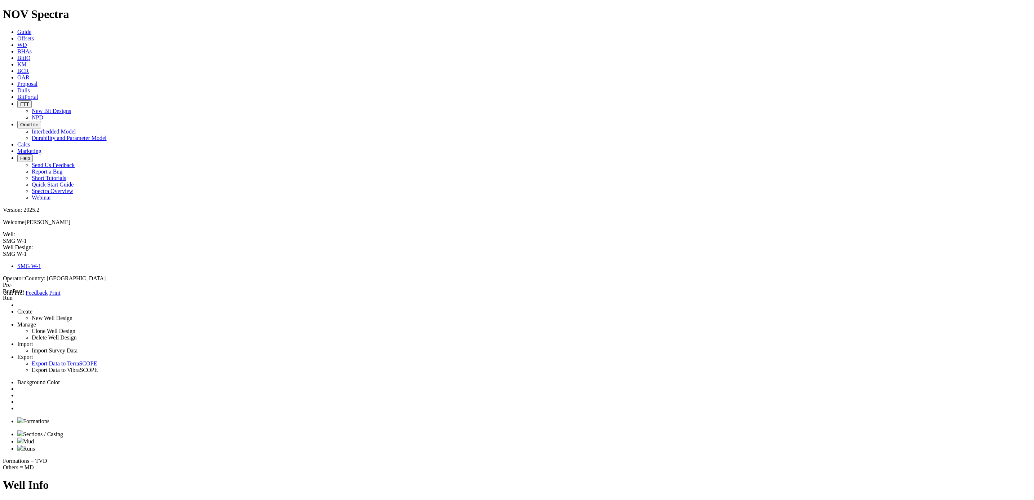
click at [3, 296] on link at bounding box center [3, 296] width 0 height 0
click at [3, 296] on icon at bounding box center [3, 296] width 0 height 0
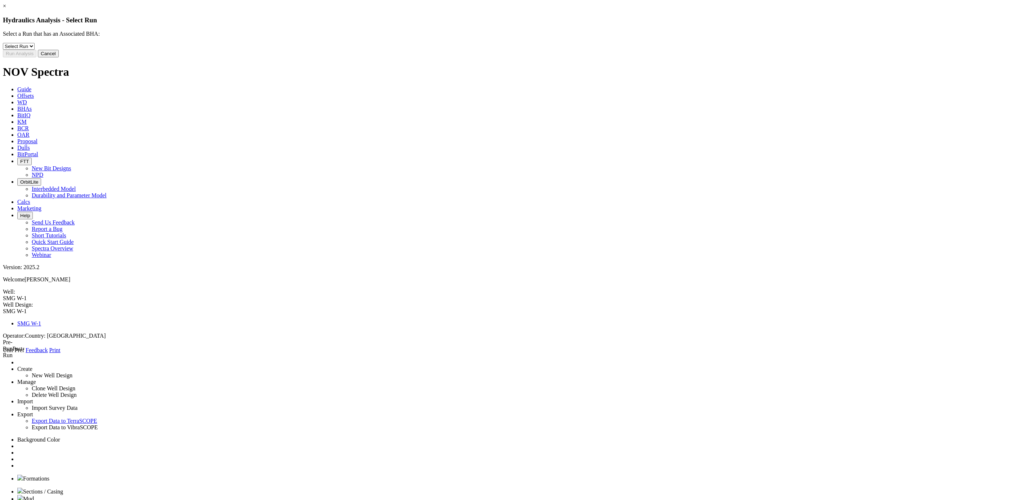
click at [59, 57] on button "Cancel" at bounding box center [48, 54] width 21 height 8
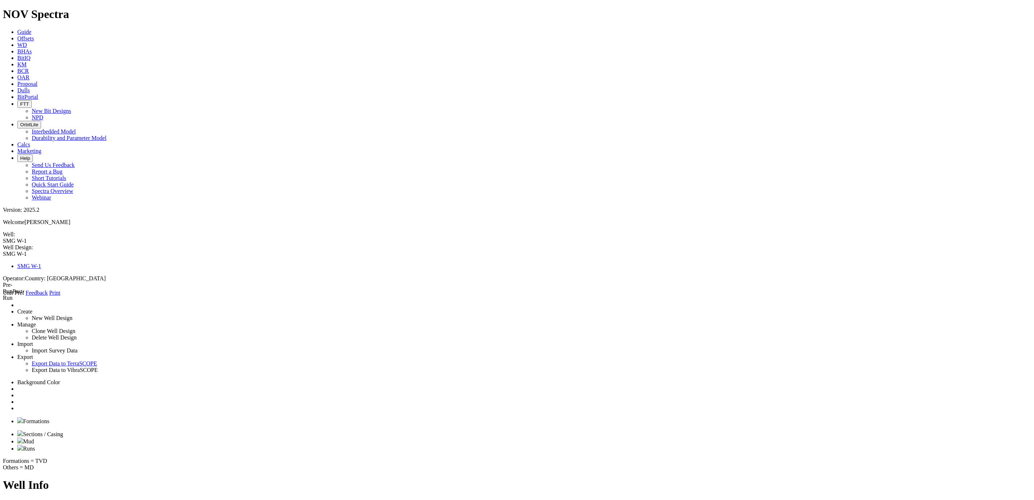
click at [3, 296] on icon at bounding box center [3, 296] width 0 height 0
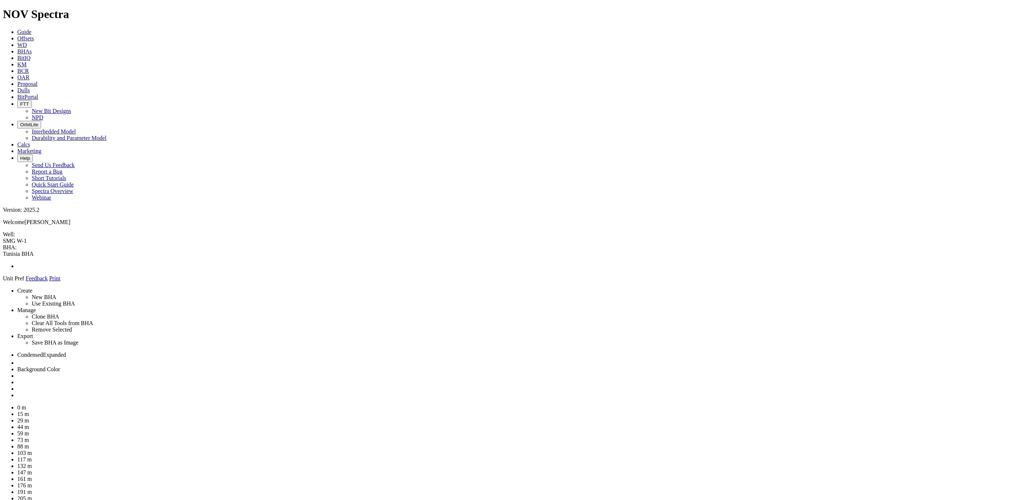
click at [17, 392] on link at bounding box center [17, 395] width 0 height 6
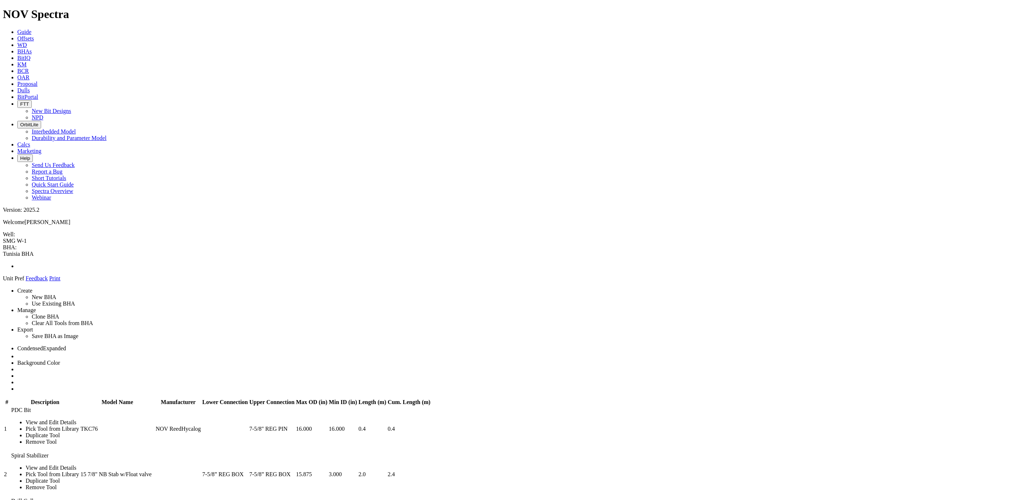
click at [3, 281] on span at bounding box center [3, 281] width 0 height 0
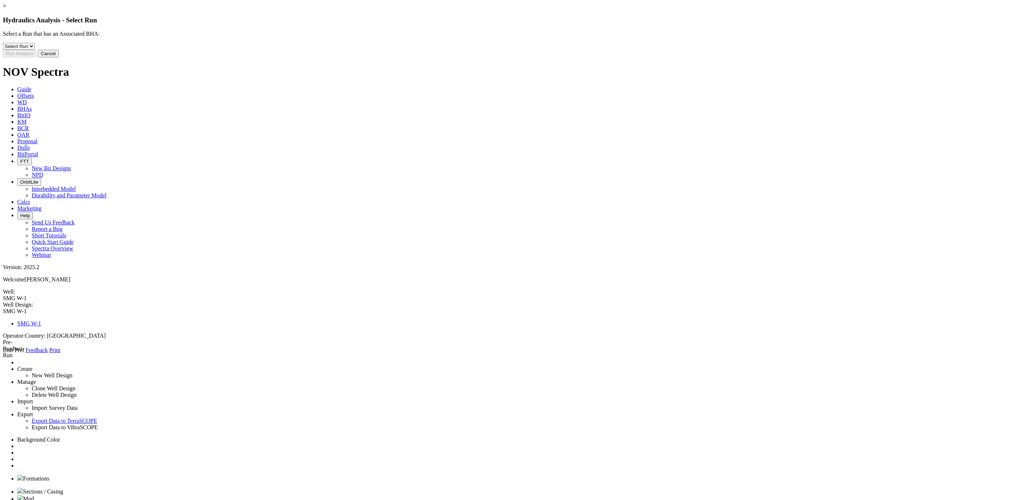
click at [35, 50] on select "Select Run 1" at bounding box center [19, 46] width 32 height 7
select select "object:22496"
click at [35, 49] on select "Select Run 1" at bounding box center [19, 46] width 32 height 7
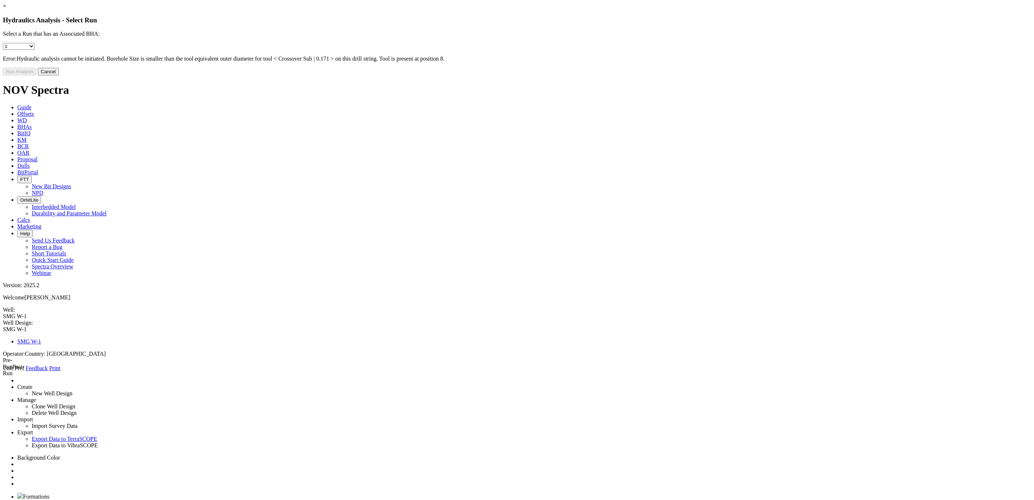
click at [59, 75] on button "Cancel" at bounding box center [48, 72] width 21 height 8
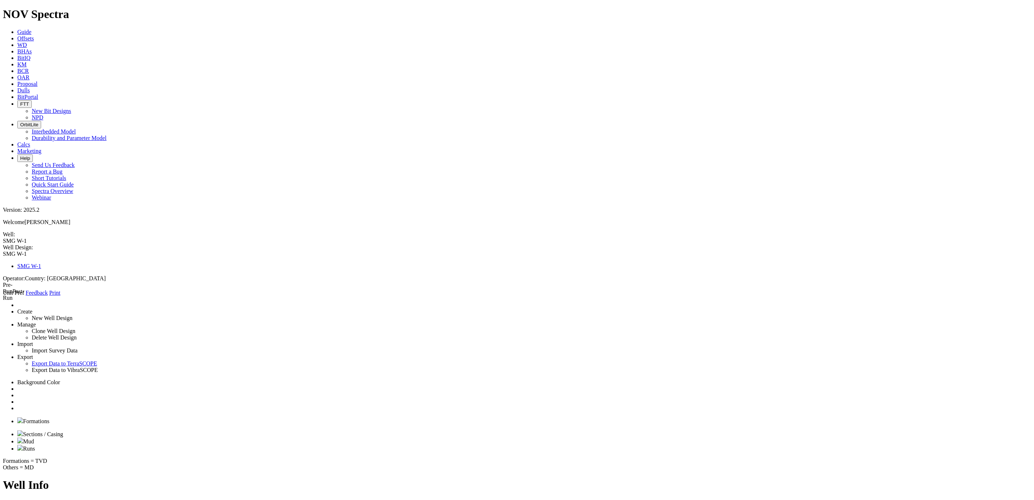
click at [17, 405] on link at bounding box center [17, 408] width 0 height 6
click at [25, 411] on link "Well Path" at bounding box center [14, 414] width 22 height 6
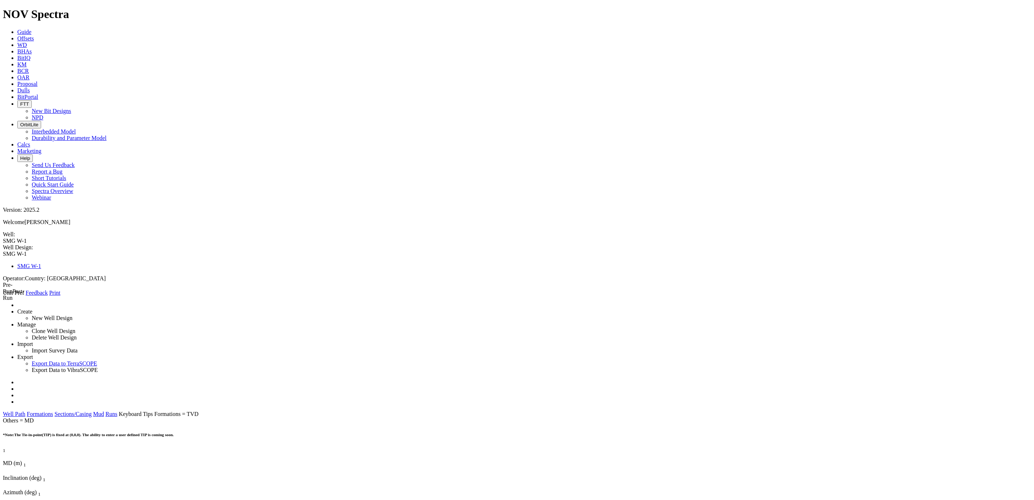
click at [53, 411] on link "Formations" at bounding box center [40, 414] width 26 height 6
click at [92, 411] on link "Sections/Casing" at bounding box center [72, 414] width 37 height 6
click at [104, 411] on link "Mud" at bounding box center [98, 414] width 11 height 6
click at [117, 411] on link "Runs" at bounding box center [112, 414] width 12 height 6
click at [3, 296] on icon at bounding box center [3, 296] width 0 height 0
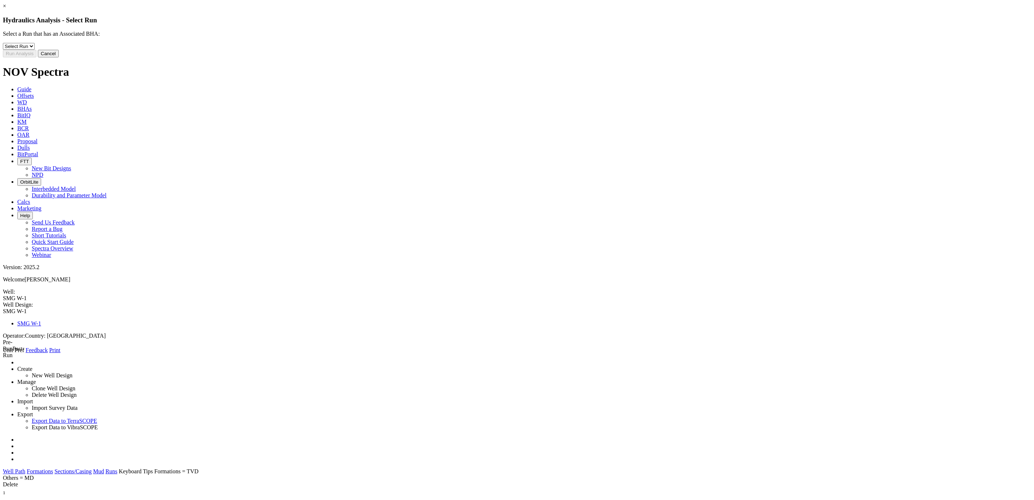
click at [59, 57] on button "Cancel" at bounding box center [48, 54] width 21 height 8
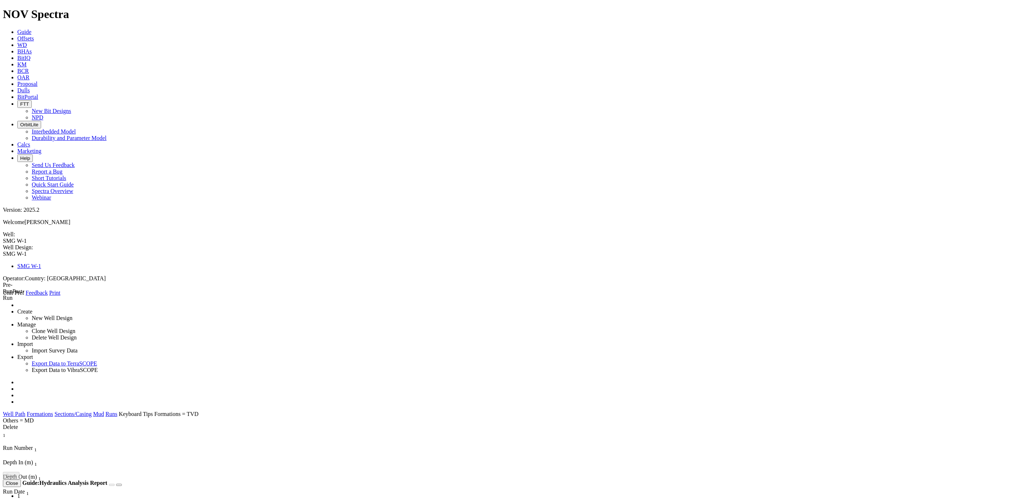
click at [3, 296] on icon at bounding box center [3, 296] width 0 height 0
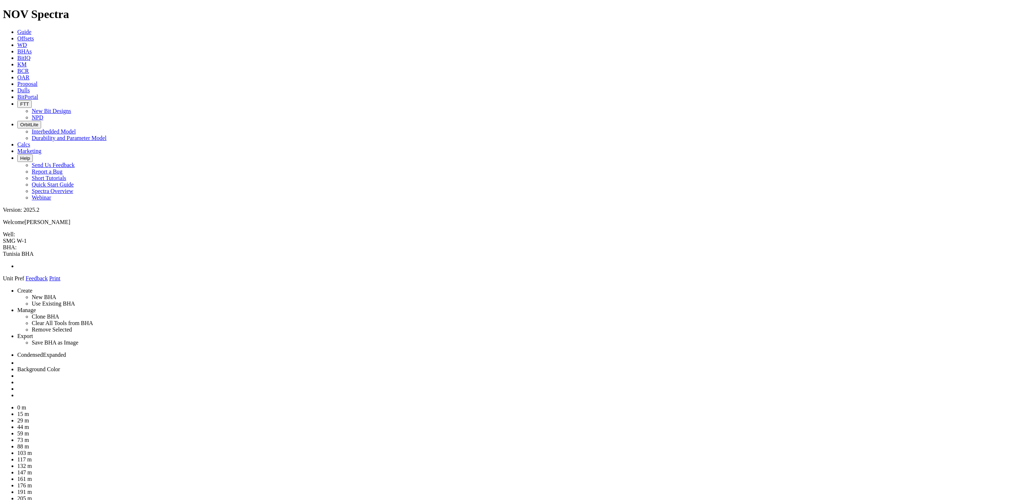
click at [1023, 392] on li at bounding box center [523, 395] width 1013 height 6
click at [17, 392] on link at bounding box center [17, 395] width 0 height 6
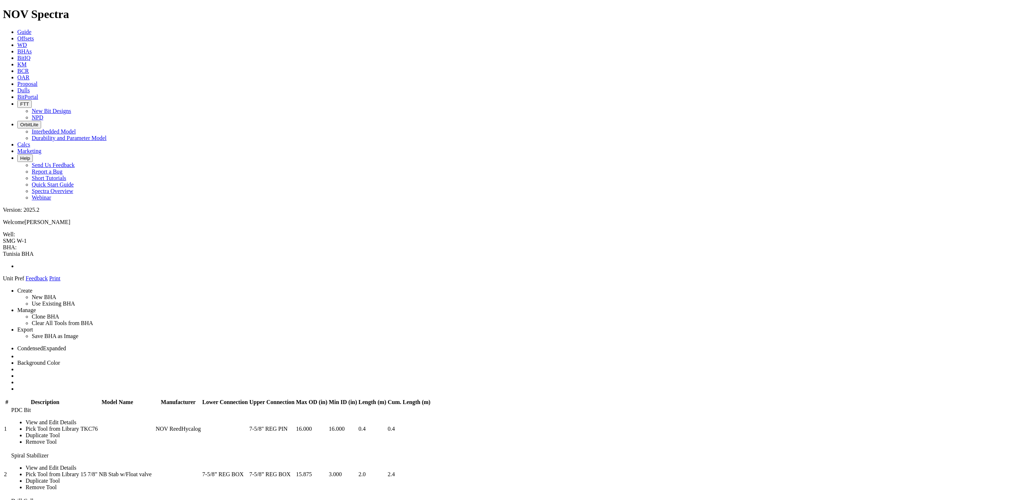
click at [3, 281] on icon at bounding box center [3, 281] width 0 height 0
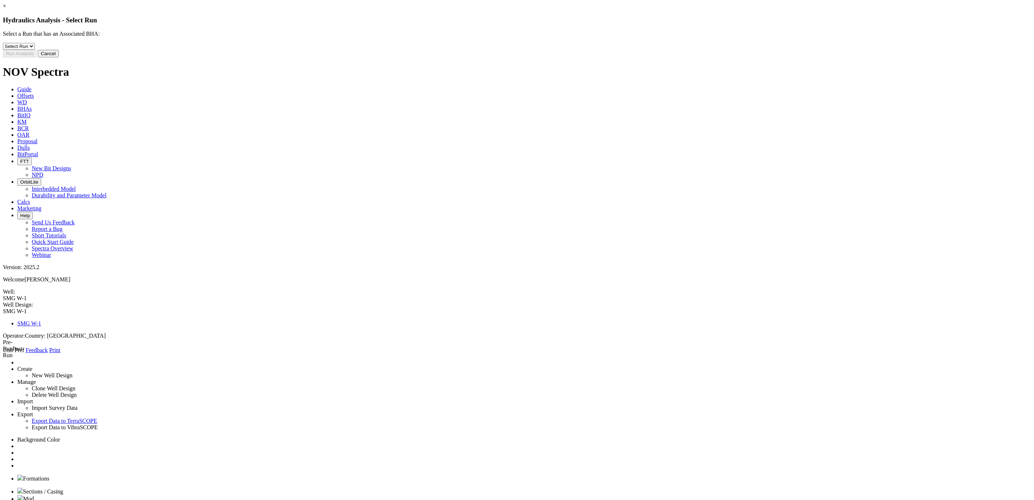
click at [35, 50] on select "Select Run 1" at bounding box center [19, 46] width 32 height 7
click at [35, 49] on select "Select Run 1" at bounding box center [19, 46] width 32 height 7
click at [35, 50] on select "Select Run 1" at bounding box center [19, 46] width 32 height 7
select select "object:23254"
click at [35, 49] on select "Select Run 1" at bounding box center [19, 46] width 32 height 7
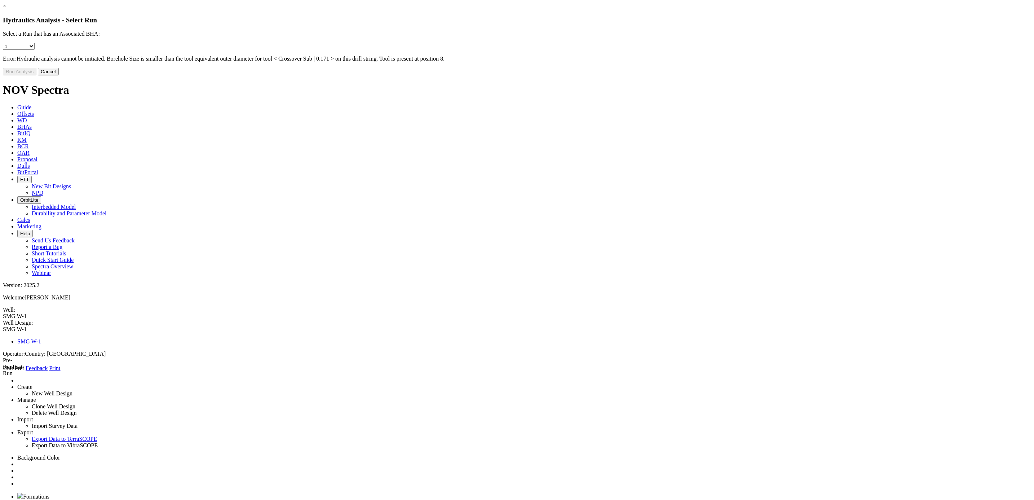
click at [59, 75] on button "Cancel" at bounding box center [48, 72] width 21 height 8
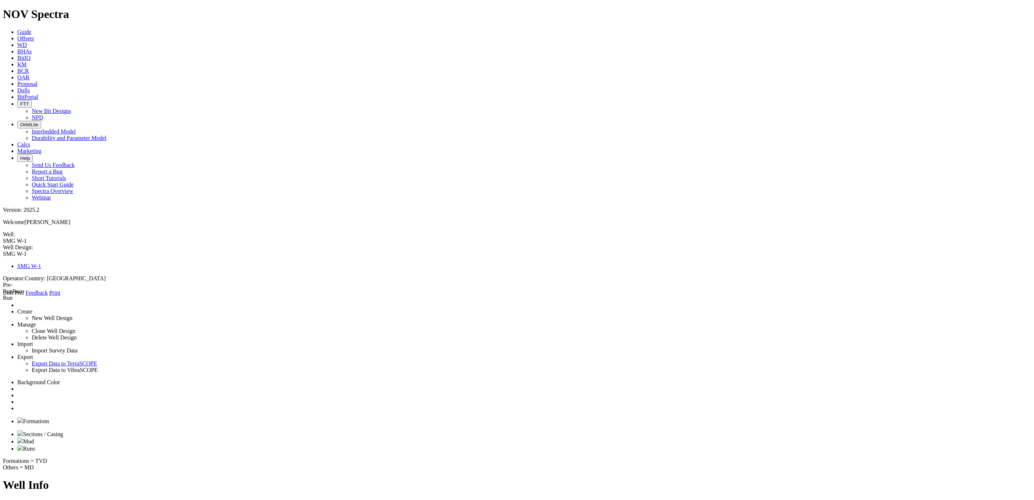
click at [23, 444] on img at bounding box center [20, 447] width 6 height 6
type input "1"
type input "550"
type input "2000"
click at [71, 498] on button "View/Edit BHA" at bounding box center [53, 502] width 37 height 8
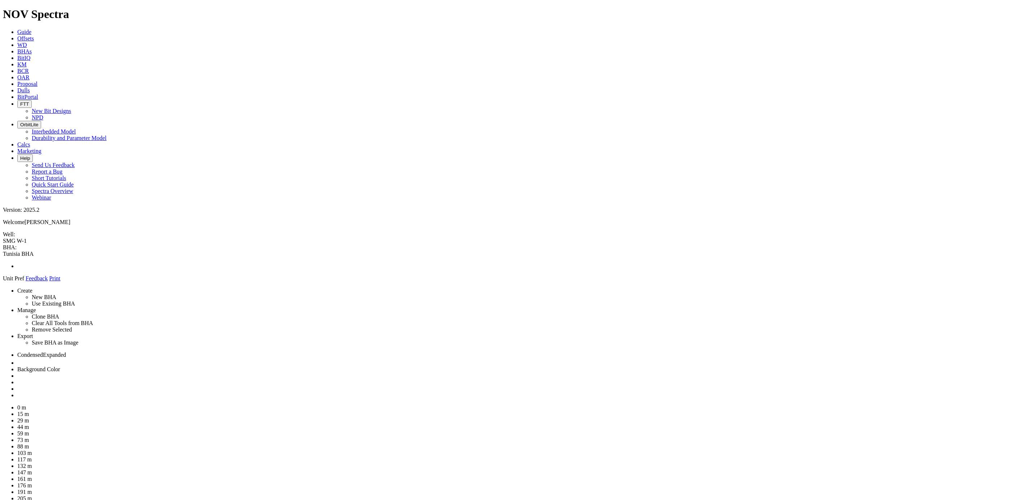
click at [3, 281] on icon at bounding box center [3, 281] width 0 height 0
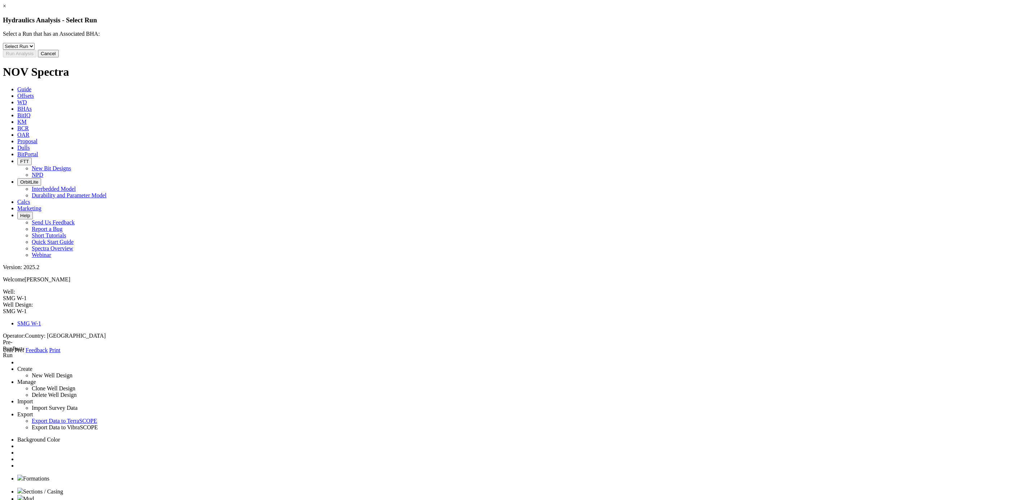
click at [6, 9] on link "×" at bounding box center [4, 6] width 3 height 6
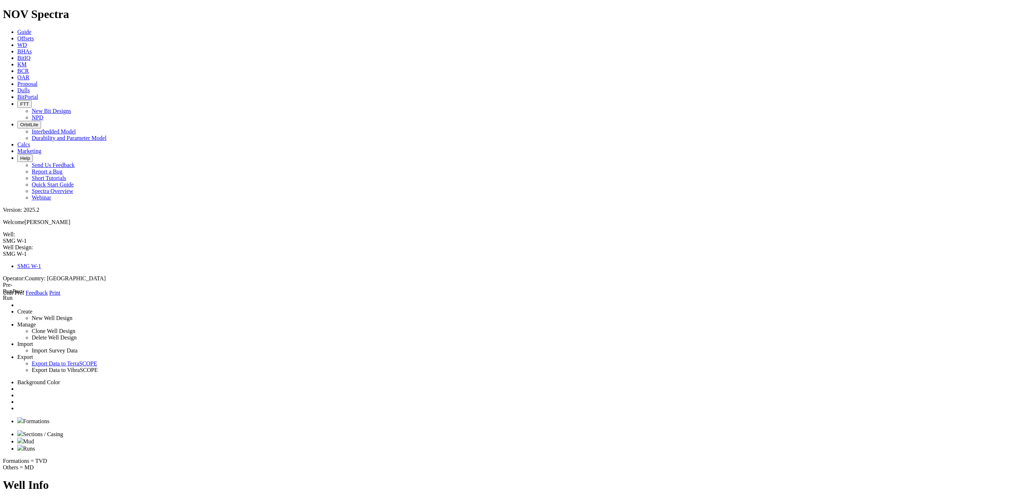
click at [35, 445] on link "Runs" at bounding box center [26, 448] width 18 height 6
click at [34, 438] on link "Mud" at bounding box center [25, 441] width 17 height 6
click at [35, 445] on span "Runs" at bounding box center [29, 448] width 12 height 6
type input "1"
type input "550"
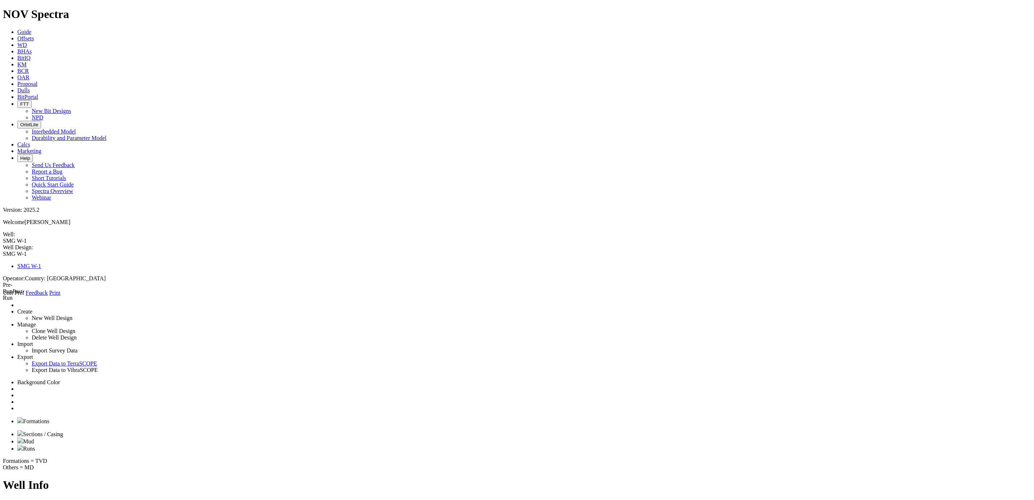
type input "2000"
click at [7, 417] on span "X" at bounding box center [5, 420] width 4 height 6
click at [63, 431] on span "Sections / Casing" at bounding box center [43, 434] width 40 height 6
click at [34, 438] on link "Mud" at bounding box center [25, 441] width 17 height 6
radio input "true"
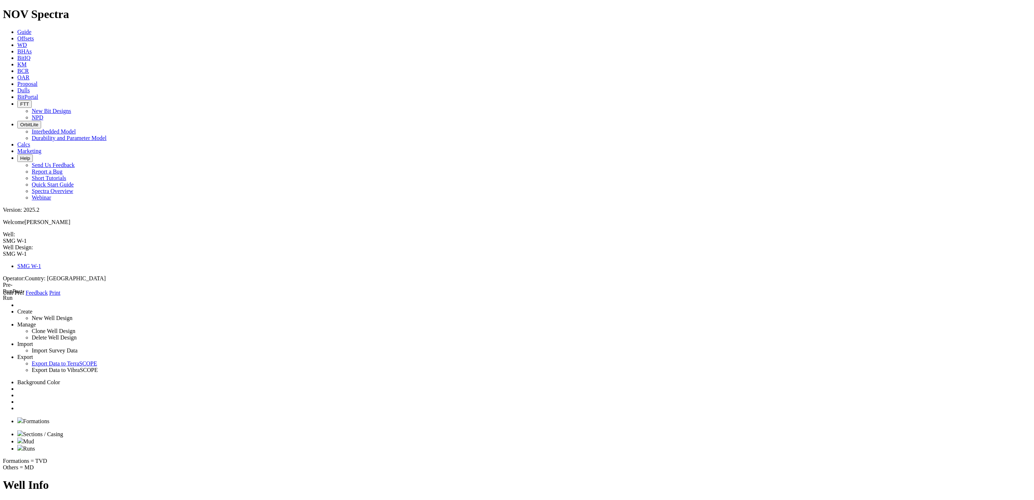
select select "object:353"
type input "550"
type input "KCL"
type input "9.5"
type input "60"
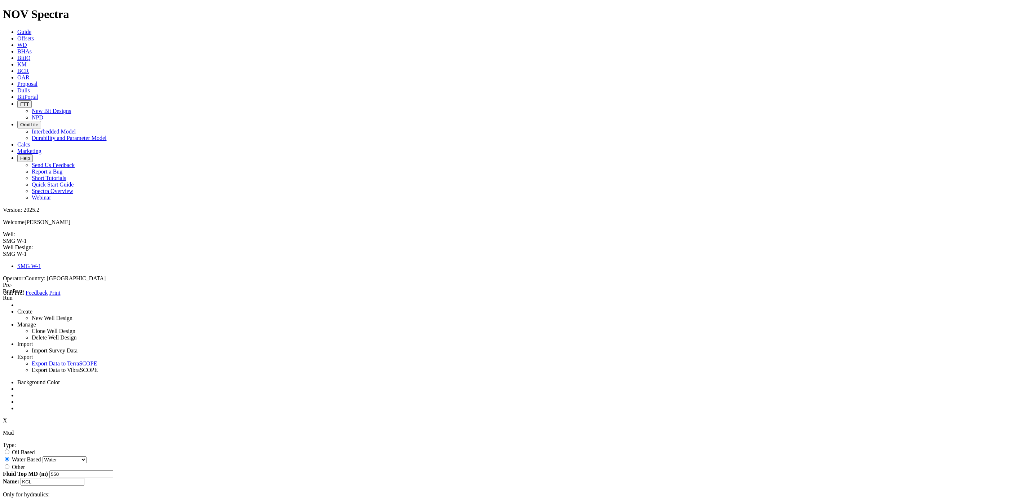
click at [246, 499] on input "0" at bounding box center [278, 507] width 64 height 8
drag, startPoint x: 170, startPoint y: 186, endPoint x: 152, endPoint y: 191, distance: 19.1
click at [152, 417] on div "X Mud Type: Oil Based Mix/Hybrid Oil Oil/Haematite Synthetic Water Based Fresh …" at bounding box center [517, 464] width 1028 height 94
type input "30"
click at [246, 499] on input "number" at bounding box center [278, 507] width 64 height 8
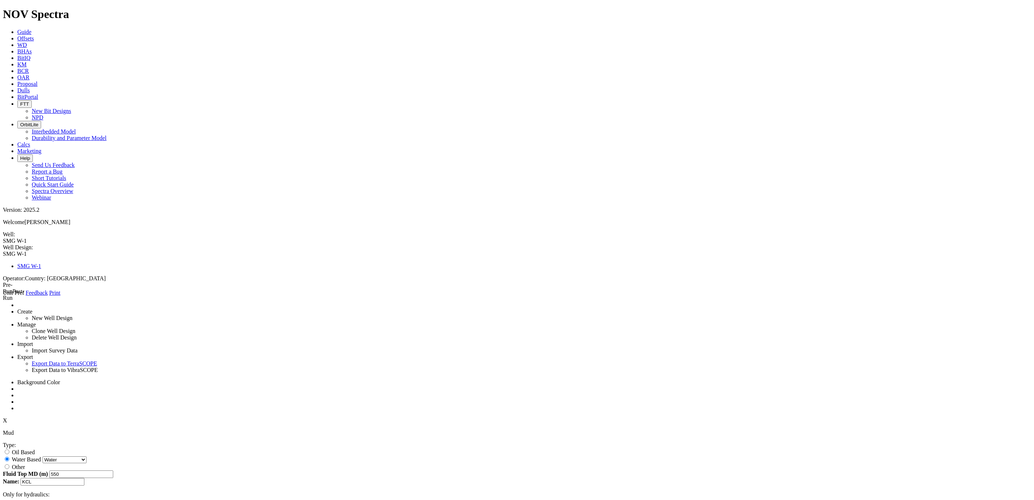
type input "30"
click at [149, 429] on div "Mud Type: Oil Based Mix/Hybrid Oil Oil/Haematite Synthetic Water Based Fresh Wa…" at bounding box center [517, 449] width 1028 height 41
type input "1"
type input "550"
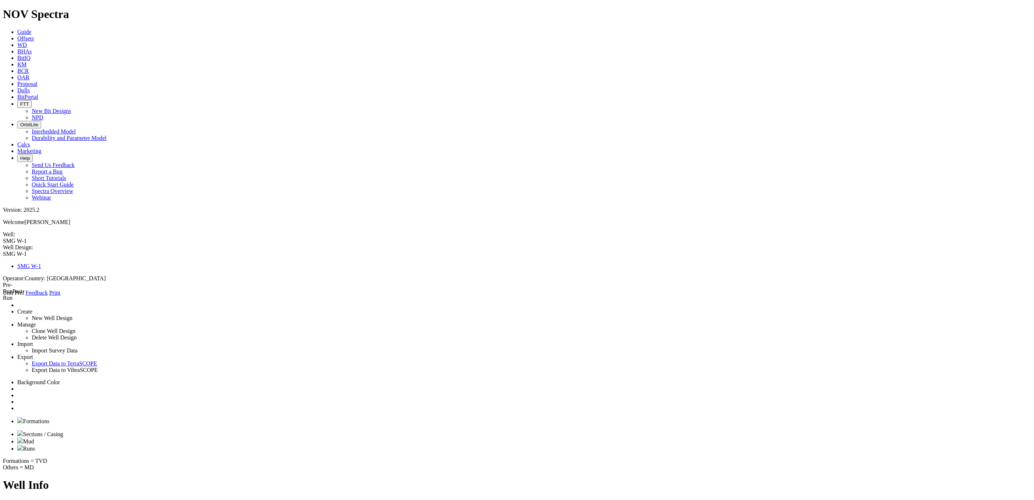
type input "2000"
click at [7, 417] on span "X" at bounding box center [5, 420] width 4 height 6
click at [35, 445] on span "Runs" at bounding box center [29, 448] width 12 height 6
click at [35, 445] on link "Runs" at bounding box center [26, 448] width 18 height 6
type input "1"
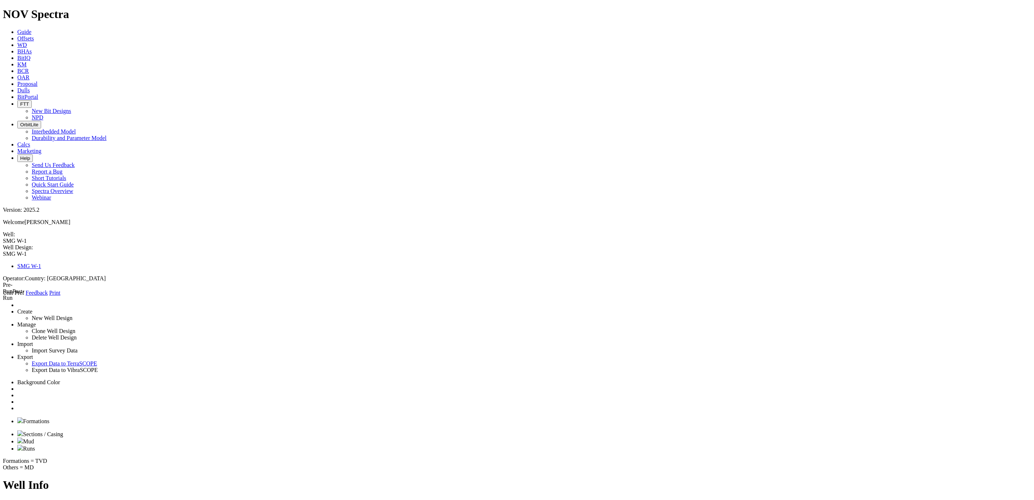
type input "550"
type input "2000"
click at [71, 498] on button "View/Edit BHA" at bounding box center [53, 502] width 37 height 8
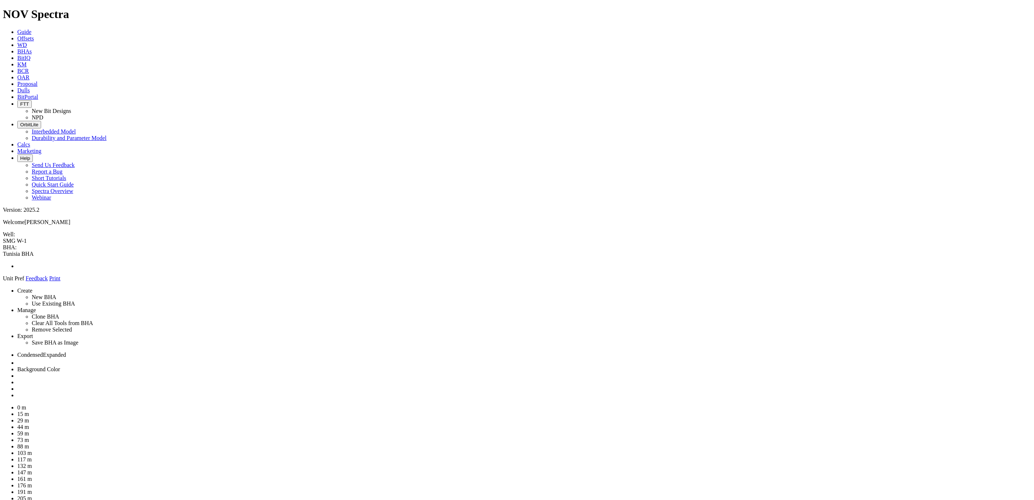
click at [17, 392] on link at bounding box center [17, 395] width 0 height 6
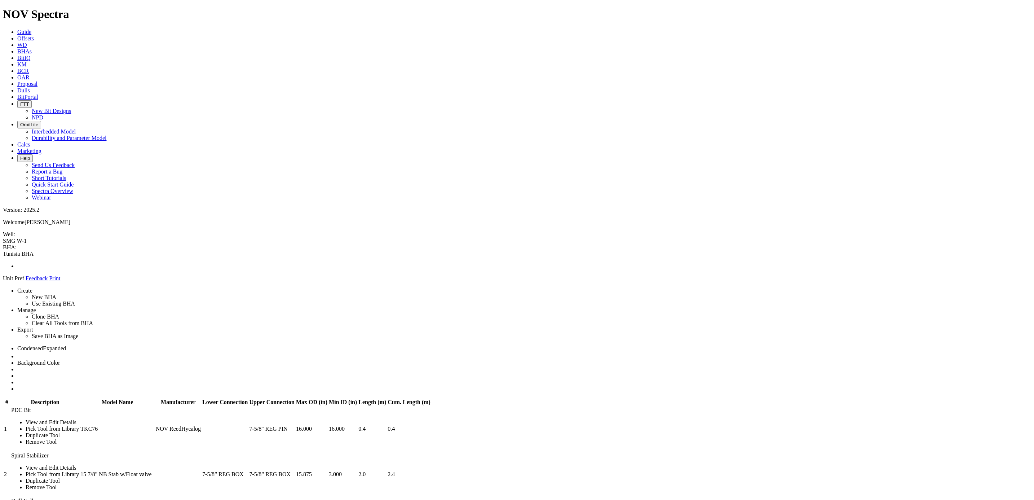
click at [17, 379] on link at bounding box center [17, 382] width 0 height 6
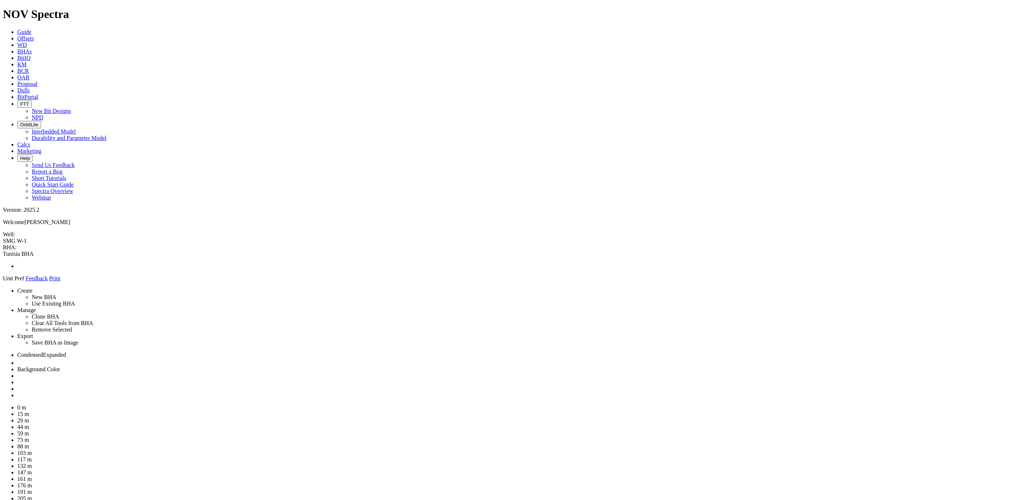
click at [3, 281] on link at bounding box center [3, 281] width 0 height 0
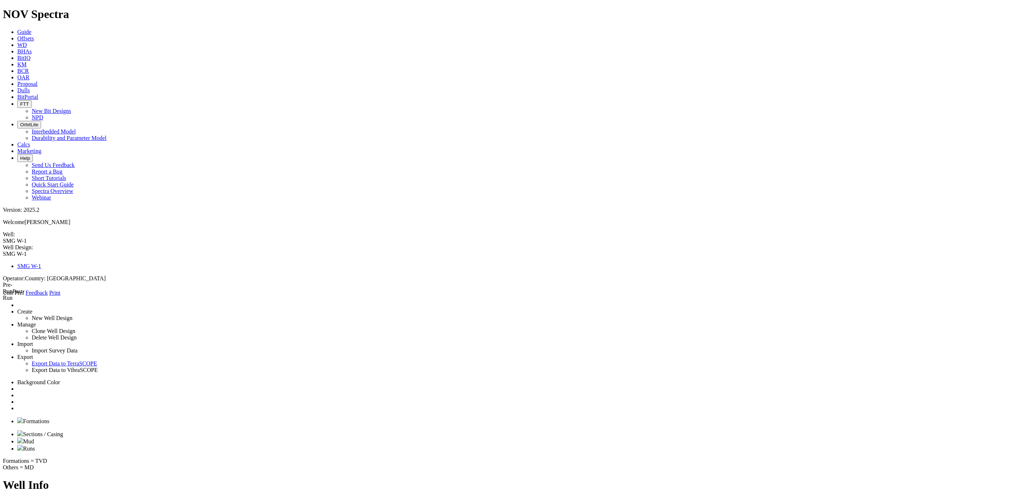
click at [3, 296] on icon at bounding box center [3, 296] width 0 height 0
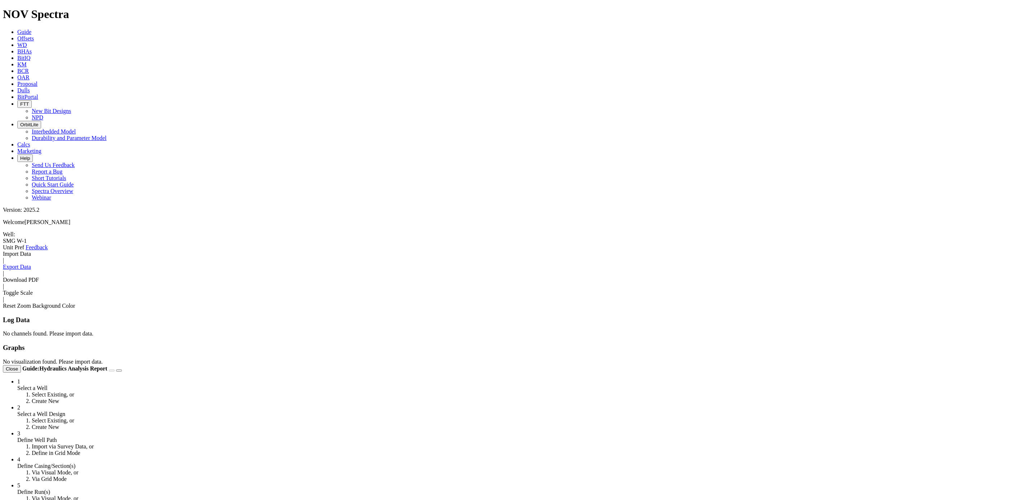
click at [3, 250] on icon at bounding box center [3, 250] width 0 height 0
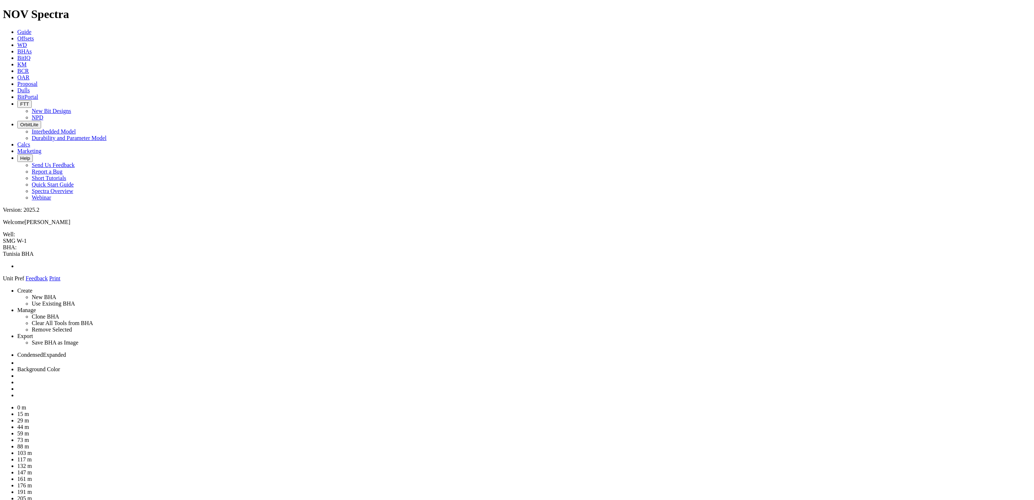
click at [17, 392] on link at bounding box center [17, 395] width 0 height 6
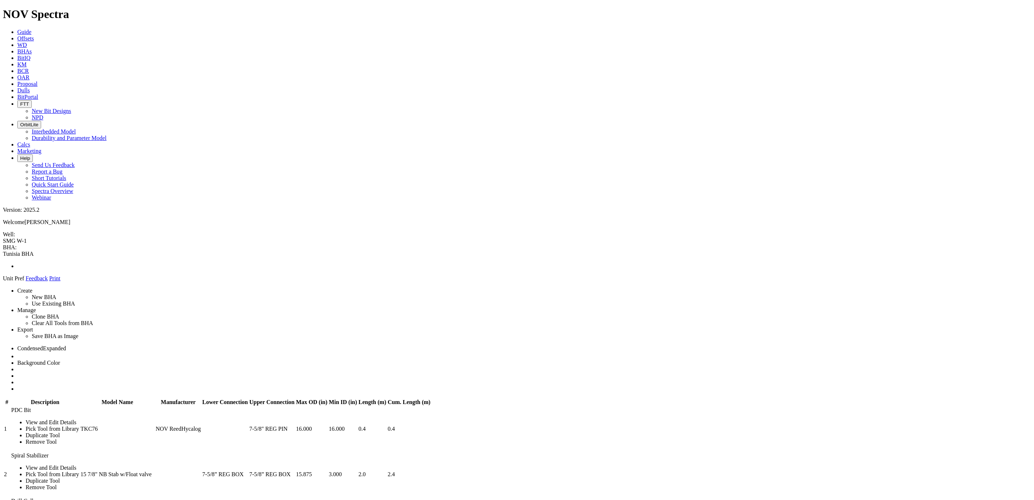
click at [3, 257] on link at bounding box center [3, 257] width 0 height 0
type input "Tunisia BHA"
click at [76, 250] on div "[GEOGRAPHIC_DATA] BHA [GEOGRAPHIC_DATA] BHA" at bounding box center [517, 254] width 1028 height 8
type input "SMG W-1"
click at [29, 238] on div "SMG W-1 SMG W-1" at bounding box center [517, 241] width 1028 height 6
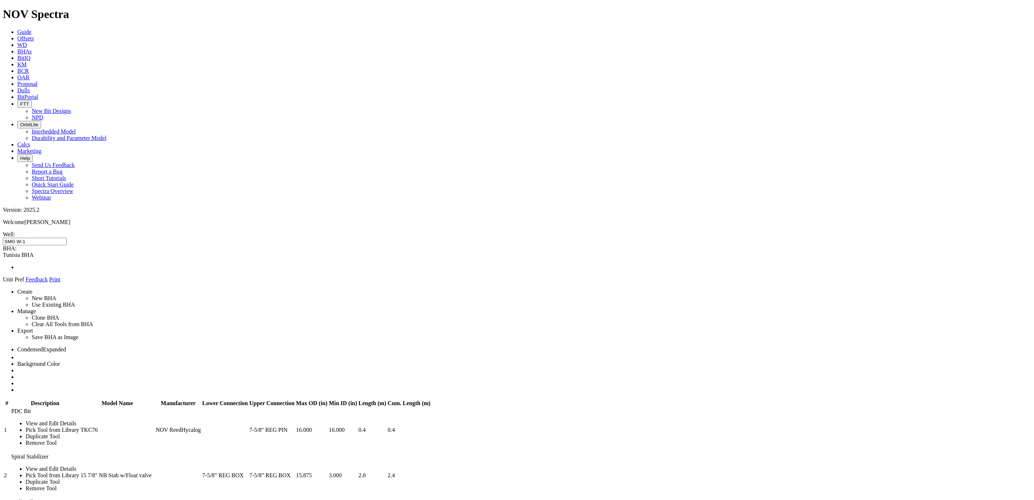
click at [3, 283] on icon at bounding box center [3, 283] width 0 height 0
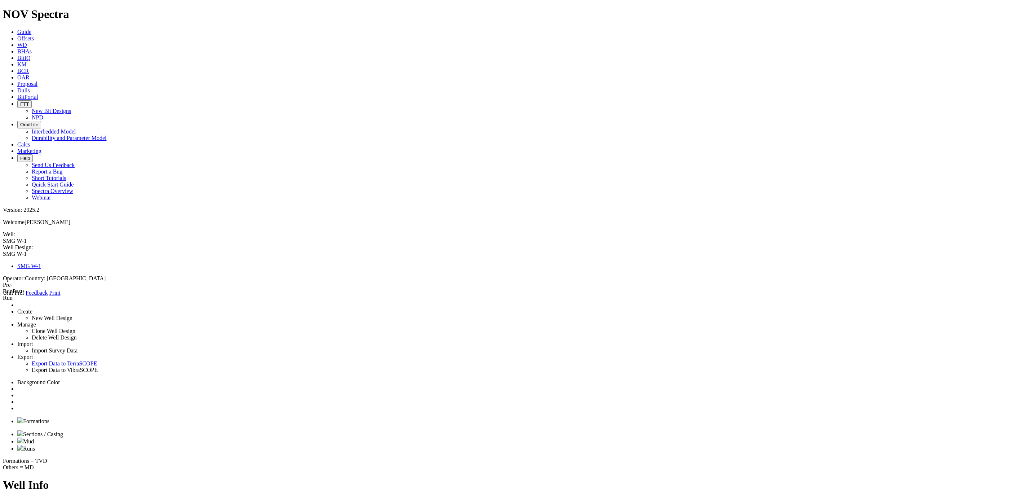
drag, startPoint x: 436, startPoint y: 101, endPoint x: 932, endPoint y: 422, distance: 590.8
click at [35, 445] on span "Runs" at bounding box center [29, 448] width 12 height 6
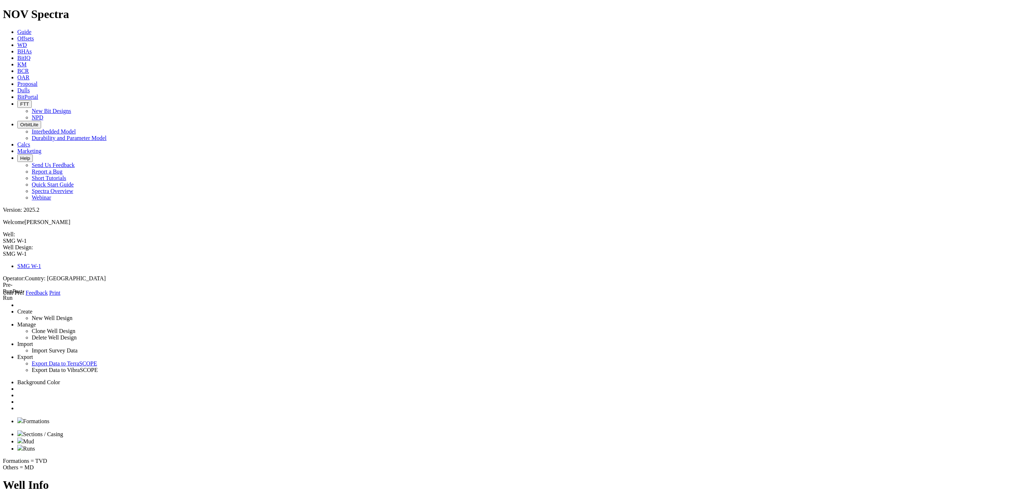
click at [35, 445] on span "Runs" at bounding box center [29, 448] width 12 height 6
type input "1"
type input "550"
type input "2000"
click at [117, 498] on button "Disassociate BHA" at bounding box center [95, 502] width 44 height 8
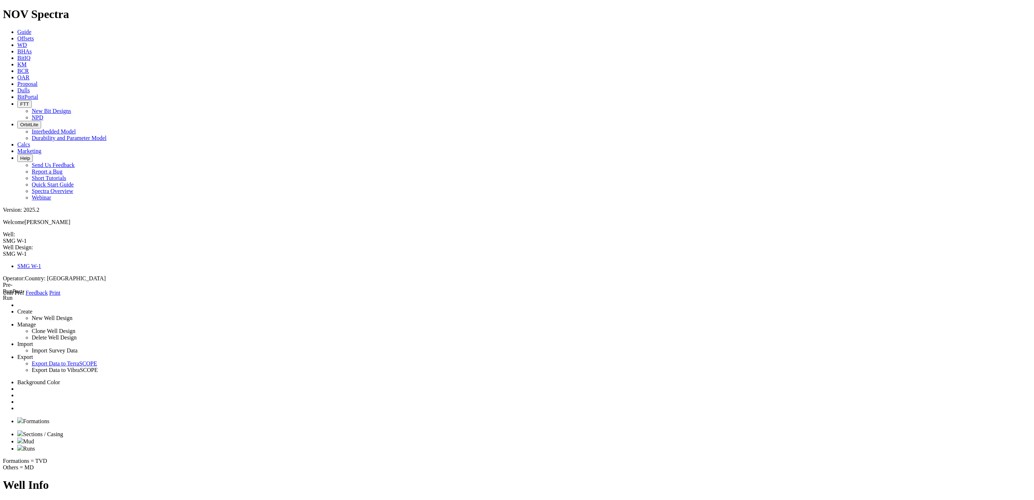
click at [3, 296] on link at bounding box center [3, 296] width 0 height 0
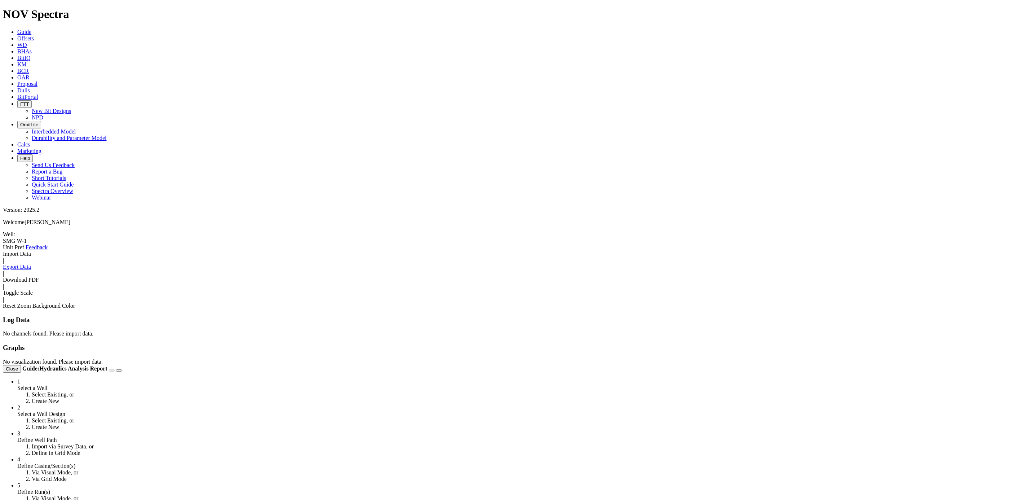
click at [3, 250] on span at bounding box center [3, 250] width 0 height 0
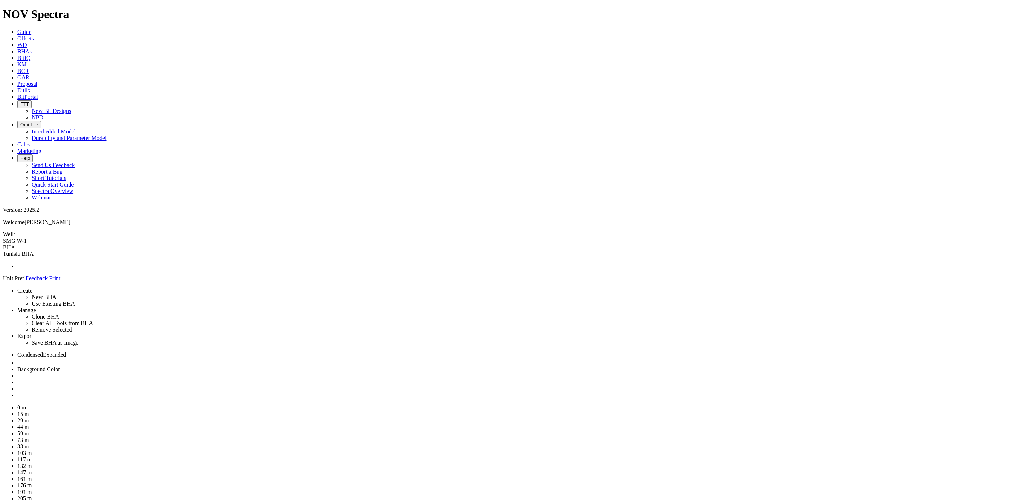
click at [3, 281] on icon at bounding box center [3, 281] width 0 height 0
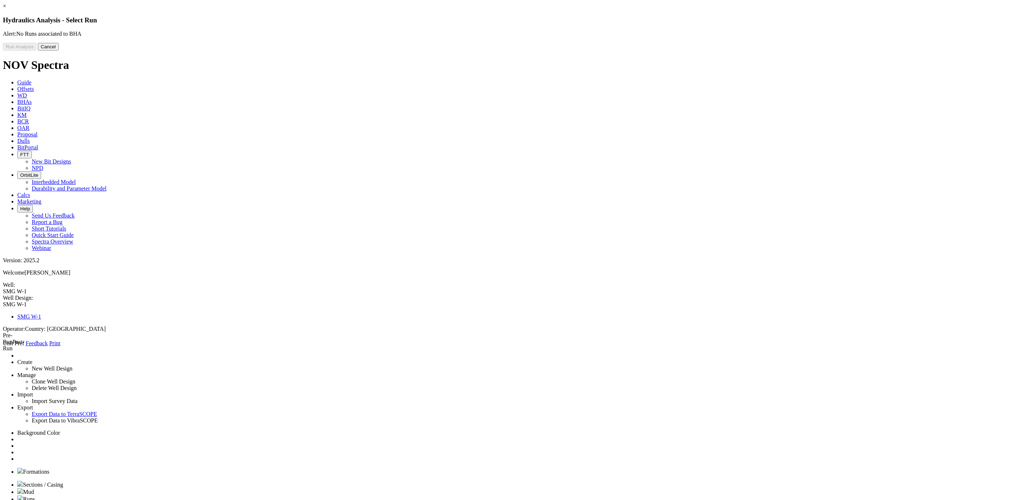
click at [59, 50] on button "Cancel" at bounding box center [48, 47] width 21 height 8
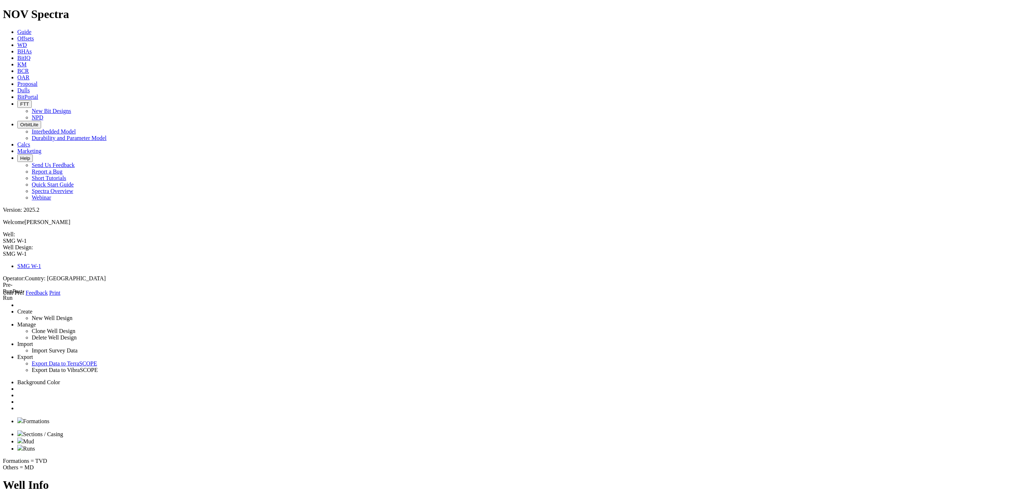
click at [23, 444] on img at bounding box center [20, 447] width 6 height 6
type input "1"
type input "550"
type input "2000"
click at [56, 499] on select "Select BHA to Clone: Example BHA [GEOGRAPHIC_DATA] BHA" at bounding box center [29, 509] width 53 height 7
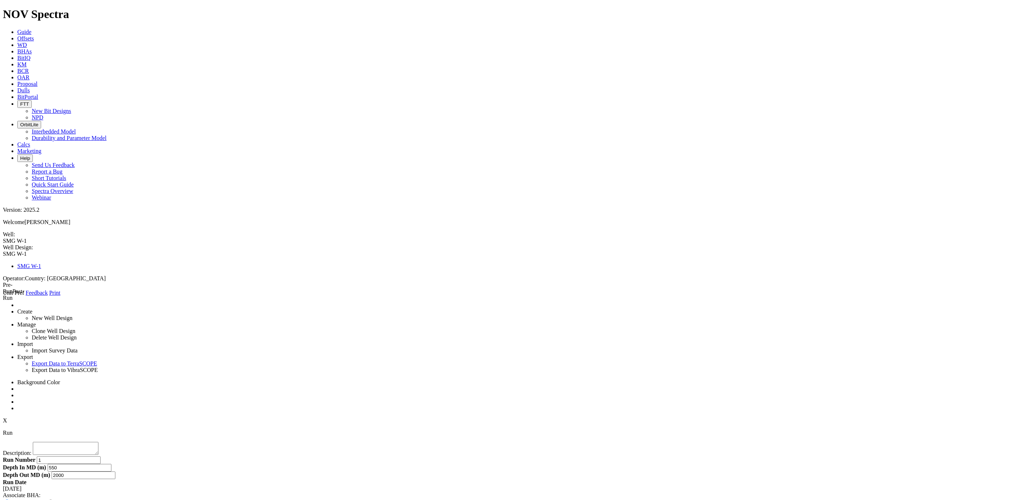
select select "object:24989"
click at [56, 499] on select "Select BHA to Clone: Example BHA [GEOGRAPHIC_DATA] BHA" at bounding box center [29, 509] width 53 height 7
click at [121, 499] on input "text" at bounding box center [90, 509] width 64 height 8
type input "Tunisia BHA 1"
click at [168, 499] on button "Clone & Associate" at bounding box center [145, 509] width 45 height 8
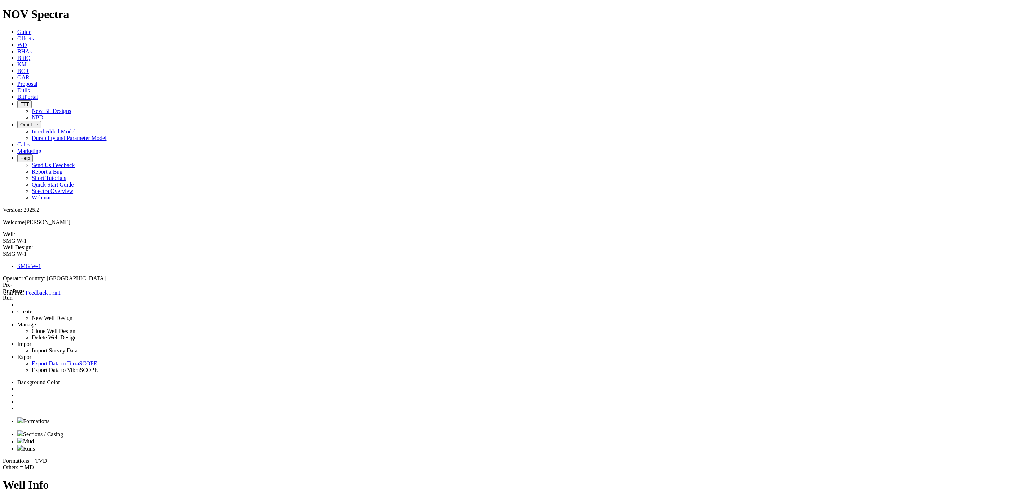
click at [35, 445] on link "Runs" at bounding box center [26, 448] width 18 height 6
click at [3, 296] on icon at bounding box center [3, 296] width 0 height 0
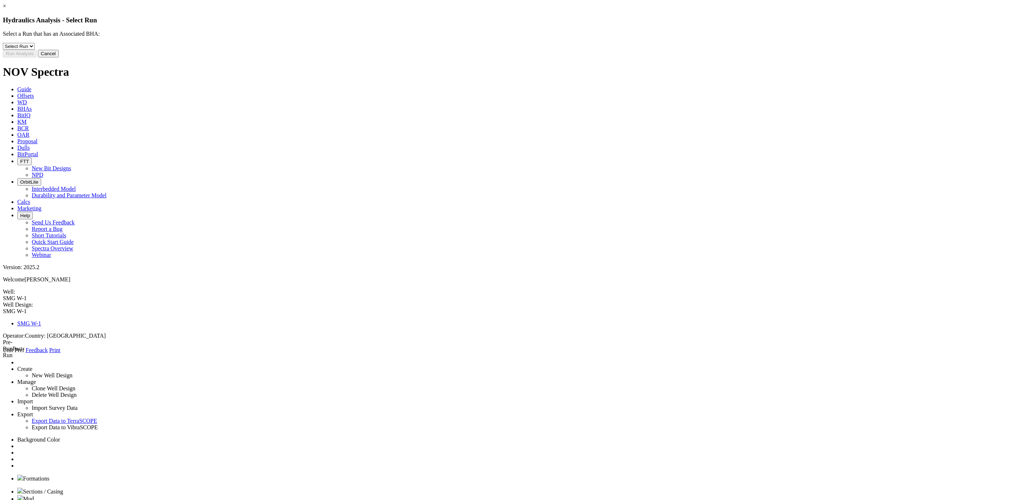
click at [35, 50] on select "Select Run 1" at bounding box center [19, 46] width 32 height 7
select select "object:25173"
click at [35, 49] on select "Select Run 1" at bounding box center [19, 46] width 32 height 7
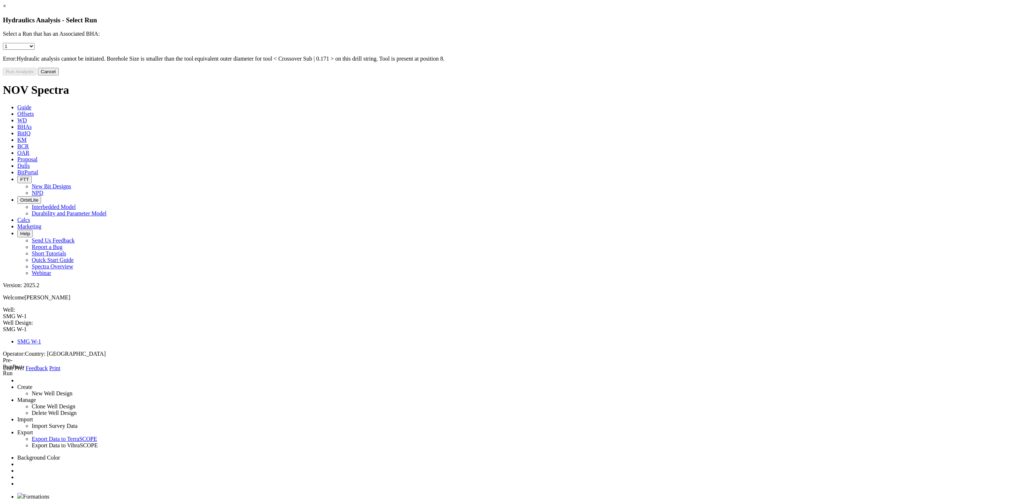
click at [59, 75] on button "Cancel" at bounding box center [48, 72] width 21 height 8
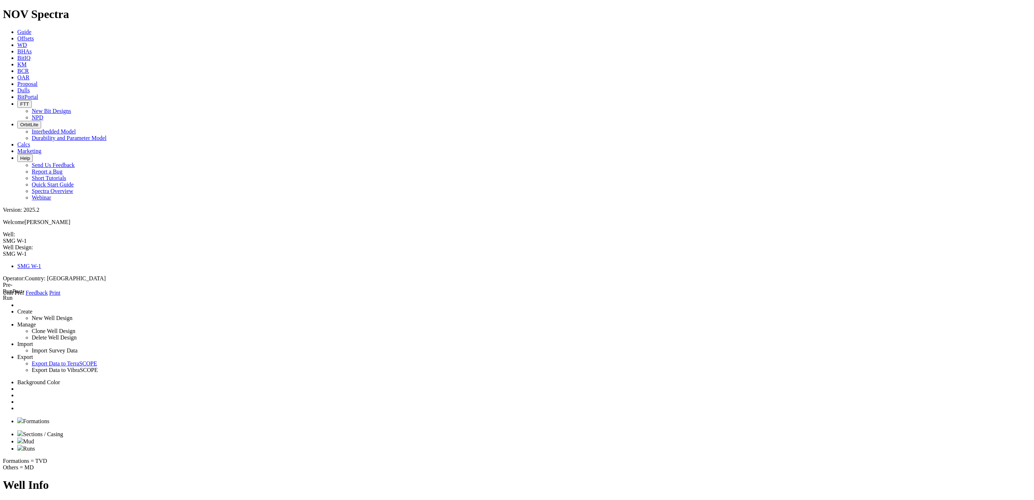
click at [17, 405] on link at bounding box center [17, 408] width 0 height 6
click at [0, 95] on html "Spectra is built to be used with Google Chrome. Please switch browsers. NOV Spe…" at bounding box center [517, 414] width 1034 height 829
click at [3, 296] on icon at bounding box center [3, 296] width 0 height 0
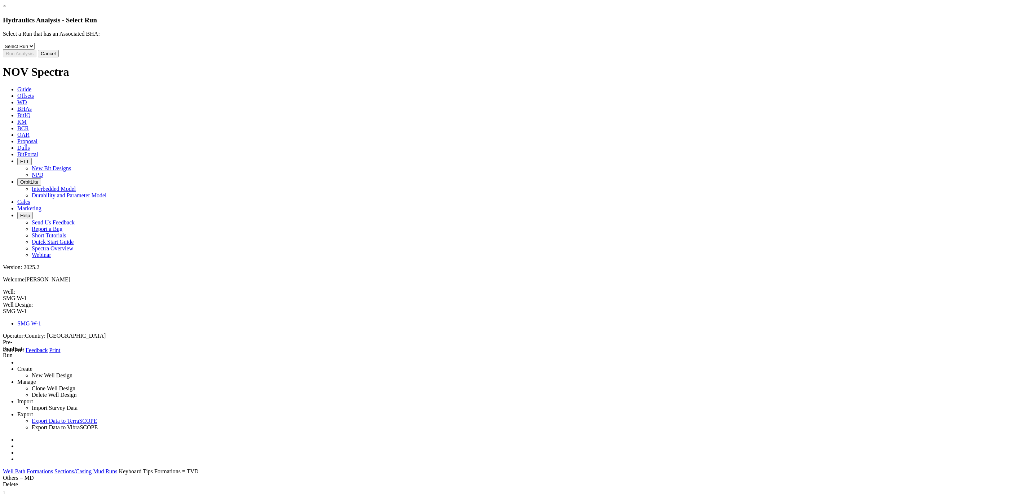
click at [59, 57] on button "Cancel" at bounding box center [48, 54] width 21 height 8
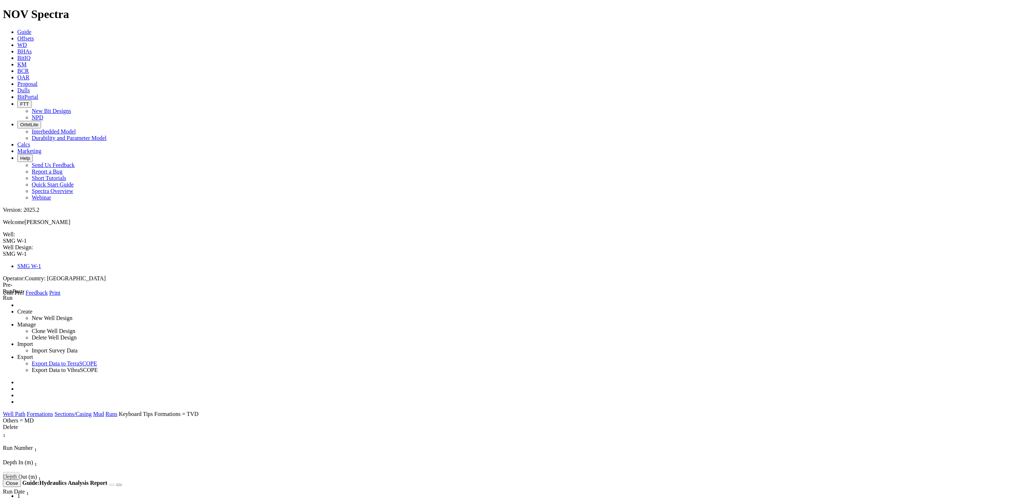
click at [17, 398] on link at bounding box center [17, 401] width 0 height 6
click at [3, 296] on link at bounding box center [3, 296] width 0 height 0
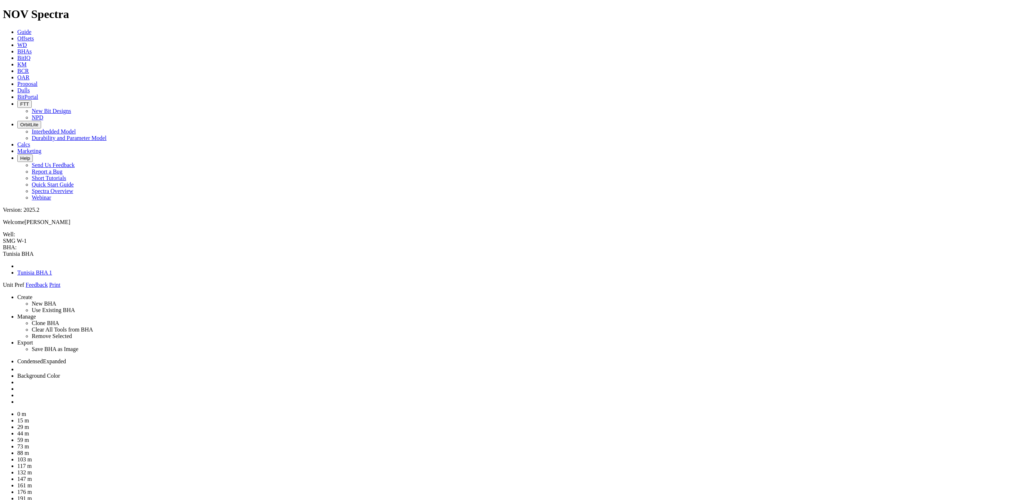
click at [1030, 358] on ul "Condensed Expanded Background Color" at bounding box center [517, 381] width 1028 height 47
click at [17, 398] on link at bounding box center [17, 401] width 0 height 6
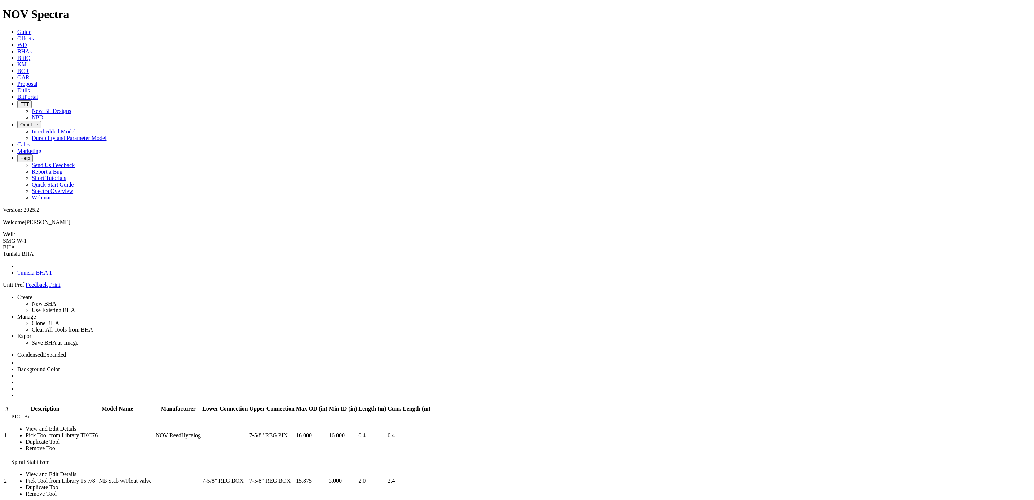
click at [3, 288] on span at bounding box center [3, 288] width 0 height 0
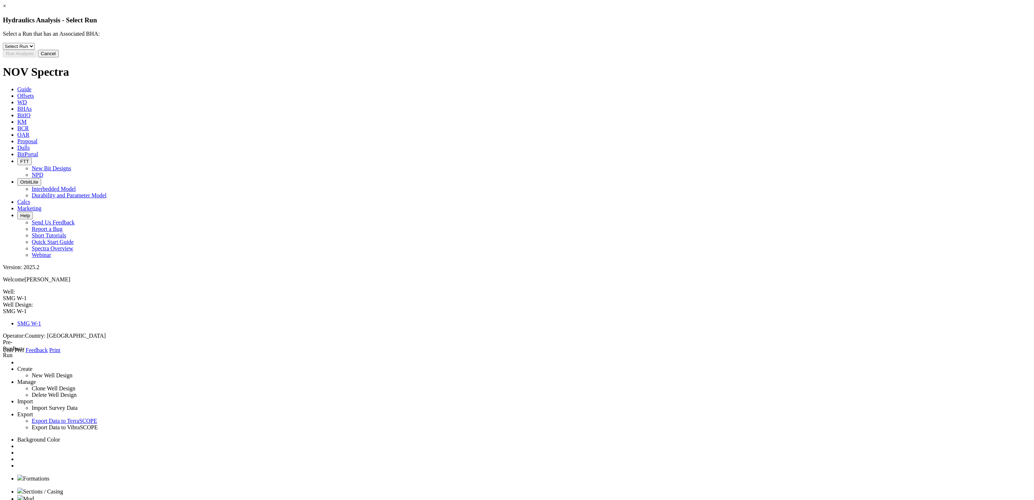
click at [35, 50] on select "Select Run 1" at bounding box center [19, 46] width 32 height 7
select select "object:25563"
click at [35, 49] on select "Select Run 1" at bounding box center [19, 46] width 32 height 7
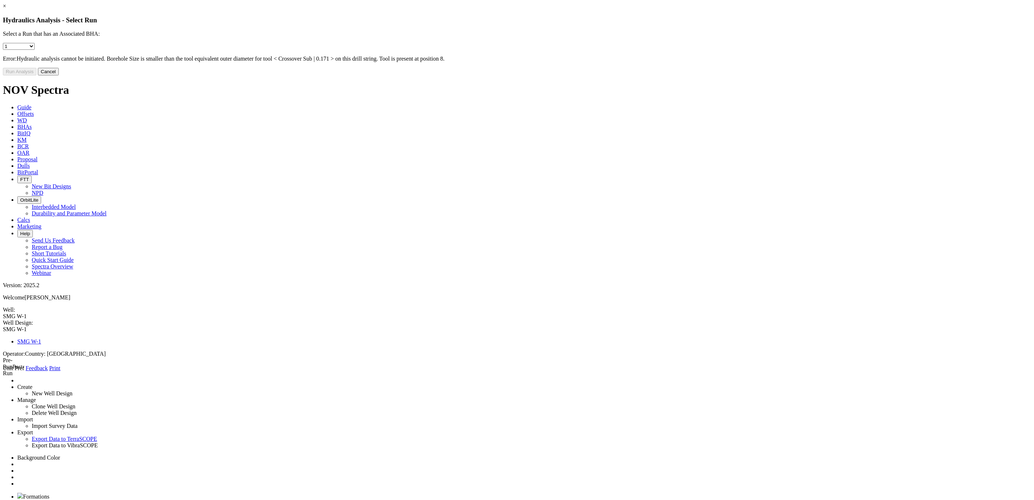
click at [59, 75] on button "Cancel" at bounding box center [48, 72] width 21 height 8
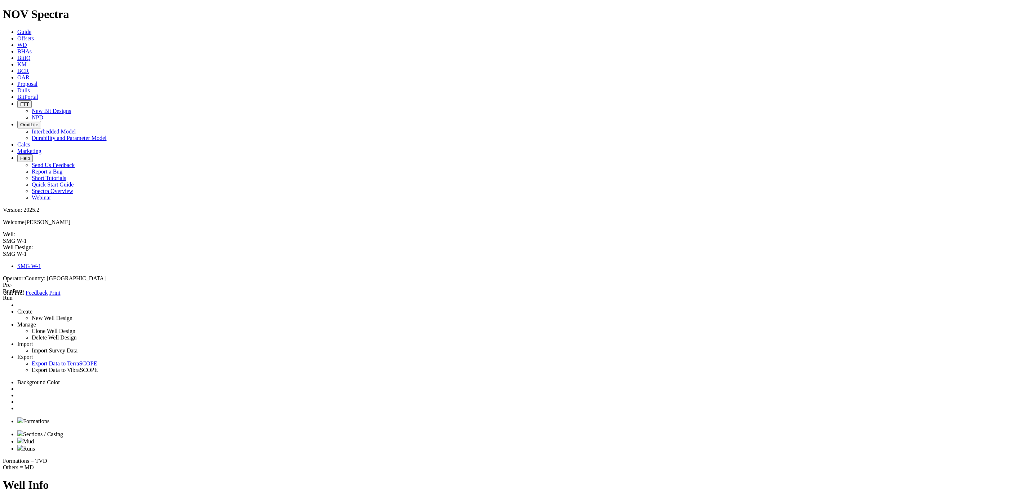
click at [17, 405] on link at bounding box center [17, 408] width 0 height 6
click at [3, 296] on icon at bounding box center [3, 296] width 0 height 0
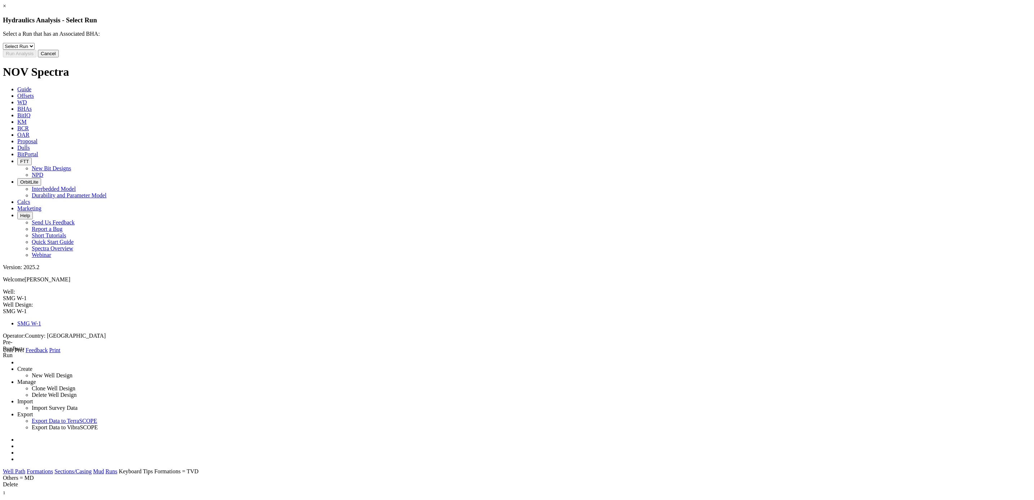
click at [59, 57] on button "Cancel" at bounding box center [48, 54] width 21 height 8
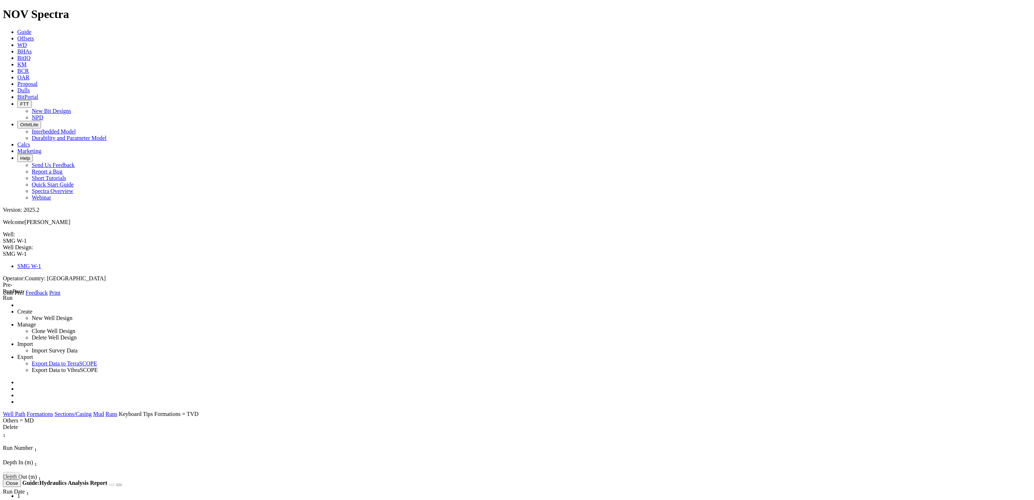
click at [3, 296] on icon at bounding box center [3, 296] width 0 height 0
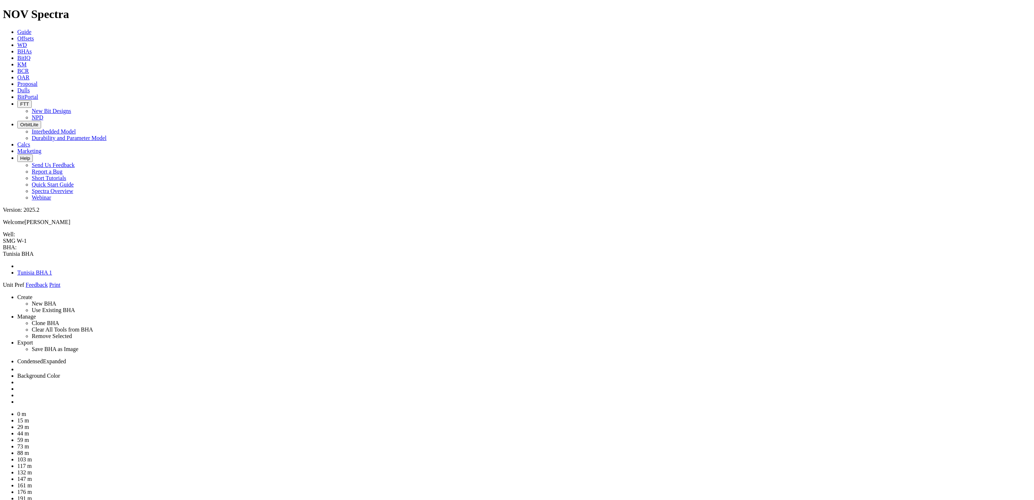
click at [17, 398] on link at bounding box center [17, 401] width 0 height 6
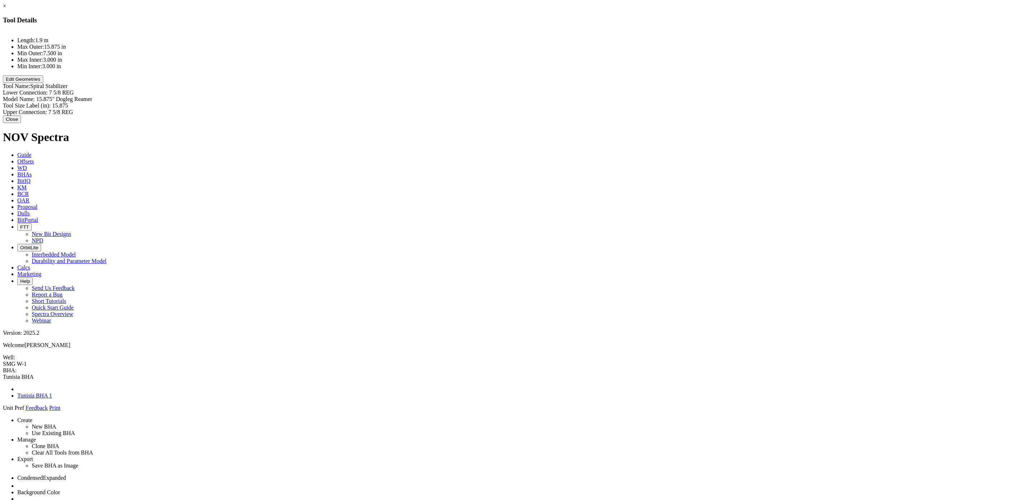
click at [21, 123] on button "Close" at bounding box center [12, 119] width 18 height 8
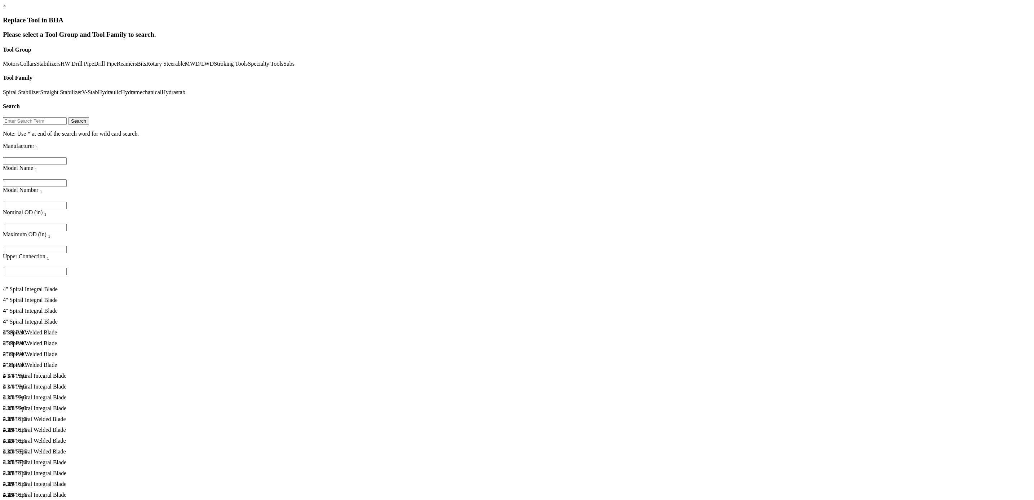
scroll to position [22, 0]
click at [117, 67] on link "Reamers" at bounding box center [127, 64] width 20 height 6
click at [304, 95] on link "Dogleg" at bounding box center [312, 92] width 17 height 6
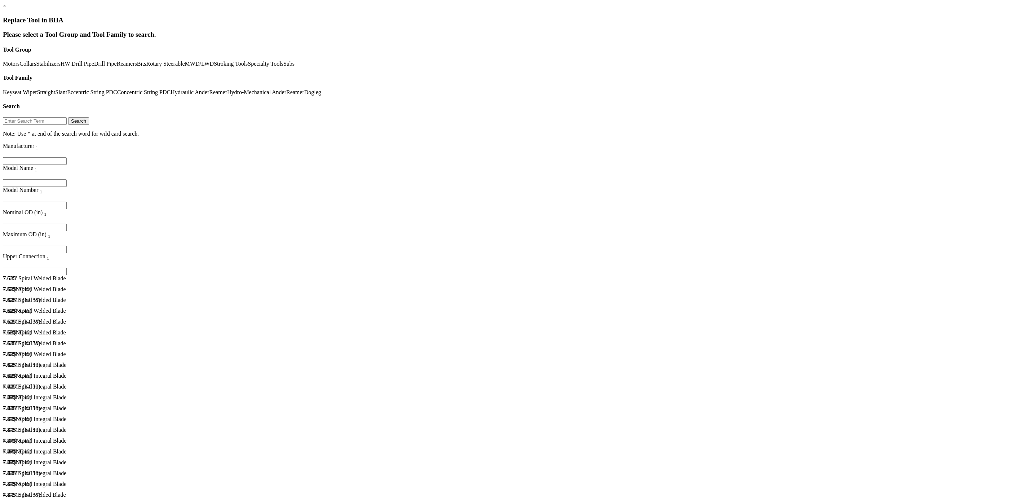
scroll to position [2271, 0]
click at [67, 117] on input "text" at bounding box center [35, 121] width 64 height 8
click at [89, 117] on button "Search" at bounding box center [78, 121] width 21 height 8
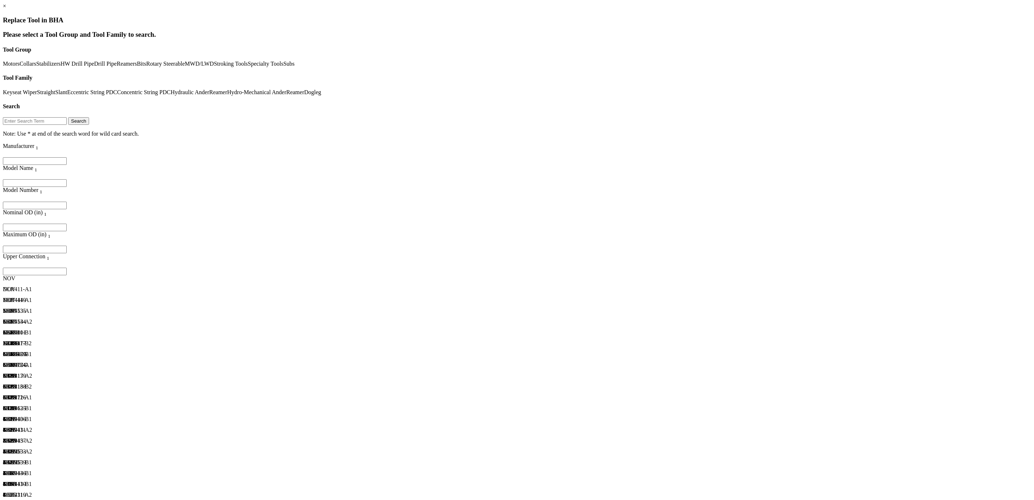
scroll to position [0, 0]
click at [67, 223] on input "Filter for column" at bounding box center [35, 227] width 64 height 8
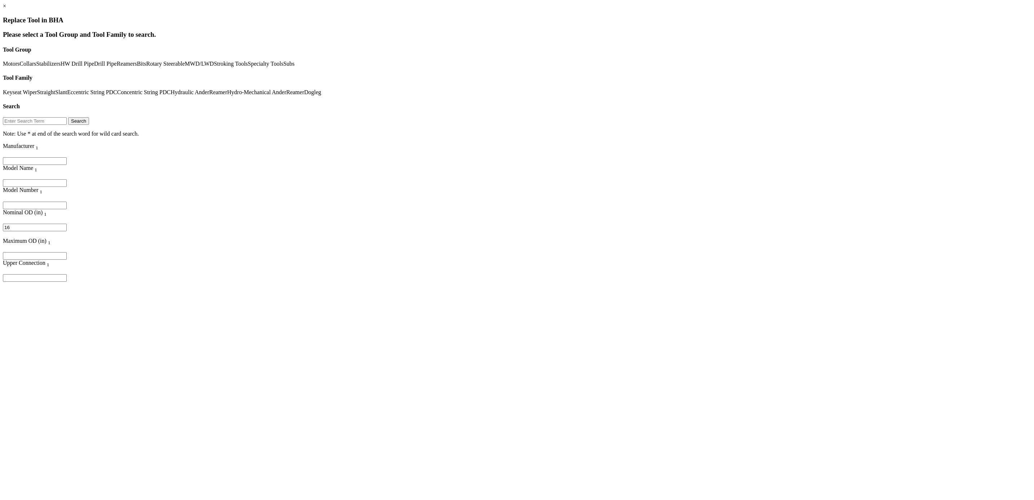
type input "1"
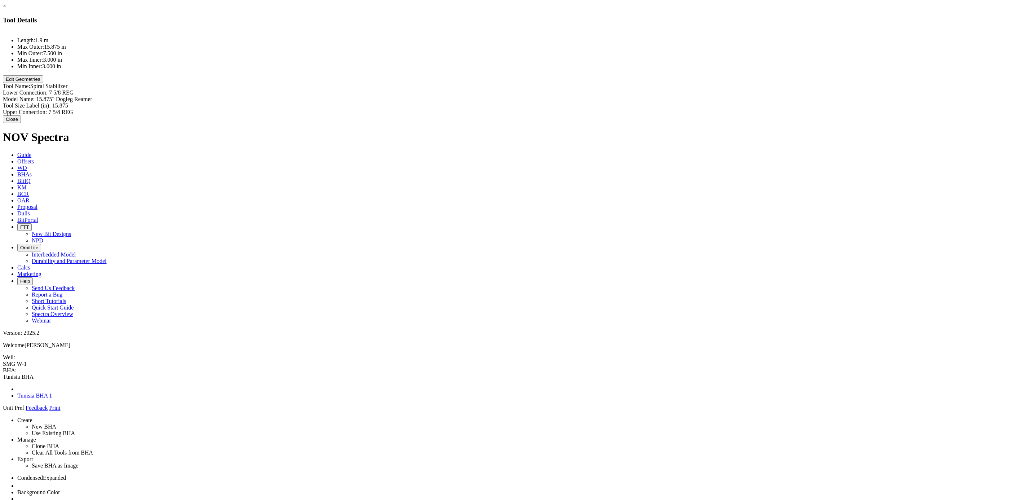
click at [452, 109] on div "Length: 1.9 m Max Outer: 15.875 in Min Outer: 7.500 in Max Inner: 3.000 in Min …" at bounding box center [517, 73] width 1028 height 84
click at [43, 83] on button "Edit Geometries" at bounding box center [23, 79] width 40 height 8
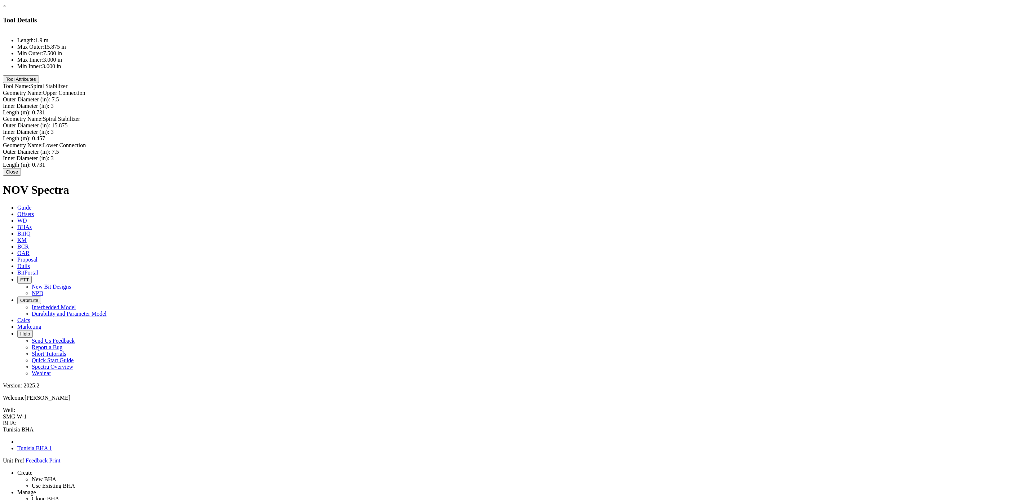
click at [21, 176] on button "Close" at bounding box center [12, 172] width 18 height 8
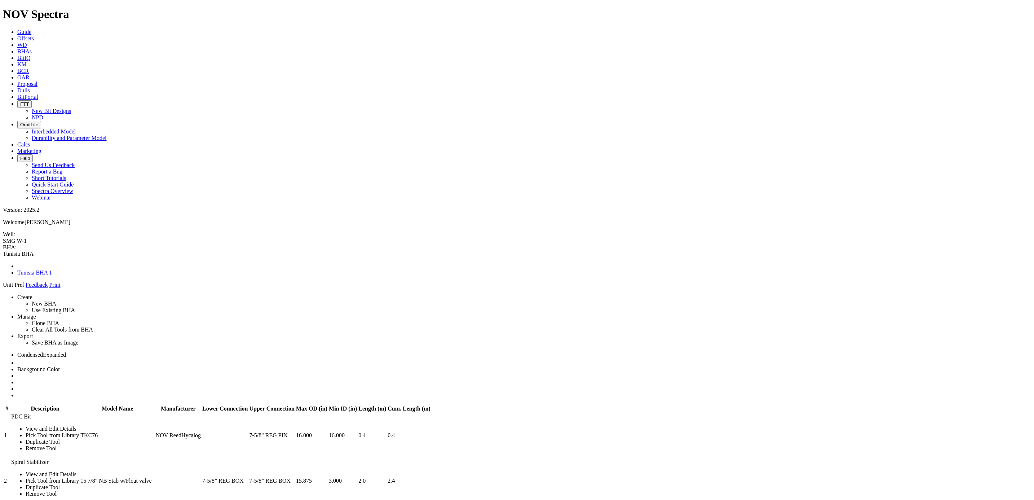
click at [3, 288] on icon at bounding box center [3, 288] width 0 height 0
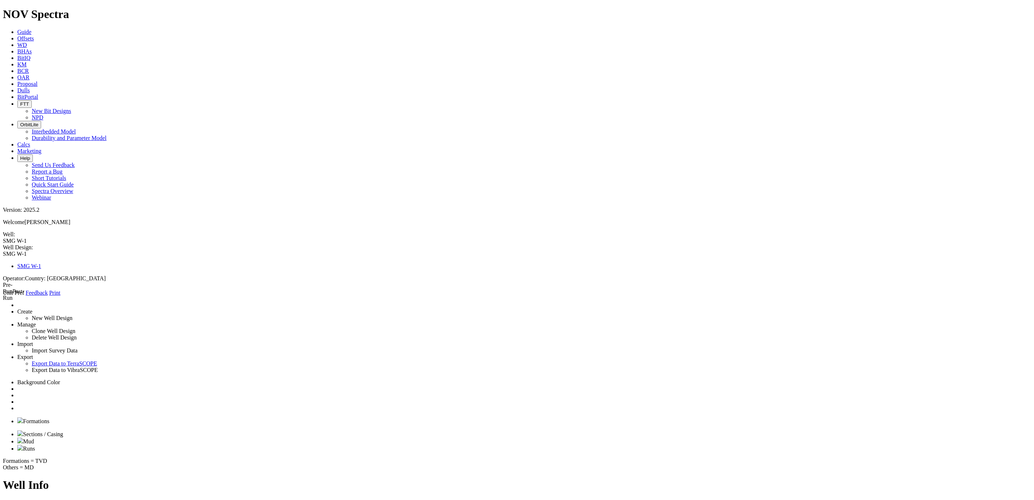
click at [3, 296] on icon at bounding box center [3, 296] width 0 height 0
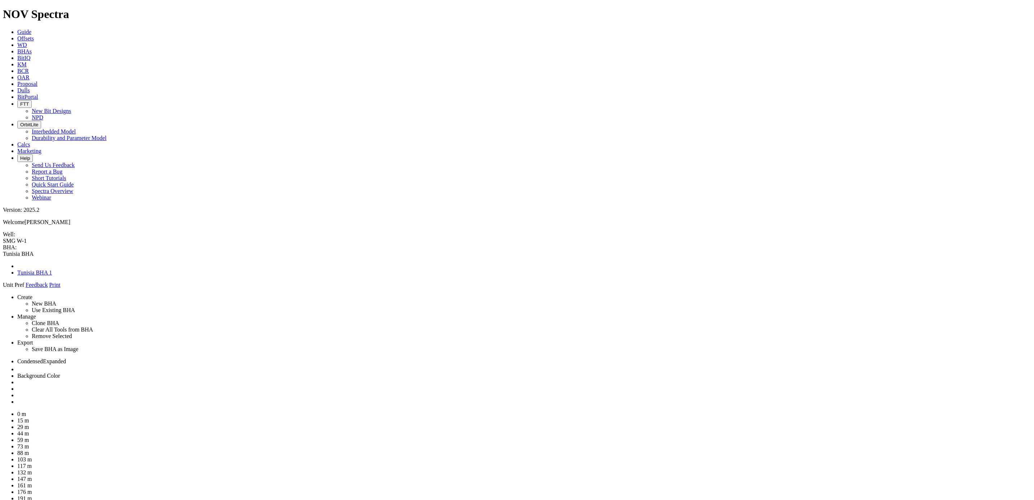
click at [17, 398] on link at bounding box center [17, 401] width 0 height 6
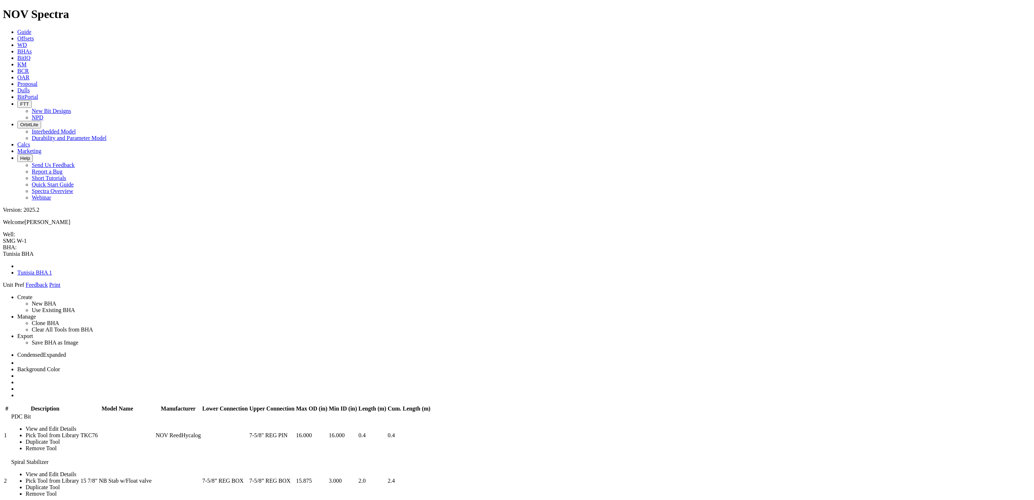
drag, startPoint x: 80, startPoint y: 137, endPoint x: 86, endPoint y: 147, distance: 11.5
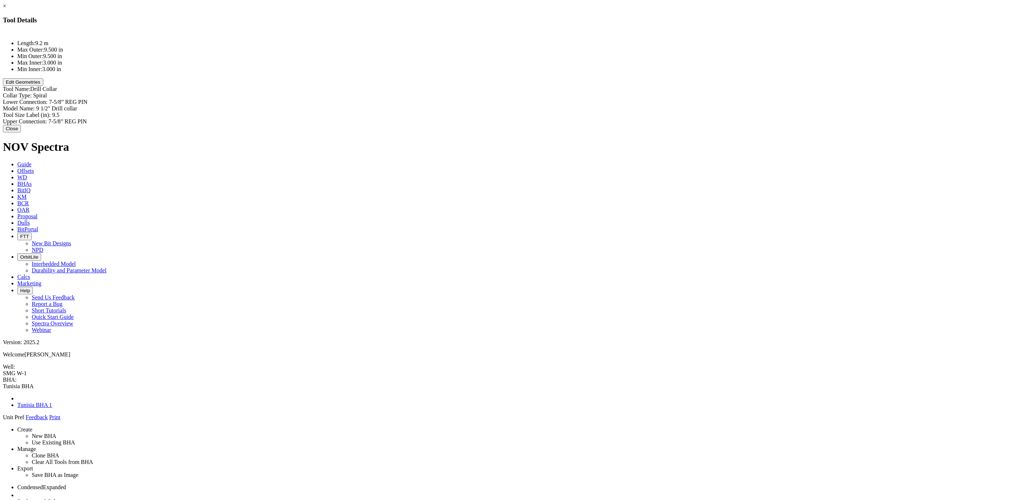
click at [43, 86] on button "Edit Geometries" at bounding box center [23, 82] width 40 height 8
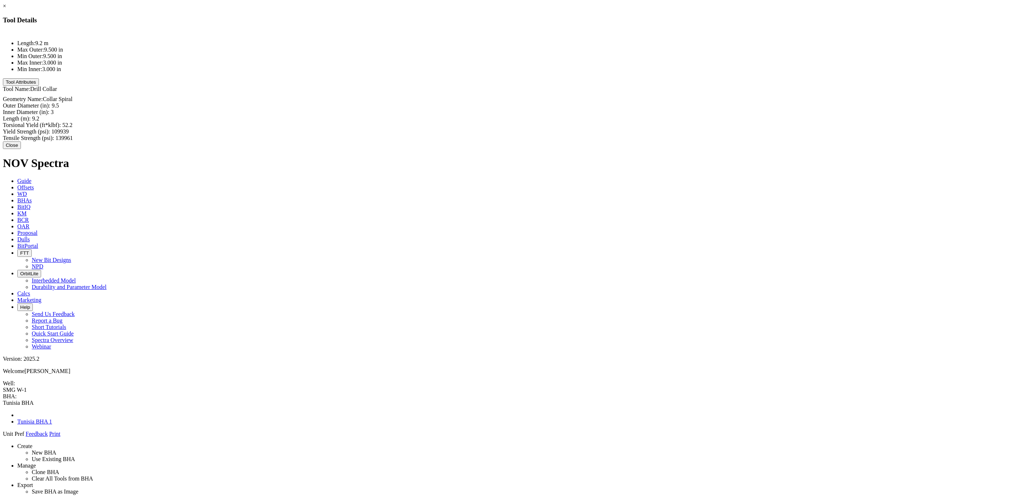
click at [39, 86] on button "Tool Attributes" at bounding box center [21, 82] width 36 height 8
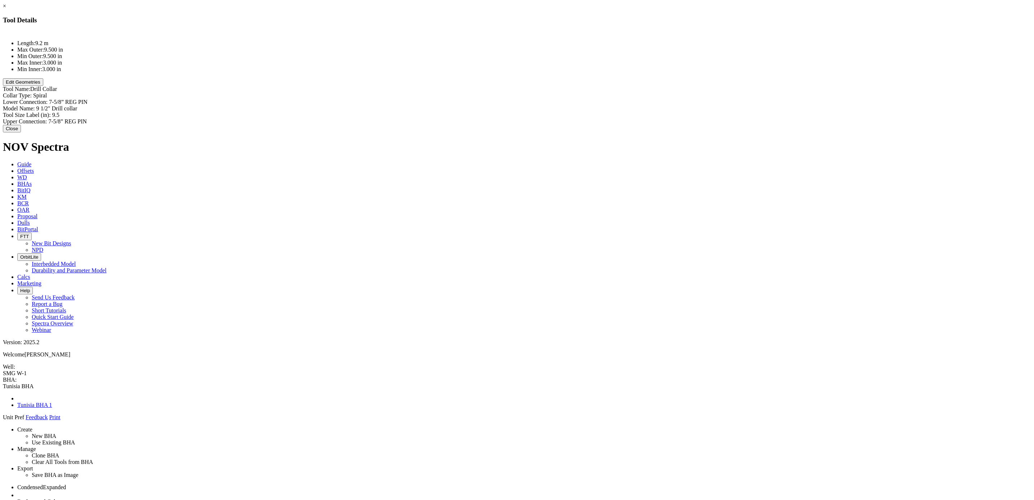
click at [21, 129] on button "Close" at bounding box center [12, 129] width 18 height 8
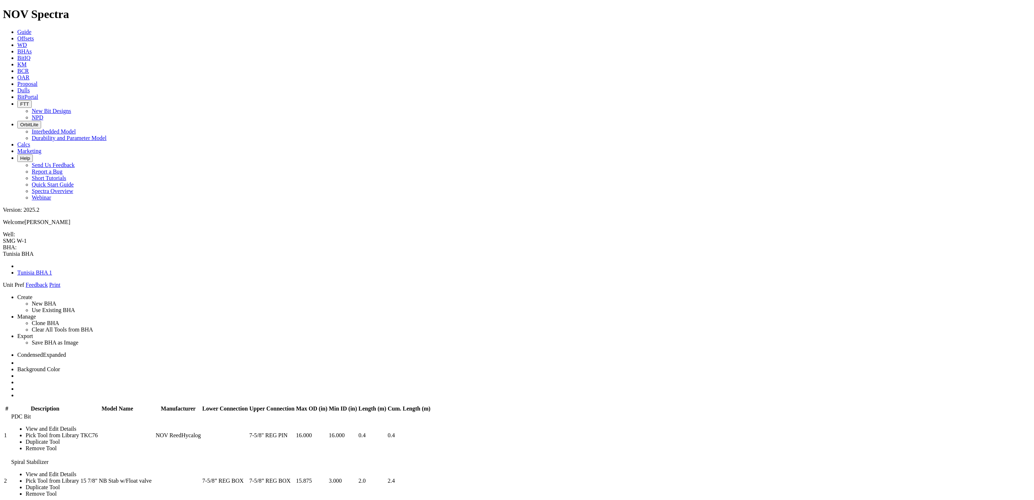
click at [3, 288] on link at bounding box center [3, 288] width 0 height 0
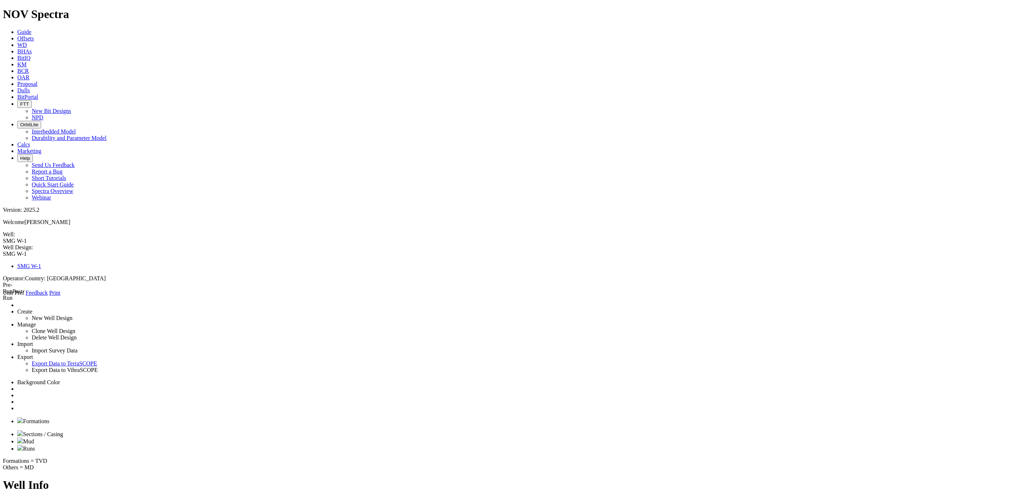
click at [63, 431] on span "Sections / Casing" at bounding box center [43, 434] width 40 height 6
select select "number:1"
type input "36"
type input "0"
type input "80"
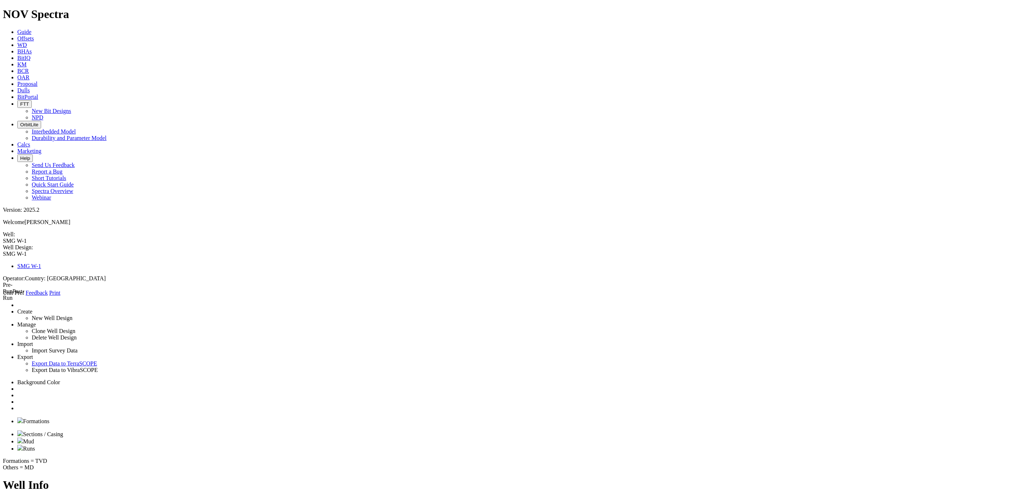
select select "number:30"
type input "25"
select select "number:25"
click at [1031, 302] on div "Create New Well Design Manage Clone Well Design Delete Well Design Import Impor…" at bounding box center [517, 357] width 1028 height 110
click at [7, 417] on span "X" at bounding box center [5, 420] width 4 height 6
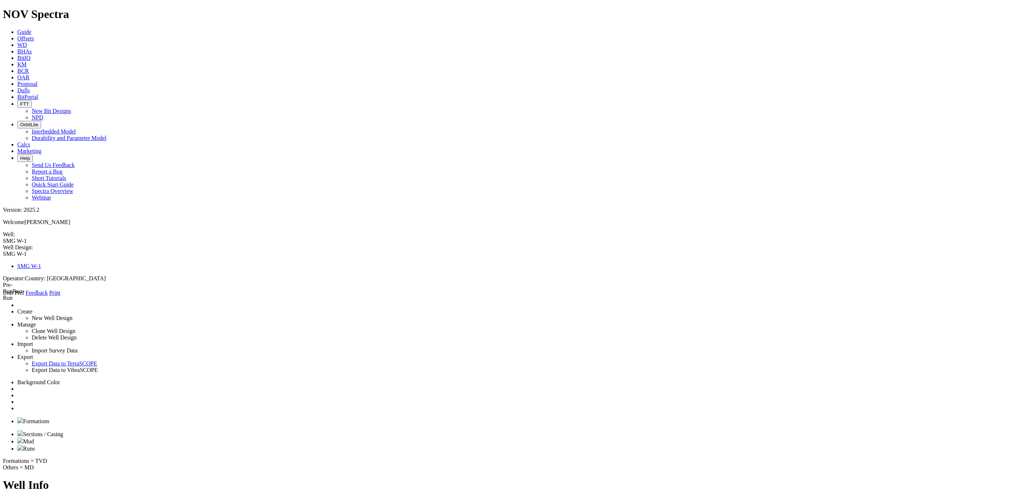
click at [17, 405] on link at bounding box center [17, 408] width 0 height 6
click at [92, 411] on link "Sections/Casing" at bounding box center [72, 414] width 37 height 6
click at [115, 423] on div "X Casing Open Hole Cased Hole Section Type: Casing Conductor Liner Riser Hole S…" at bounding box center [517, 472] width 1028 height 99
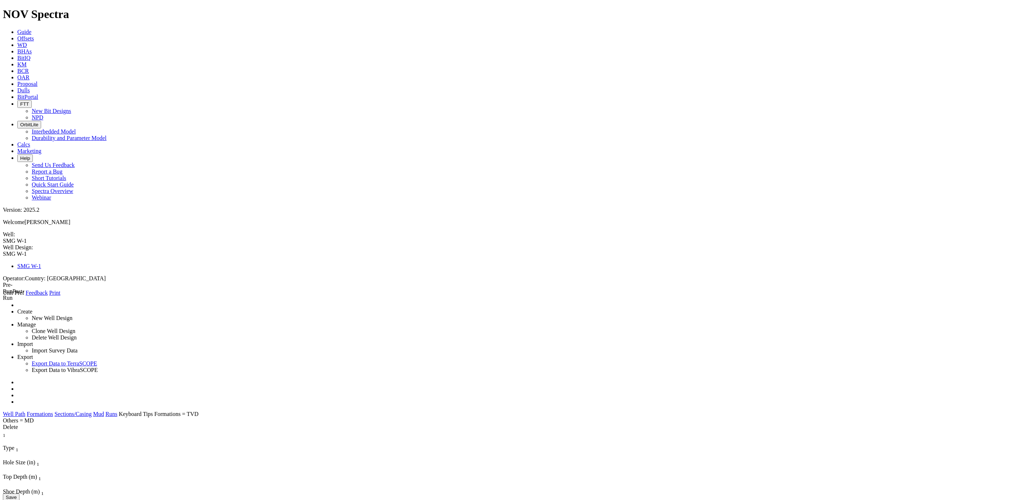
select select "number:5"
click at [3, 296] on icon at bounding box center [3, 296] width 0 height 0
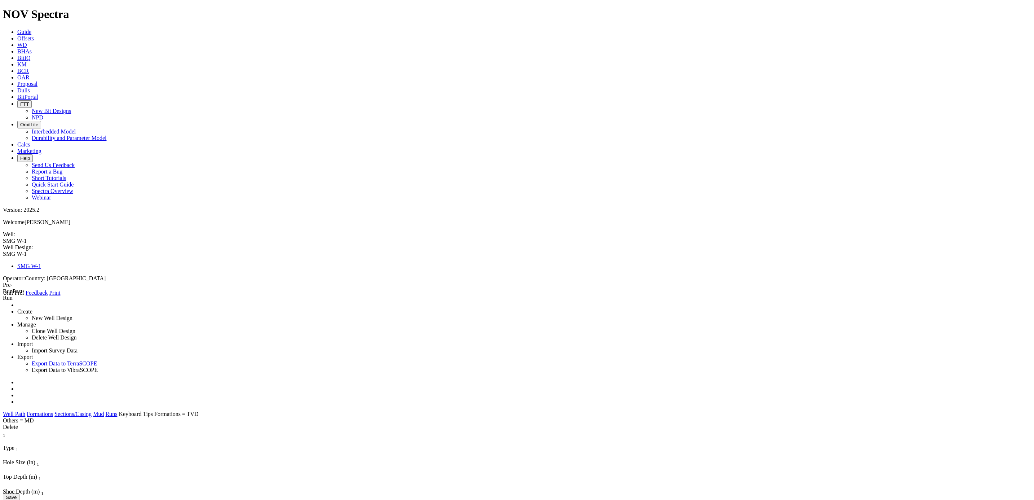
click at [19, 493] on button "Save" at bounding box center [11, 497] width 17 height 8
click at [3, 296] on icon at bounding box center [3, 296] width 0 height 0
click at [17, 392] on link at bounding box center [17, 395] width 0 height 6
radio input "true"
type input "16"
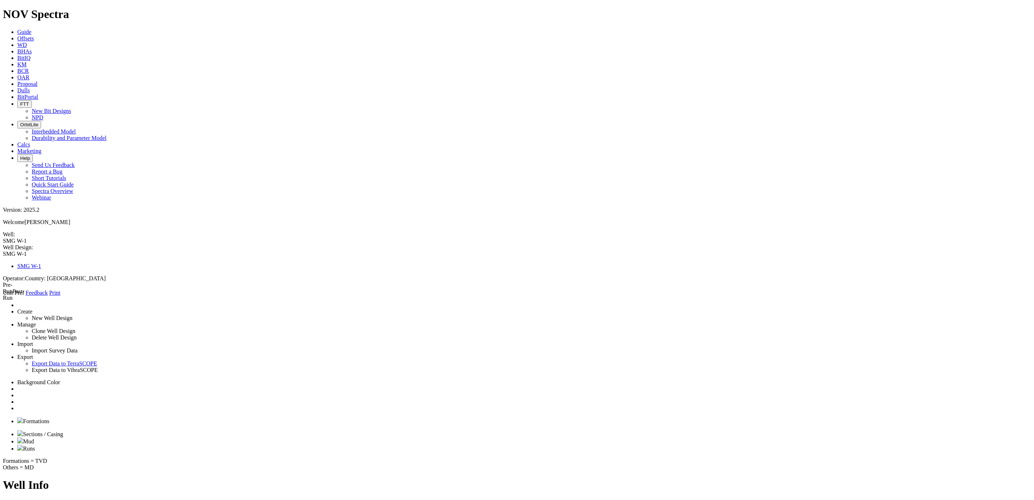
type input "550"
type input "2000"
select select "number:13.375"
type input "12.55875"
select select "number:12.715"
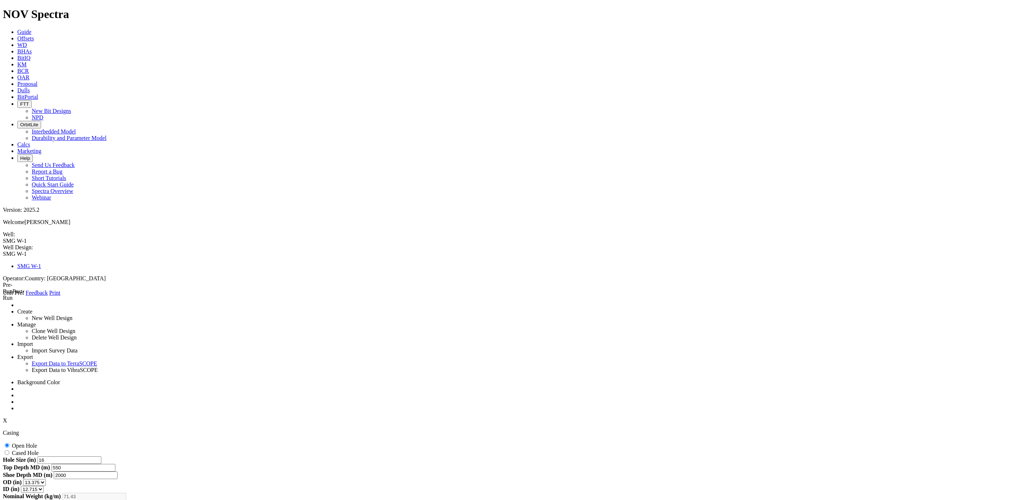
type input "Turonian _Malm Carbonate"
select select "object:336"
select select "object:300"
type input "550"
radio input "false"
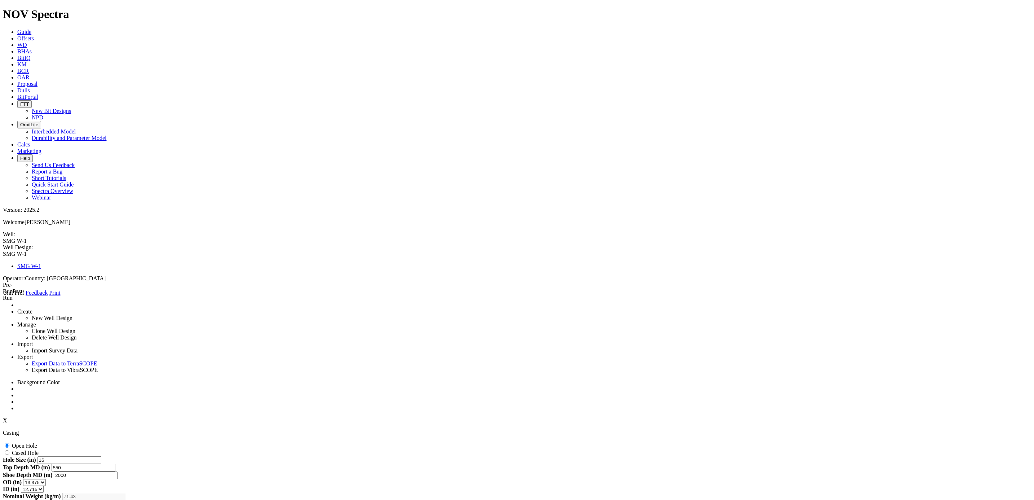
radio input "true"
select select "?"
radio input "true"
type input "16"
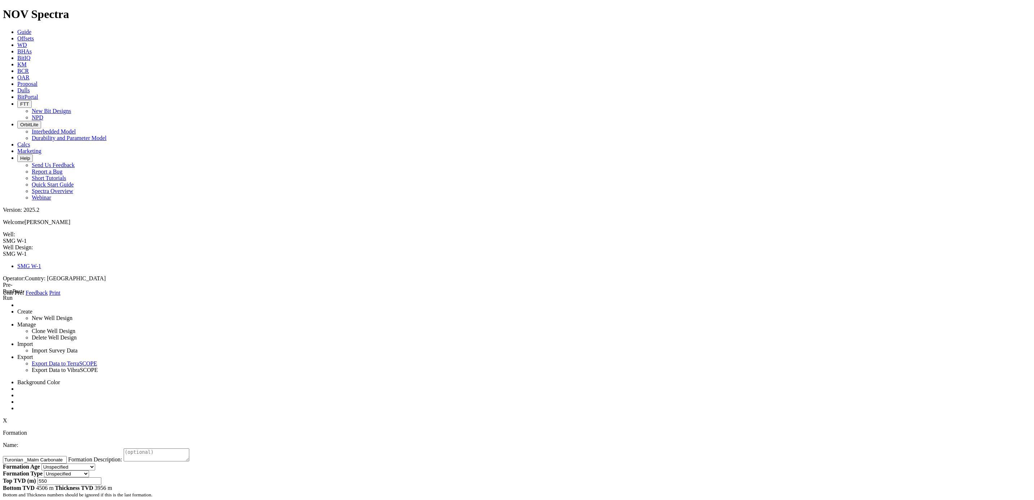
type input "550"
type input "2000"
select select "number:13.375"
type input "12.55875"
select select "number:12.715"
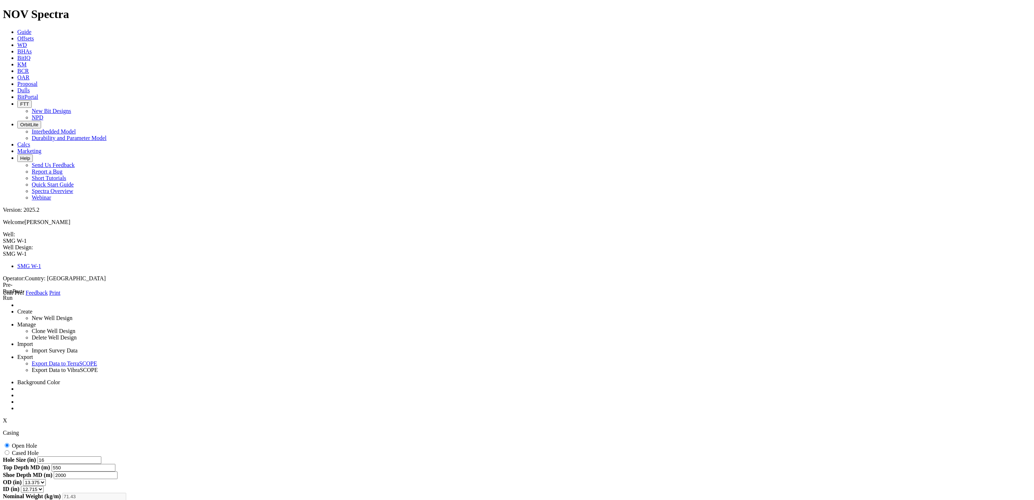
click at [7, 417] on span "X" at bounding box center [5, 420] width 4 height 6
click at [933, 444] on li "Runs" at bounding box center [523, 447] width 1013 height 7
click at [35, 445] on span "Runs" at bounding box center [29, 448] width 12 height 6
type input "1"
type input "550"
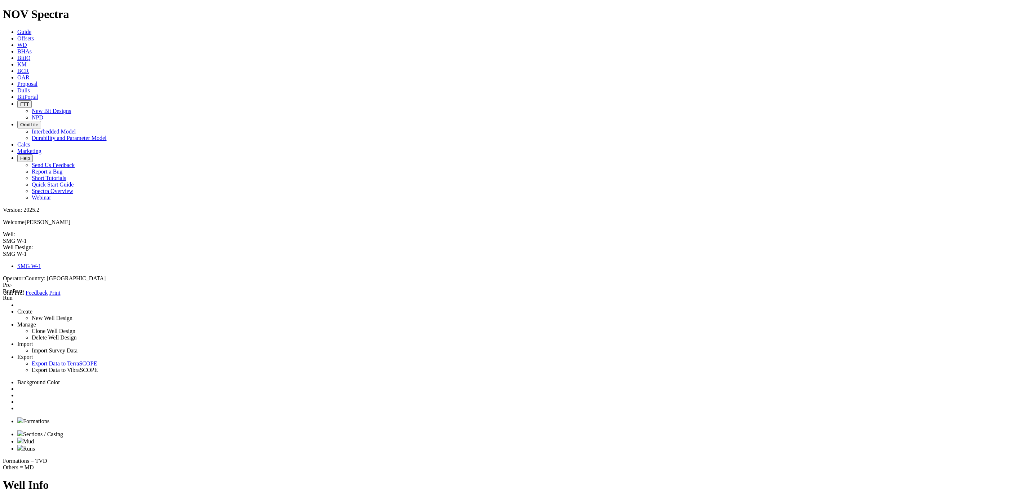
type input "2000"
click at [35, 456] on strong "Run Number" at bounding box center [19, 459] width 32 height 6
click at [7, 417] on span "X" at bounding box center [5, 420] width 4 height 6
click at [3, 296] on span at bounding box center [3, 296] width 0 height 0
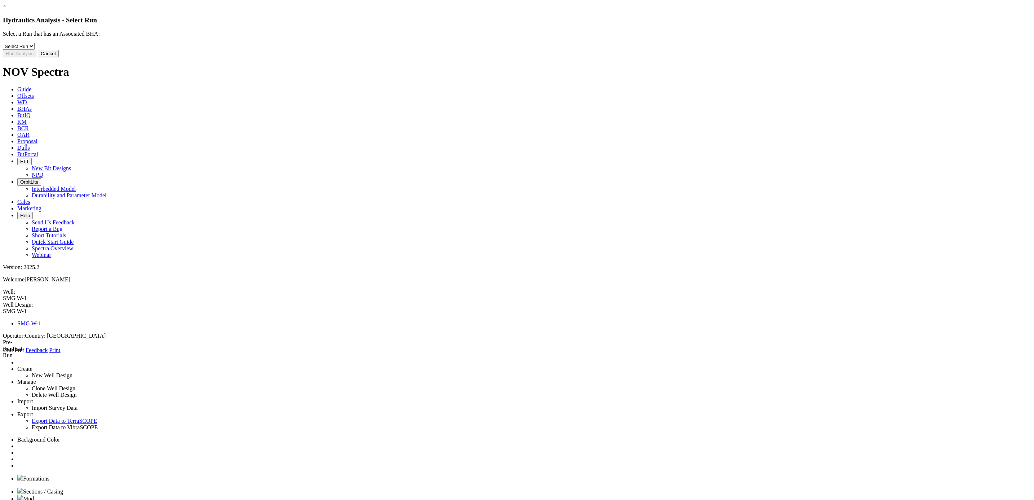
click at [35, 50] on select "Select Run 1" at bounding box center [19, 46] width 32 height 7
select select "object:27285"
click at [35, 49] on select "Select Run 1" at bounding box center [19, 46] width 32 height 7
click at [36, 57] on button "Run Analysis" at bounding box center [20, 54] width 34 height 8
